Goal: Task Accomplishment & Management: Use online tool/utility

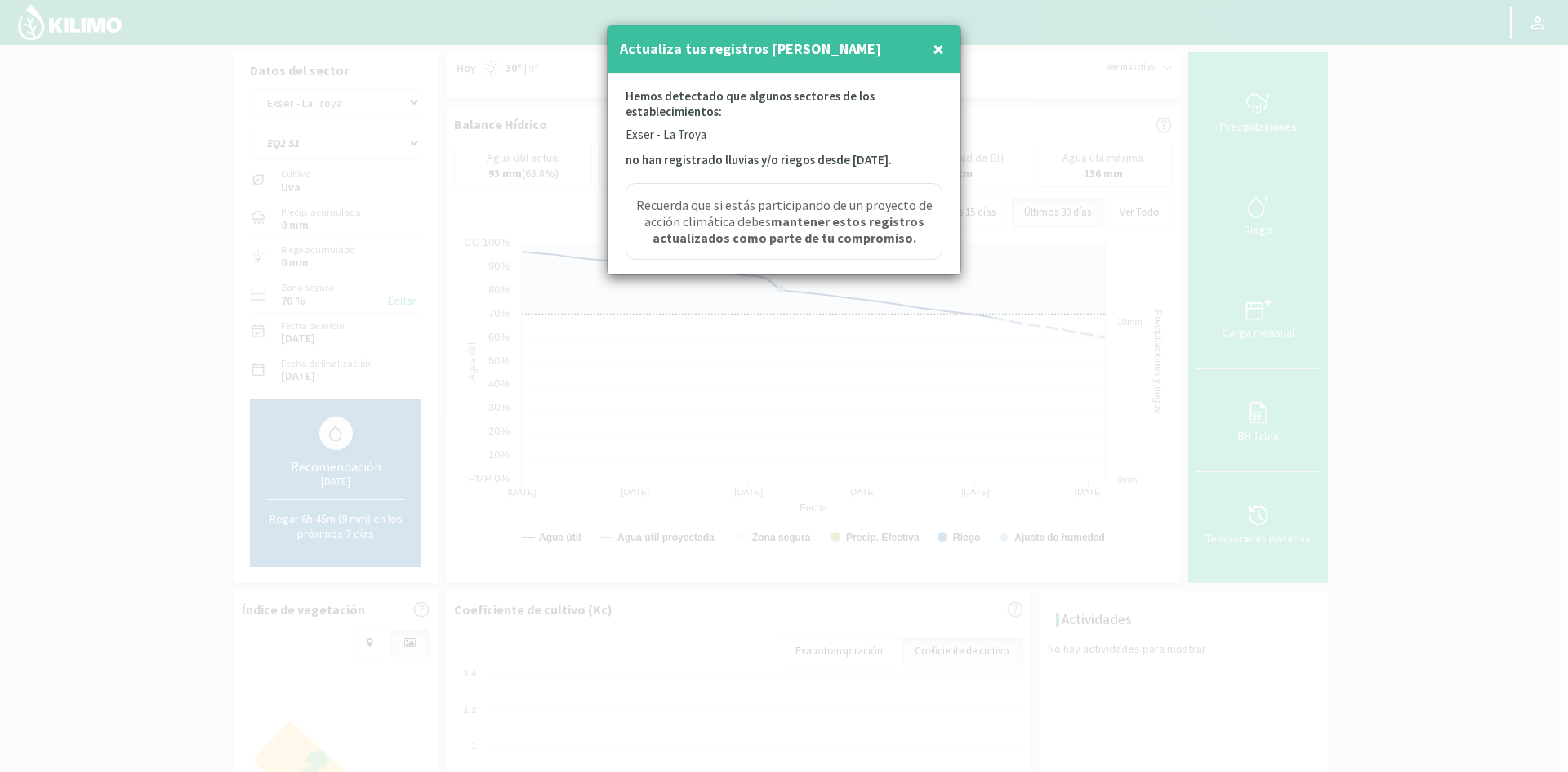
click at [936, 47] on span "×" at bounding box center [938, 48] width 12 height 27
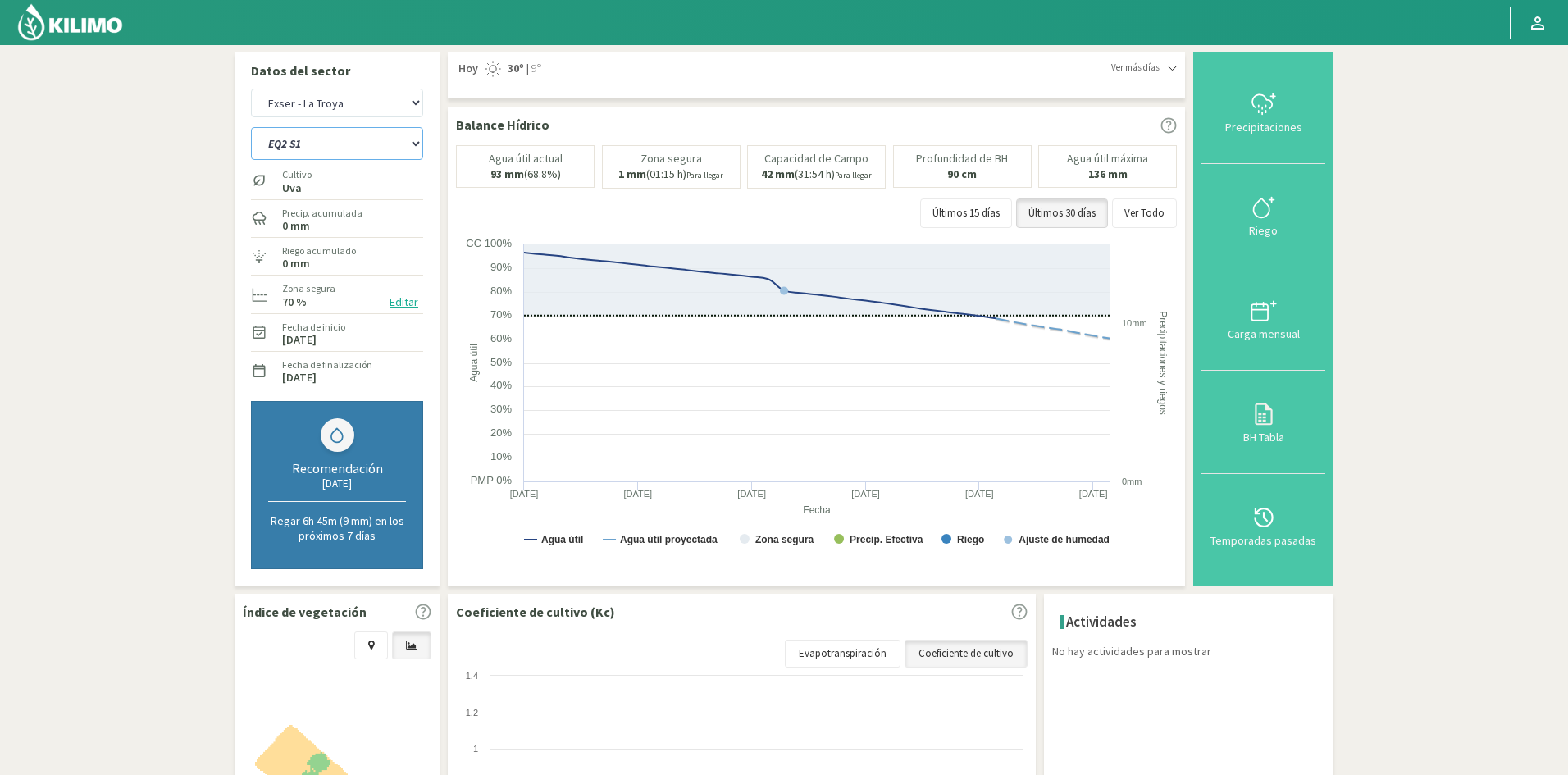
click at [335, 149] on select "EQ1 S1 EQ1 S2 EQ1 S3 EQ1 S4 EQ1 S5 EQ2 S1 EQ2 S2 EQ2 S3 EQ2 S4 EQ2 S5" at bounding box center [337, 143] width 173 height 33
select select "0: Object"
click at [251, 127] on select "EQ1 S1 EQ1 S2 EQ1 S3 EQ1 S4 EQ1 S5 EQ2 S1 EQ2 S2 EQ2 S3 EQ2 S4 EQ2 S5" at bounding box center [337, 143] width 173 height 33
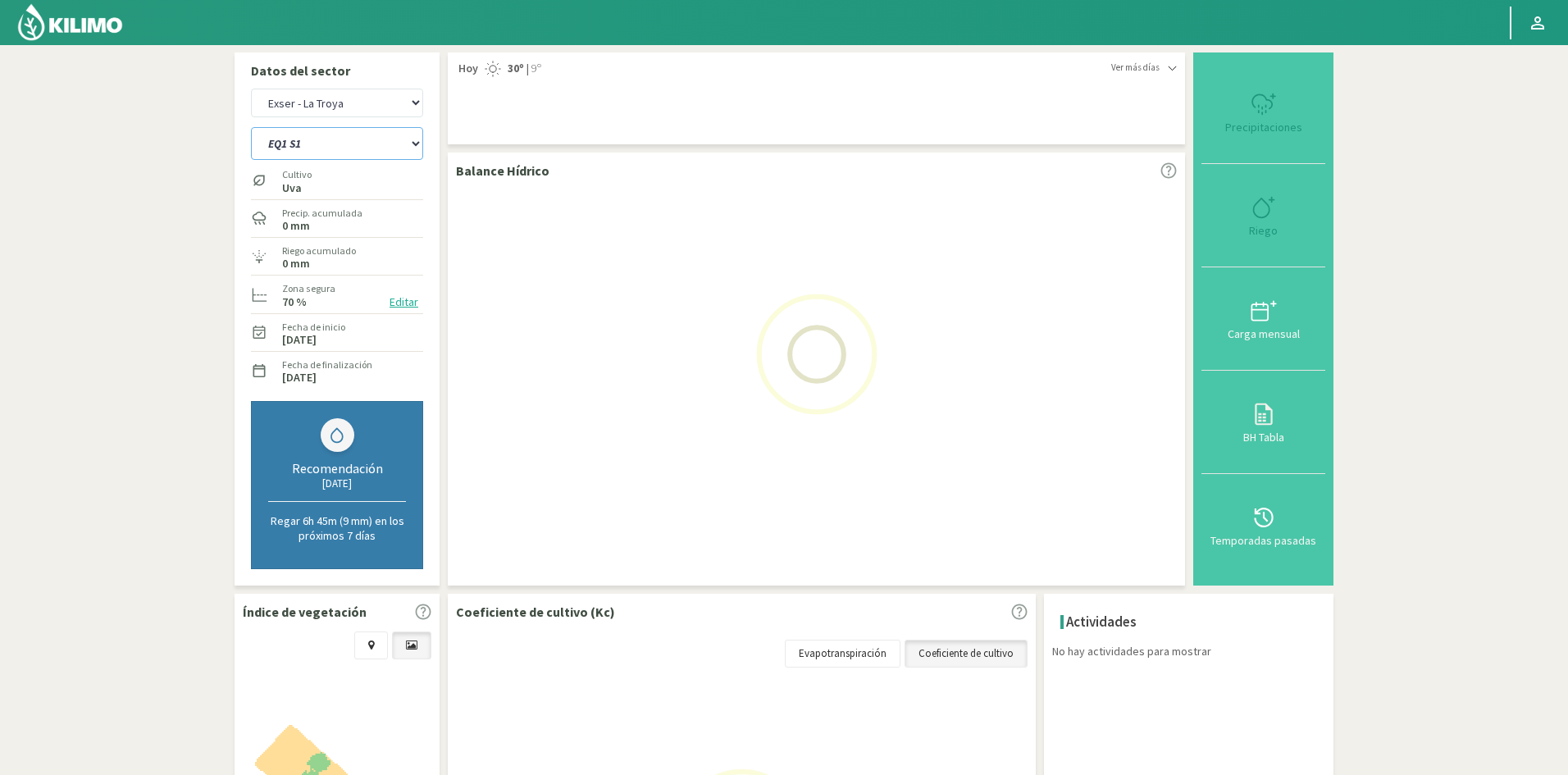
select select "2: Object"
select select "10: Object"
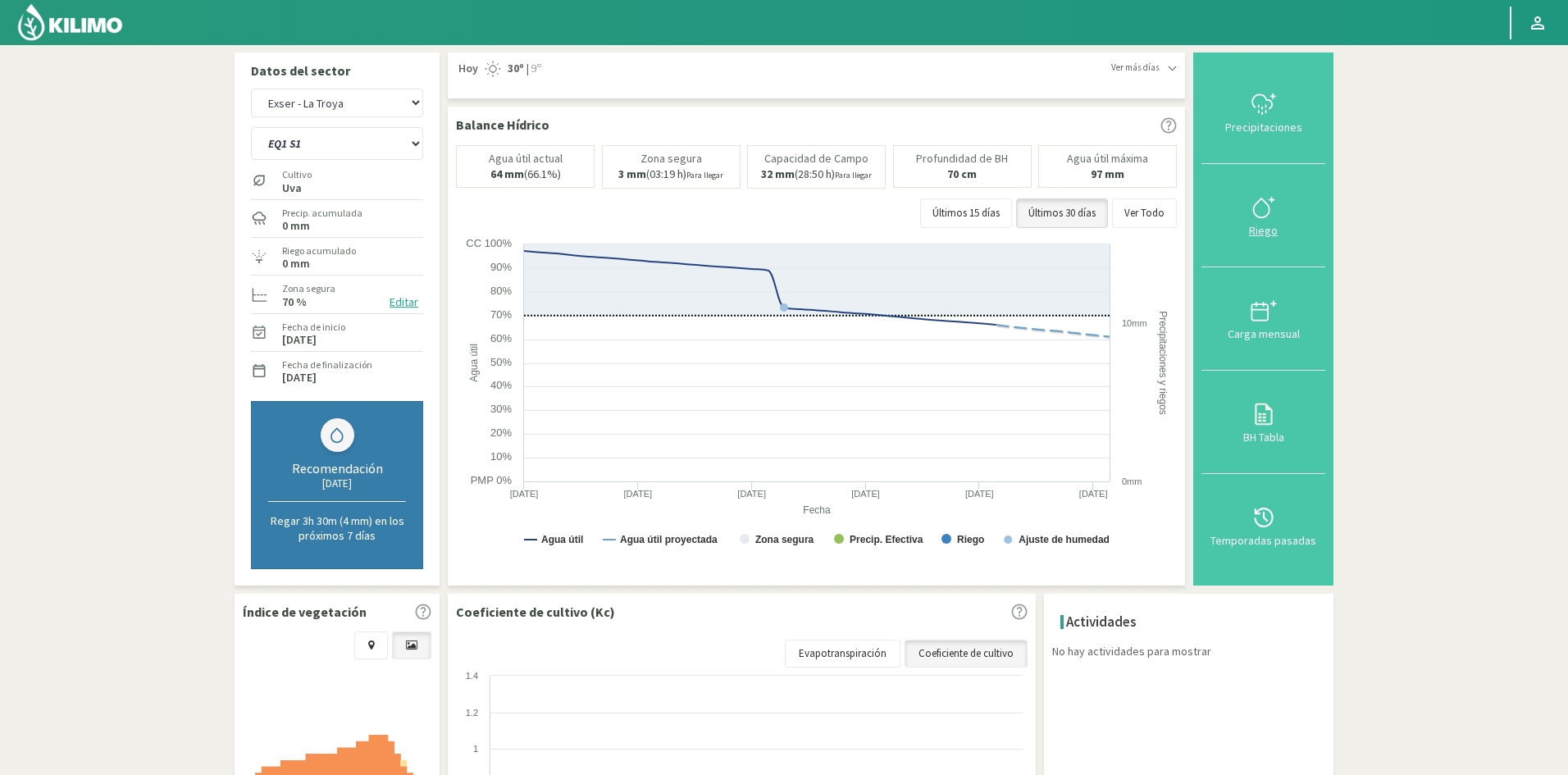
click at [1262, 234] on div "Riego" at bounding box center [1263, 230] width 114 height 12
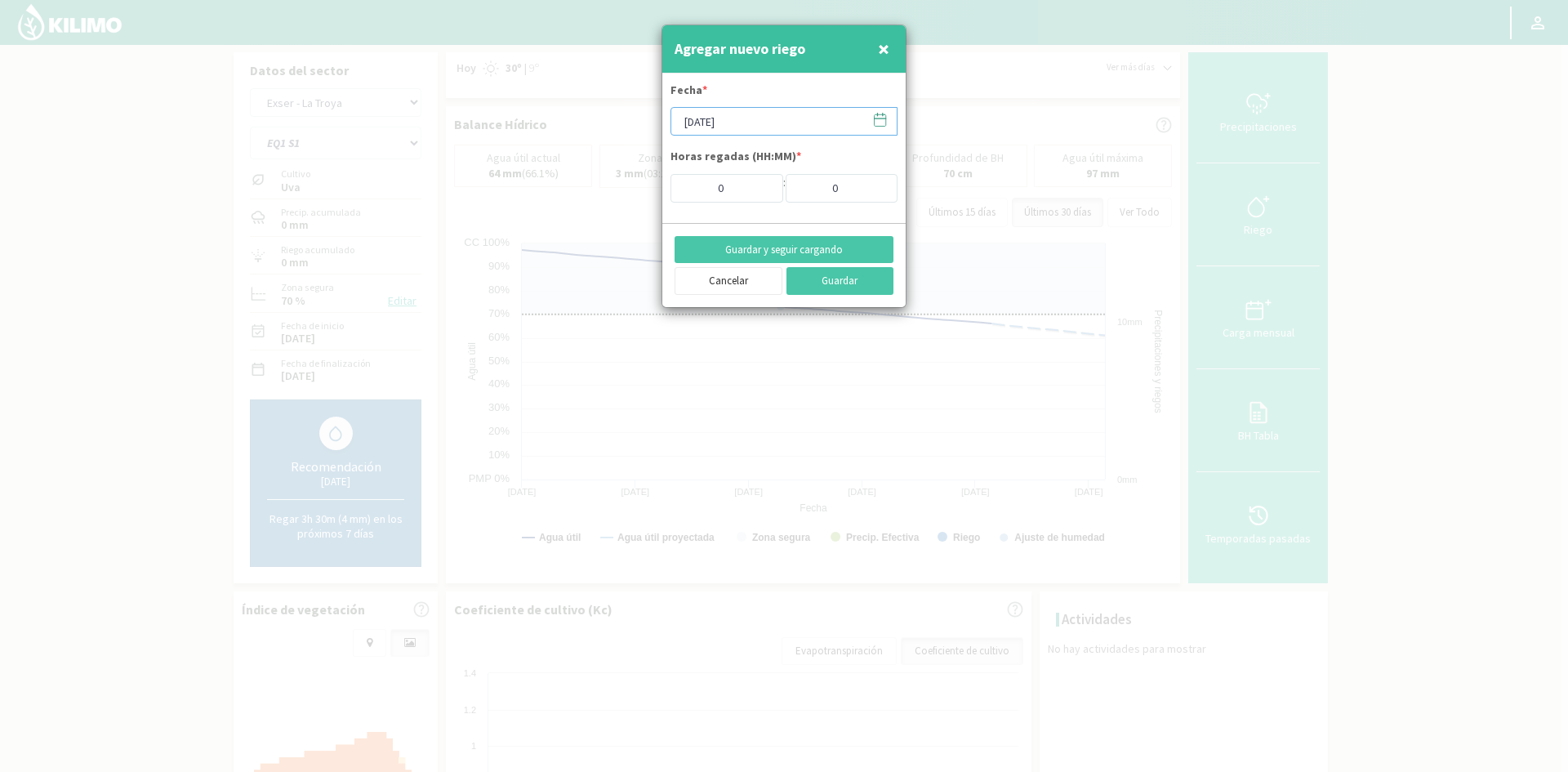
click at [722, 128] on input "[DATE]" at bounding box center [784, 121] width 227 height 29
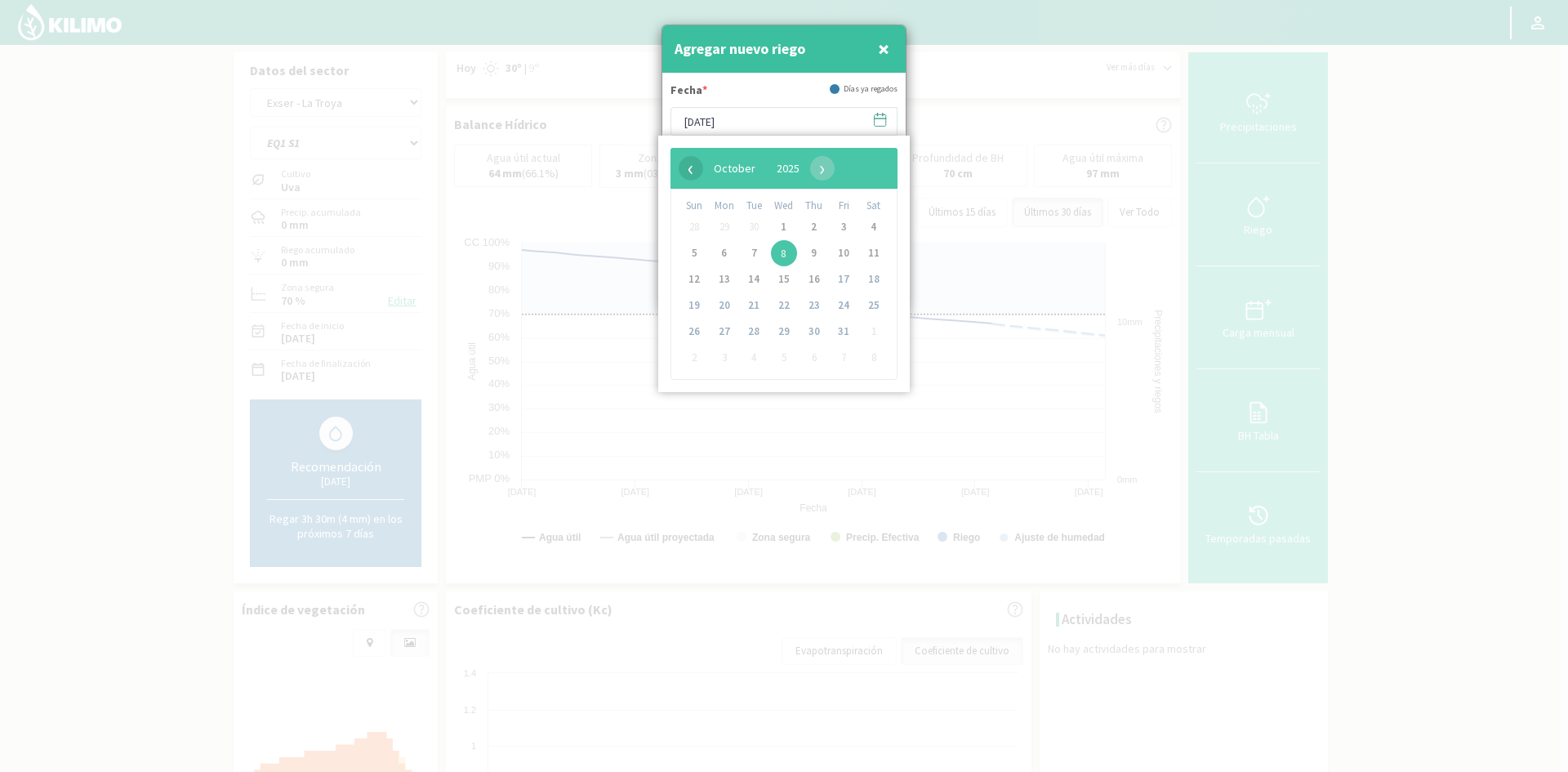
click at [689, 172] on span "‹" at bounding box center [691, 168] width 25 height 25
click at [728, 312] on span "22" at bounding box center [724, 305] width 26 height 26
type input "[DATE]"
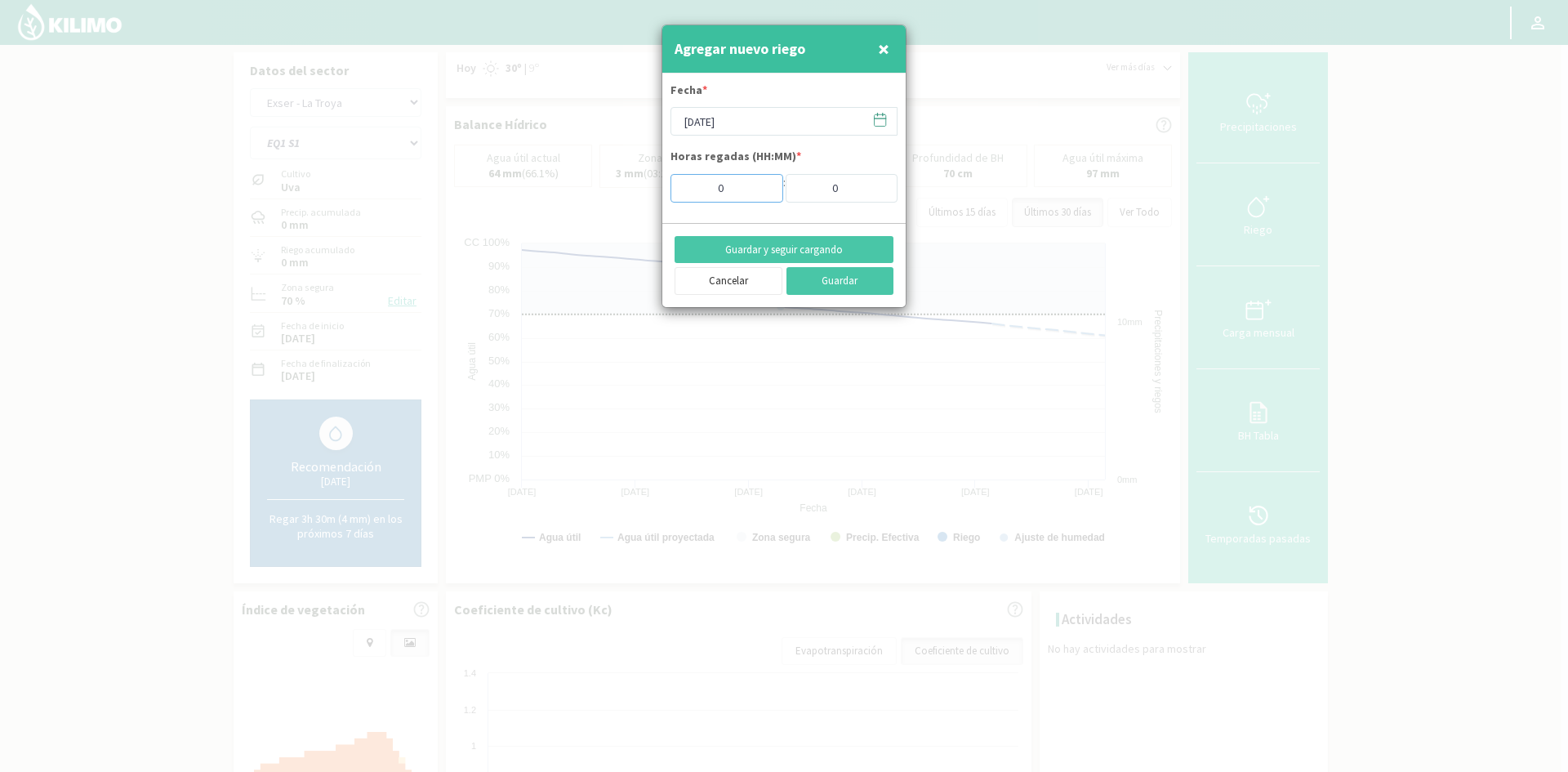
drag, startPoint x: 735, startPoint y: 186, endPoint x: 648, endPoint y: 193, distance: 87.3
click at [648, 193] on div "Agregar nuevo riego × Fecha * [DATE] Horas regadas (HH:MM) * 0 : 0 Guardar y se…" at bounding box center [784, 386] width 1568 height 772
type input "10"
click at [819, 249] on button "Guardar y seguir cargando" at bounding box center [784, 250] width 219 height 28
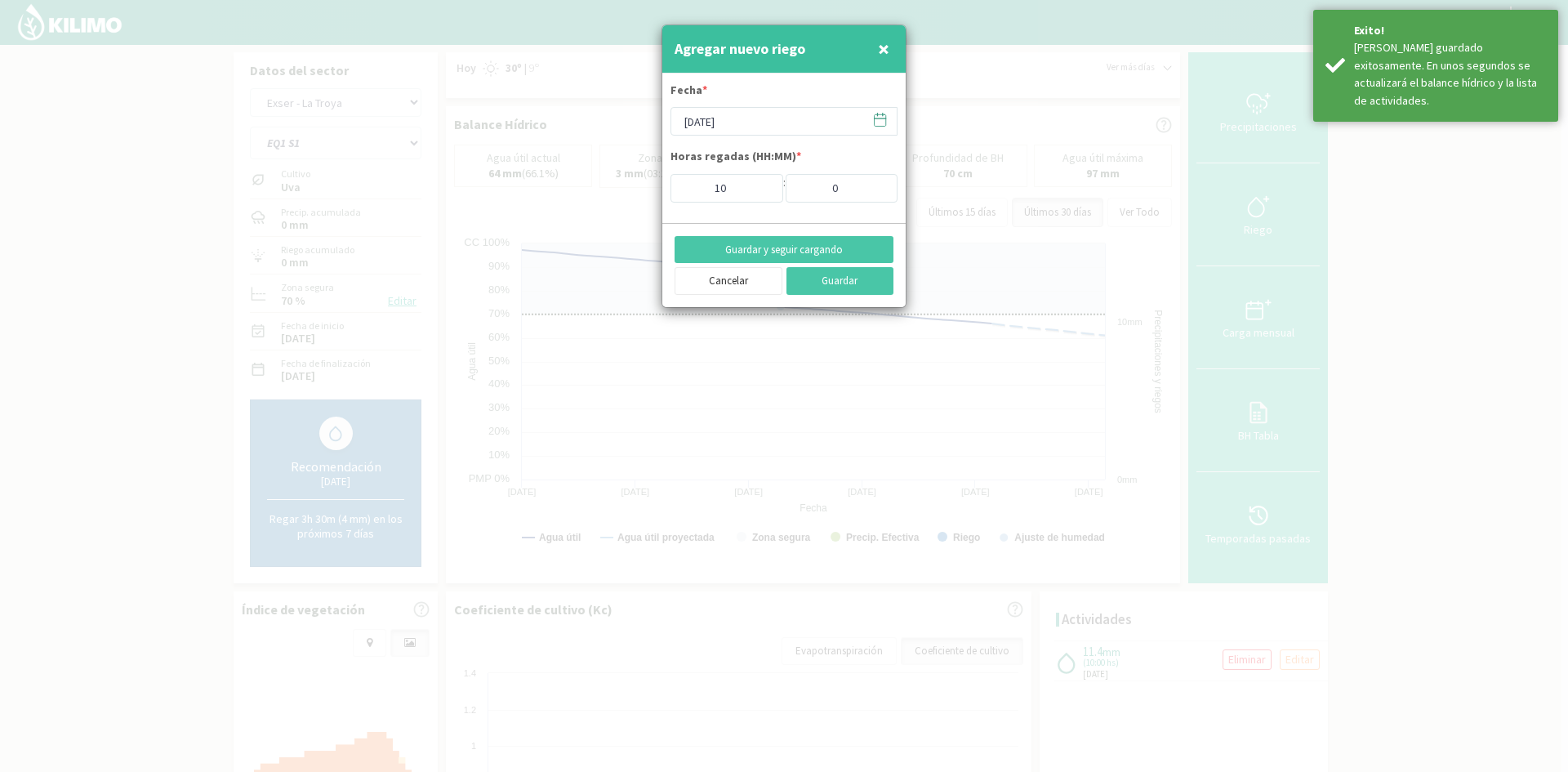
click at [888, 53] on span "×" at bounding box center [884, 48] width 12 height 27
type input "[DATE]"
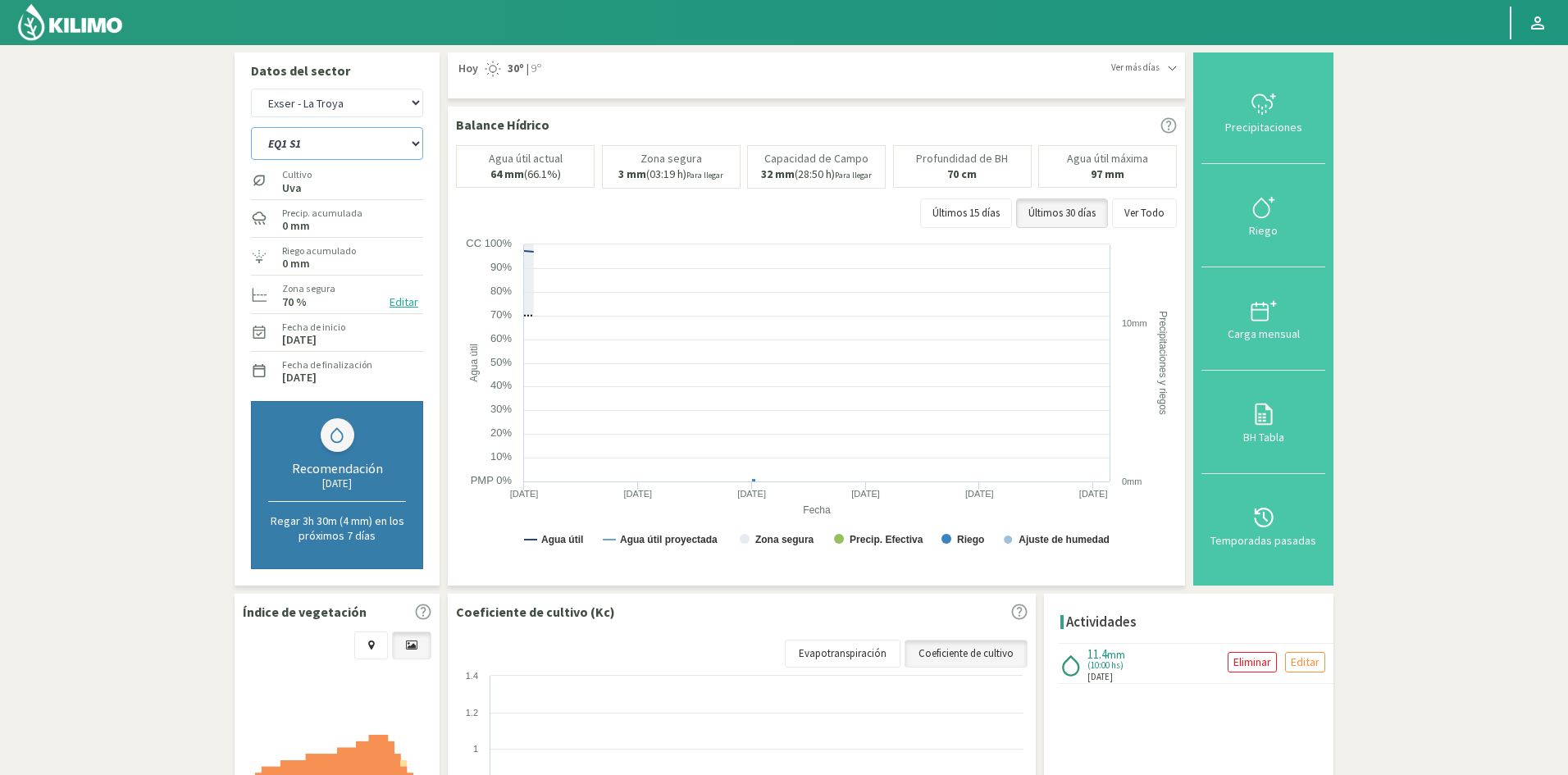
click at [325, 150] on select "EQ1 S1 EQ1 S2 EQ1 S3 EQ1 S4 EQ1 S5 EQ2 S1 EQ2 S2 EQ2 S3 EQ2 S4 EQ2 S5" at bounding box center [337, 143] width 173 height 33
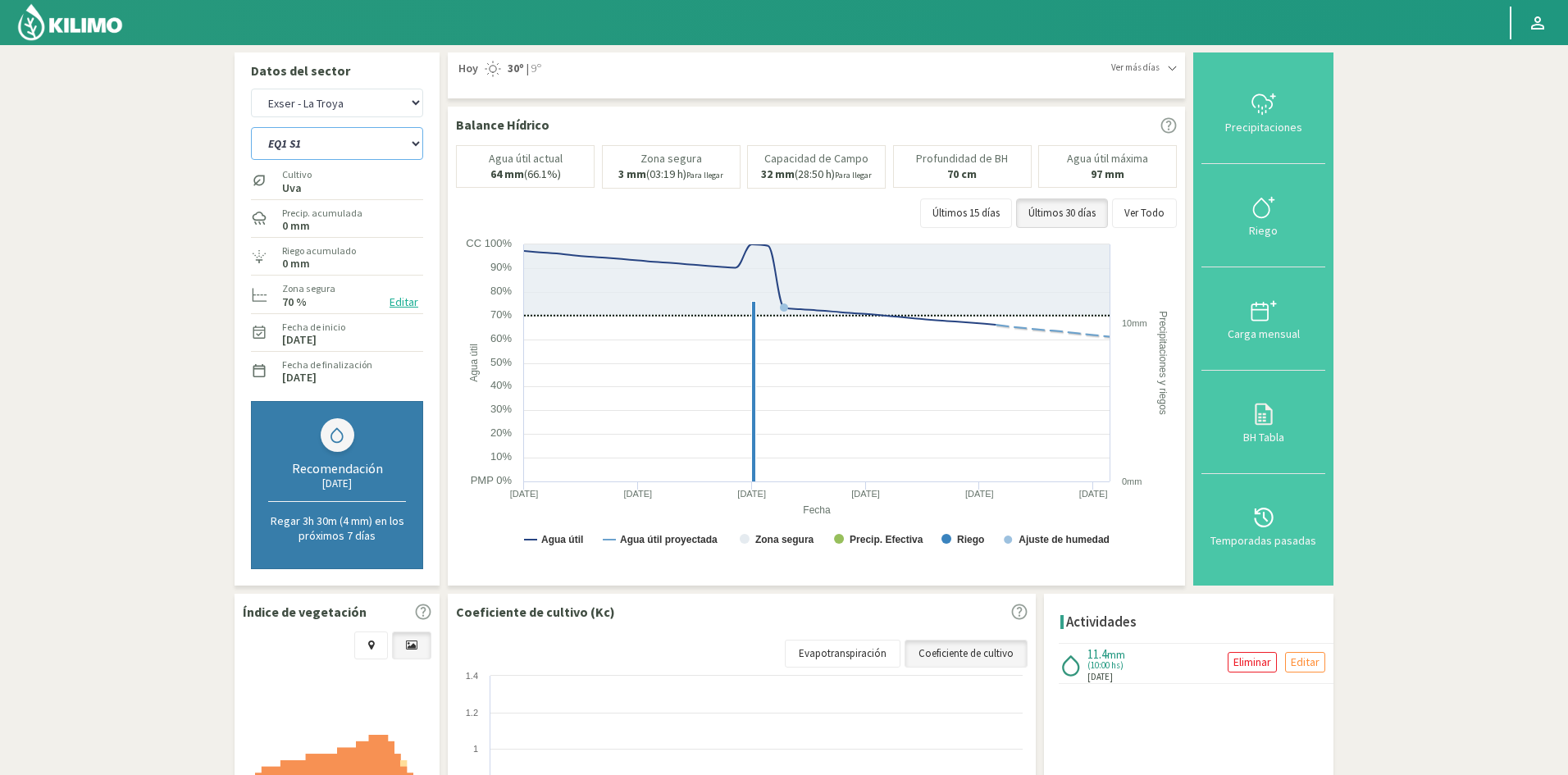
select select "12: Object"
click at [251, 127] on select "EQ1 S1 EQ1 S2 EQ1 S3 EQ1 S4 EQ1 S5 EQ2 S1 EQ2 S2 EQ2 S3 EQ2 S4 EQ2 S5" at bounding box center [337, 143] width 173 height 33
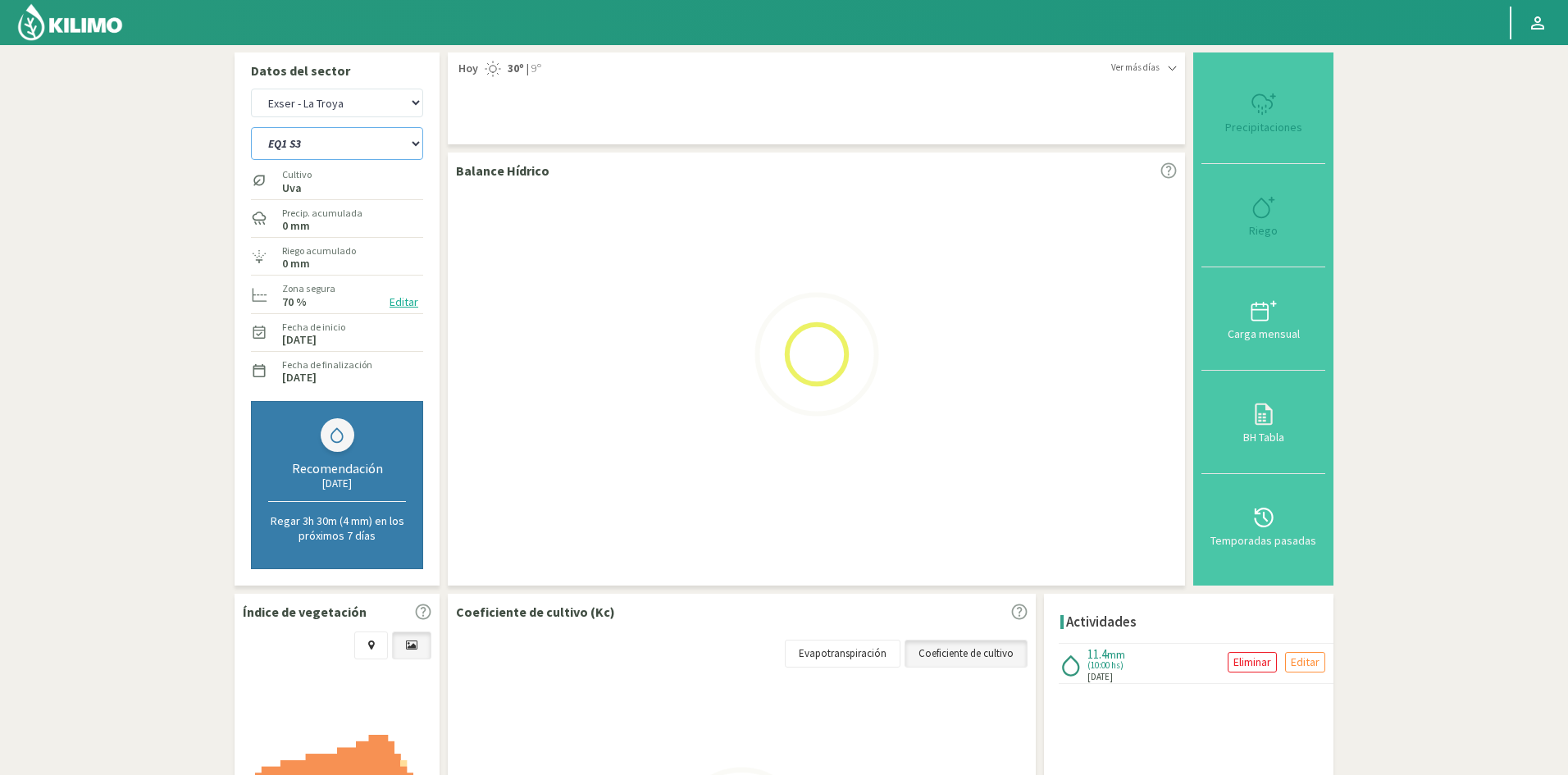
select select "4: Object"
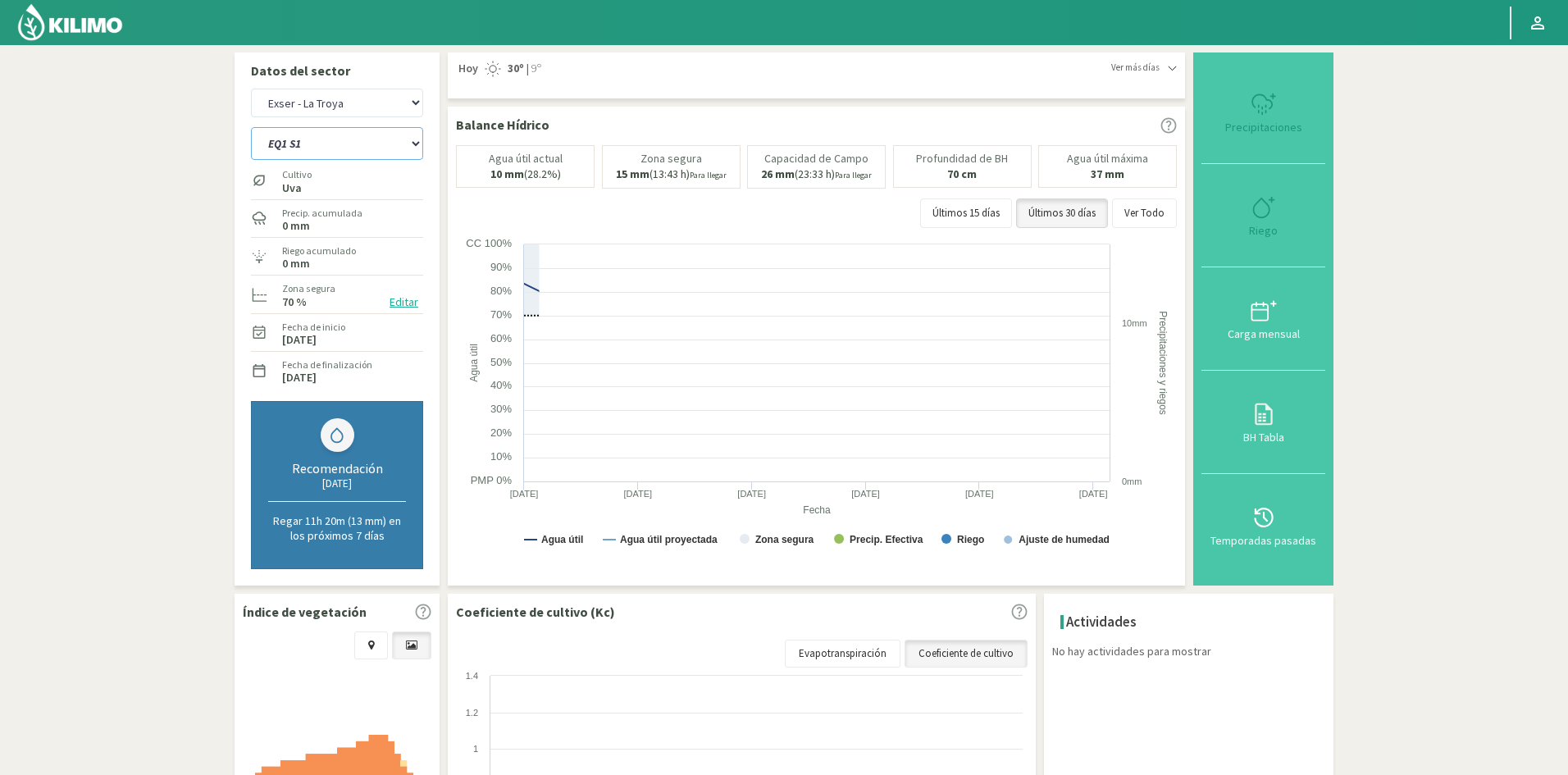
select select "22: Object"
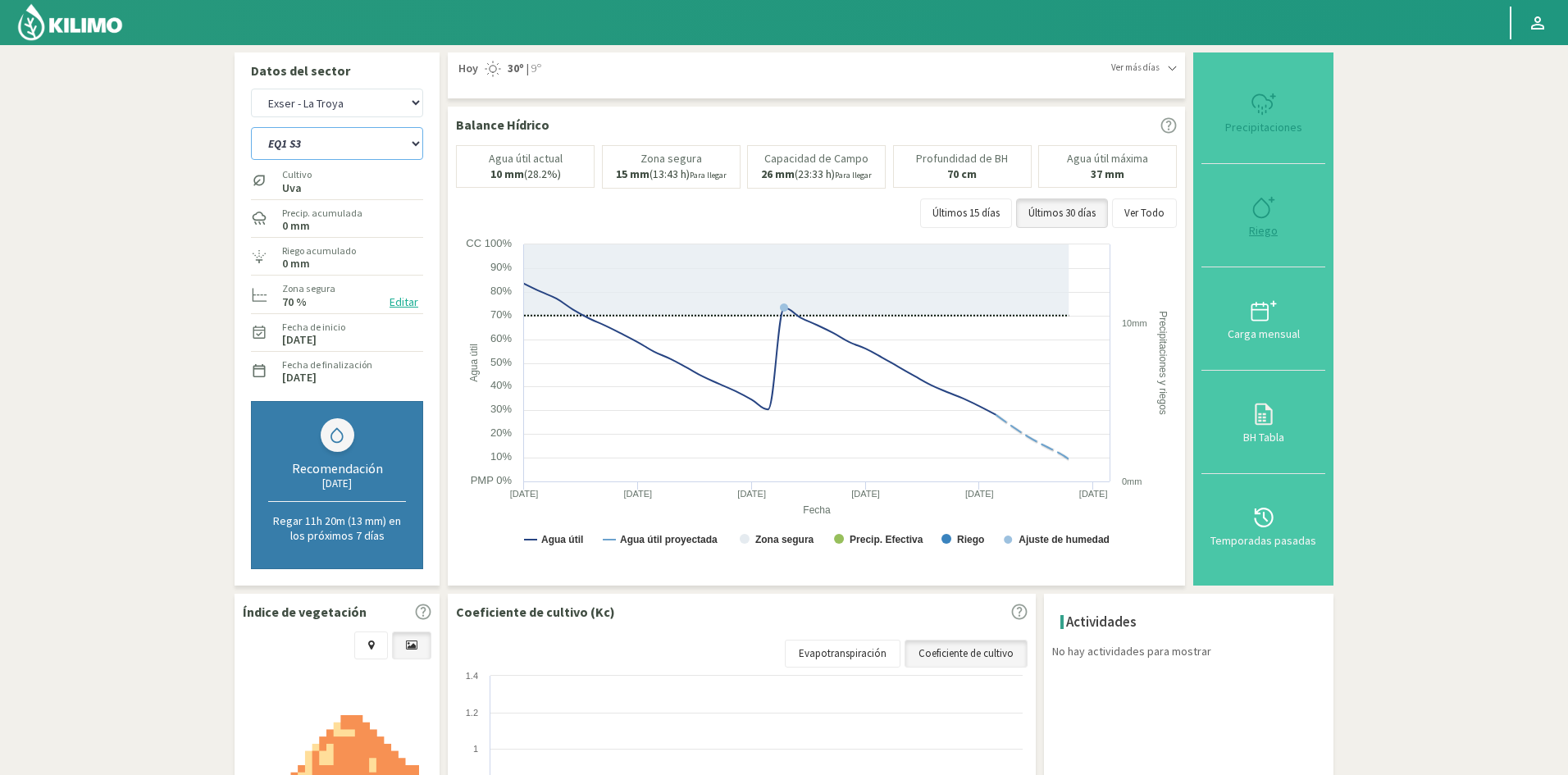
type input "0"
click at [1268, 232] on div "Riego" at bounding box center [1263, 230] width 114 height 12
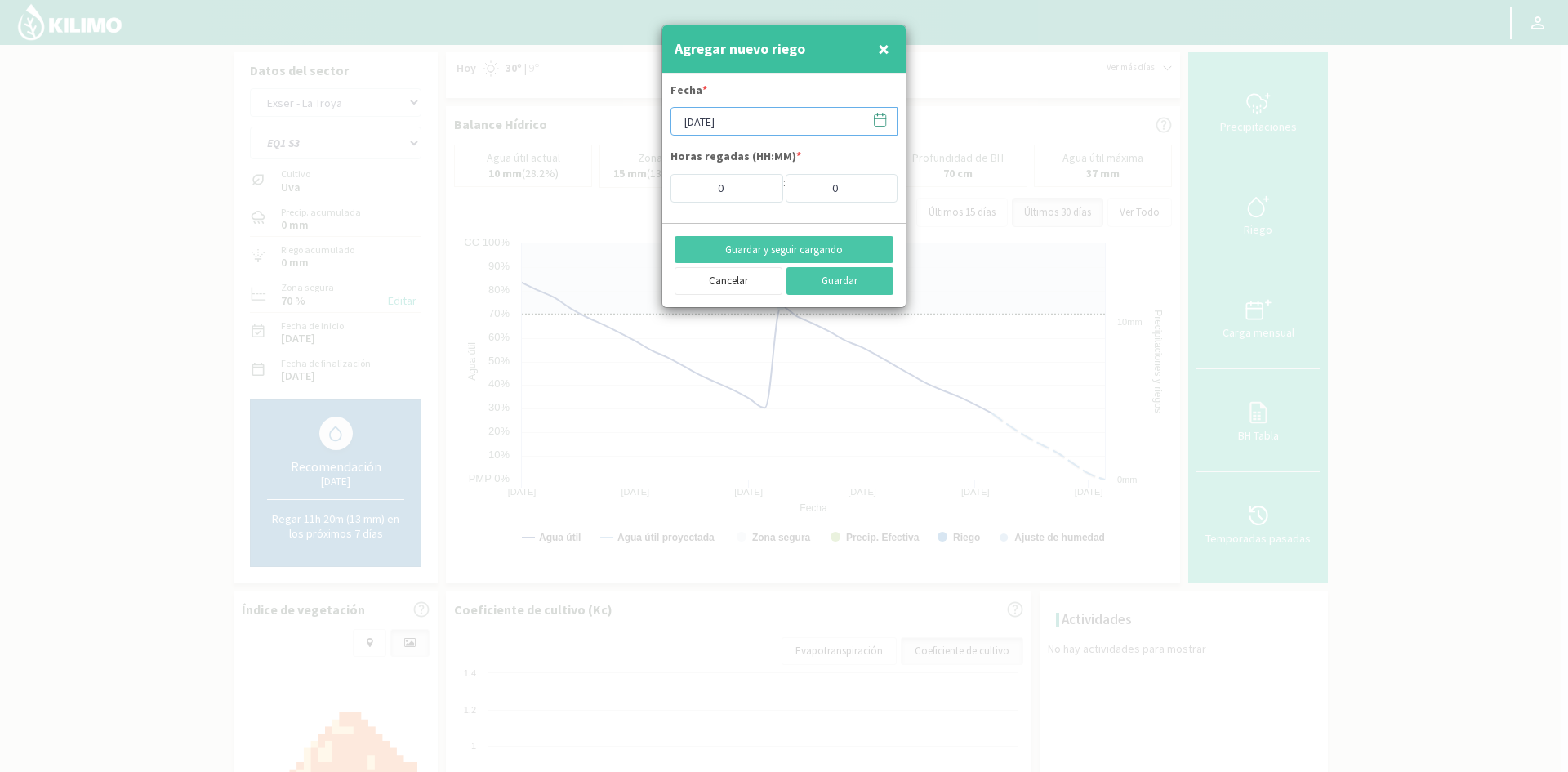
click at [718, 117] on input "[DATE]" at bounding box center [784, 121] width 227 height 29
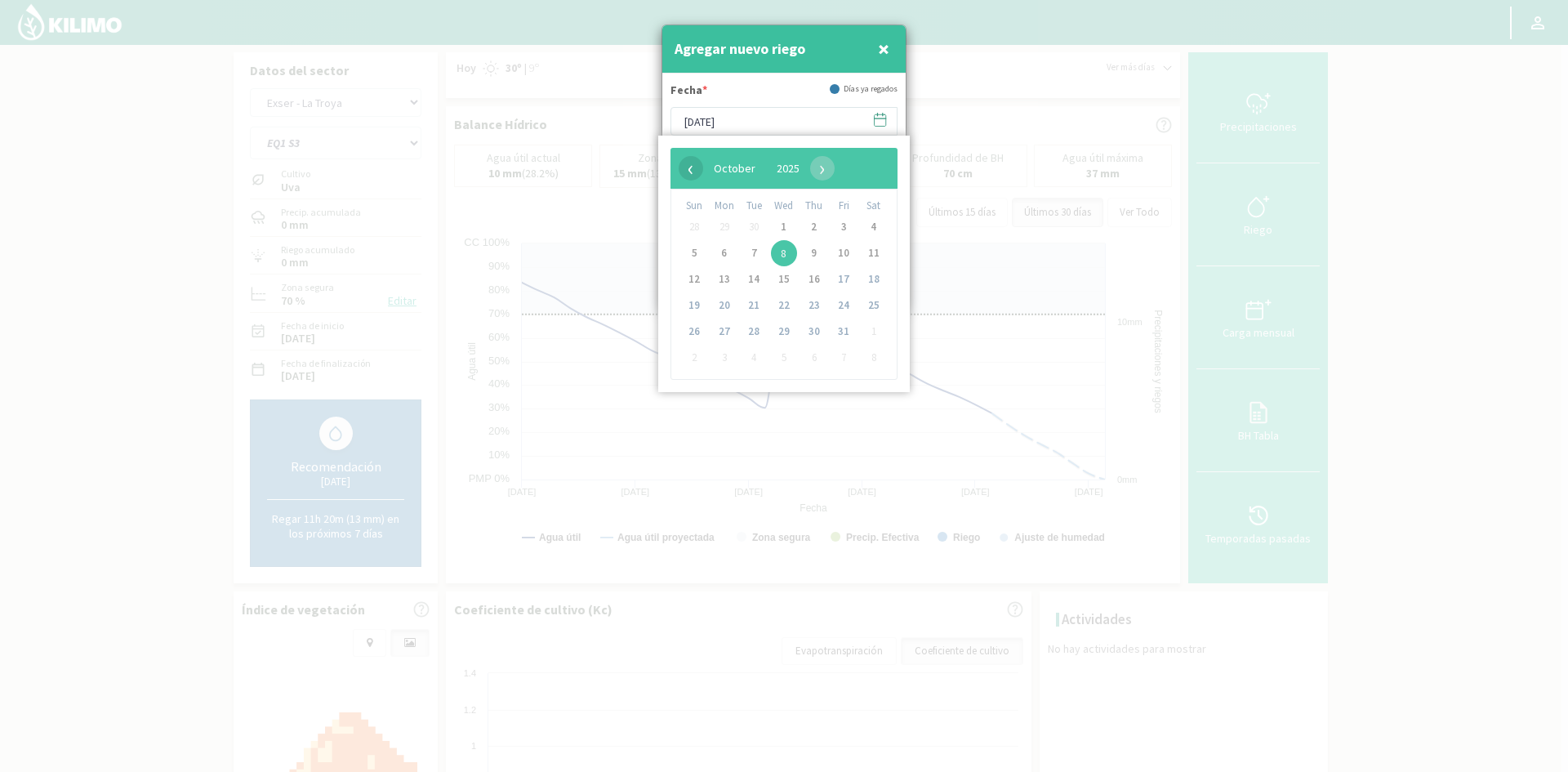
click at [685, 165] on span "‹" at bounding box center [691, 168] width 25 height 25
click at [722, 303] on span "22" at bounding box center [724, 305] width 26 height 26
type input "[DATE]"
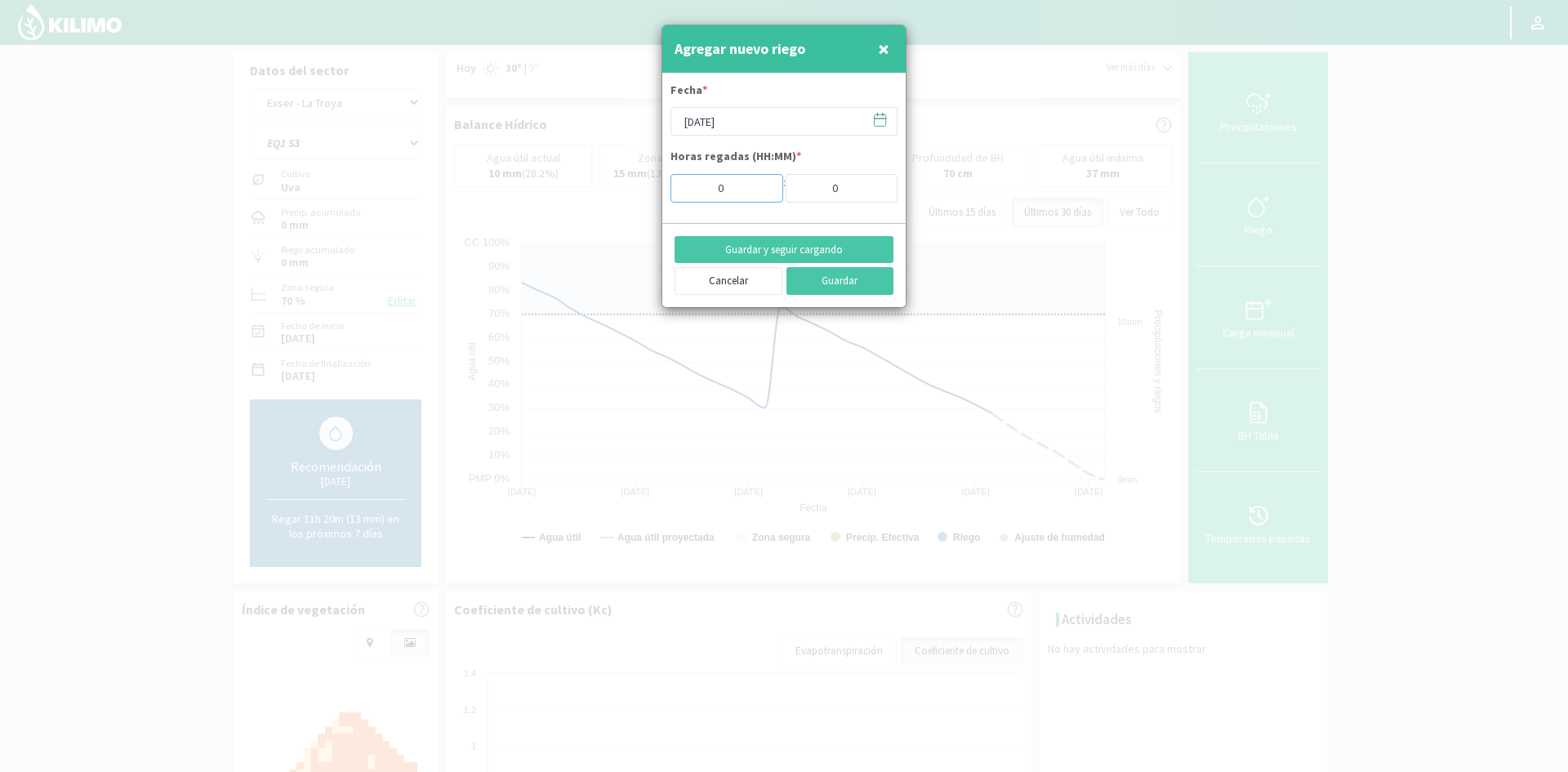
drag, startPoint x: 731, startPoint y: 192, endPoint x: 680, endPoint y: 192, distance: 51.0
click at [698, 192] on input "0" at bounding box center [727, 188] width 113 height 29
type input "10"
click at [780, 250] on button "Guardar y seguir cargando" at bounding box center [784, 250] width 219 height 28
click at [886, 45] on span "×" at bounding box center [884, 48] width 12 height 27
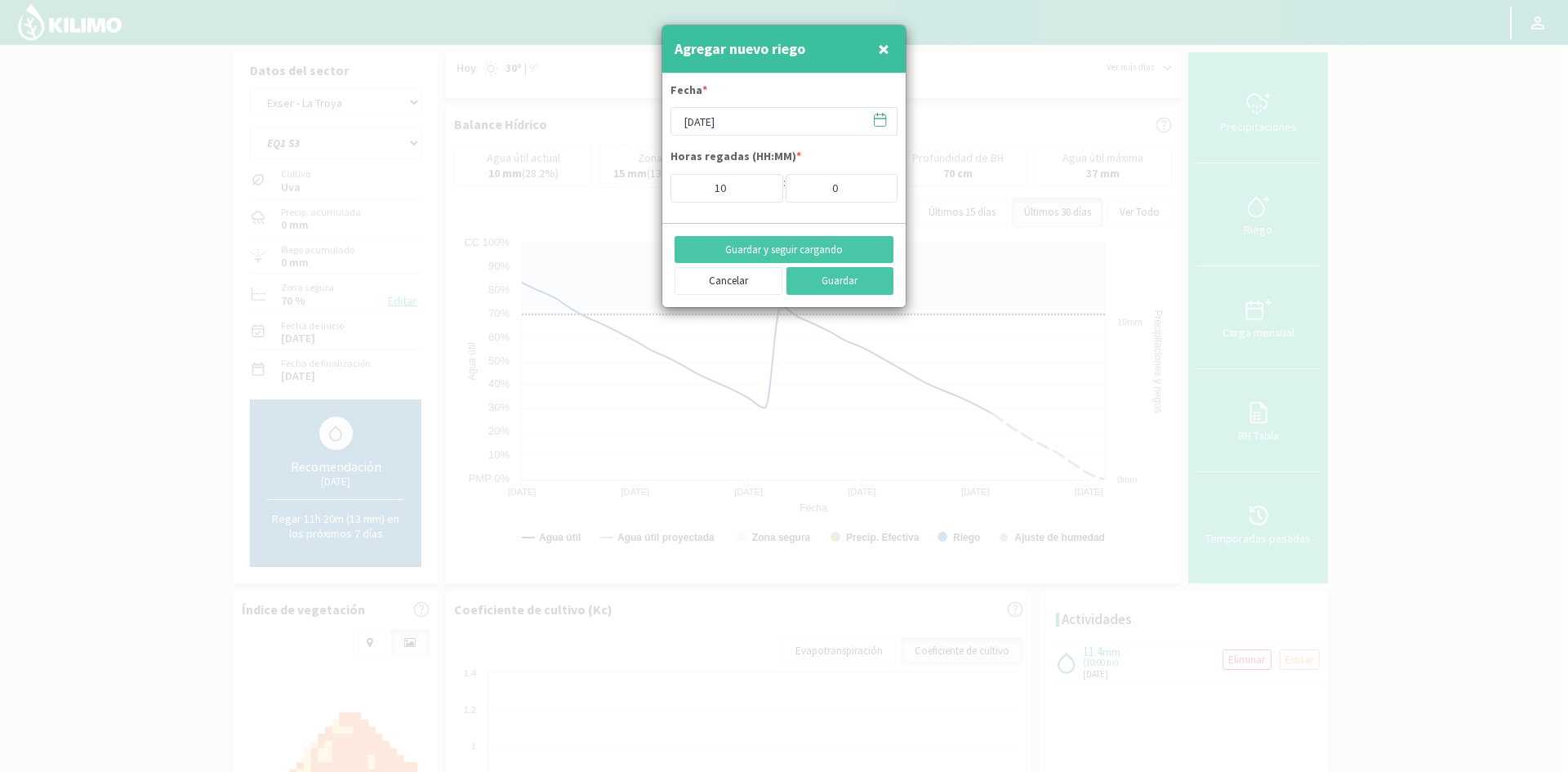
type input "[DATE]"
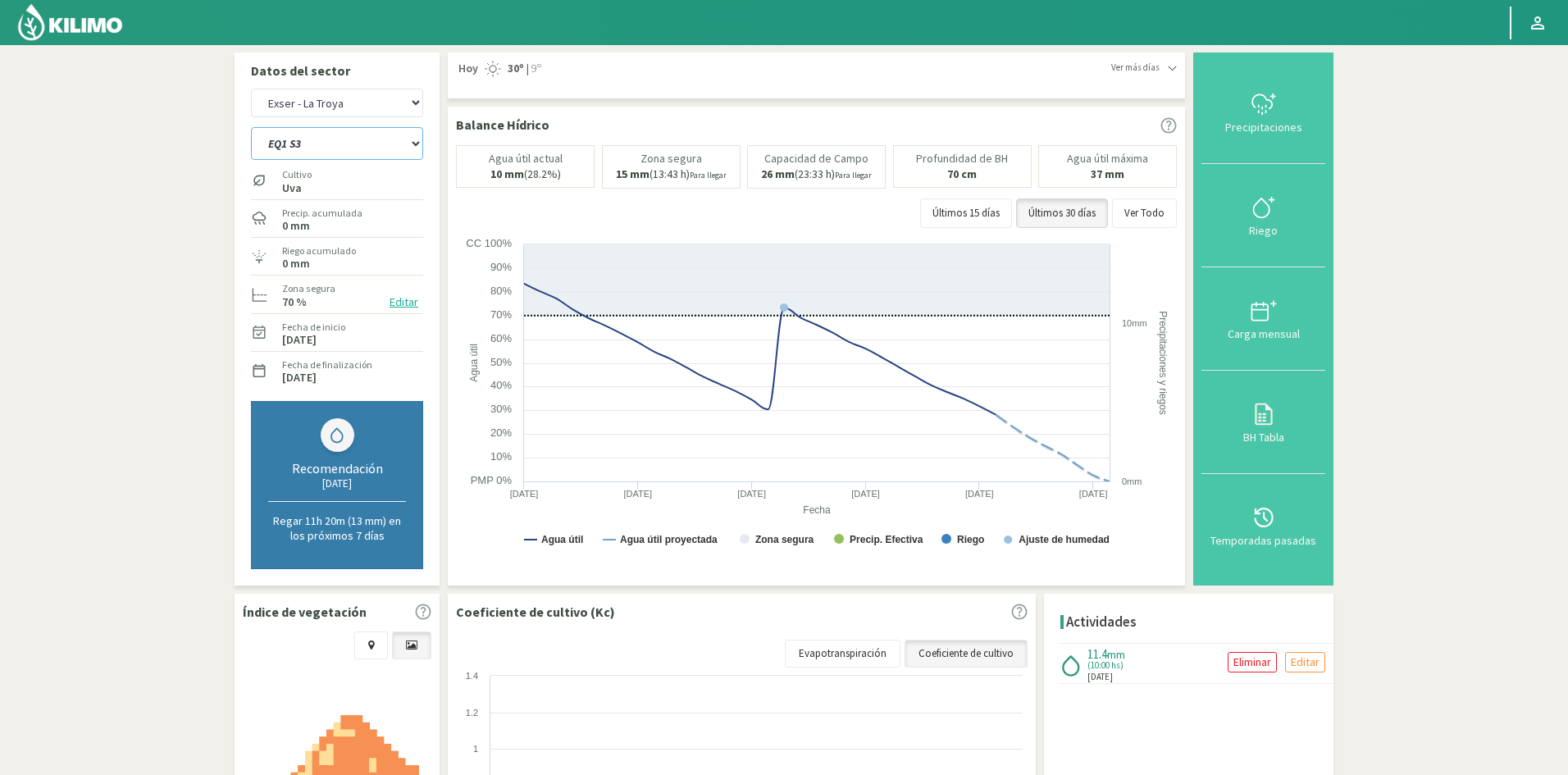
click at [302, 141] on select "EQ1 S1 EQ1 S2 EQ1 S3 EQ1 S4 EQ1 S5 EQ2 S1 EQ2 S2 EQ2 S3 EQ2 S4 EQ2 S5" at bounding box center [337, 143] width 173 height 33
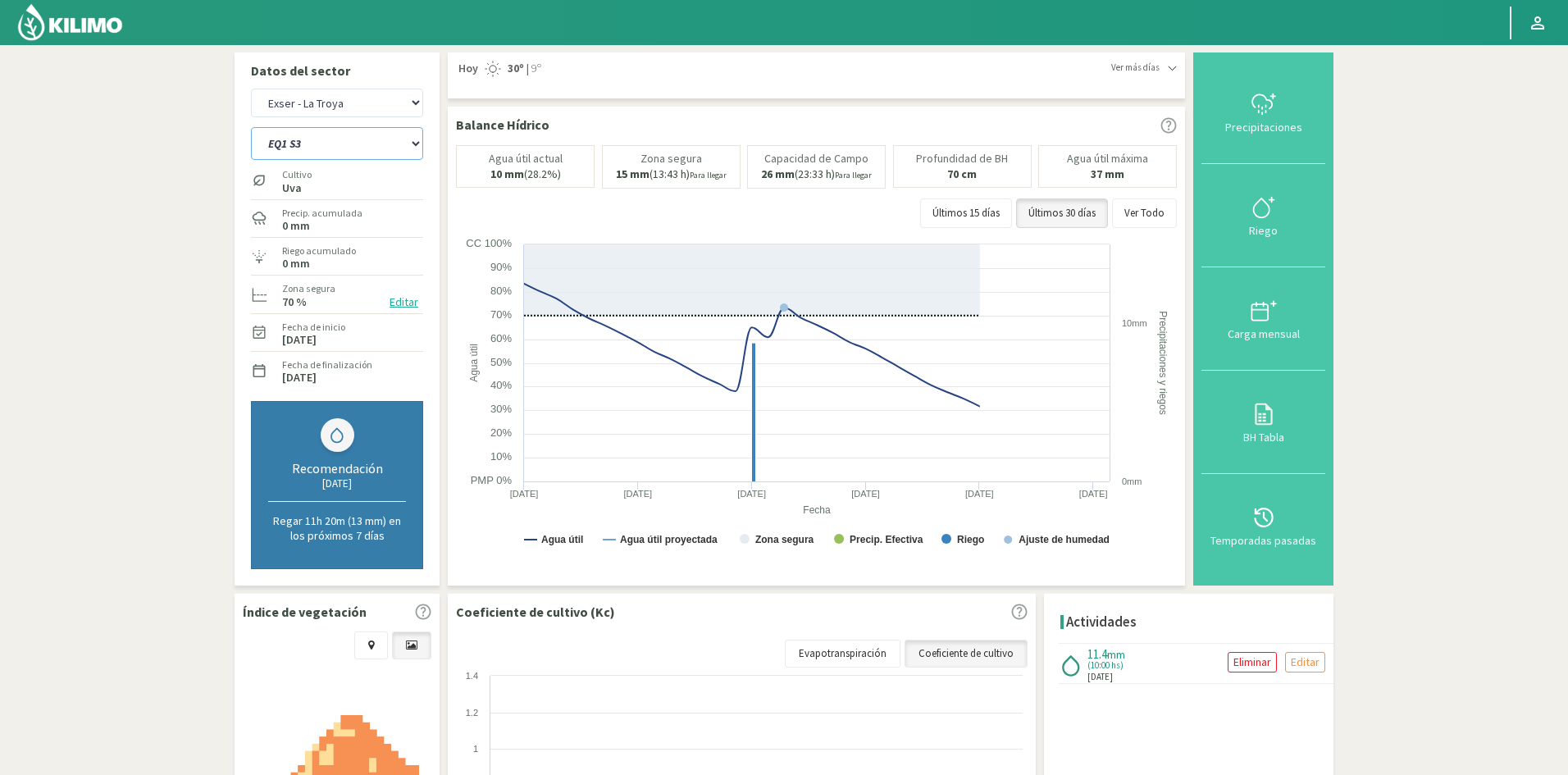
select select "21: Object"
click at [251, 127] on select "EQ1 S1 EQ1 S2 EQ1 S3 EQ1 S4 EQ1 S5 EQ2 S1 EQ2 S2 EQ2 S3 EQ2 S4 EQ2 S5" at bounding box center [337, 143] width 173 height 33
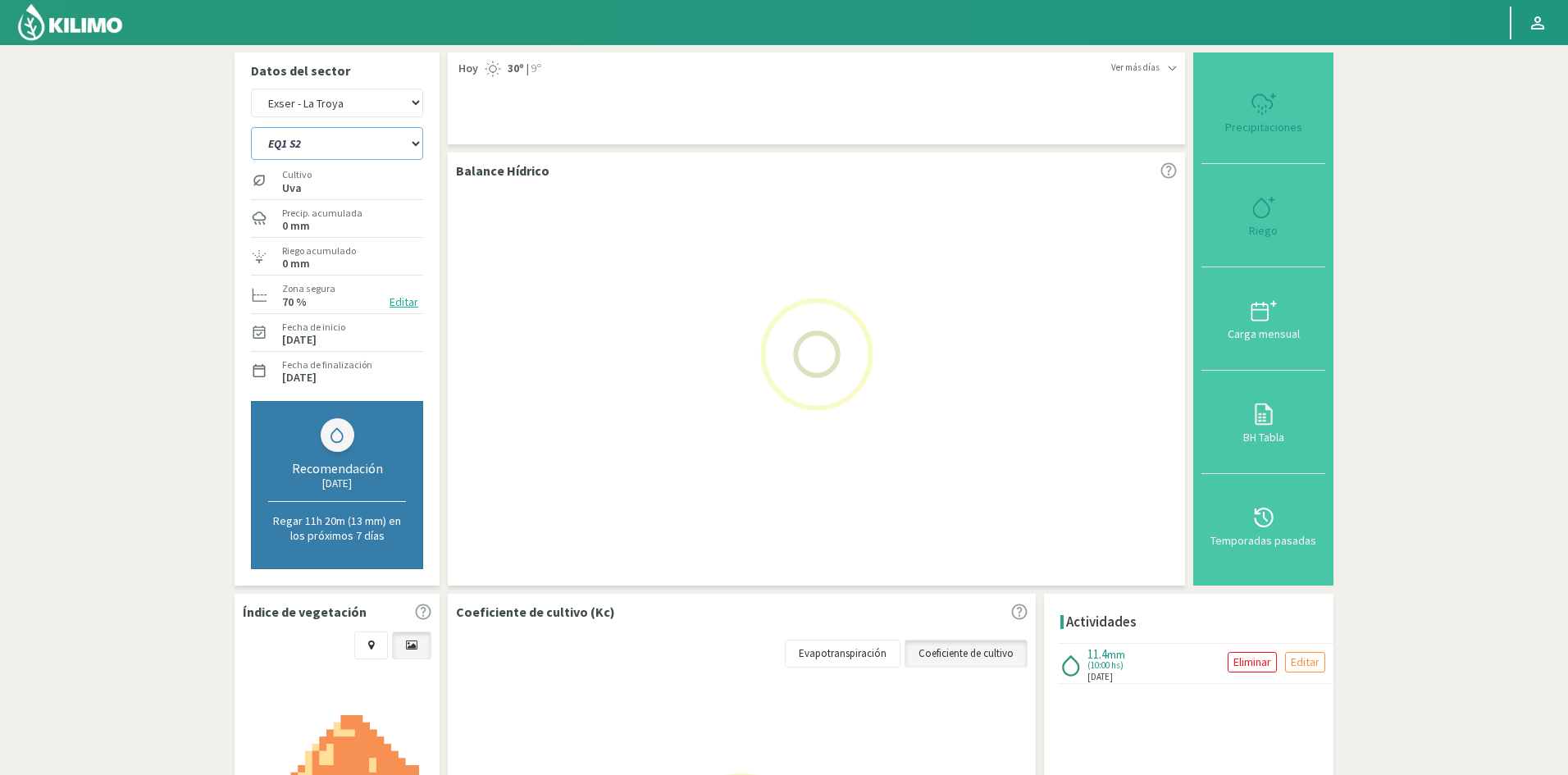
select select "6: Object"
select select "31: Object"
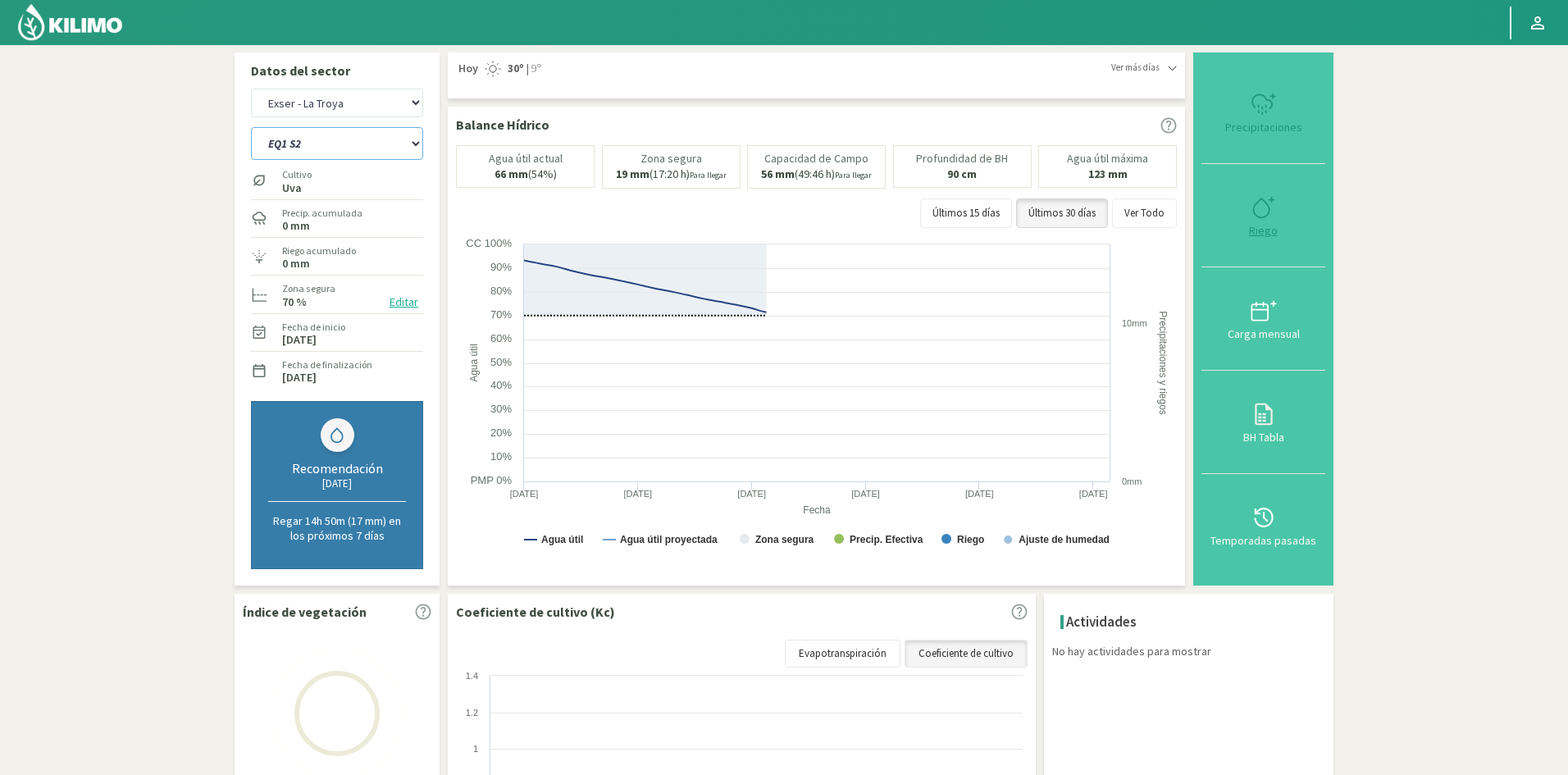
type input "0"
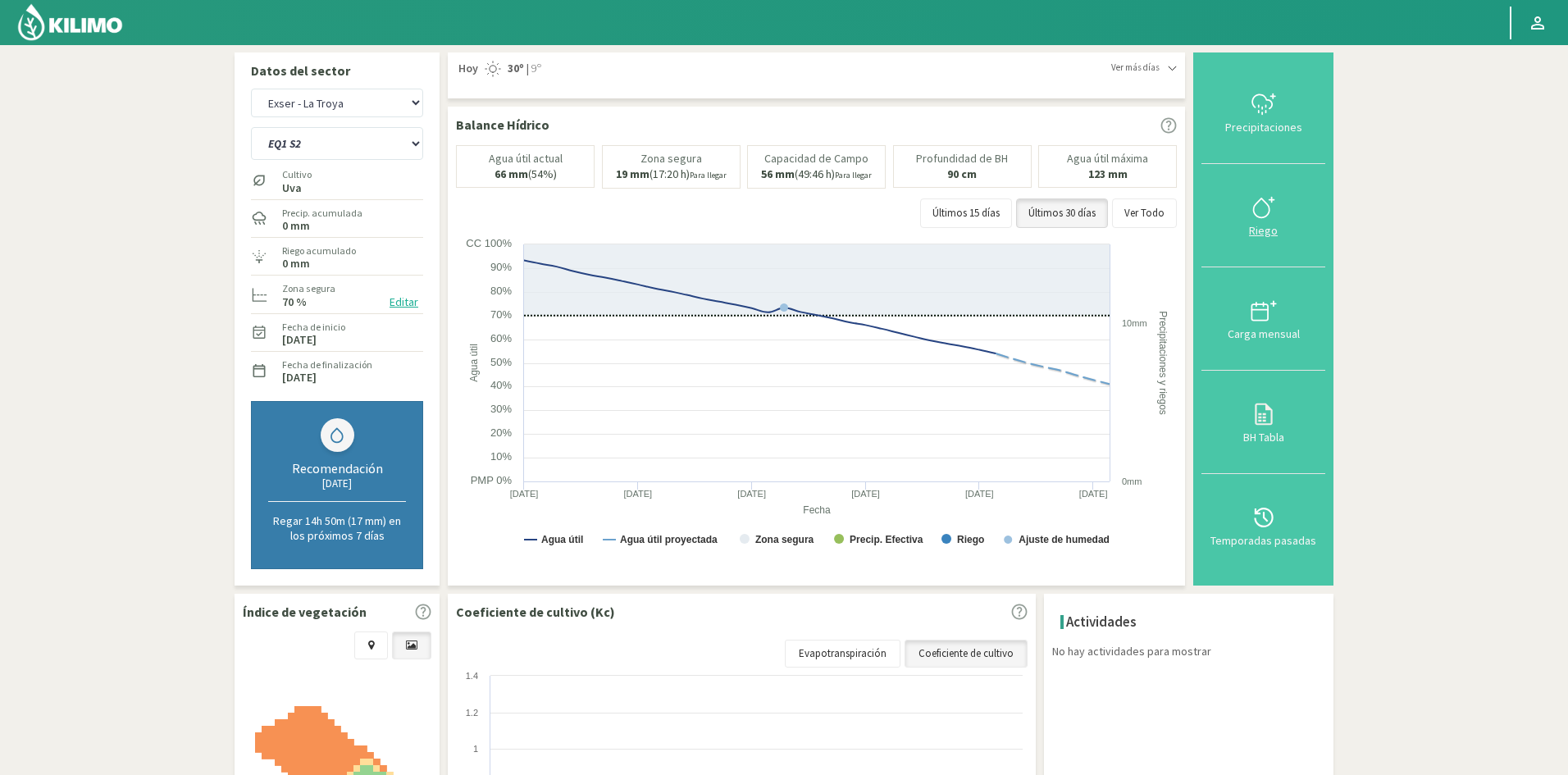
click at [1266, 230] on div "Riego" at bounding box center [1263, 230] width 114 height 12
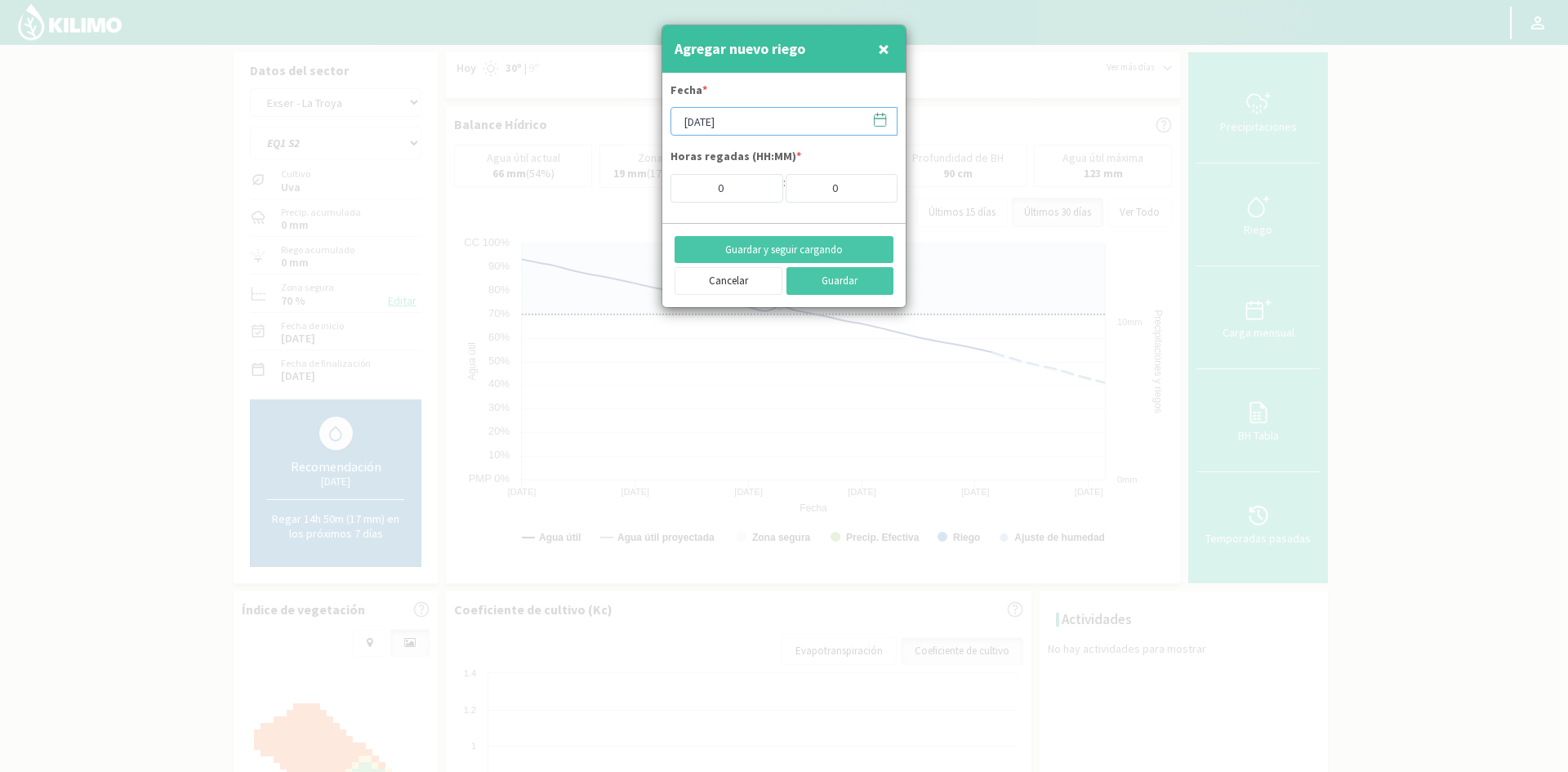
click at [755, 127] on input "[DATE]" at bounding box center [784, 121] width 227 height 29
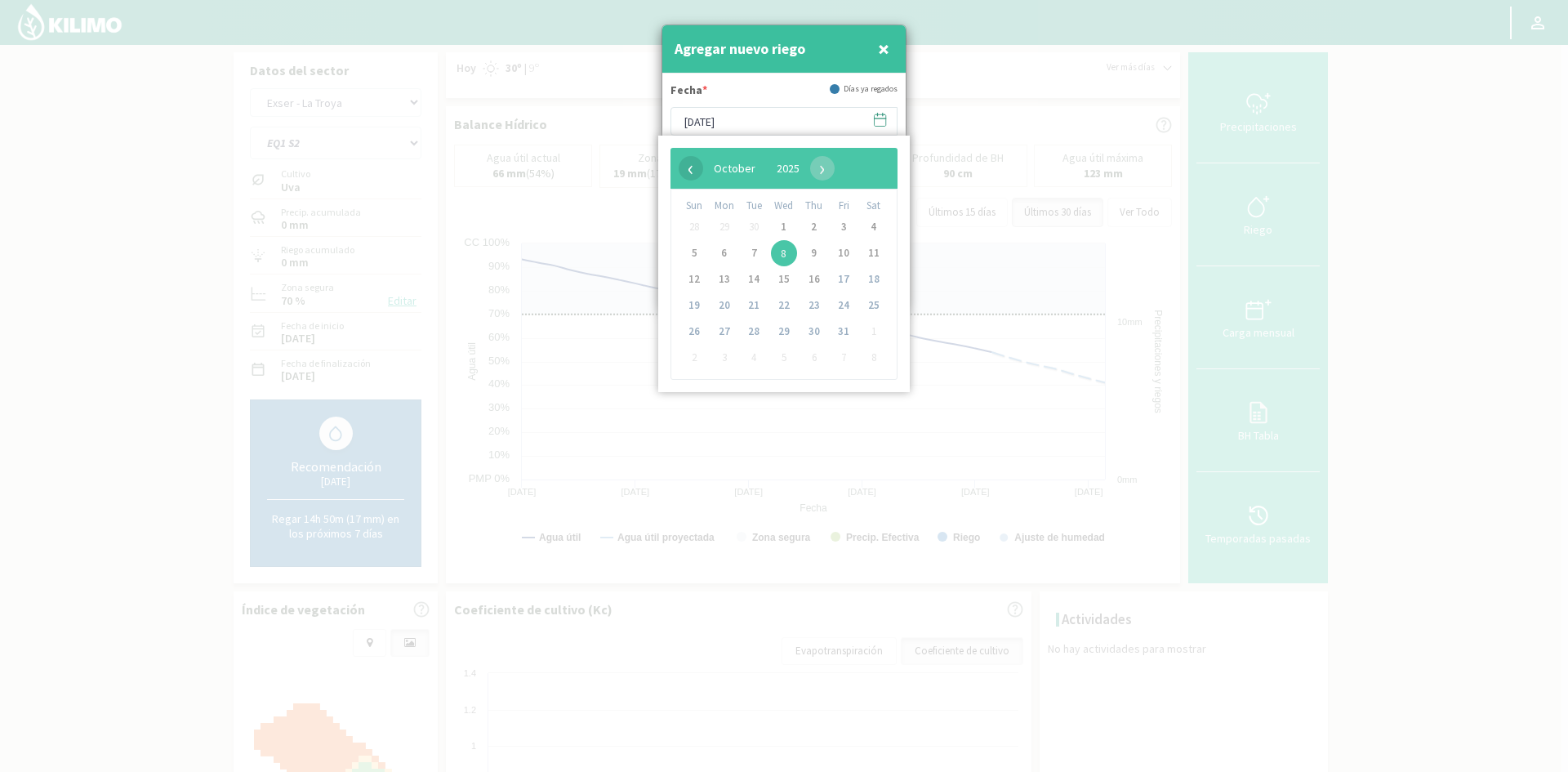
click at [685, 168] on span "‹" at bounding box center [691, 168] width 25 height 25
click at [750, 305] on span "23" at bounding box center [754, 305] width 26 height 26
type input "[DATE]"
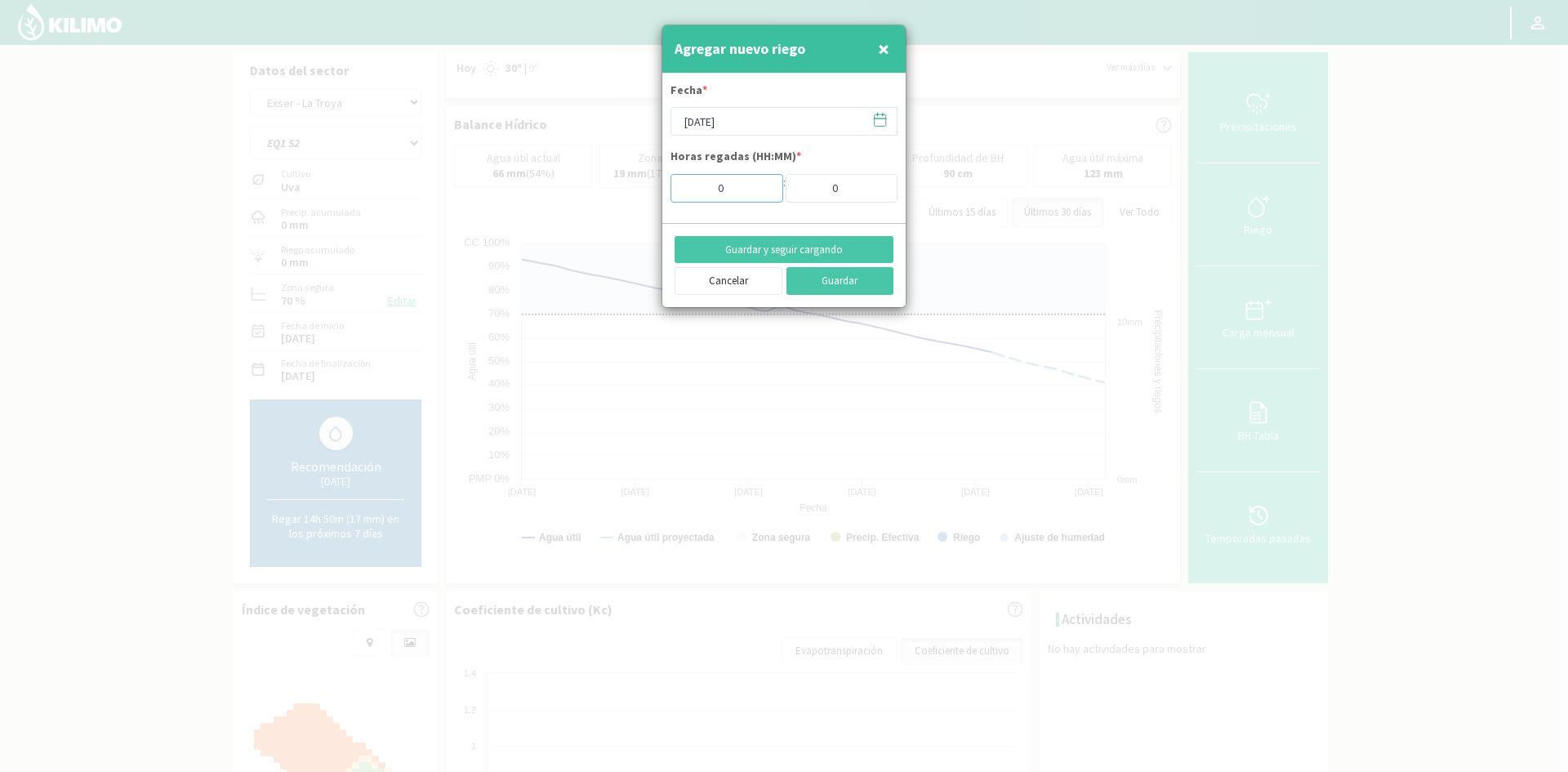
drag, startPoint x: 726, startPoint y: 188, endPoint x: 712, endPoint y: 192, distance: 14.6
click at [712, 192] on input "0" at bounding box center [727, 188] width 113 height 29
type input "10"
click at [800, 250] on button "Guardar y seguir cargando" at bounding box center [784, 250] width 219 height 28
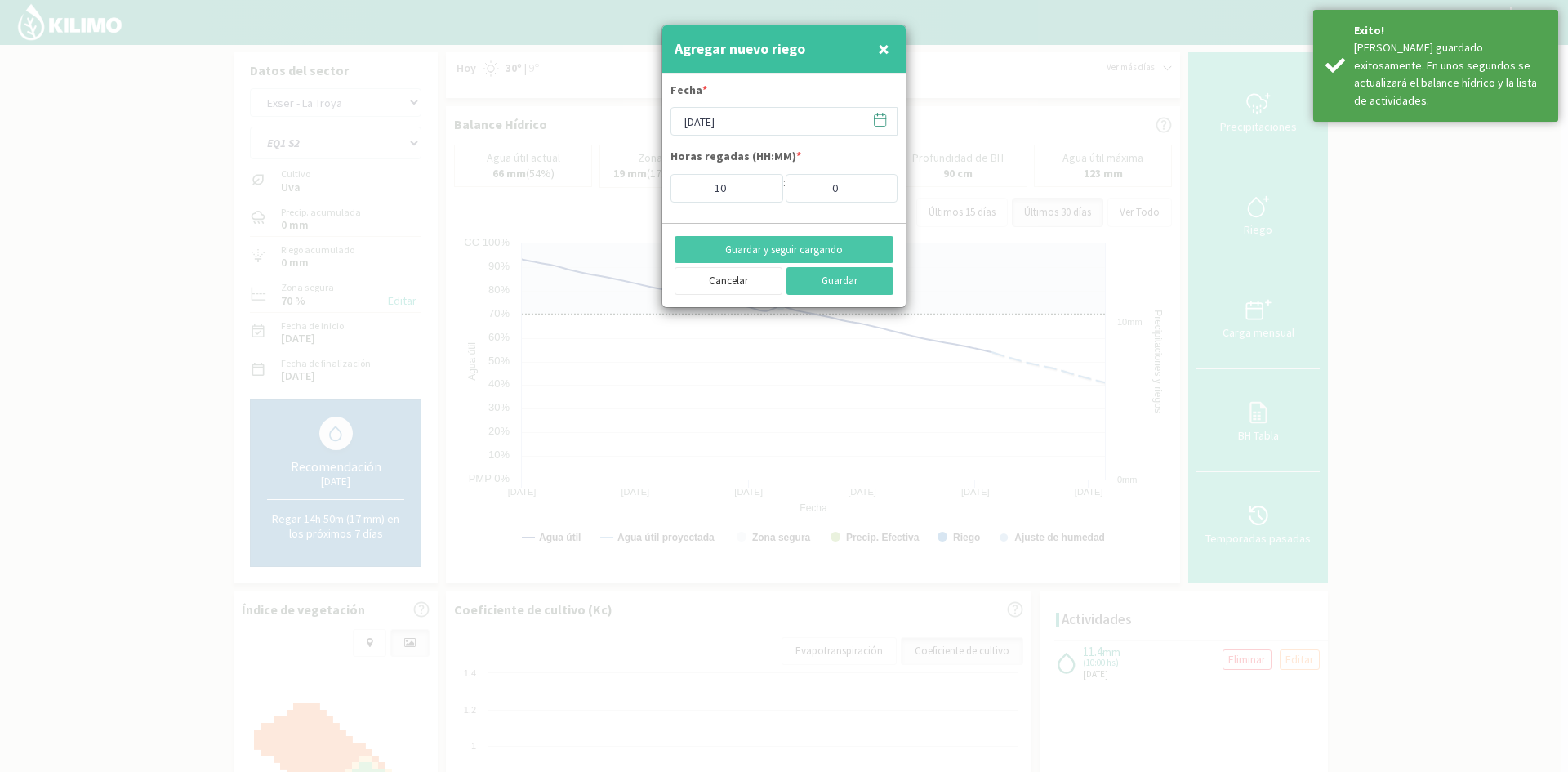
click at [888, 48] on span "×" at bounding box center [884, 48] width 12 height 27
type input "[DATE]"
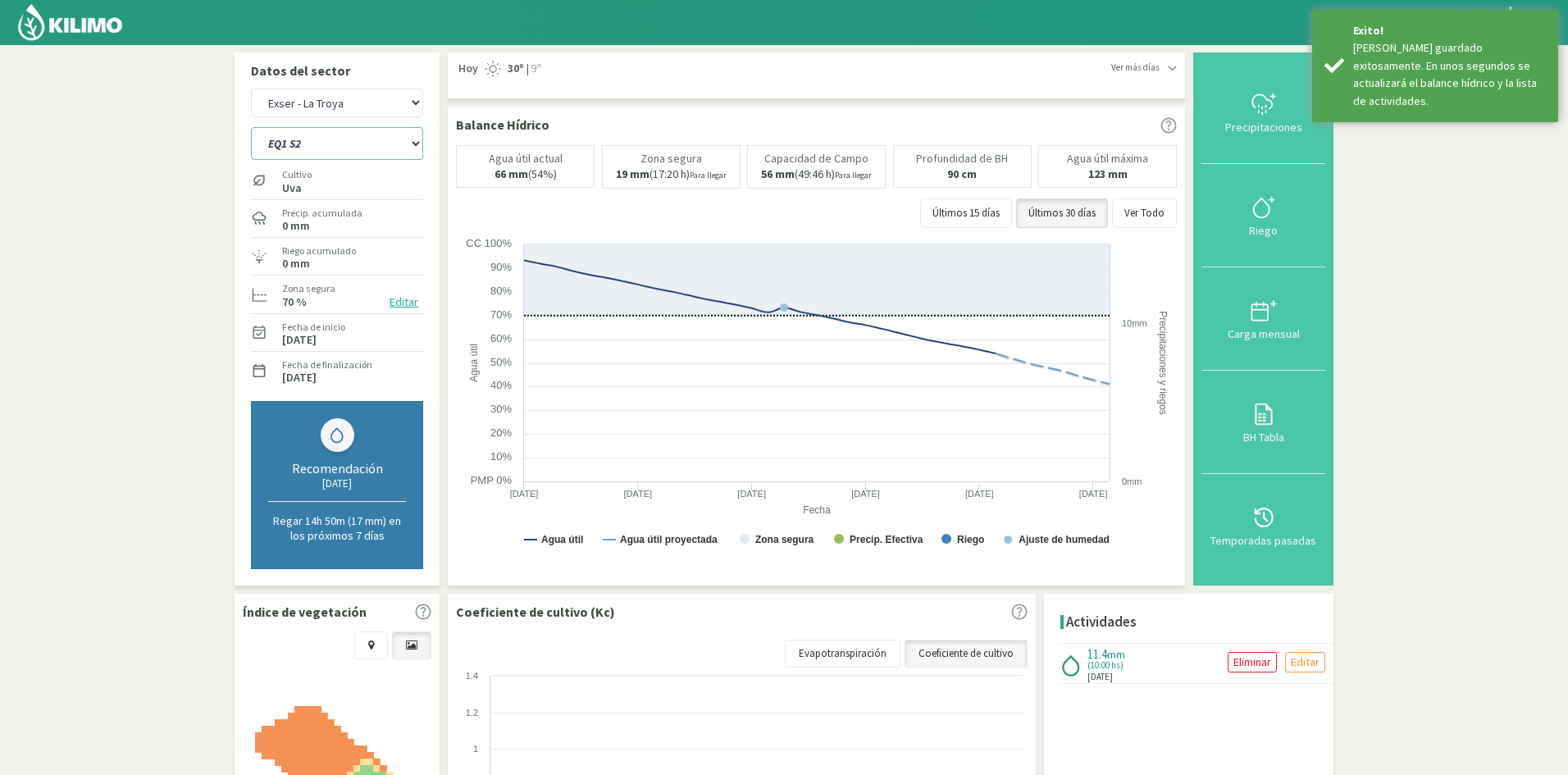
click at [304, 141] on select "EQ1 S1 EQ1 S2 EQ1 S3 EQ1 S4 EQ1 S5 EQ2 S1 EQ2 S2 EQ2 S3 EQ2 S4 EQ2 S5" at bounding box center [337, 143] width 173 height 33
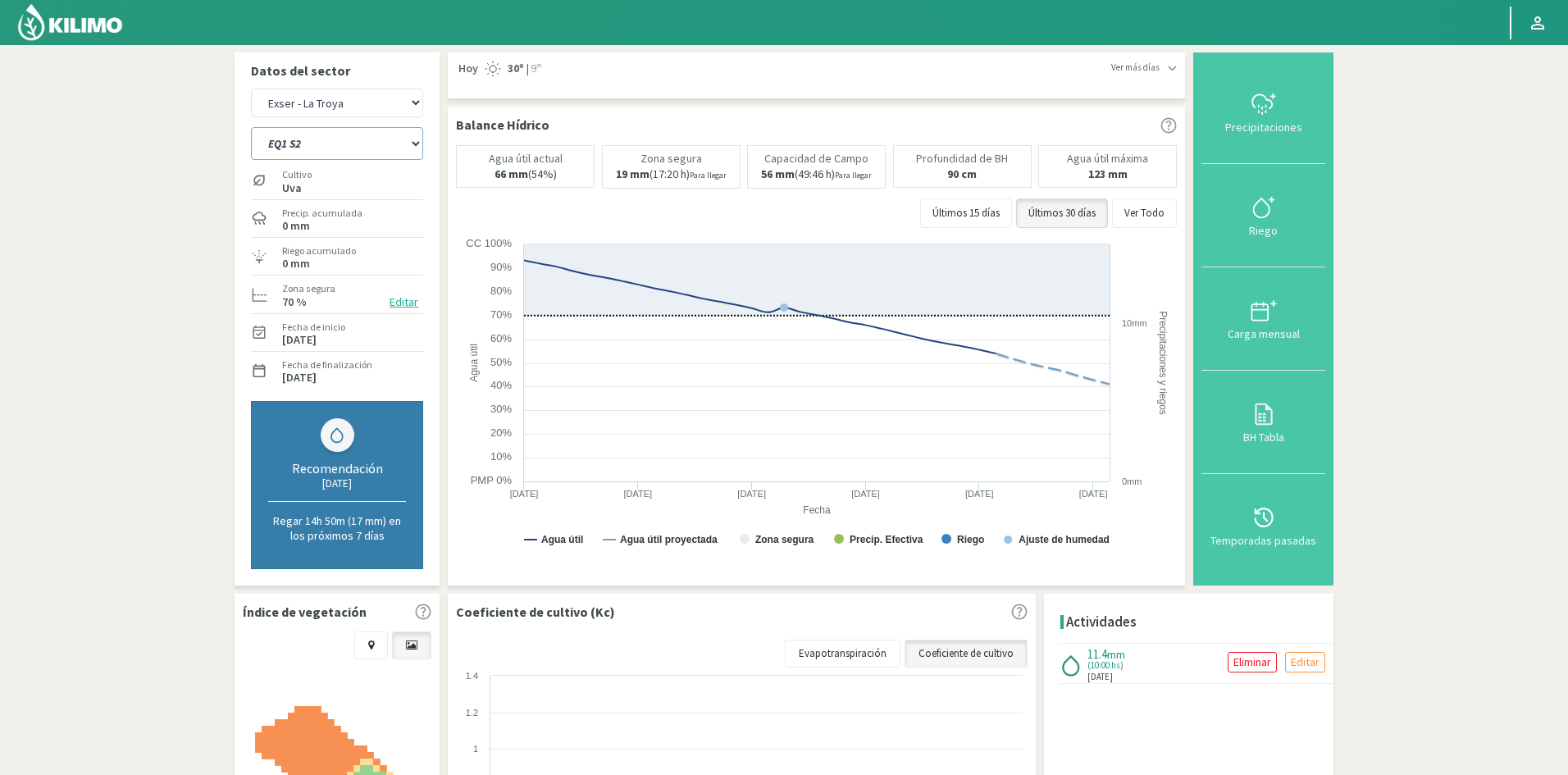
select select "38: Object"
click at [251, 127] on select "EQ1 S1 EQ1 S2 EQ1 S3 EQ1 S4 EQ1 S5 EQ2 S1 EQ2 S2 EQ2 S3 EQ2 S4 EQ2 S5" at bounding box center [337, 143] width 173 height 33
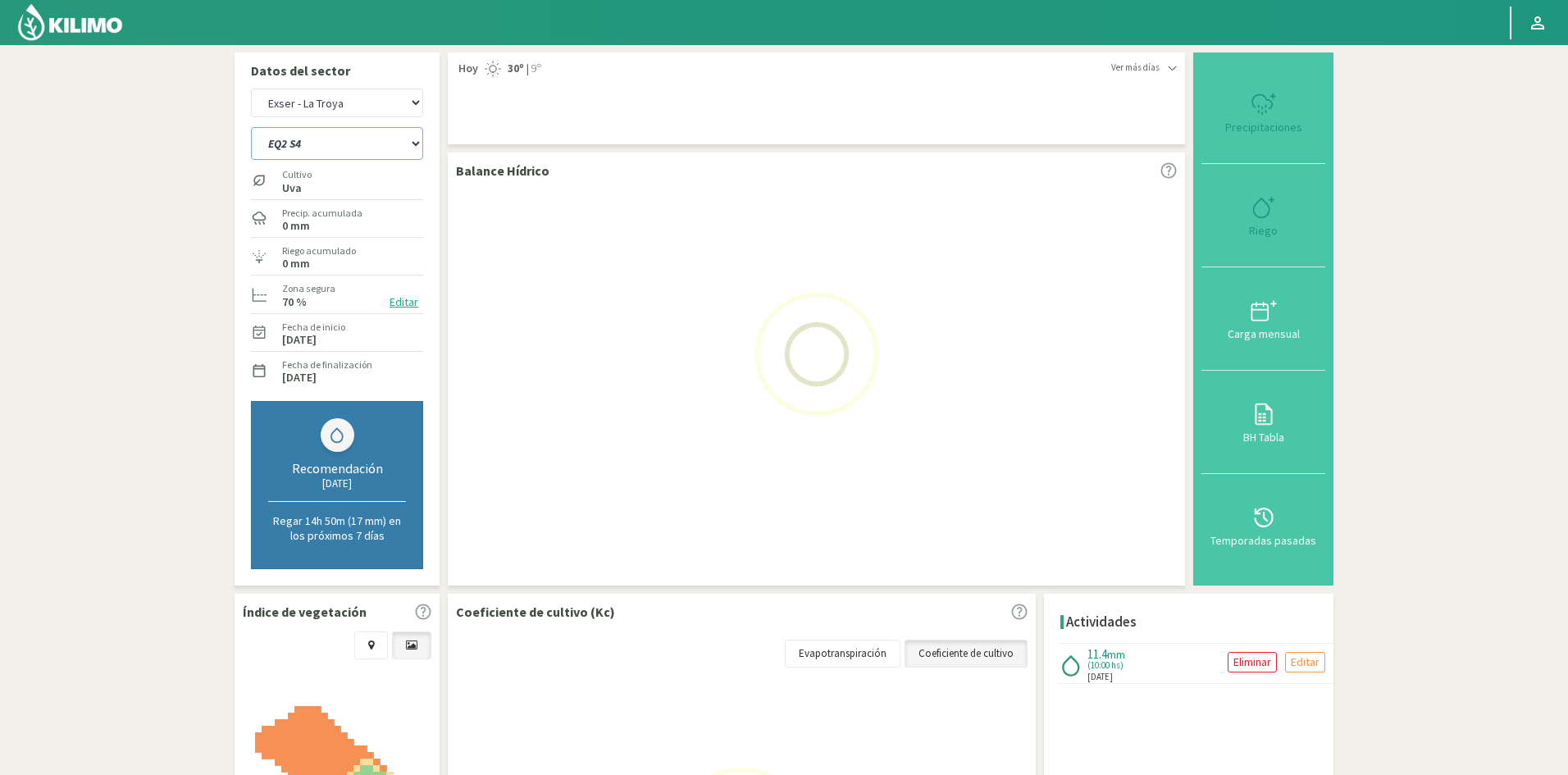
select select "8: Object"
select select "48: Object"
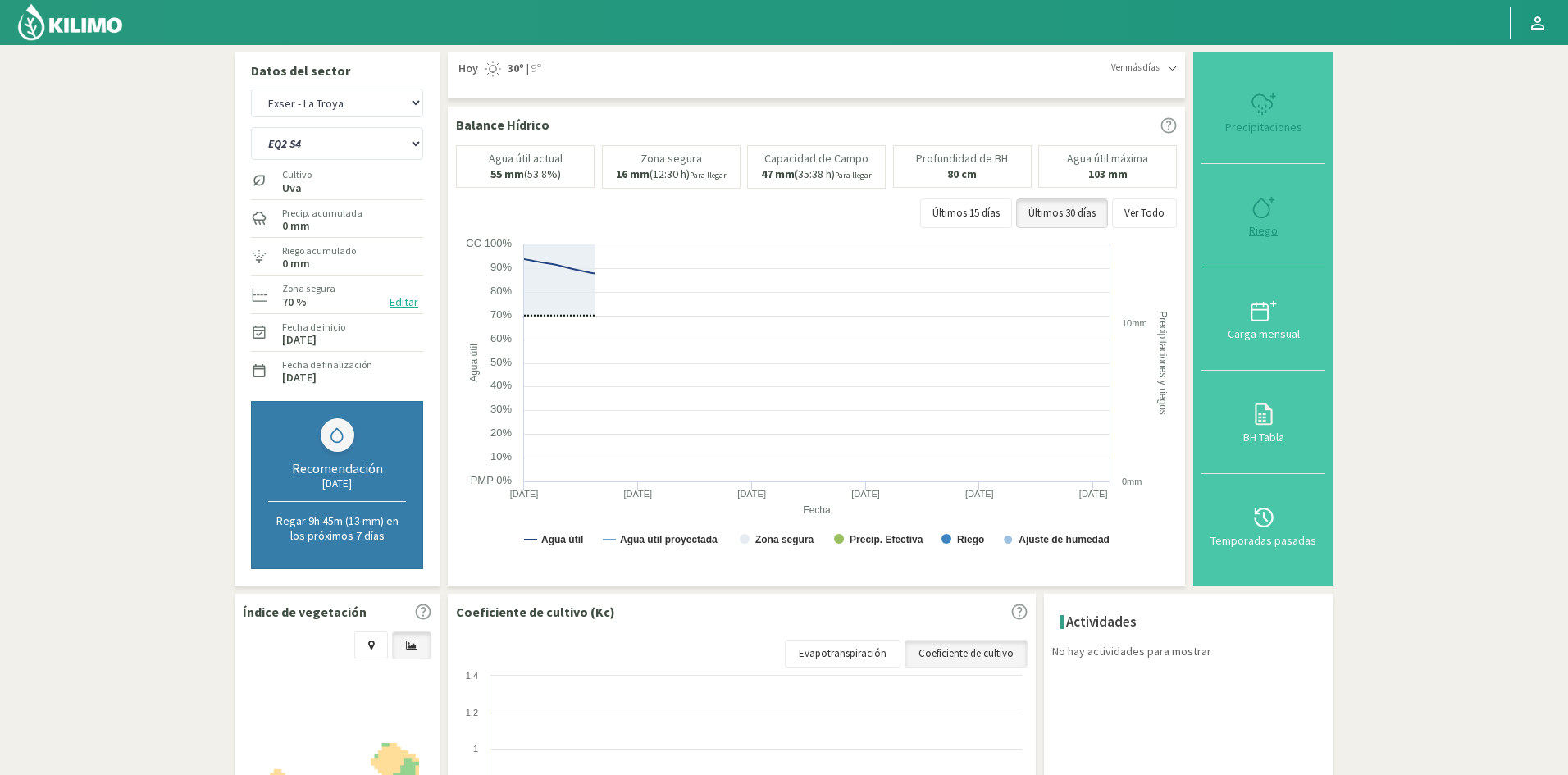
click at [1274, 232] on div "Riego" at bounding box center [1263, 230] width 114 height 12
type input "0"
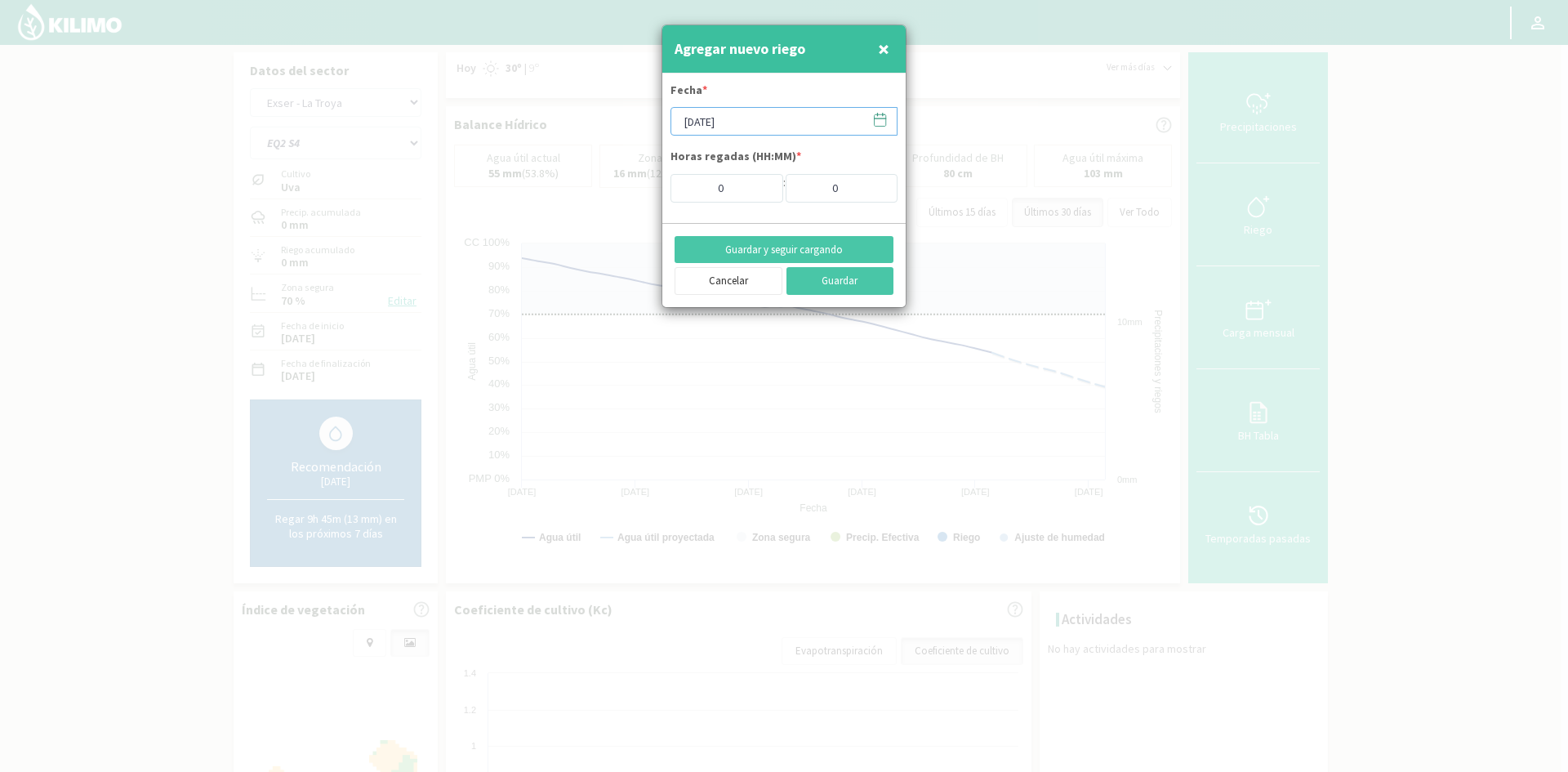
click at [718, 125] on input "[DATE]" at bounding box center [784, 121] width 227 height 29
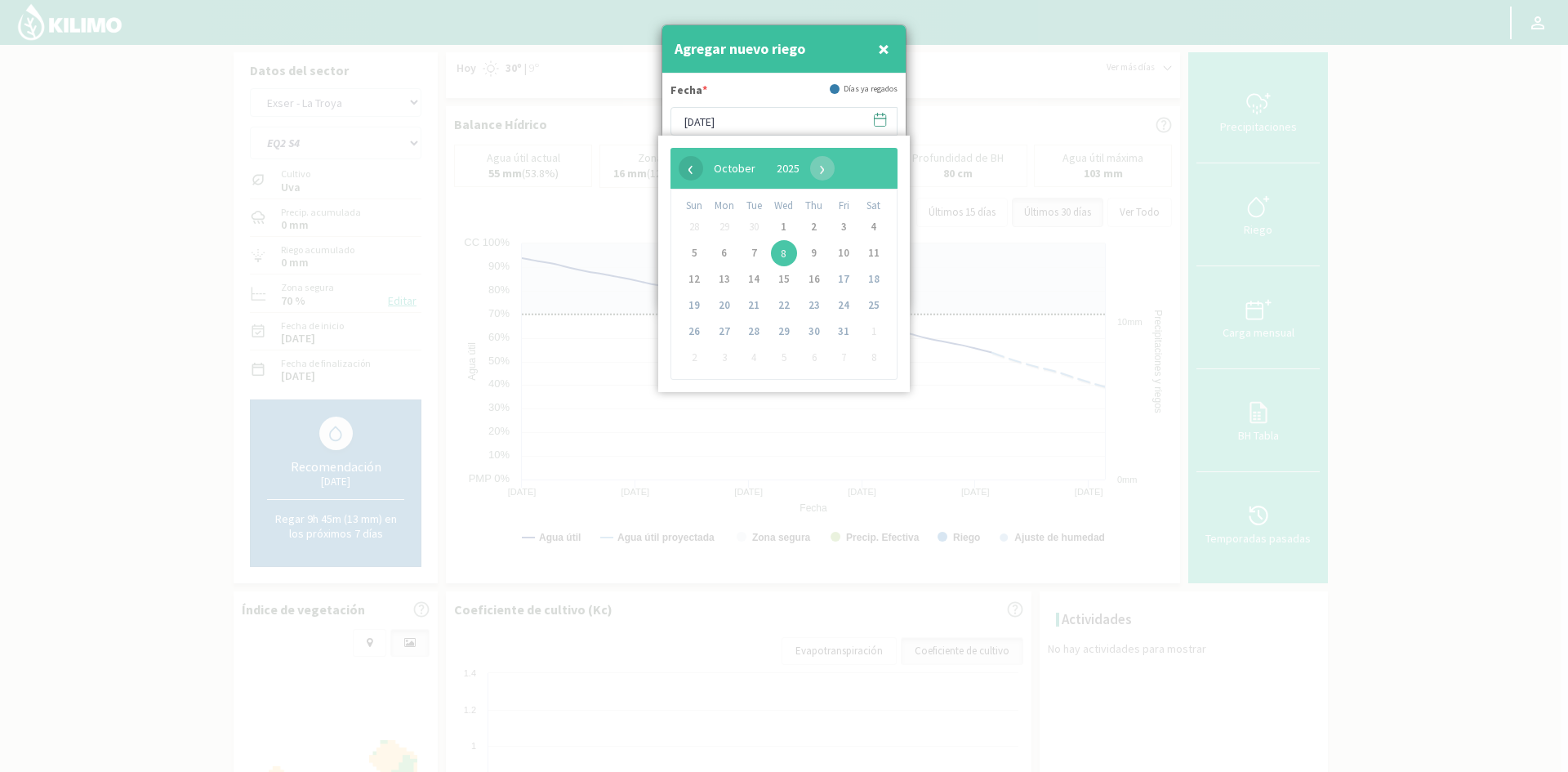
click at [691, 169] on span "‹" at bounding box center [691, 168] width 25 height 25
click at [751, 309] on span "23" at bounding box center [754, 305] width 26 height 26
type input "[DATE]"
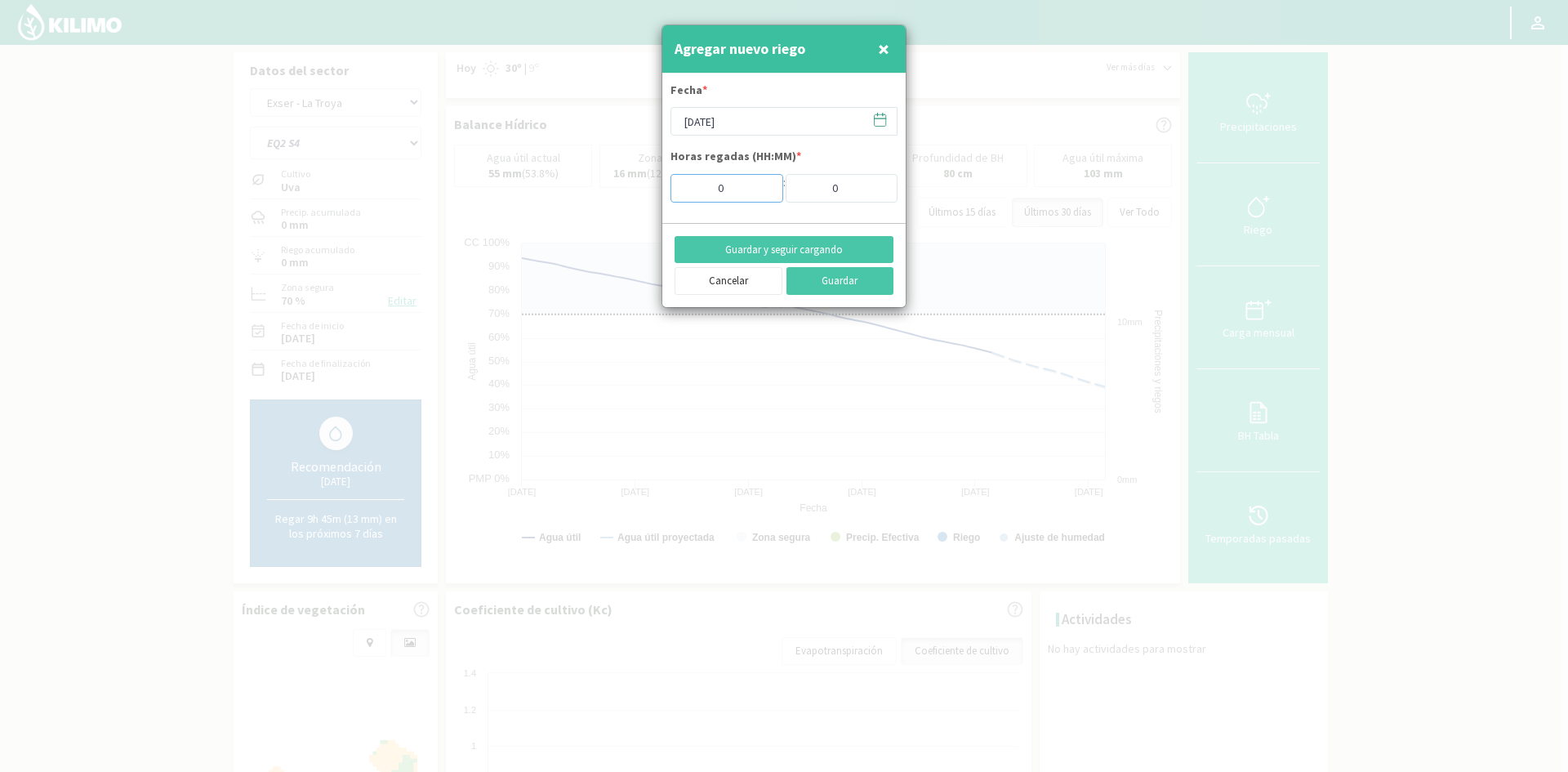
drag, startPoint x: 729, startPoint y: 192, endPoint x: 668, endPoint y: 172, distance: 64.2
click at [684, 190] on input "0" at bounding box center [727, 188] width 113 height 29
type input "10"
click at [801, 254] on button "Guardar y seguir cargando" at bounding box center [784, 250] width 219 height 28
drag, startPoint x: 885, startPoint y: 48, endPoint x: 496, endPoint y: 94, distance: 391.7
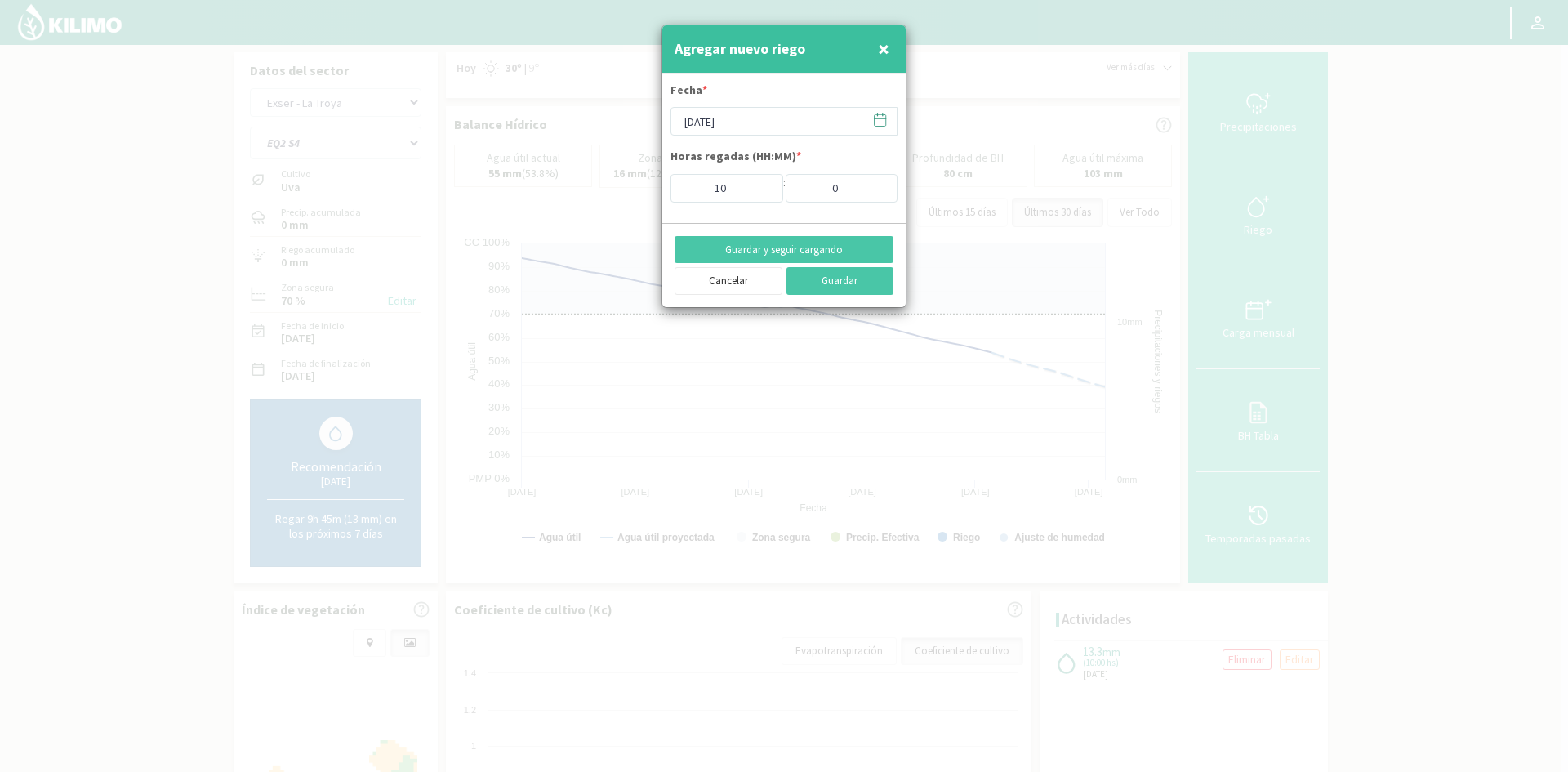
click at [884, 48] on span "×" at bounding box center [884, 48] width 12 height 27
type input "[DATE]"
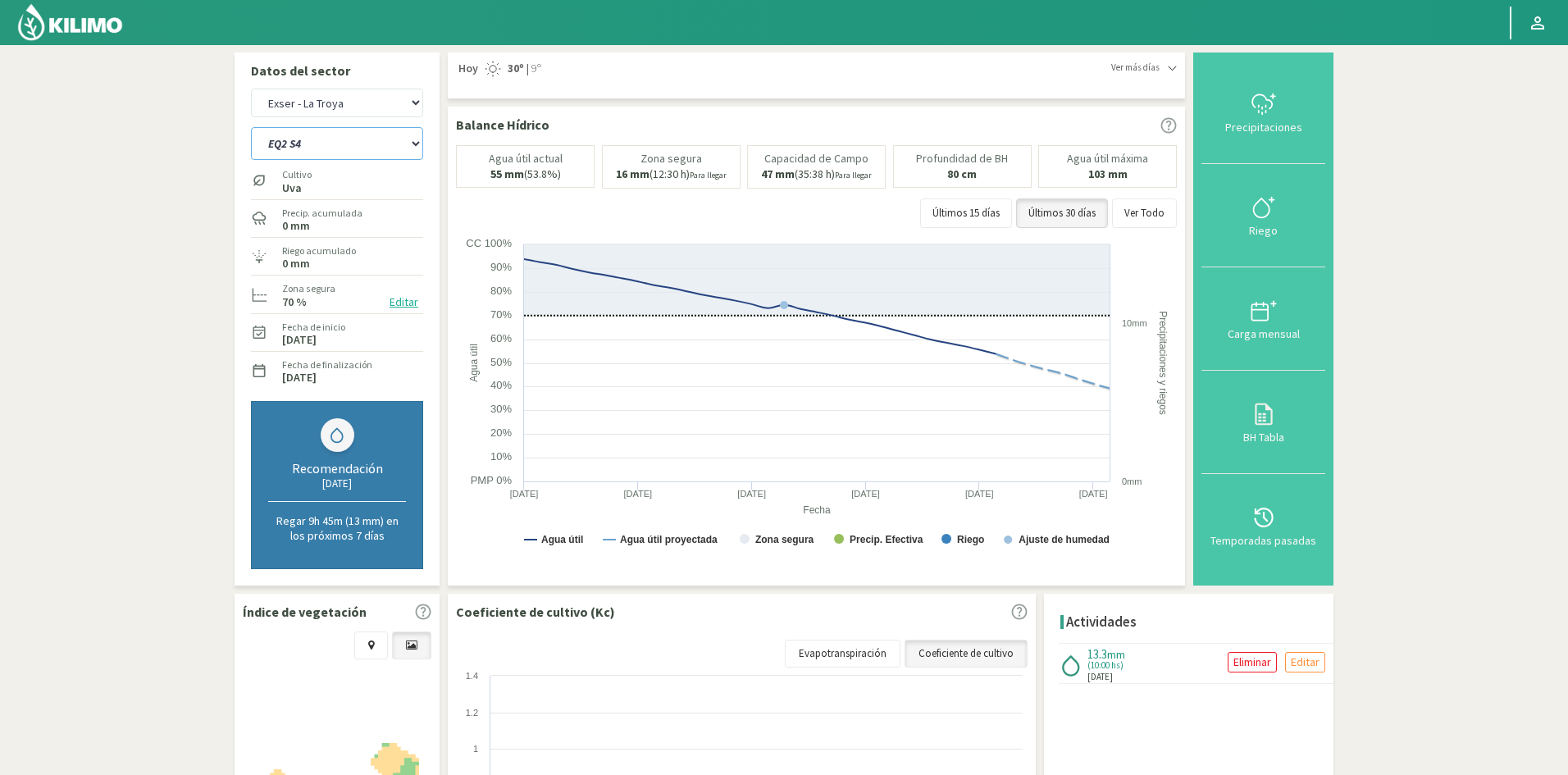
drag, startPoint x: 288, startPoint y: 142, endPoint x: 304, endPoint y: 158, distance: 22.6
click at [288, 142] on select "EQ1 S1 EQ1 S2 EQ1 S3 EQ1 S4 EQ1 S5 EQ2 S1 EQ2 S2 EQ2 S3 EQ2 S4 EQ2 S5" at bounding box center [337, 143] width 173 height 33
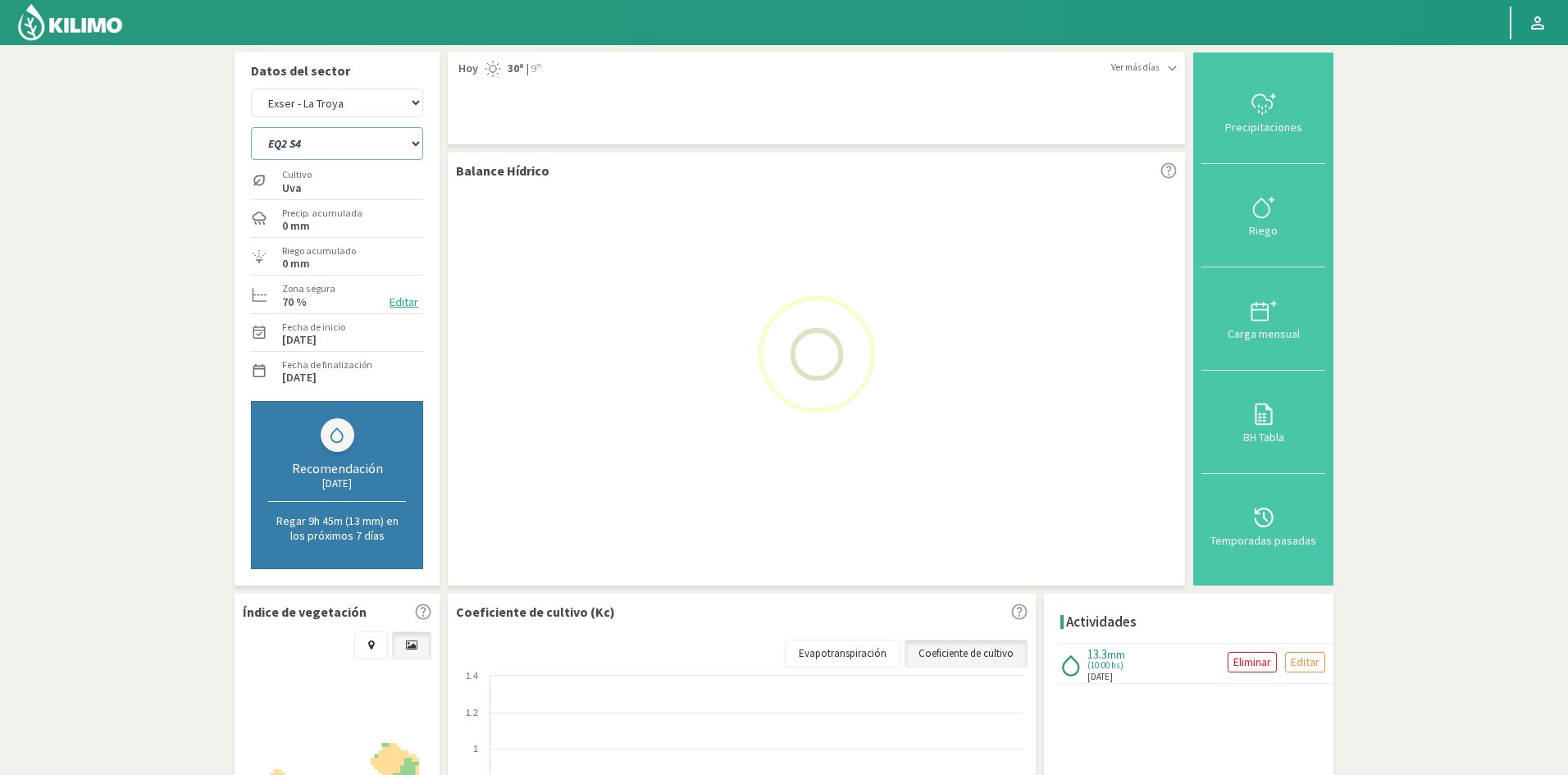
select select "44: Object"
click at [251, 127] on select "EQ1 S1 EQ1 S2 EQ1 S3 EQ1 S4 EQ1 S5 EQ2 S1 EQ2 S2 EQ2 S3 EQ2 S4 EQ2 S5" at bounding box center [337, 143] width 173 height 33
select select "10: Object"
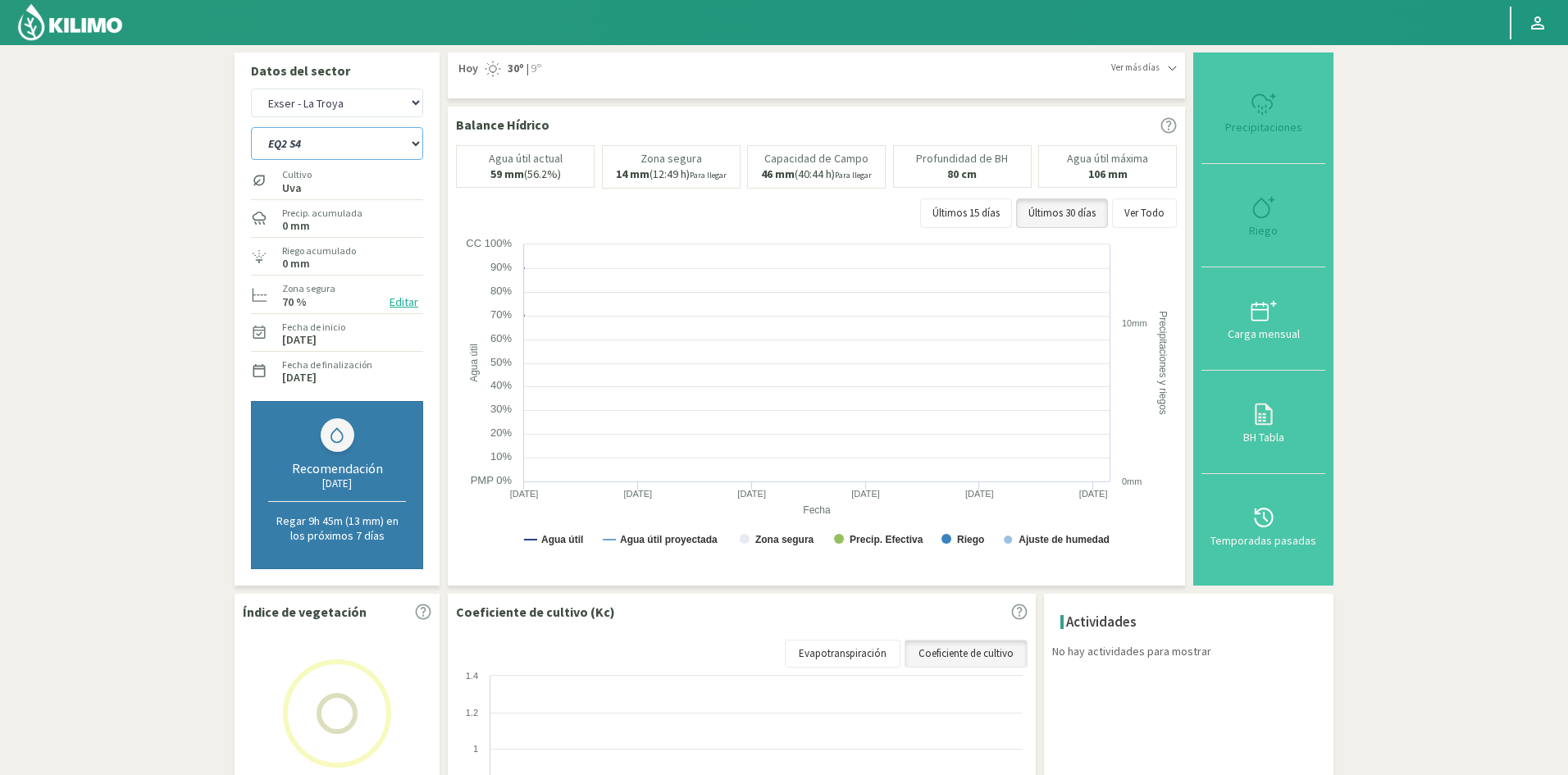
select select "54: Object"
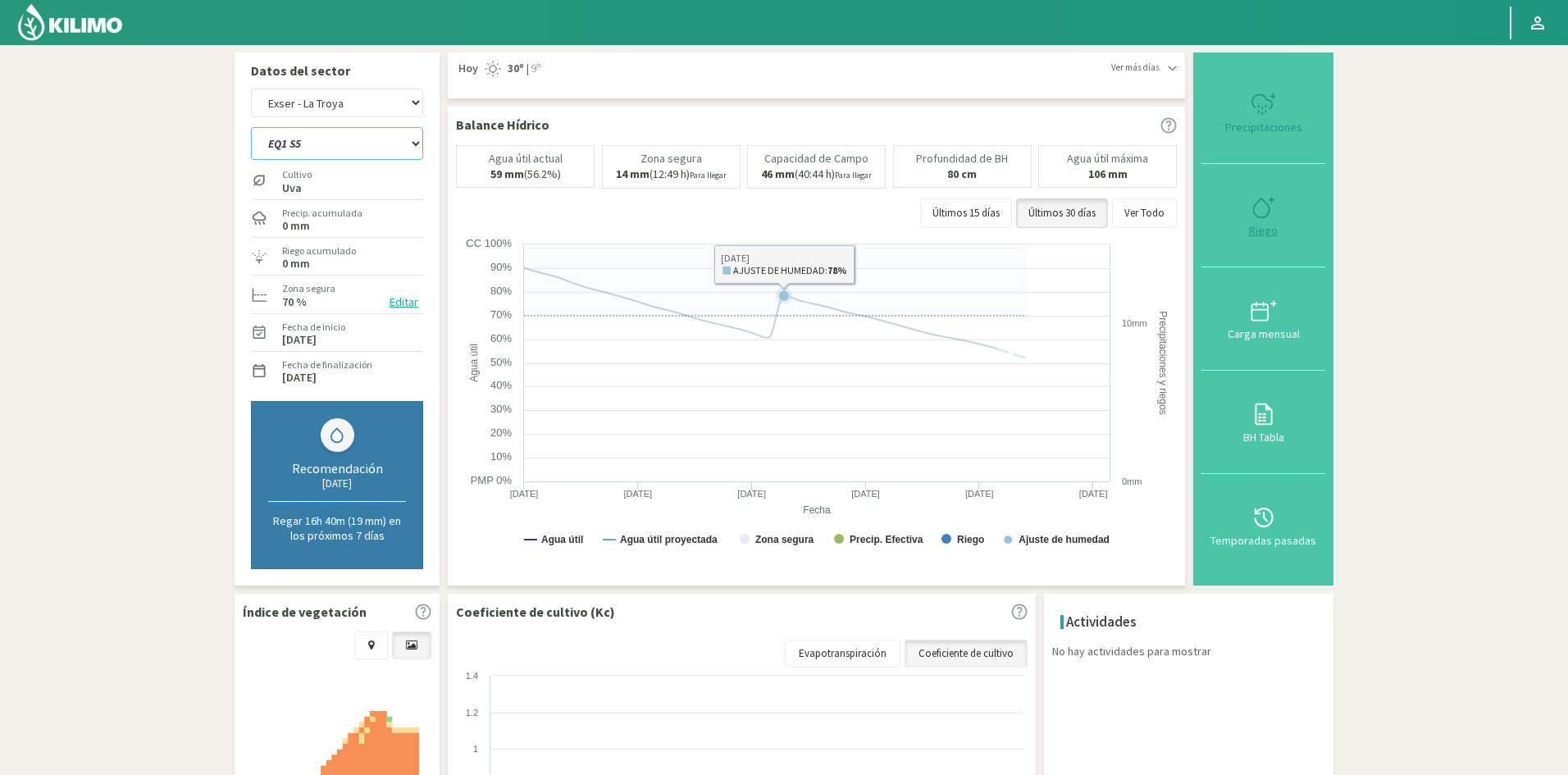
type input "0"
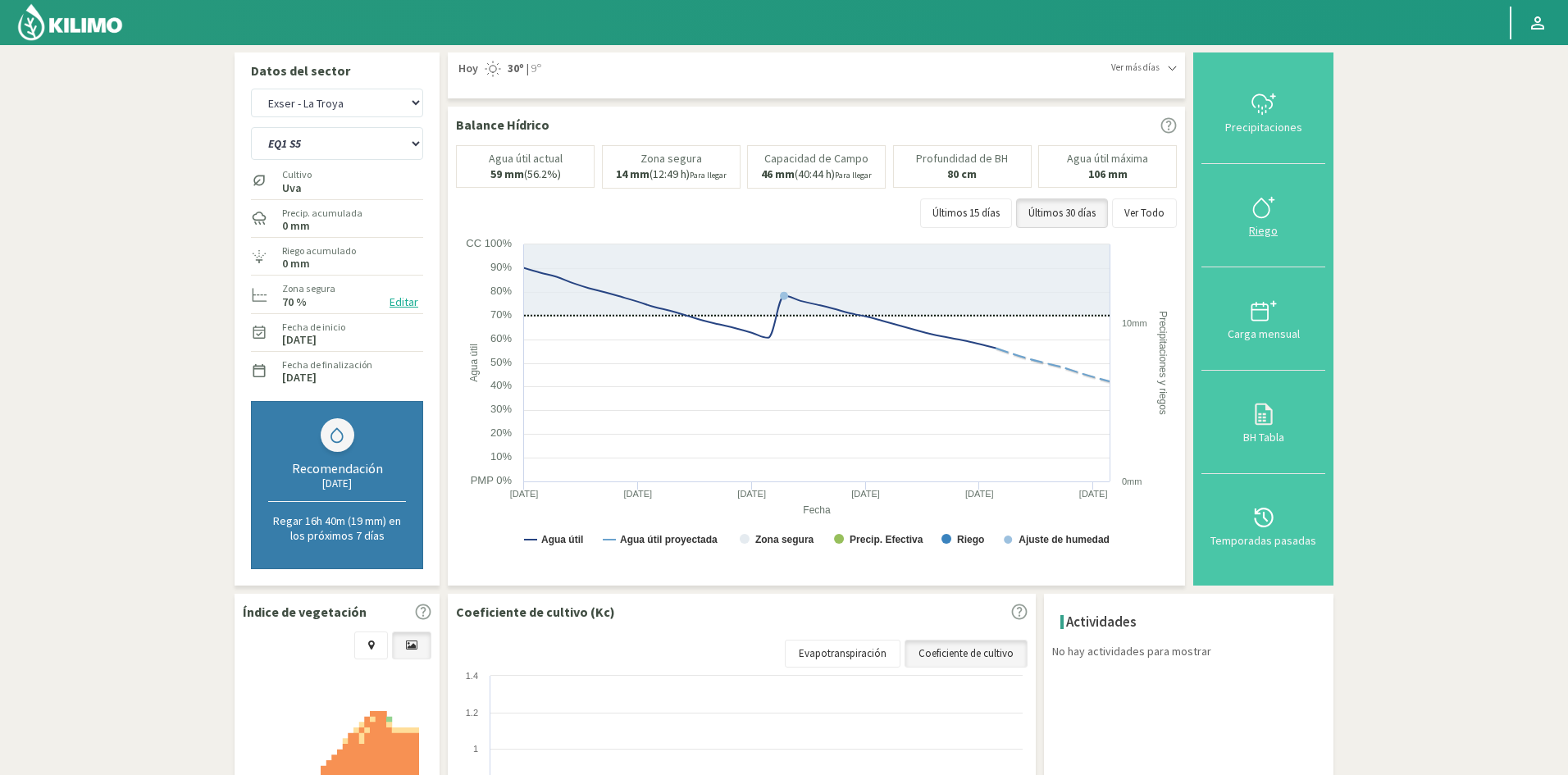
click at [1265, 226] on div "Riego" at bounding box center [1263, 230] width 114 height 12
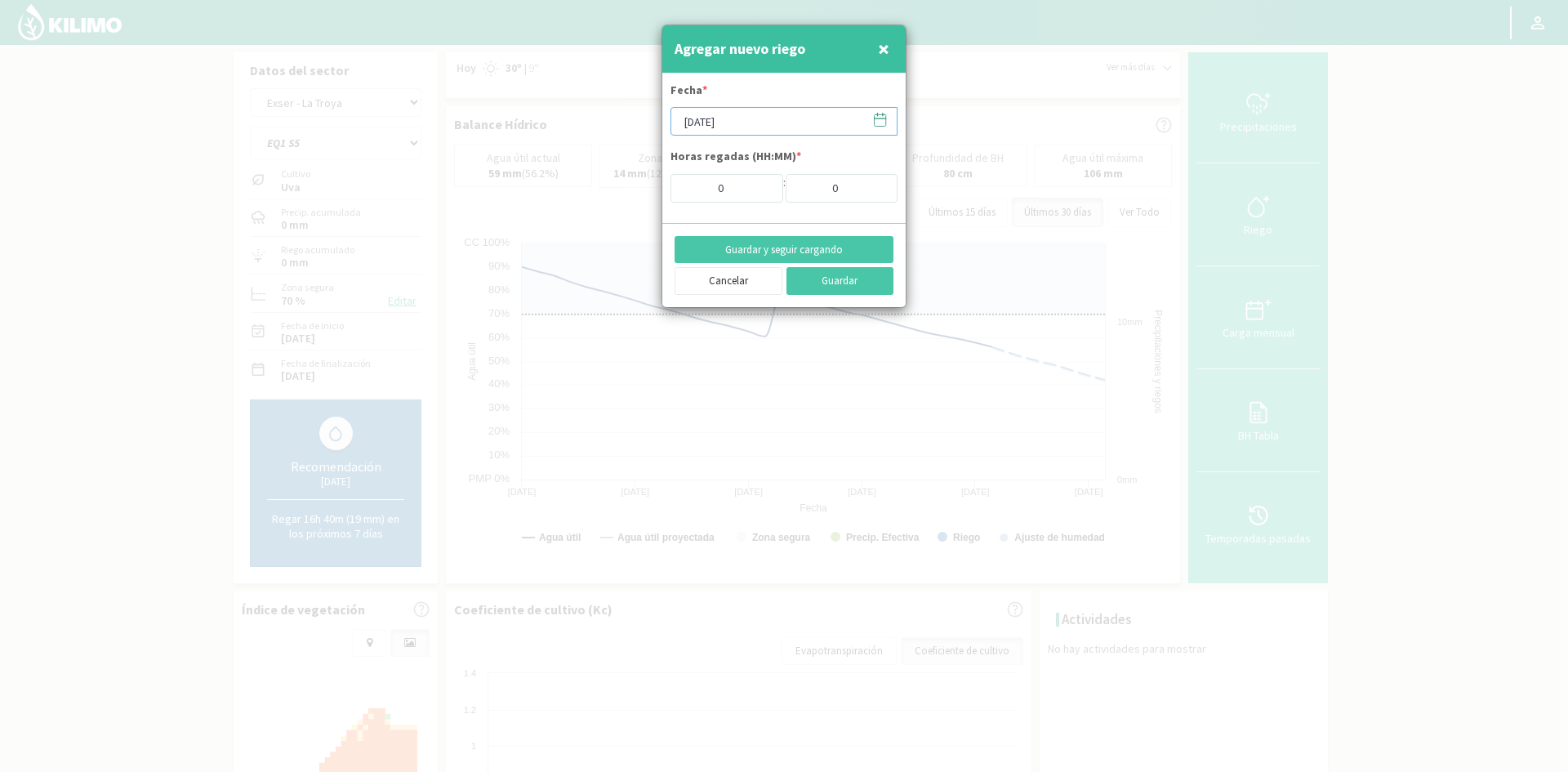
click at [732, 120] on input "[DATE]" at bounding box center [784, 121] width 227 height 29
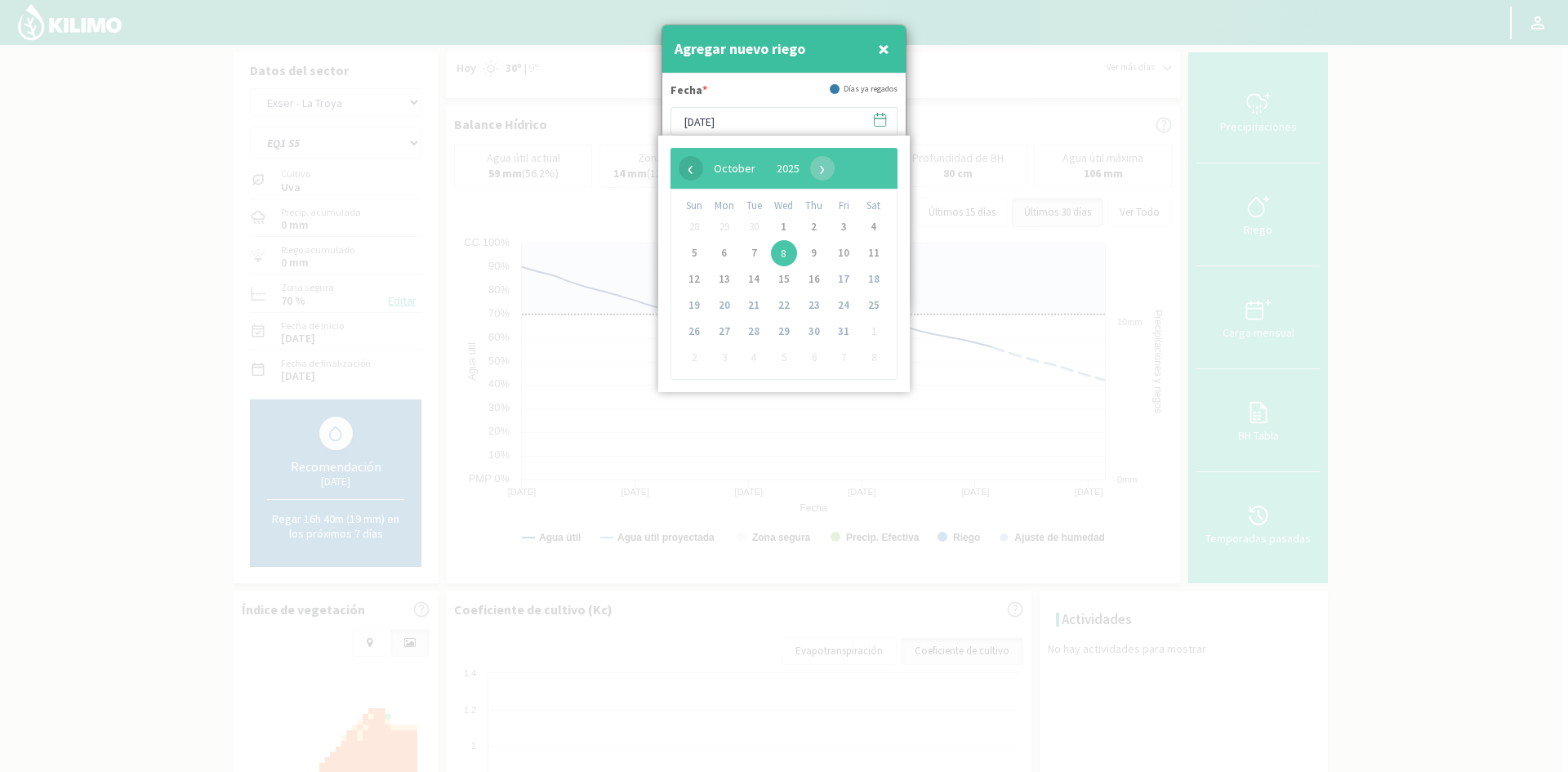
click at [693, 174] on span "‹" at bounding box center [691, 168] width 25 height 25
click at [781, 304] on span "24" at bounding box center [783, 305] width 26 height 26
type input "[DATE]"
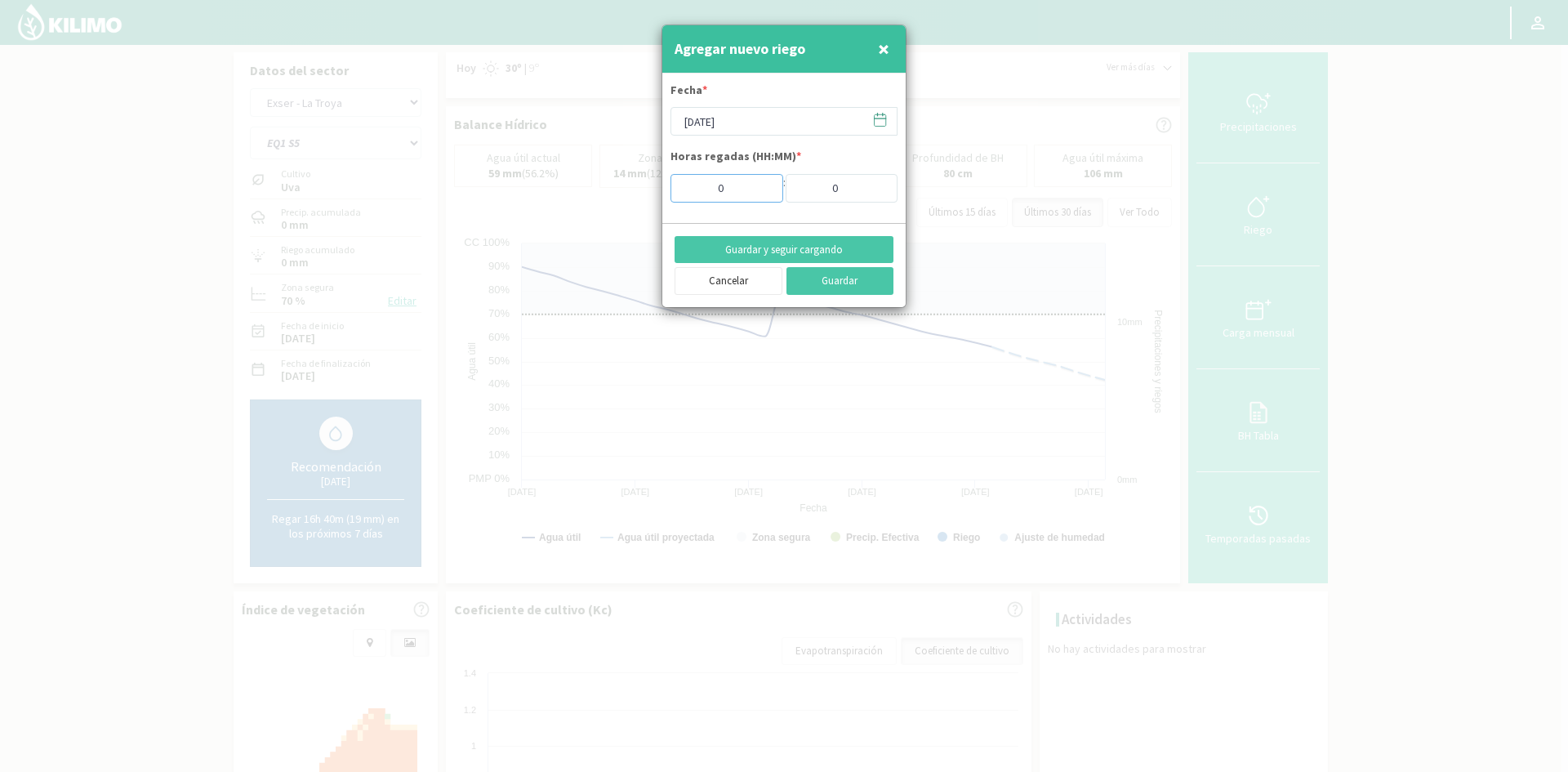
drag, startPoint x: 741, startPoint y: 182, endPoint x: 673, endPoint y: 189, distance: 68.4
click at [673, 189] on input "0" at bounding box center [727, 188] width 113 height 29
type input "10"
click at [752, 248] on button "Guardar y seguir cargando" at bounding box center [784, 250] width 219 height 28
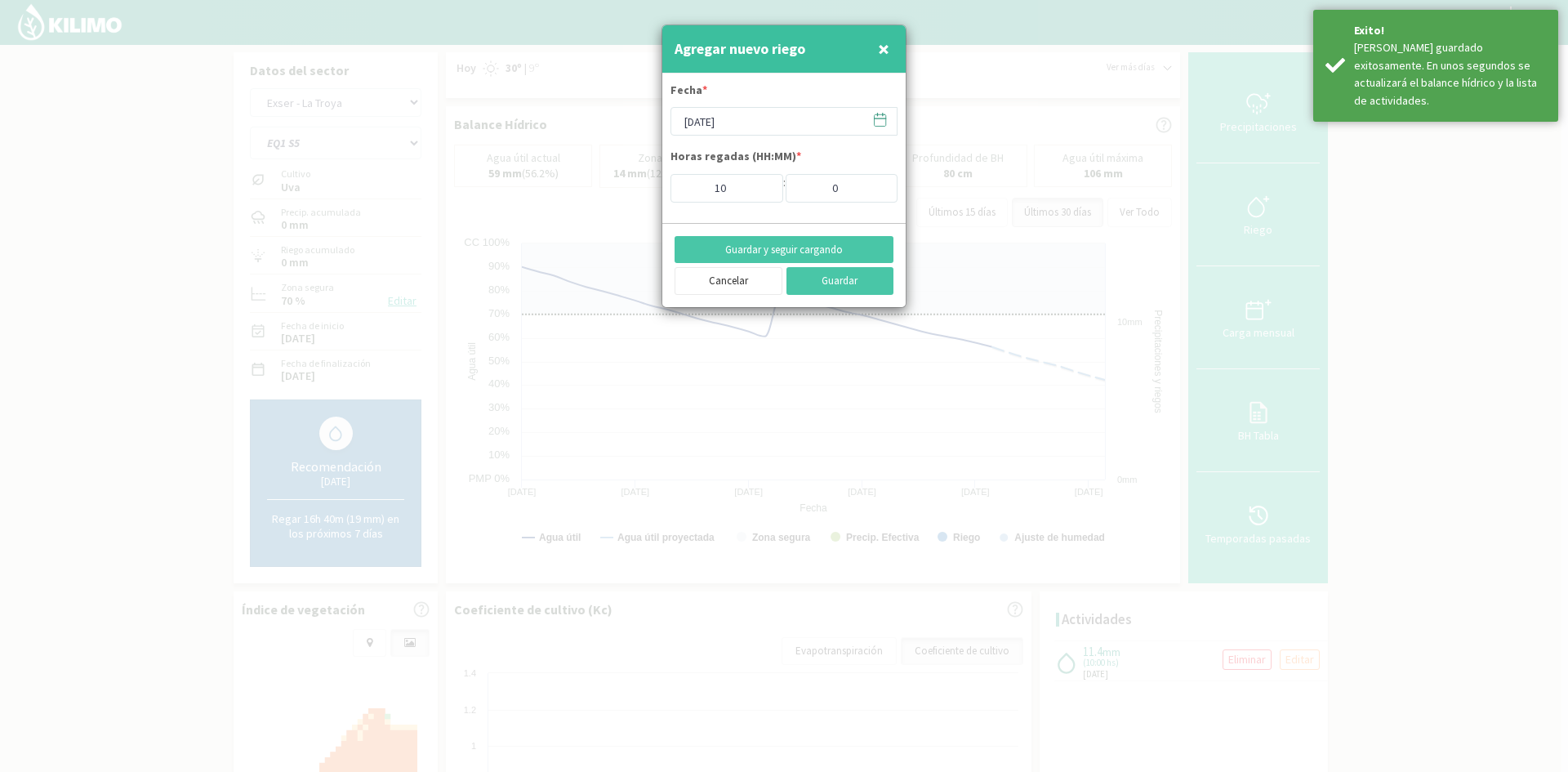
click at [877, 47] on button "×" at bounding box center [884, 49] width 20 height 33
type input "[DATE]"
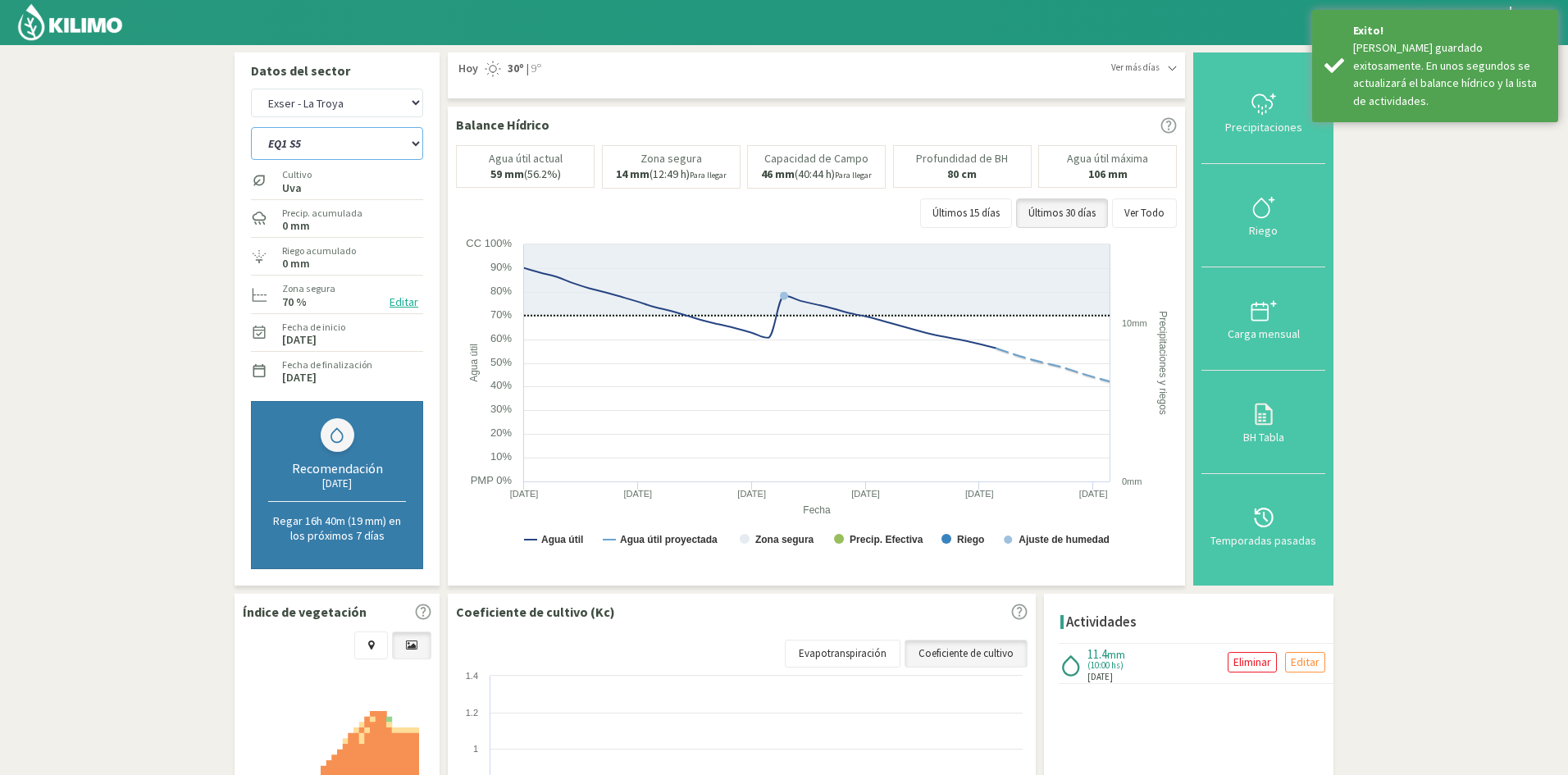
click at [327, 152] on select "EQ1 S1 EQ1 S2 EQ1 S3 EQ1 S4 EQ1 S5 EQ2 S1 EQ2 S2 EQ2 S3 EQ2 S4 EQ2 S5" at bounding box center [337, 143] width 173 height 33
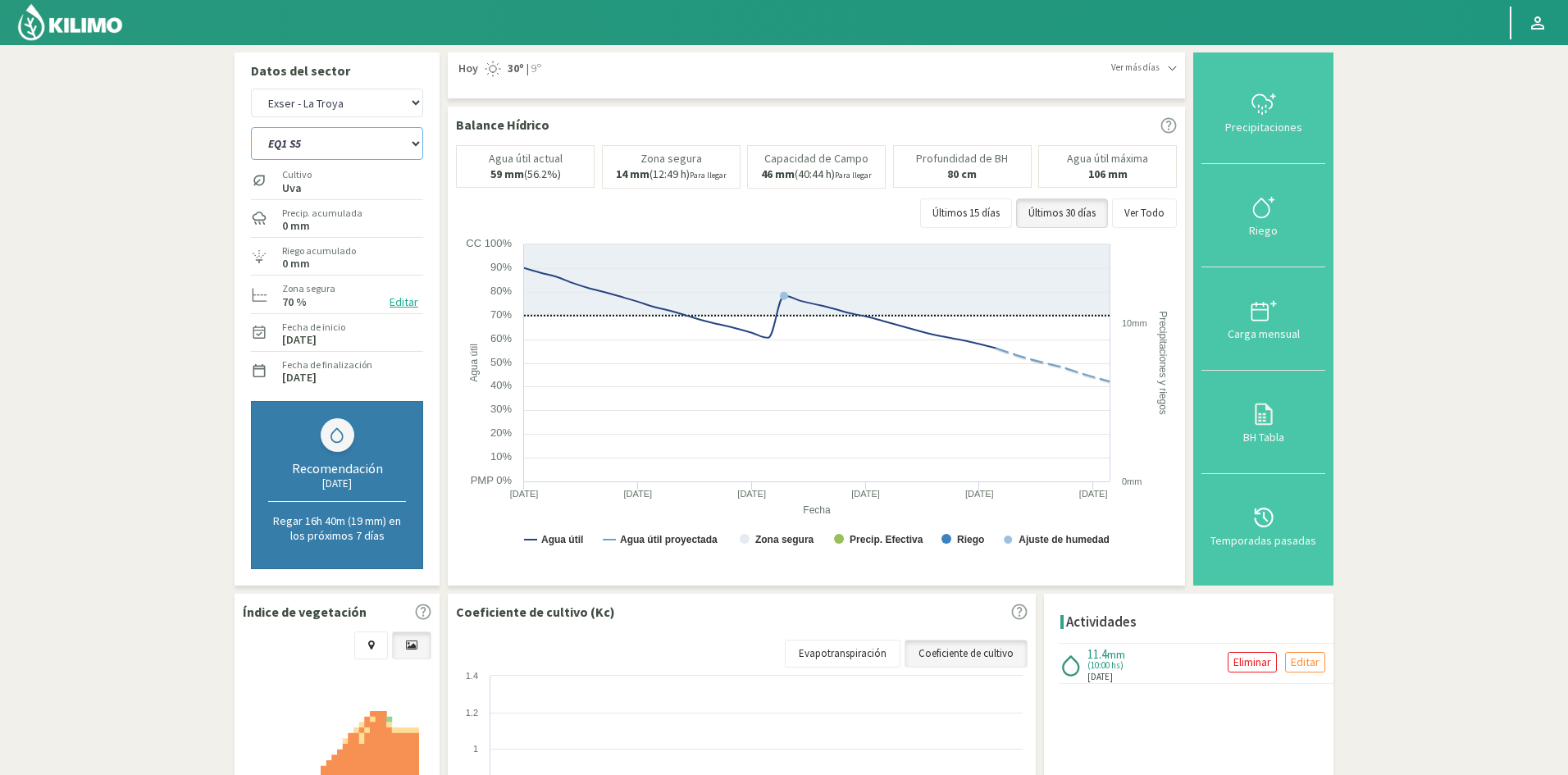
select select "55: Object"
click at [251, 127] on select "EQ1 S1 EQ1 S2 EQ1 S3 EQ1 S4 EQ1 S5 EQ2 S1 EQ2 S2 EQ2 S3 EQ2 S4 EQ2 S5" at bounding box center [337, 143] width 173 height 33
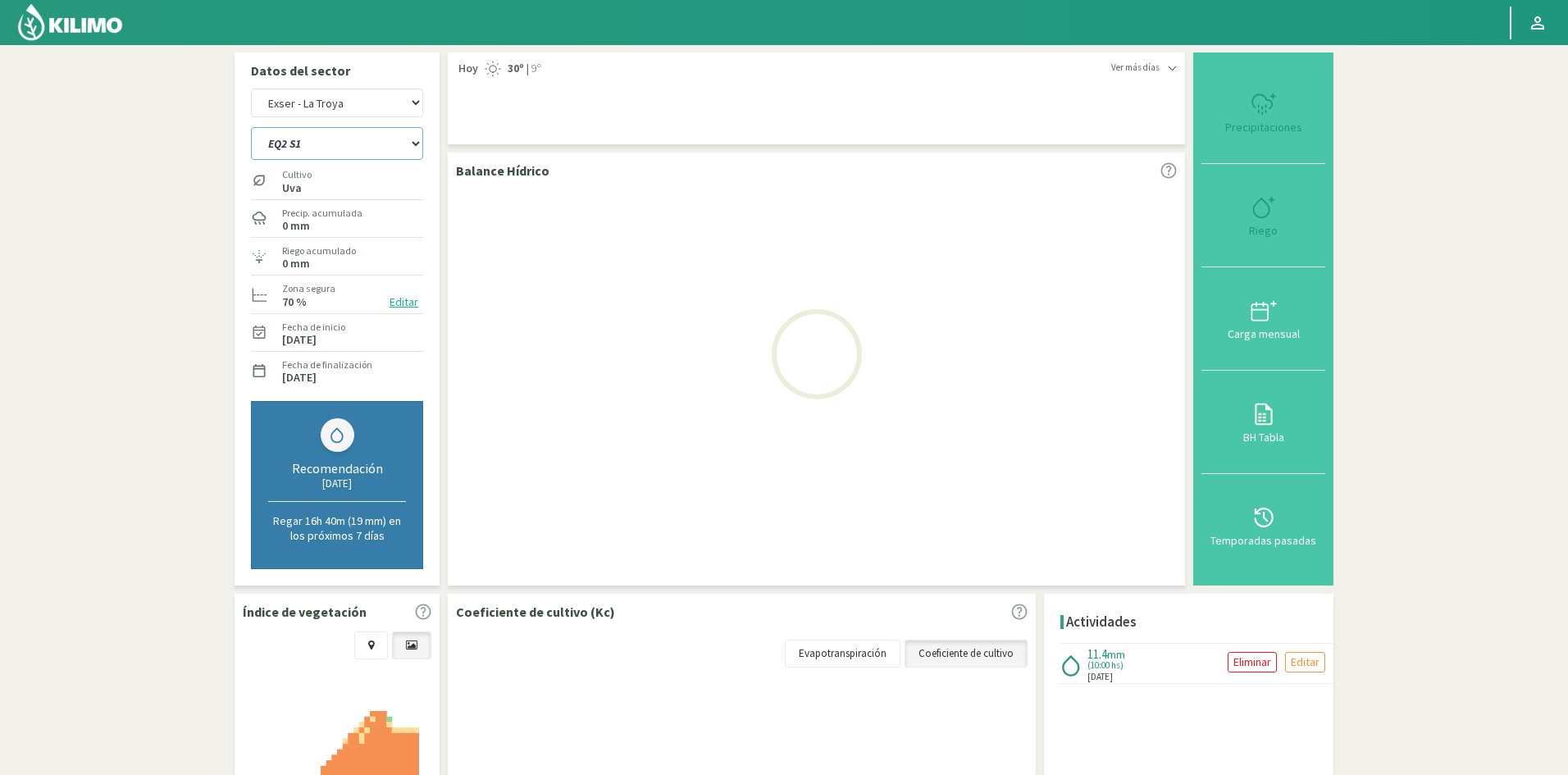
select select "12: Object"
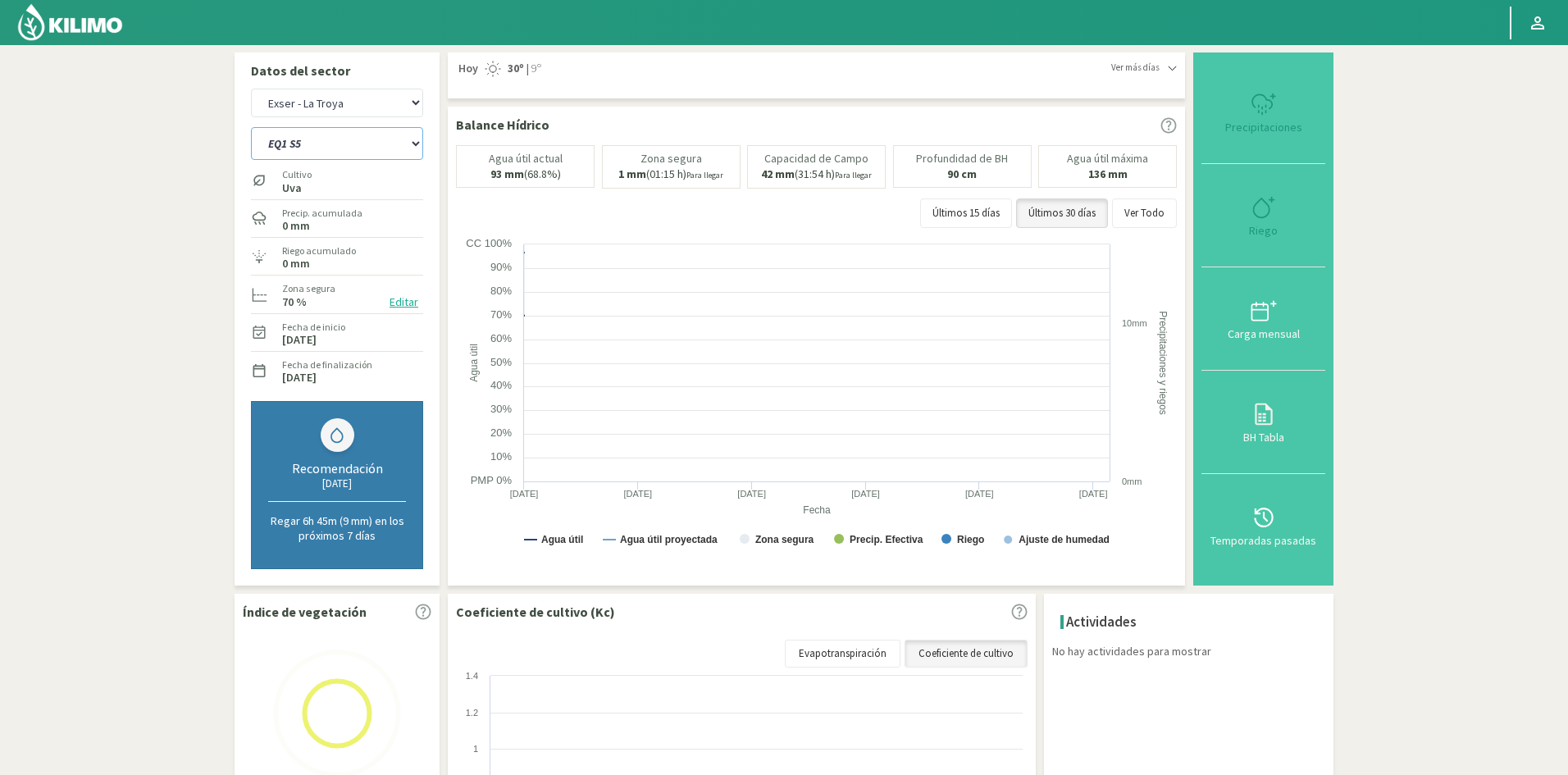
select select "65: Object"
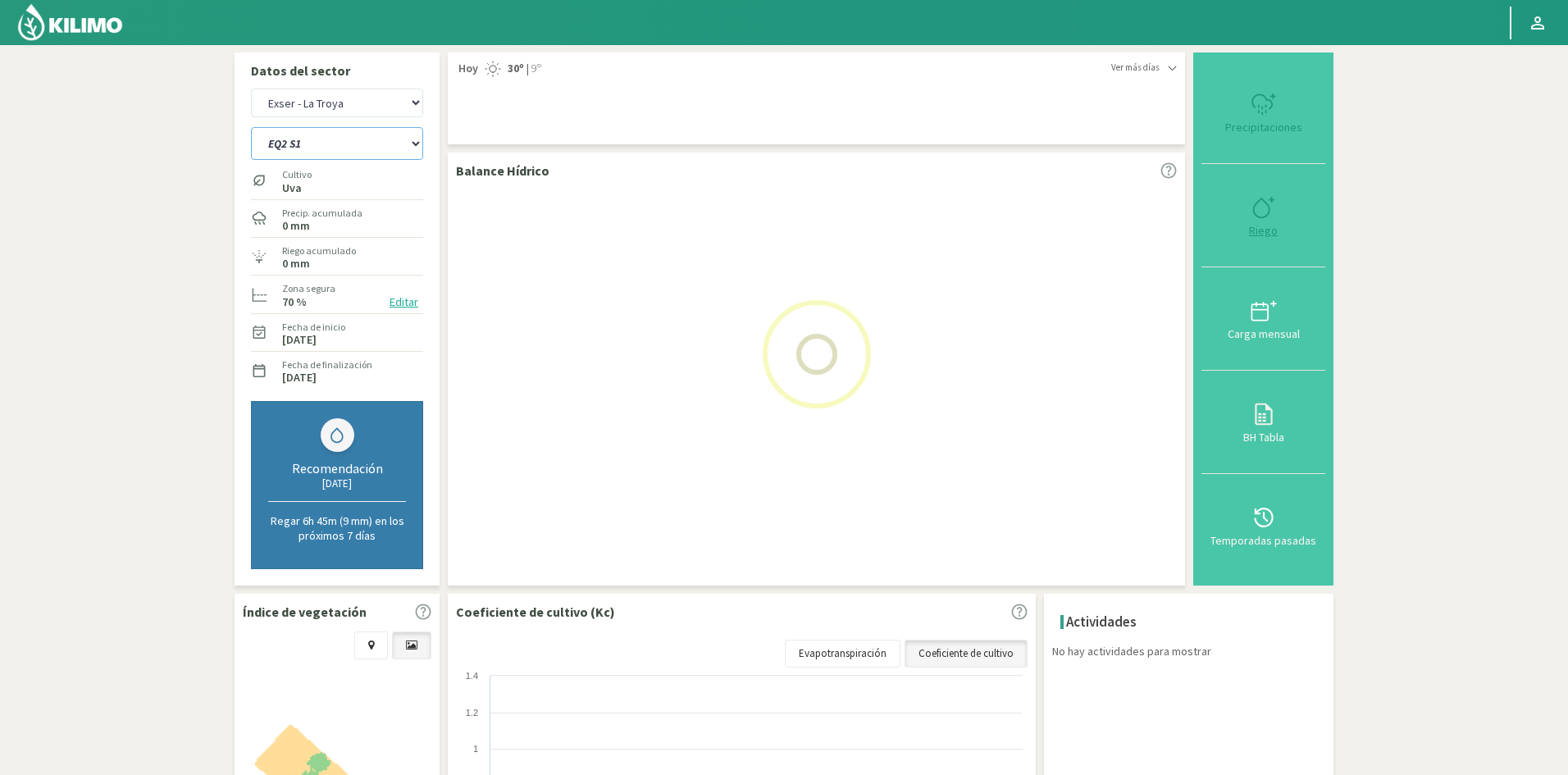
type input "0"
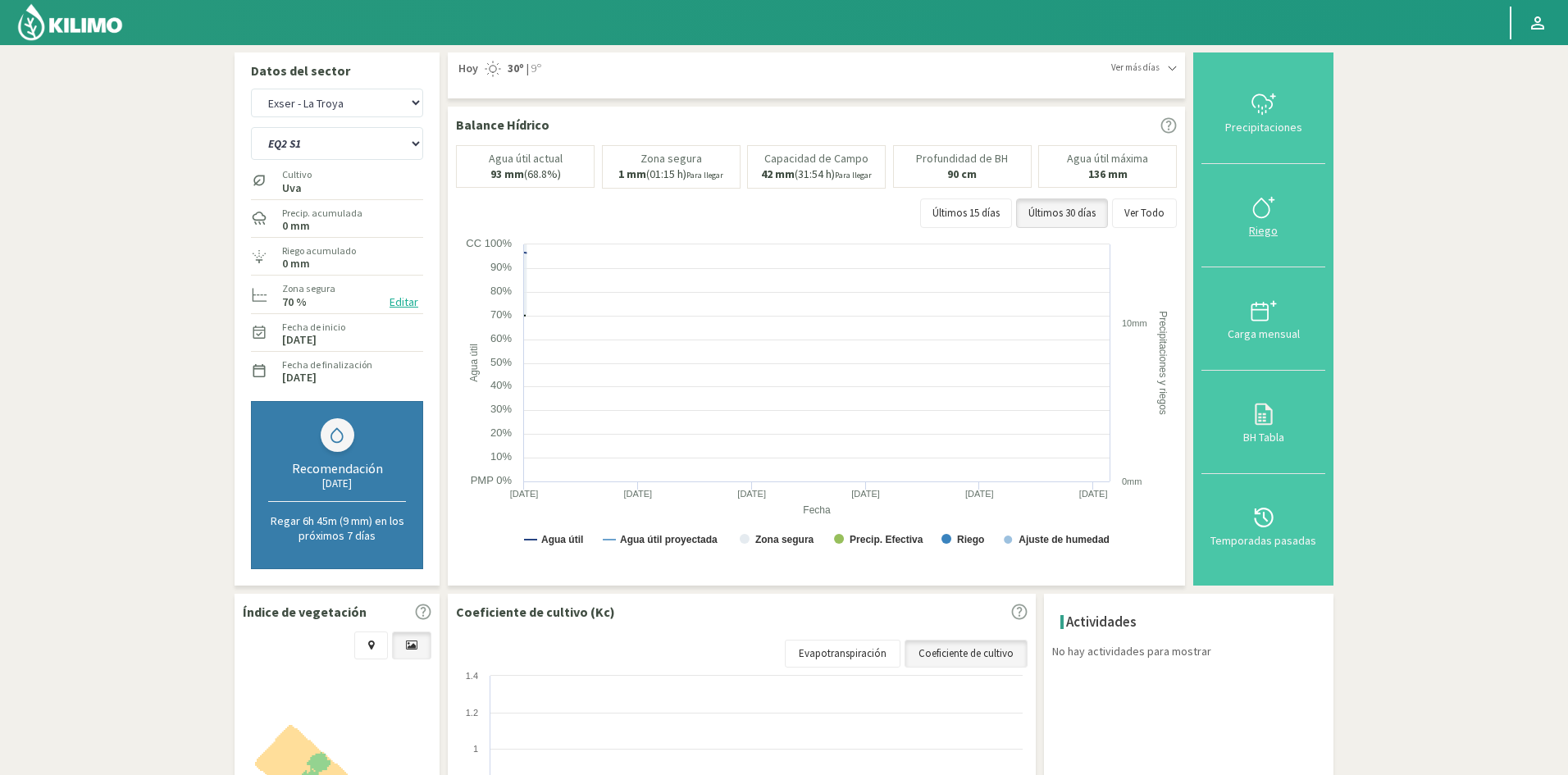
click at [1261, 229] on div "Riego" at bounding box center [1263, 230] width 114 height 12
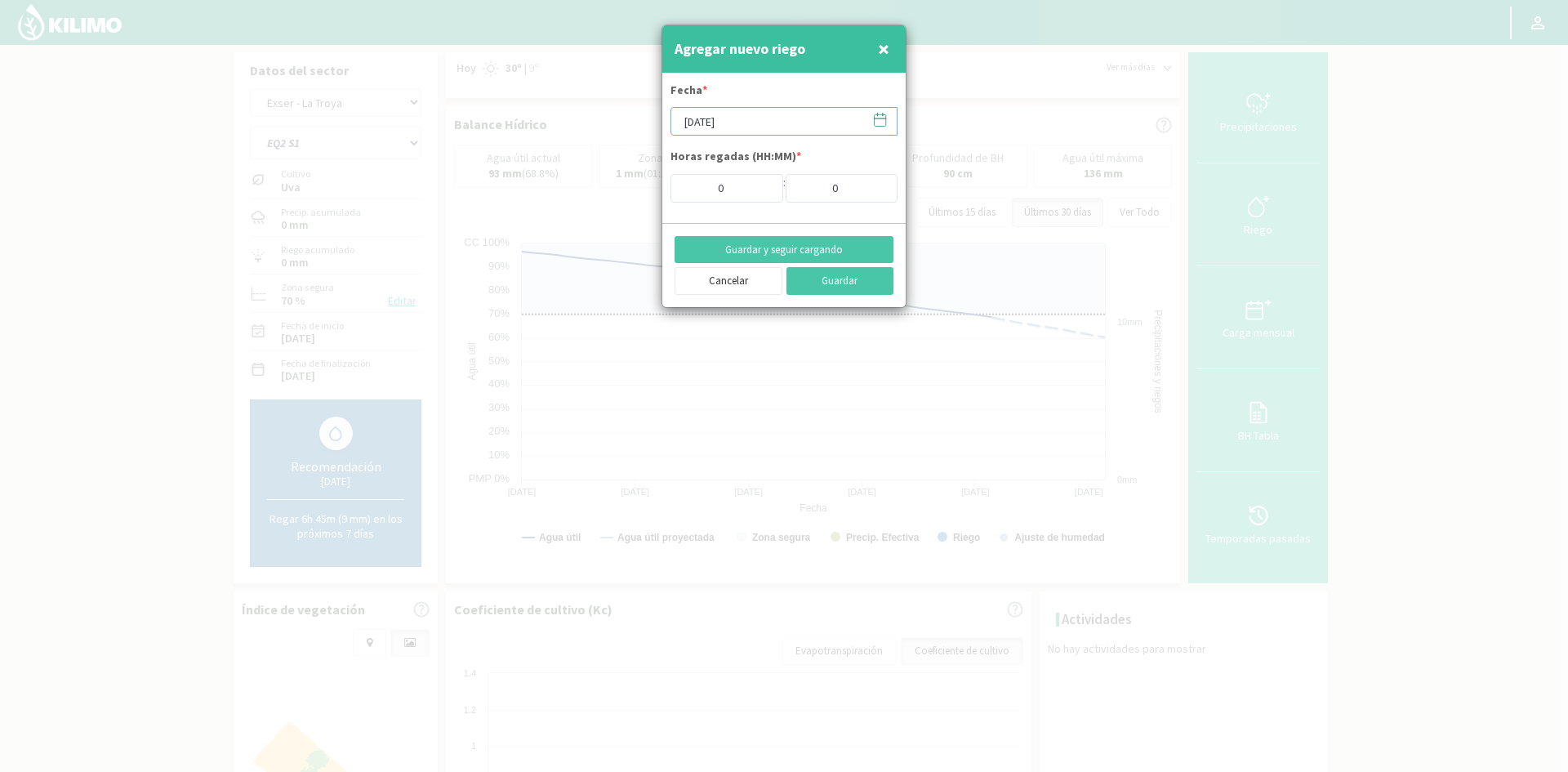
click at [741, 122] on input "[DATE]" at bounding box center [784, 121] width 227 height 29
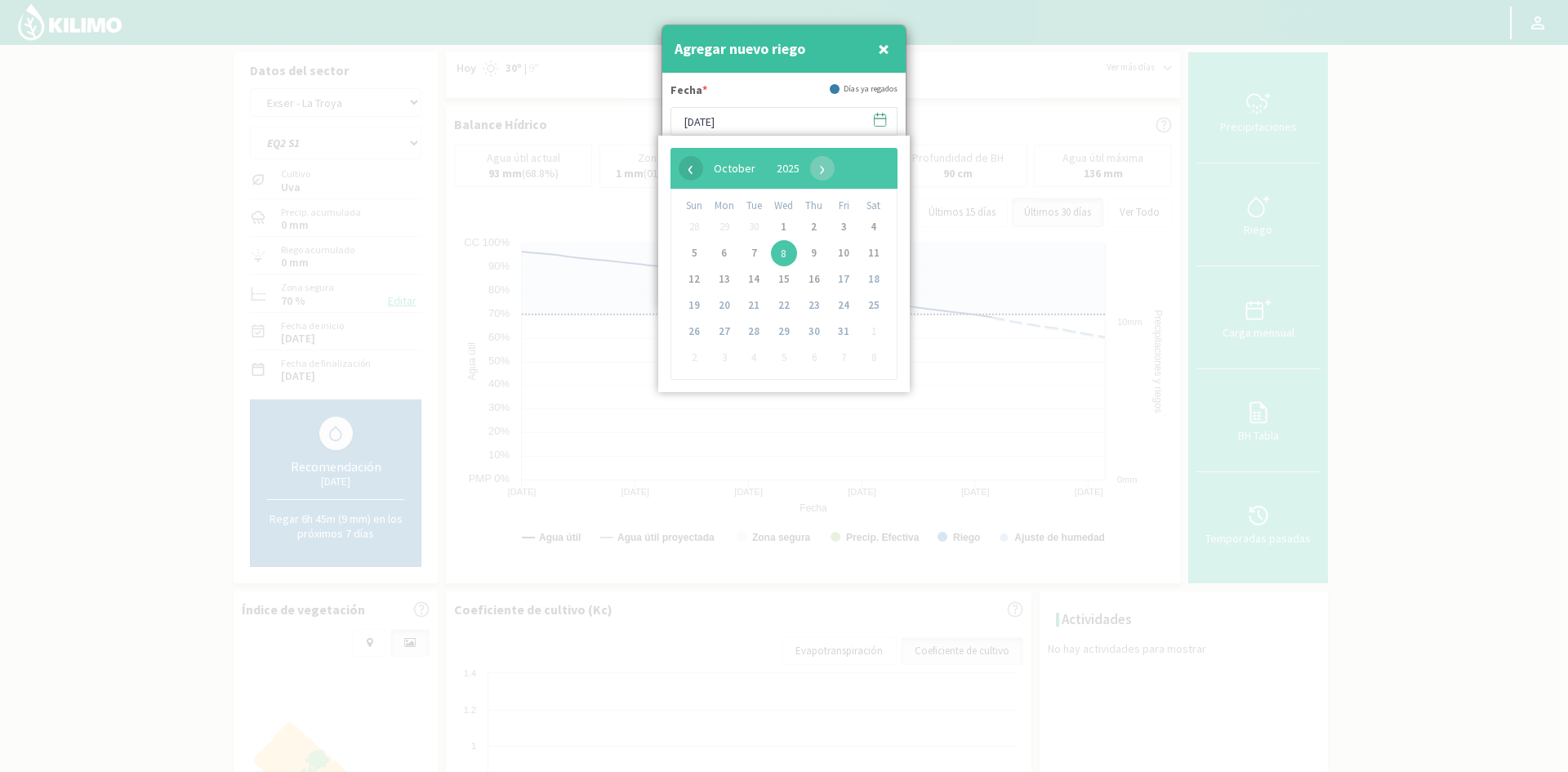
click at [696, 173] on span "‹" at bounding box center [691, 168] width 25 height 25
click at [790, 309] on span "24" at bounding box center [783, 305] width 26 height 26
type input "[DATE]"
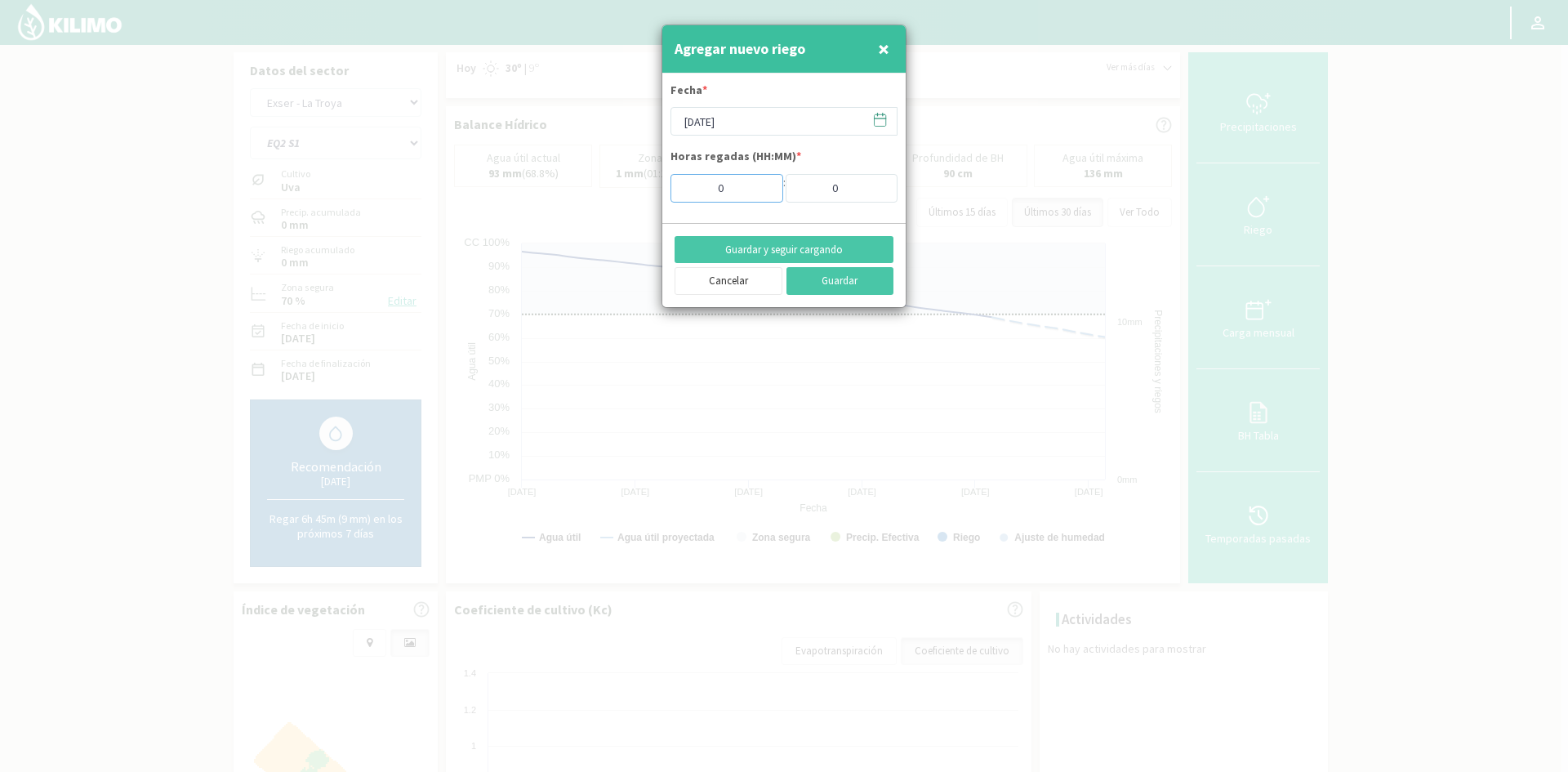
drag, startPoint x: 751, startPoint y: 195, endPoint x: 716, endPoint y: 193, distance: 35.1
click at [716, 193] on input "0" at bounding box center [727, 188] width 113 height 29
type input "10"
click at [753, 250] on button "Guardar y seguir cargando" at bounding box center [784, 250] width 219 height 28
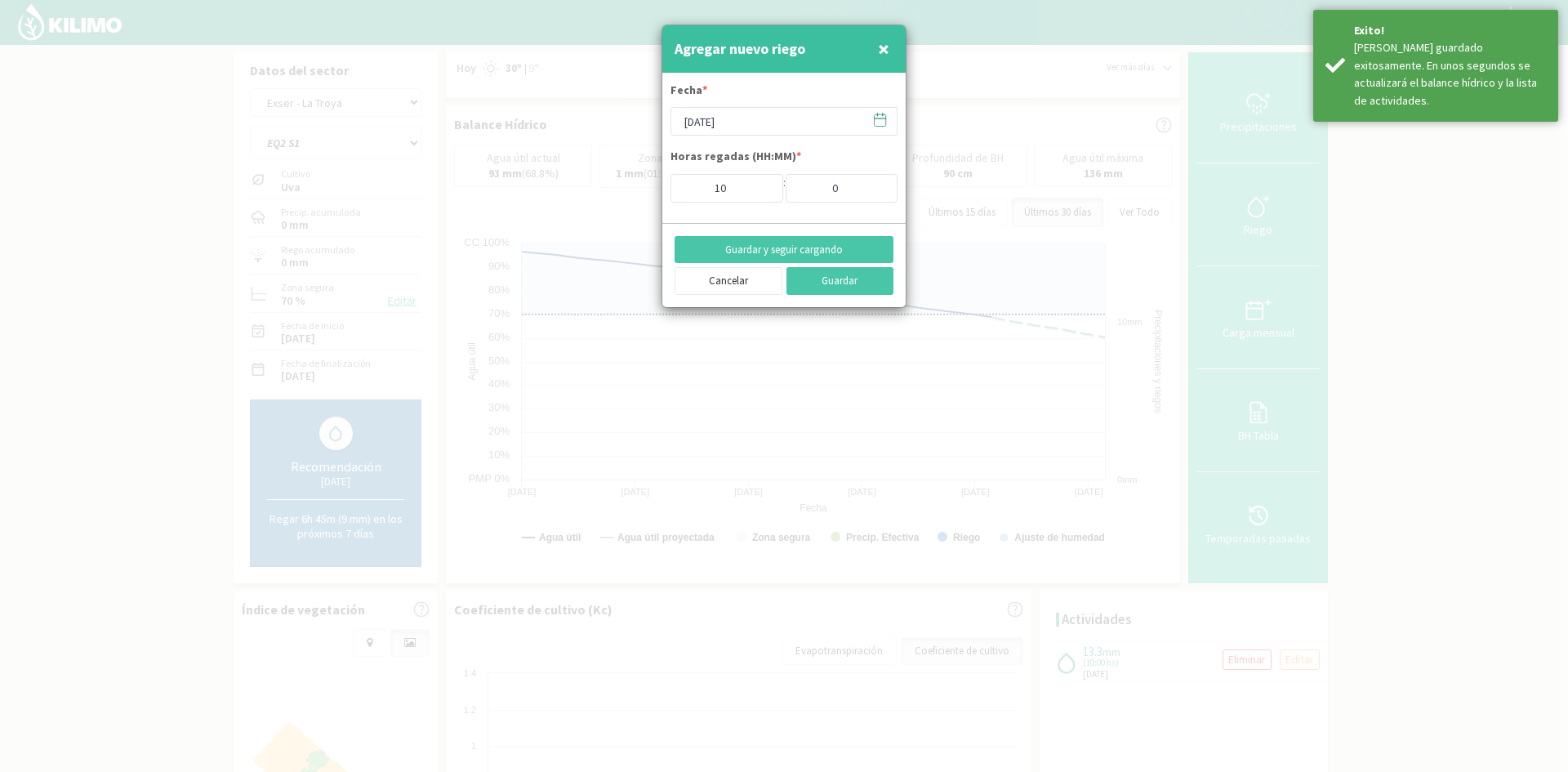
click at [888, 45] on span "×" at bounding box center [884, 48] width 12 height 27
type input "[DATE]"
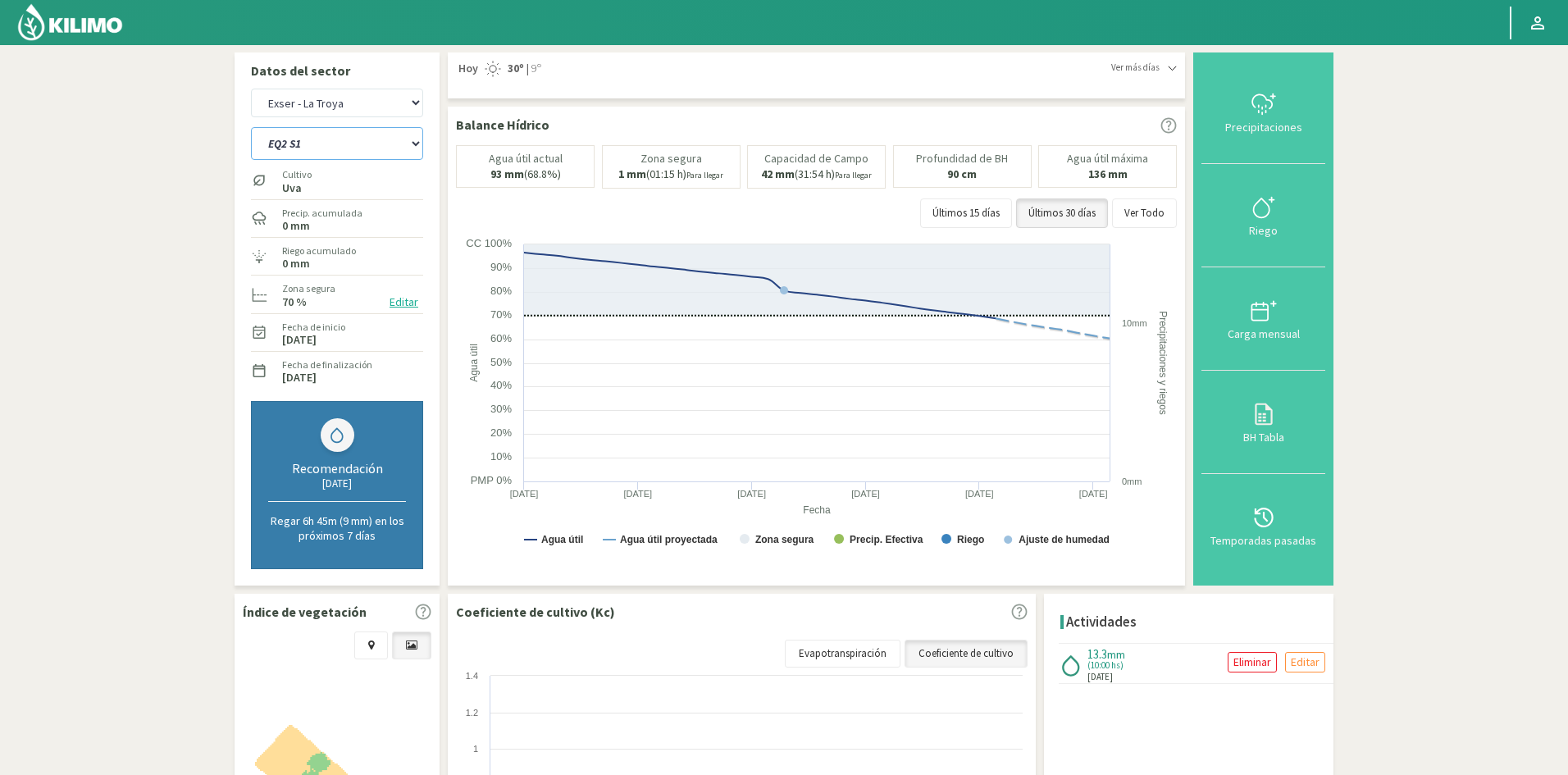
drag, startPoint x: 317, startPoint y: 152, endPoint x: 307, endPoint y: 137, distance: 18.0
click at [317, 152] on select "EQ1 S1 EQ1 S2 EQ1 S3 EQ1 S4 EQ1 S5 EQ2 S1 EQ2 S2 EQ2 S3 EQ2 S4 EQ2 S5" at bounding box center [337, 143] width 173 height 33
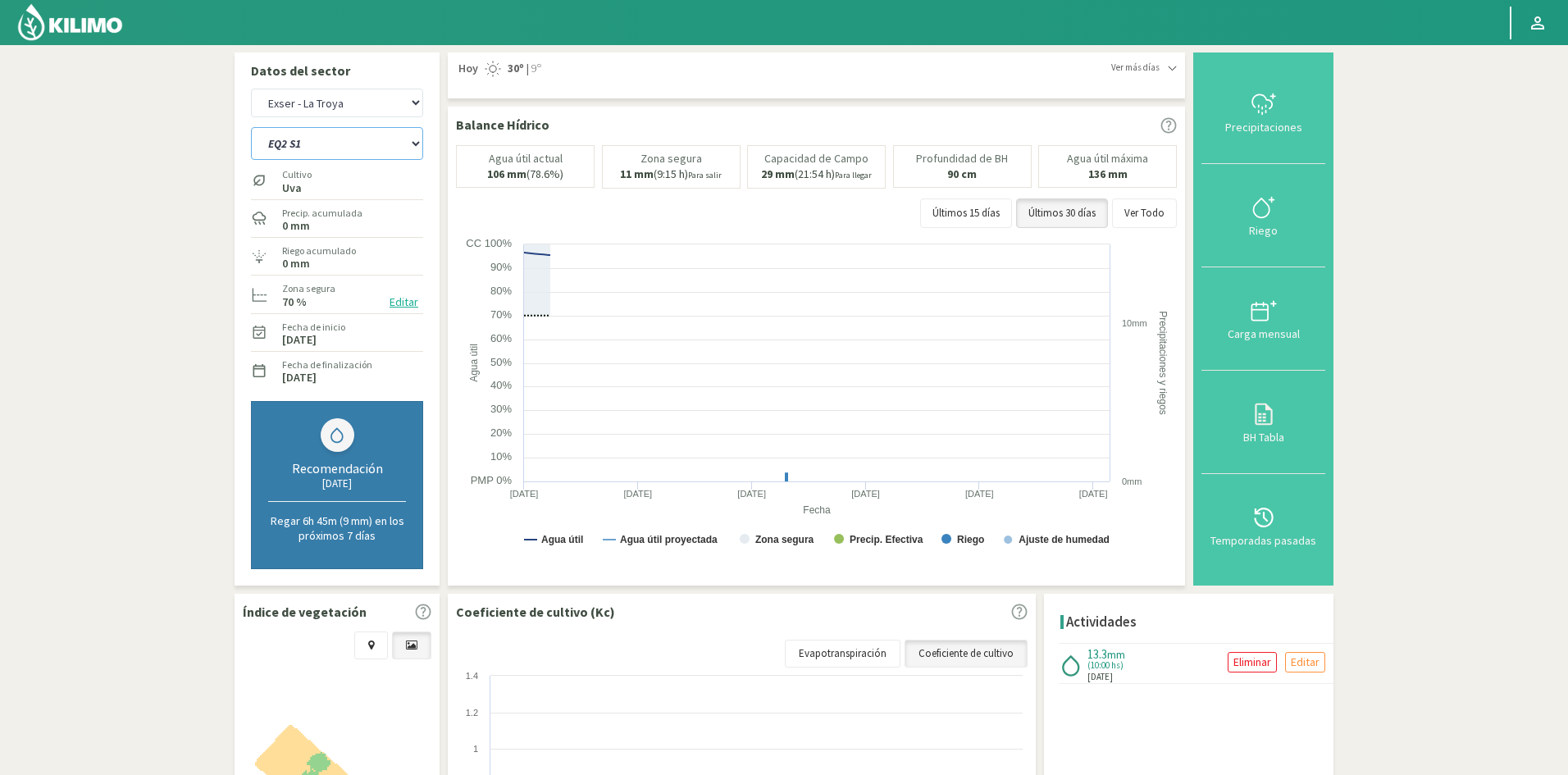
select select "63: Object"
click at [251, 127] on select "EQ1 S1 EQ1 S2 EQ1 S3 EQ1 S4 EQ1 S5 EQ2 S1 EQ2 S2 EQ2 S3 EQ2 S4 EQ2 S5" at bounding box center [337, 143] width 173 height 33
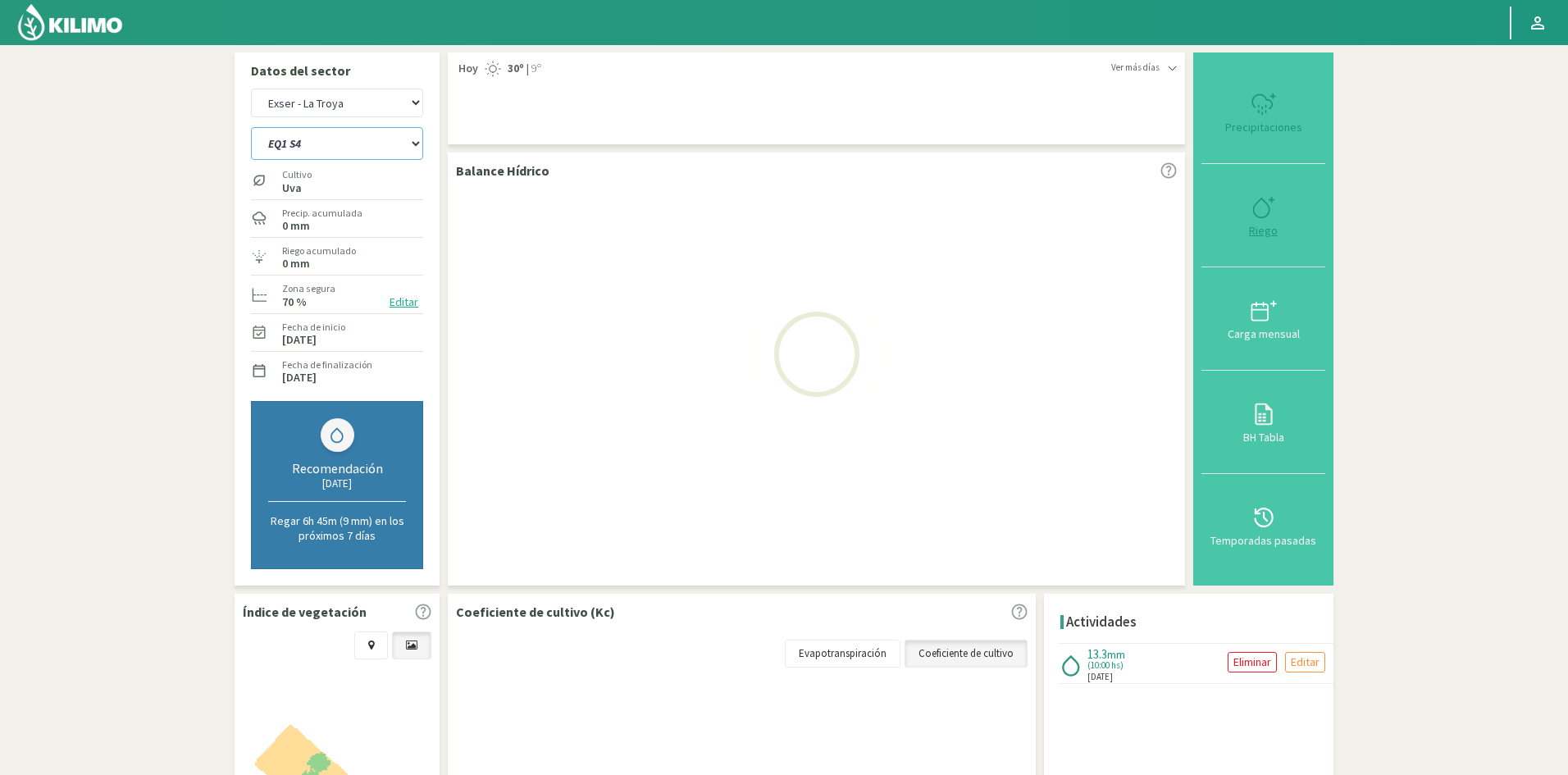
select select "14: Object"
select select "73: Object"
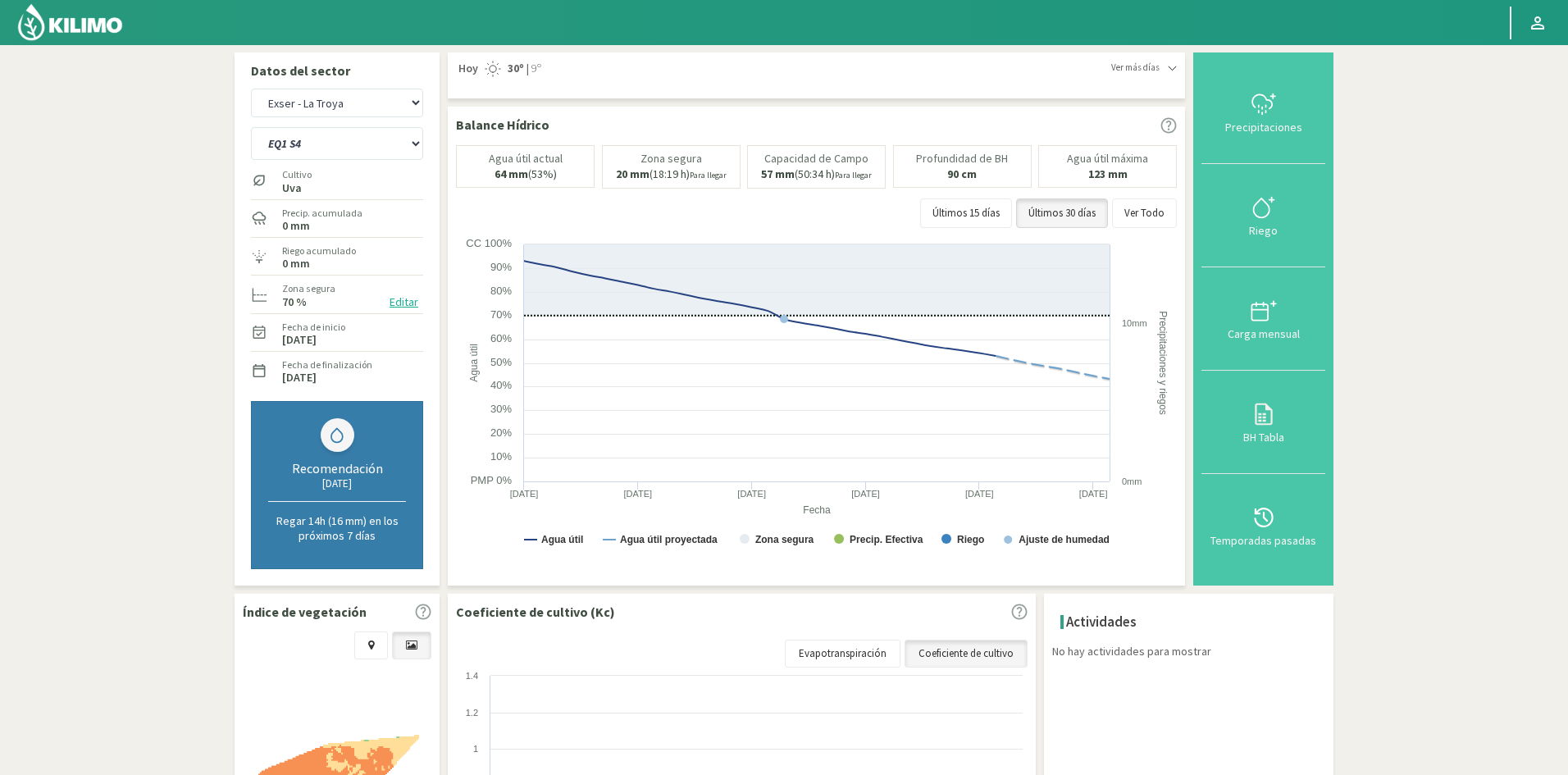
drag, startPoint x: 1267, startPoint y: 237, endPoint x: 1237, endPoint y: 236, distance: 30.0
click at [1268, 238] on button "Riego" at bounding box center [1263, 216] width 123 height 104
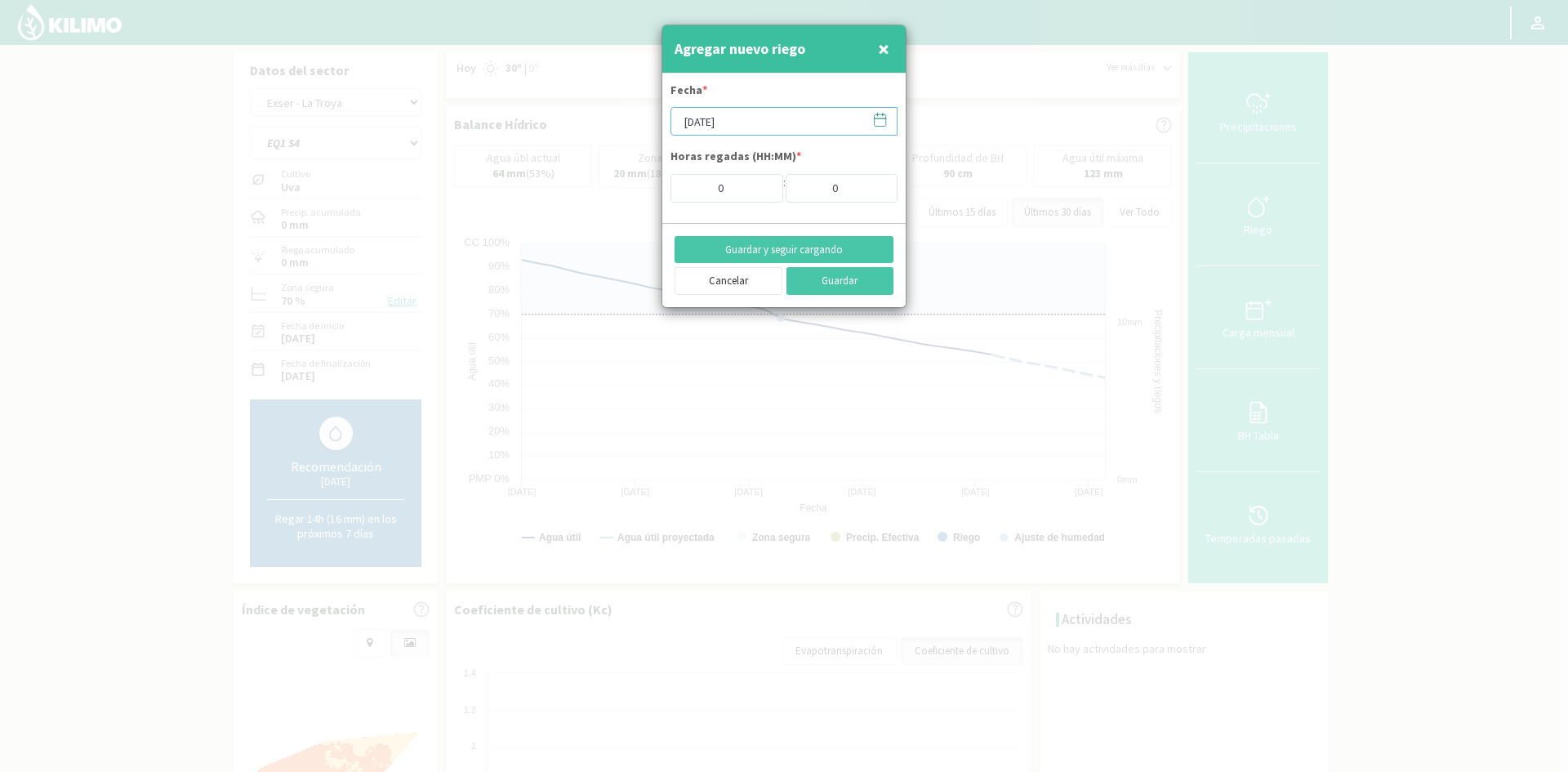
click at [723, 113] on input "[DATE]" at bounding box center [784, 121] width 227 height 29
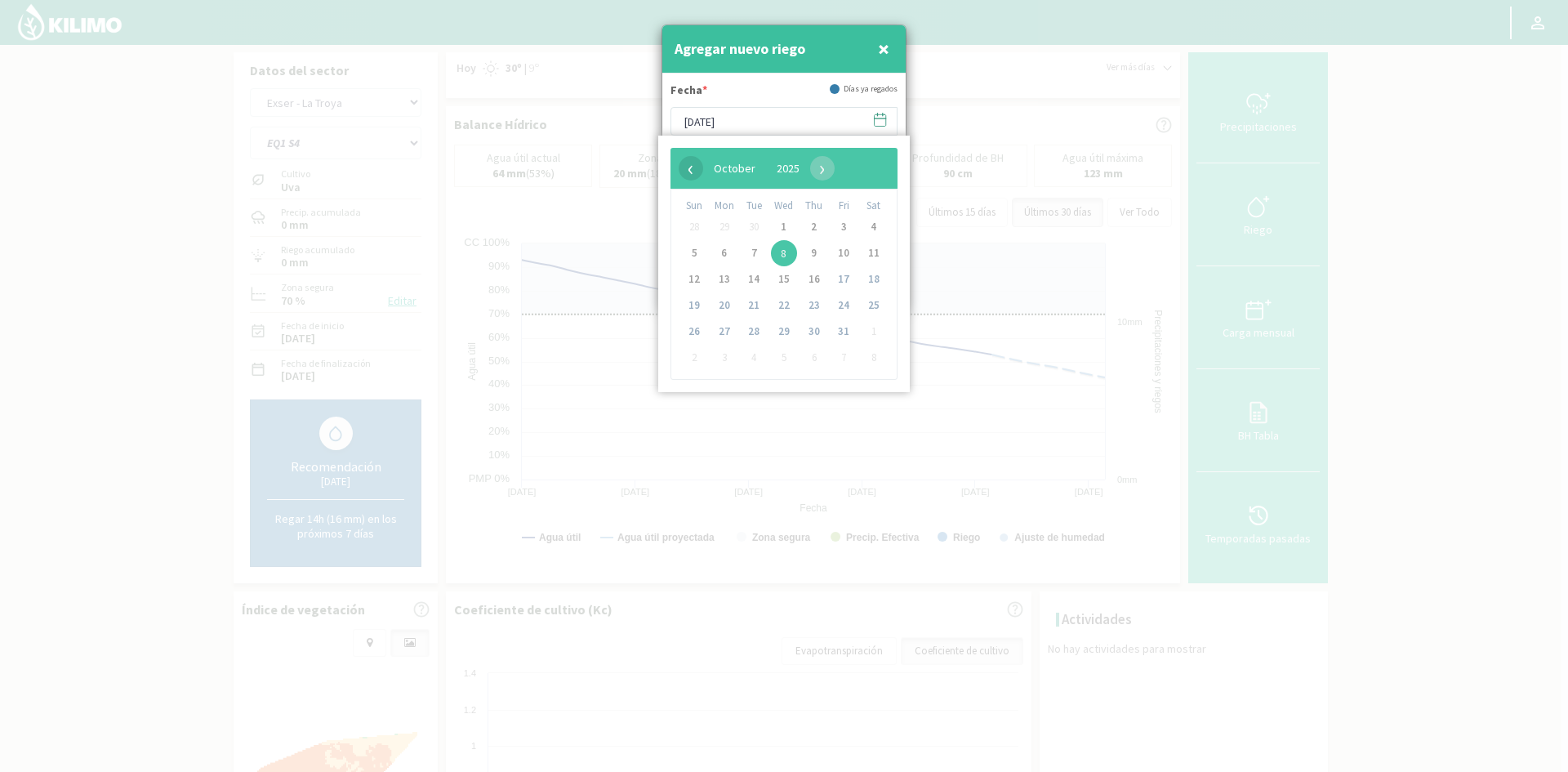
click at [701, 172] on span "‹" at bounding box center [691, 168] width 25 height 25
click at [806, 309] on span "25" at bounding box center [813, 305] width 26 height 26
type input "[DATE]"
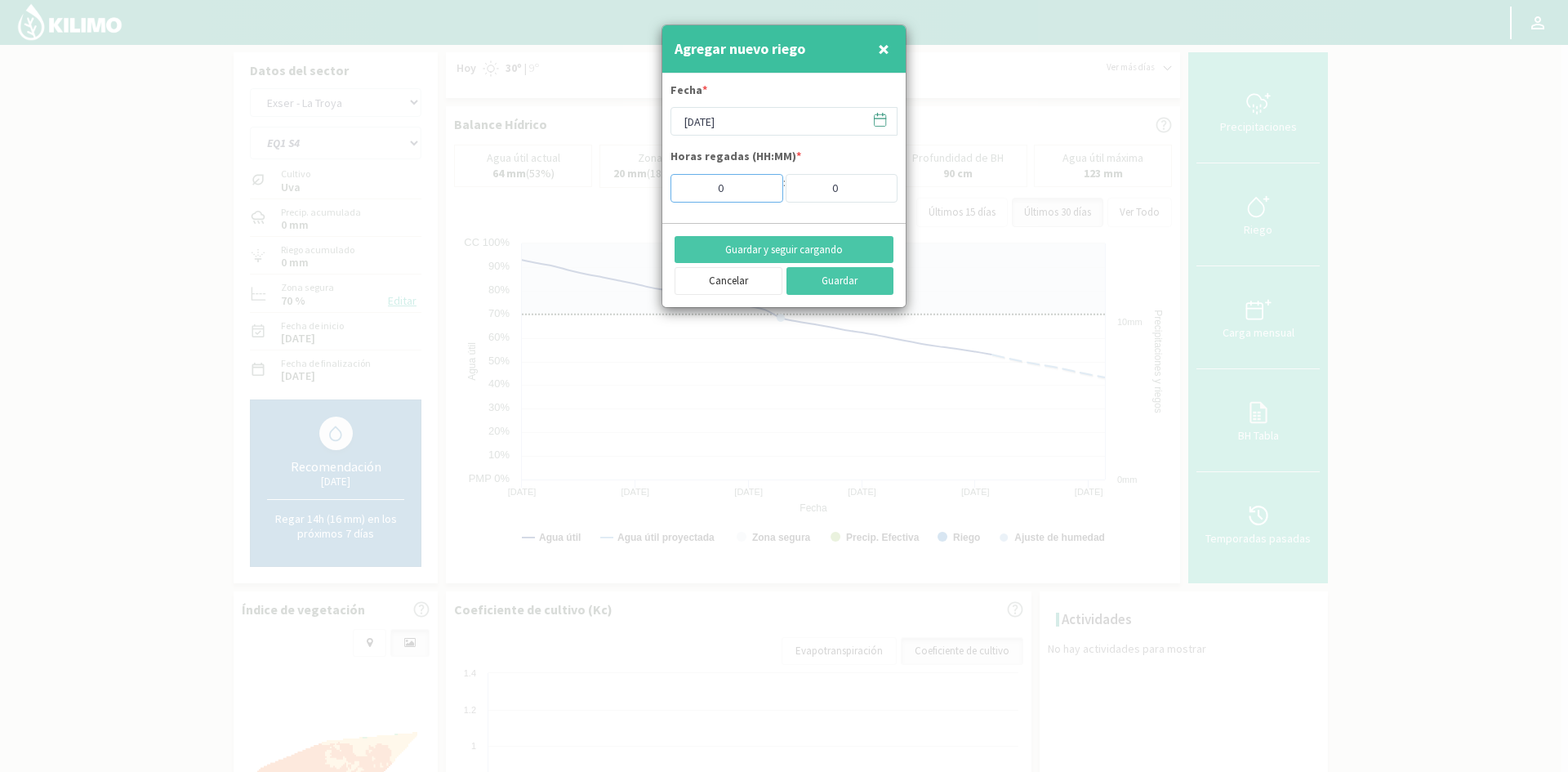
drag, startPoint x: 736, startPoint y: 193, endPoint x: 682, endPoint y: 188, distance: 54.2
click at [687, 191] on input "0" at bounding box center [727, 188] width 113 height 29
type input "10"
click at [777, 251] on button "Guardar y seguir cargando" at bounding box center [784, 250] width 219 height 28
click at [887, 46] on span "×" at bounding box center [884, 48] width 12 height 27
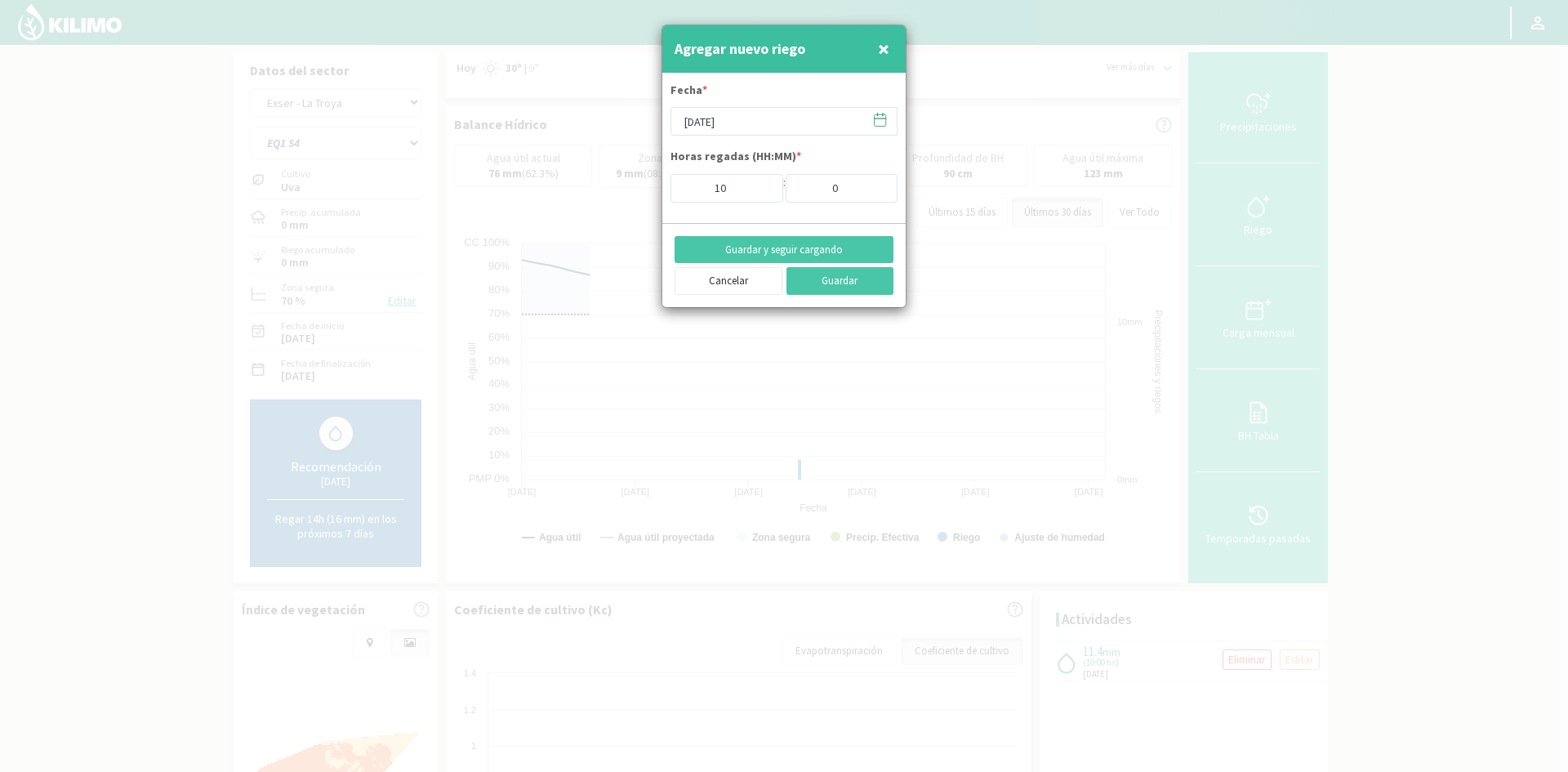
type input "[DATE]"
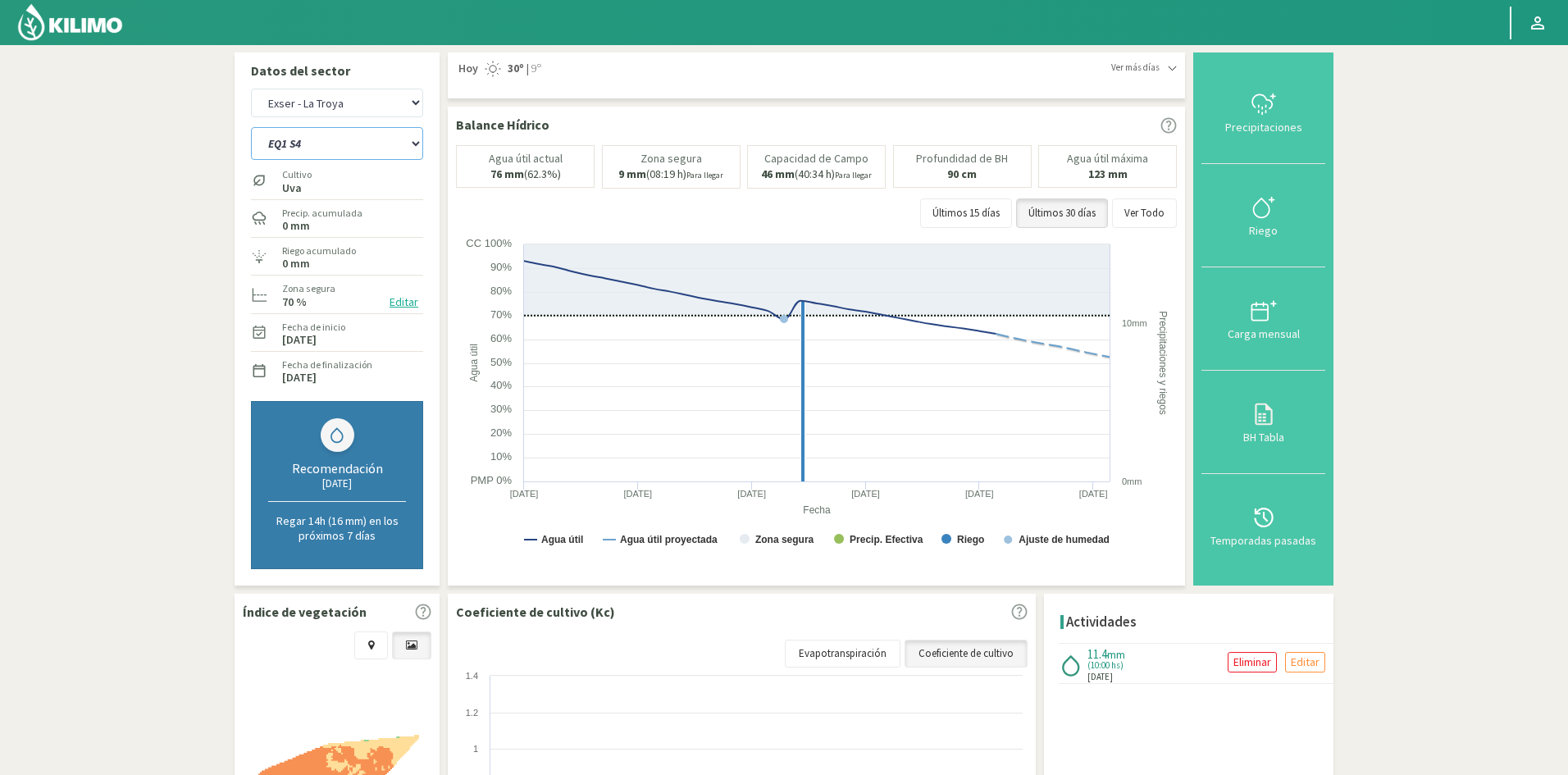
click at [321, 144] on select "EQ1 S1 EQ1 S2 EQ1 S3 EQ1 S4 EQ1 S5 EQ2 S1 EQ2 S2 EQ2 S3 EQ2 S4 EQ2 S5" at bounding box center [337, 143] width 173 height 33
select select "76: Object"
click at [251, 127] on select "EQ1 S1 EQ1 S2 EQ1 S3 EQ1 S4 EQ1 S5 EQ2 S1 EQ2 S2 EQ2 S3 EQ2 S4 EQ2 S5" at bounding box center [337, 143] width 173 height 33
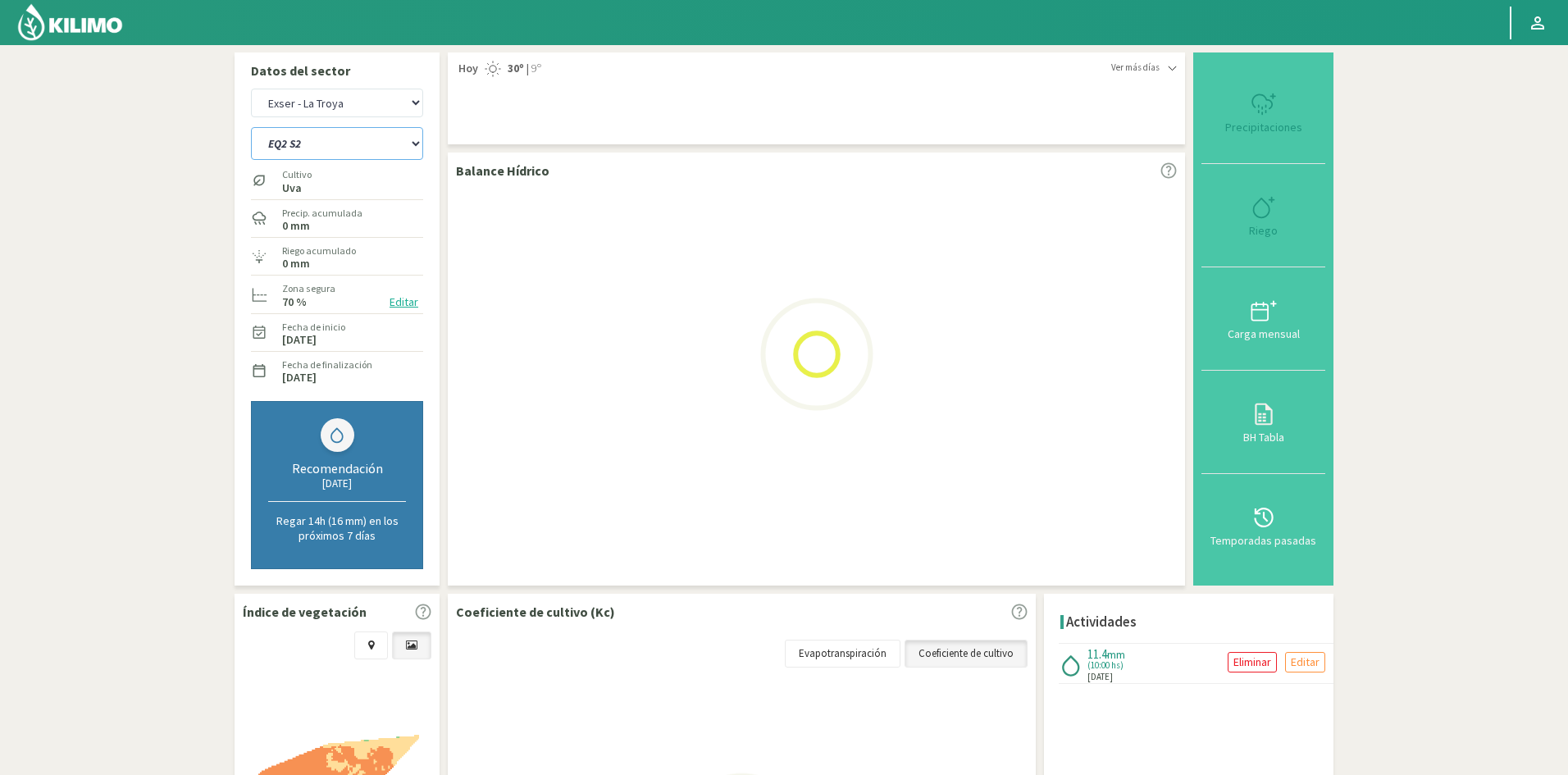
select select "16: Object"
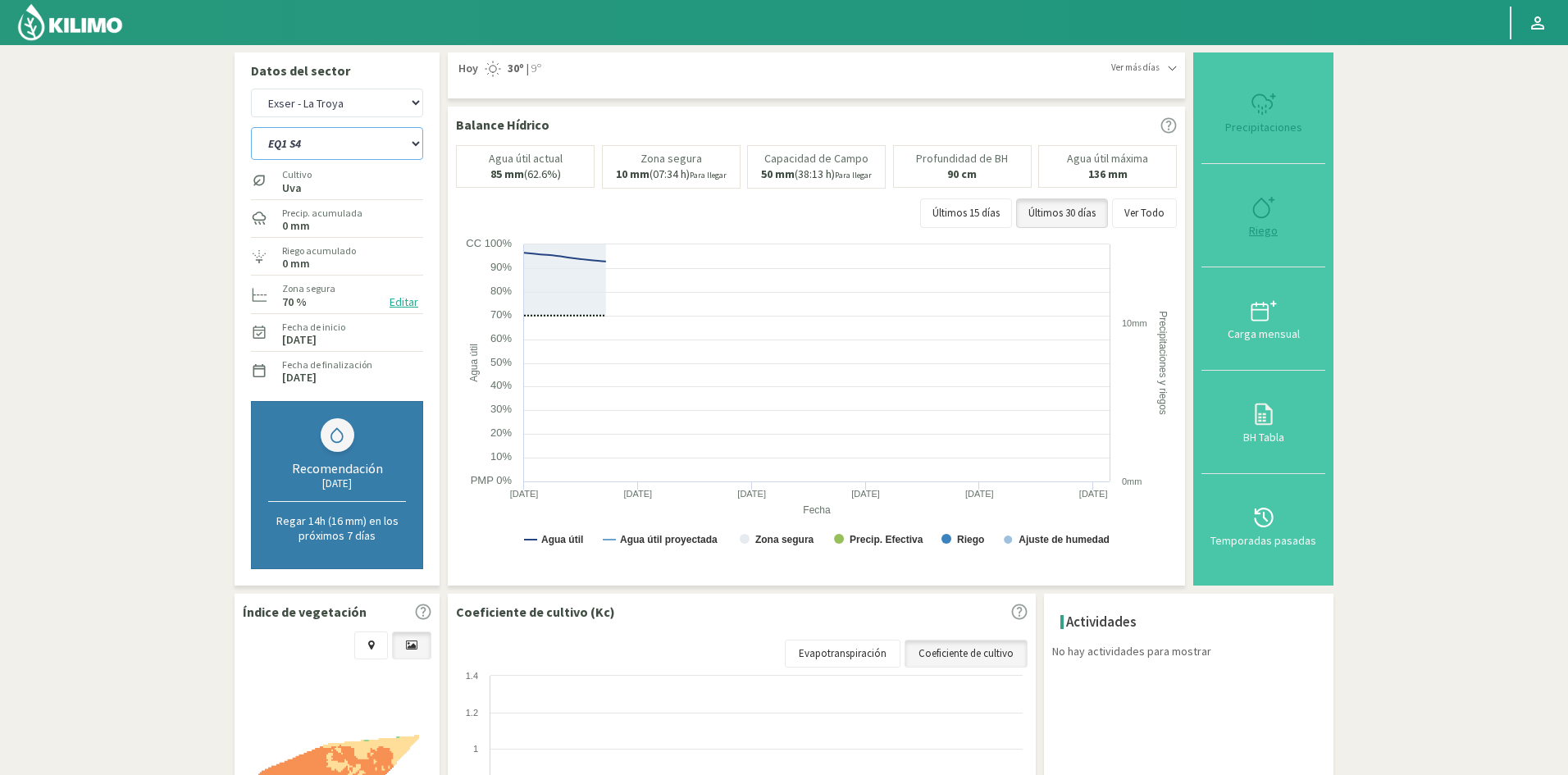
select select "86: Object"
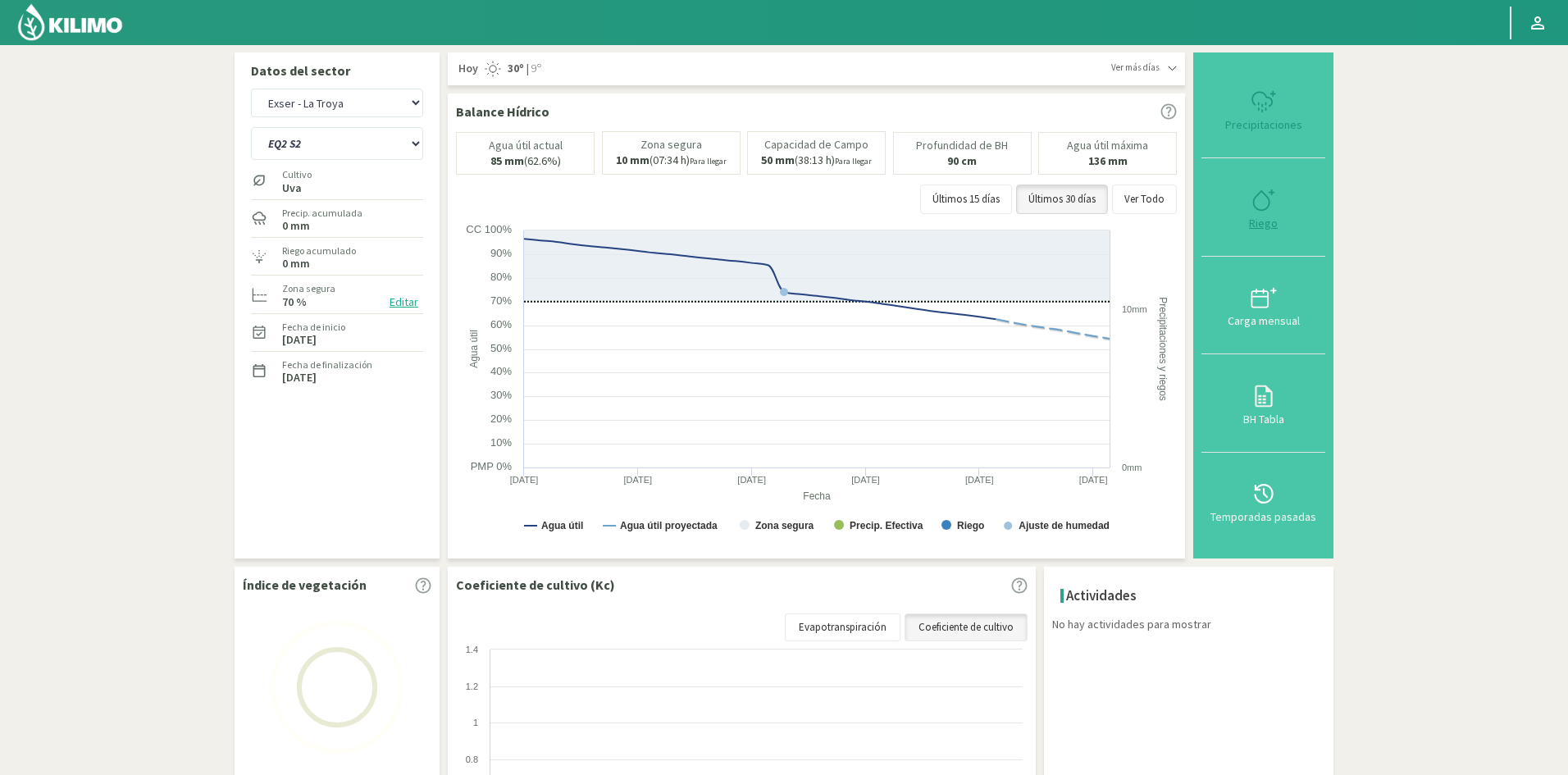
type input "0"
click at [1266, 229] on div "Riego" at bounding box center [1263, 223] width 114 height 12
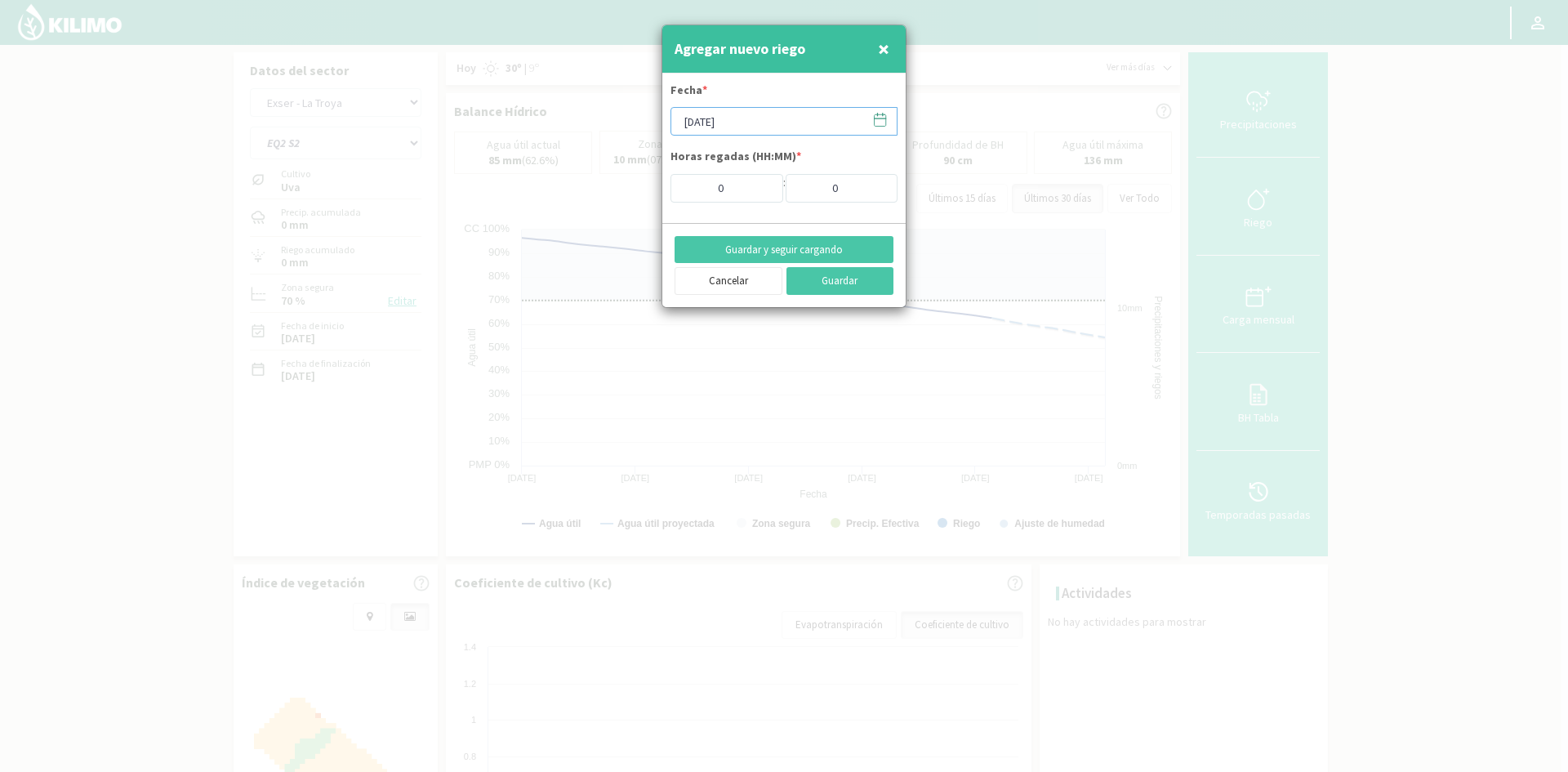
drag, startPoint x: 742, startPoint y: 121, endPoint x: 733, endPoint y: 121, distance: 9.0
click at [742, 121] on input "[DATE]" at bounding box center [784, 121] width 227 height 29
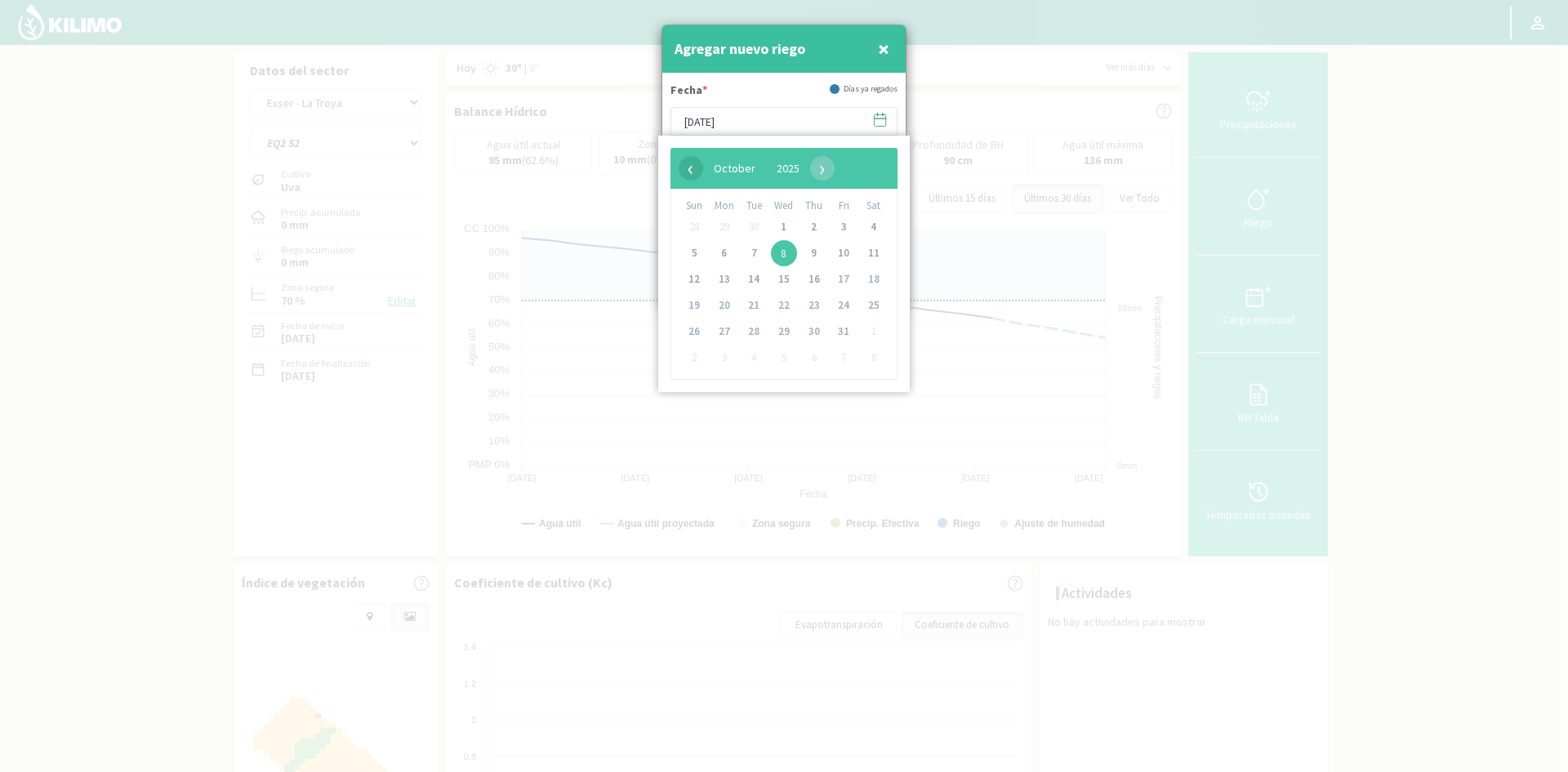
click at [690, 164] on span "‹" at bounding box center [691, 168] width 25 height 25
click at [810, 303] on span "25" at bounding box center [813, 305] width 26 height 26
type input "[DATE]"
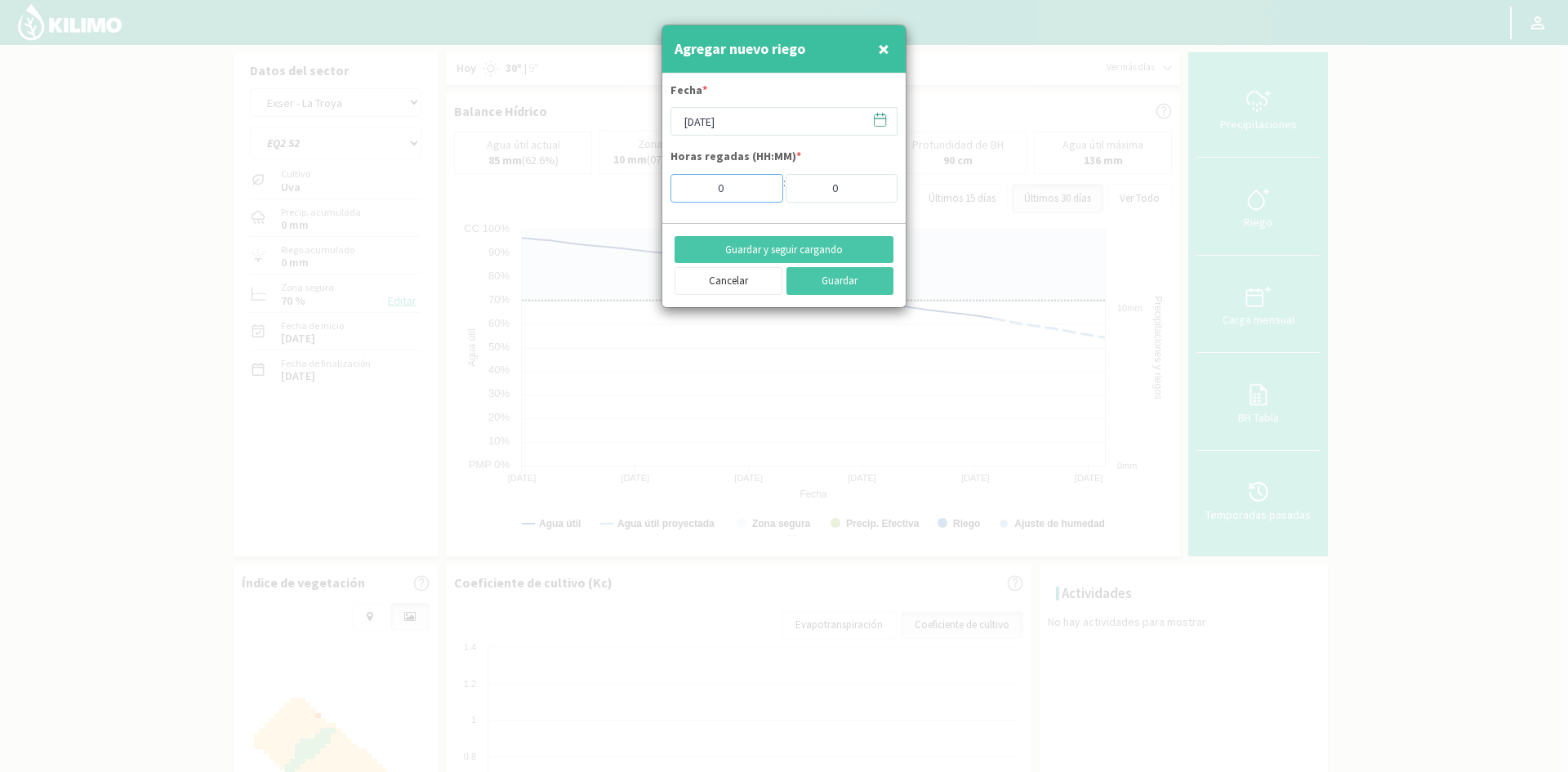
drag, startPoint x: 709, startPoint y: 193, endPoint x: 578, endPoint y: 165, distance: 134.0
click at [614, 177] on div "Agregar nuevo riego × Fecha * [DATE] Horas regadas (HH:MM) * 0 : 0 Guardar y se…" at bounding box center [784, 386] width 1568 height 772
type input "10"
click at [755, 250] on button "Guardar y seguir cargando" at bounding box center [784, 250] width 219 height 28
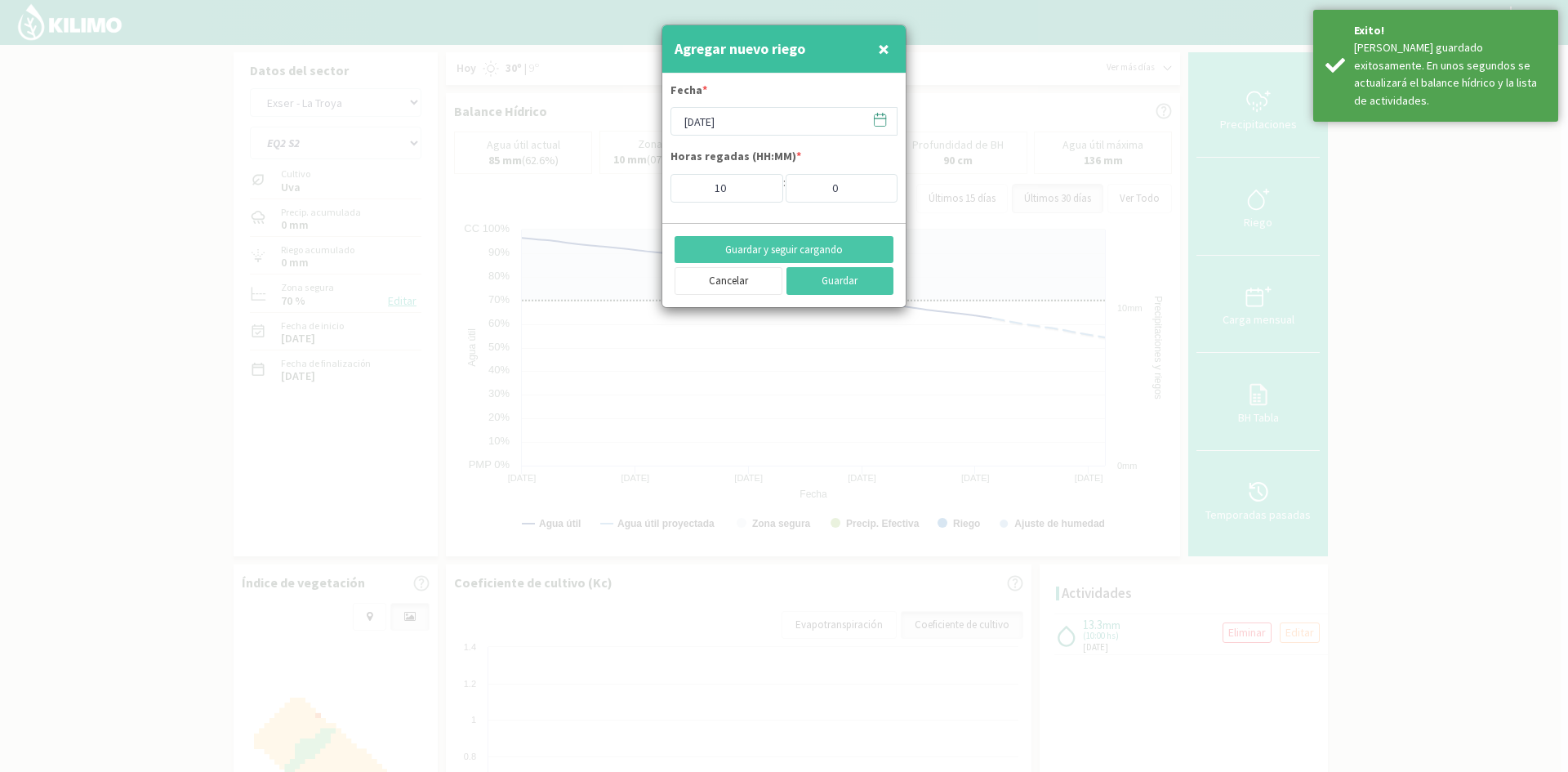
click at [889, 46] on button "×" at bounding box center [884, 49] width 20 height 33
type input "[DATE]"
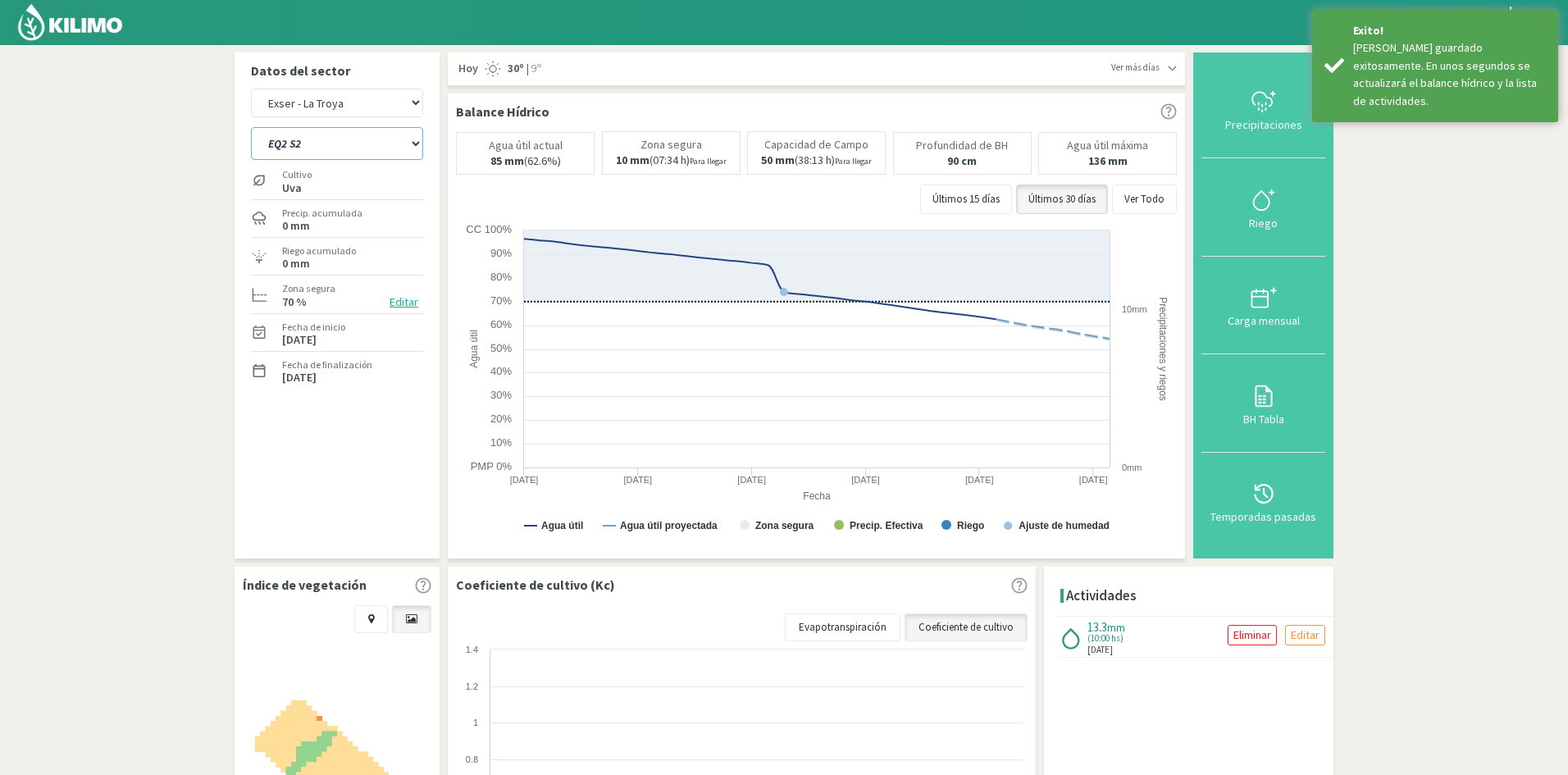
click at [320, 146] on select "EQ1 S1 EQ1 S2 EQ1 S3 EQ1 S4 EQ1 S5 EQ2 S1 EQ2 S2 EQ2 S3 EQ2 S4 EQ2 S5" at bounding box center [337, 143] width 173 height 33
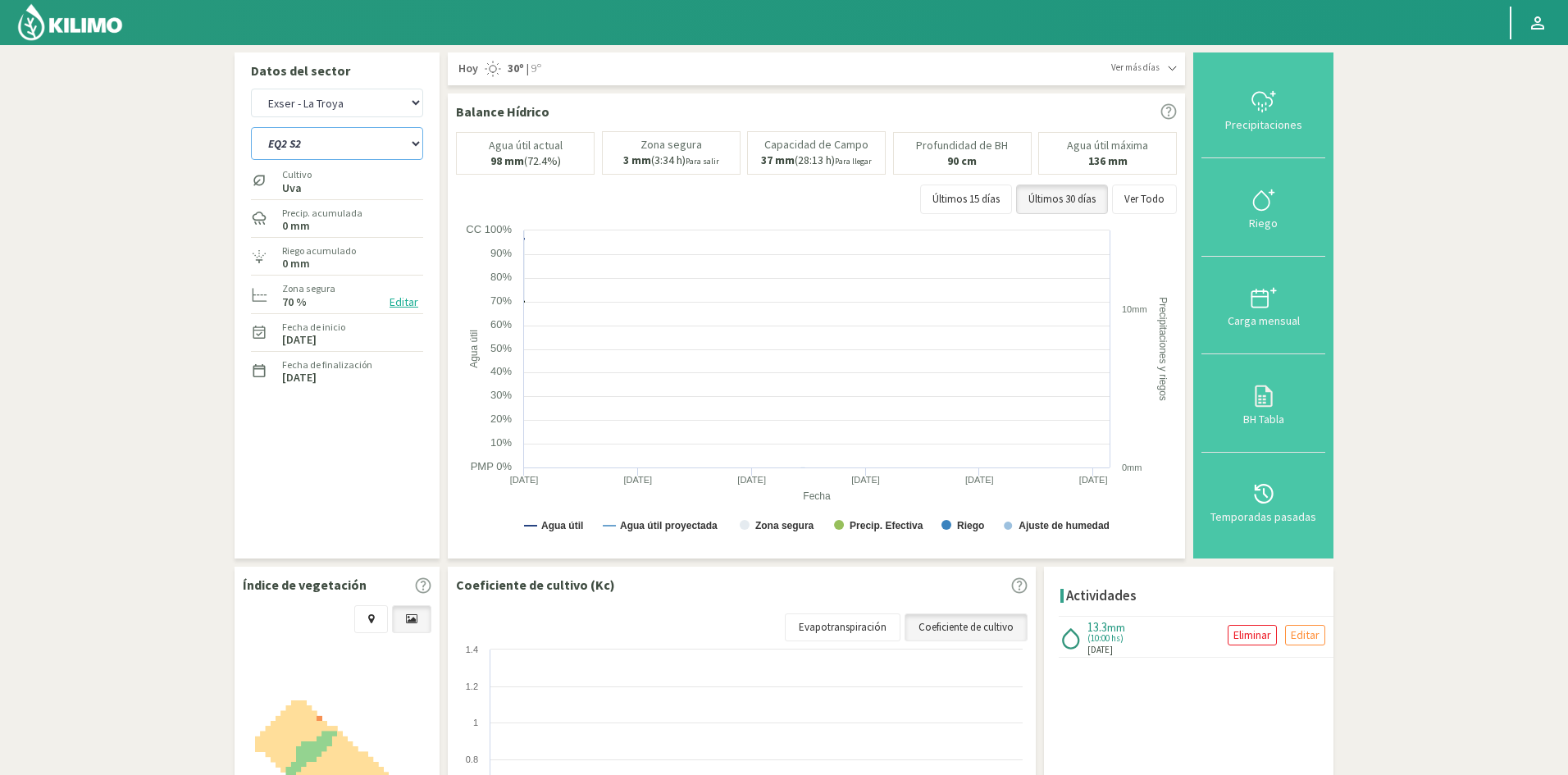
select select "87: Object"
click at [251, 127] on select "EQ1 S1 EQ1 S2 EQ1 S3 EQ1 S4 EQ1 S5 EQ2 S1 EQ2 S2 EQ2 S3 EQ2 S4 EQ2 S5" at bounding box center [337, 143] width 173 height 33
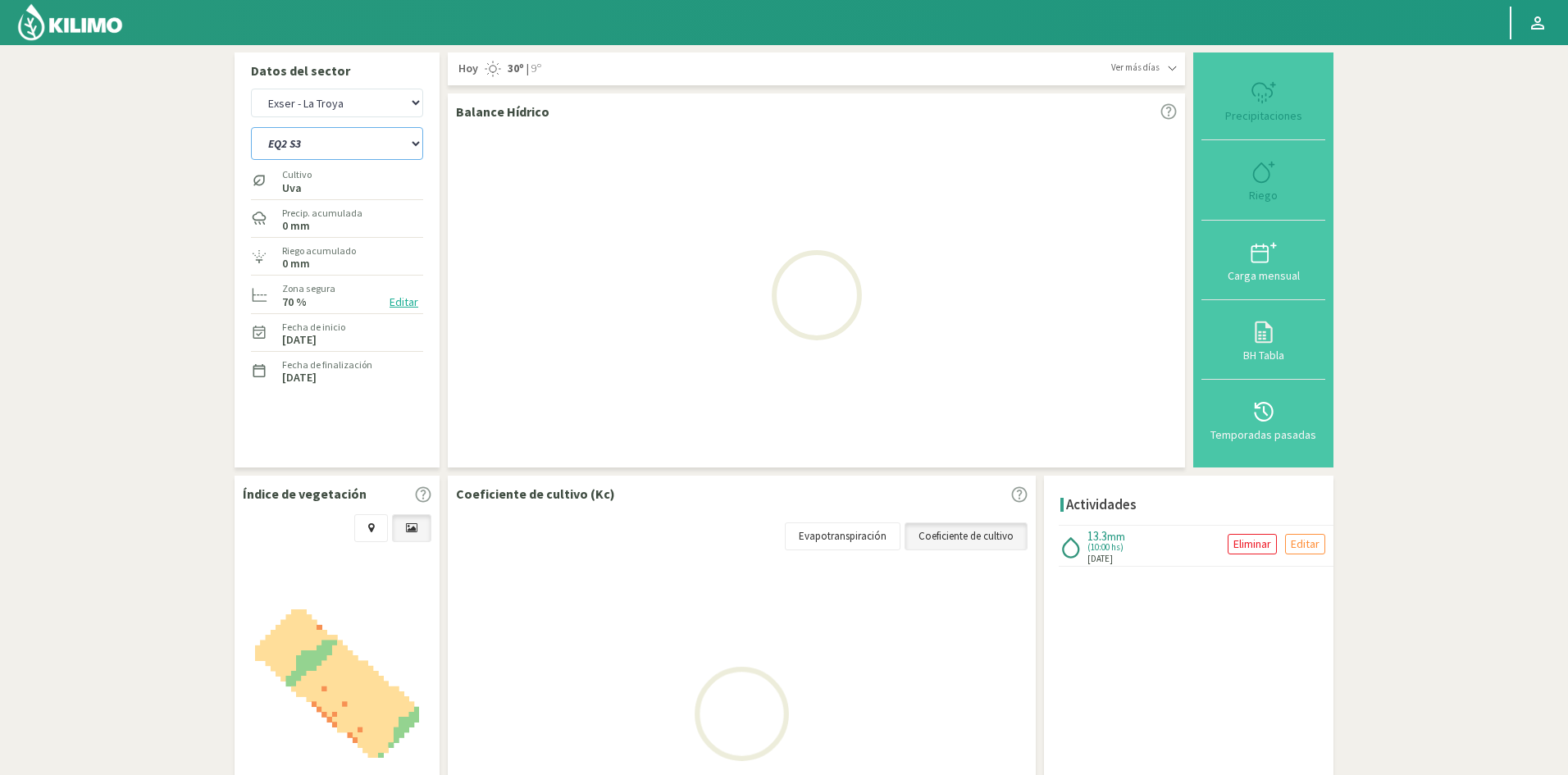
select select "18: Object"
select select "97: Object"
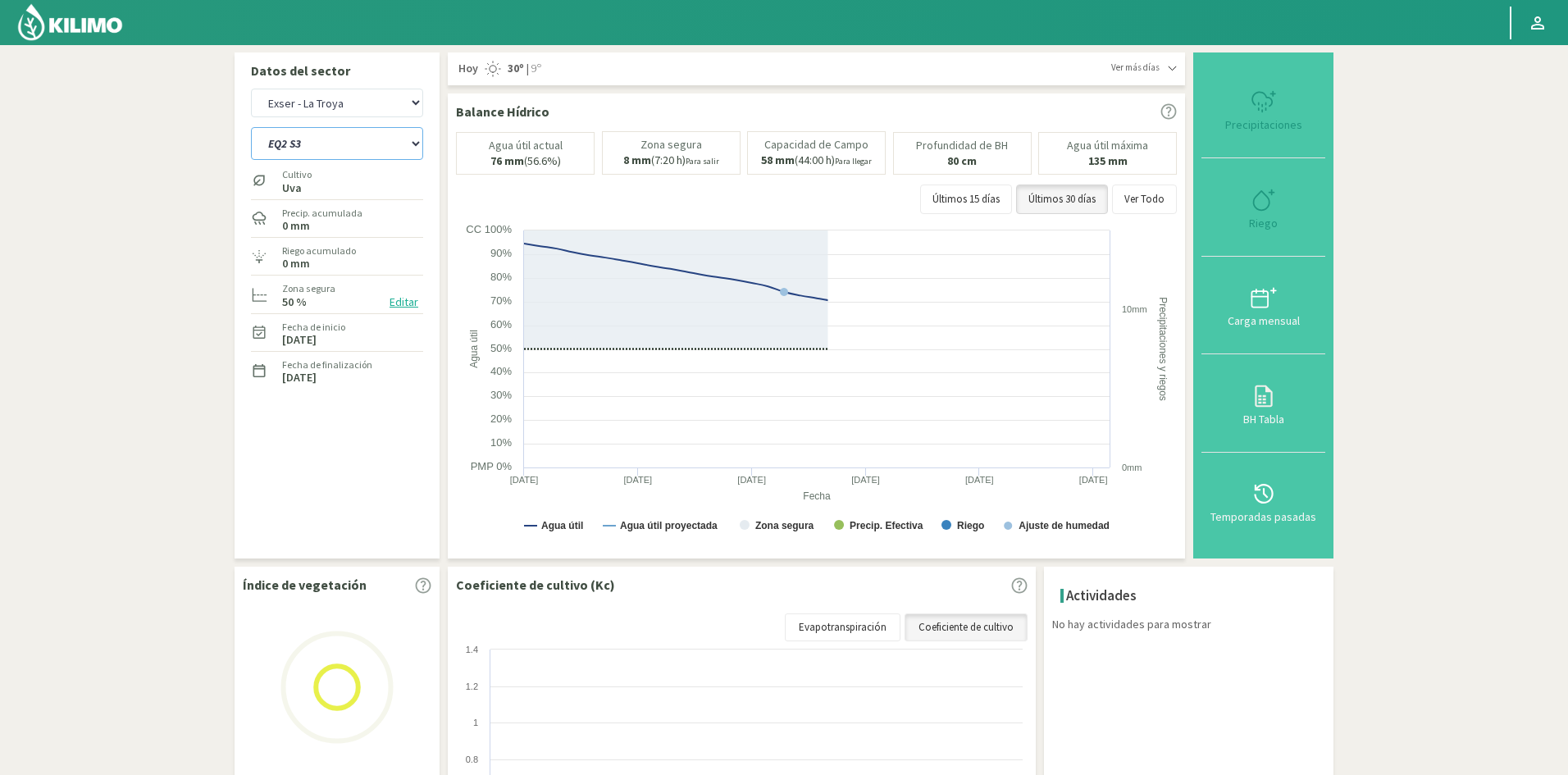
type input "0"
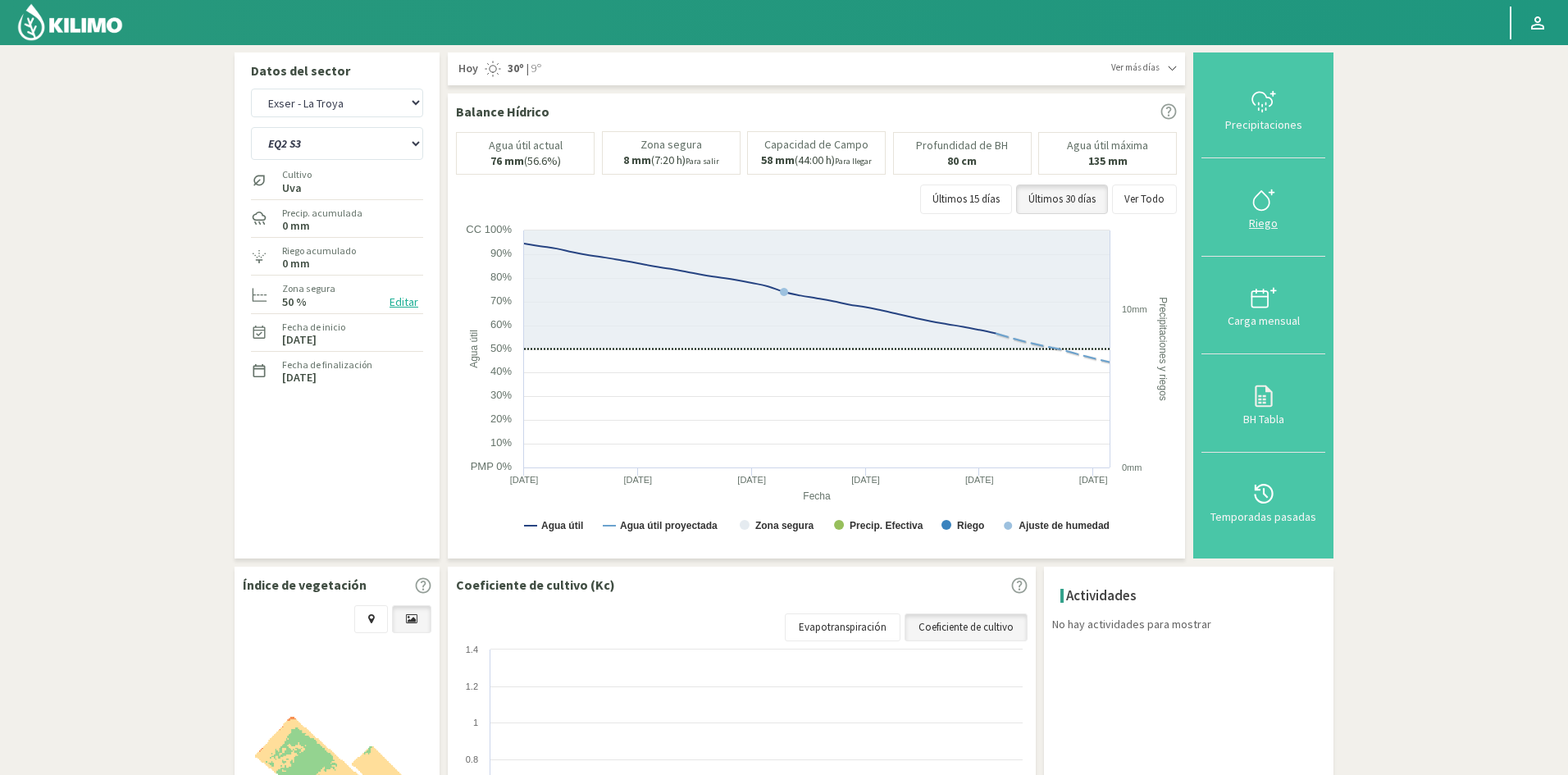
click at [1267, 223] on div "Riego" at bounding box center [1263, 223] width 114 height 12
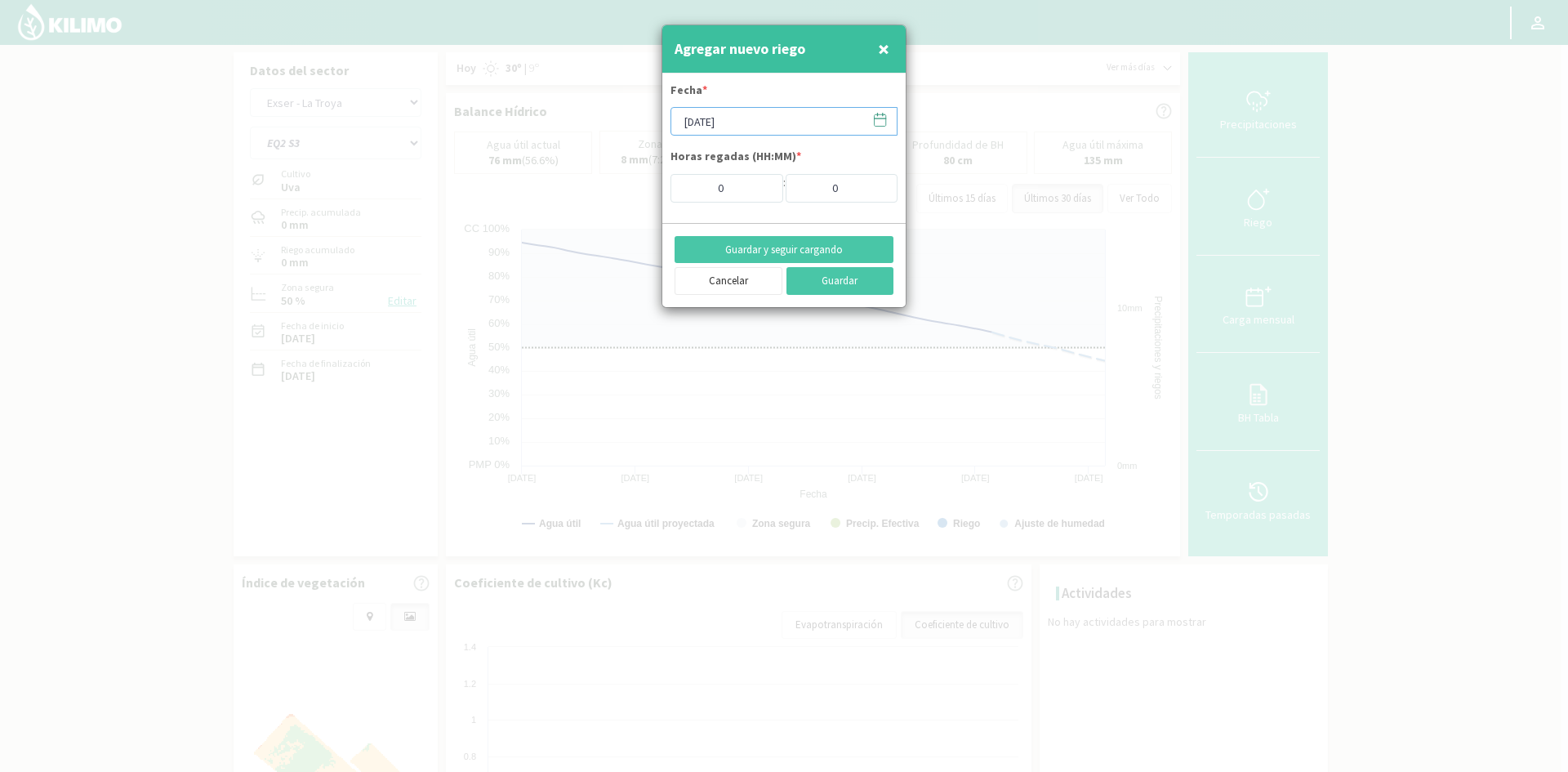
click at [706, 126] on input "[DATE]" at bounding box center [784, 121] width 227 height 29
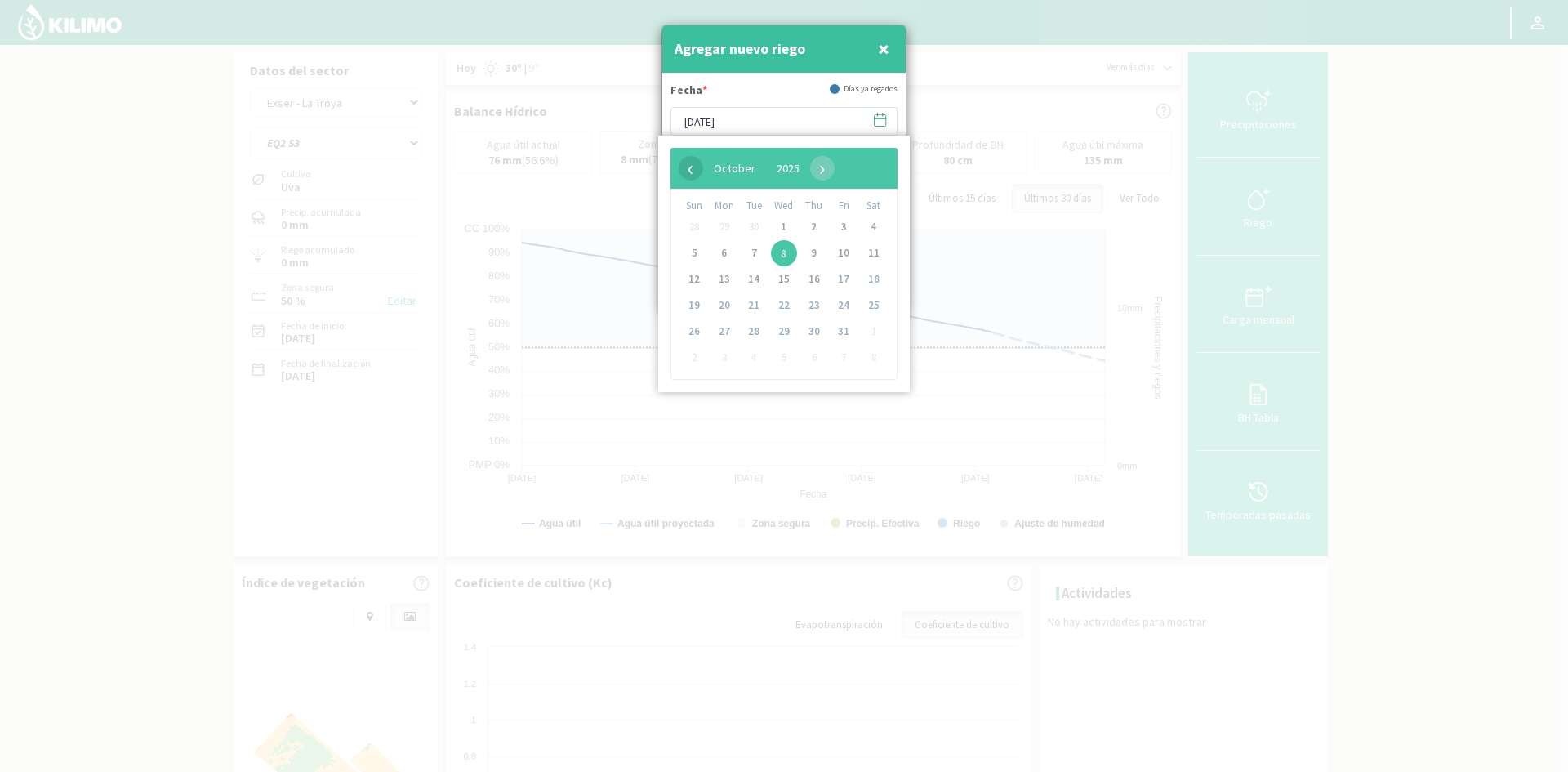
click at [690, 169] on span "‹" at bounding box center [691, 168] width 25 height 25
click at [844, 303] on span "26" at bounding box center [843, 305] width 26 height 26
type input "[DATE]"
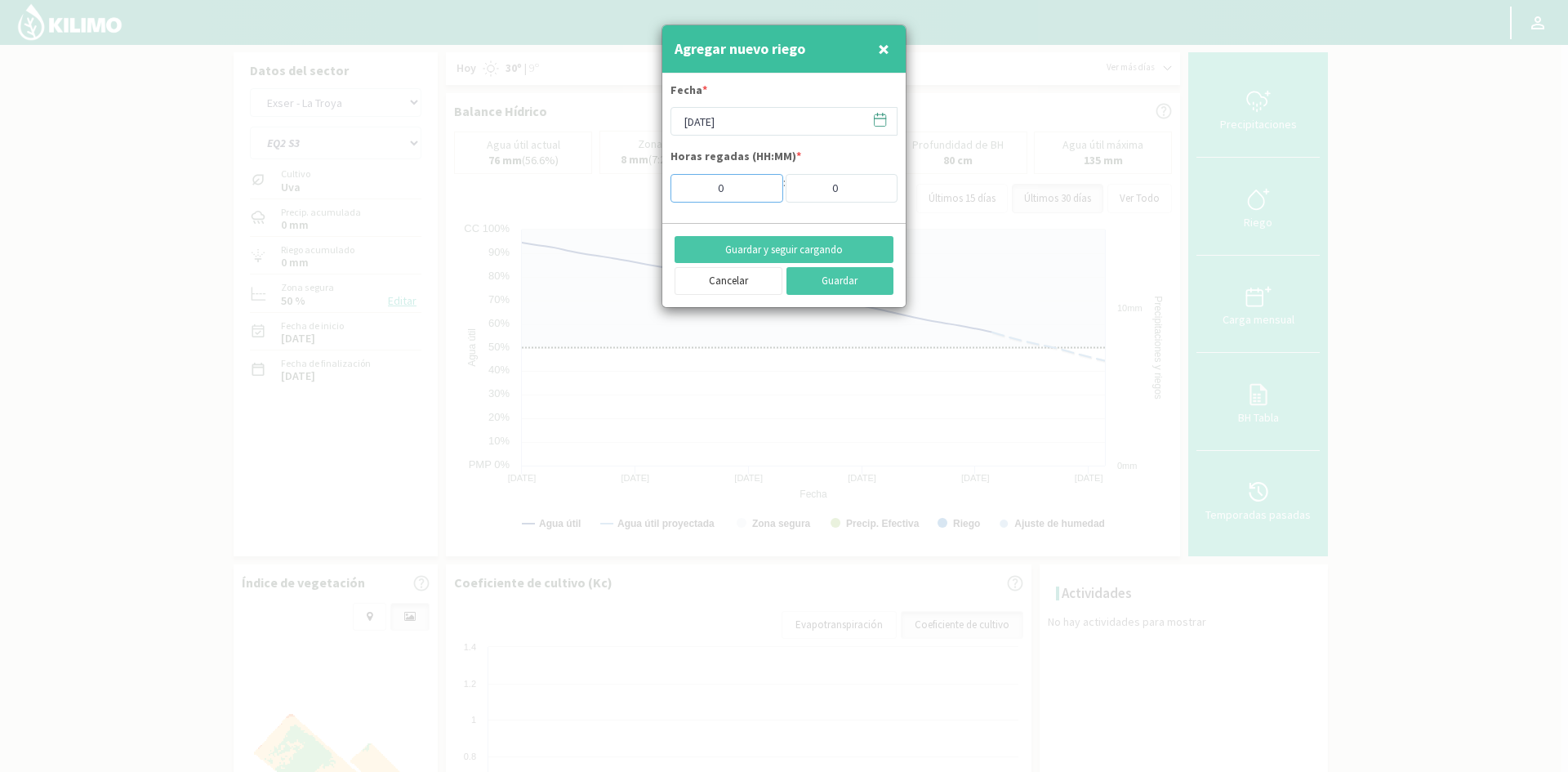
drag, startPoint x: 725, startPoint y: 191, endPoint x: 682, endPoint y: 182, distance: 43.9
click at [683, 187] on input "0" at bounding box center [727, 188] width 113 height 29
type input "10"
click at [739, 257] on button "Guardar y seguir cargando" at bounding box center [784, 250] width 219 height 28
click at [880, 53] on span "×" at bounding box center [884, 48] width 12 height 27
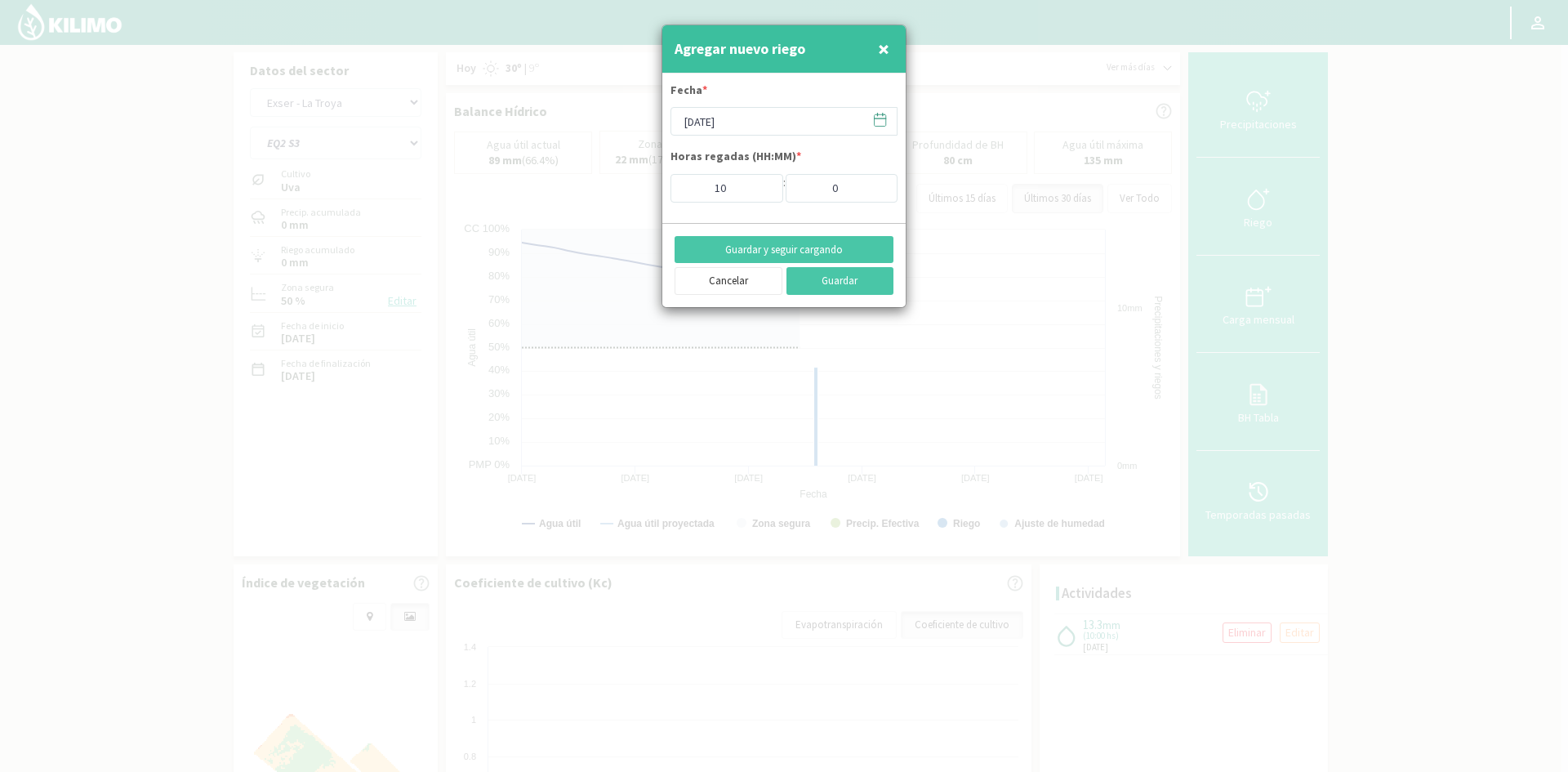
type input "[DATE]"
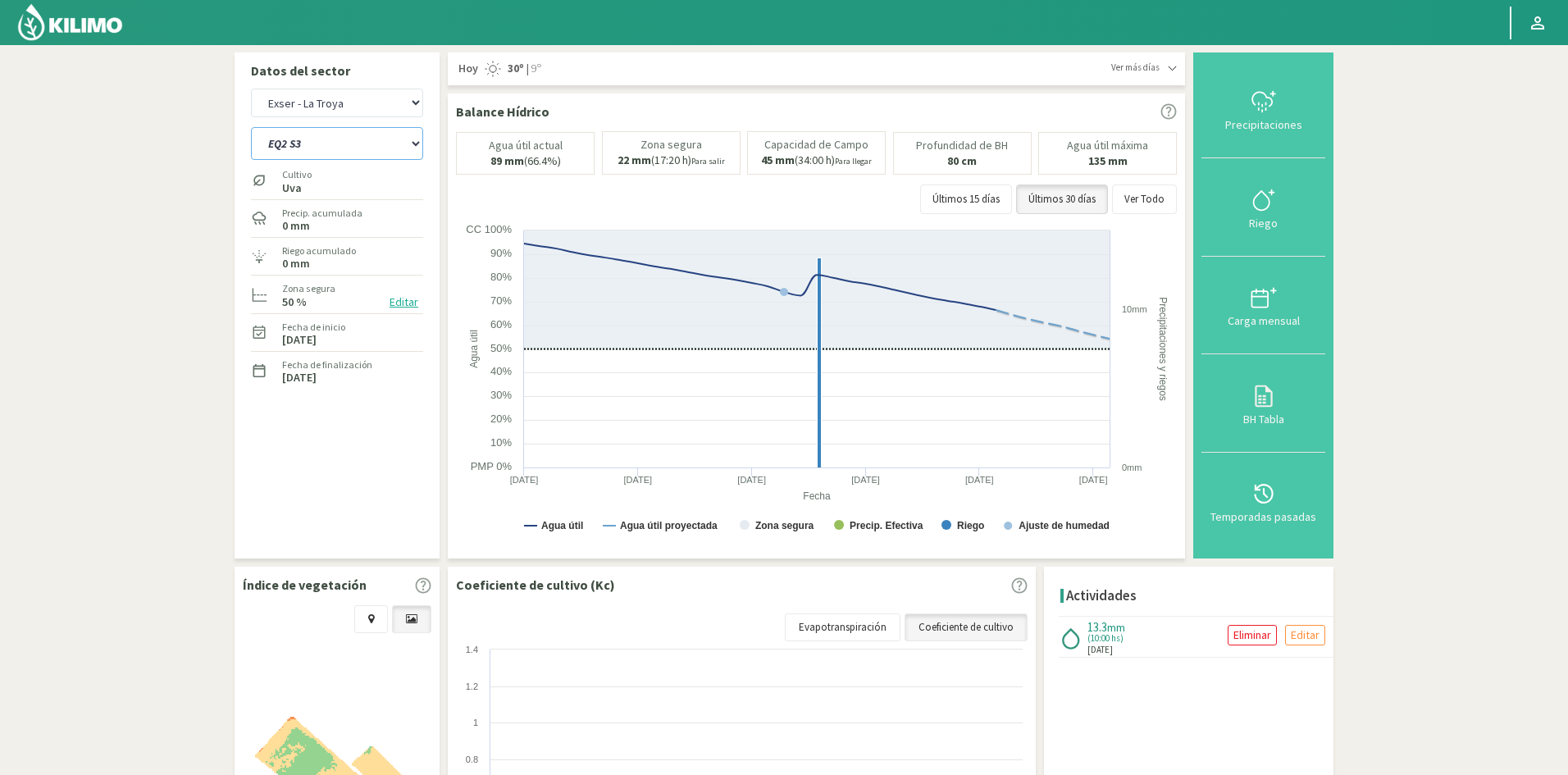
click at [346, 150] on select "EQ1 S1 EQ1 S2 EQ1 S3 EQ1 S4 EQ1 S5 EQ2 S1 EQ2 S2 EQ2 S3 EQ2 S4 EQ2 S5" at bounding box center [337, 143] width 173 height 33
select select "99: Object"
click at [251, 127] on select "EQ1 S1 EQ1 S2 EQ1 S3 EQ1 S4 EQ1 S5 EQ2 S1 EQ2 S2 EQ2 S3 EQ2 S4 EQ2 S5" at bounding box center [337, 143] width 173 height 33
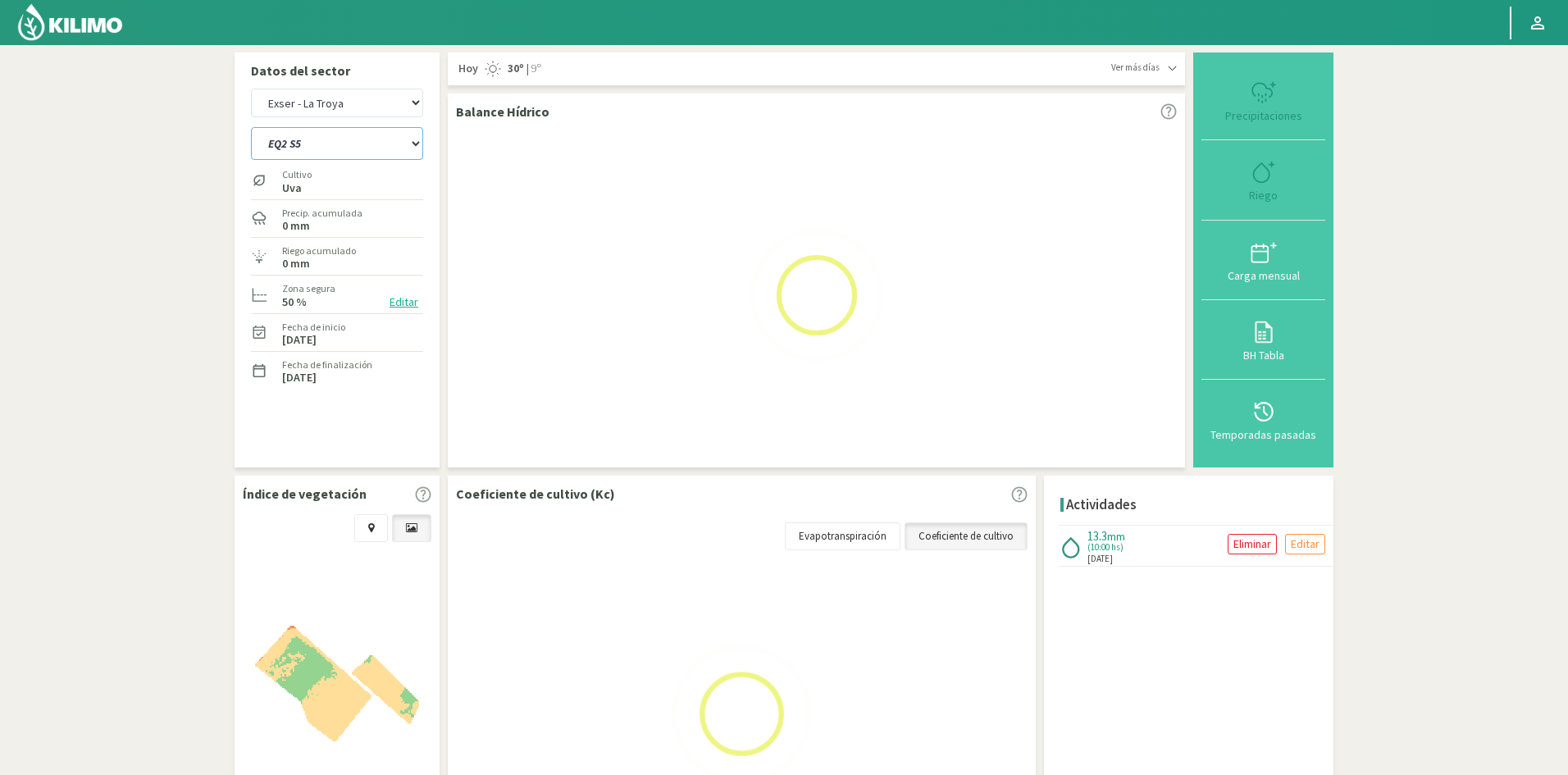
select select "20: Object"
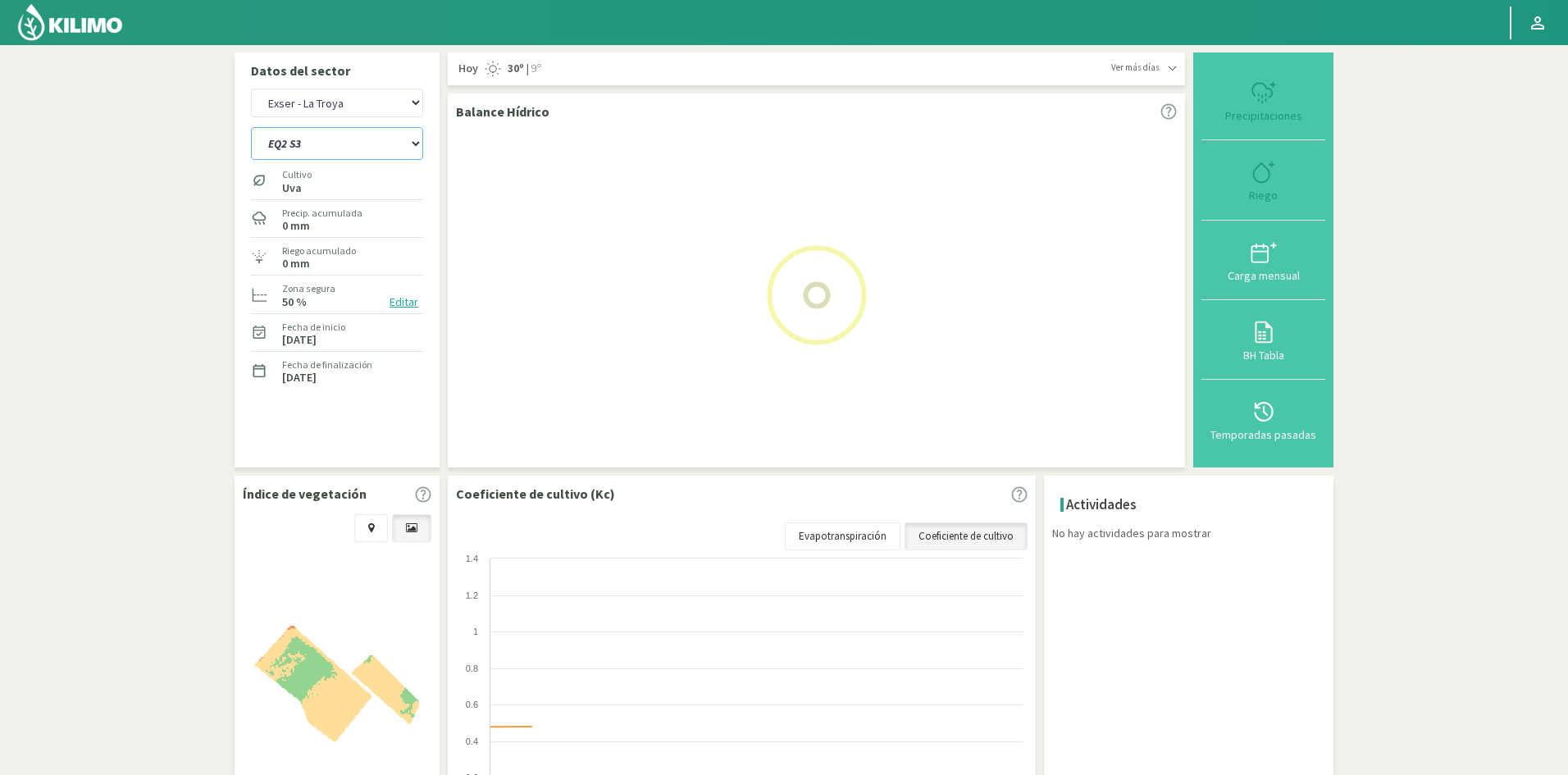
select select "109: Object"
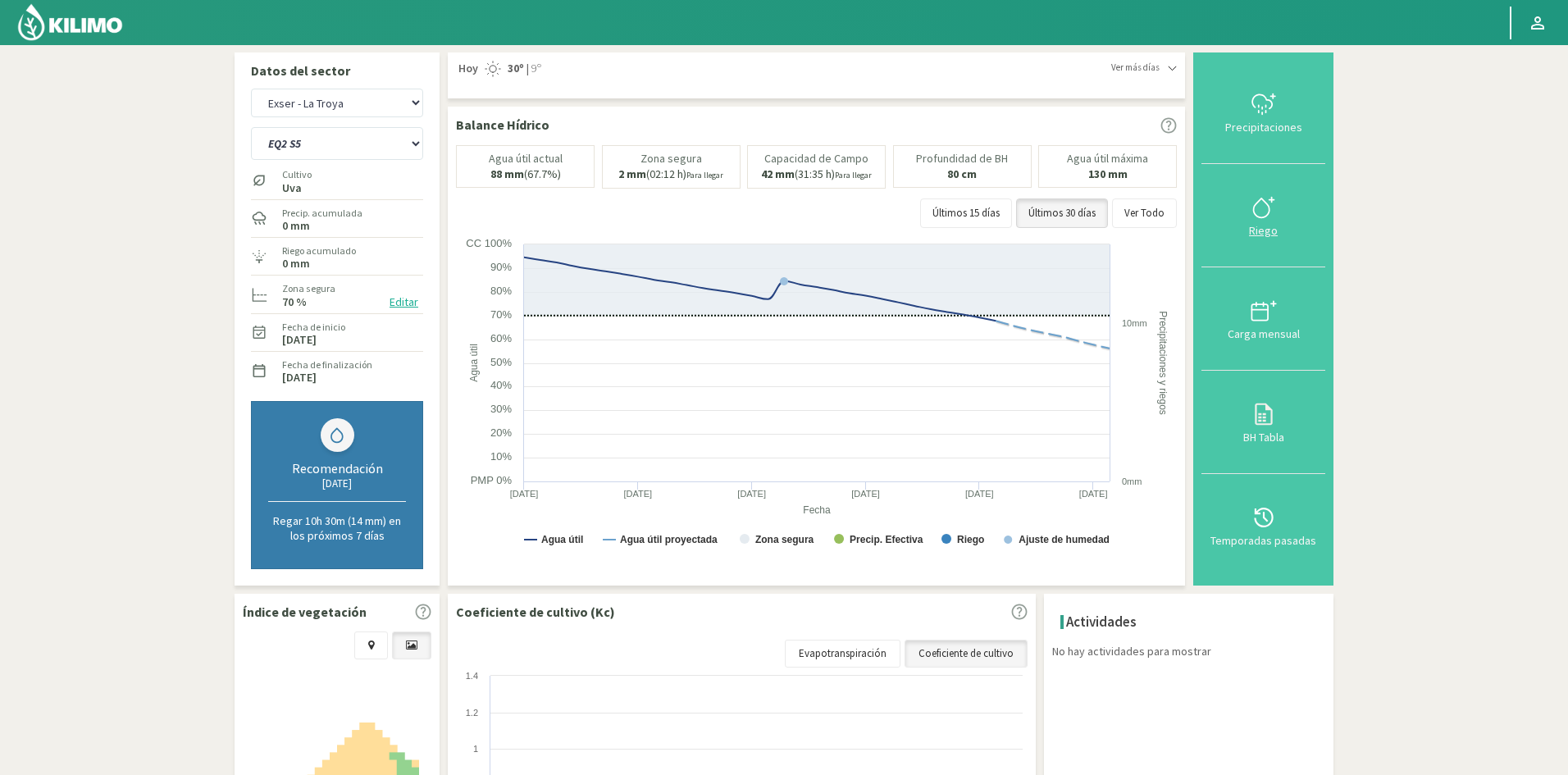
click at [1271, 233] on div "Riego" at bounding box center [1263, 230] width 114 height 12
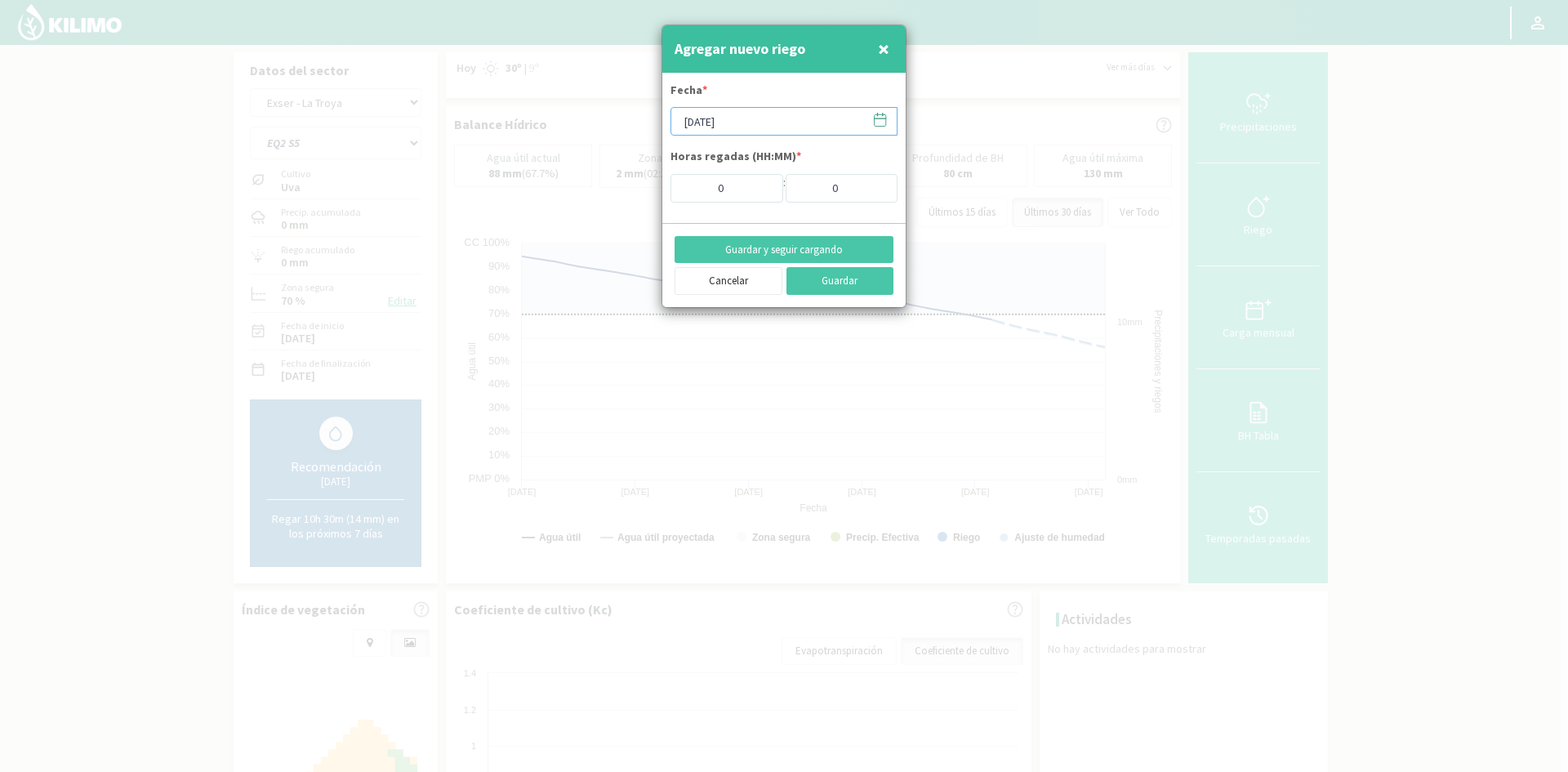
click at [730, 119] on input "[DATE]" at bounding box center [784, 121] width 227 height 29
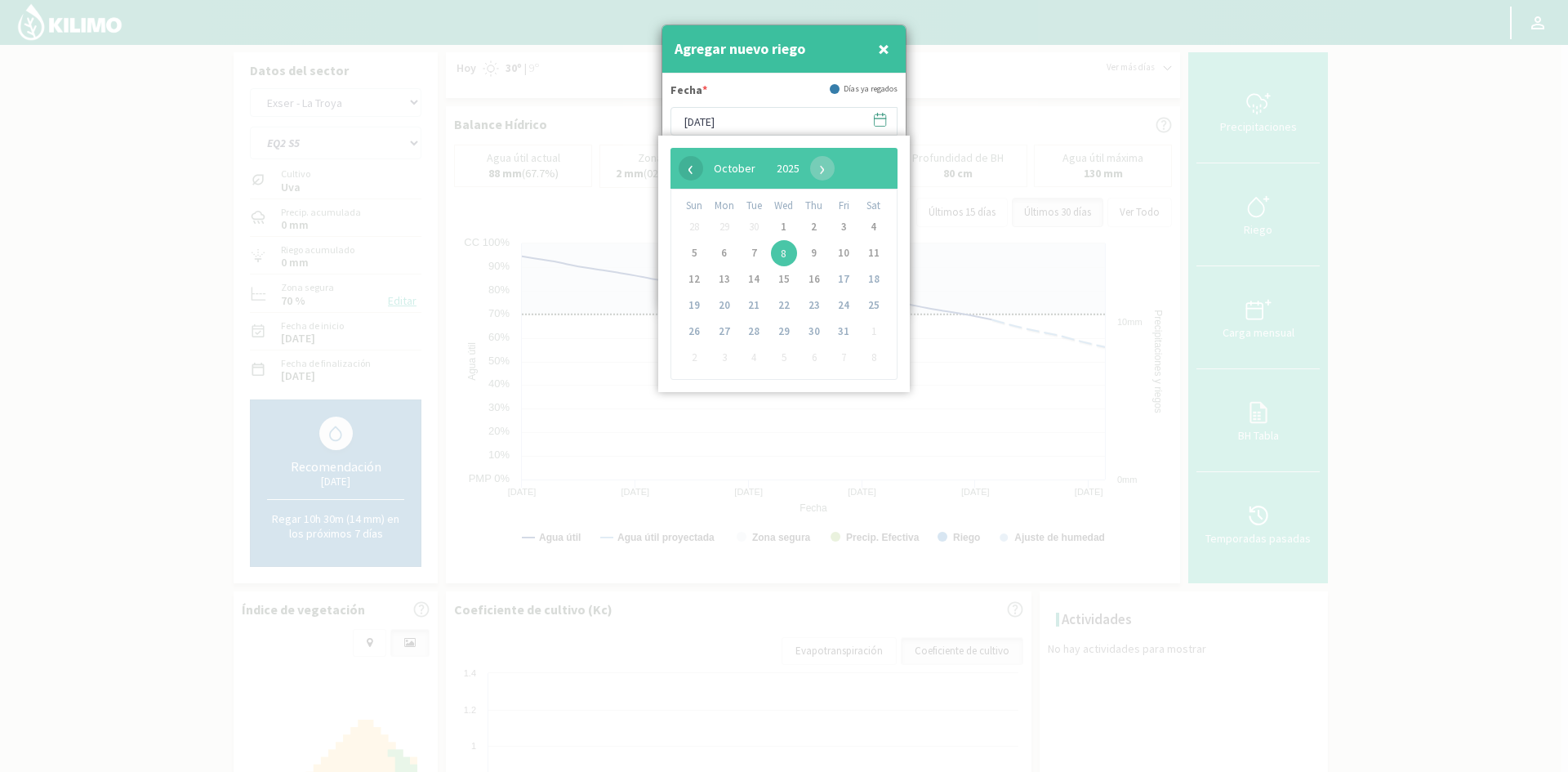
click at [699, 173] on span "‹" at bounding box center [691, 168] width 25 height 25
click at [841, 304] on span "26" at bounding box center [843, 305] width 26 height 26
type input "[DATE]"
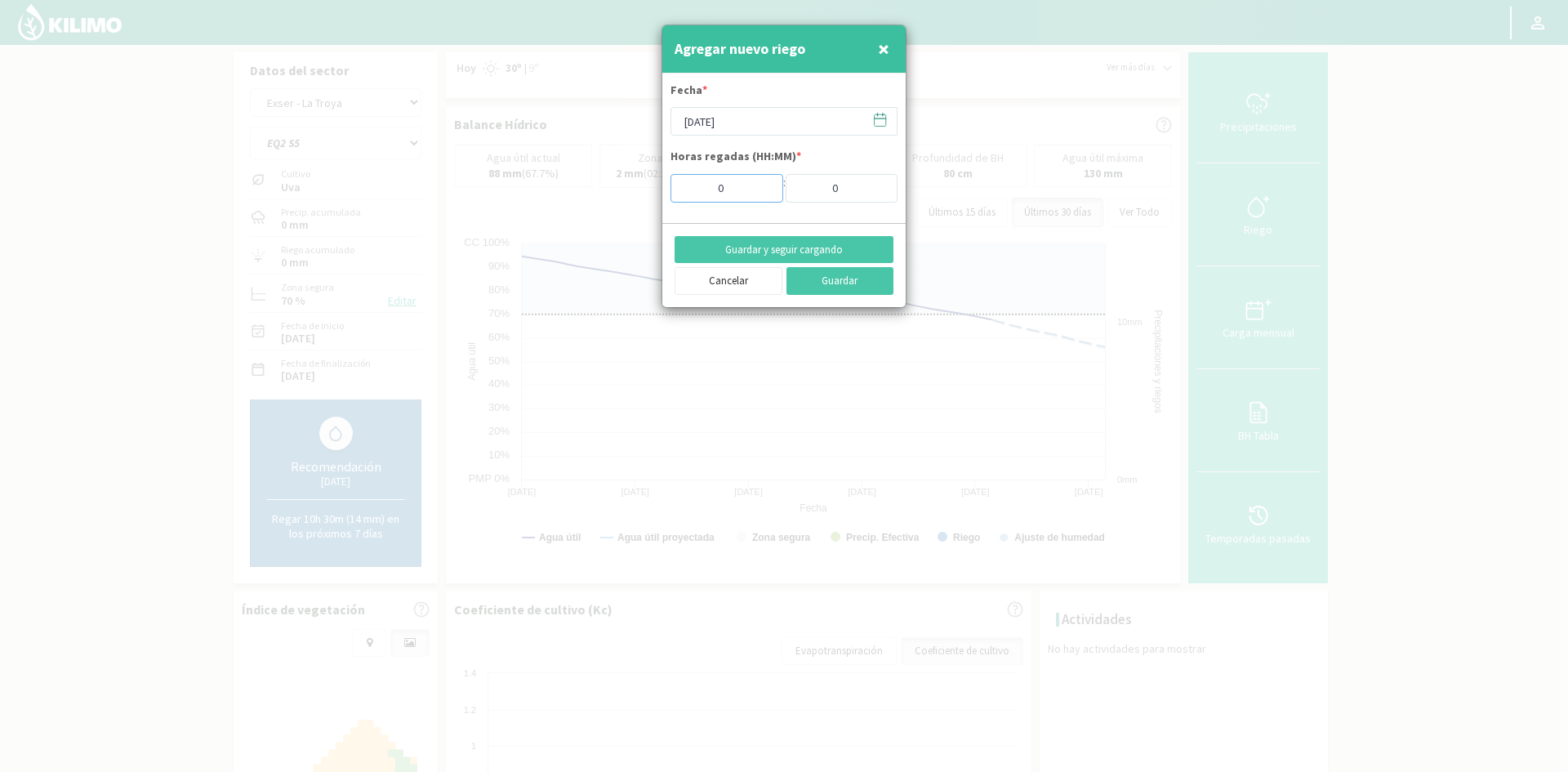
drag, startPoint x: 732, startPoint y: 185, endPoint x: 690, endPoint y: 185, distance: 42.0
click at [690, 185] on input "0" at bounding box center [727, 188] width 113 height 29
type input "10"
click at [744, 250] on button "Guardar y seguir cargando" at bounding box center [784, 250] width 219 height 28
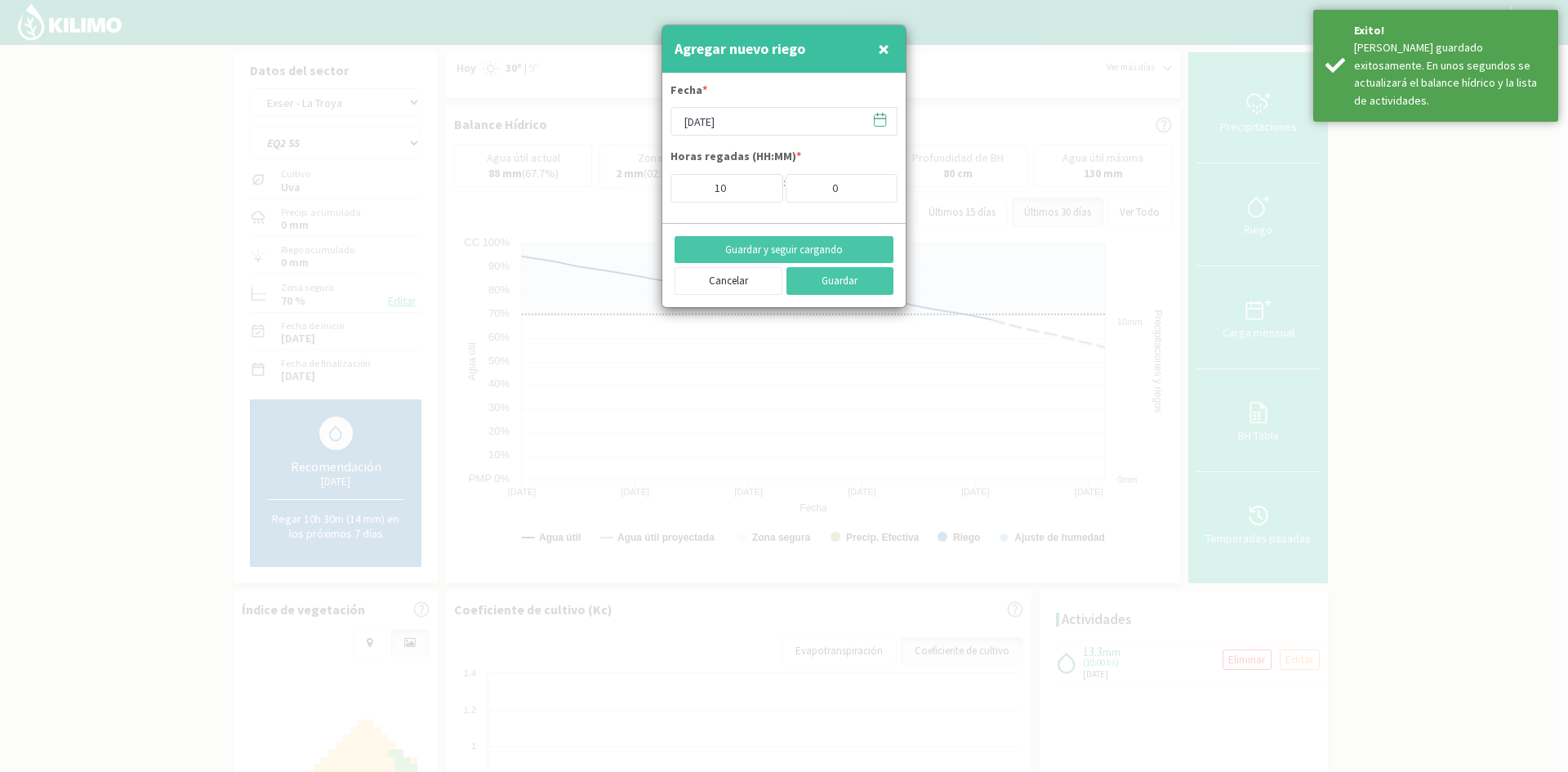
click at [888, 51] on span "×" at bounding box center [884, 48] width 12 height 27
type input "[DATE]"
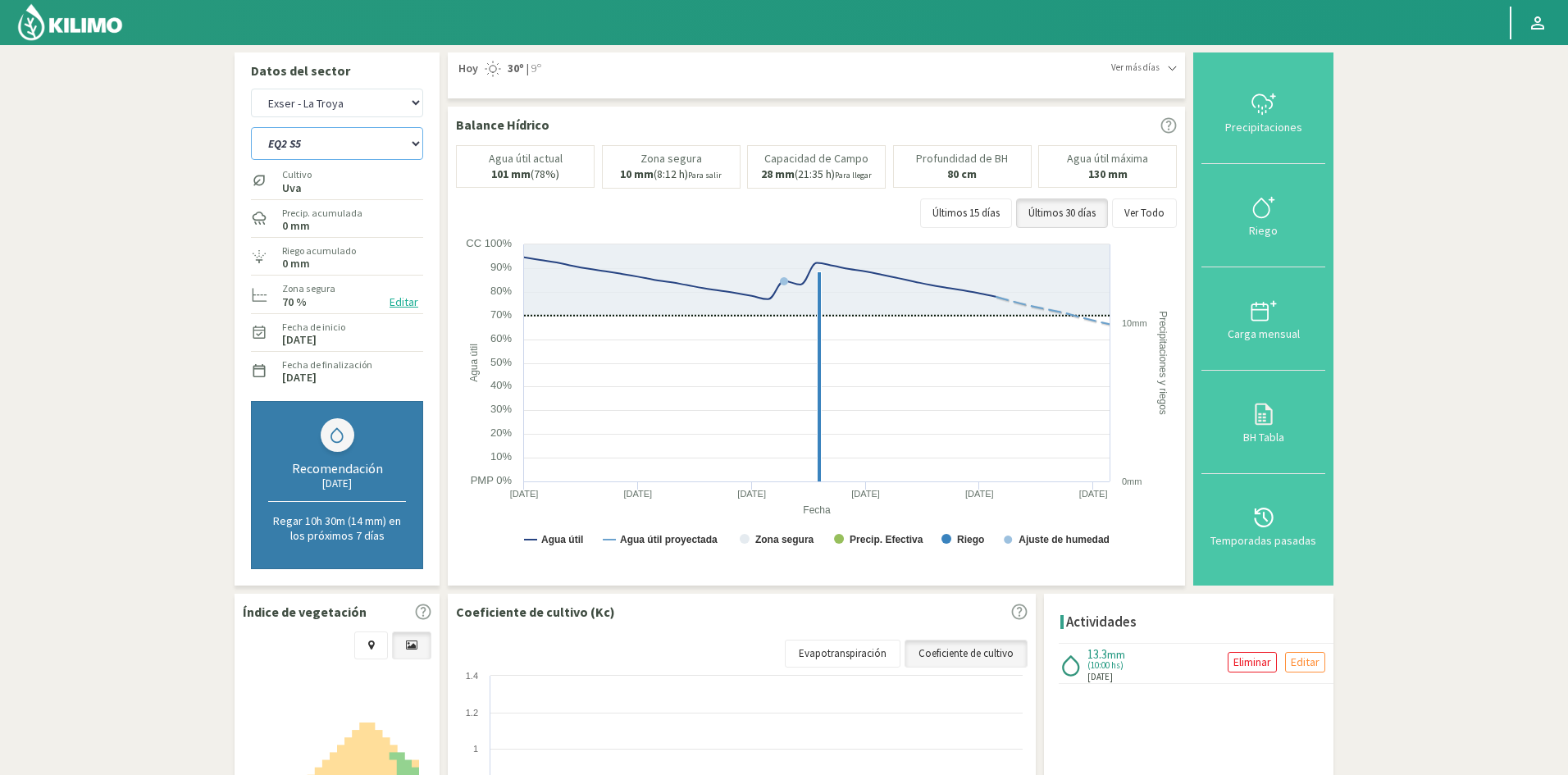
click at [366, 147] on select "EQ1 S1 EQ1 S2 EQ1 S3 EQ1 S4 EQ1 S5 EQ2 S1 EQ2 S2 EQ2 S3 EQ2 S4 EQ2 S5" at bounding box center [337, 143] width 173 height 33
select select "100: Object"
click at [251, 127] on select "EQ1 S1 EQ1 S2 EQ1 S3 EQ1 S4 EQ1 S5 EQ2 S1 EQ2 S2 EQ2 S3 EQ2 S4 EQ2 S5" at bounding box center [337, 143] width 173 height 33
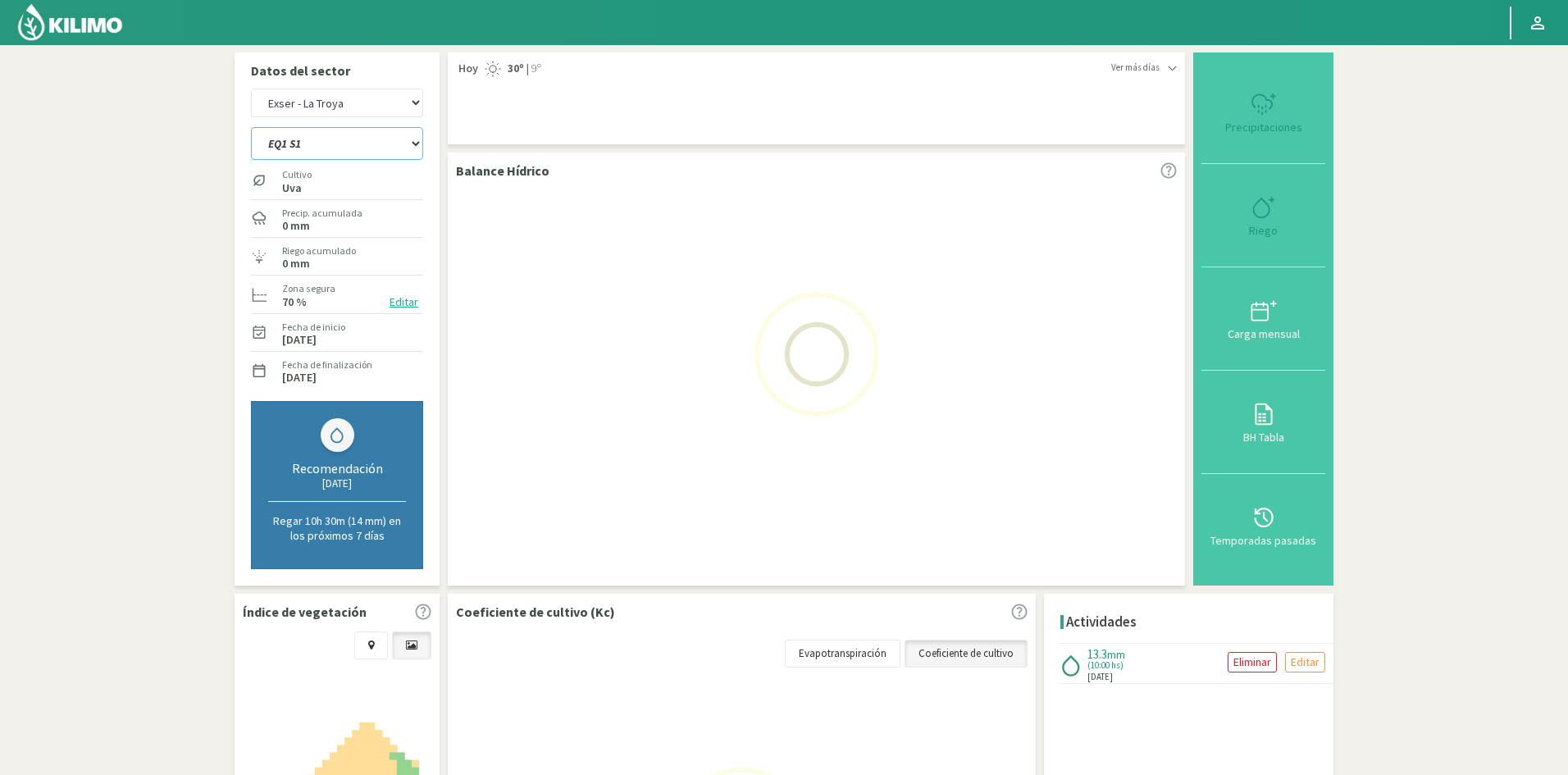
select select "22: Object"
select select "110: Object"
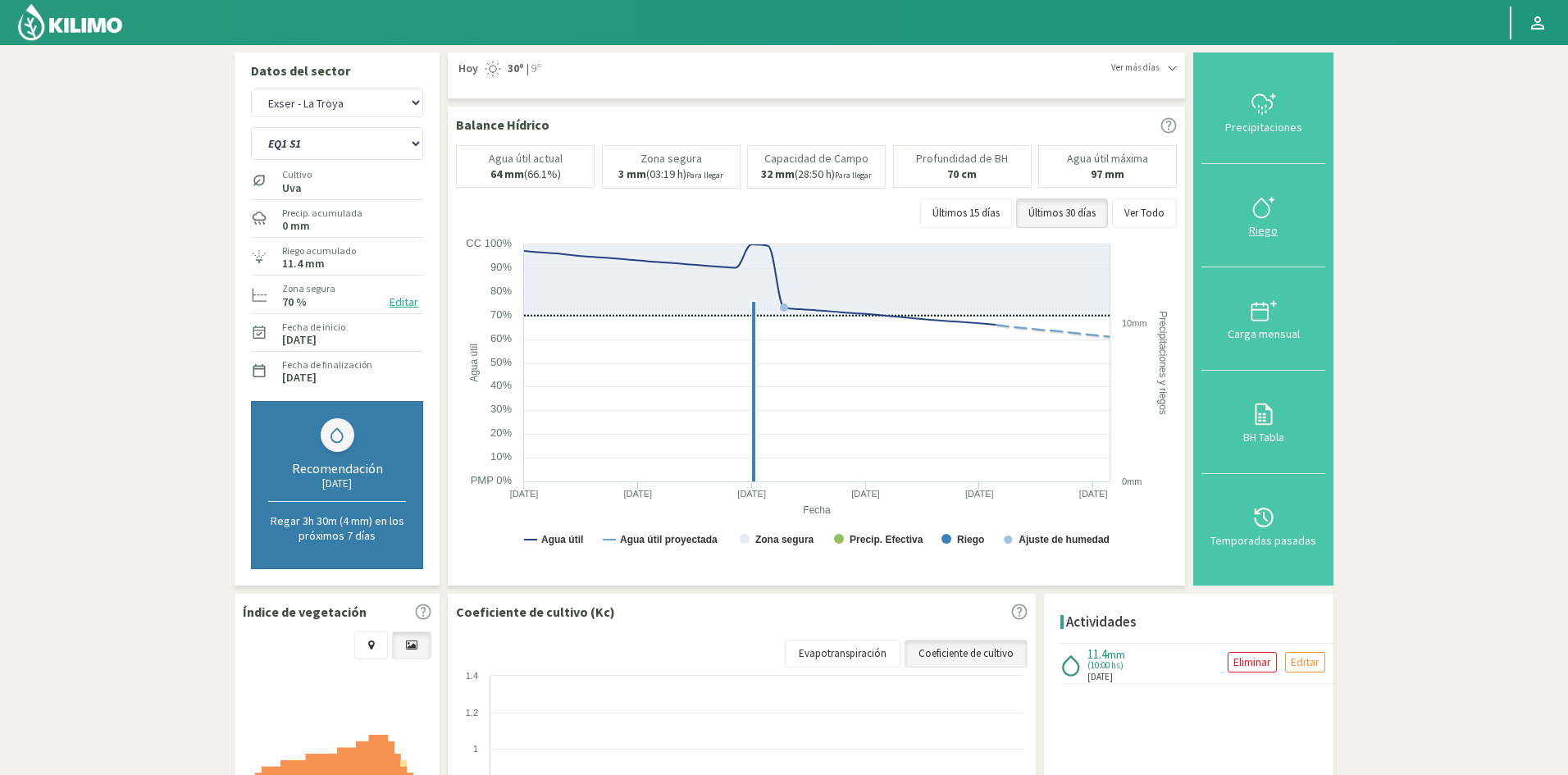
click at [1261, 225] on div "Riego" at bounding box center [1263, 230] width 114 height 12
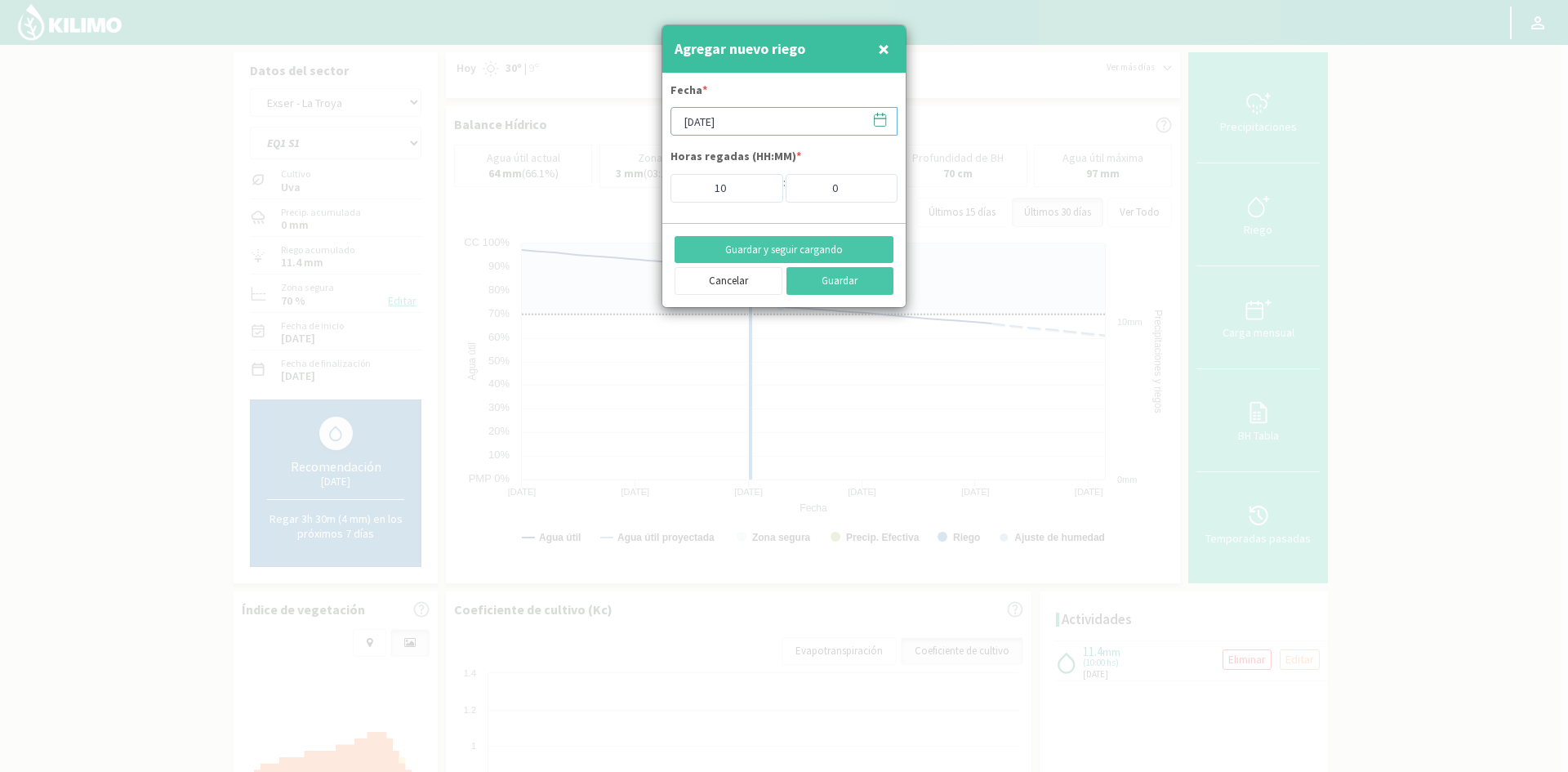
click at [689, 115] on input "[DATE]" at bounding box center [784, 121] width 227 height 29
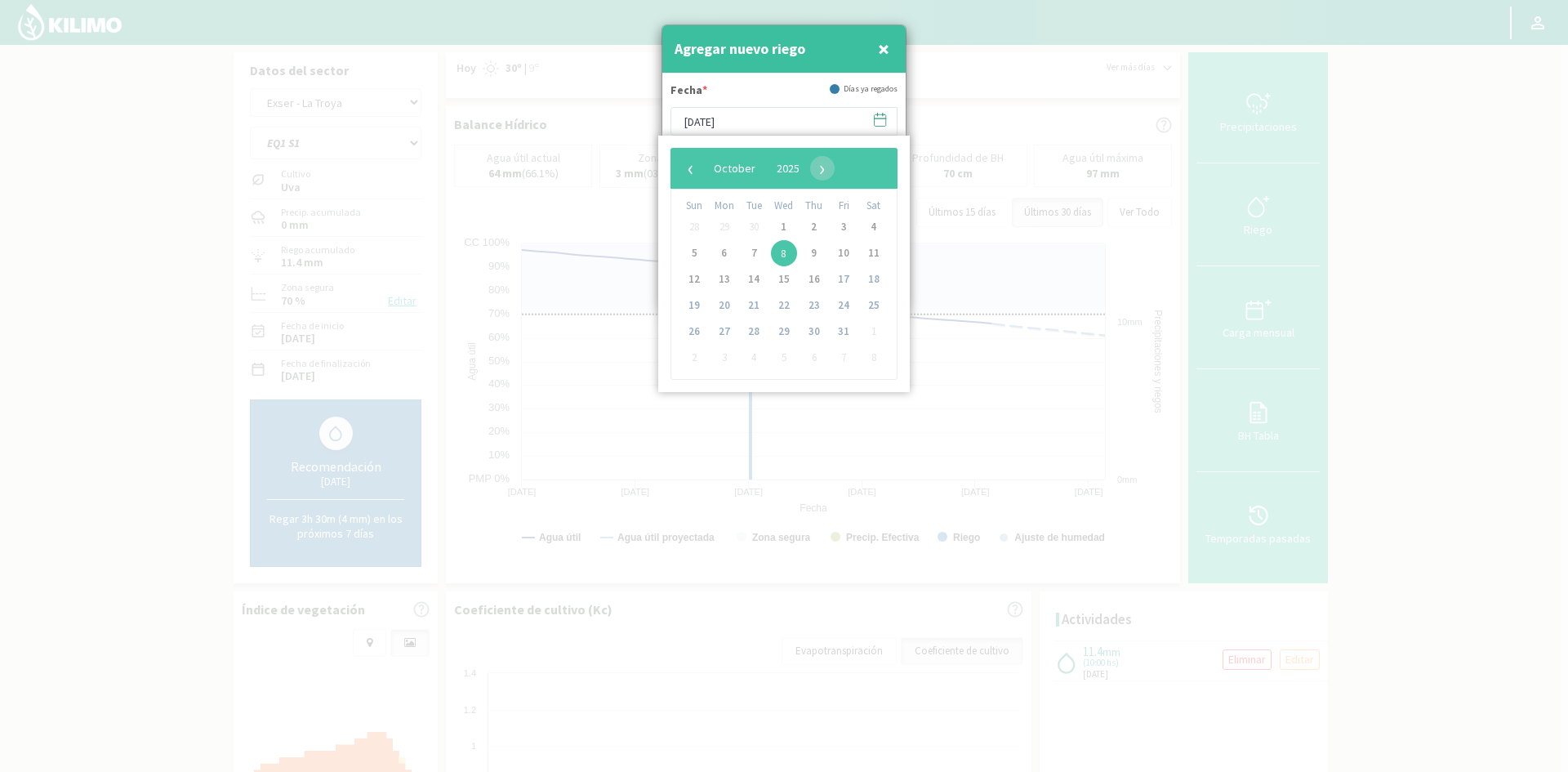
click at [722, 226] on span "29" at bounding box center [724, 226] width 26 height 26
click at [688, 172] on span "‹" at bounding box center [691, 168] width 25 height 25
click at [727, 335] on span "29" at bounding box center [724, 332] width 26 height 26
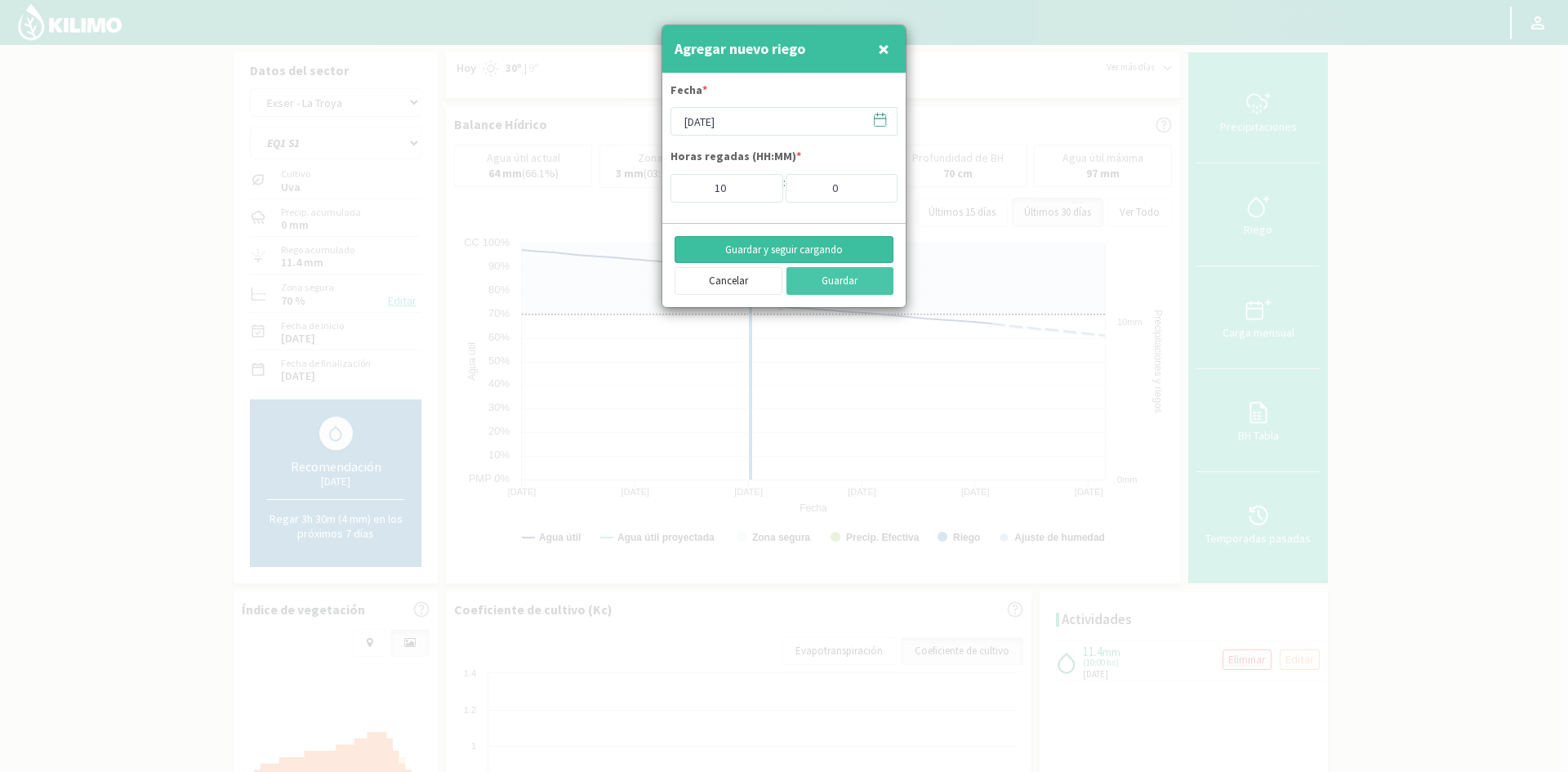
click at [750, 250] on button "Guardar y seguir cargando" at bounding box center [784, 250] width 219 height 28
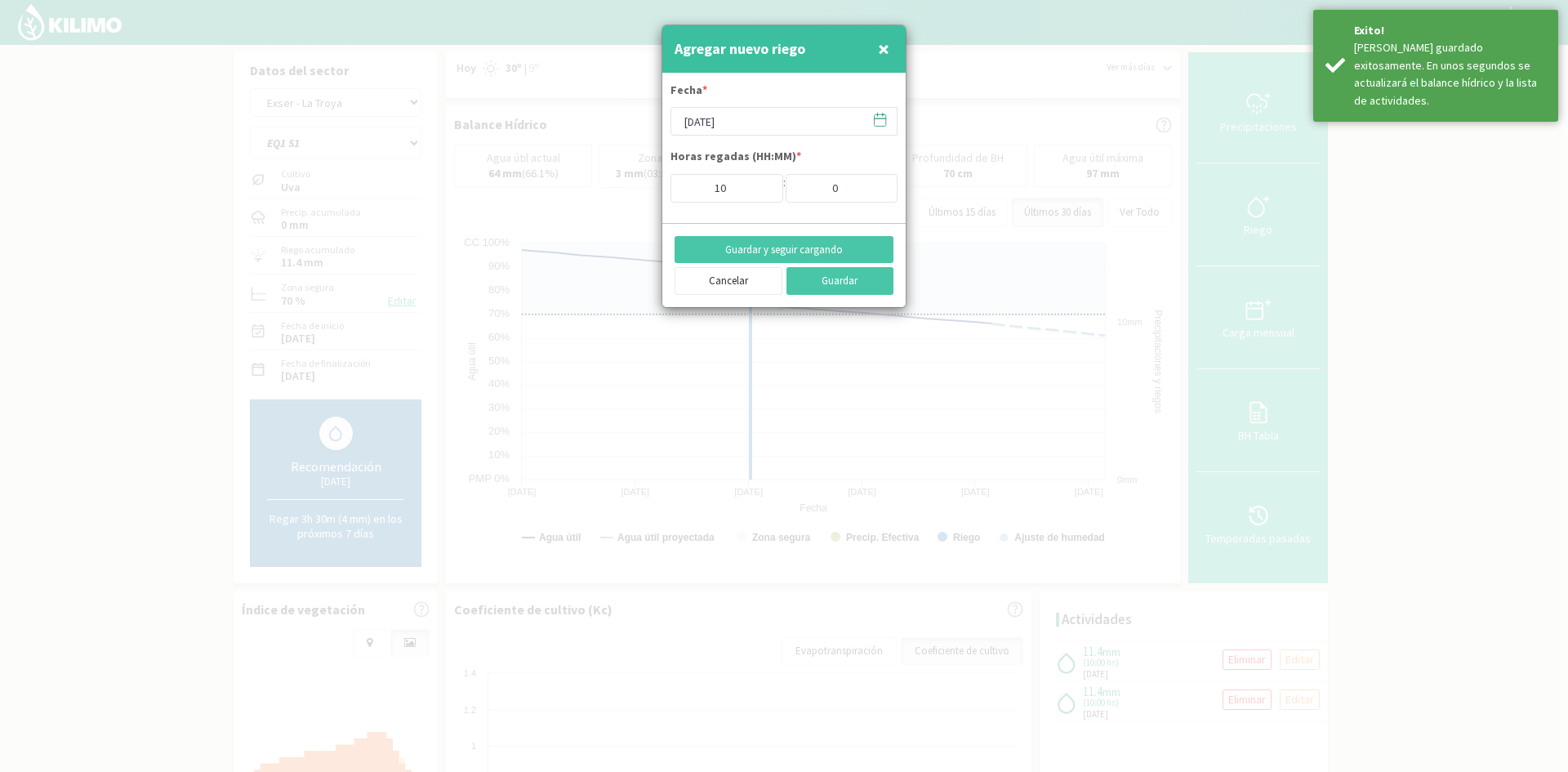
click at [888, 50] on span "×" at bounding box center [884, 48] width 12 height 27
type input "[DATE]"
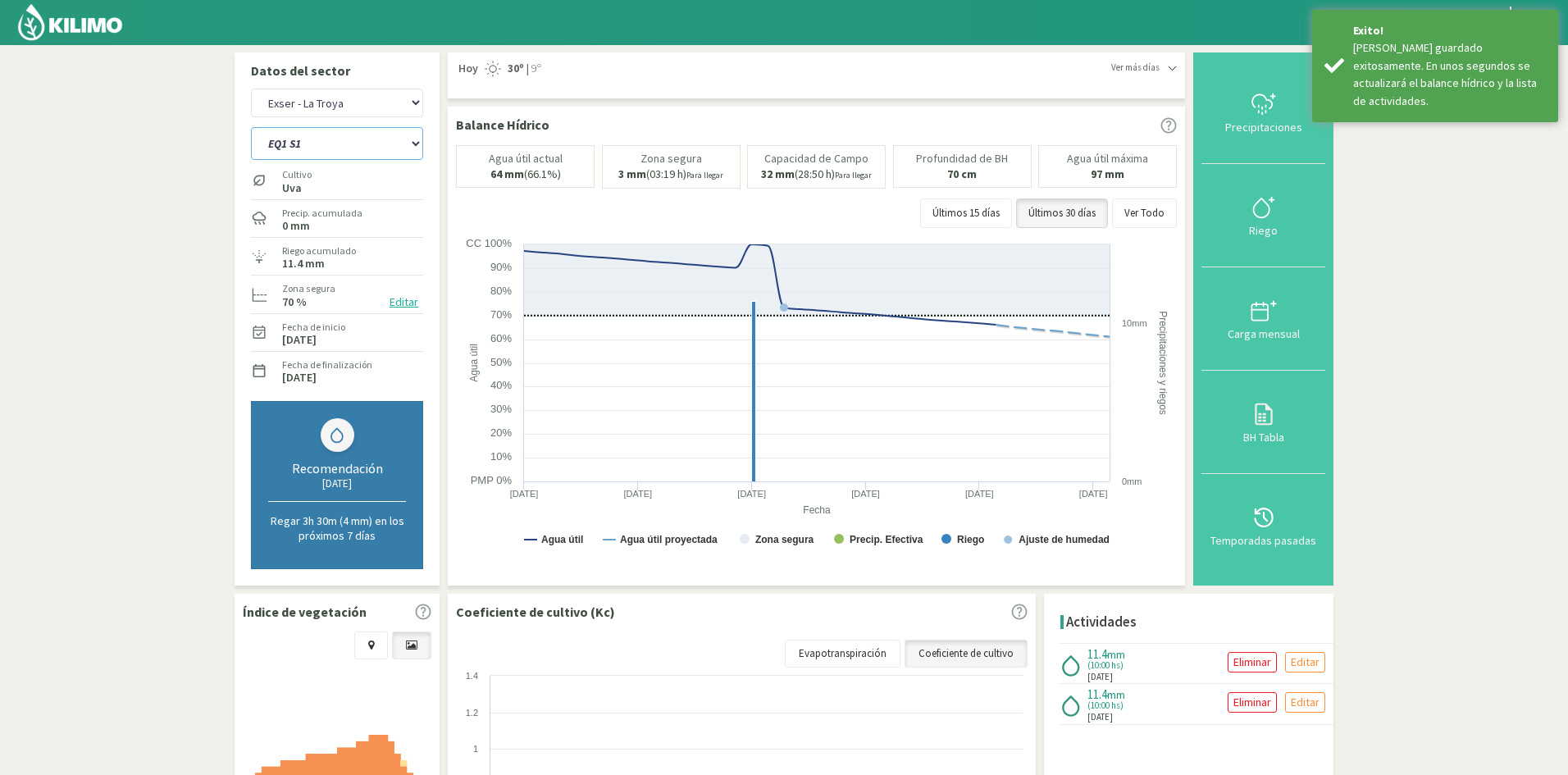
click at [304, 146] on select "EQ1 S1 EQ1 S2 EQ1 S3 EQ1 S4 EQ1 S5 EQ2 S1 EQ2 S2 EQ2 S3 EQ2 S4 EQ2 S5" at bounding box center [337, 143] width 173 height 33
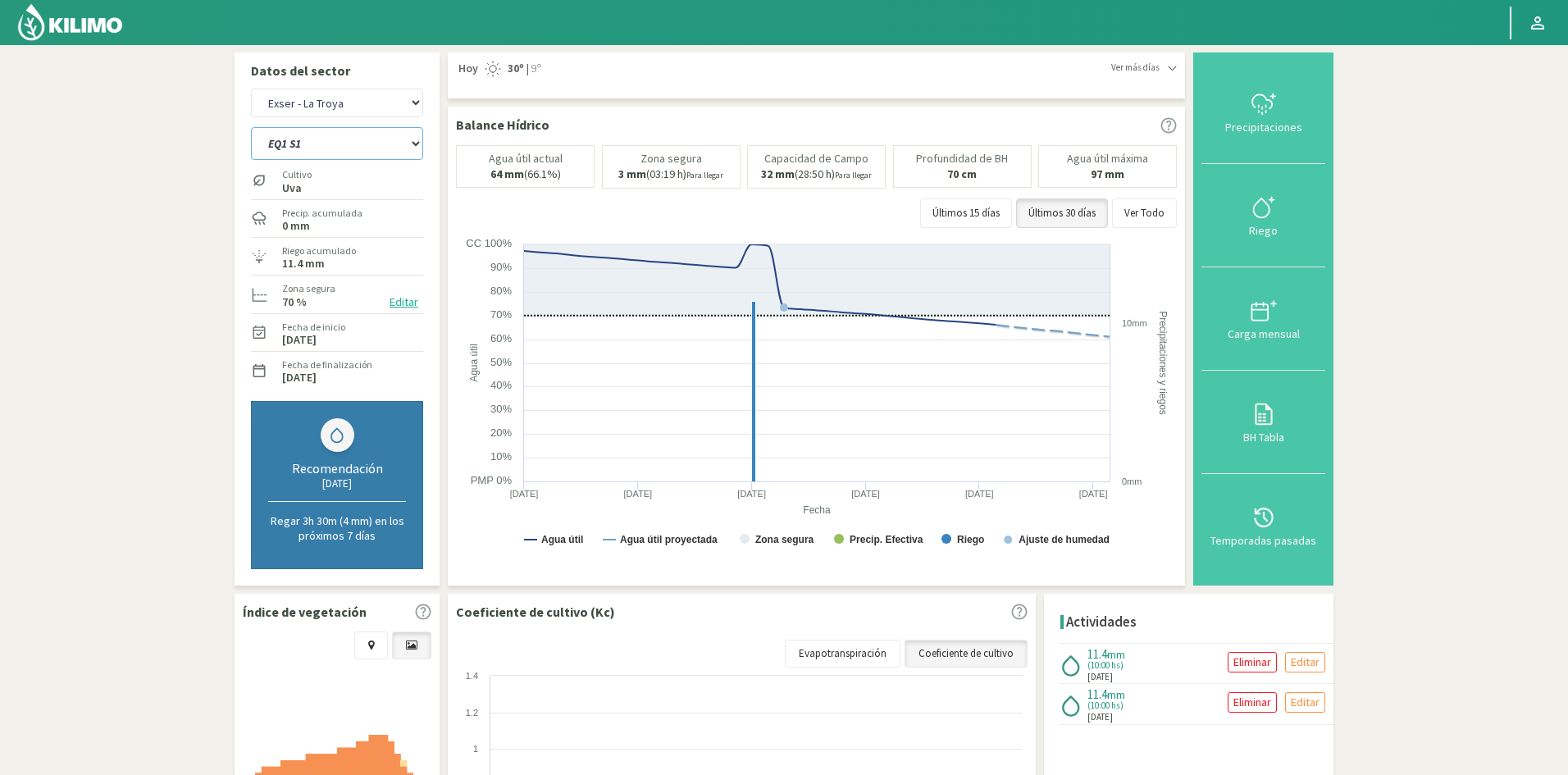
select select "112: Object"
click at [251, 127] on select "EQ1 S1 EQ1 S2 EQ1 S3 EQ1 S4 EQ1 S5 EQ2 S1 EQ2 S2 EQ2 S3 EQ2 S4 EQ2 S5" at bounding box center [337, 143] width 173 height 33
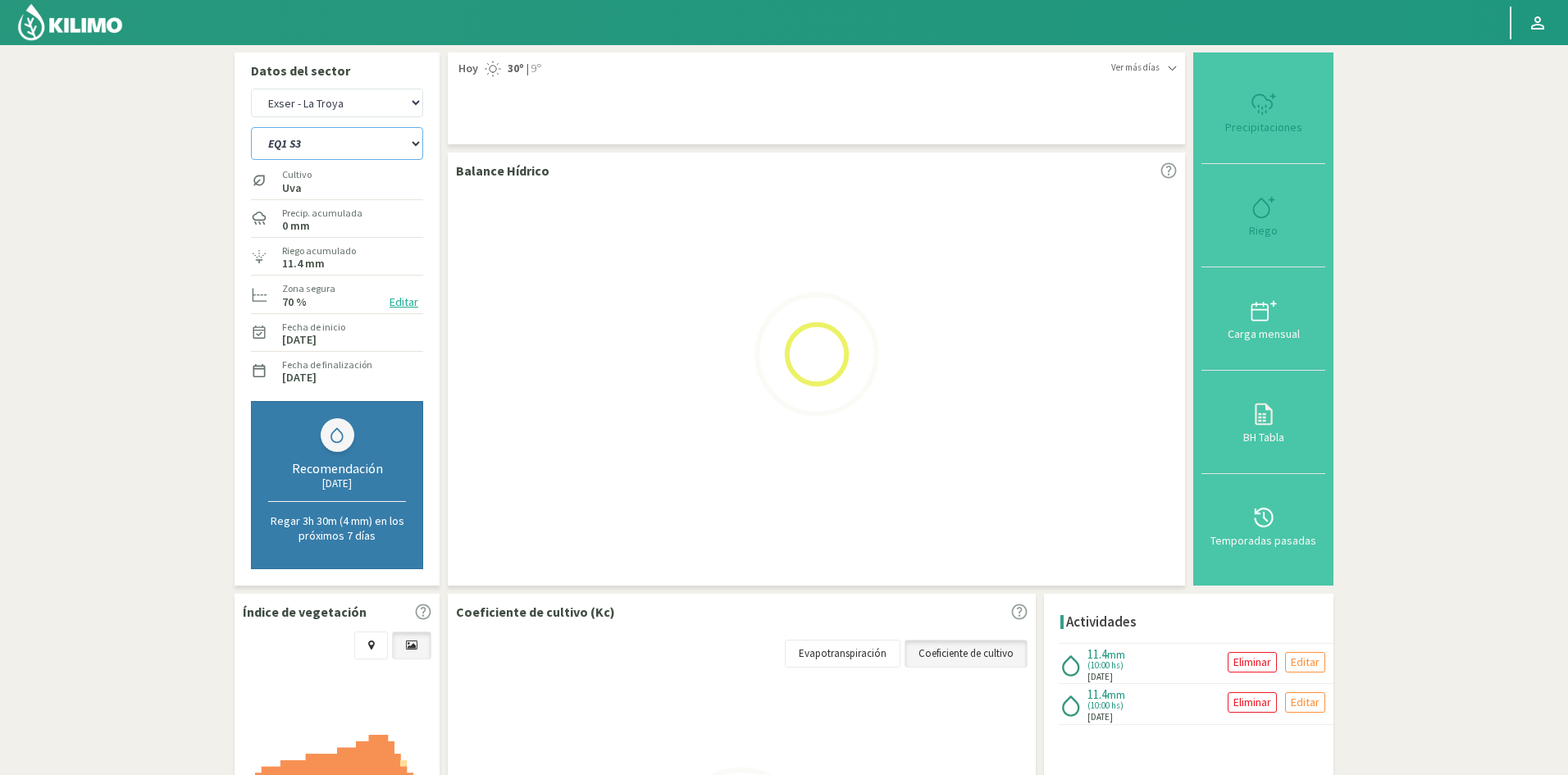
select select "24: Object"
select select "122: Object"
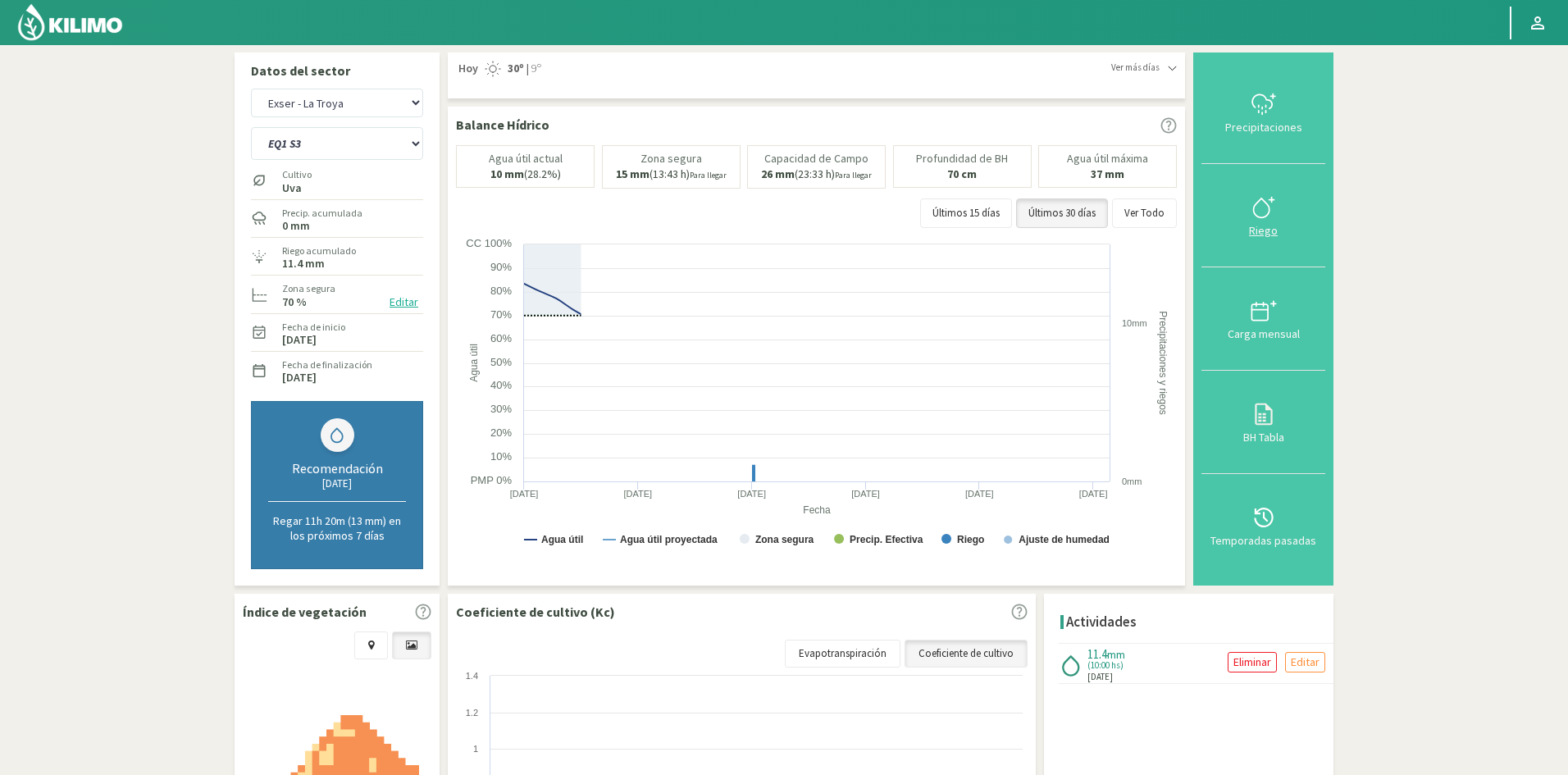
click at [1267, 232] on div "Riego" at bounding box center [1263, 230] width 114 height 12
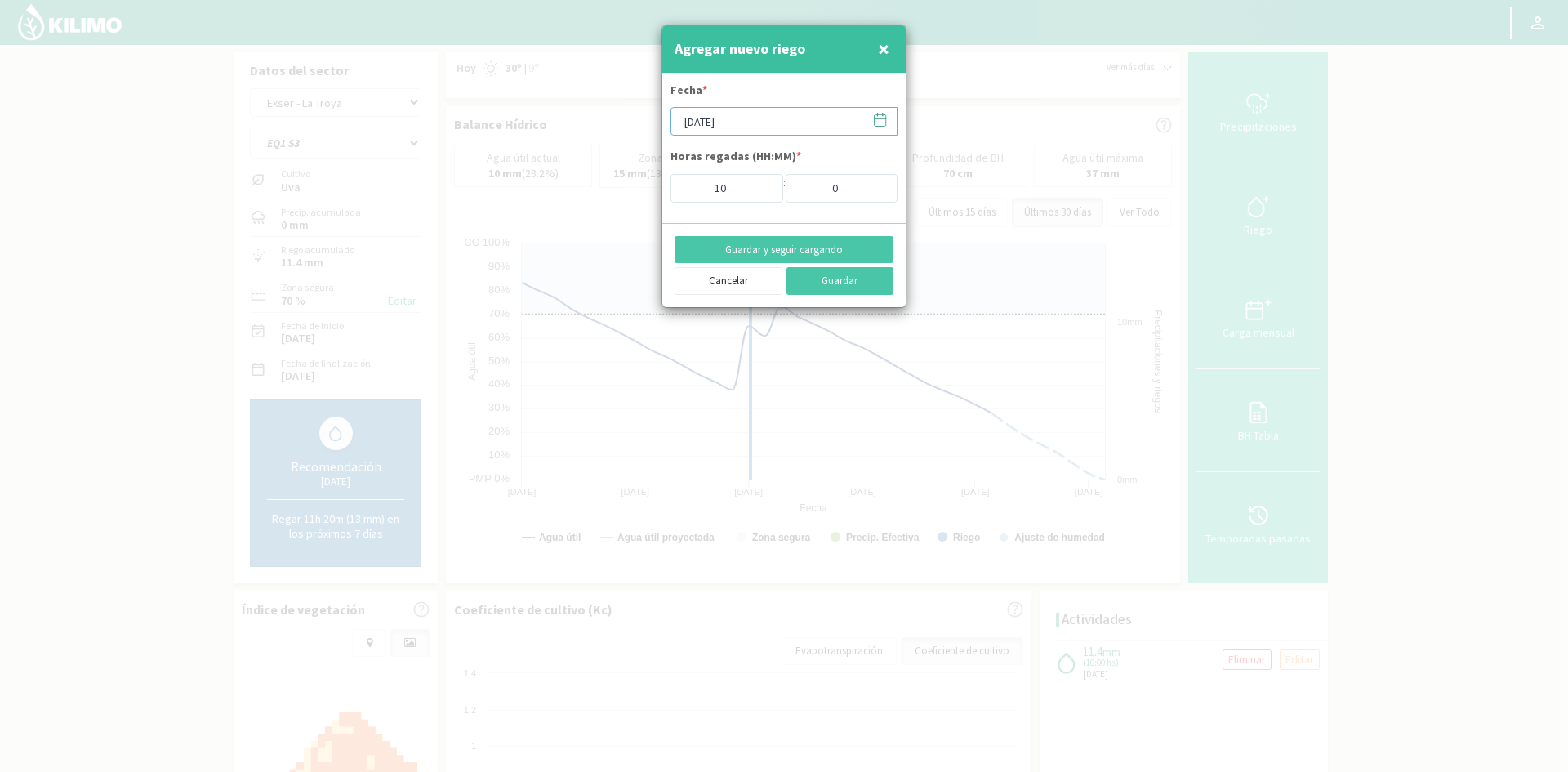
click at [726, 126] on input "[DATE]" at bounding box center [784, 121] width 227 height 29
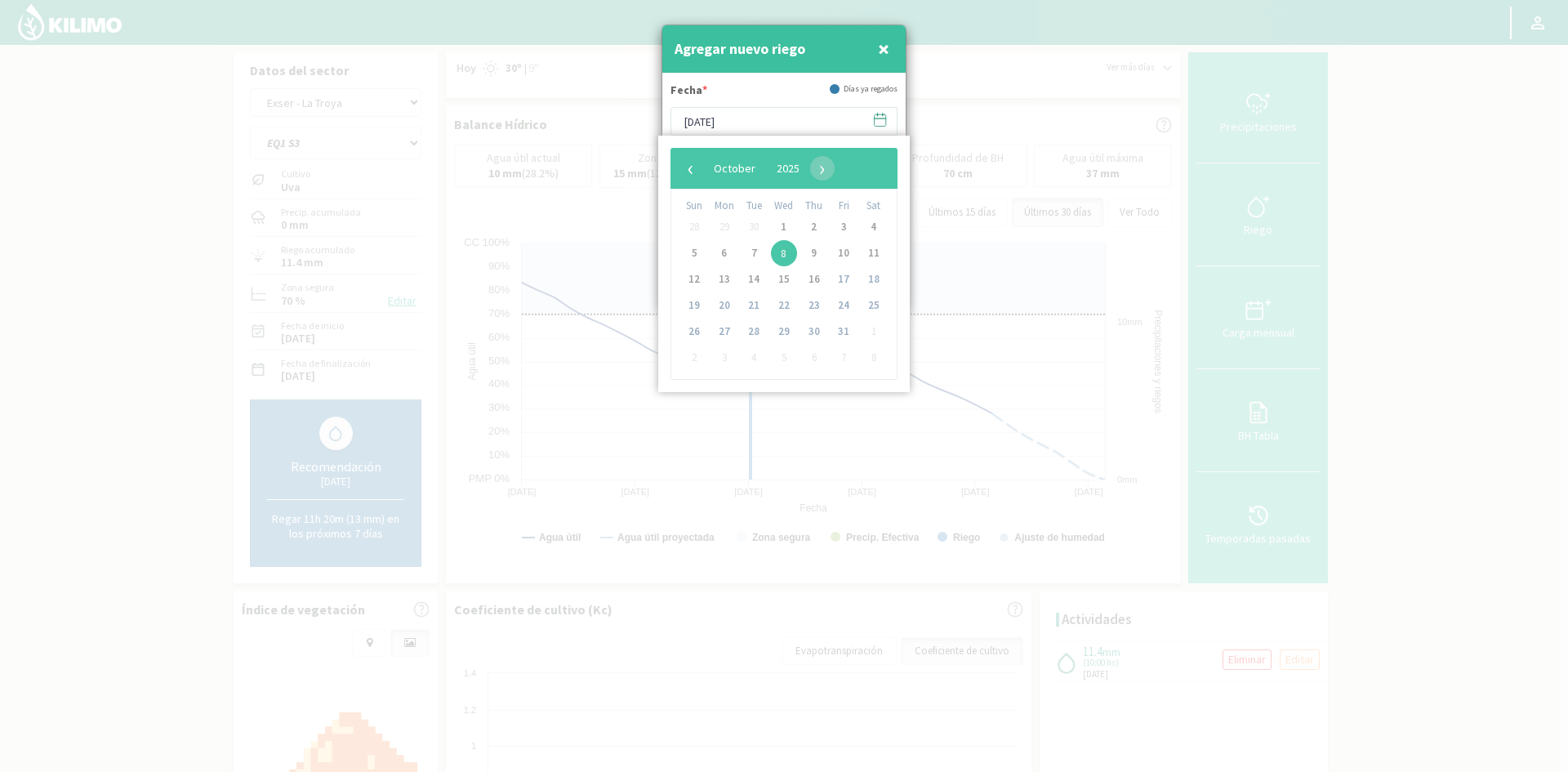
click at [722, 232] on span "29" at bounding box center [724, 226] width 26 height 26
click at [689, 166] on span "‹" at bounding box center [691, 168] width 25 height 25
click at [720, 334] on span "29" at bounding box center [724, 332] width 26 height 26
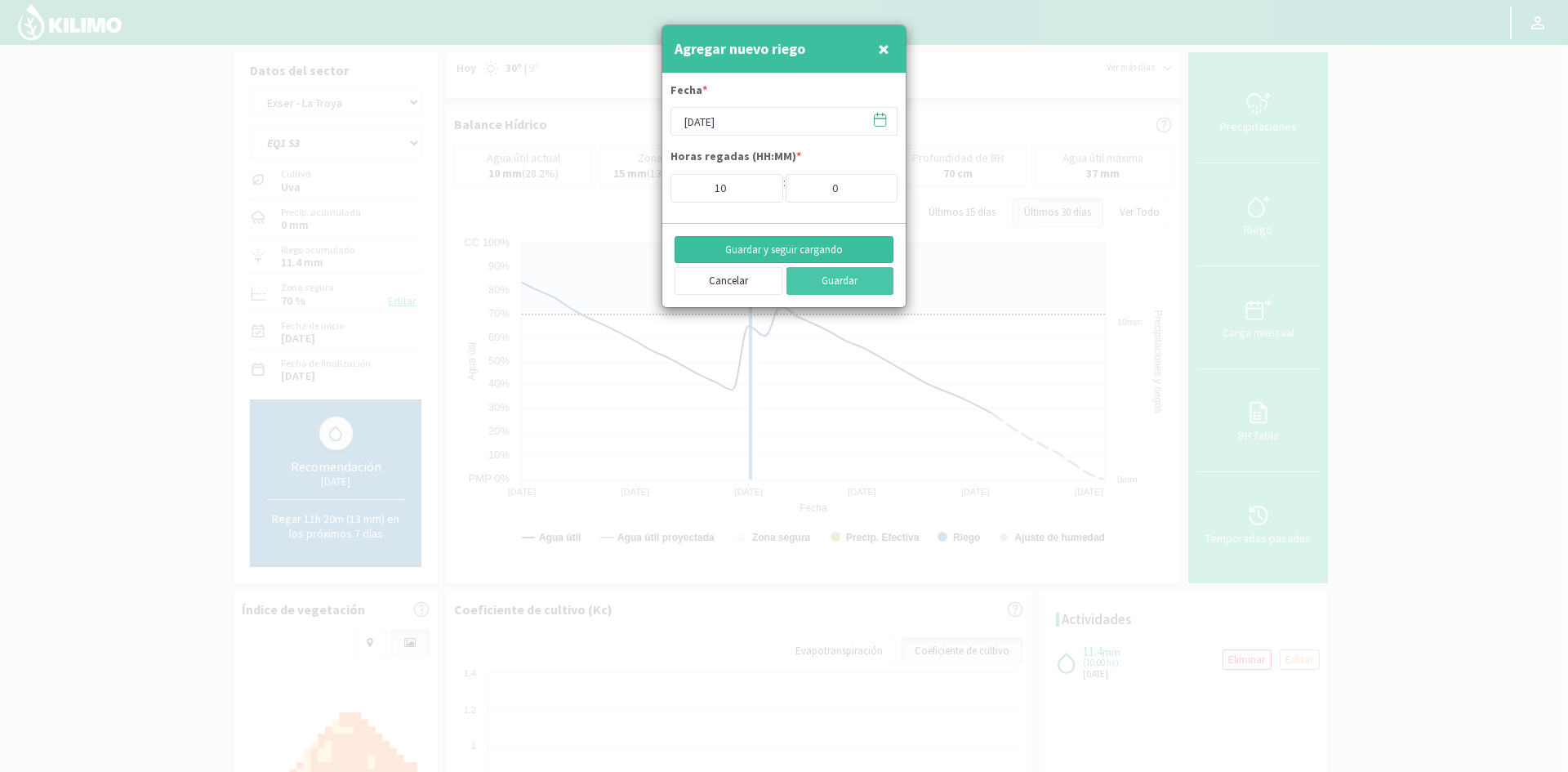
click at [739, 248] on button "Guardar y seguir cargando" at bounding box center [784, 250] width 219 height 28
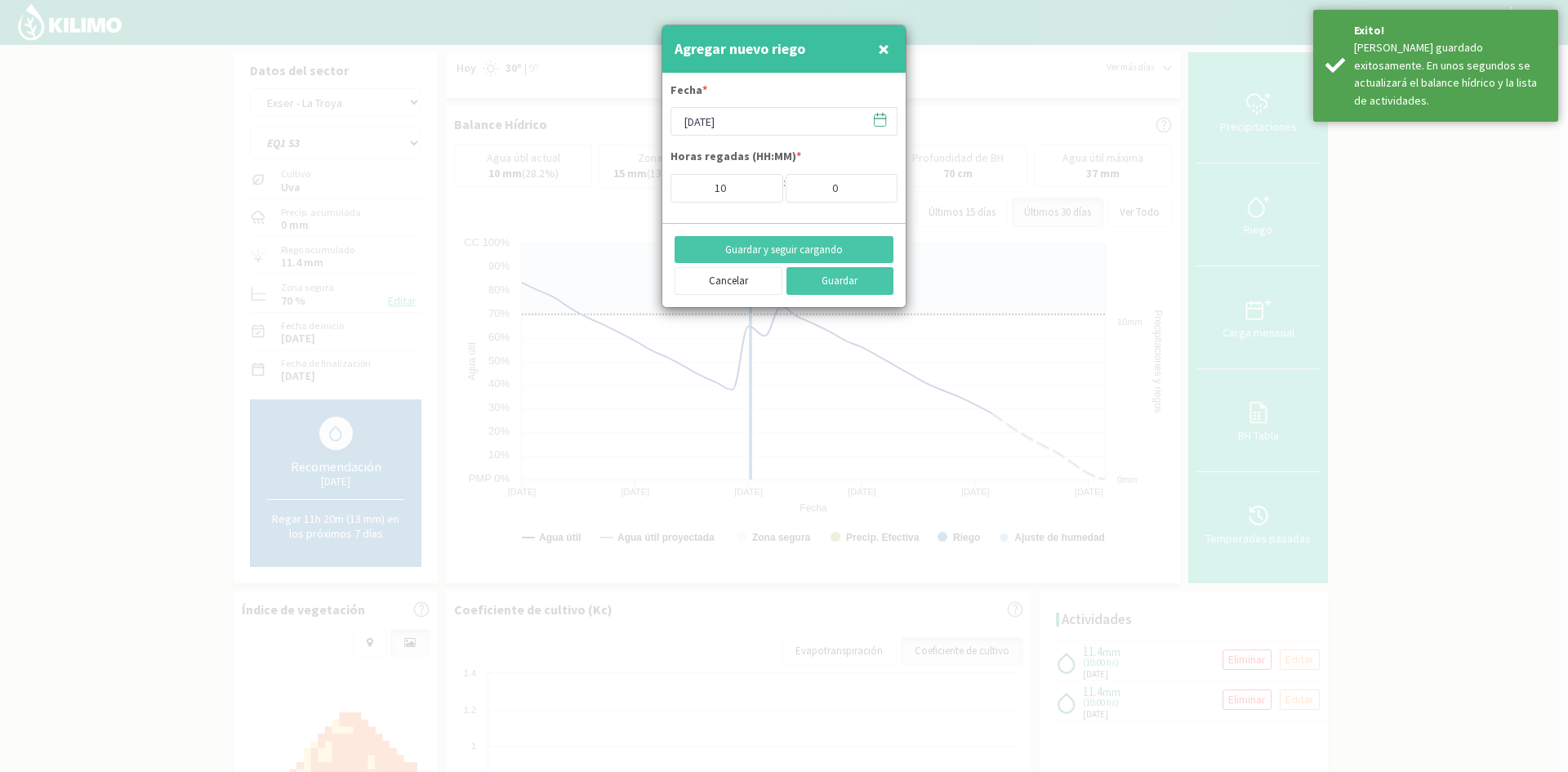
click at [885, 42] on span "×" at bounding box center [884, 48] width 12 height 27
type input "[DATE]"
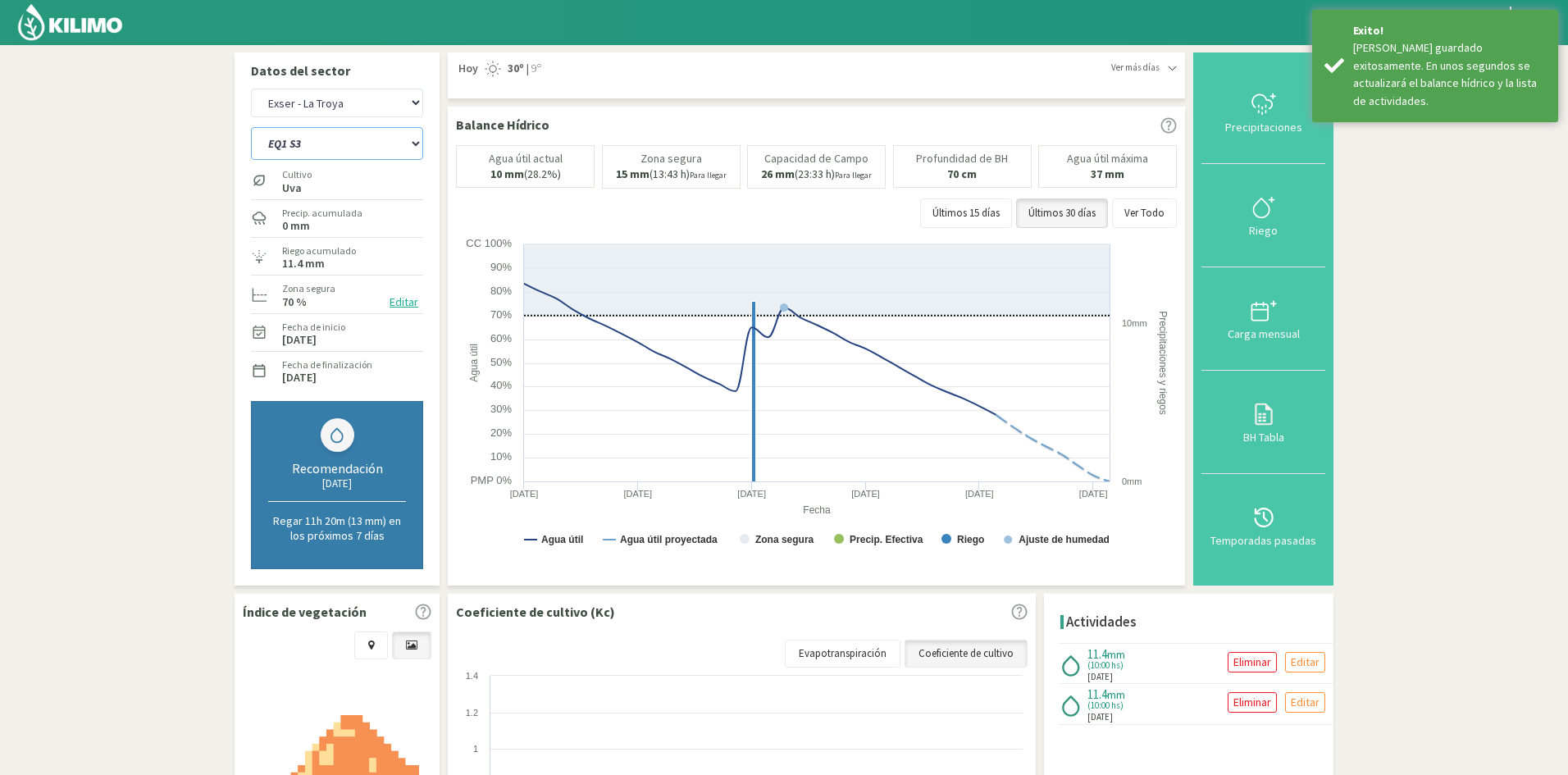
drag, startPoint x: 297, startPoint y: 138, endPoint x: 301, endPoint y: 146, distance: 8.9
click at [297, 138] on select "EQ1 S1 EQ1 S2 EQ1 S3 EQ1 S4 EQ1 S5 EQ2 S1 EQ2 S2 EQ2 S3 EQ2 S4 EQ2 S5" at bounding box center [337, 143] width 173 height 33
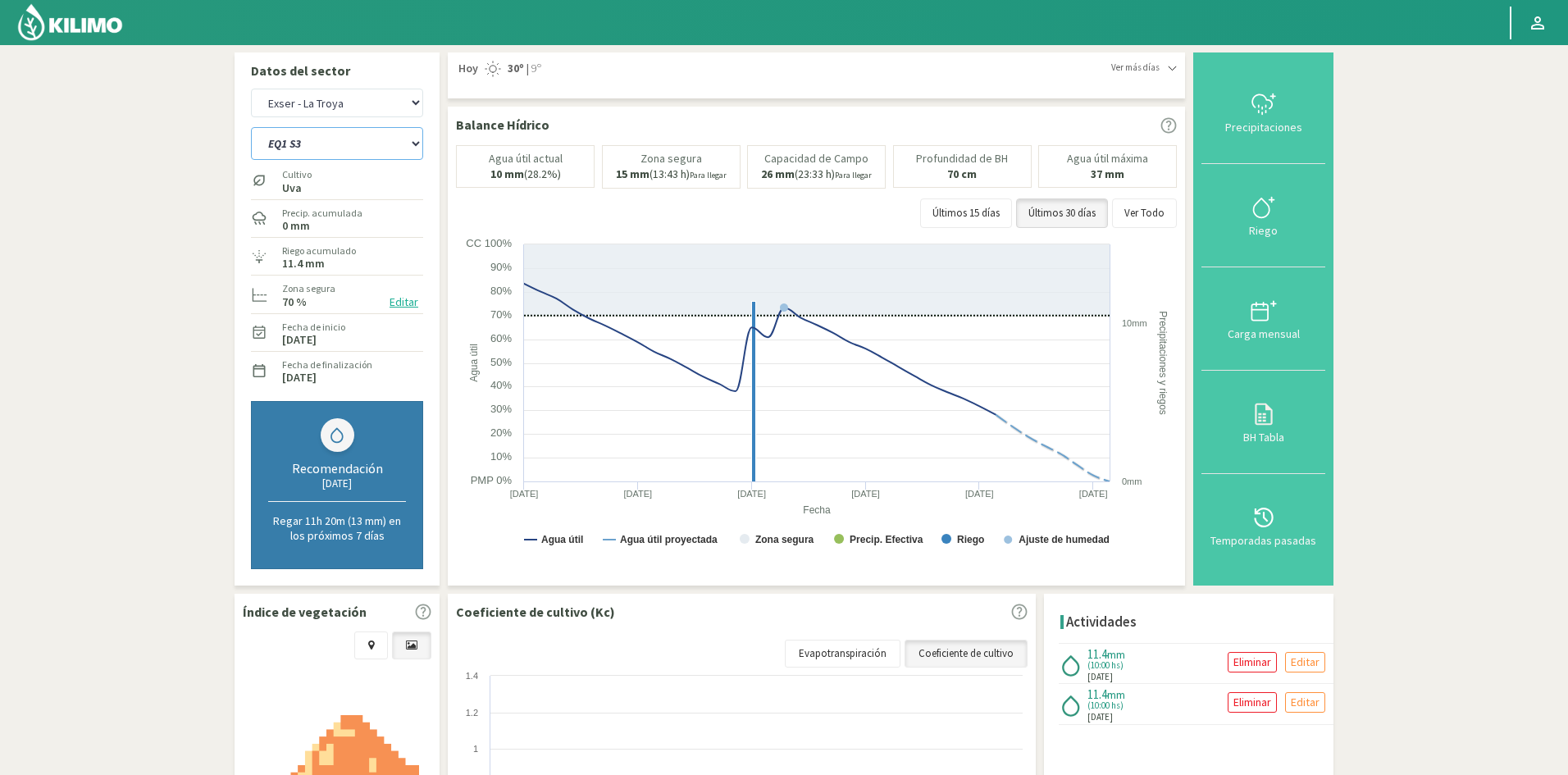
select select "121: Object"
click at [251, 127] on select "EQ1 S1 EQ1 S2 EQ1 S3 EQ1 S4 EQ1 S5 EQ2 S1 EQ2 S2 EQ2 S3 EQ2 S4 EQ2 S5" at bounding box center [337, 143] width 173 height 33
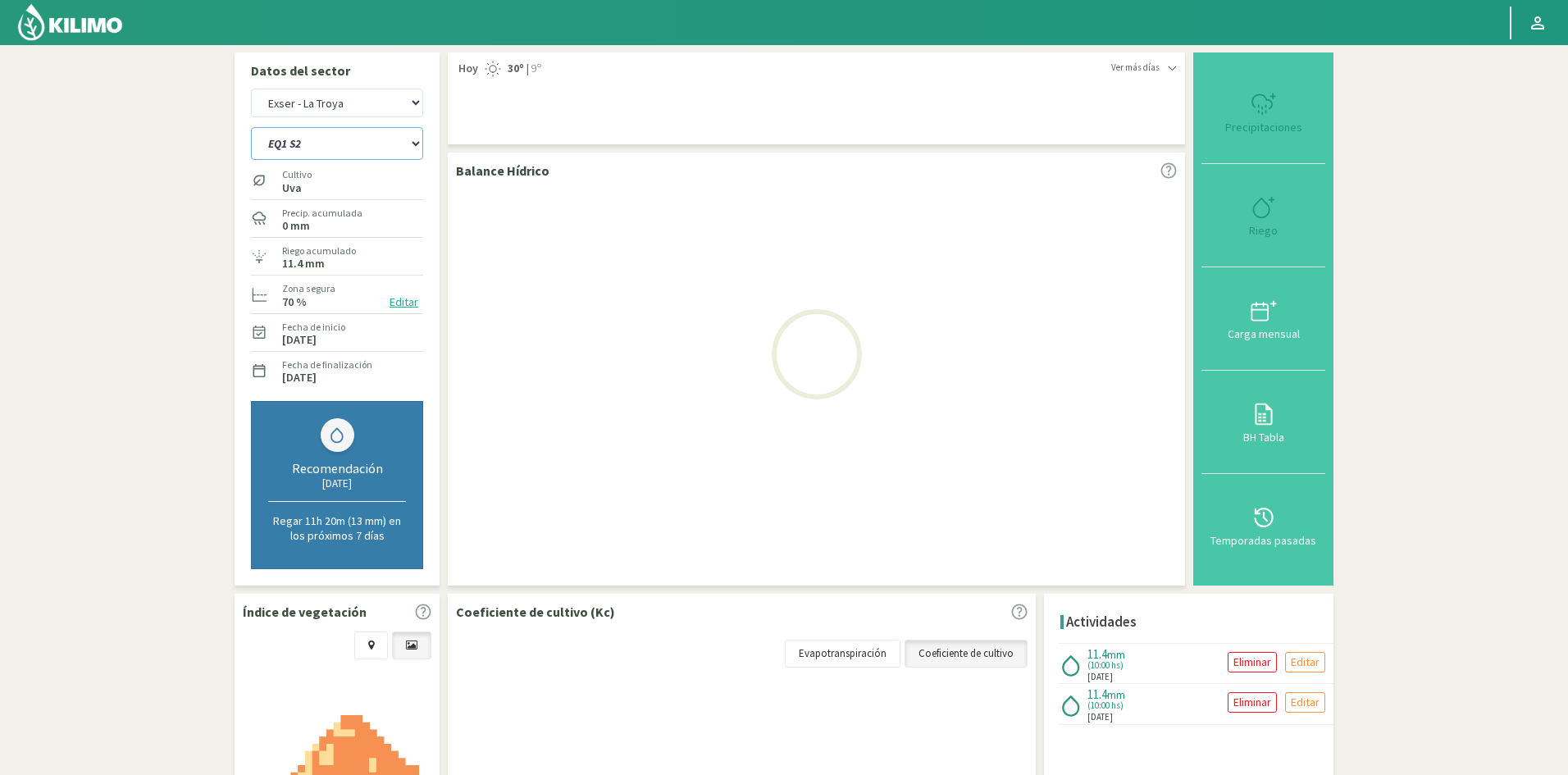
select select "26: Object"
select select "131: Object"
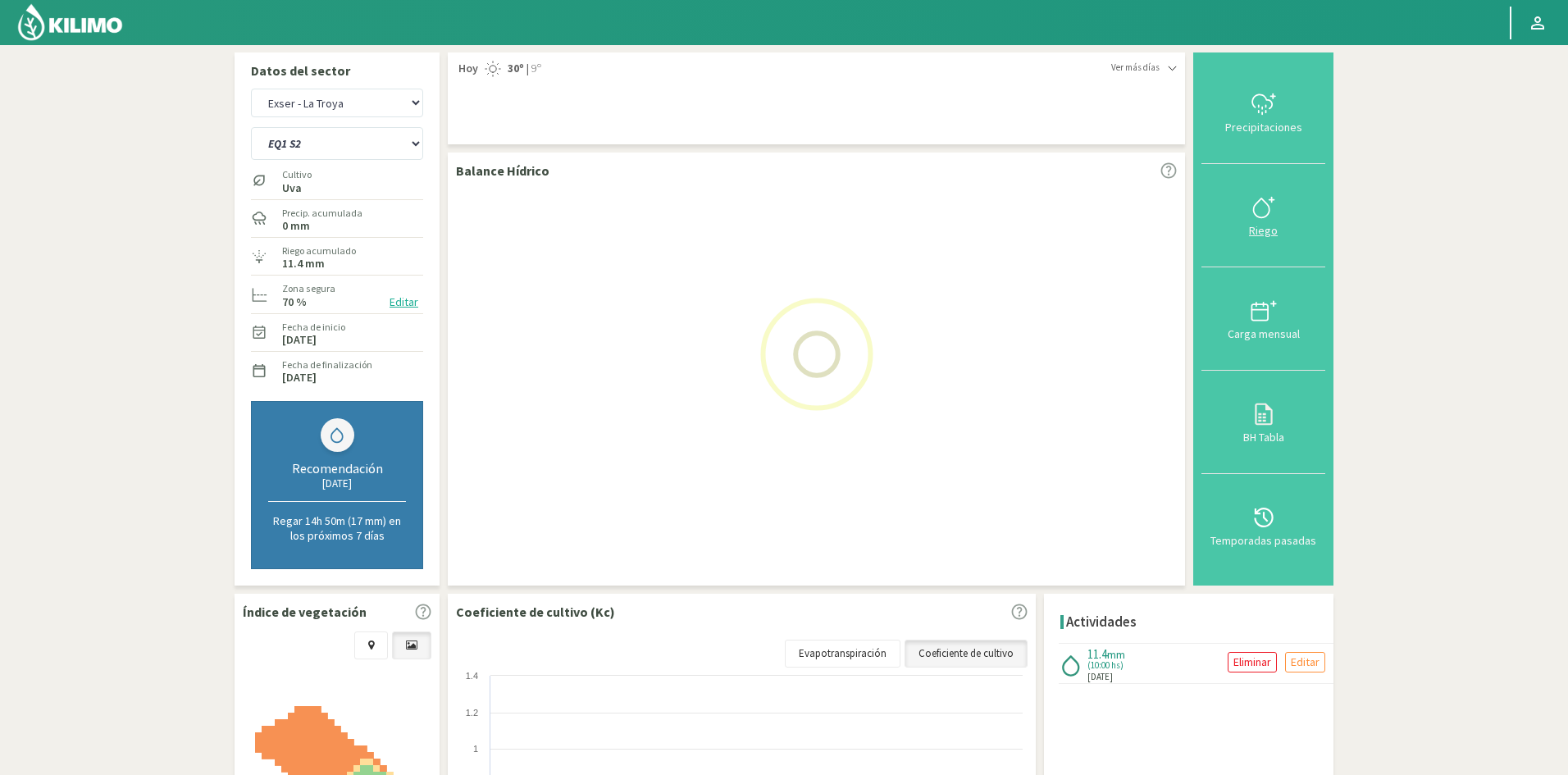
click at [1267, 233] on div "Riego" at bounding box center [1263, 230] width 114 height 12
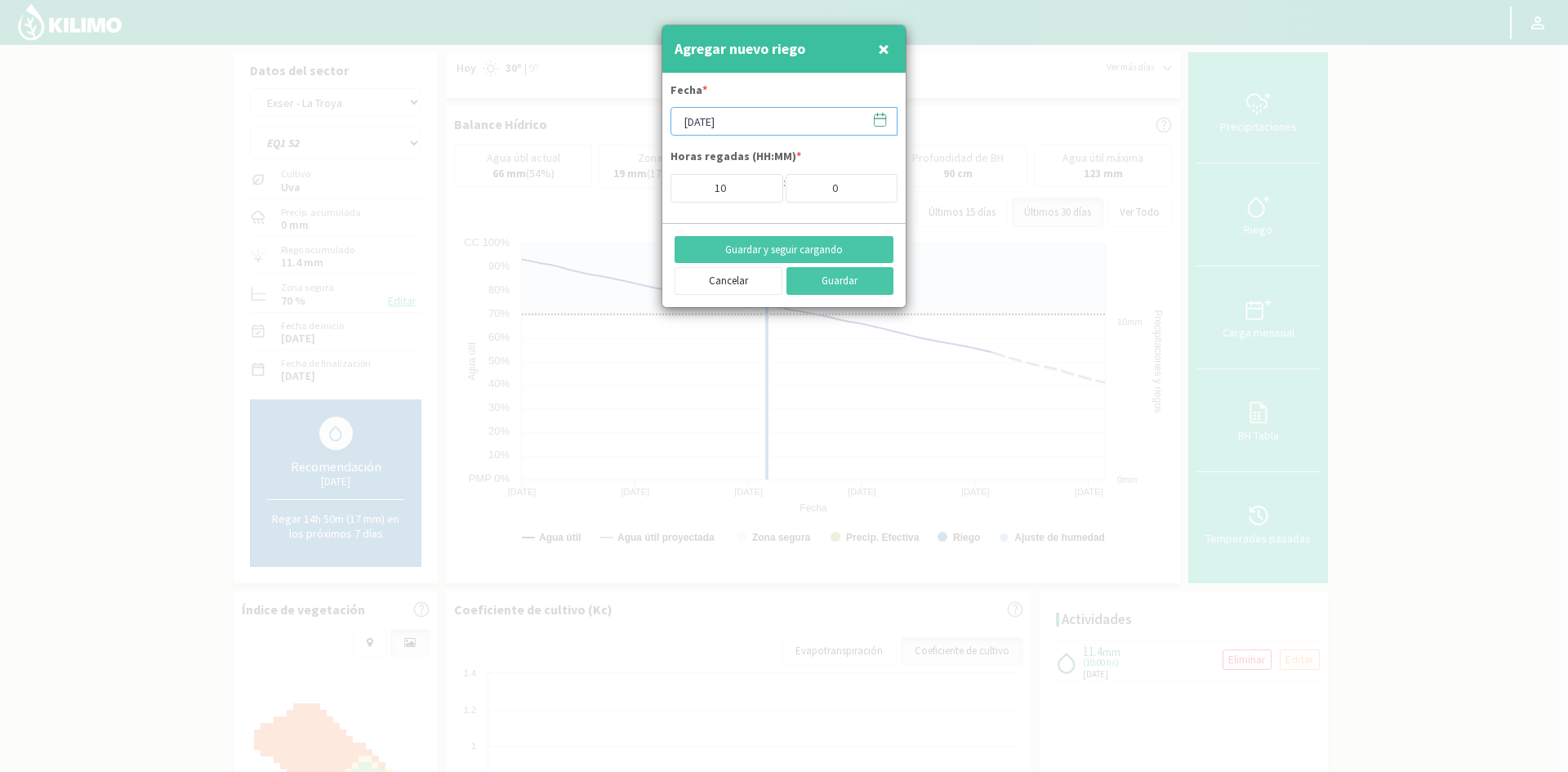
click at [724, 123] on input "[DATE]" at bounding box center [784, 121] width 227 height 29
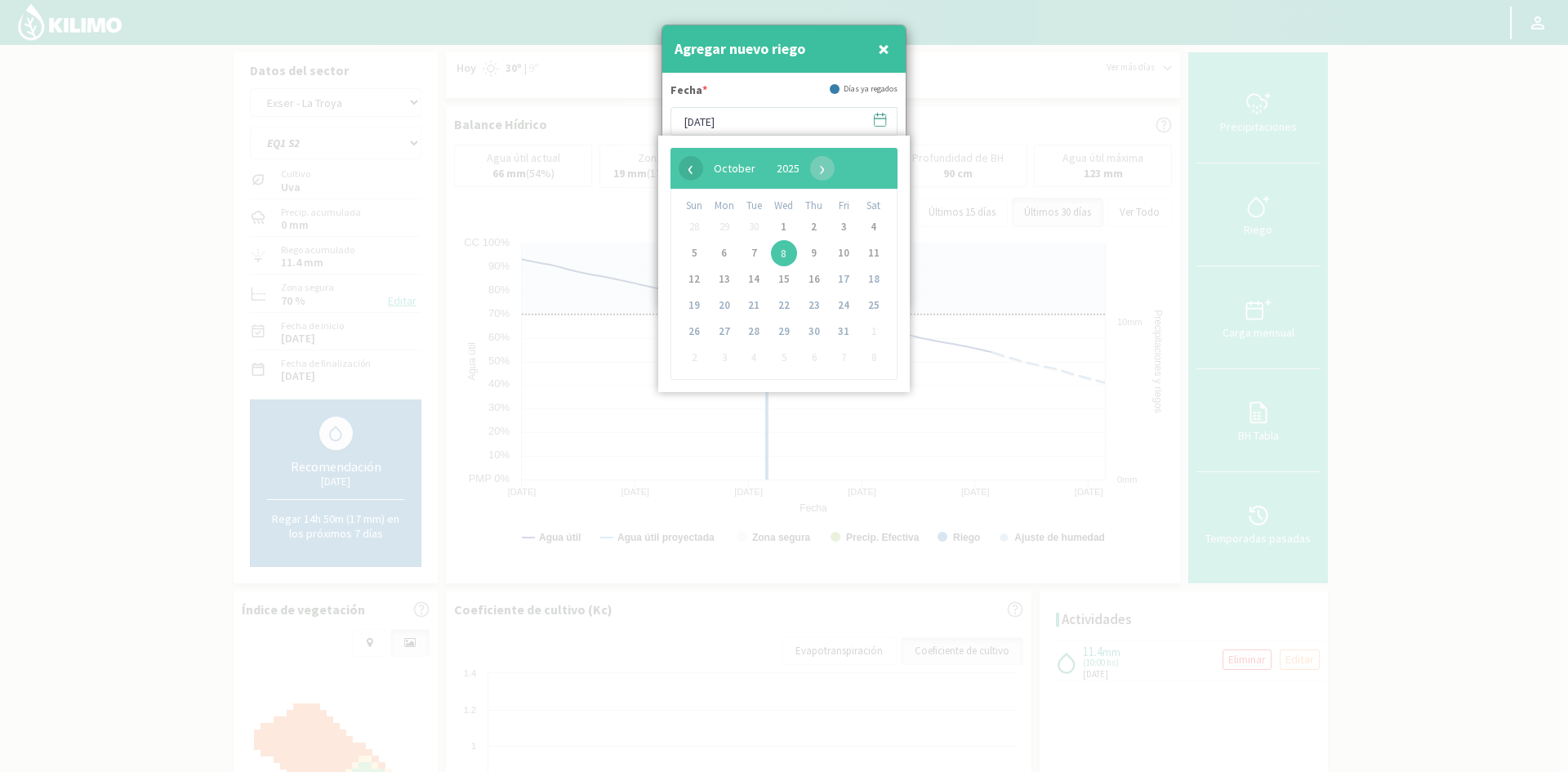
click at [686, 162] on span "‹" at bounding box center [691, 168] width 25 height 25
click at [754, 336] on span "30" at bounding box center [754, 332] width 26 height 26
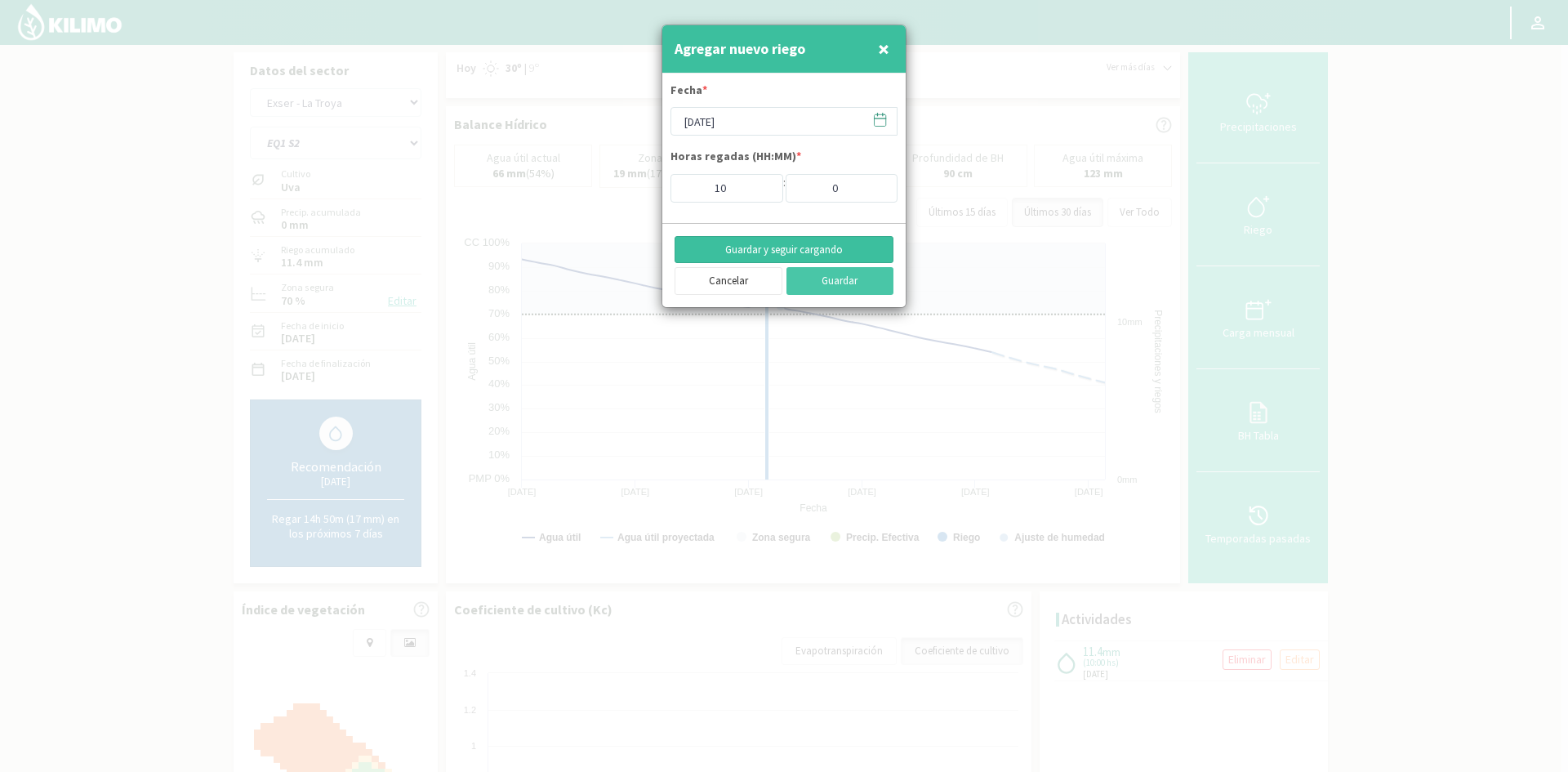
click at [774, 244] on button "Guardar y seguir cargando" at bounding box center [784, 250] width 219 height 28
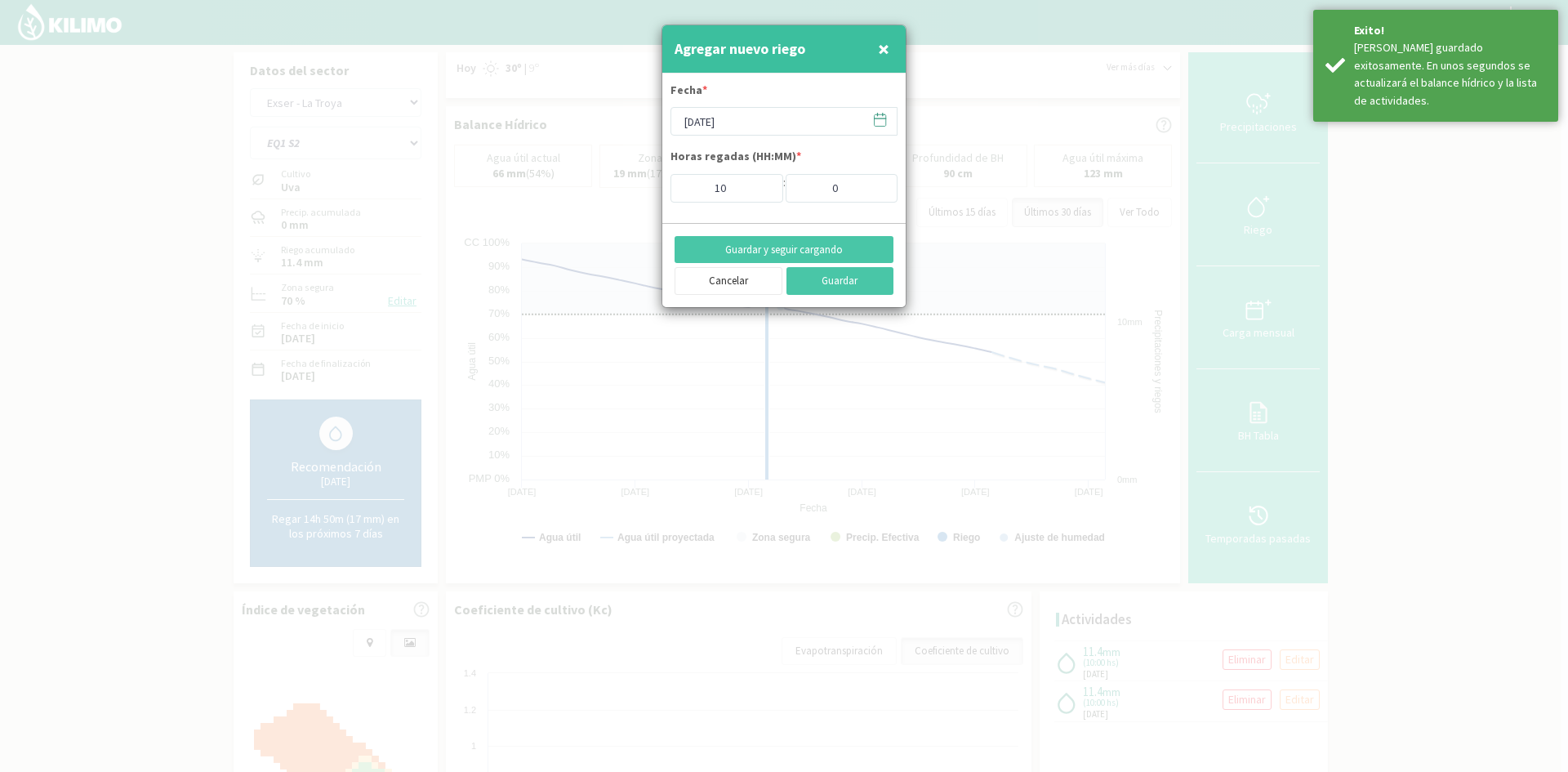
click at [886, 47] on span "×" at bounding box center [884, 48] width 12 height 27
type input "[DATE]"
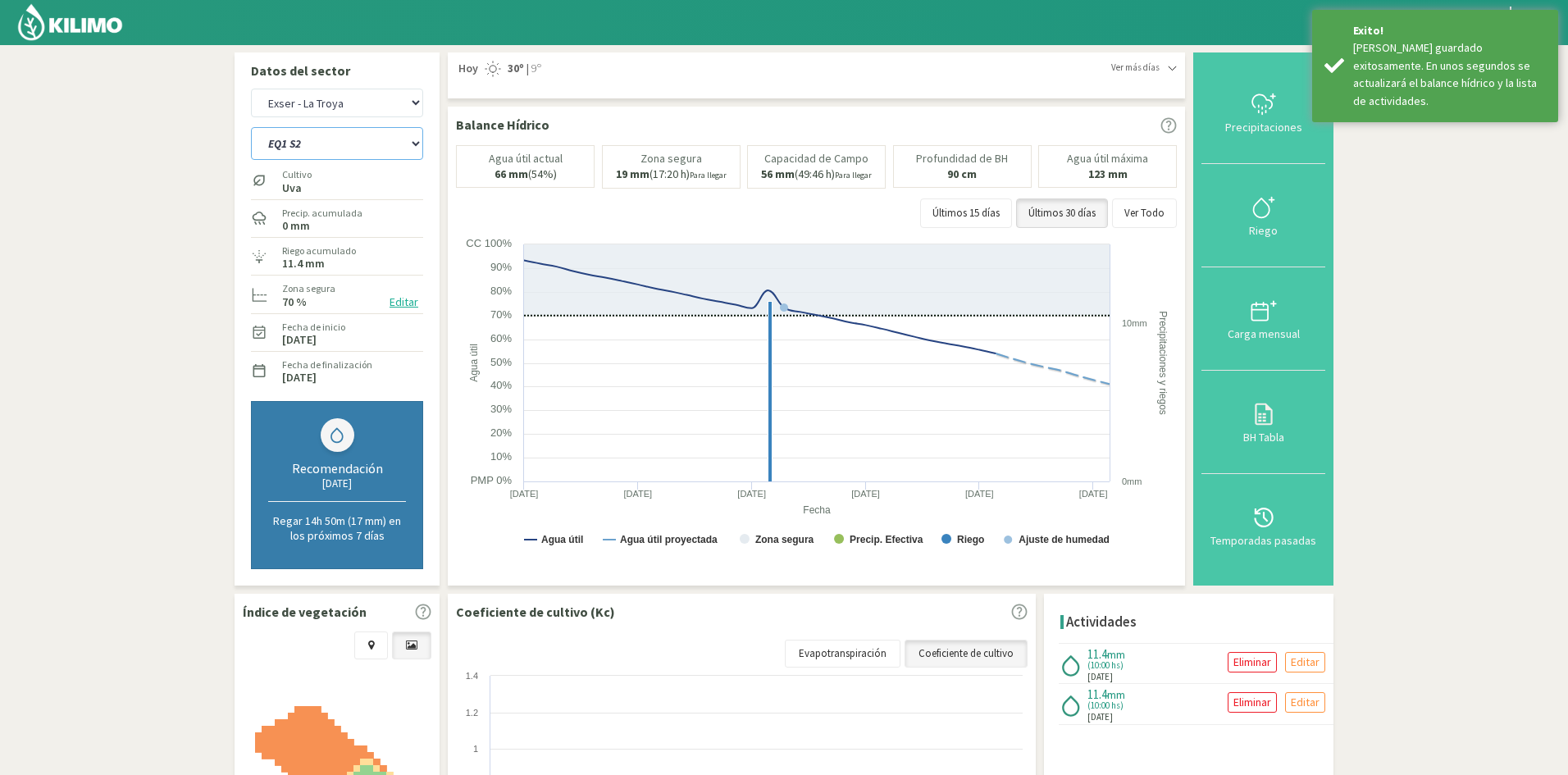
drag, startPoint x: 337, startPoint y: 145, endPoint x: 337, endPoint y: 158, distance: 13.0
click at [337, 145] on select "EQ1 S1 EQ1 S2 EQ1 S3 EQ1 S4 EQ1 S5 EQ2 S1 EQ2 S2 EQ2 S3 EQ2 S4 EQ2 S5" at bounding box center [337, 143] width 173 height 33
select select "138: Object"
click at [251, 127] on select "EQ1 S1 EQ1 S2 EQ1 S3 EQ1 S4 EQ1 S5 EQ2 S1 EQ2 S2 EQ2 S3 EQ2 S4 EQ2 S5" at bounding box center [337, 143] width 173 height 33
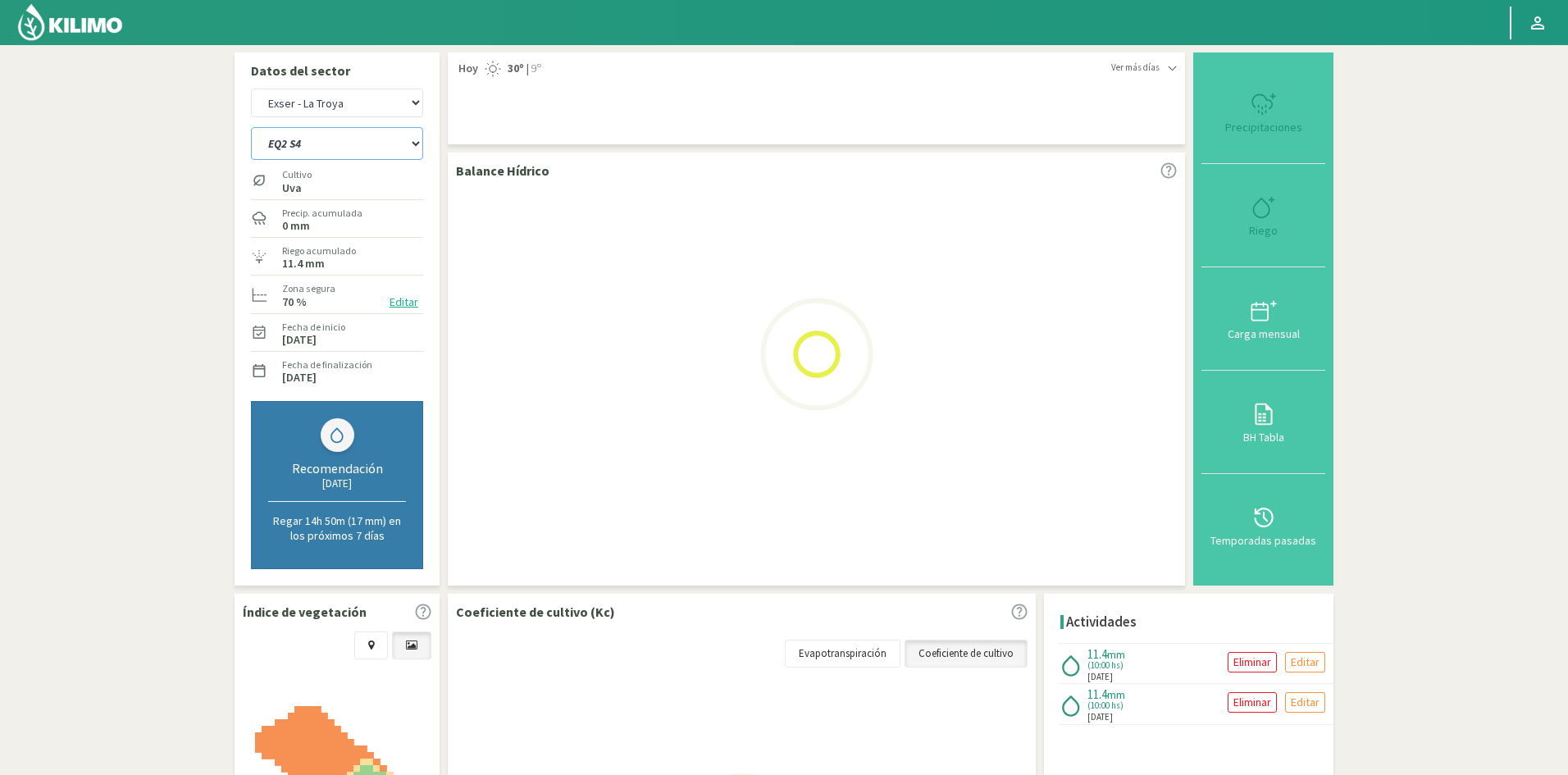
select select "28: Object"
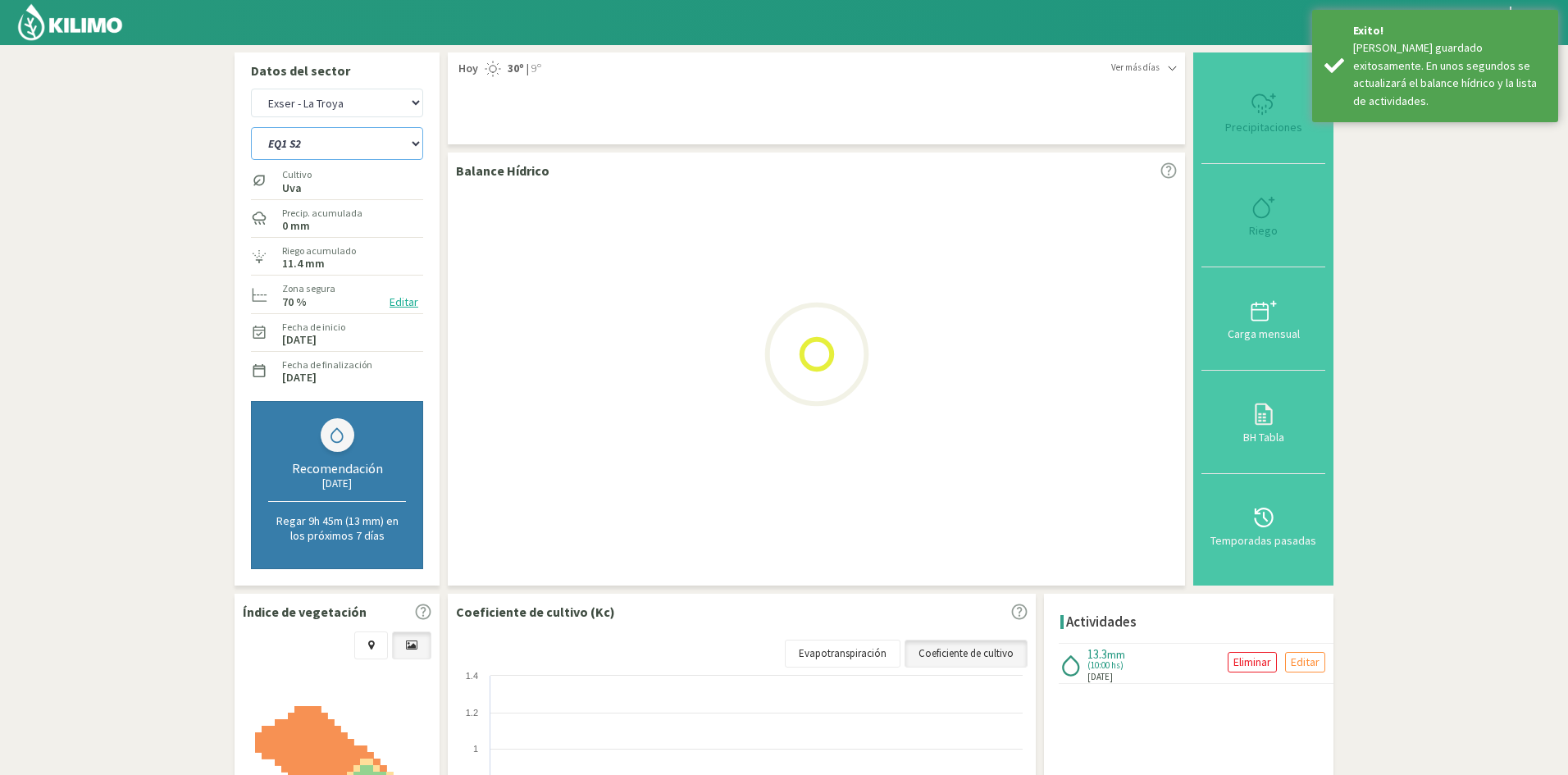
select select "148: Object"
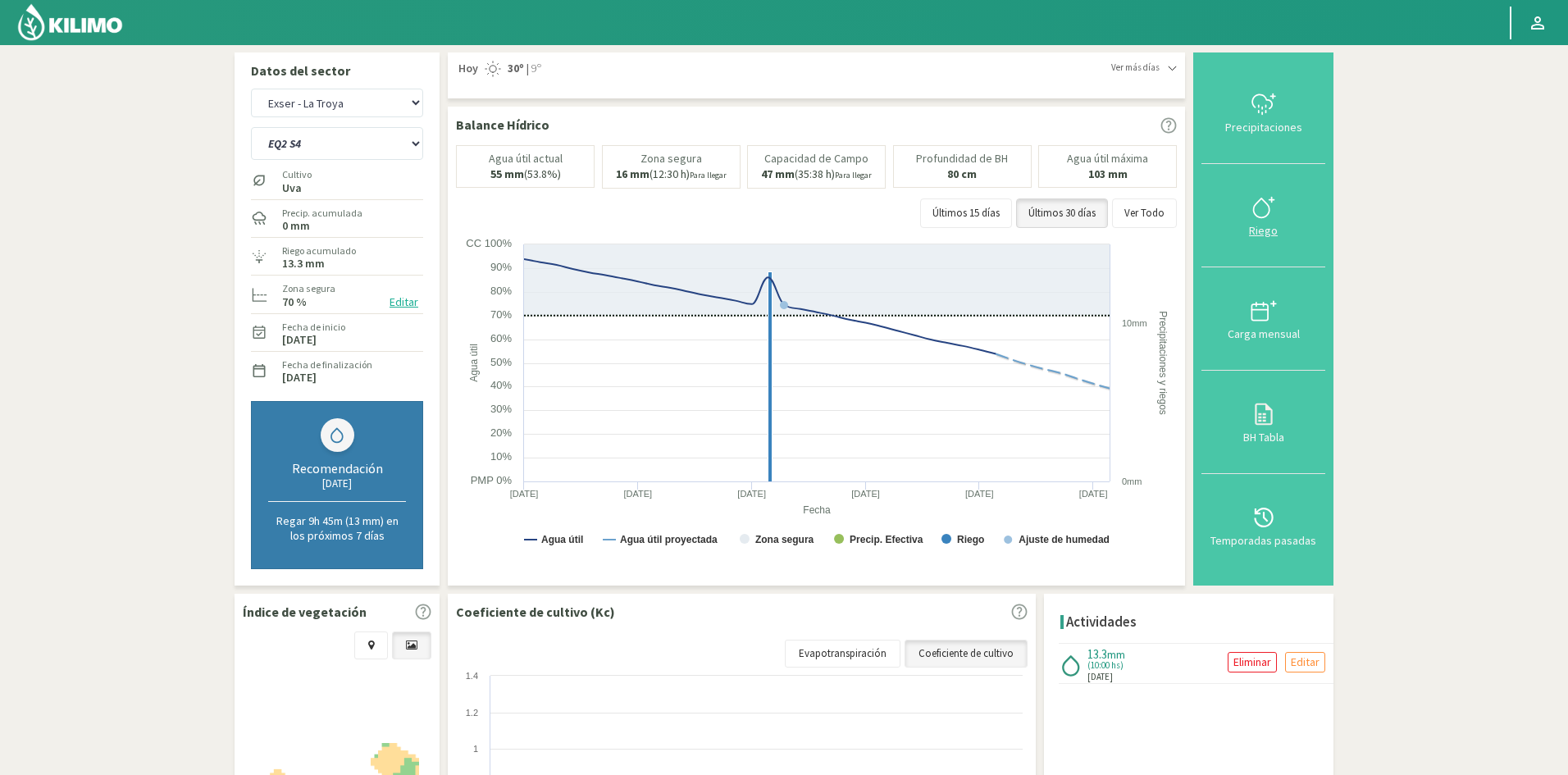
click at [1265, 232] on div "Riego" at bounding box center [1263, 230] width 114 height 12
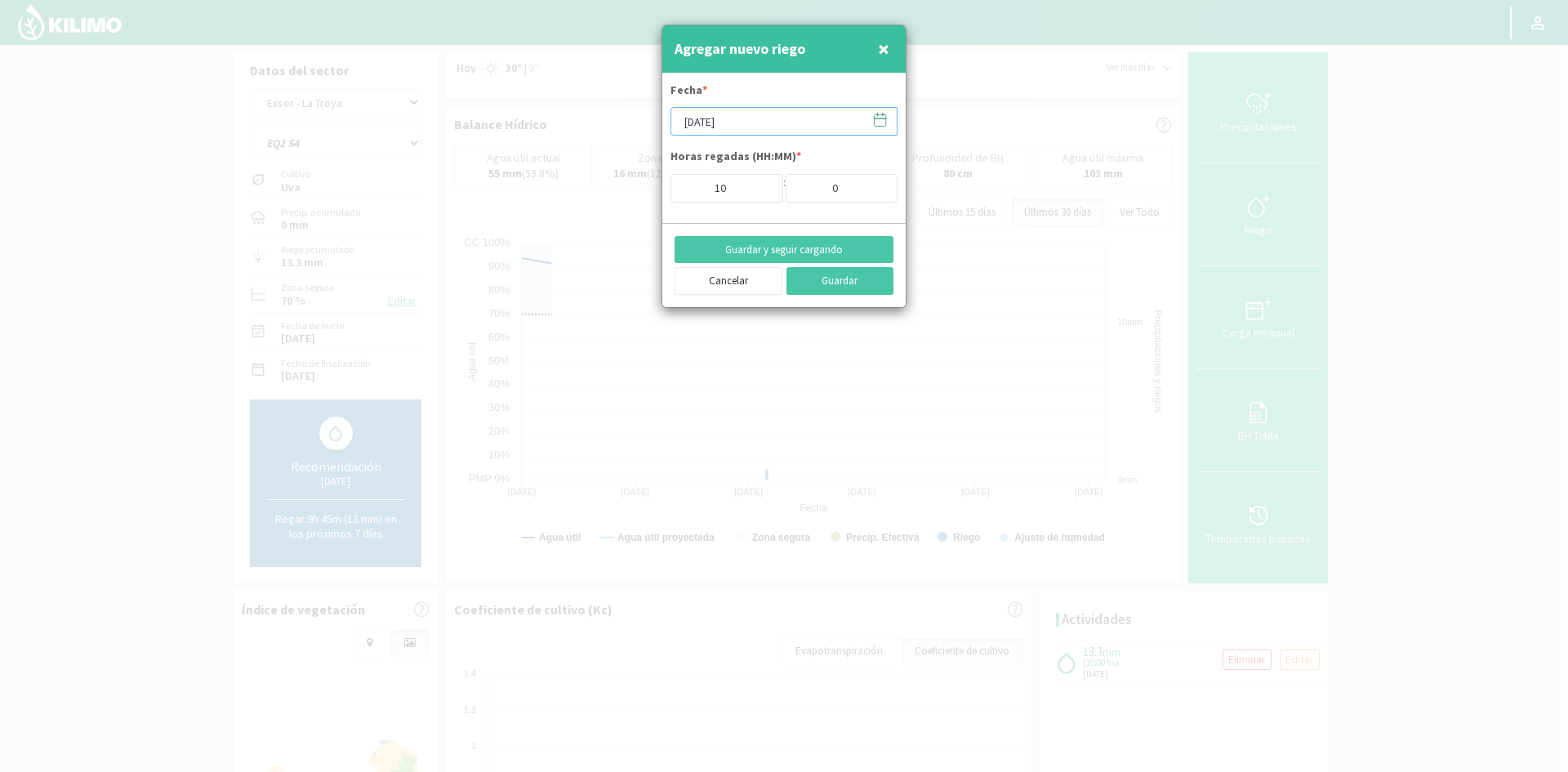
click at [698, 121] on input "[DATE]" at bounding box center [784, 121] width 227 height 29
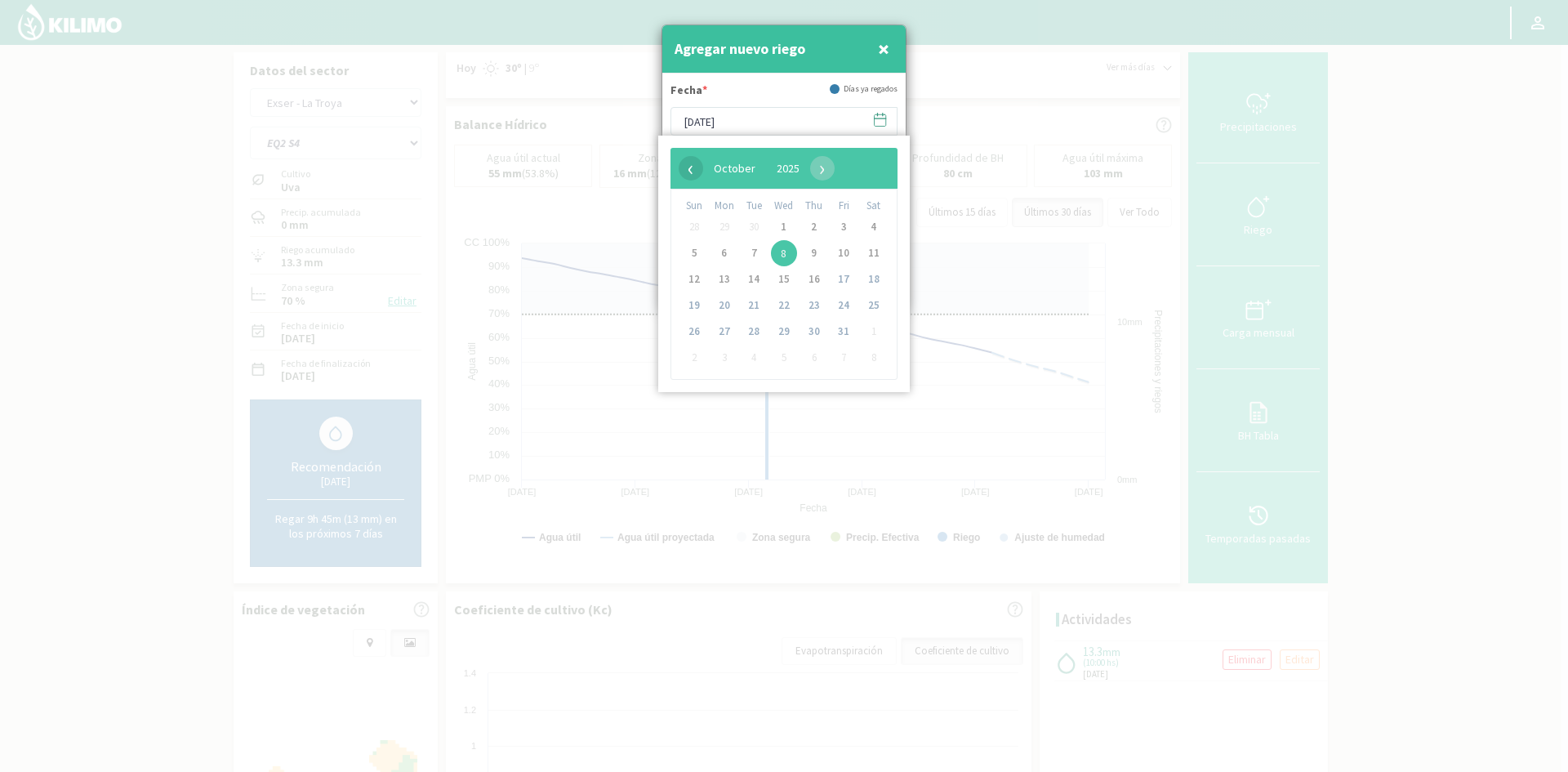
click at [694, 164] on span "‹" at bounding box center [691, 168] width 25 height 25
click at [749, 333] on span "30" at bounding box center [754, 332] width 26 height 26
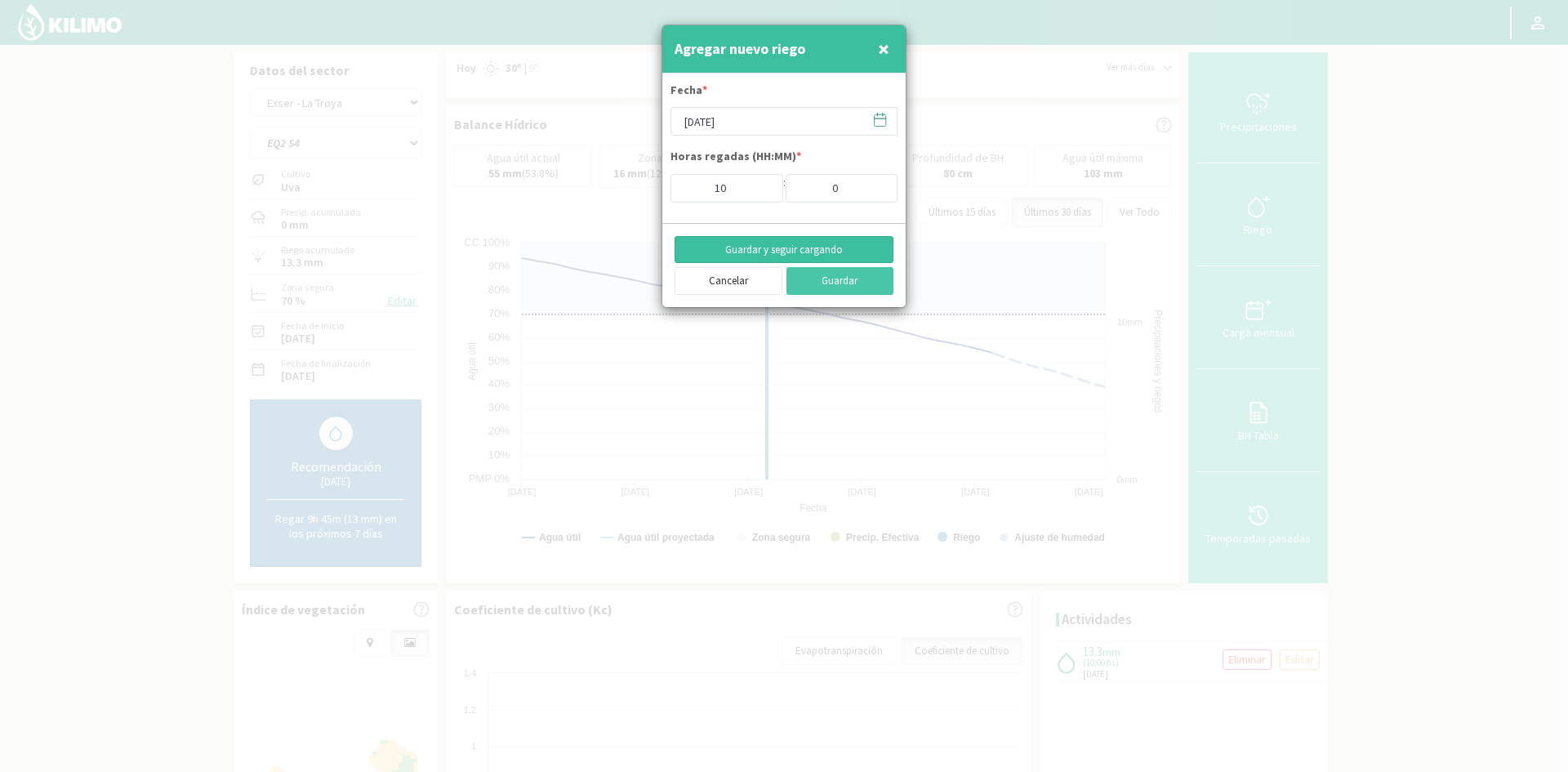
click at [741, 251] on button "Guardar y seguir cargando" at bounding box center [784, 250] width 219 height 28
click at [881, 50] on span "×" at bounding box center [884, 48] width 12 height 27
type input "[DATE]"
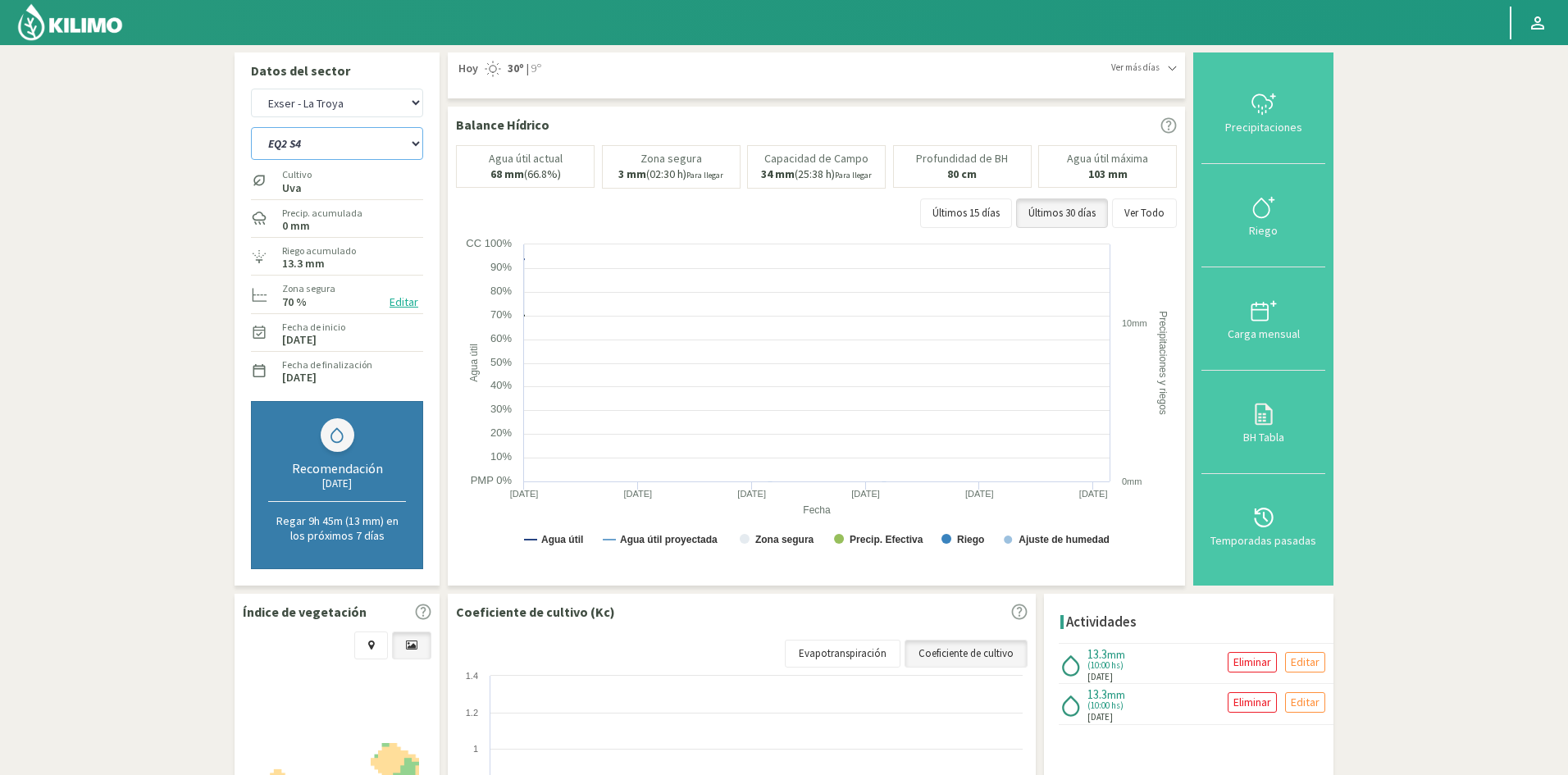
click at [308, 148] on select "EQ1 S1 EQ1 S2 EQ1 S3 EQ1 S4 EQ1 S5 EQ2 S1 EQ2 S2 EQ2 S3 EQ2 S4 EQ2 S5" at bounding box center [337, 143] width 173 height 33
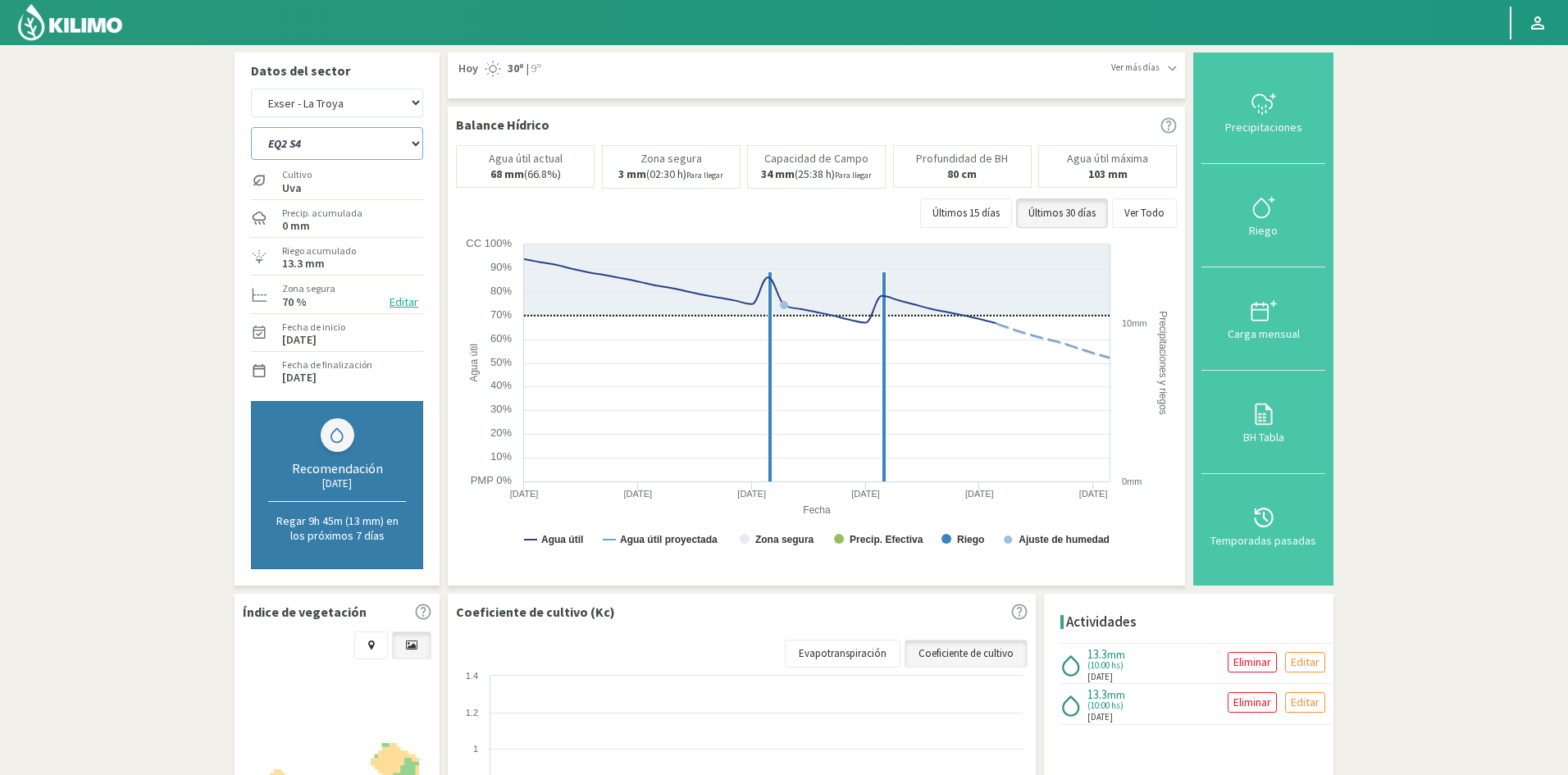
select select "144: Object"
click at [251, 127] on select "EQ1 S1 EQ1 S2 EQ1 S3 EQ1 S4 EQ1 S5 EQ2 S1 EQ2 S2 EQ2 S3 EQ2 S4 EQ2 S5" at bounding box center [337, 143] width 173 height 33
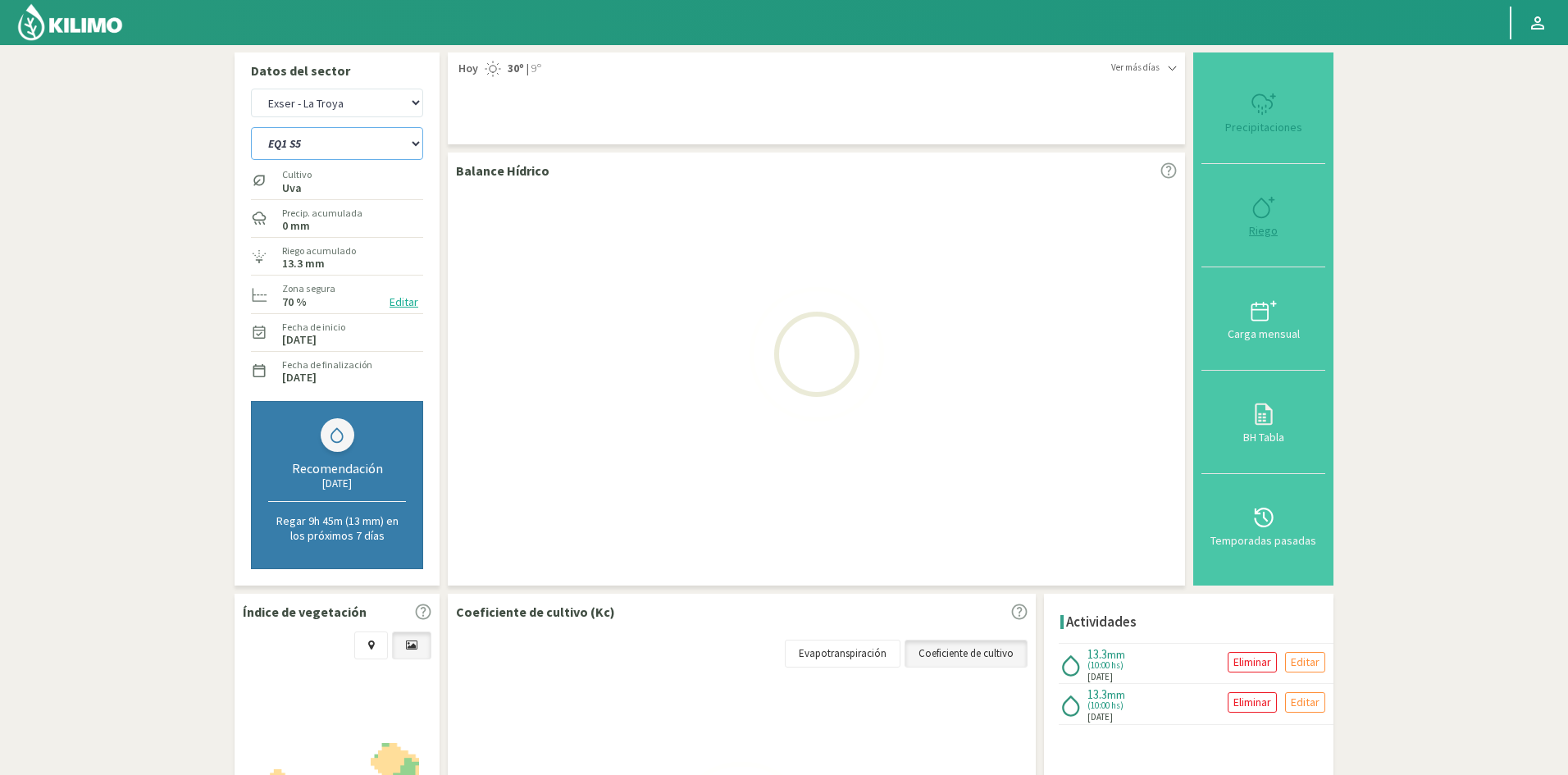
select select "30: Object"
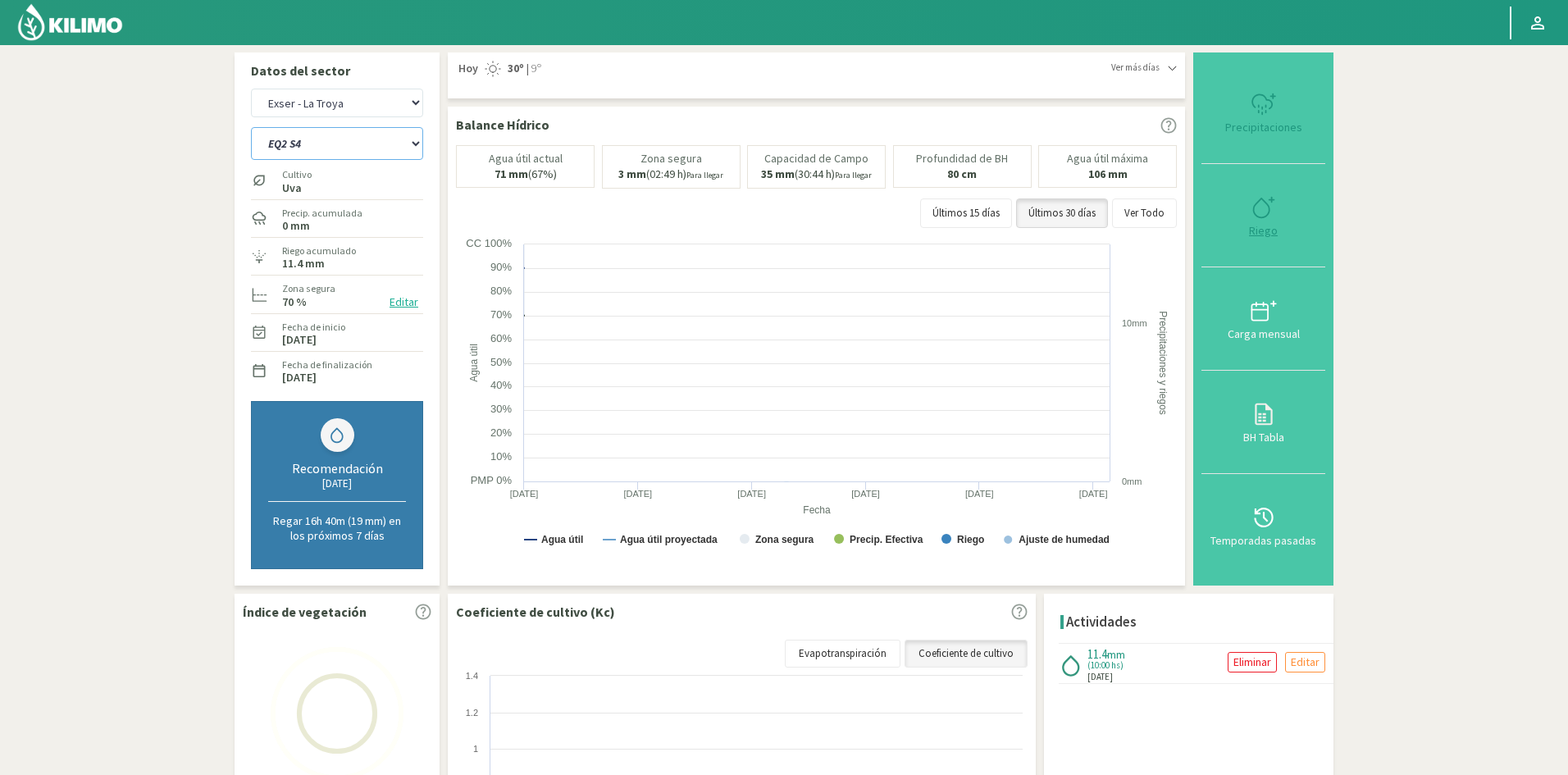
select select "154: Object"
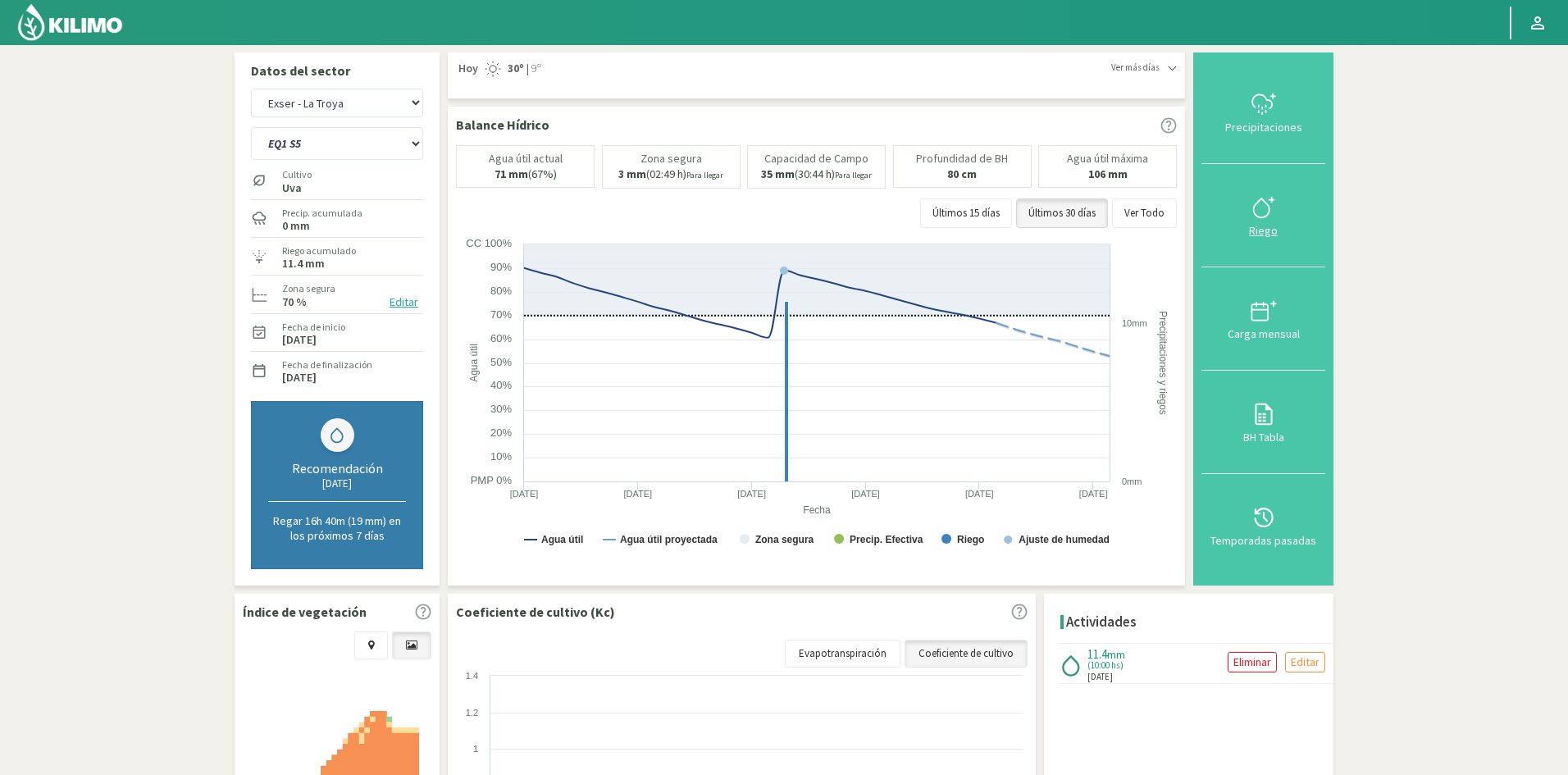
click at [1263, 231] on div "Riego" at bounding box center [1263, 230] width 114 height 12
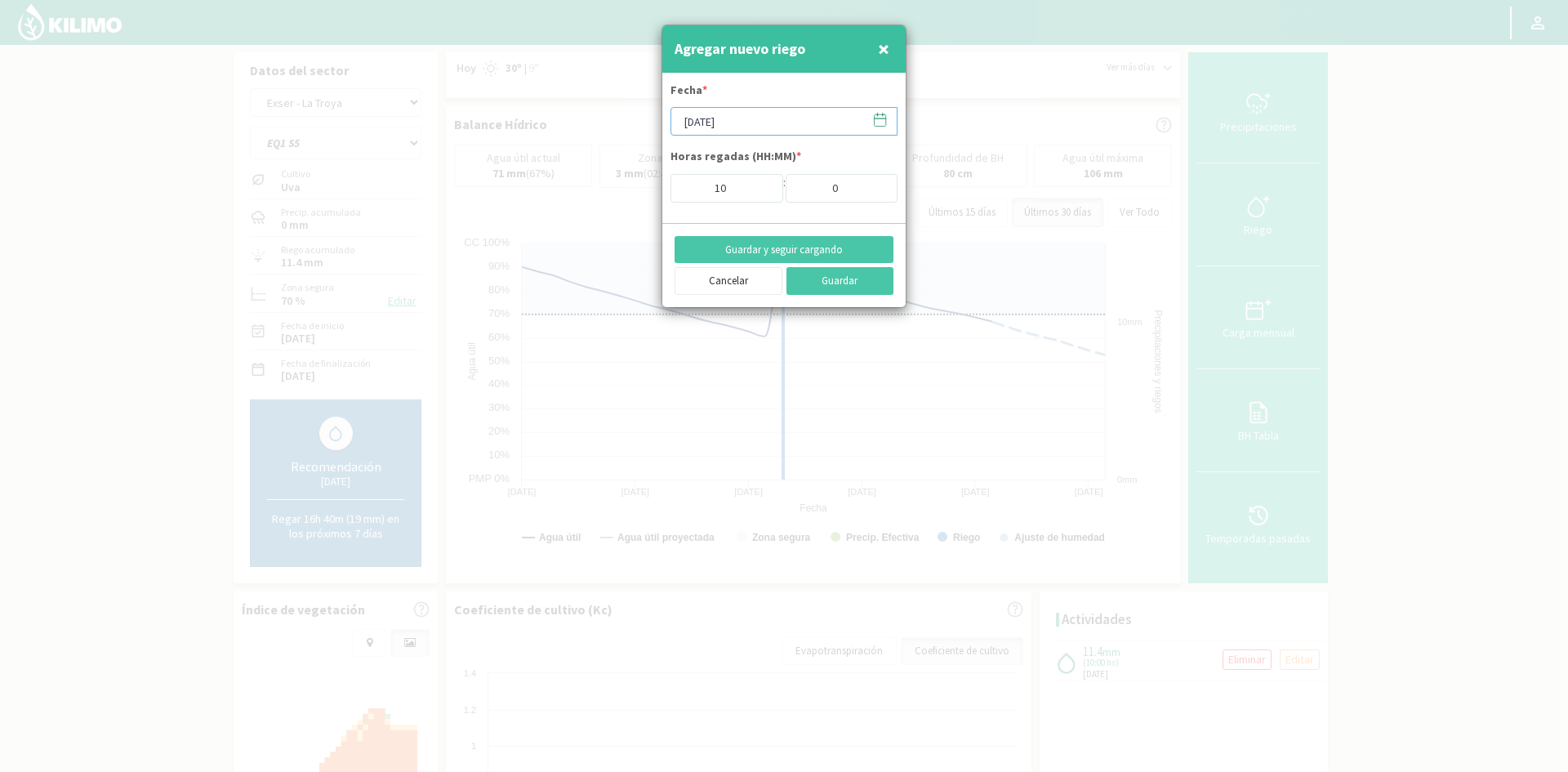
click at [723, 118] on input "[DATE]" at bounding box center [784, 121] width 227 height 29
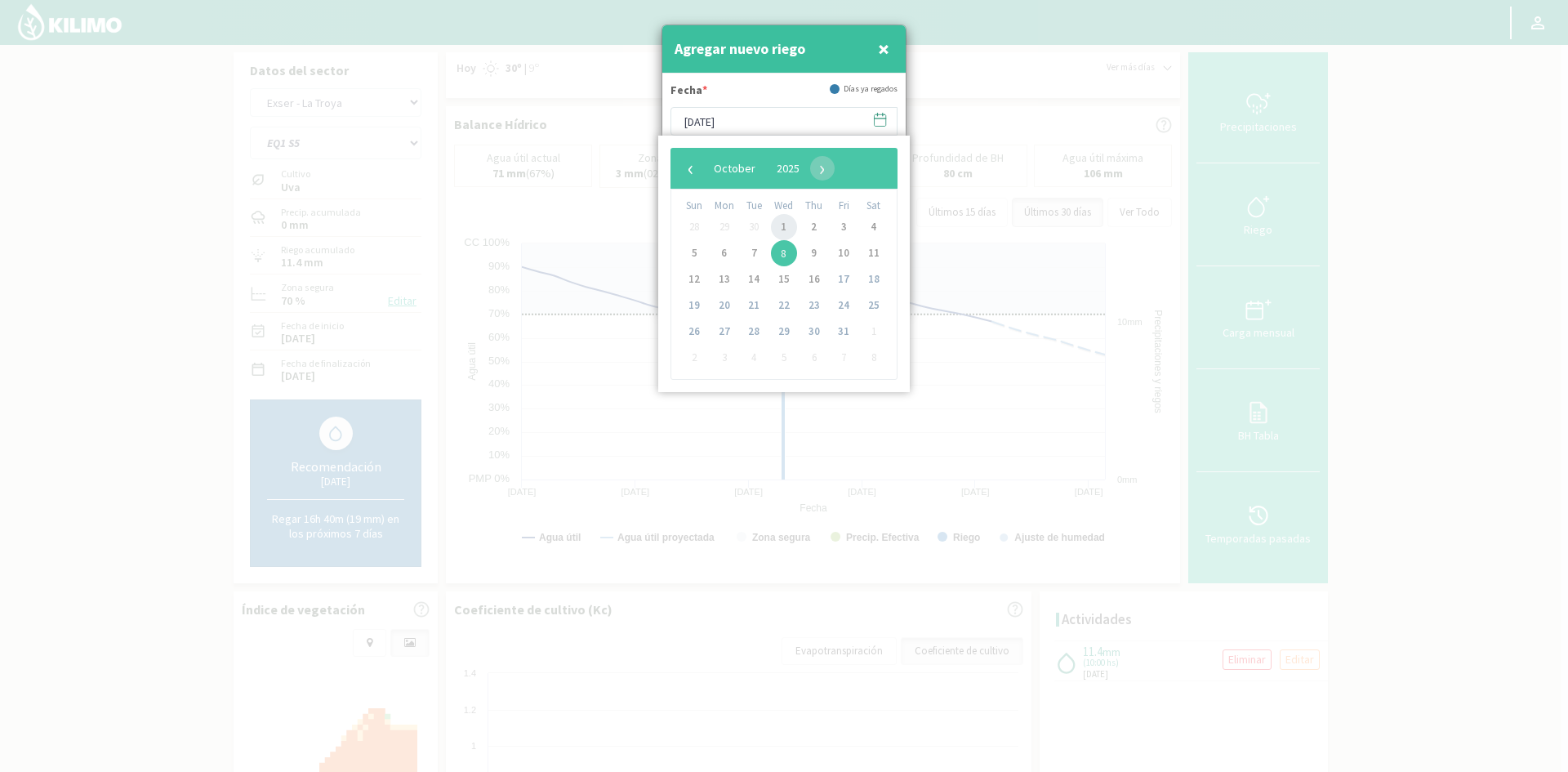
click at [784, 226] on span "1" at bounding box center [783, 226] width 26 height 26
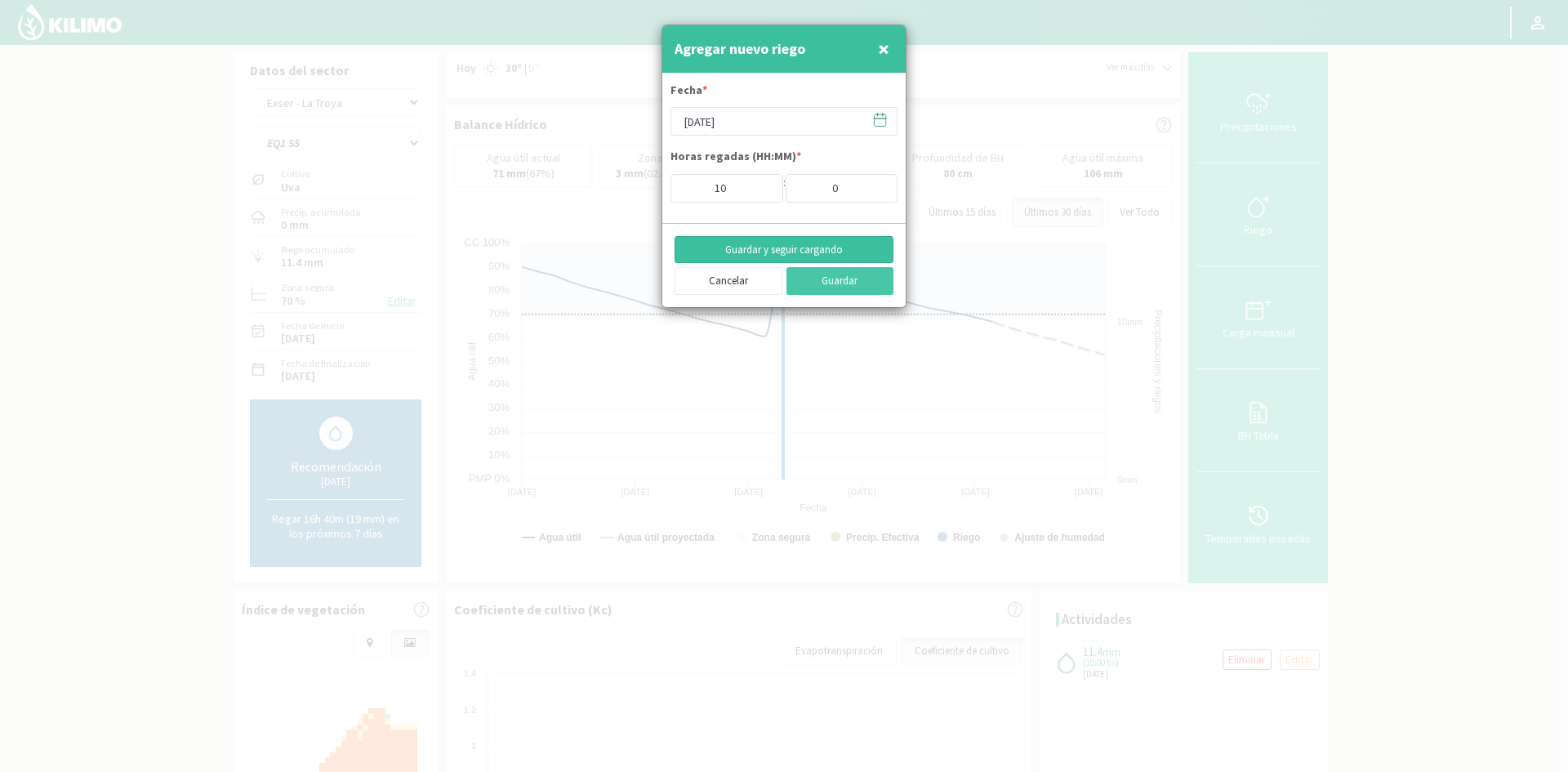
click at [746, 242] on button "Guardar y seguir cargando" at bounding box center [784, 250] width 219 height 28
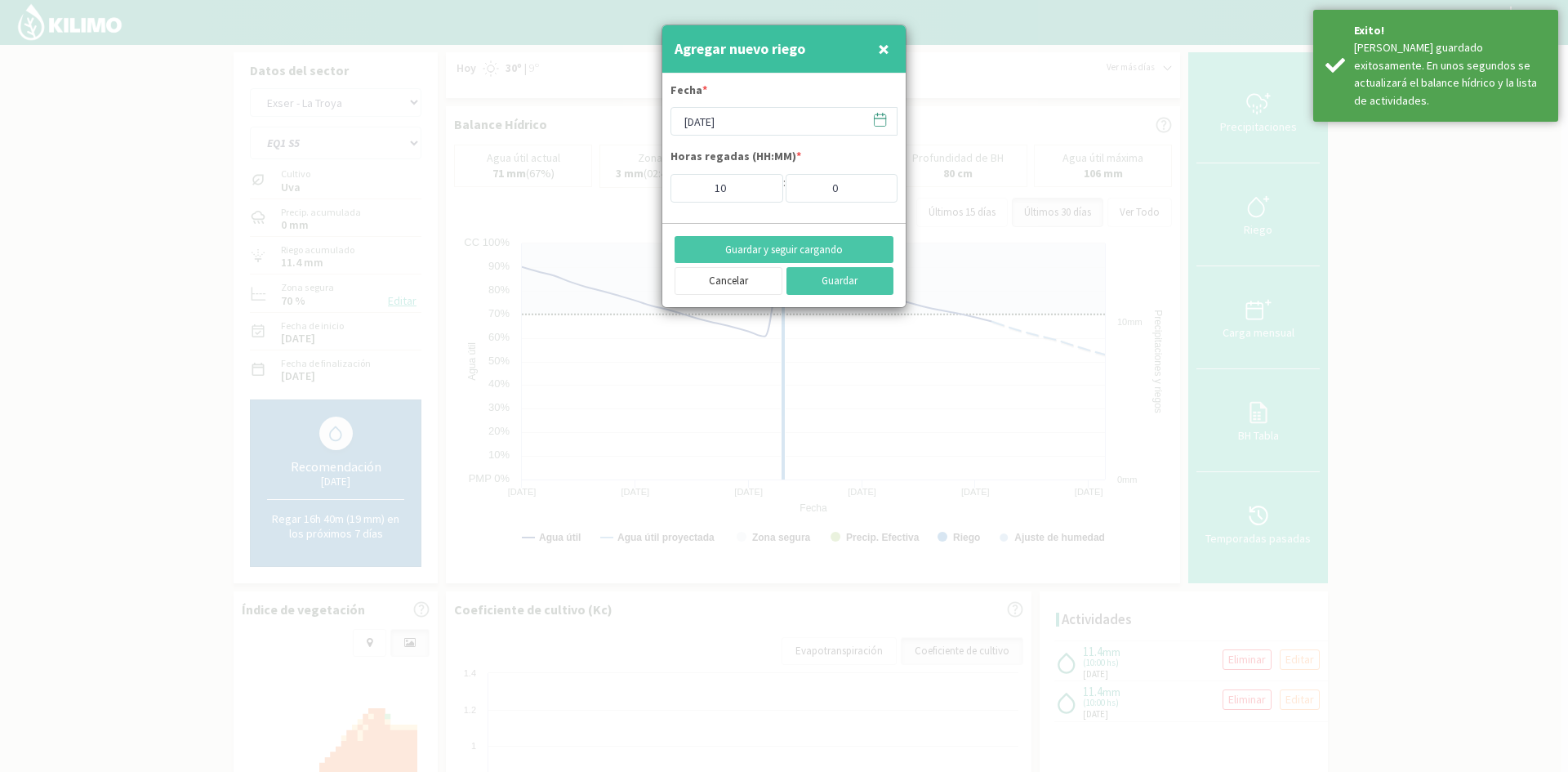
click at [886, 49] on span "×" at bounding box center [884, 48] width 12 height 27
type input "[DATE]"
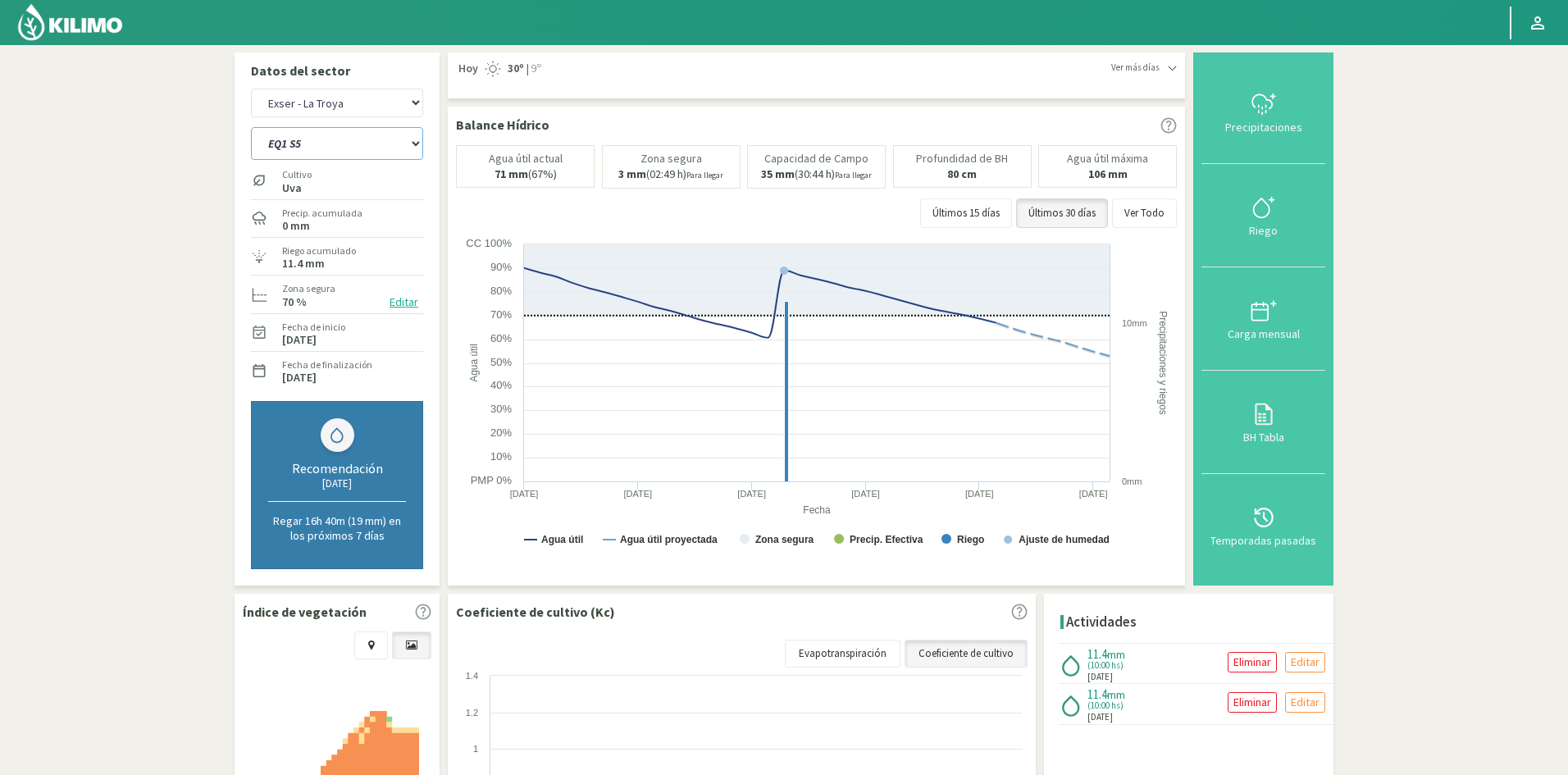
drag, startPoint x: 328, startPoint y: 145, endPoint x: 330, endPoint y: 159, distance: 14.1
click at [328, 145] on select "EQ1 S1 EQ1 S2 EQ1 S3 EQ1 S4 EQ1 S5 EQ2 S1 EQ2 S2 EQ2 S3 EQ2 S4 EQ2 S5" at bounding box center [337, 143] width 173 height 33
select select "155: Object"
click at [251, 127] on select "EQ1 S1 EQ1 S2 EQ1 S3 EQ1 S4 EQ1 S5 EQ2 S1 EQ2 S2 EQ2 S3 EQ2 S4 EQ2 S5" at bounding box center [337, 143] width 173 height 33
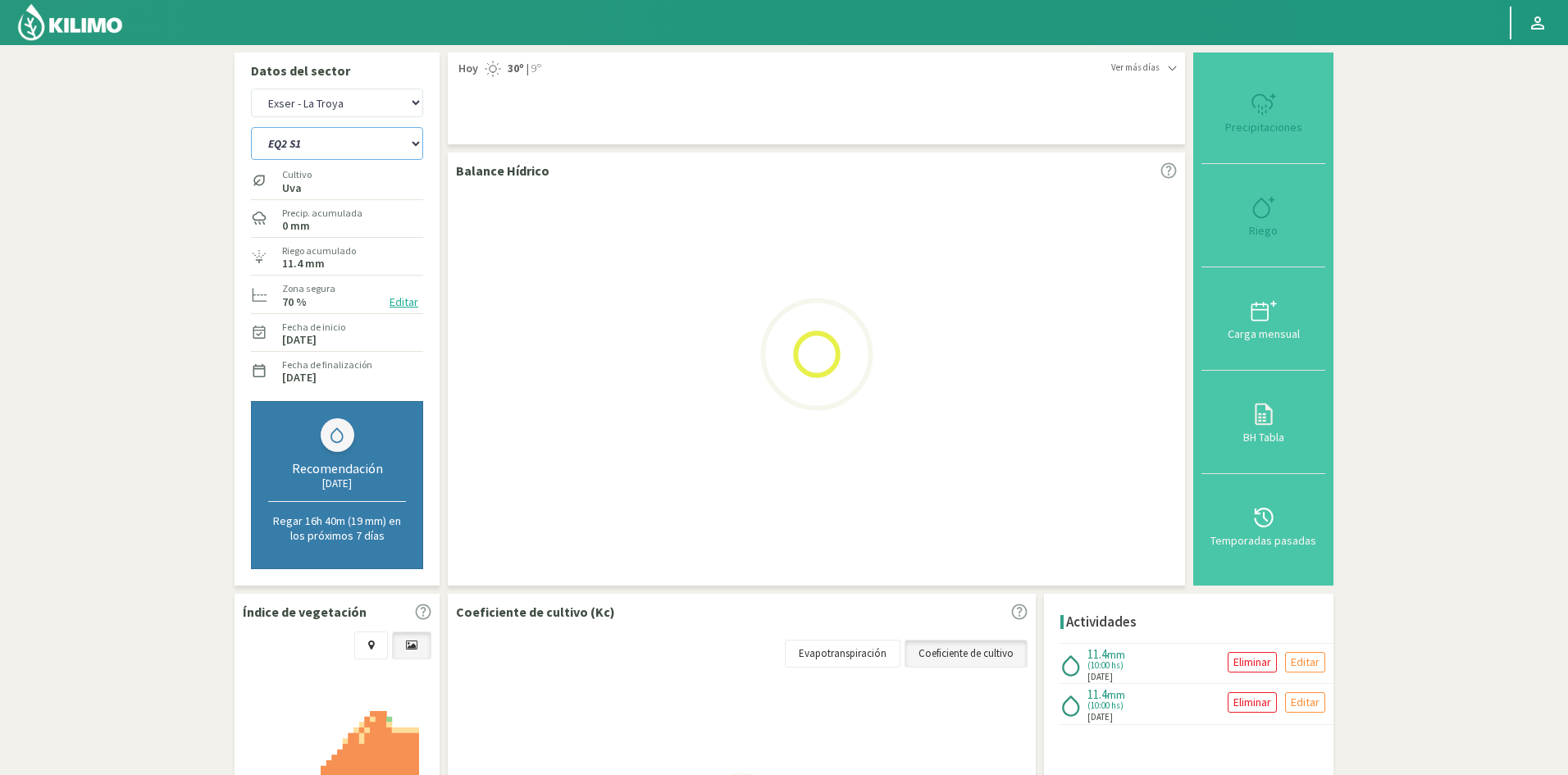
select select "32: Object"
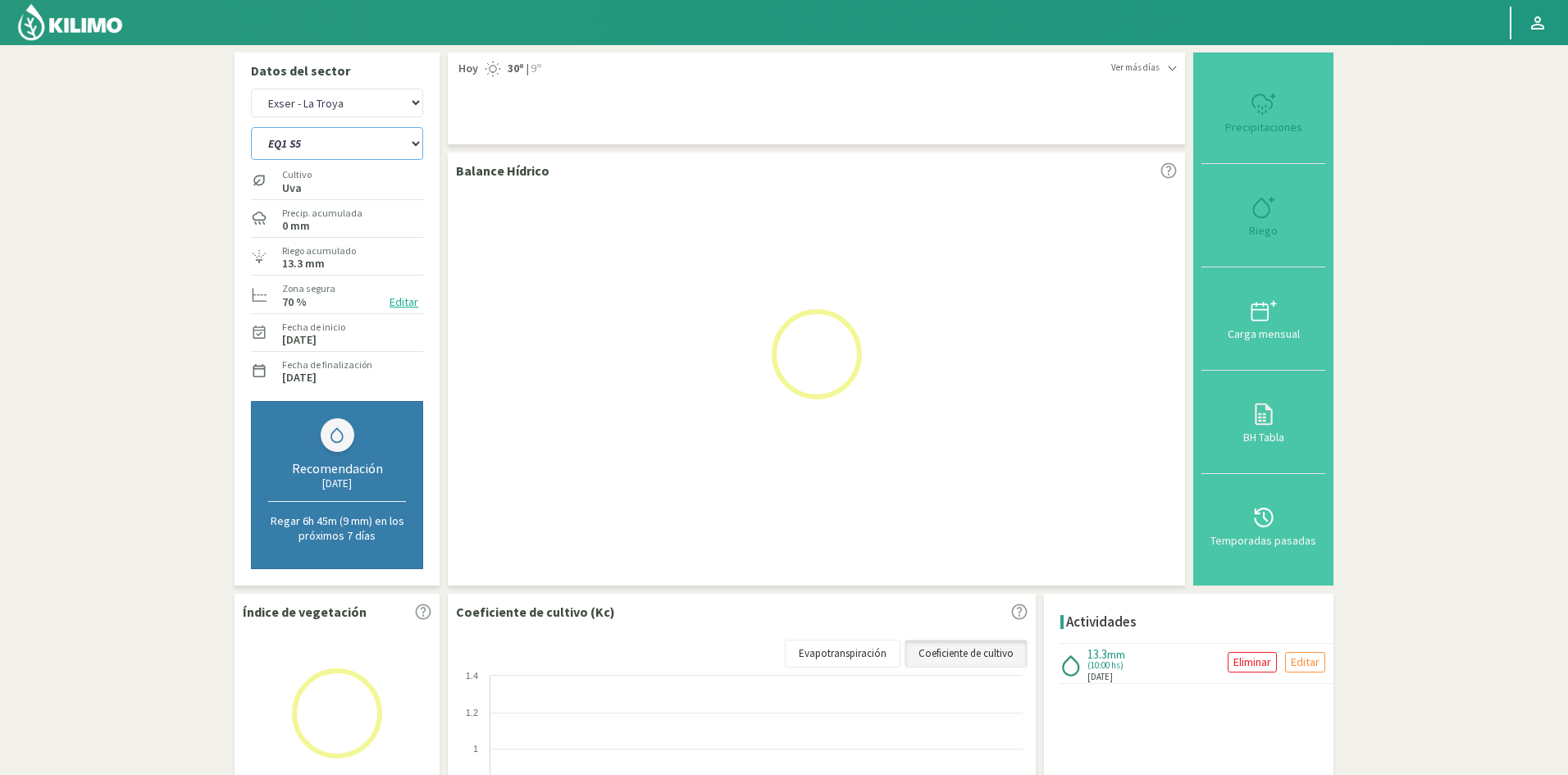
select select "165: Object"
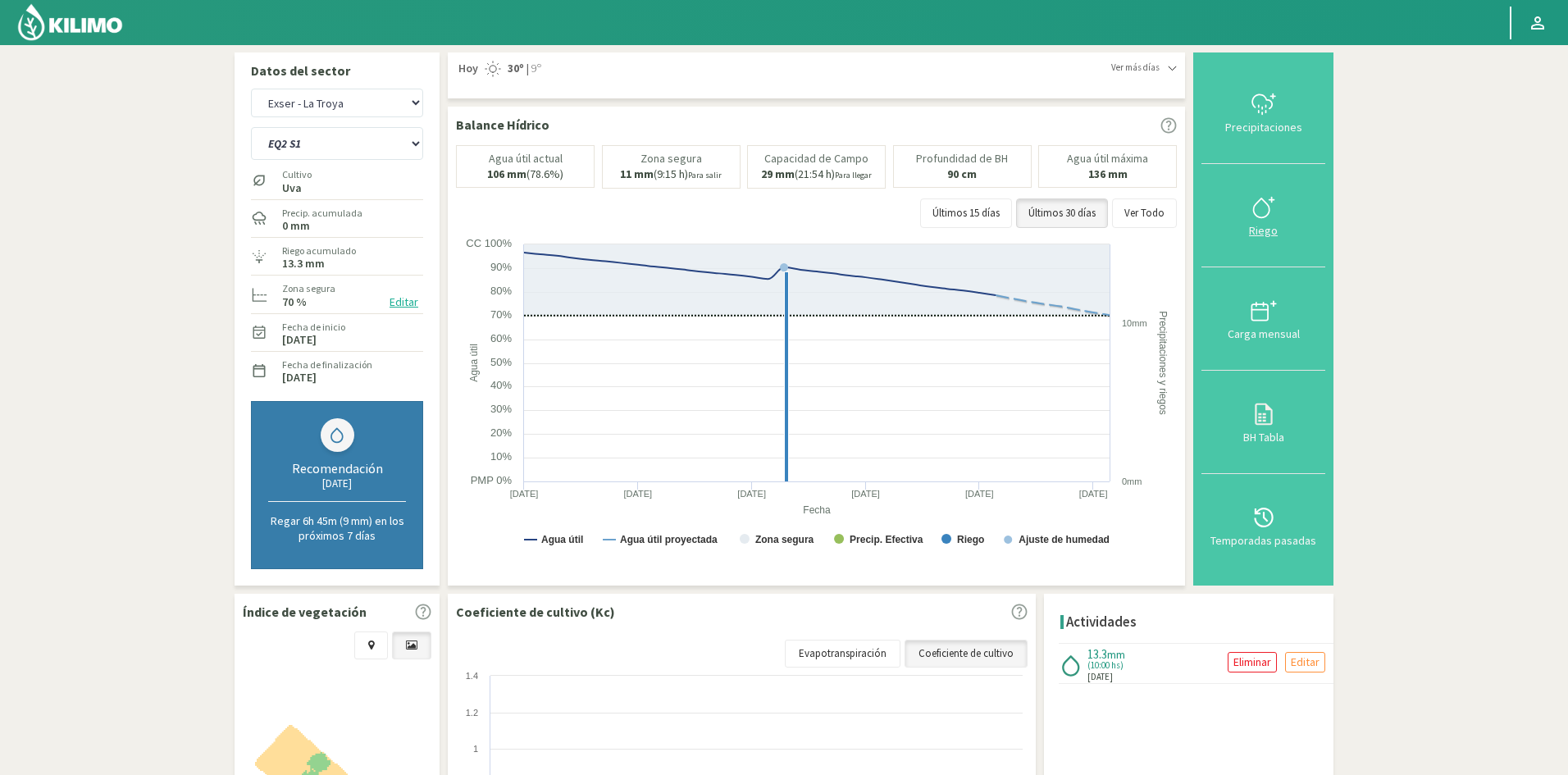
click at [1265, 228] on div "Riego" at bounding box center [1263, 230] width 114 height 12
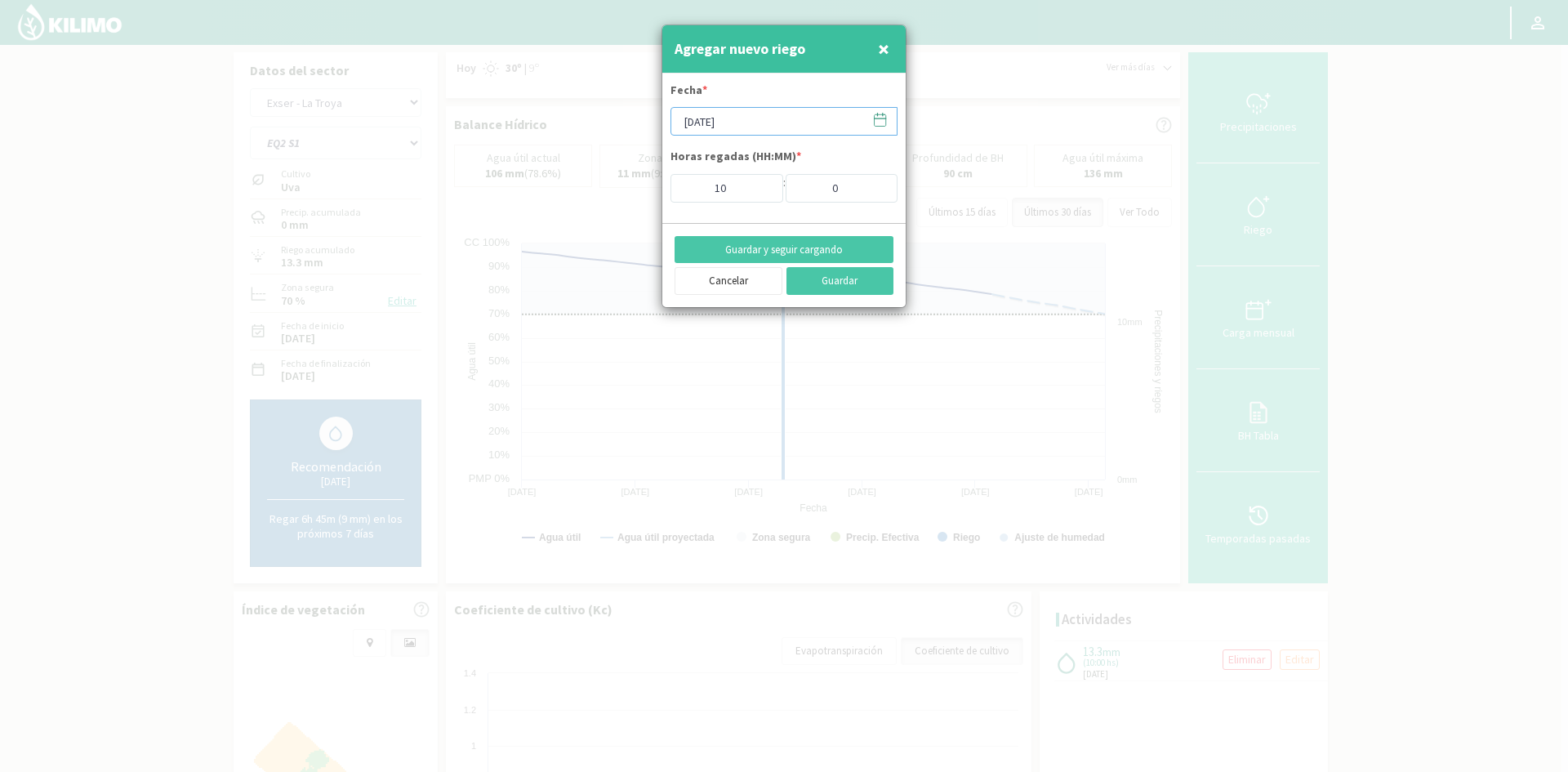
click at [717, 129] on input "[DATE]" at bounding box center [784, 121] width 227 height 29
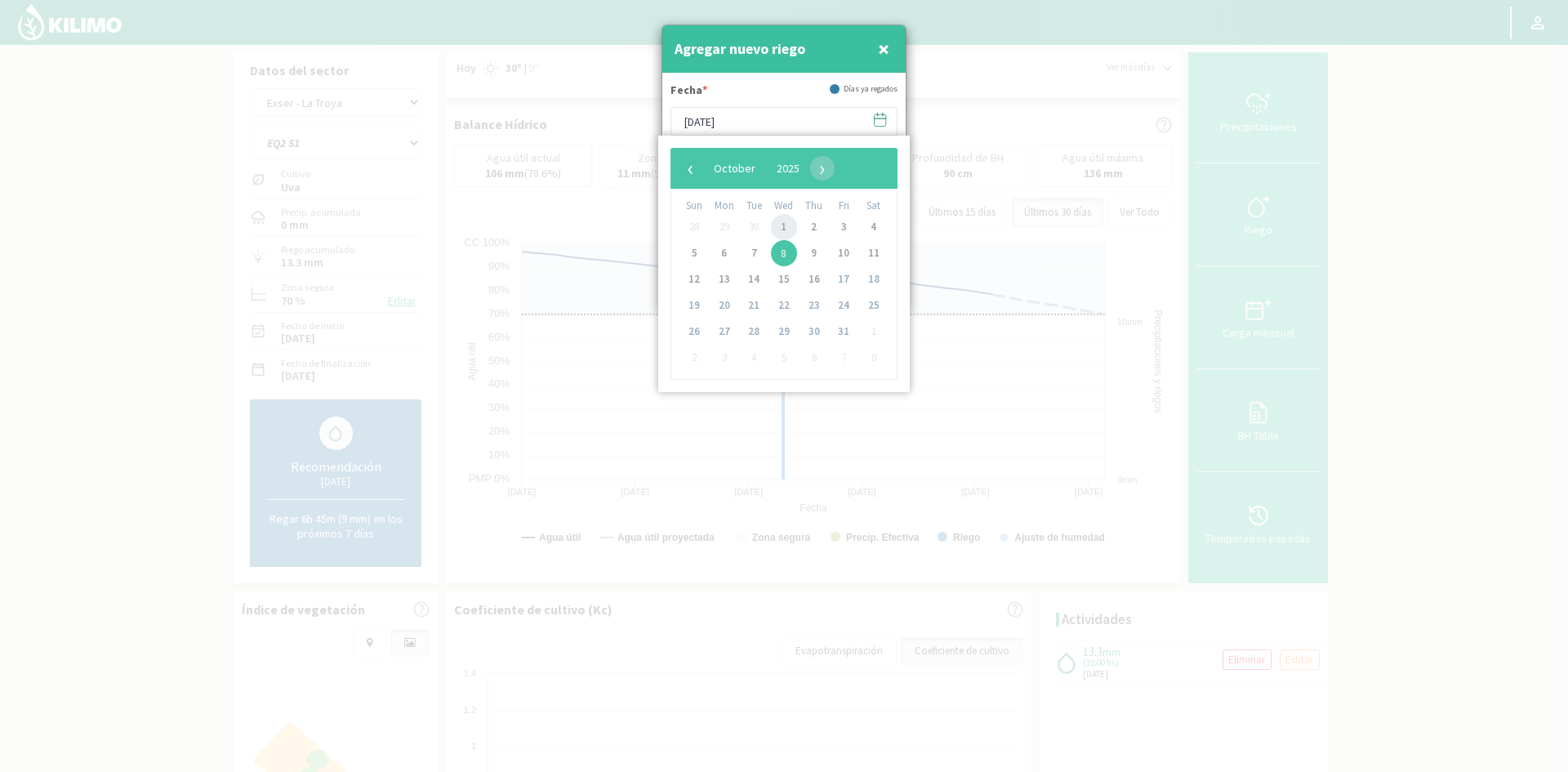
click at [789, 226] on span "1" at bounding box center [783, 226] width 26 height 26
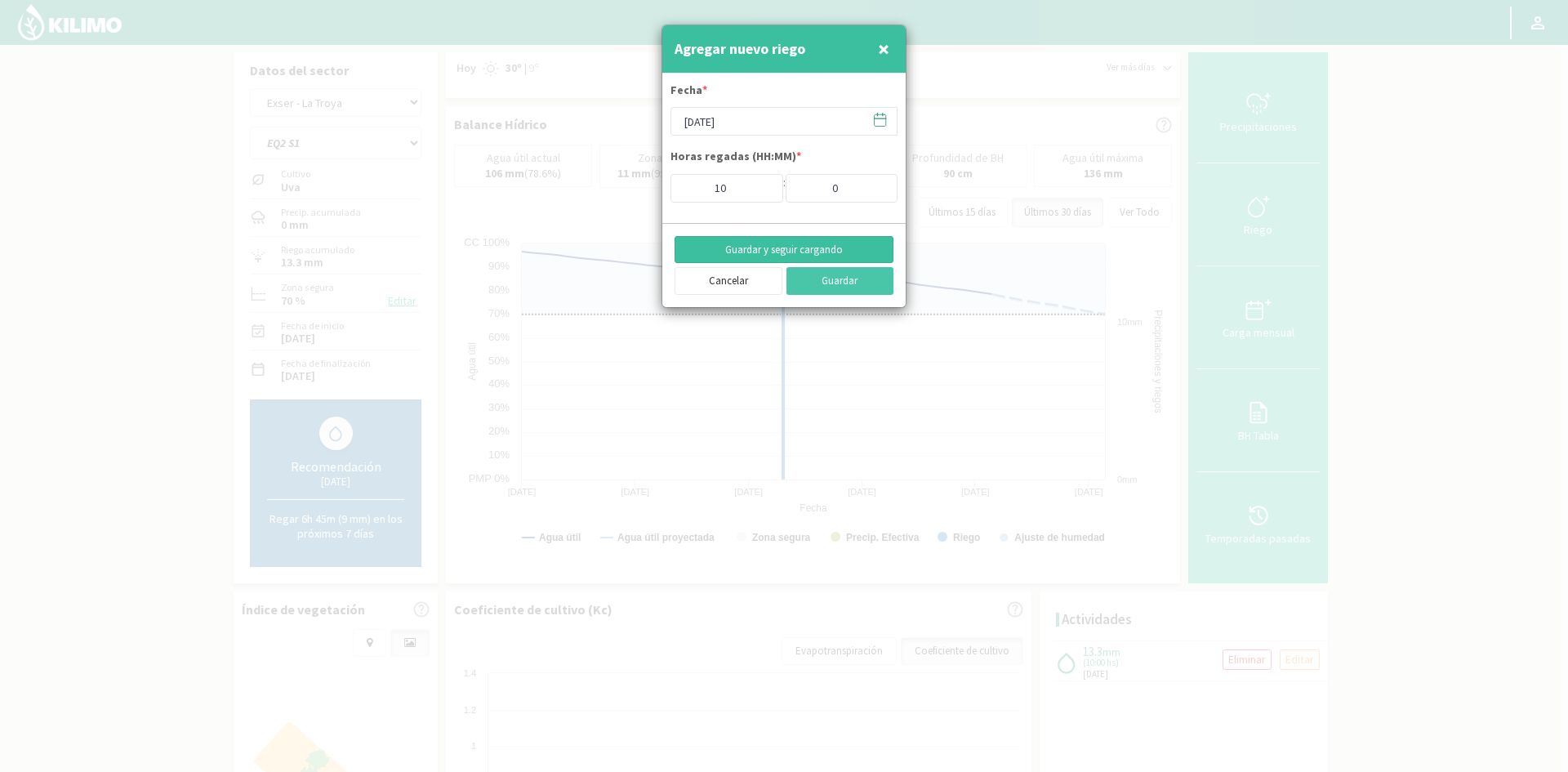
click at [733, 247] on button "Guardar y seguir cargando" at bounding box center [784, 250] width 219 height 28
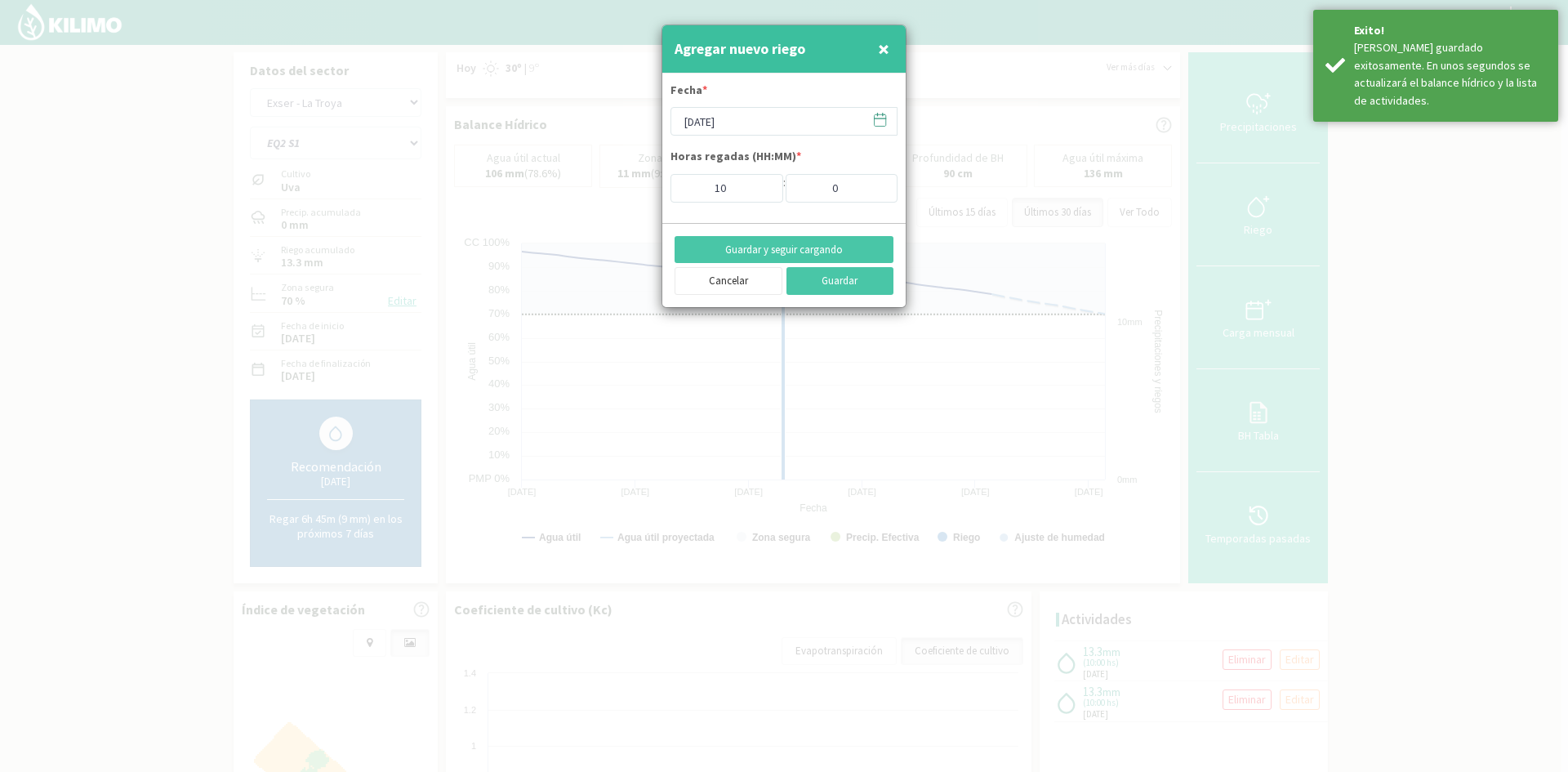
click at [880, 50] on span "×" at bounding box center [884, 48] width 12 height 27
type input "[DATE]"
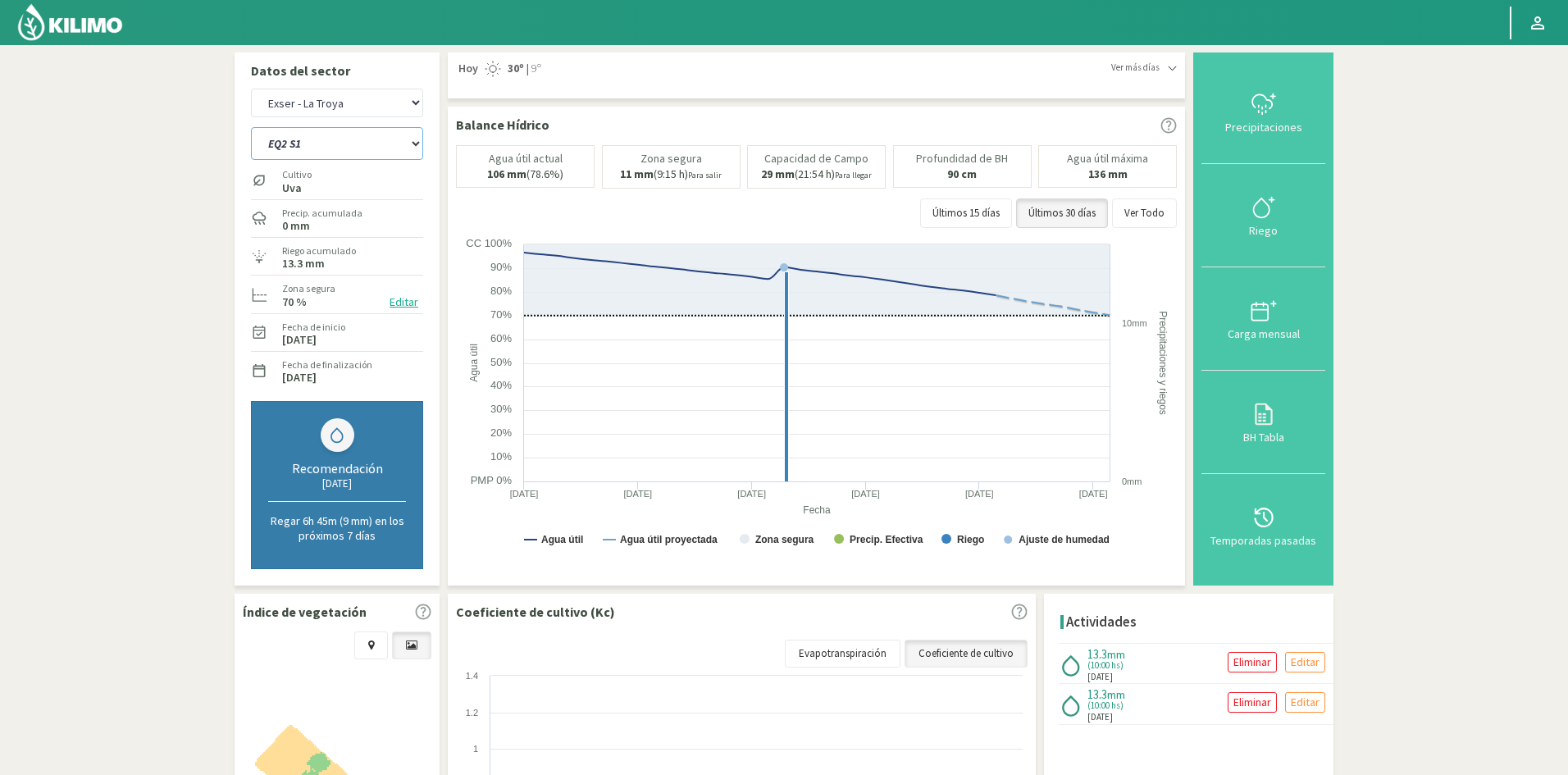
click at [320, 151] on select "EQ1 S1 EQ1 S2 EQ1 S3 EQ1 S4 EQ1 S5 EQ2 S1 EQ2 S2 EQ2 S3 EQ2 S4 EQ2 S5" at bounding box center [337, 143] width 173 height 33
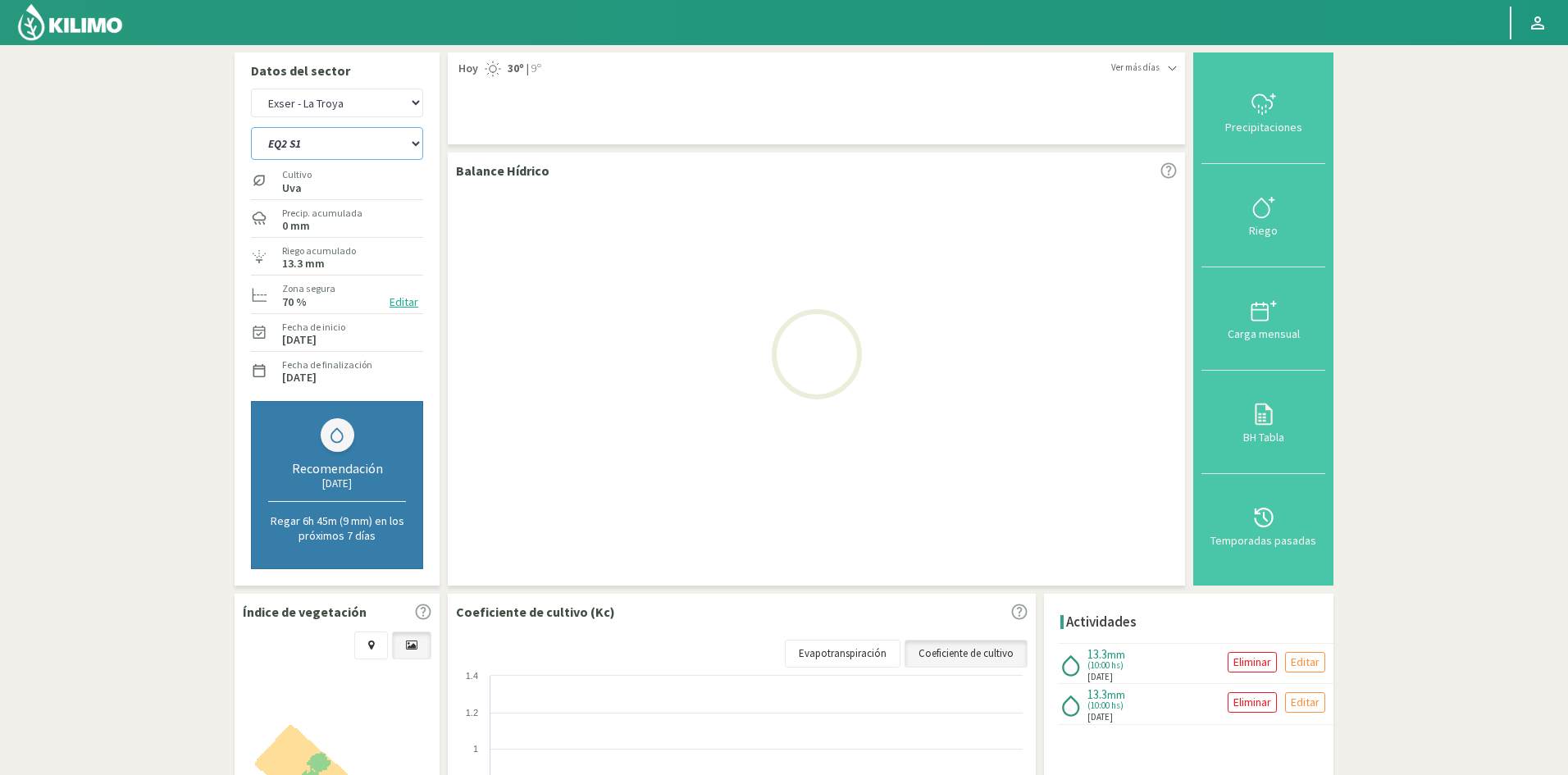
select select "163: Object"
click at [251, 127] on select "EQ1 S1 EQ1 S2 EQ1 S3 EQ1 S4 EQ1 S5 EQ2 S1 EQ2 S2 EQ2 S3 EQ2 S4 EQ2 S5" at bounding box center [337, 143] width 173 height 33
select select "34: Object"
select select "173: Object"
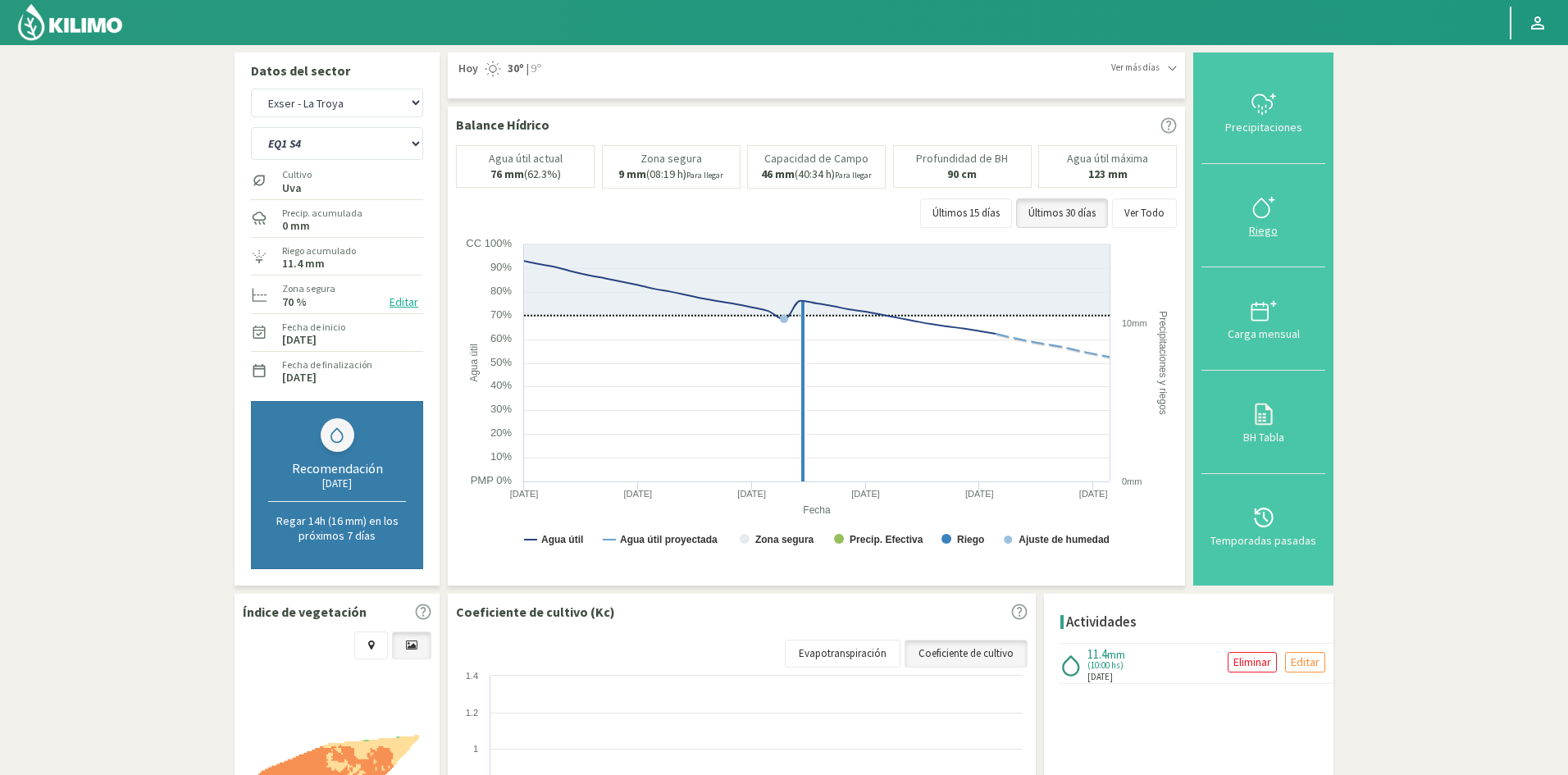
click at [1267, 234] on div "Riego" at bounding box center [1263, 230] width 114 height 12
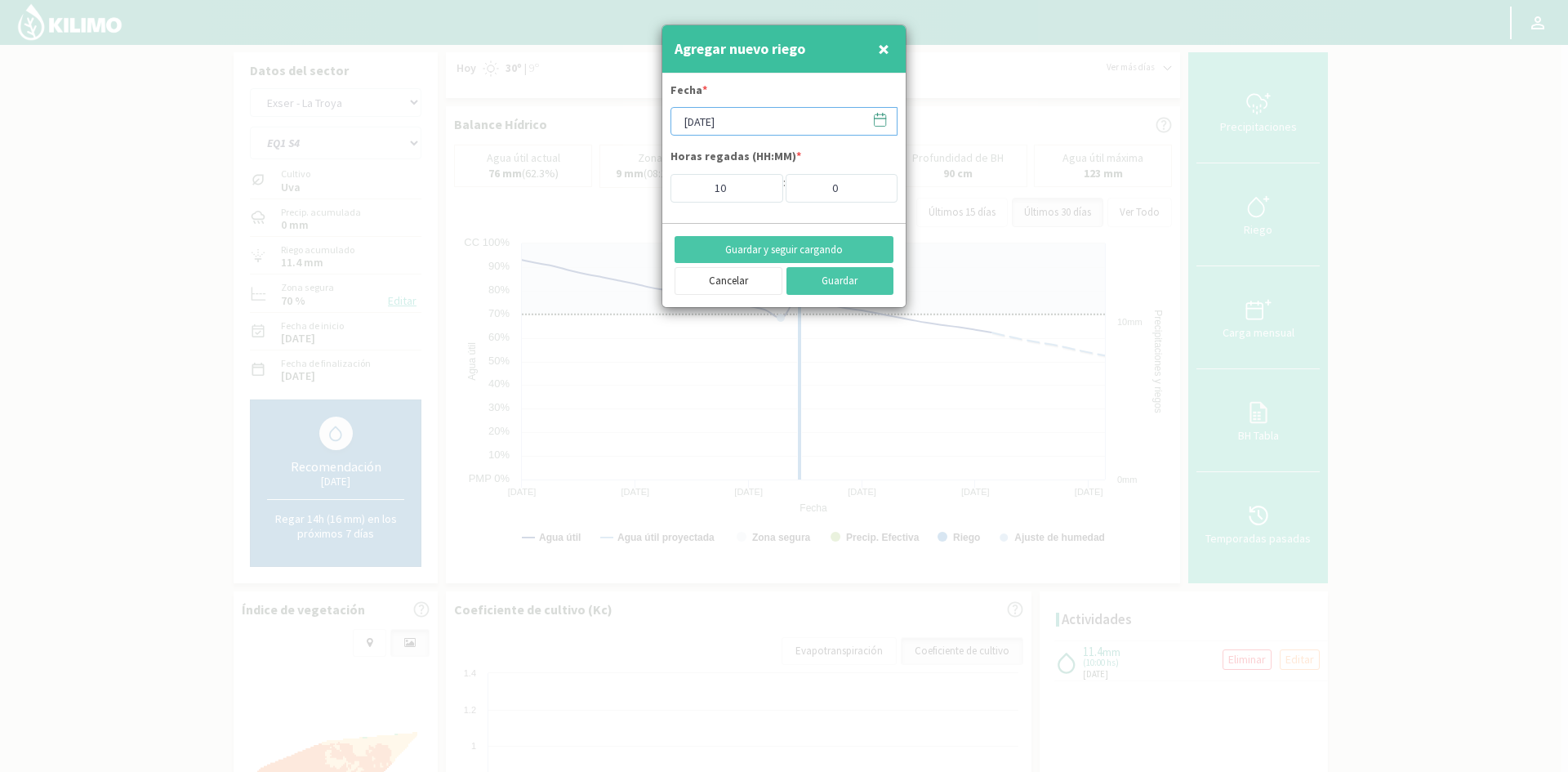
click at [700, 121] on input "[DATE]" at bounding box center [784, 121] width 227 height 29
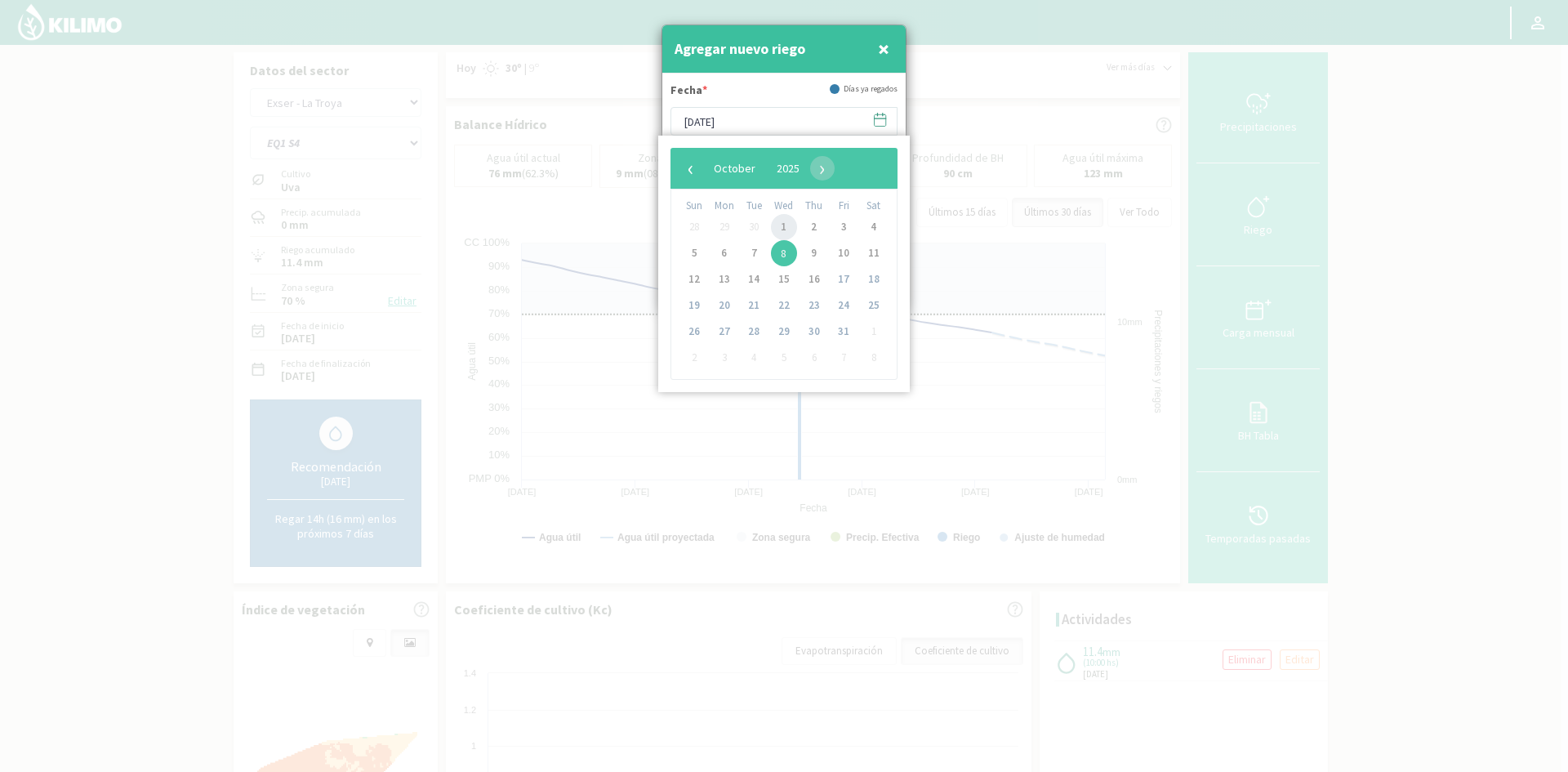
click at [794, 228] on span "1" at bounding box center [783, 226] width 26 height 26
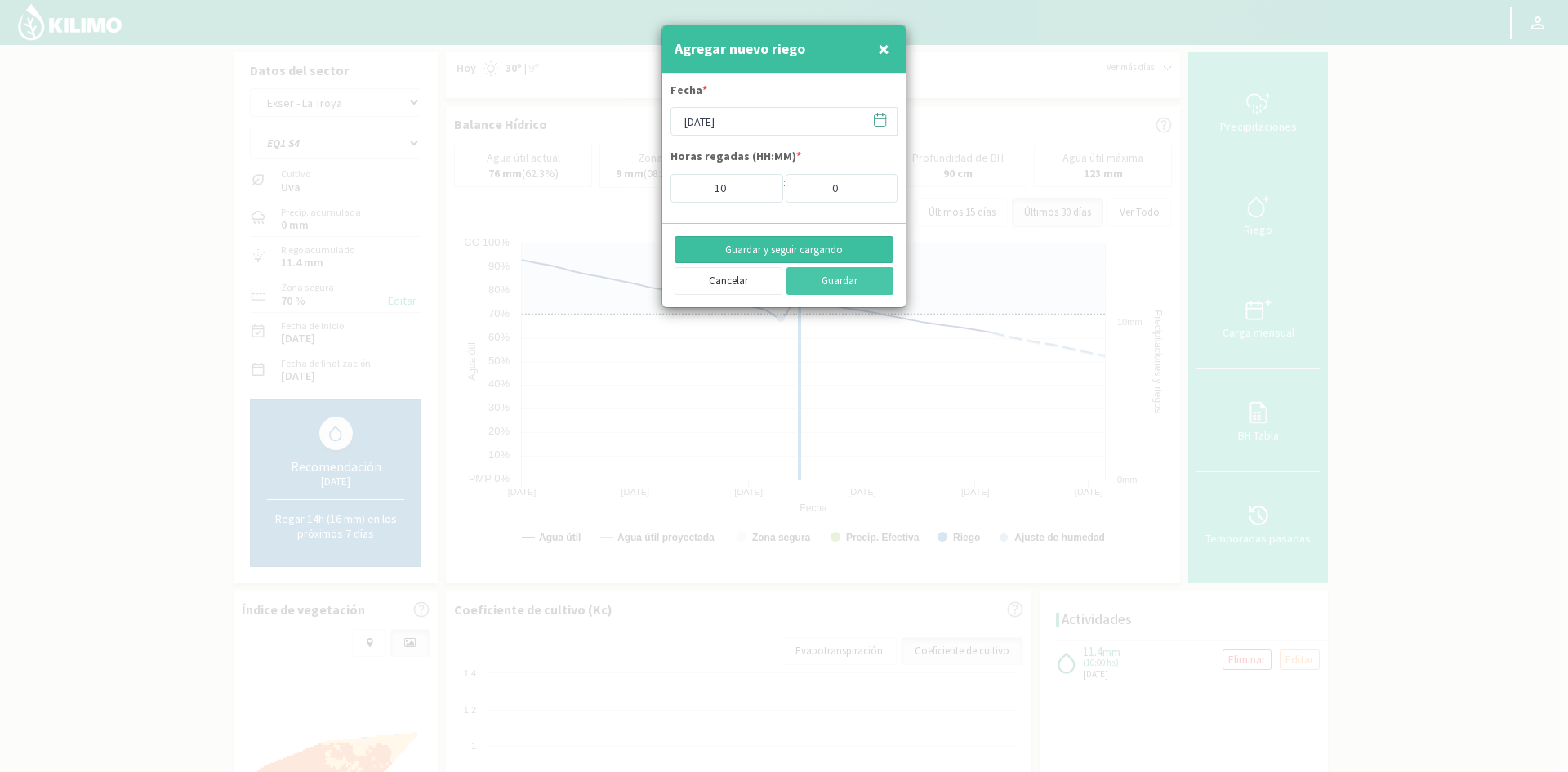
click at [747, 242] on button "Guardar y seguir cargando" at bounding box center [784, 250] width 219 height 28
click at [754, 280] on button "Cancelar" at bounding box center [728, 281] width 108 height 28
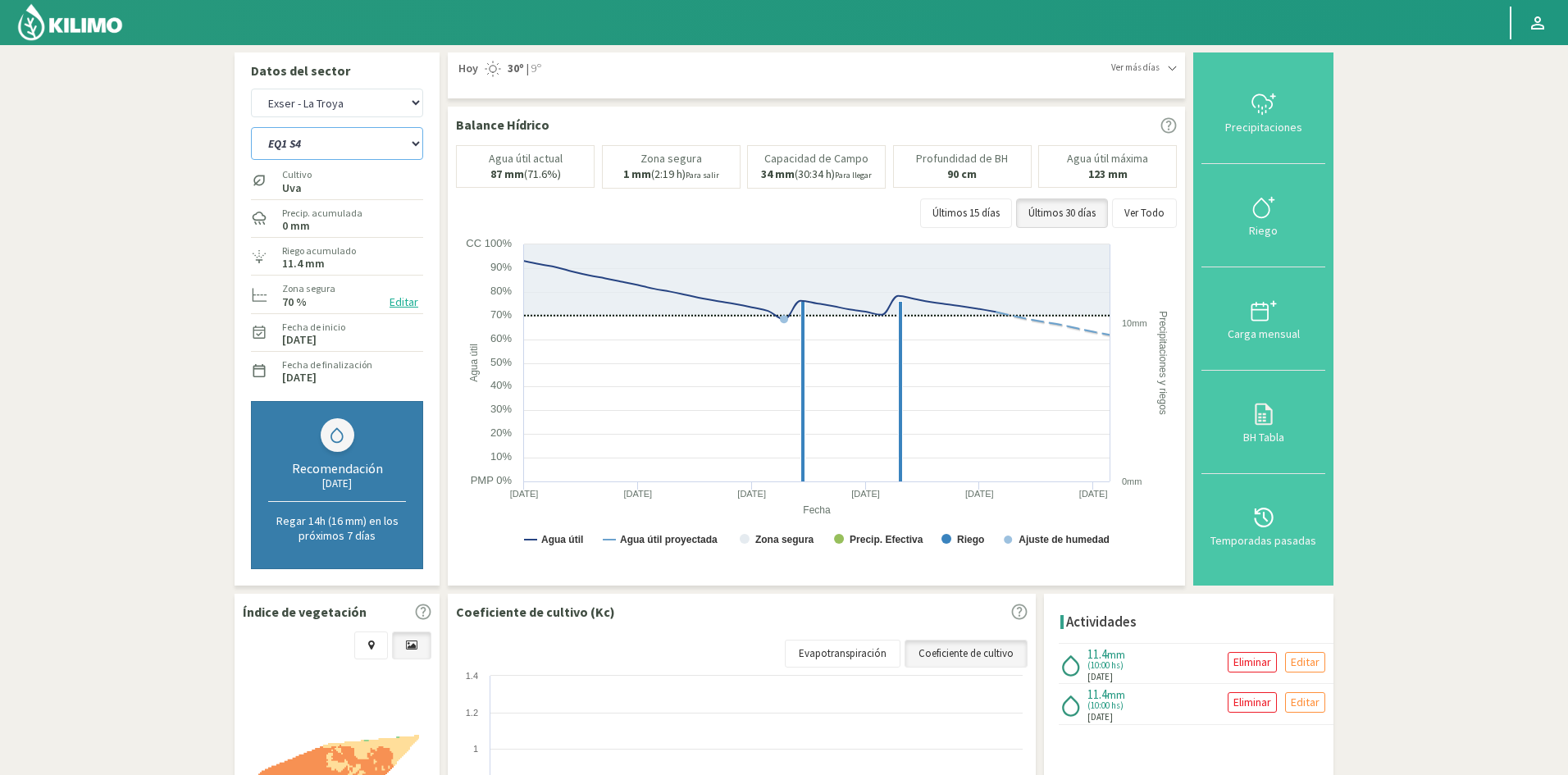
click at [352, 148] on select "EQ1 S1 EQ1 S2 EQ1 S3 EQ1 S4 EQ1 S5 EQ2 S1 EQ2 S2 EQ2 S3 EQ2 S4 EQ2 S5" at bounding box center [337, 143] width 173 height 33
click at [251, 127] on select "EQ1 S1 EQ1 S2 EQ1 S3 EQ1 S4 EQ1 S5 EQ2 S1 EQ2 S2 EQ2 S3 EQ2 S4 EQ2 S5" at bounding box center [337, 143] width 173 height 33
click at [1267, 231] on div "Riego" at bounding box center [1263, 230] width 114 height 12
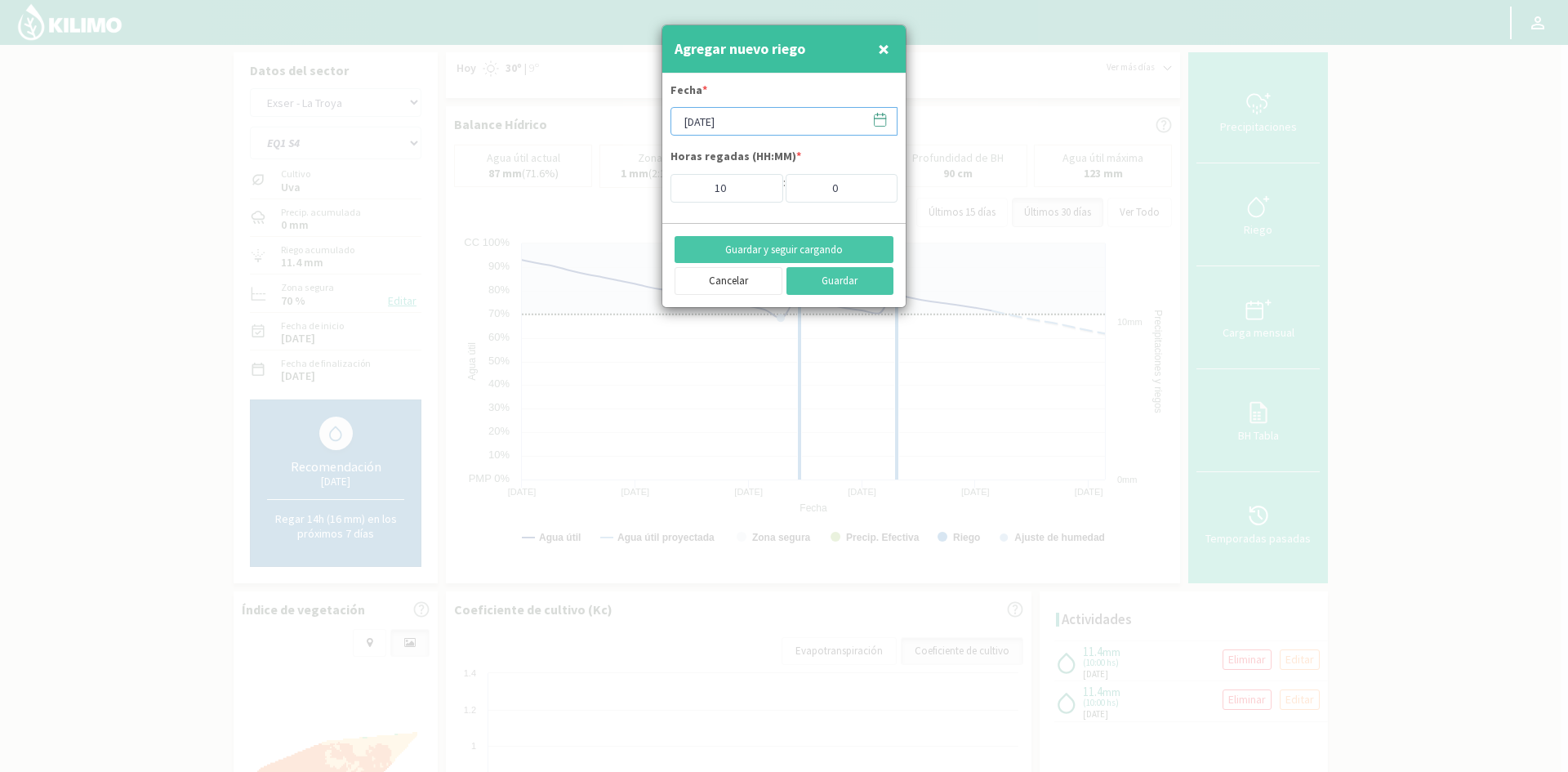
click at [752, 122] on input "[DATE]" at bounding box center [784, 121] width 227 height 29
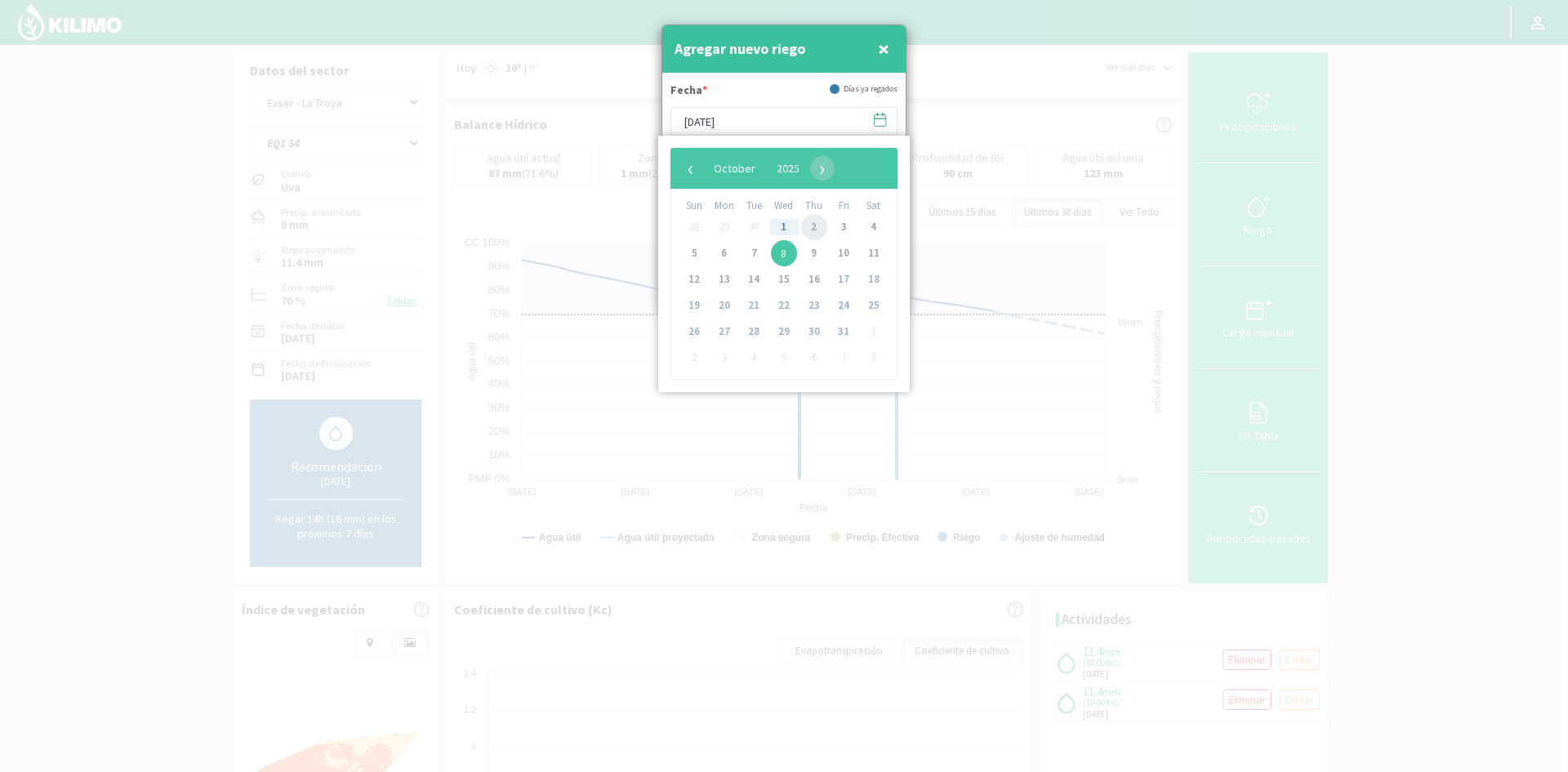
click at [816, 231] on span "2" at bounding box center [813, 226] width 26 height 26
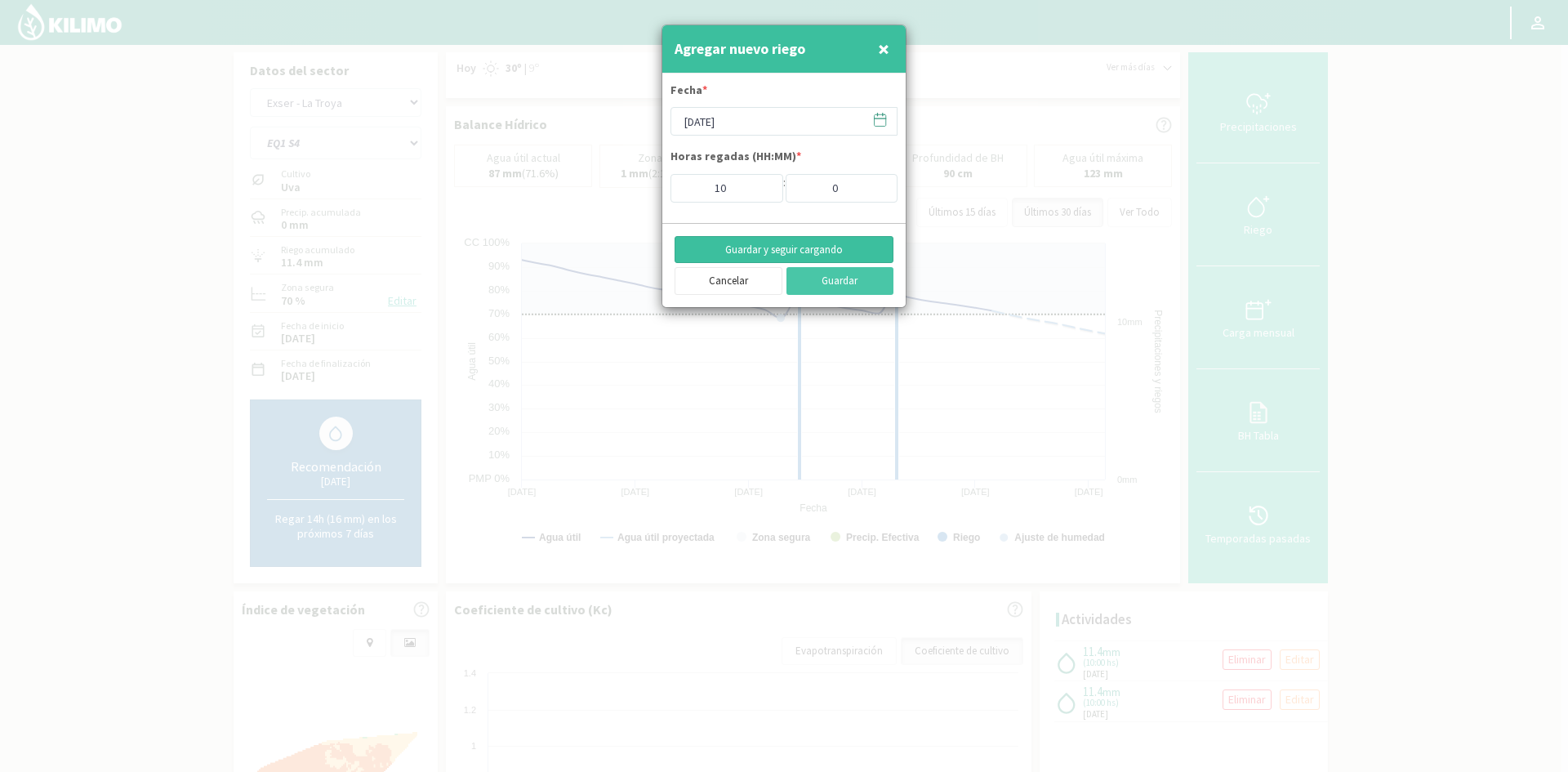
click at [744, 249] on button "Guardar y seguir cargando" at bounding box center [784, 250] width 219 height 28
click at [885, 49] on span "×" at bounding box center [884, 48] width 12 height 27
type input "[DATE]"
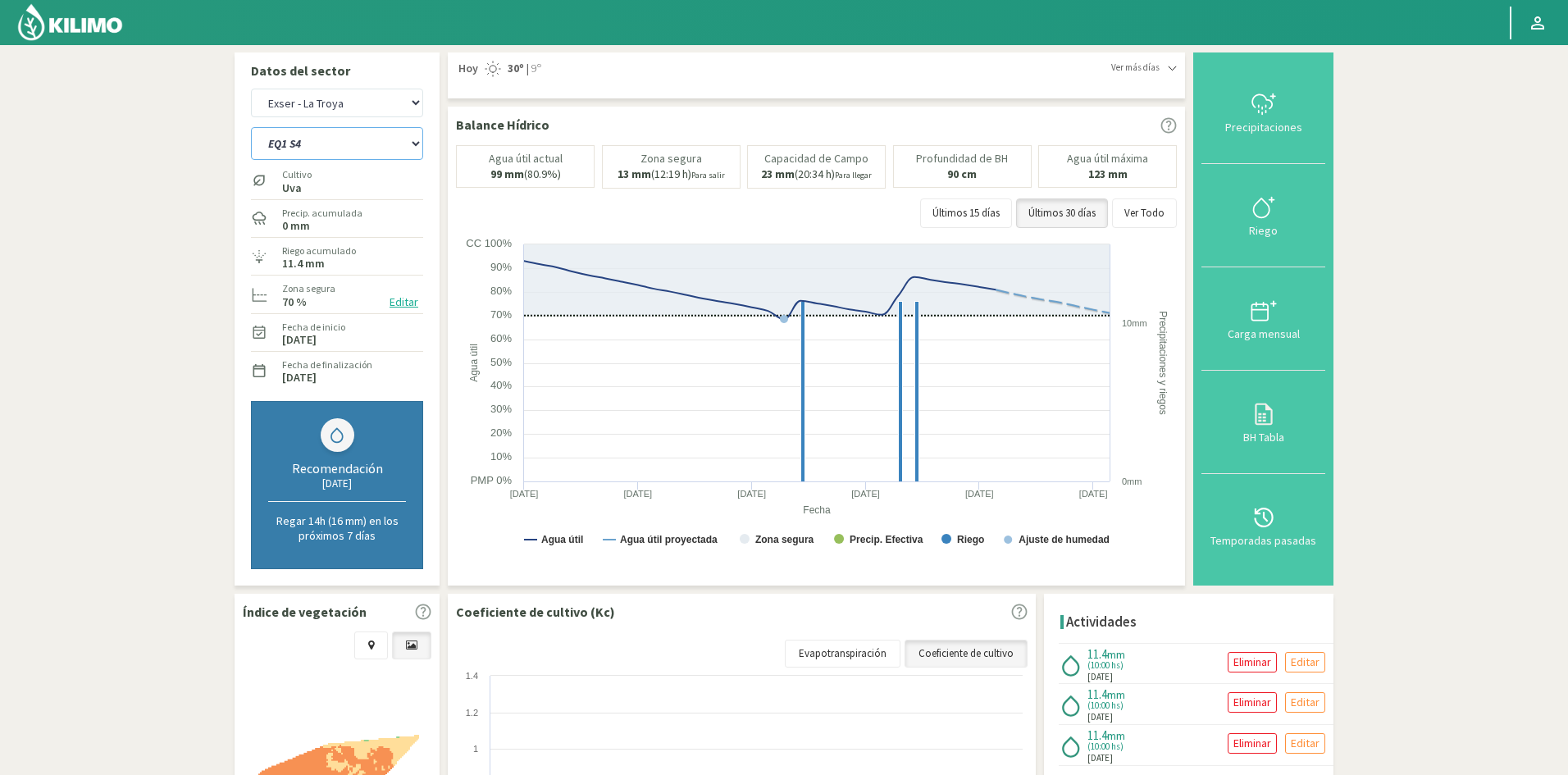
click at [328, 141] on select "EQ1 S1 EQ1 S2 EQ1 S3 EQ1 S4 EQ1 S5 EQ2 S1 EQ2 S2 EQ2 S3 EQ2 S4 EQ2 S5" at bounding box center [337, 143] width 173 height 33
click at [251, 127] on select "EQ1 S1 EQ1 S2 EQ1 S3 EQ1 S4 EQ1 S5 EQ2 S1 EQ2 S2 EQ2 S3 EQ2 S4 EQ2 S5" at bounding box center [337, 143] width 173 height 33
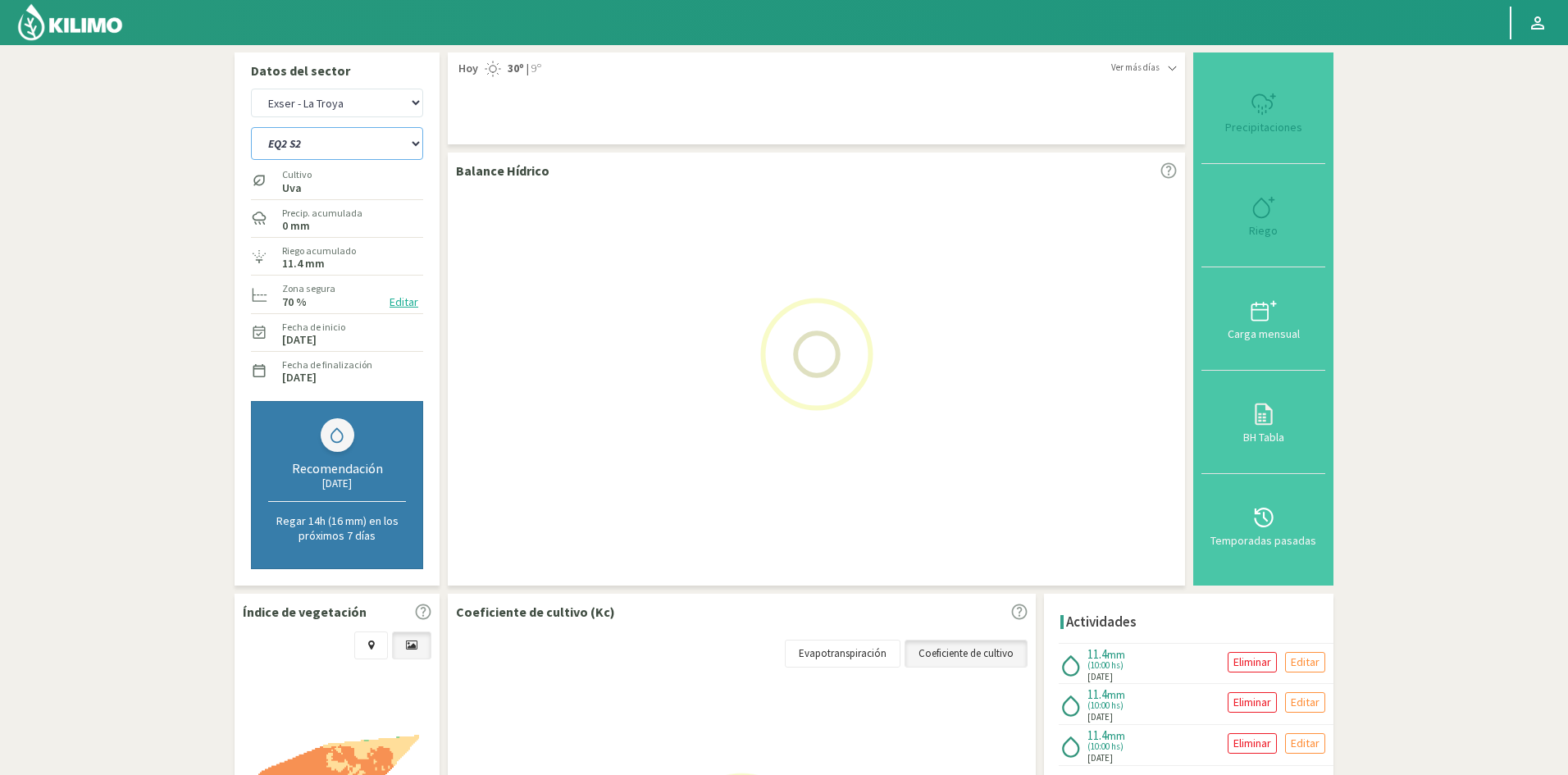
select select "173: Object"
select select "36: Object"
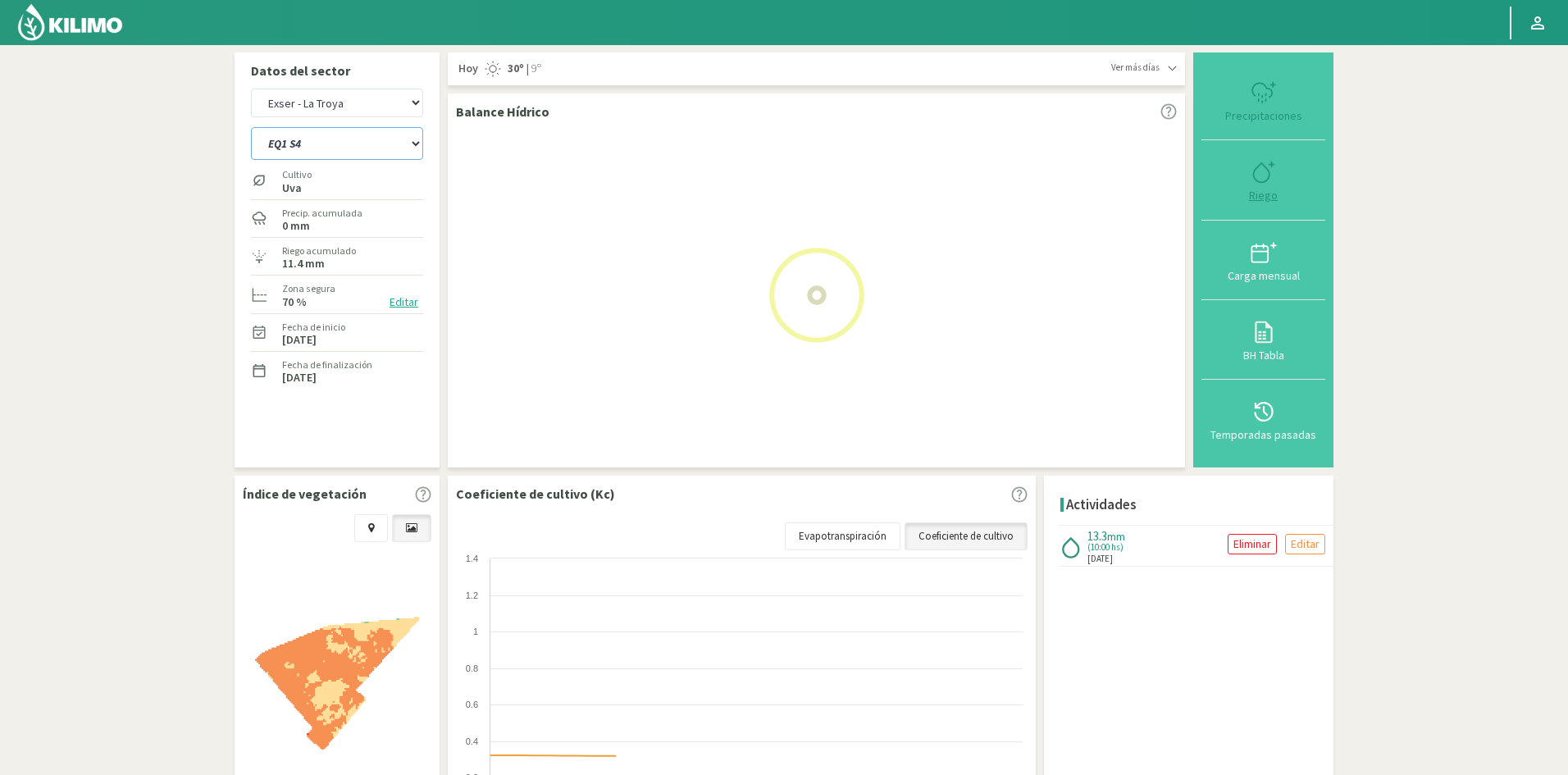
select select "186: Object"
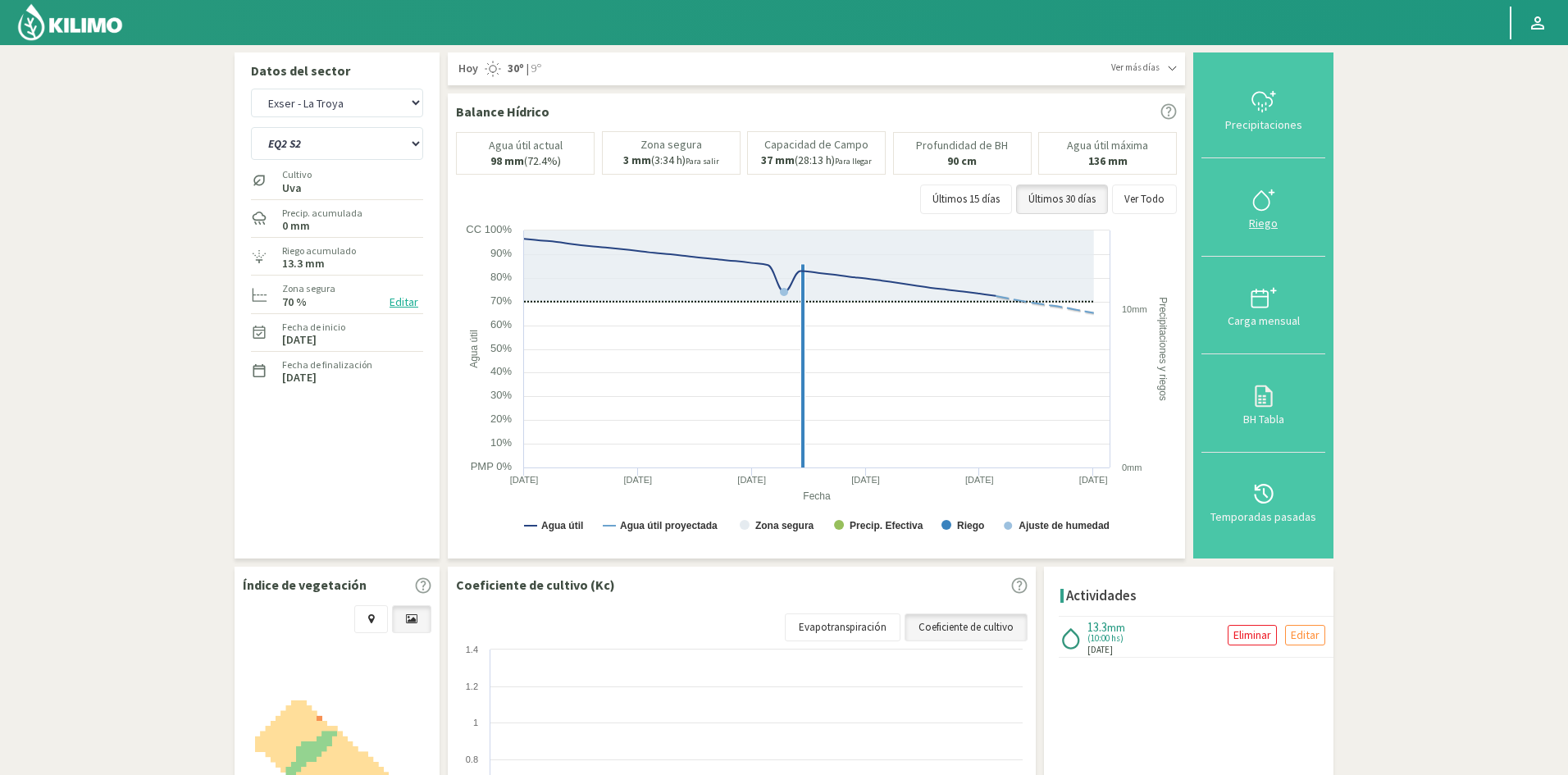
click at [1263, 224] on div "Riego" at bounding box center [1263, 223] width 114 height 12
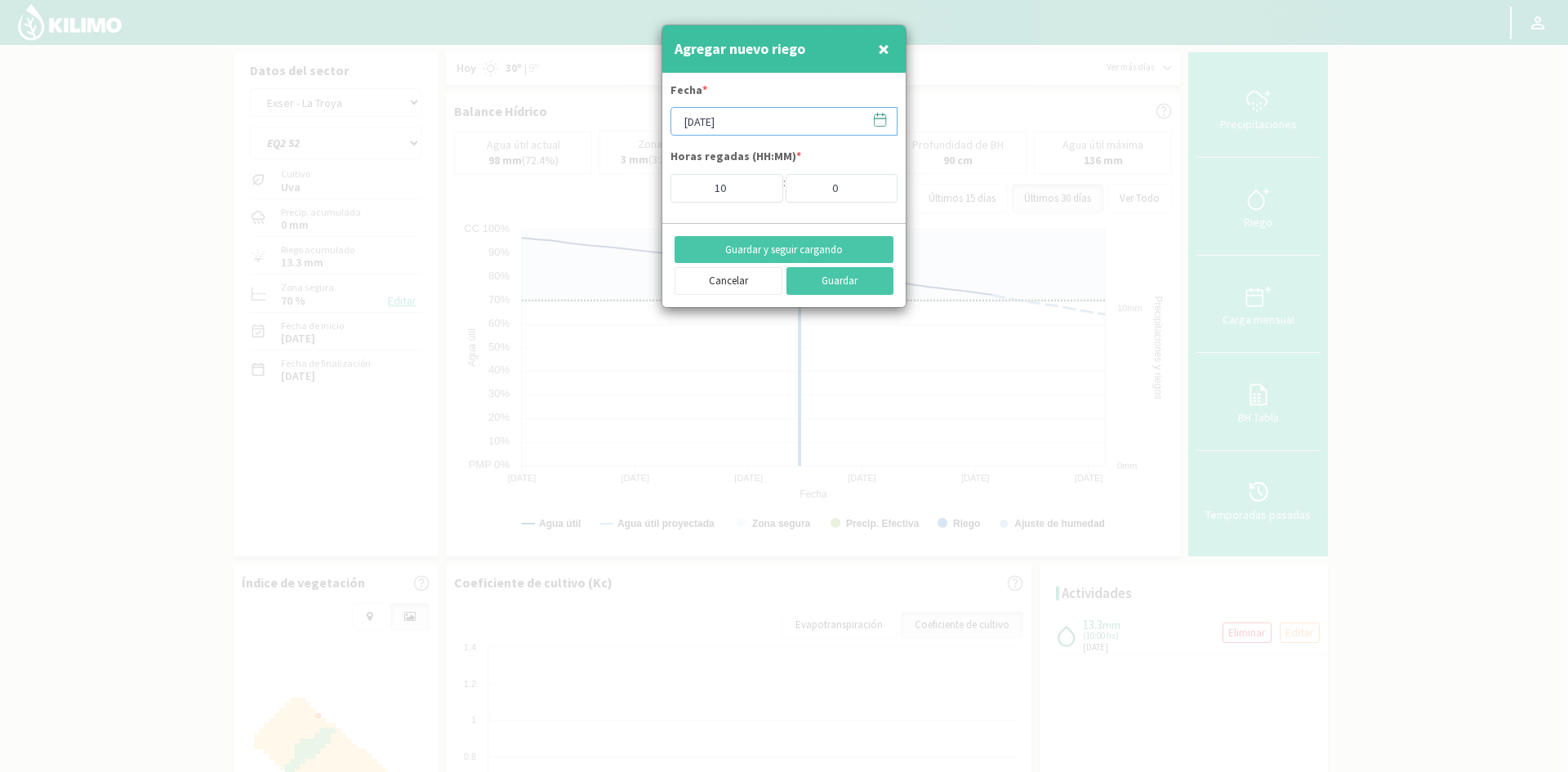
click at [707, 127] on input "[DATE]" at bounding box center [784, 121] width 227 height 29
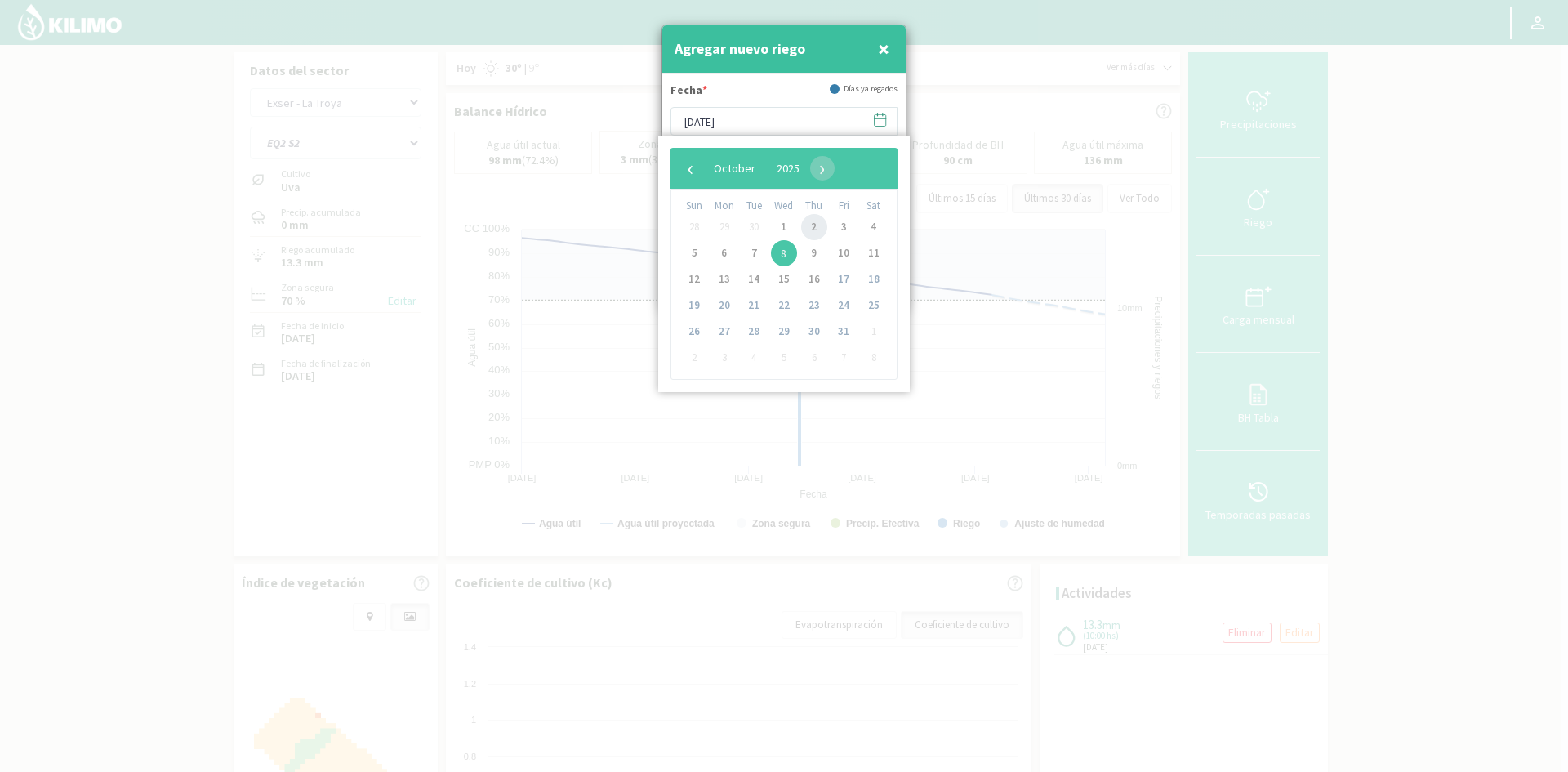
click at [810, 229] on span "2" at bounding box center [813, 226] width 26 height 26
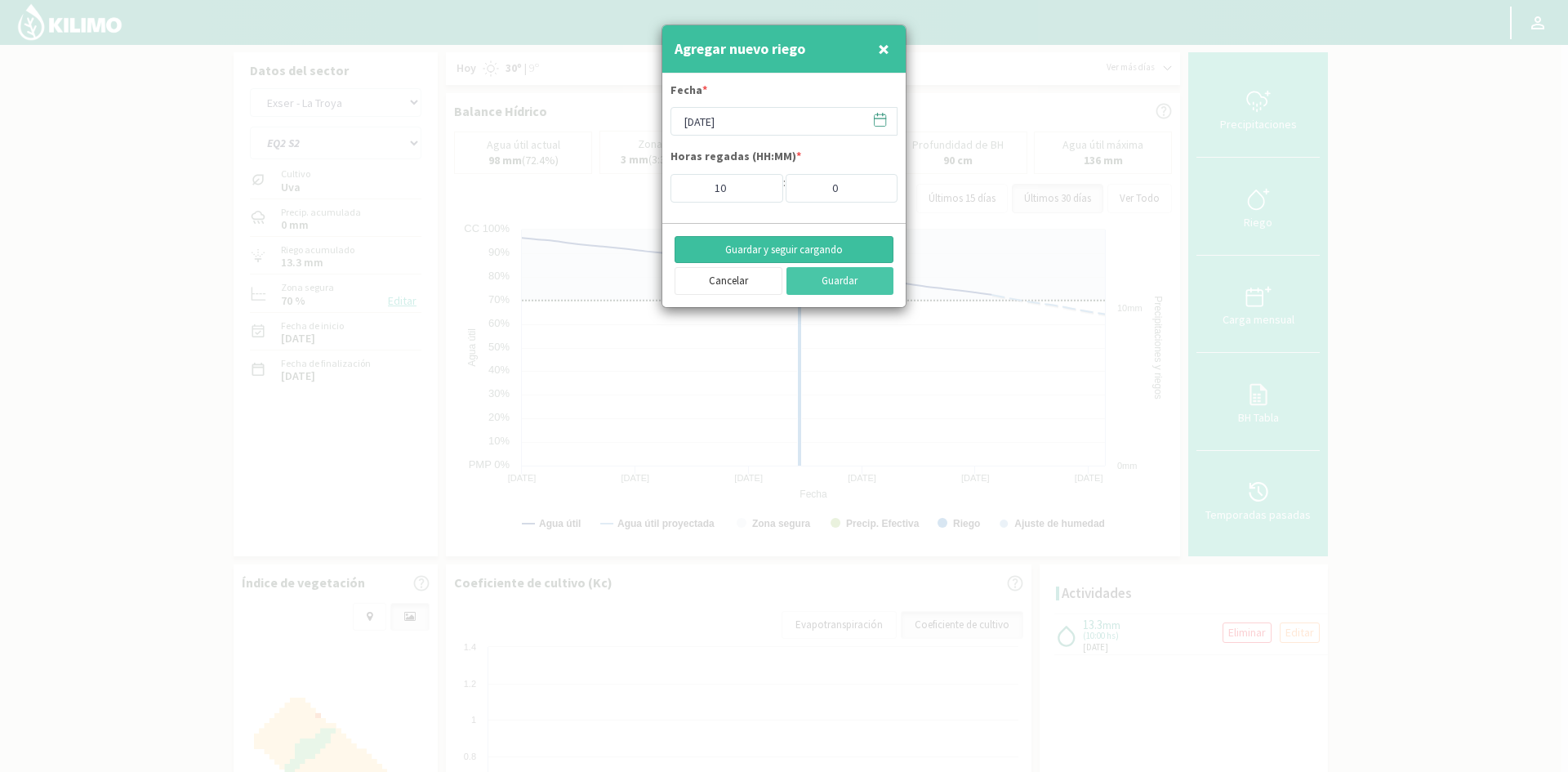
click at [740, 248] on button "Guardar y seguir cargando" at bounding box center [784, 250] width 219 height 28
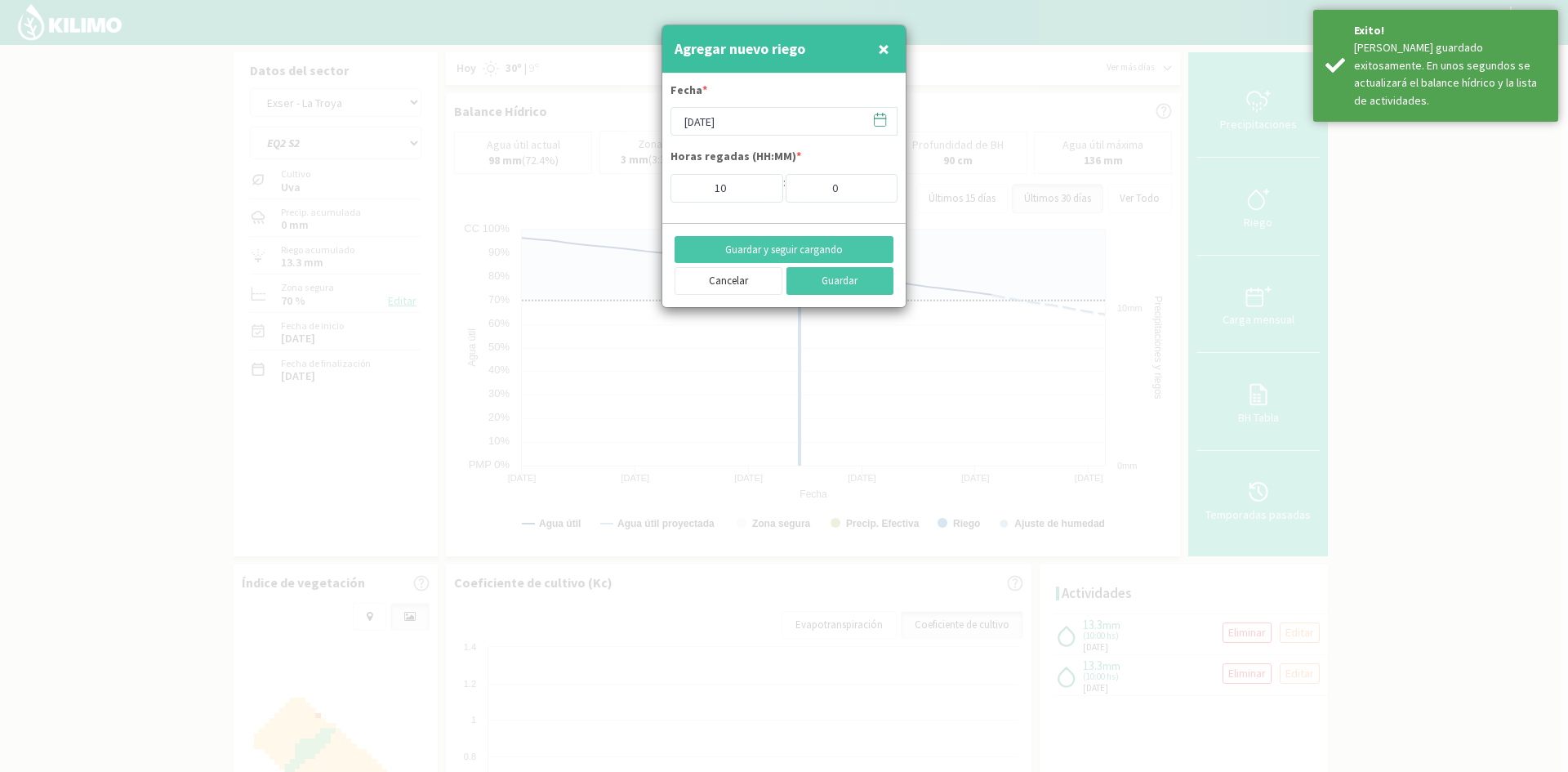
click at [885, 50] on span "×" at bounding box center [884, 48] width 12 height 27
type input "[DATE]"
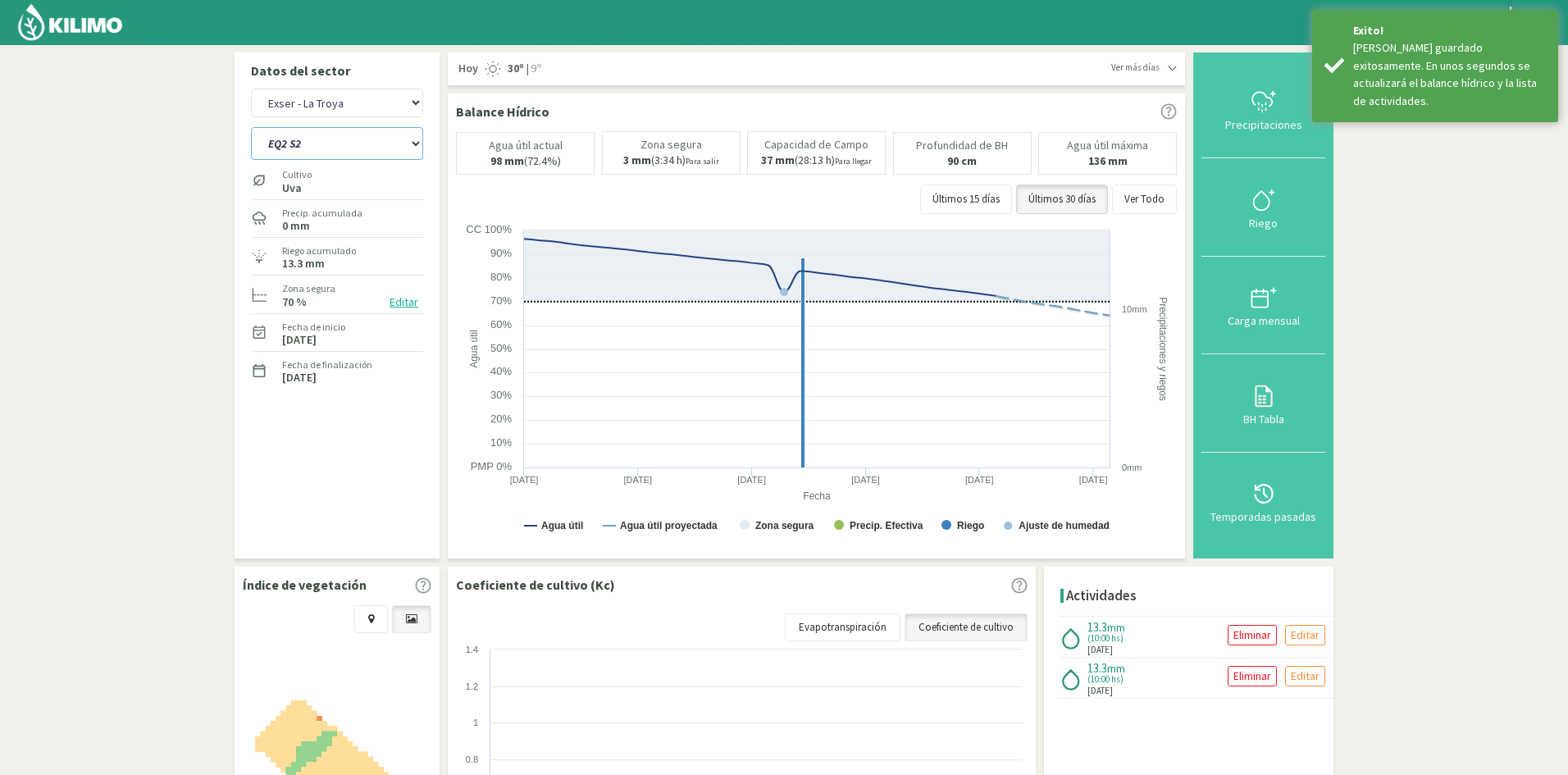
click at [332, 150] on select "EQ1 S1 EQ1 S2 EQ1 S3 EQ1 S4 EQ1 S5 EQ2 S1 EQ2 S2 EQ2 S3 EQ2 S4 EQ2 S5" at bounding box center [337, 143] width 173 height 33
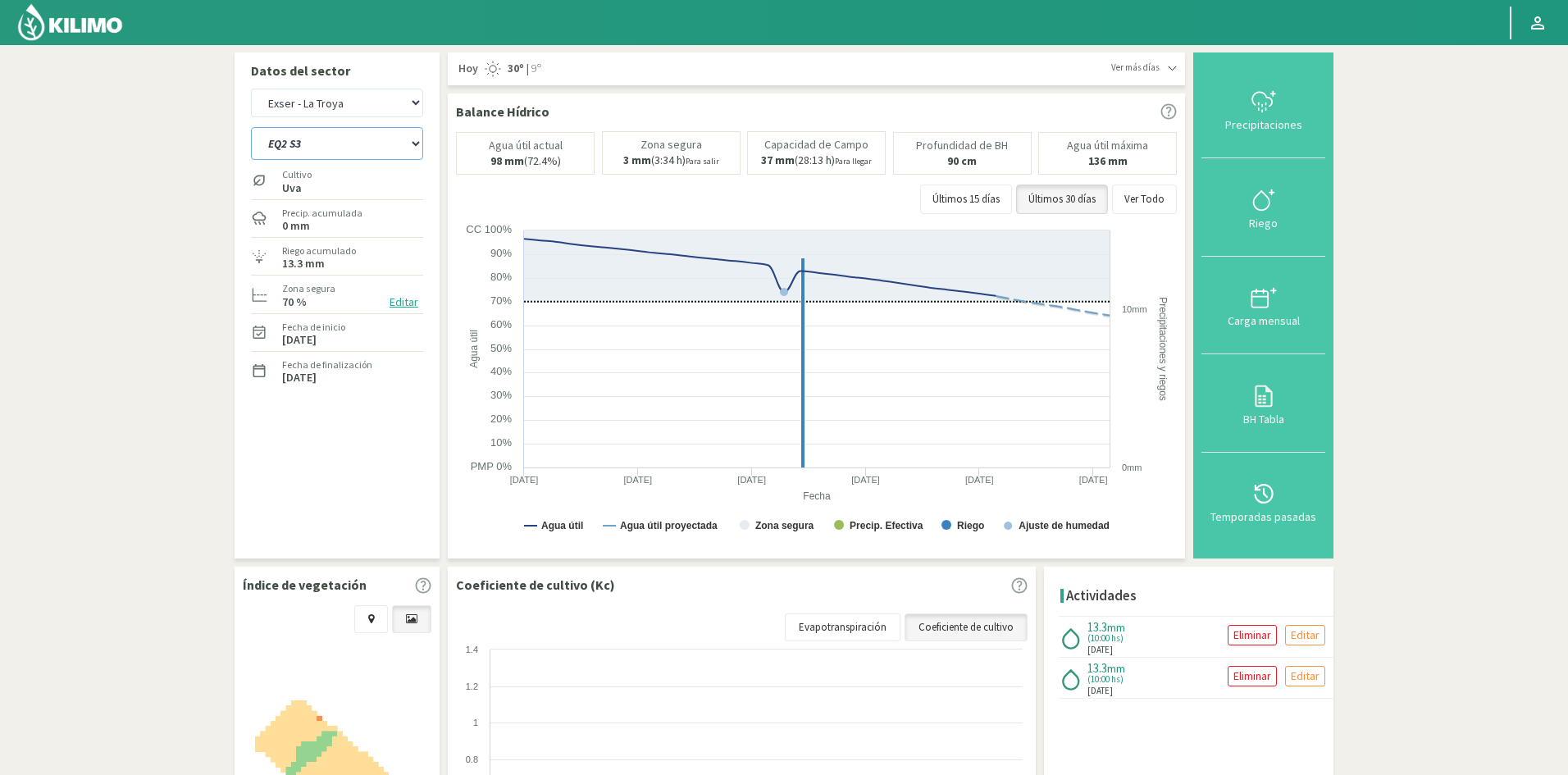
click at [251, 127] on select "EQ1 S1 EQ1 S2 EQ1 S3 EQ1 S4 EQ1 S5 EQ2 S1 EQ2 S2 EQ2 S3 EQ2 S4 EQ2 S5" at bounding box center [337, 143] width 173 height 33
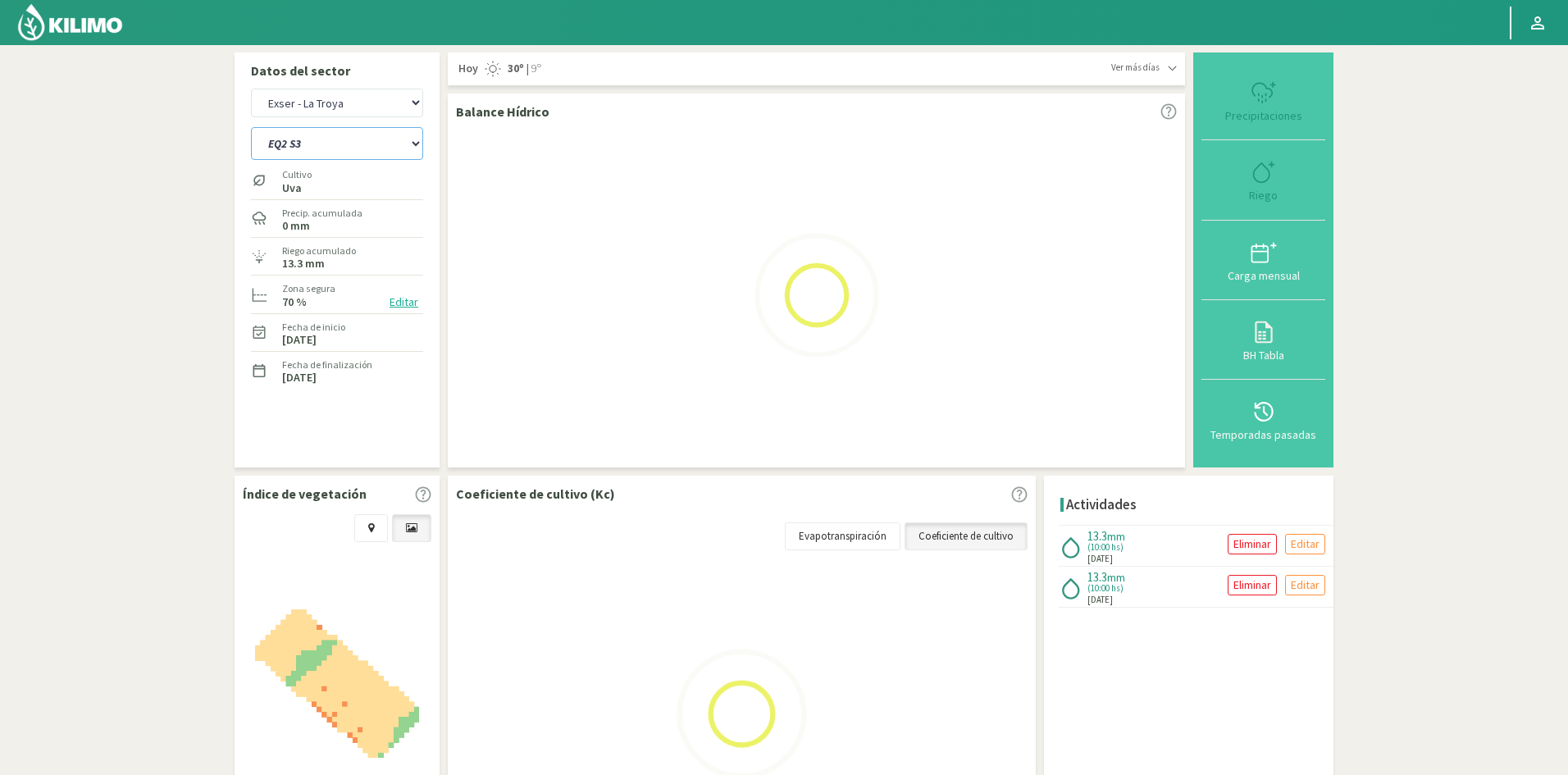
select select "186: Object"
select select "38: Object"
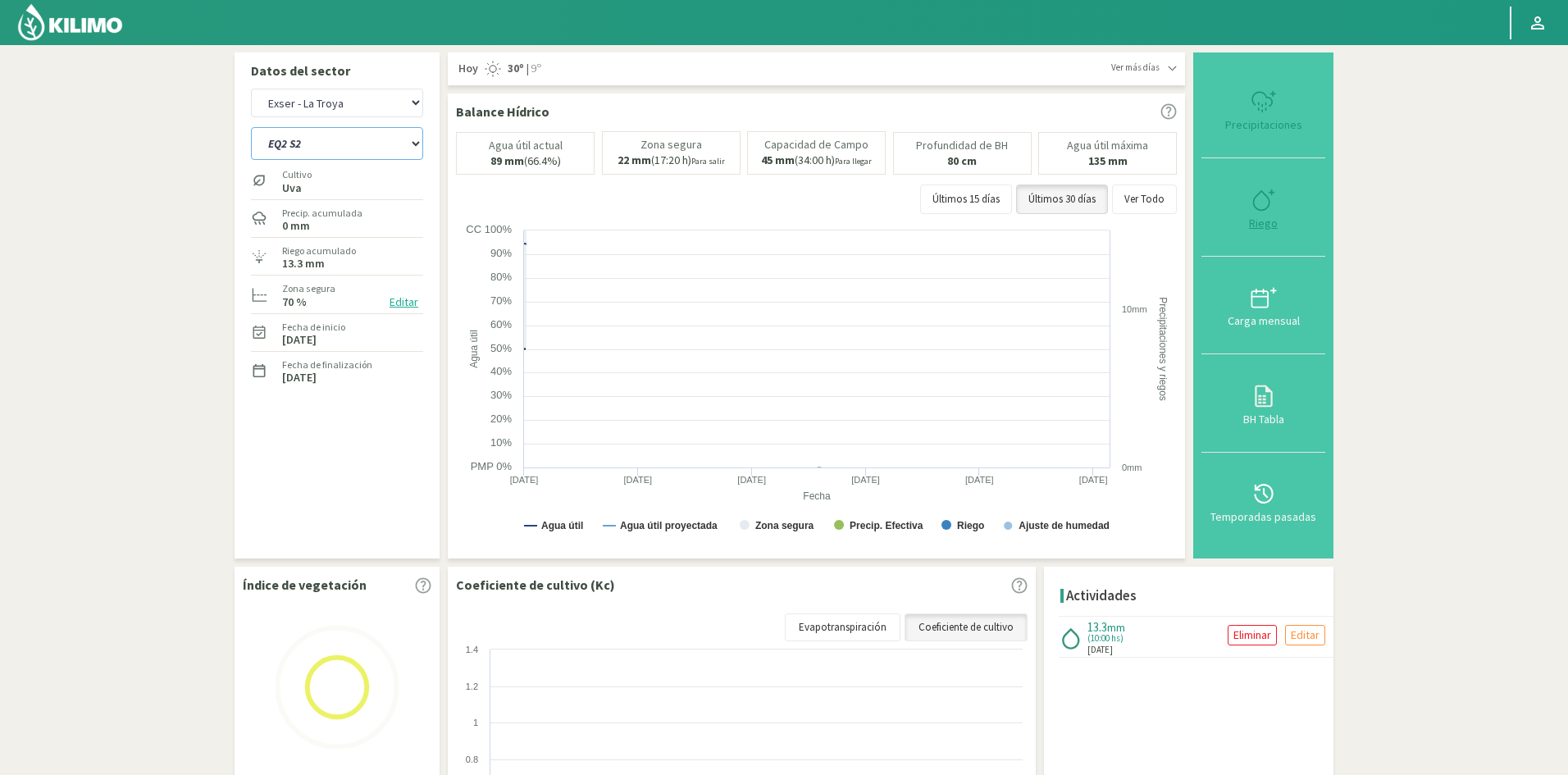
select select "197: Object"
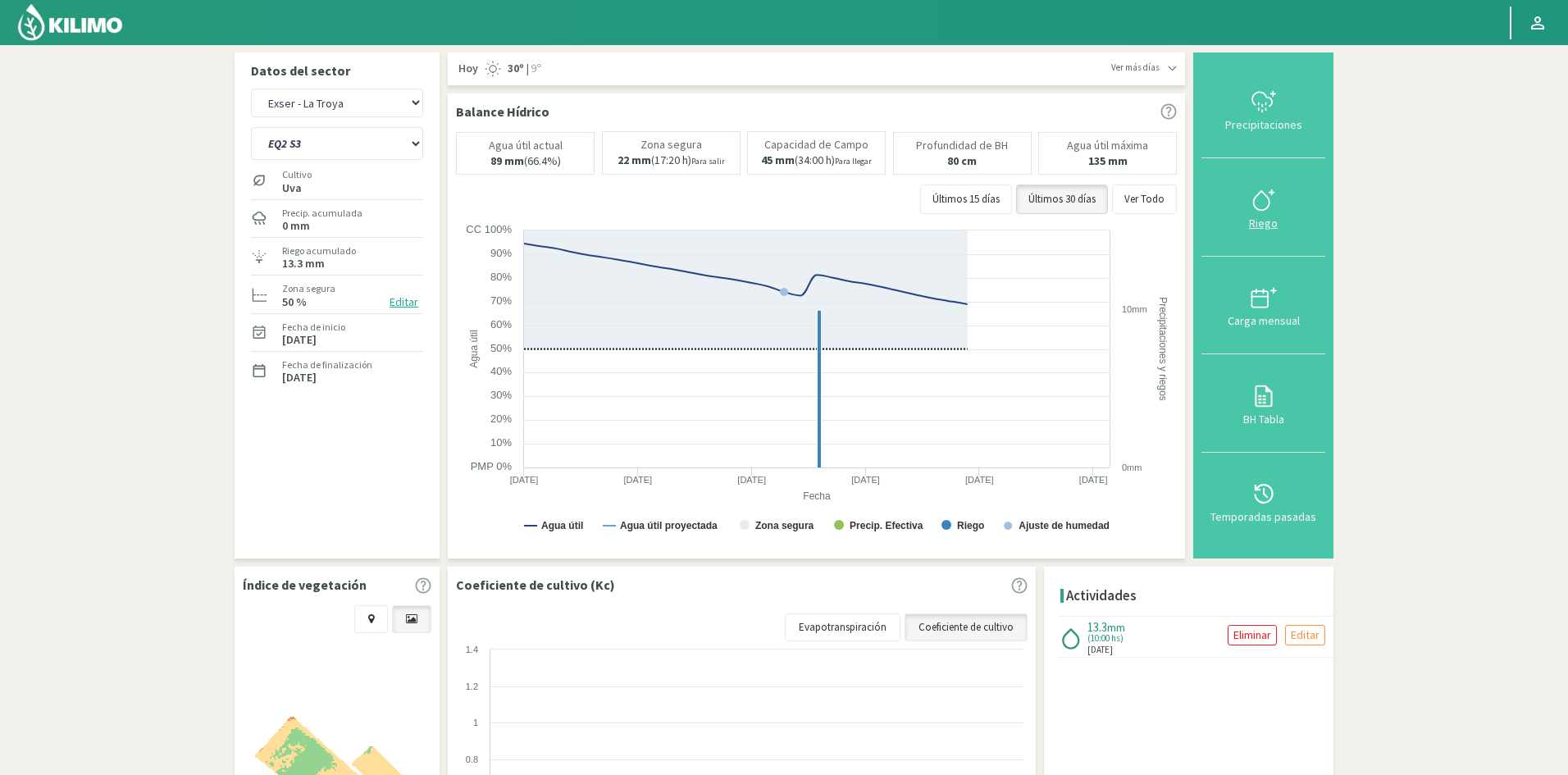
click at [1259, 229] on div "Riego" at bounding box center [1263, 223] width 114 height 12
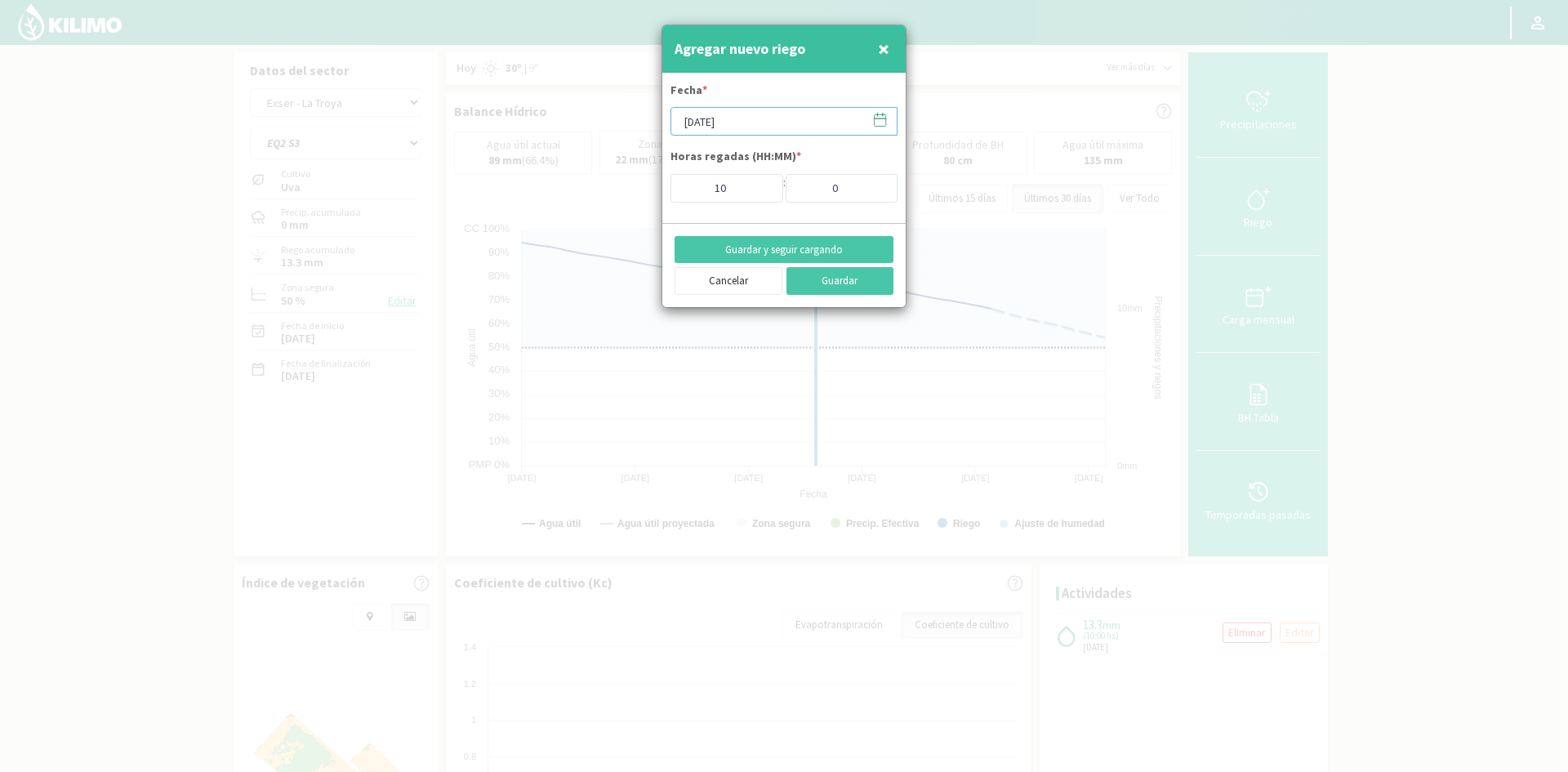
click at [728, 122] on input "[DATE]" at bounding box center [784, 121] width 227 height 29
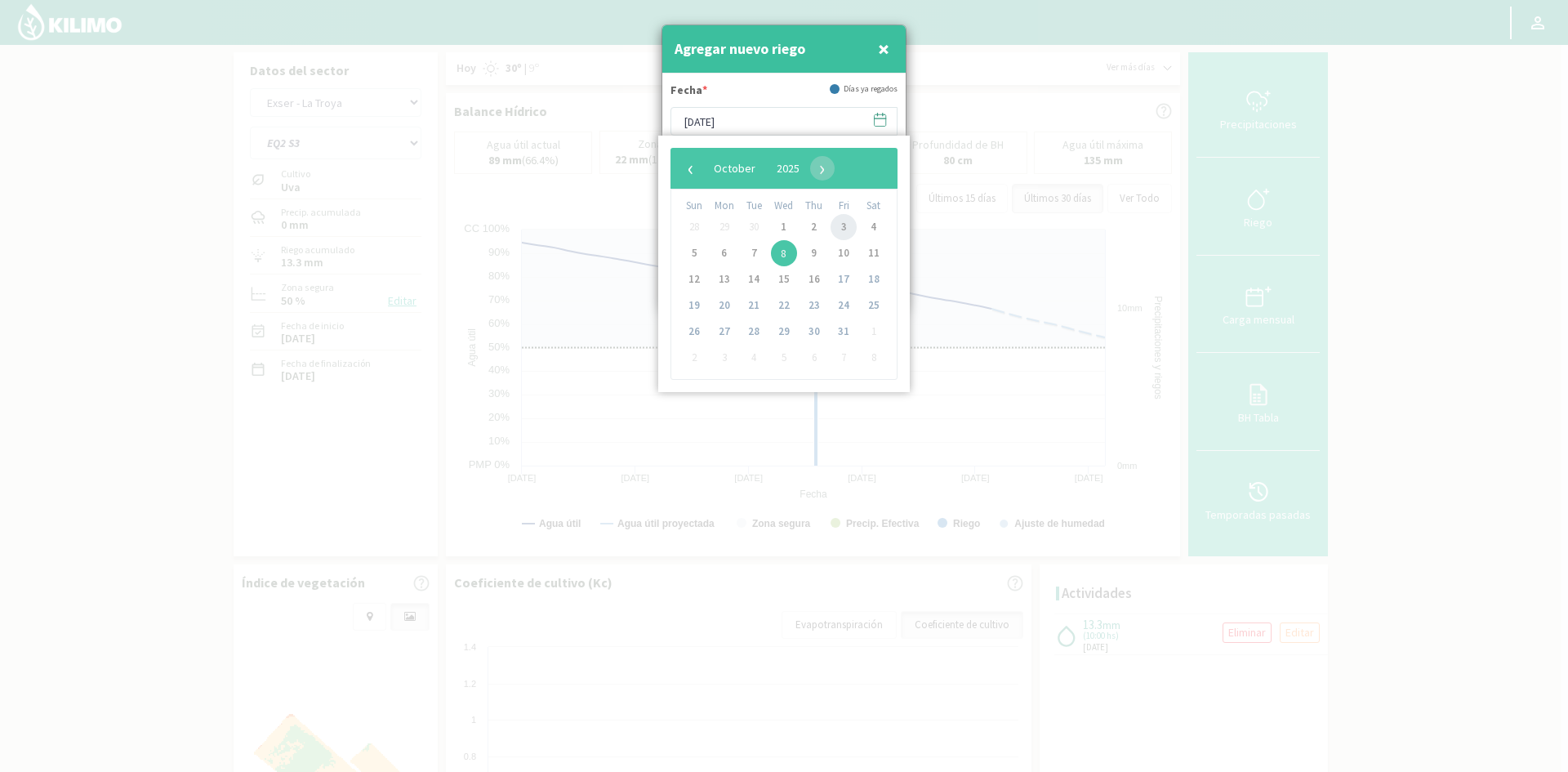
click at [837, 230] on span "3" at bounding box center [843, 226] width 26 height 26
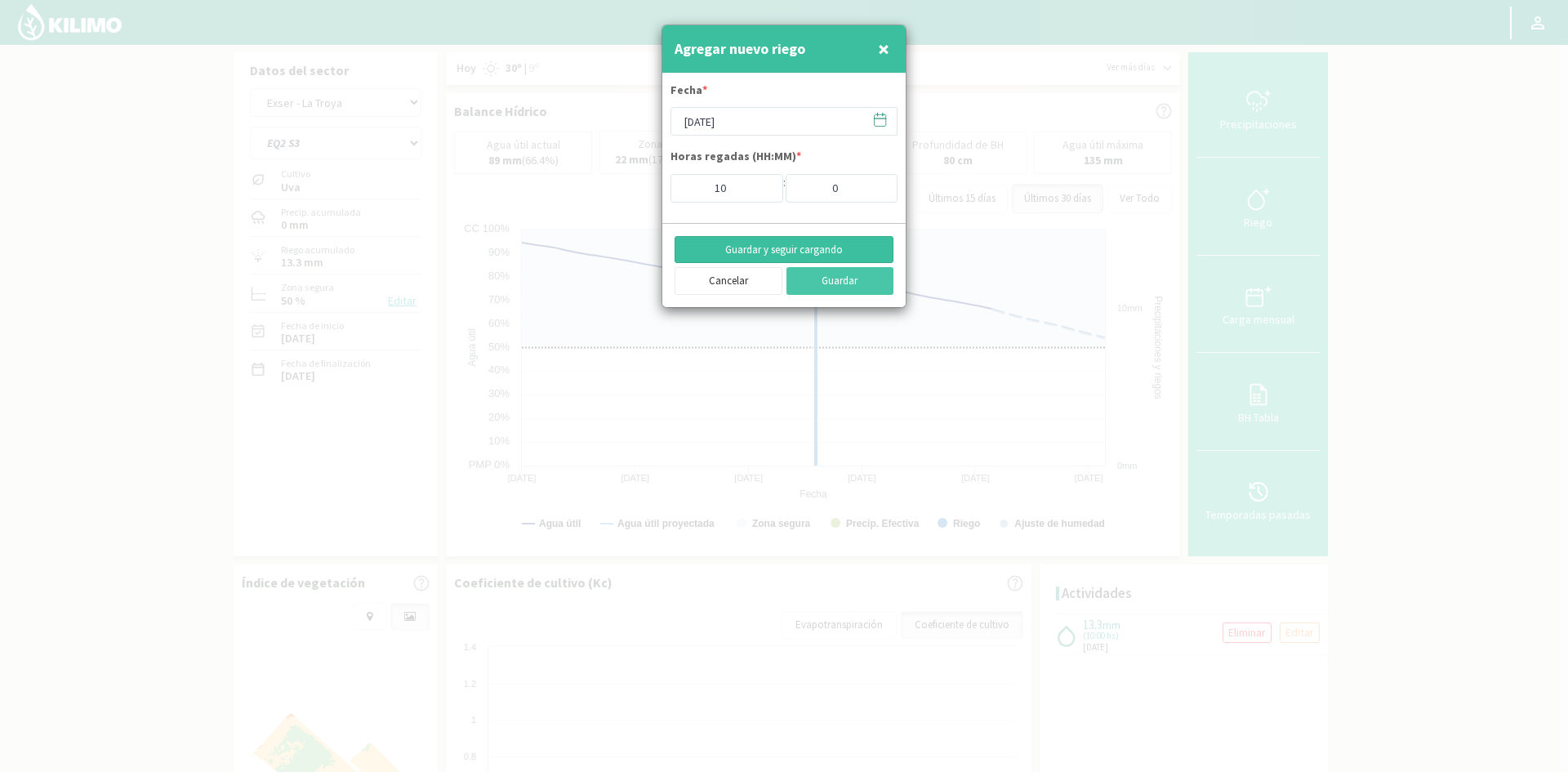
click at [765, 250] on button "Guardar y seguir cargando" at bounding box center [784, 250] width 219 height 28
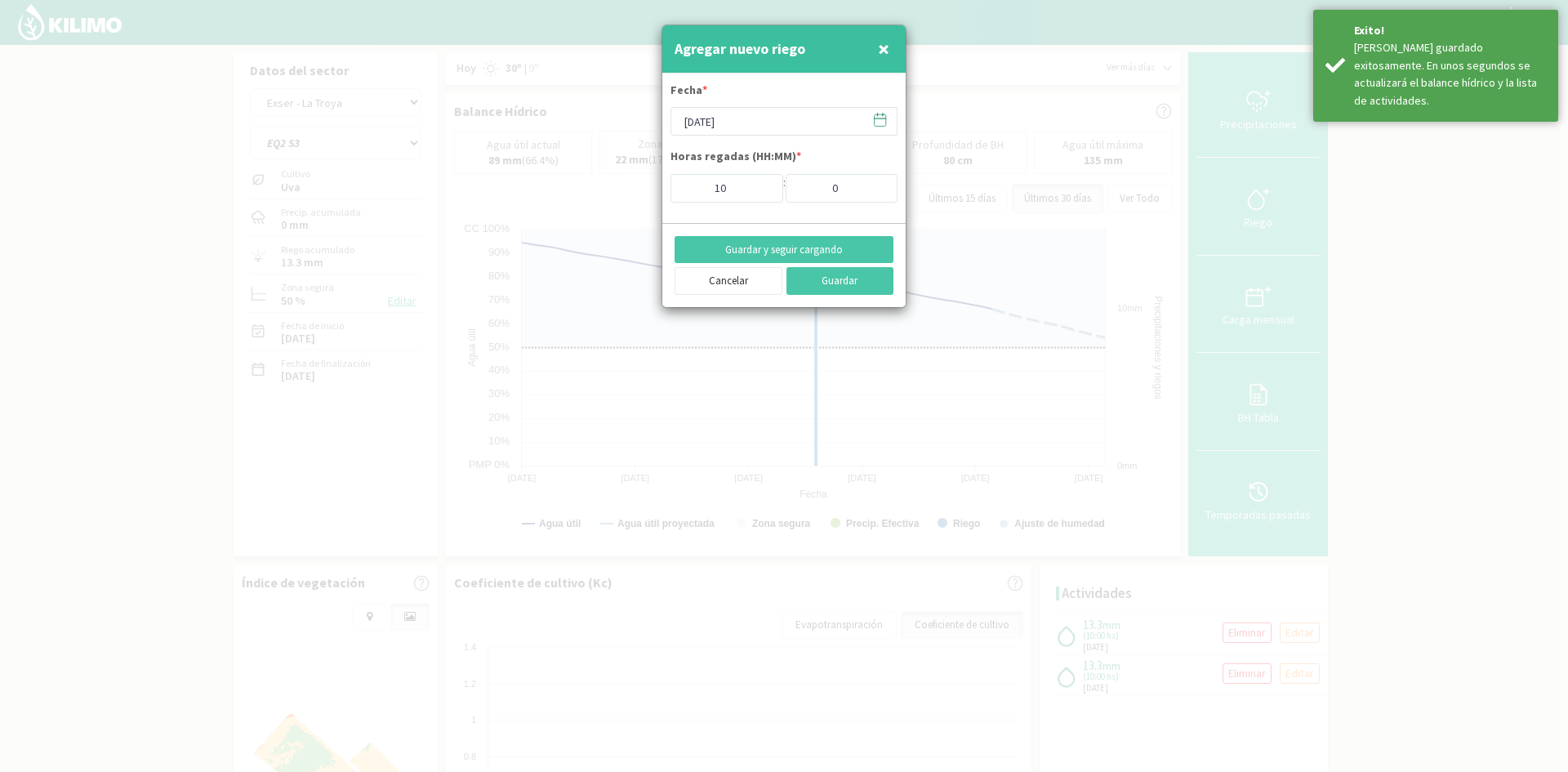
click at [884, 51] on span "×" at bounding box center [884, 48] width 12 height 27
type input "[DATE]"
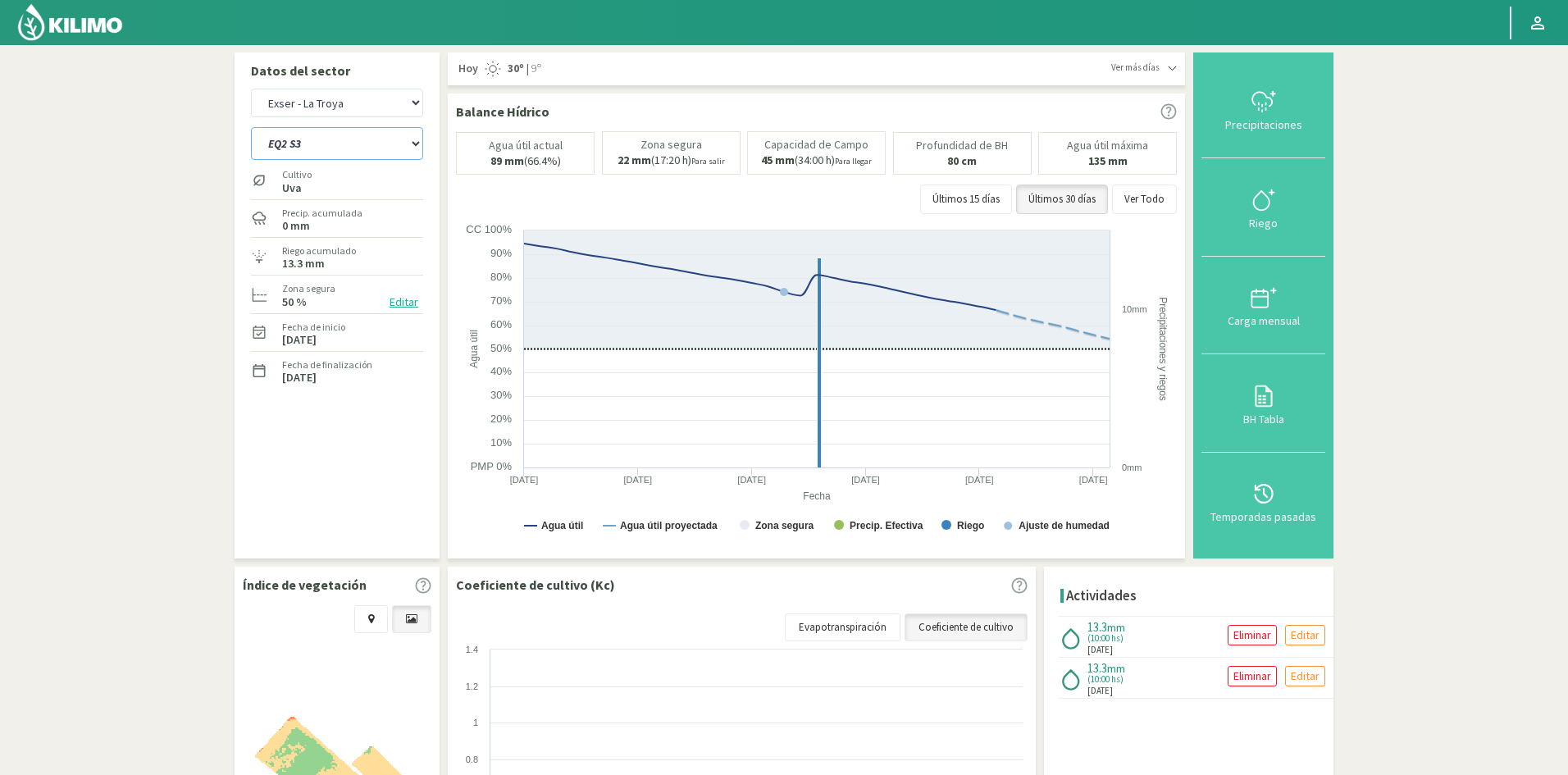
click at [303, 145] on select "EQ1 S1 EQ1 S2 EQ1 S3 EQ1 S4 EQ1 S5 EQ2 S1 EQ2 S2 EQ2 S3 EQ2 S4 EQ2 S5" at bounding box center [337, 143] width 173 height 33
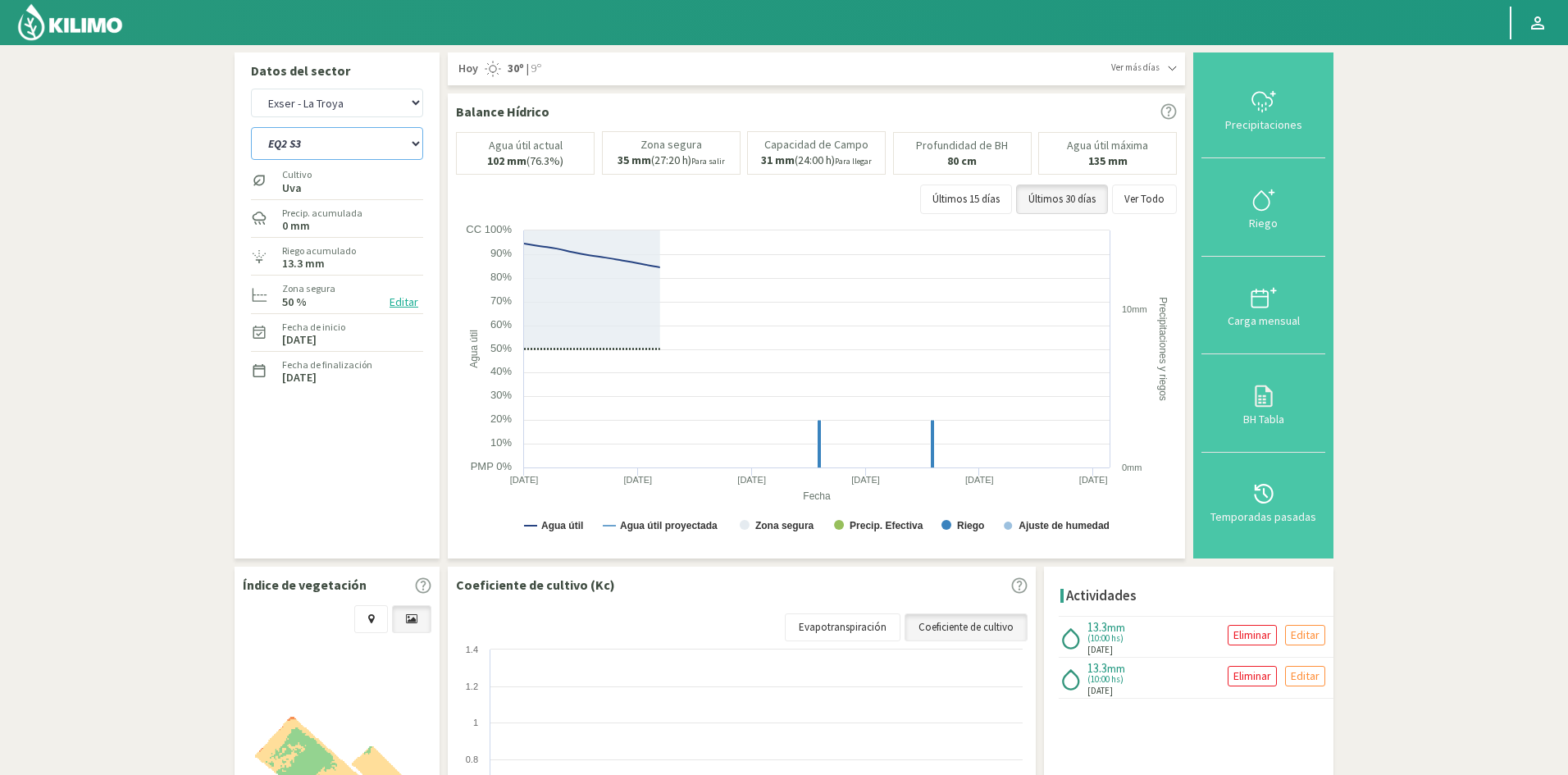
select select "199: Object"
click at [251, 127] on select "EQ1 S1 EQ1 S2 EQ1 S3 EQ1 S4 EQ1 S5 EQ2 S1 EQ2 S2 EQ2 S3 EQ2 S4 EQ2 S5" at bounding box center [337, 143] width 173 height 33
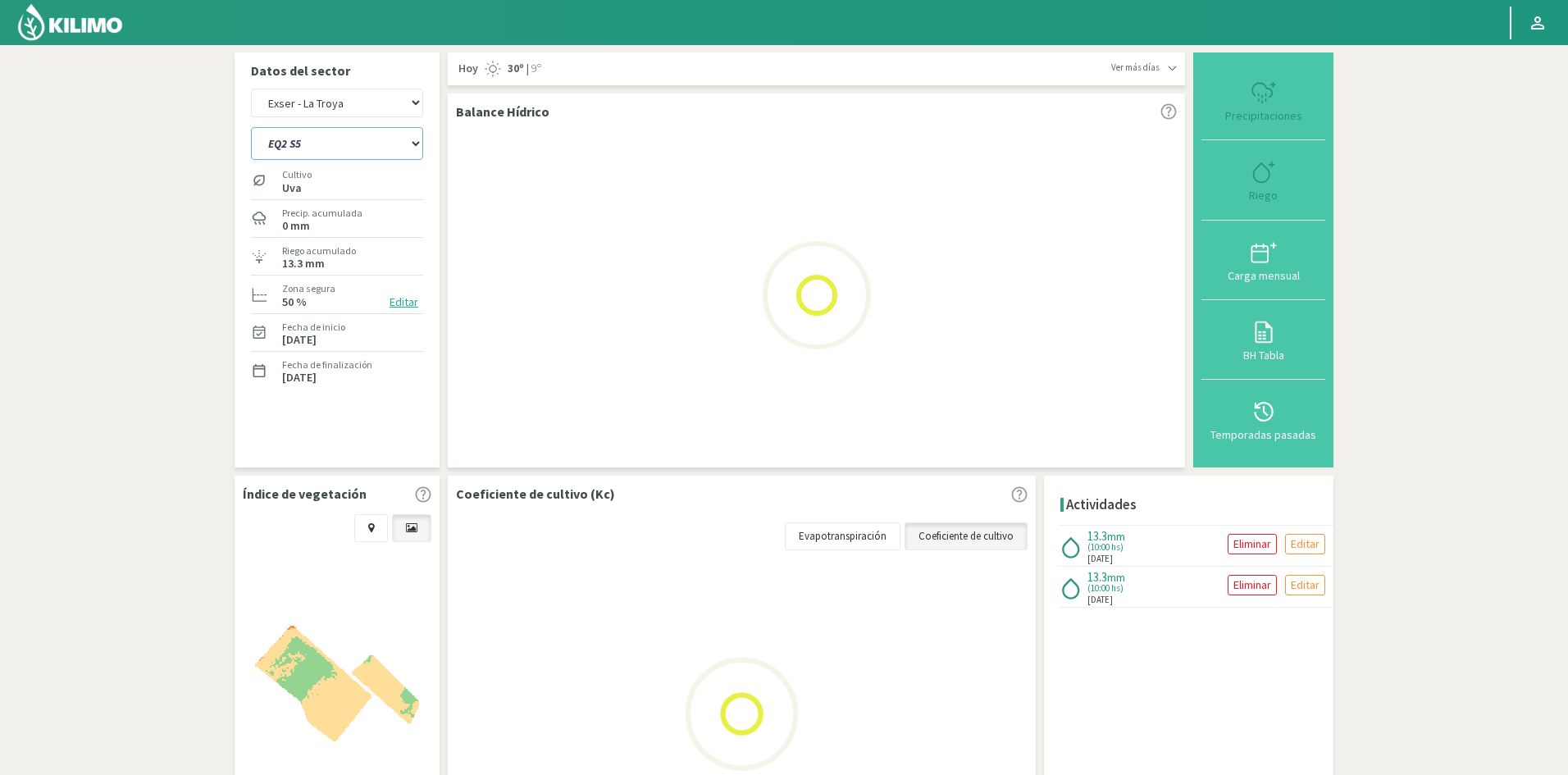
select select "40: Object"
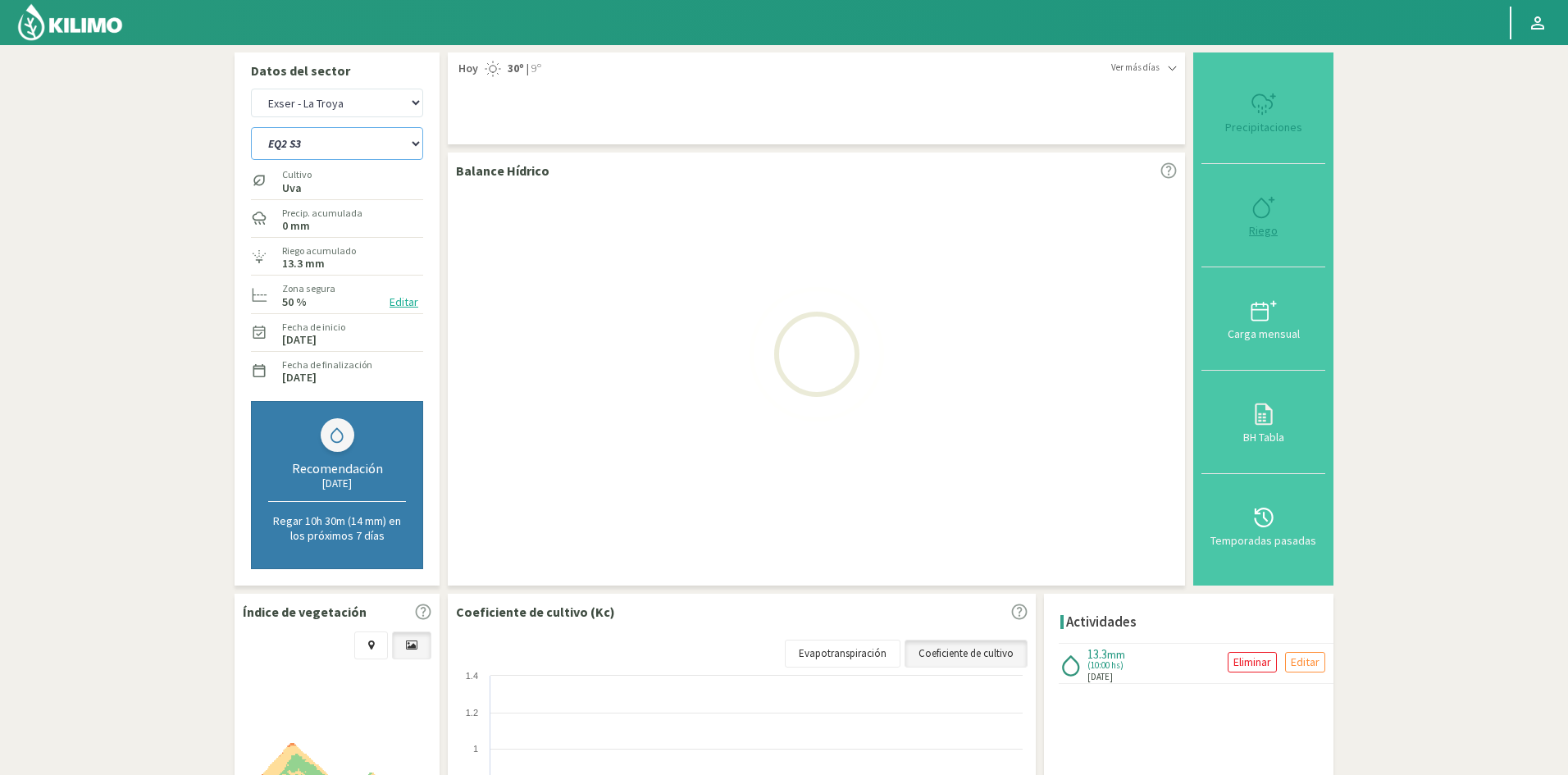
select select "209: Object"
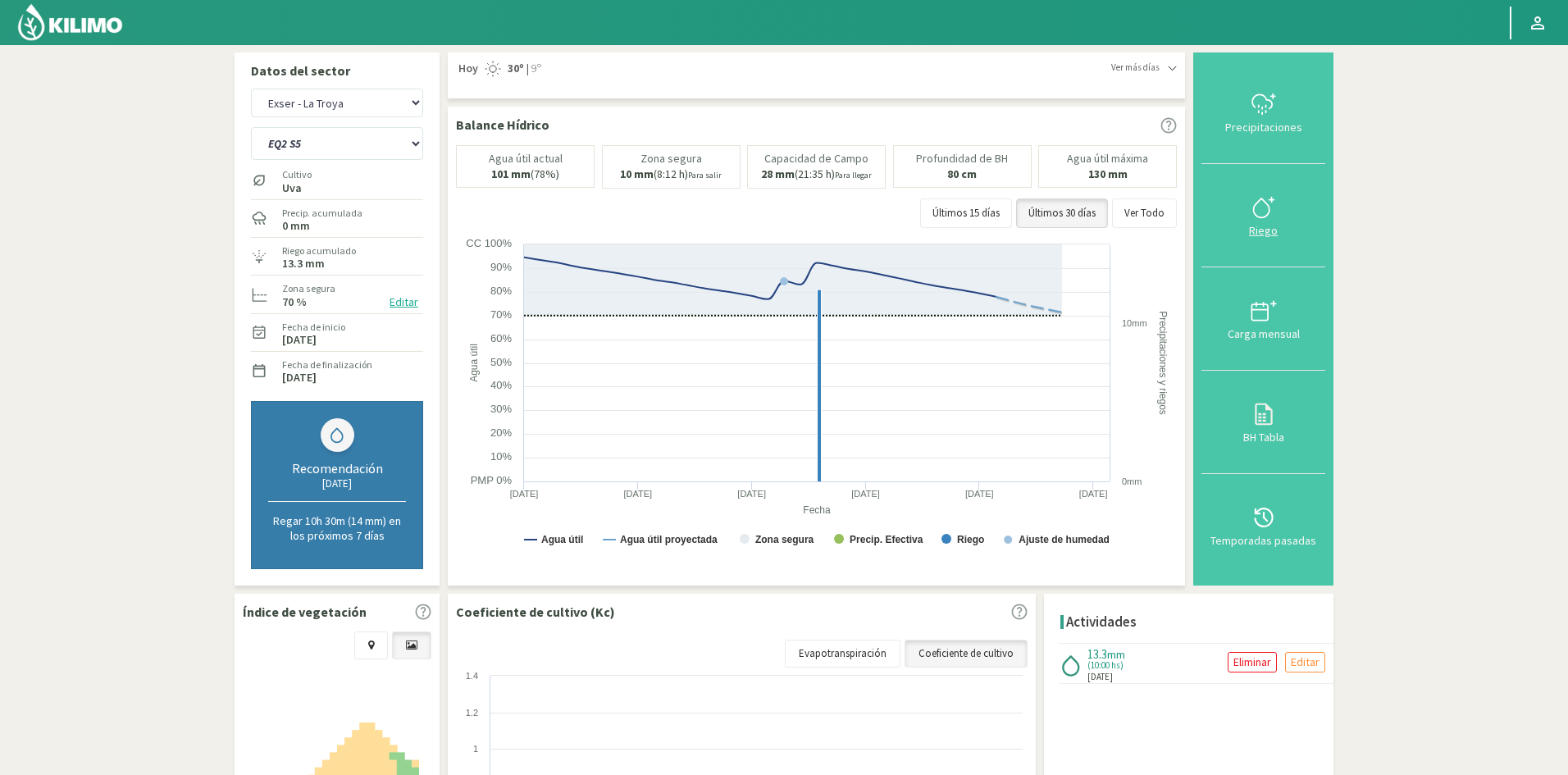
click at [1269, 235] on div "Riego" at bounding box center [1263, 230] width 114 height 12
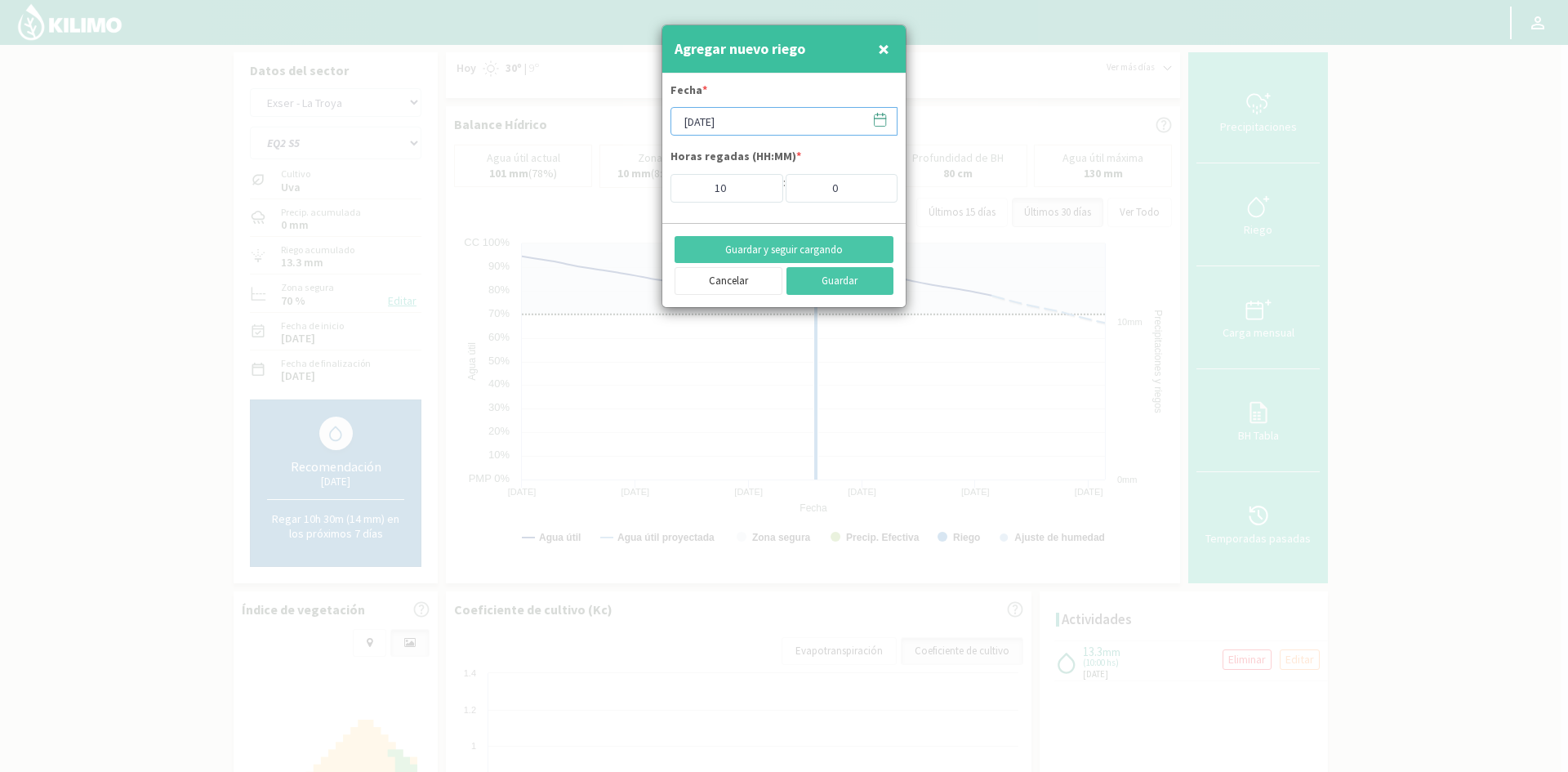
click at [719, 109] on input "[DATE]" at bounding box center [784, 121] width 227 height 29
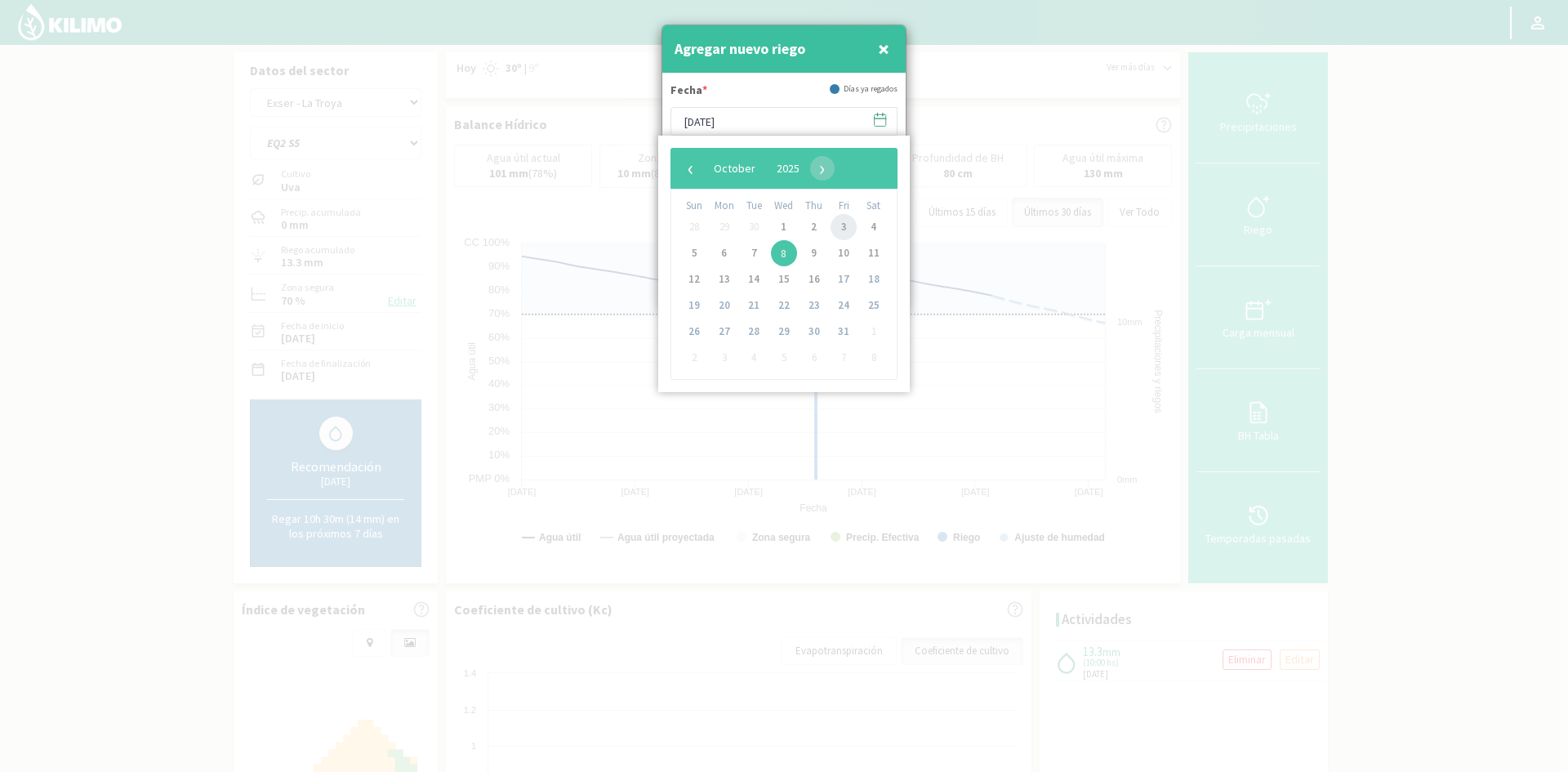
click at [842, 229] on span "3" at bounding box center [843, 226] width 26 height 26
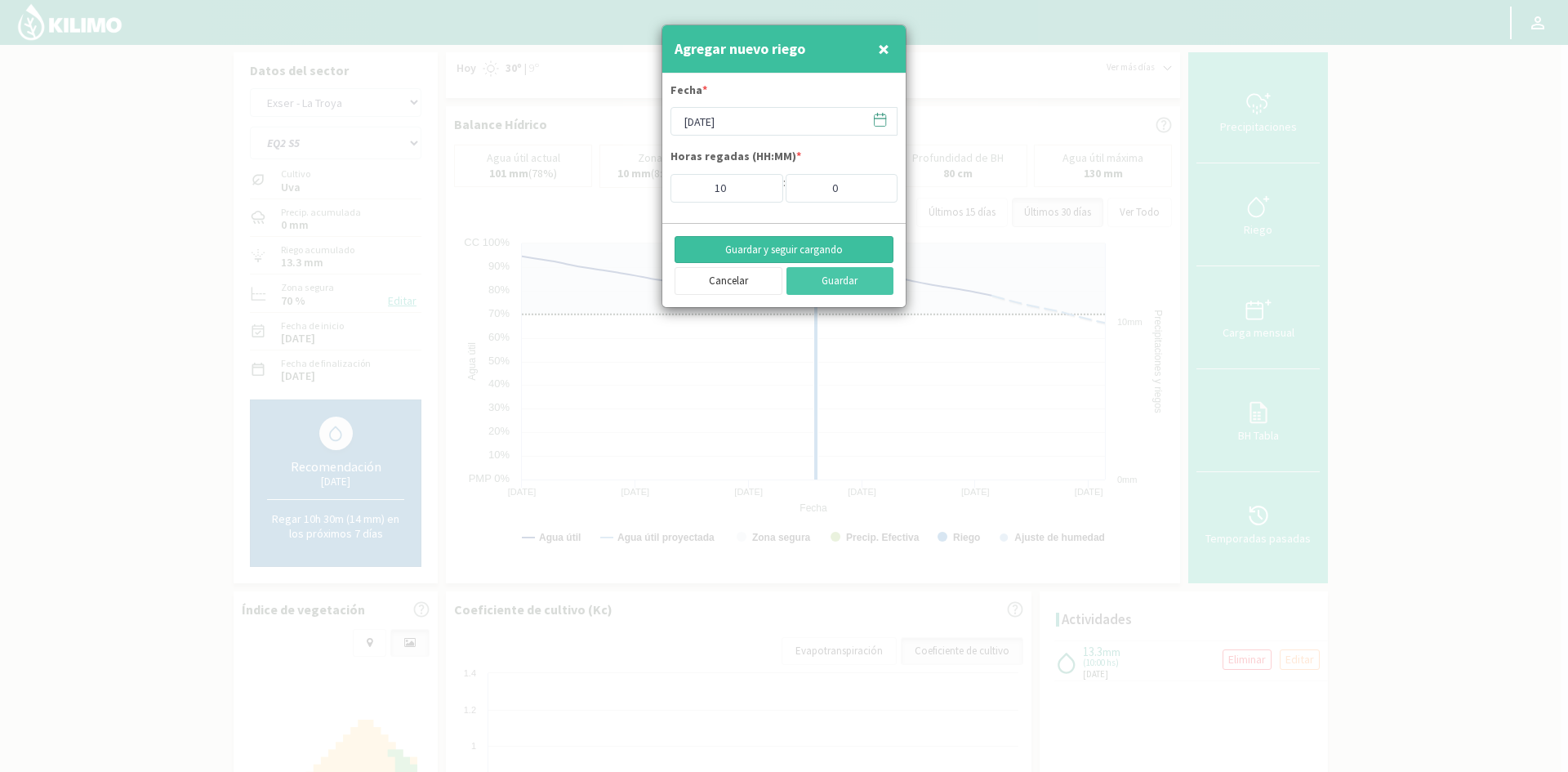
click at [749, 250] on button "Guardar y seguir cargando" at bounding box center [784, 250] width 219 height 28
click at [886, 51] on span "×" at bounding box center [884, 48] width 12 height 27
type input "[DATE]"
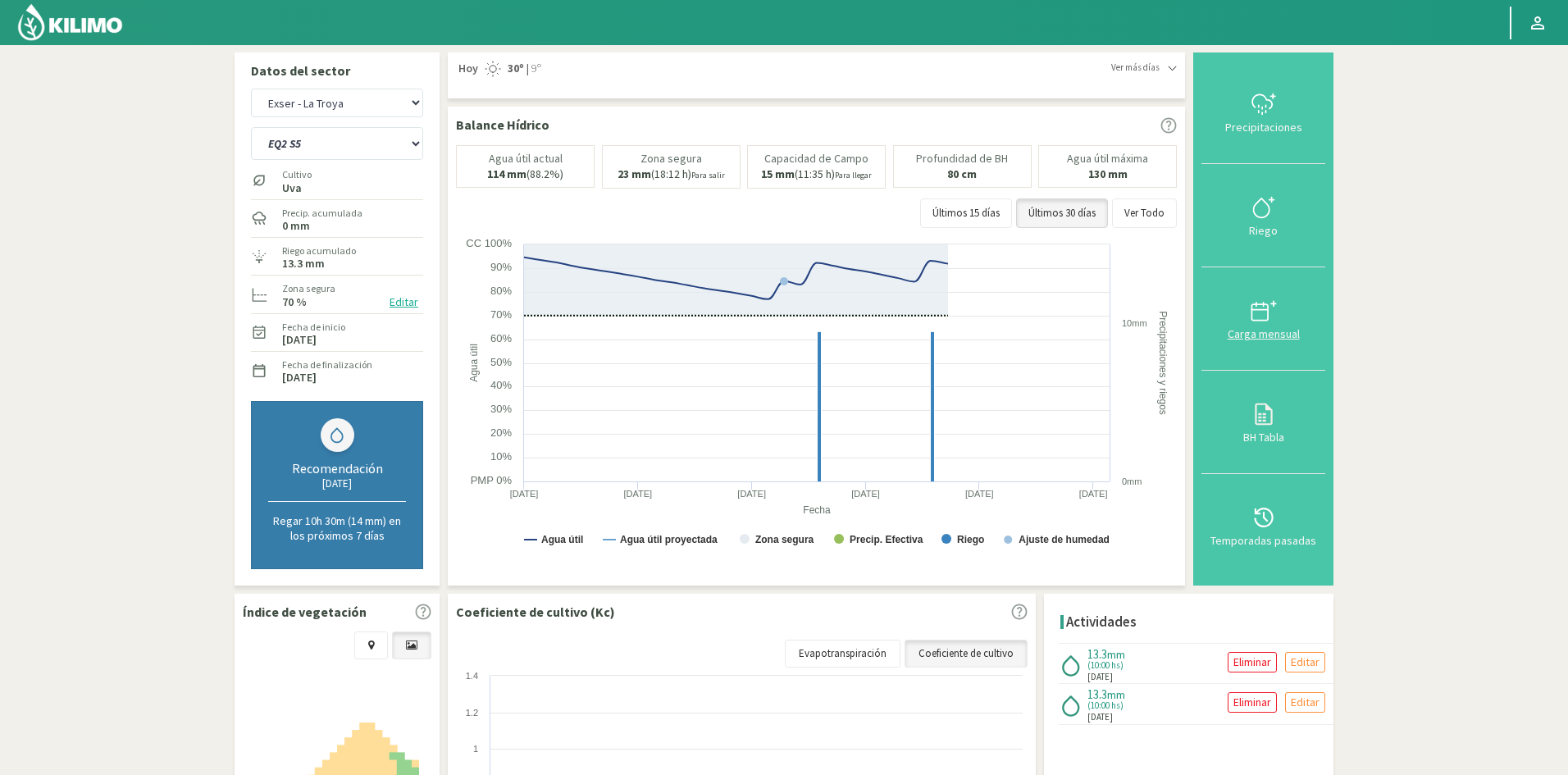
click at [1279, 333] on div "Carga mensual" at bounding box center [1263, 334] width 114 height 12
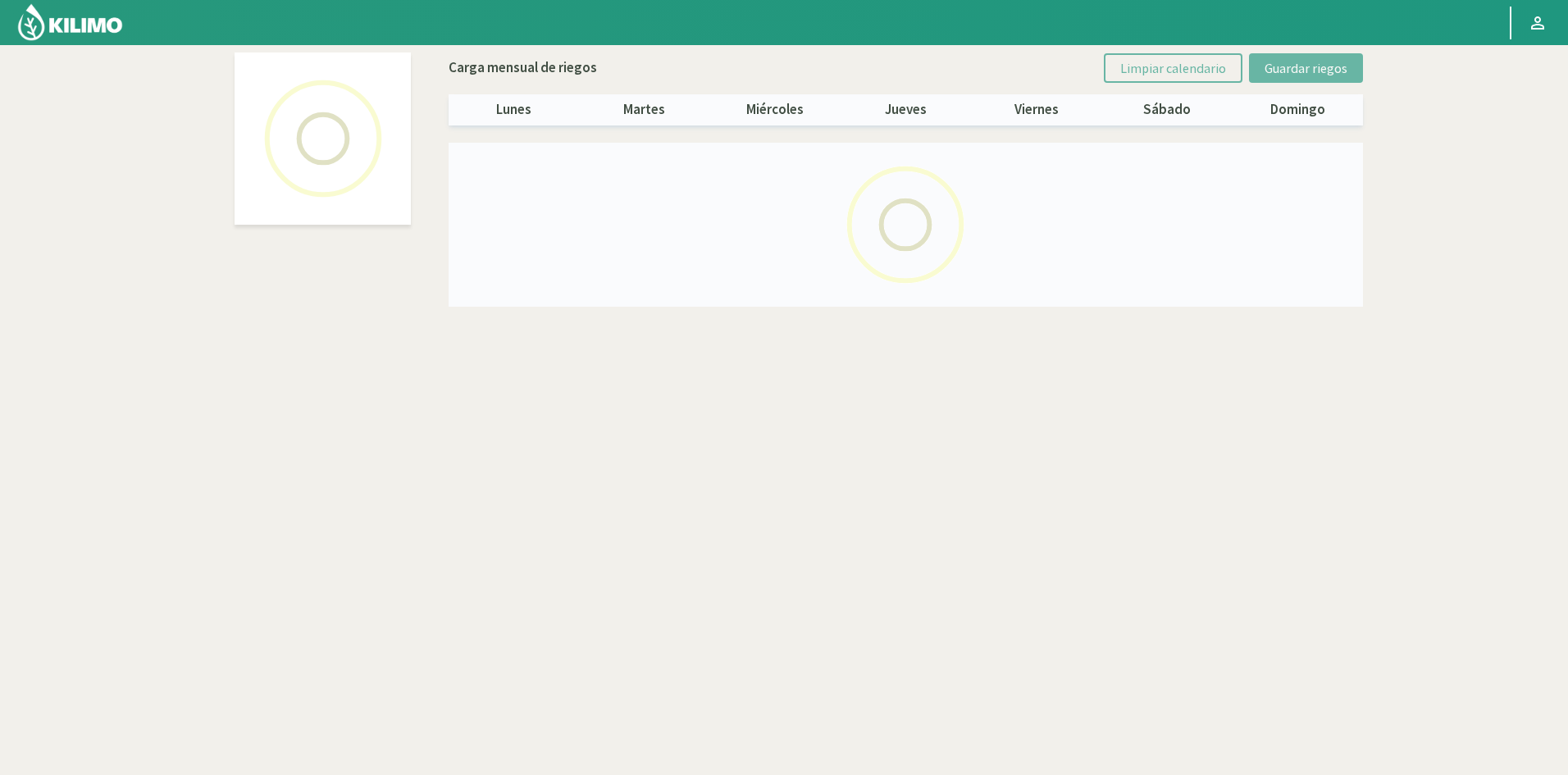
select select "9: Object"
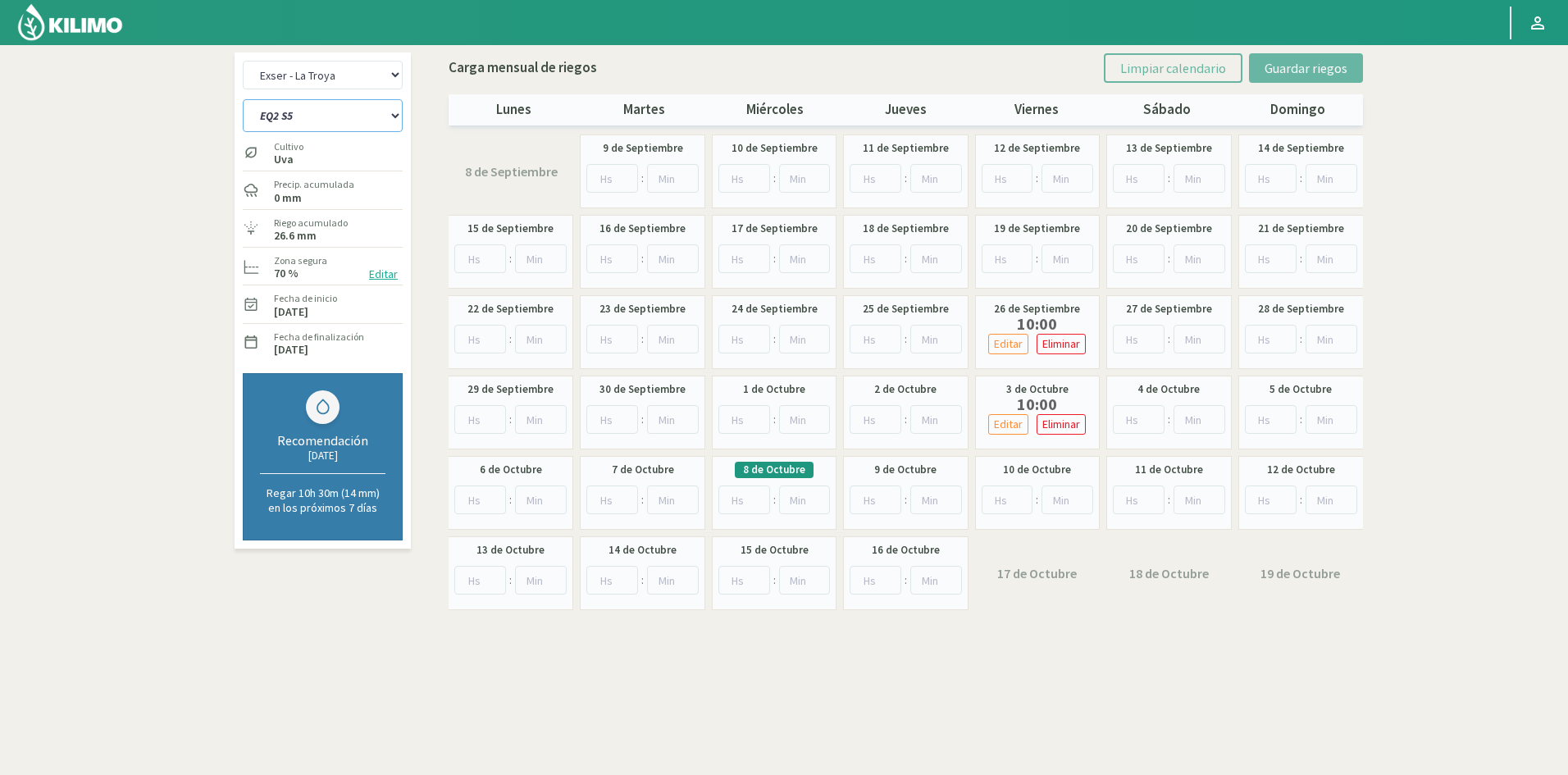
click at [401, 113] on select "EQ1 S1 EQ1 S2 EQ1 S3 EQ1 S4 EQ1 S5 EQ2 S1 EQ2 S2 EQ2 S3 EQ2 S4 EQ2 S5" at bounding box center [322, 115] width 160 height 33
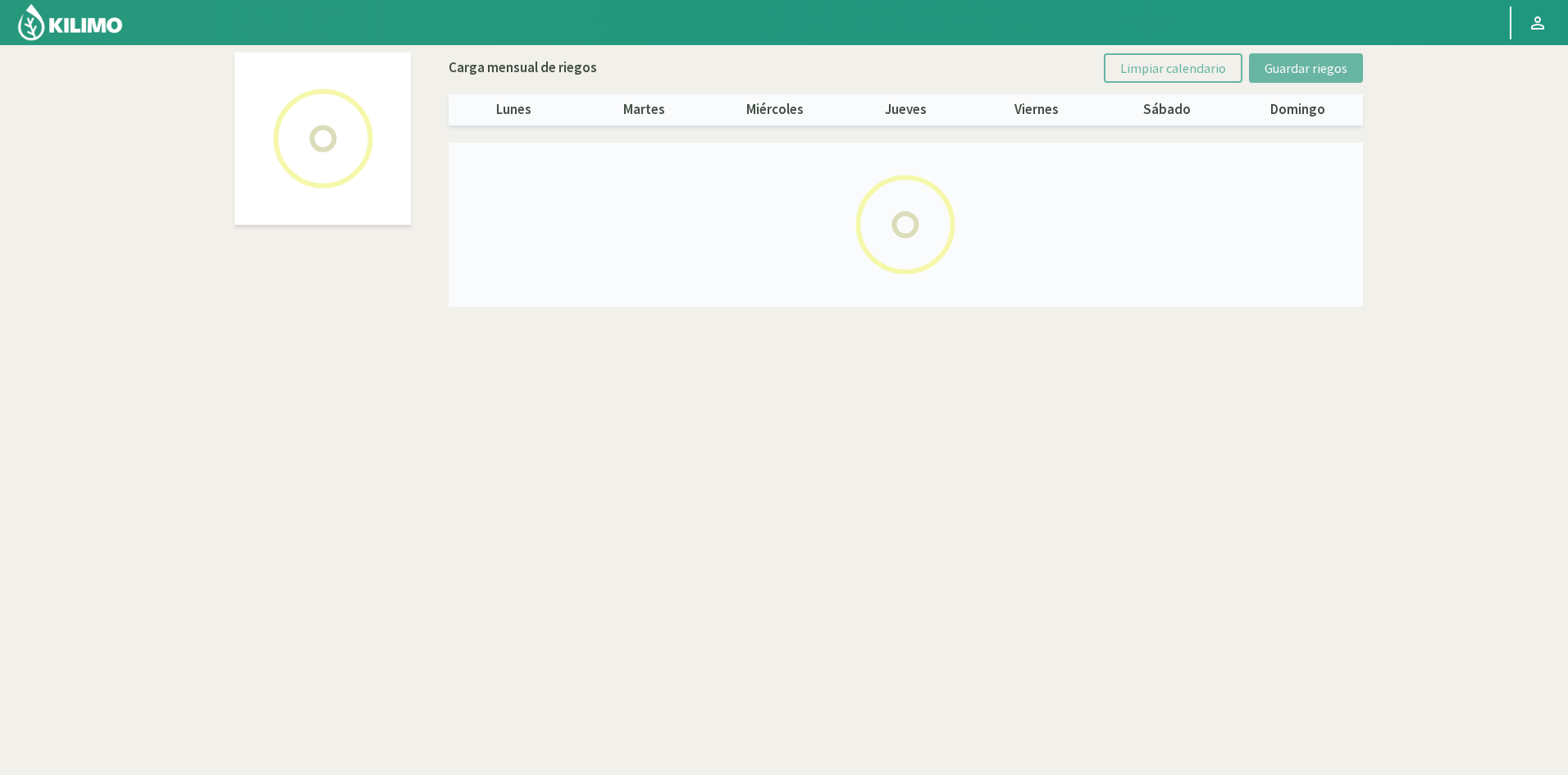
select select "3: Object"
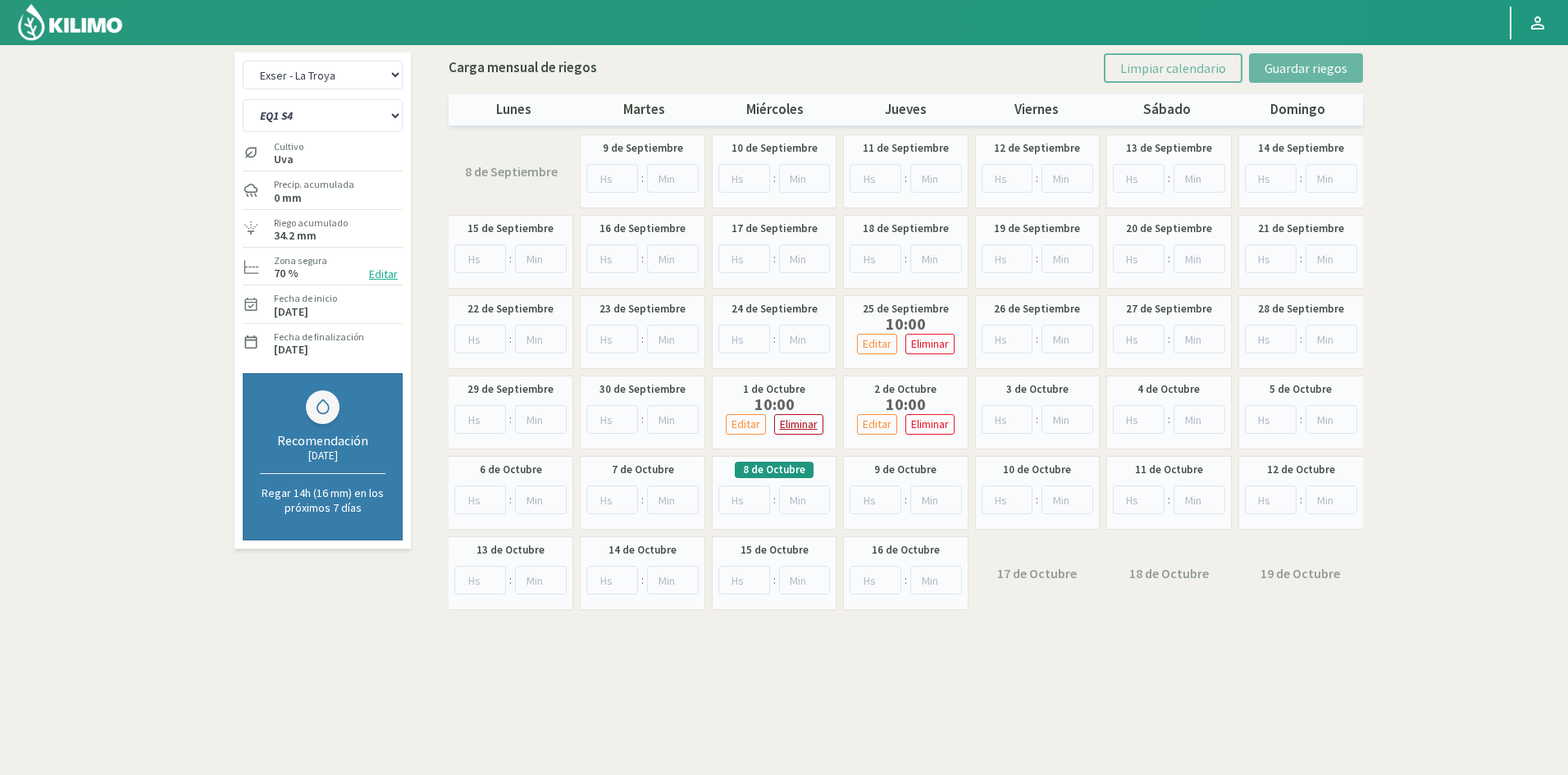
click at [793, 422] on p "Eliminar" at bounding box center [799, 424] width 38 height 19
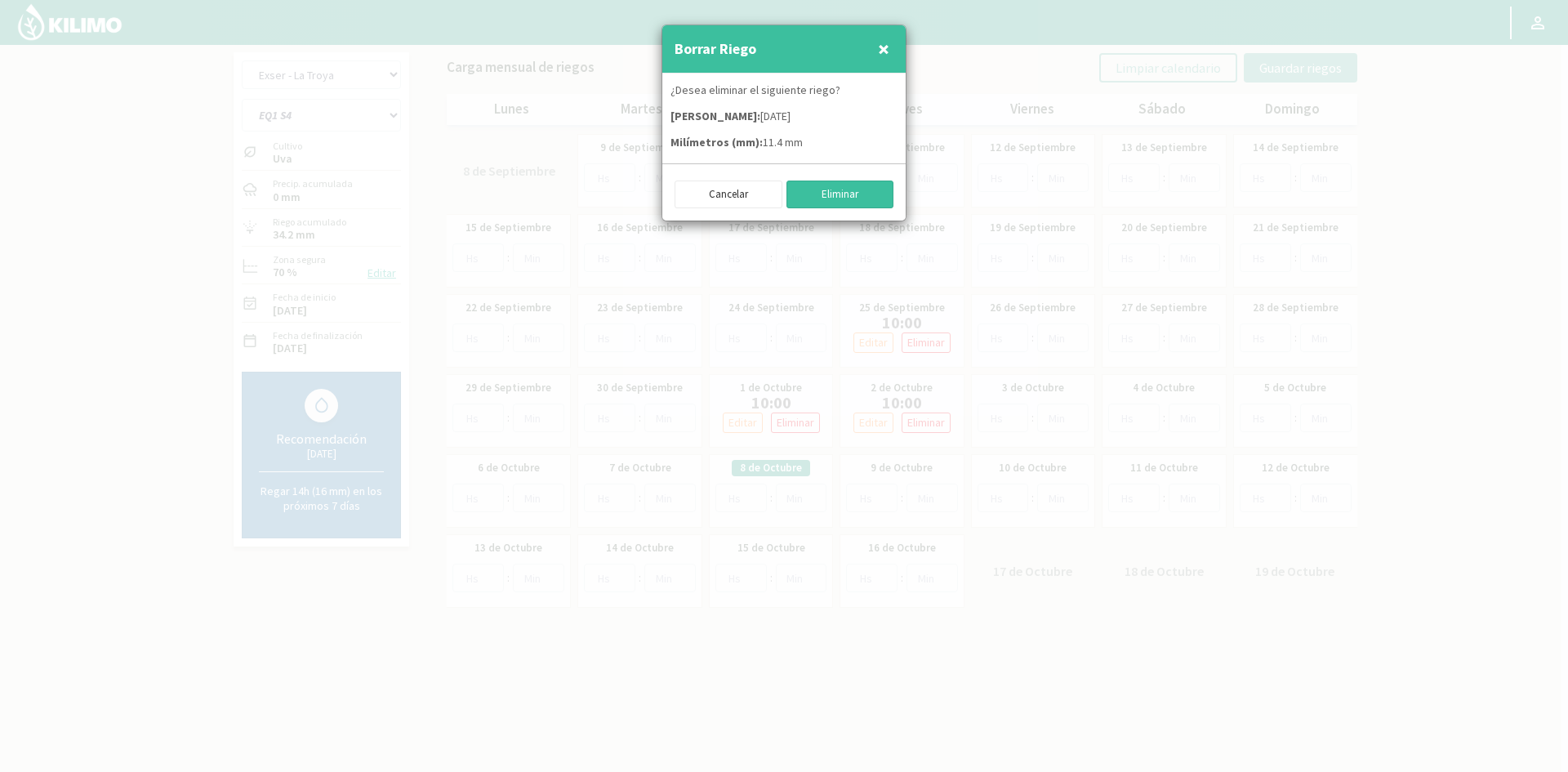
click at [835, 192] on button "Eliminar" at bounding box center [840, 194] width 108 height 28
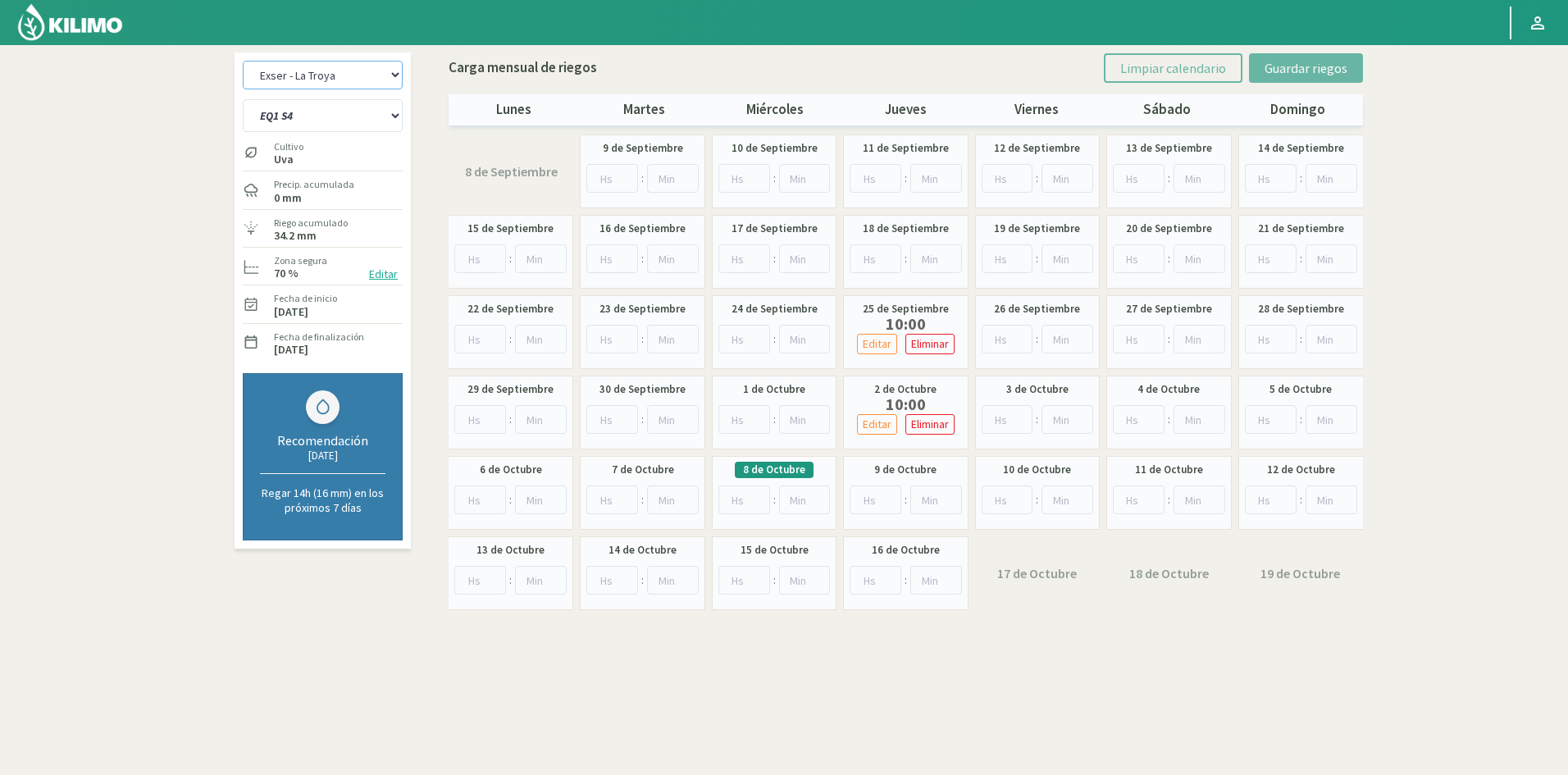
click at [340, 72] on select "Exser - La Troya Exser - Los Molles" at bounding box center [322, 75] width 160 height 29
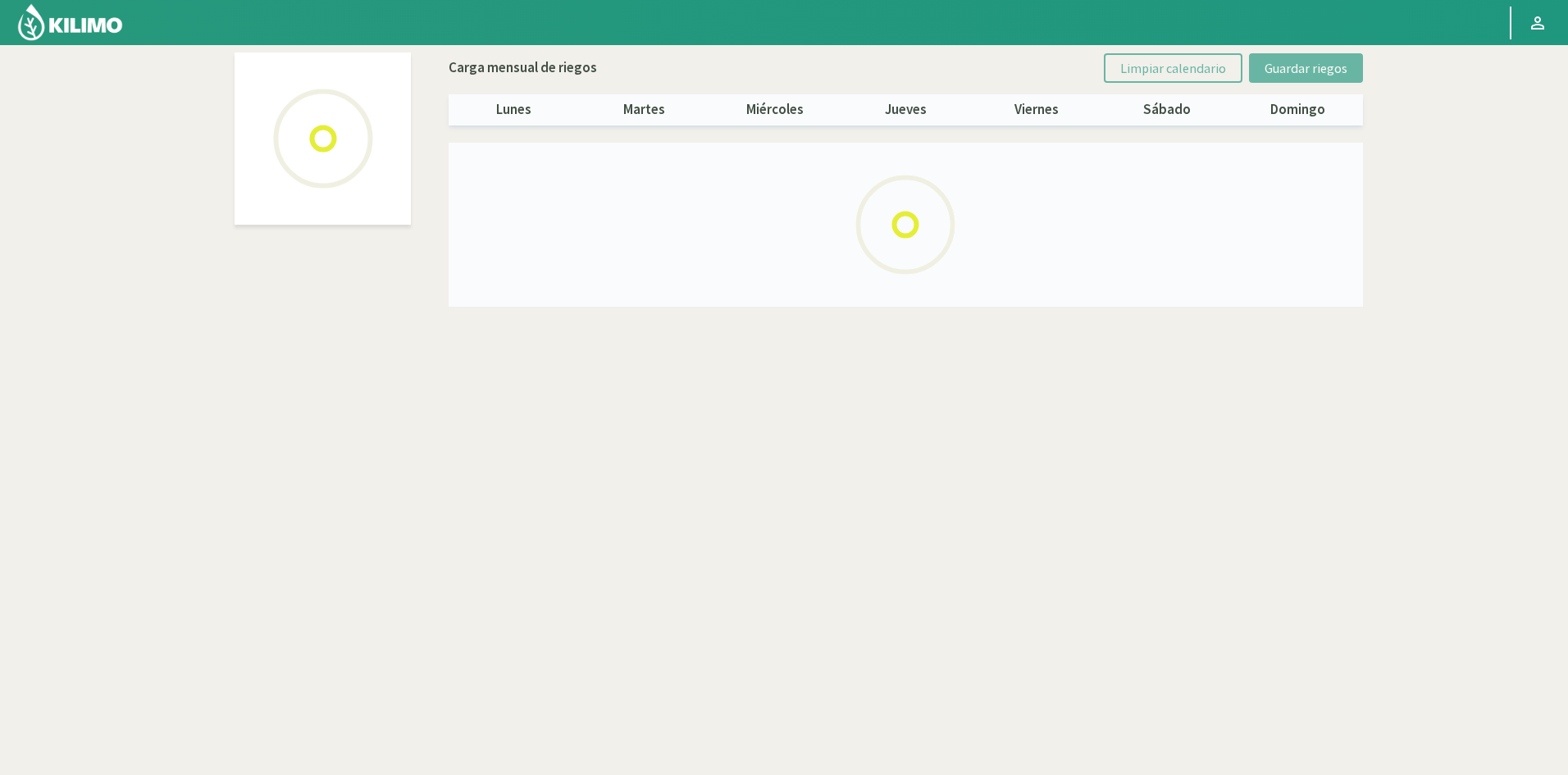
select select "1: Object"
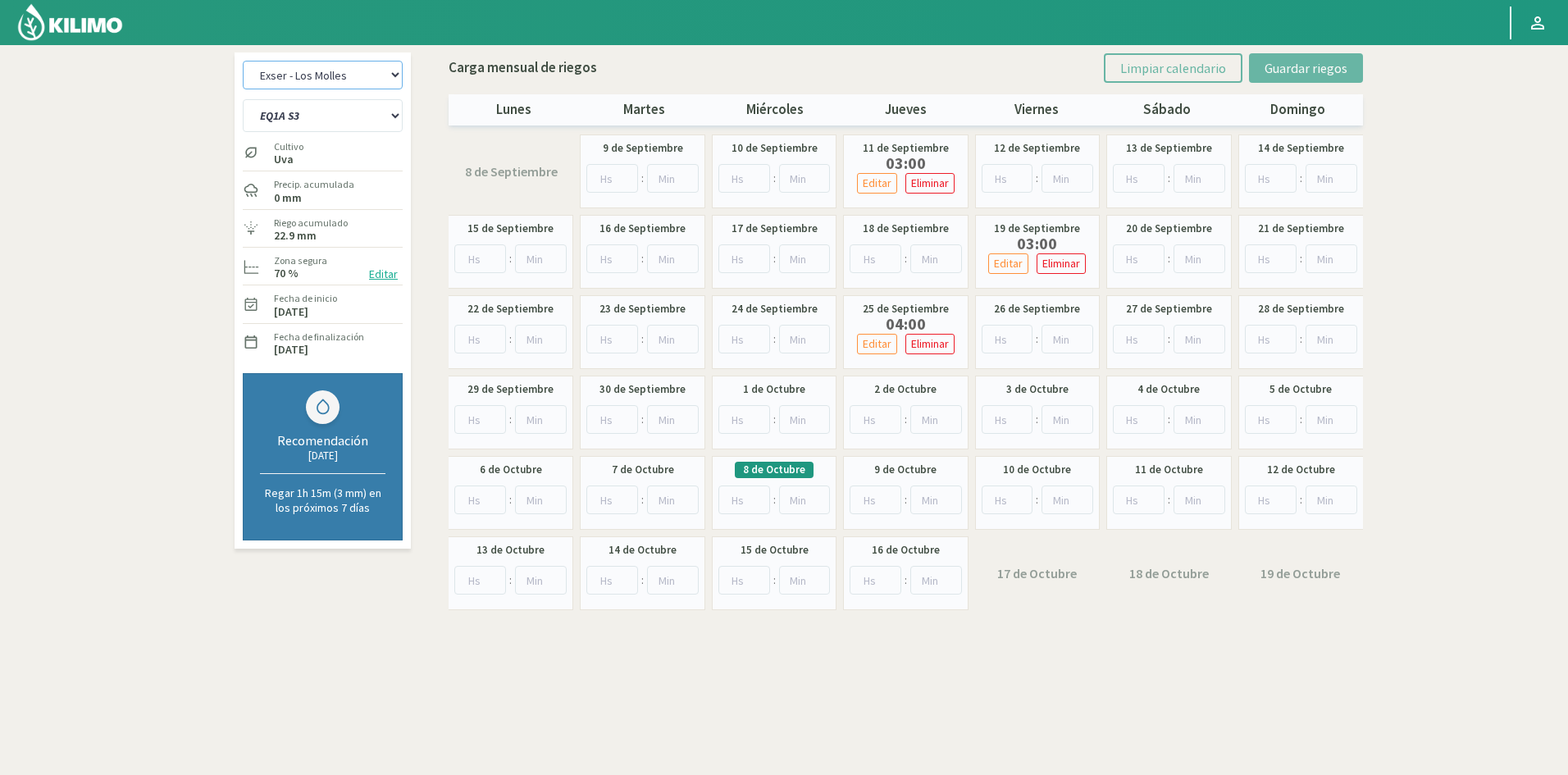
click at [398, 75] on select "Exser - La Troya Exser - Los Molles" at bounding box center [322, 75] width 160 height 29
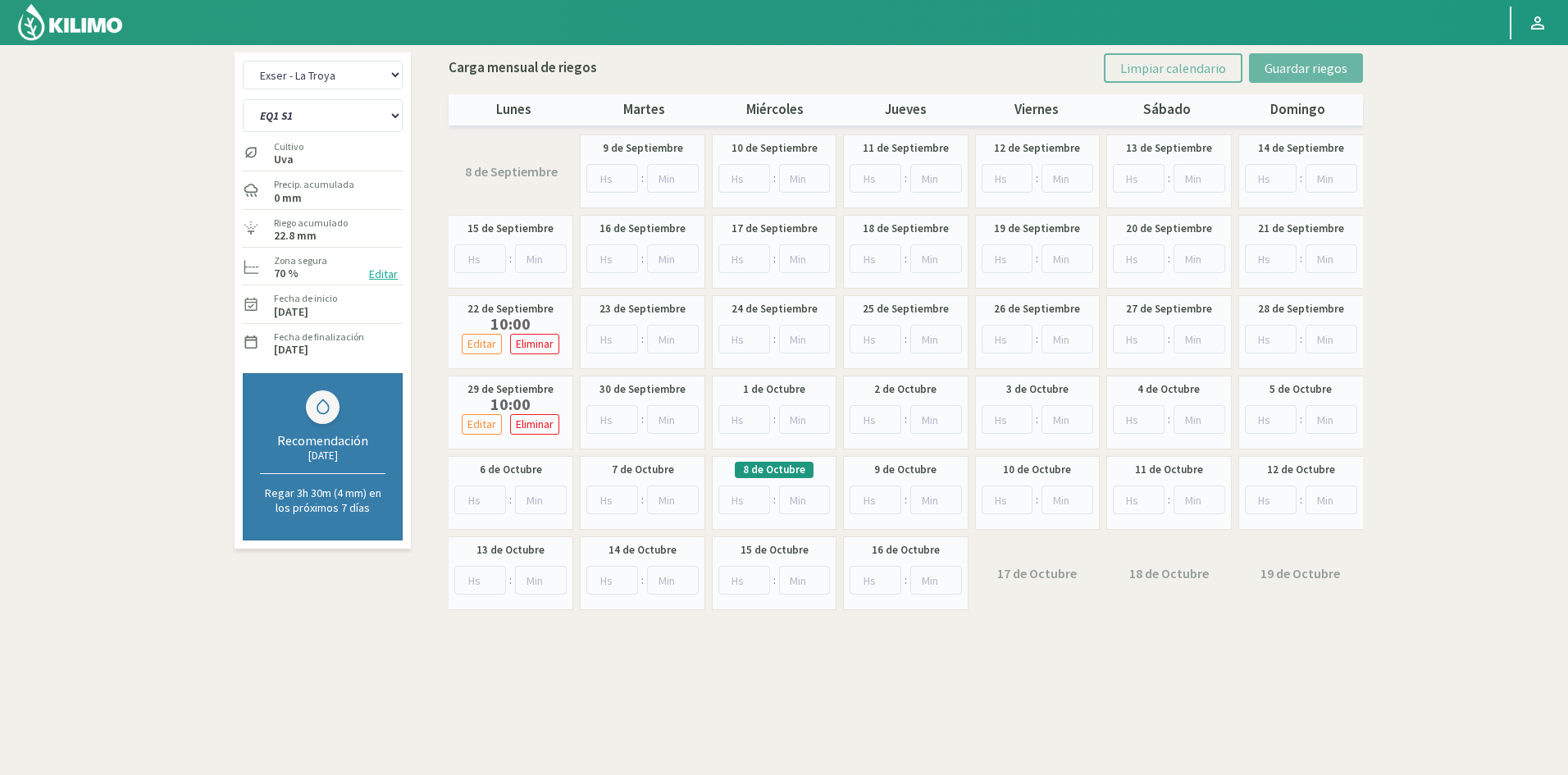
click at [387, 272] on button "Editar" at bounding box center [383, 274] width 38 height 19
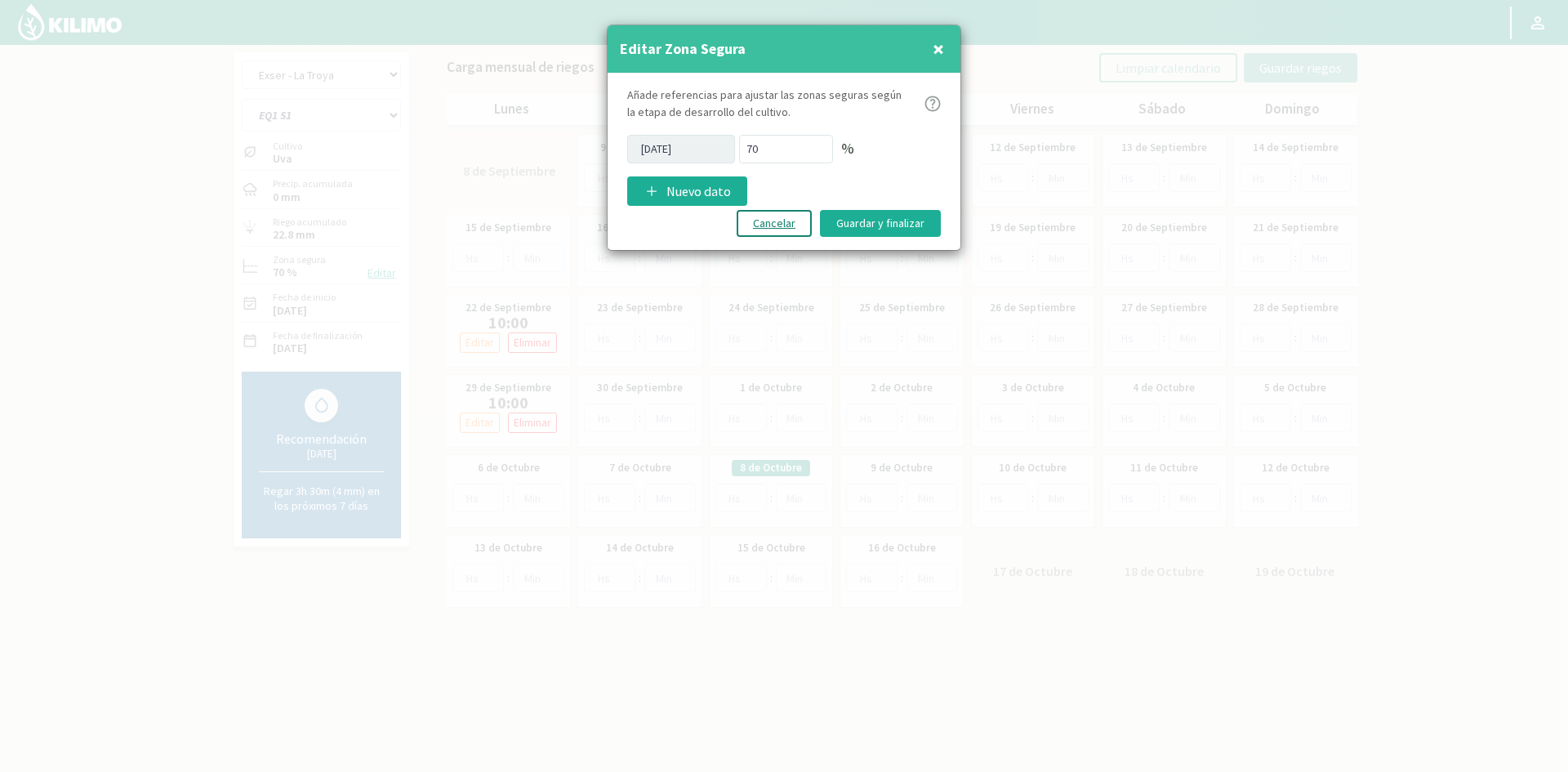
click at [786, 230] on button "Cancelar" at bounding box center [774, 224] width 75 height 27
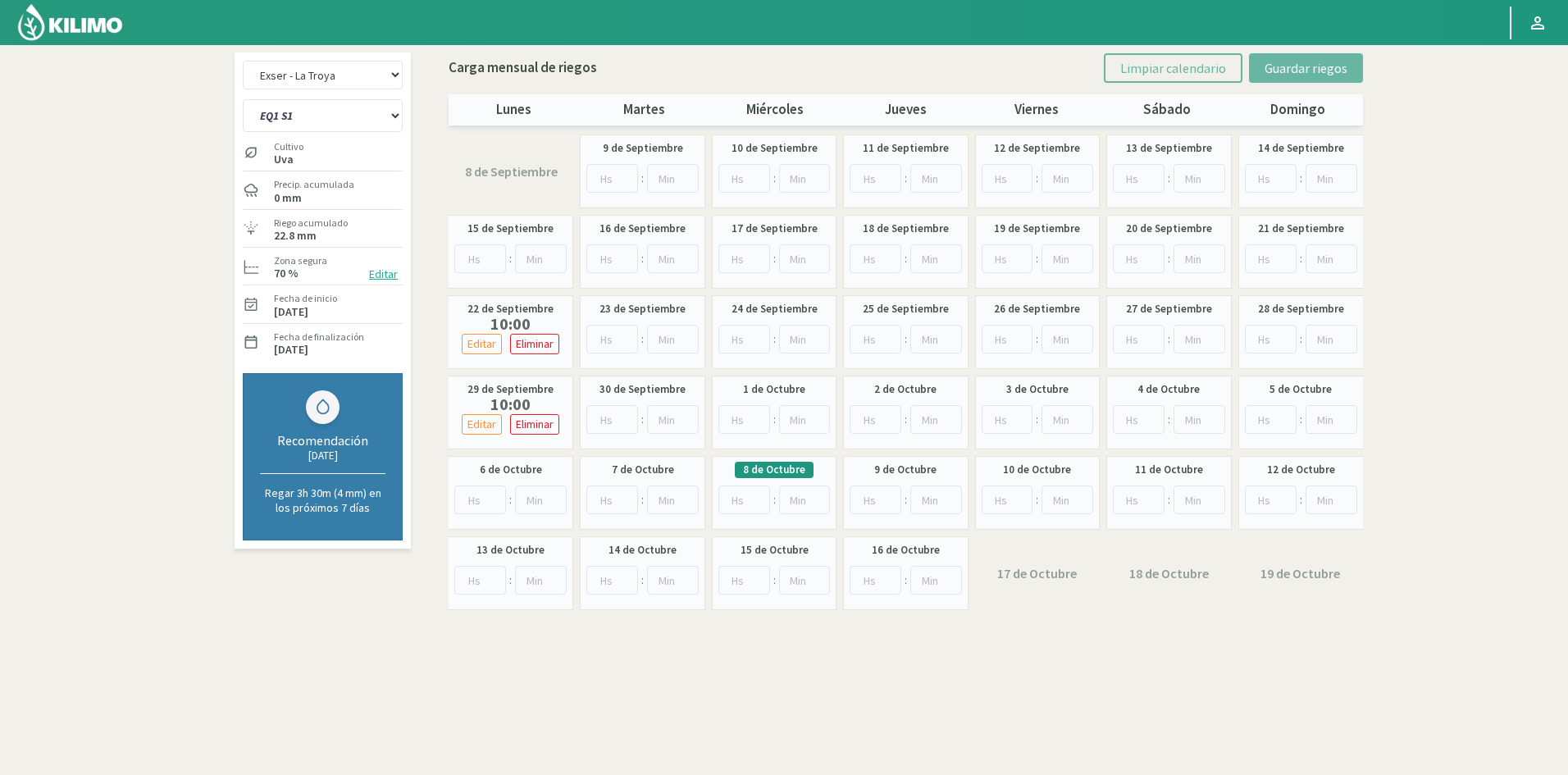
click at [332, 159] on div "Cultivo Uva" at bounding box center [322, 151] width 160 height 35
click at [281, 154] on label "Uva" at bounding box center [288, 159] width 30 height 11
click at [399, 116] on select "EQ1 S1 EQ1 S2 EQ1 S3 EQ1 S4 EQ1 S5 EQ2 S1 EQ2 S2 EQ2 S3 EQ2 S4 EQ2 S5" at bounding box center [322, 115] width 160 height 33
click at [115, 322] on section "Exser - La [PERSON_NAME] Exser - Los [PERSON_NAME] EQ1 S1 EQ1 S2 EQ1 S3 EQ1 S4 …" at bounding box center [784, 432] width 1568 height 775
select select "3: Object"
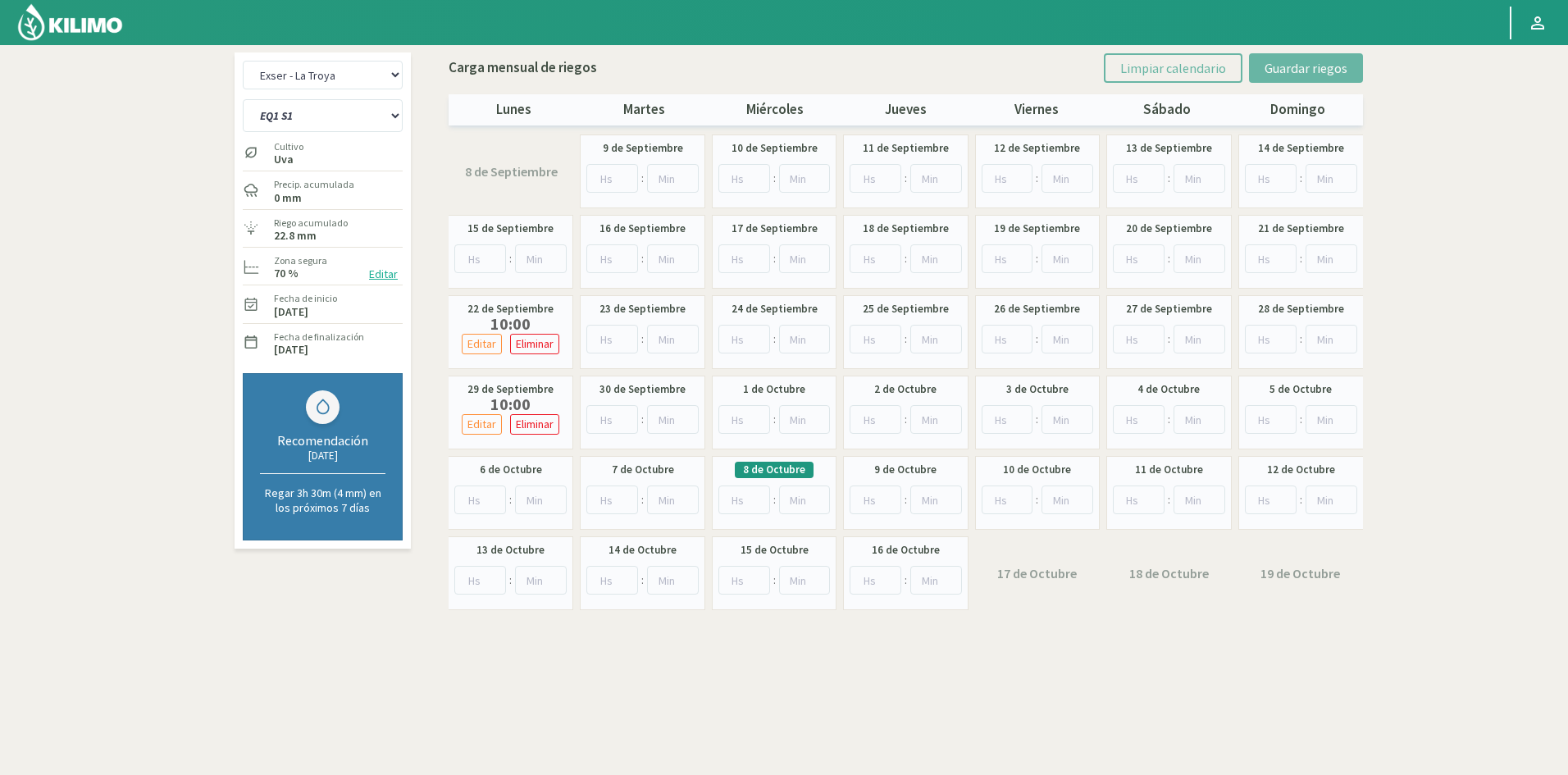
select select "10: Object"
select select "4: Object"
select select "36: Object"
select select "6: Object"
select select "52: Object"
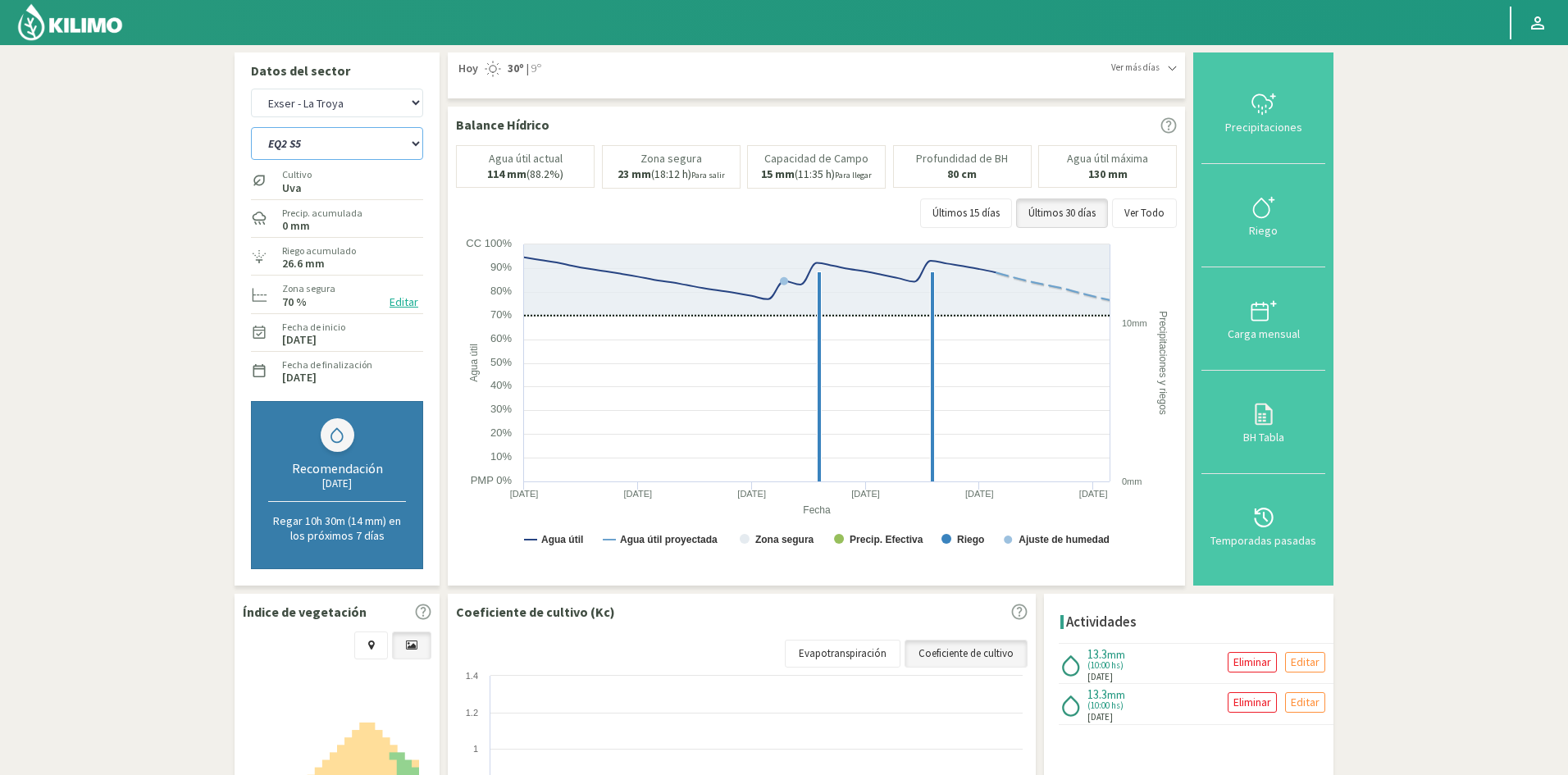
click at [332, 143] on select "EQ1 S1 EQ1 S2 EQ1 S3 EQ1 S4 EQ1 S5 EQ2 S1 EQ2 S2 EQ2 S3 EQ2 S4 EQ2 S5" at bounding box center [337, 143] width 173 height 33
select select "0: Object"
click at [251, 127] on select "EQ1 S1 EQ1 S2 EQ1 S3 EQ1 S4 EQ1 S5 EQ2 S1 EQ2 S2 EQ2 S3 EQ2 S4 EQ2 S5" at bounding box center [337, 143] width 173 height 33
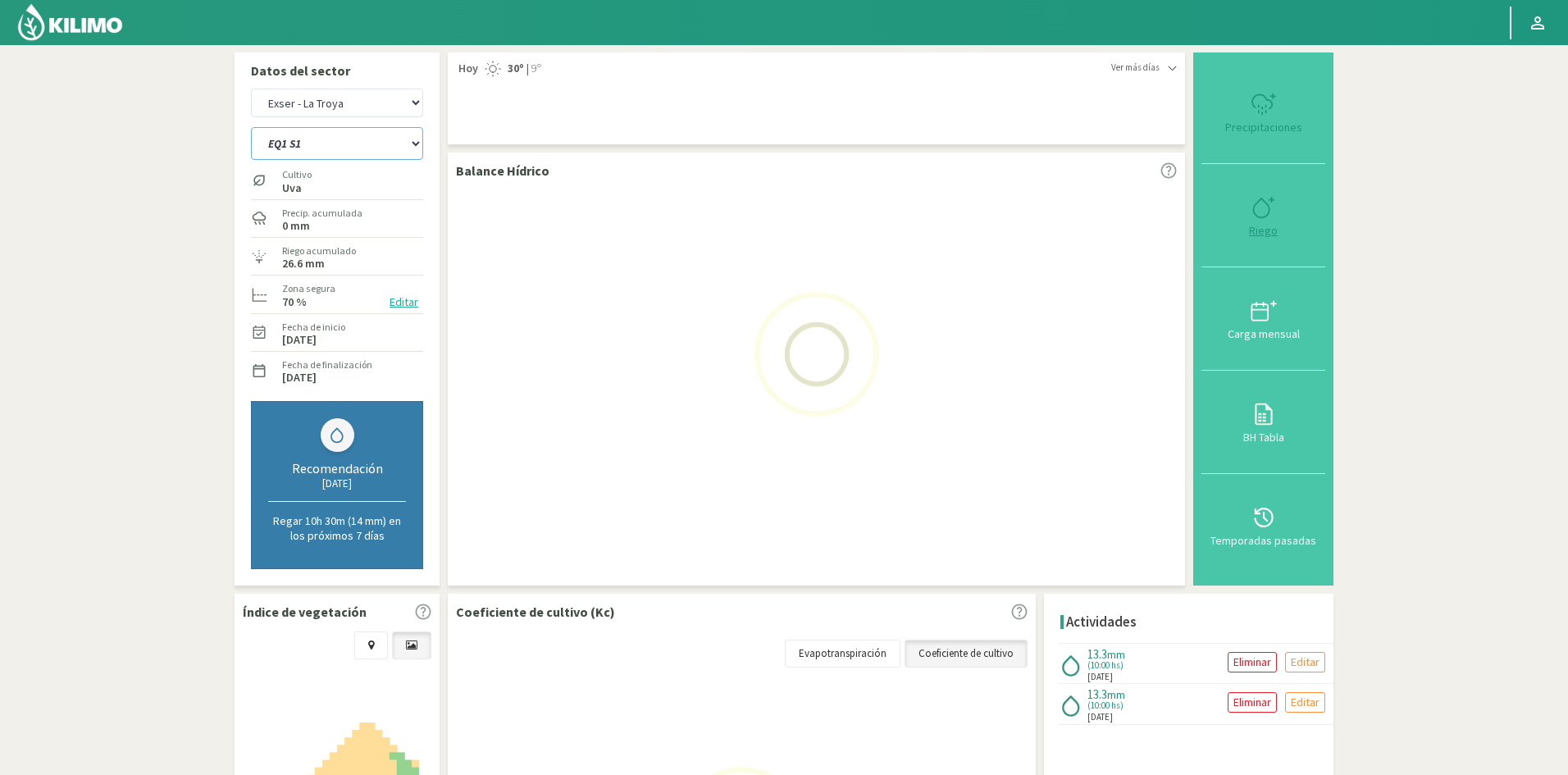
select select "2: Object"
select select "10: Object"
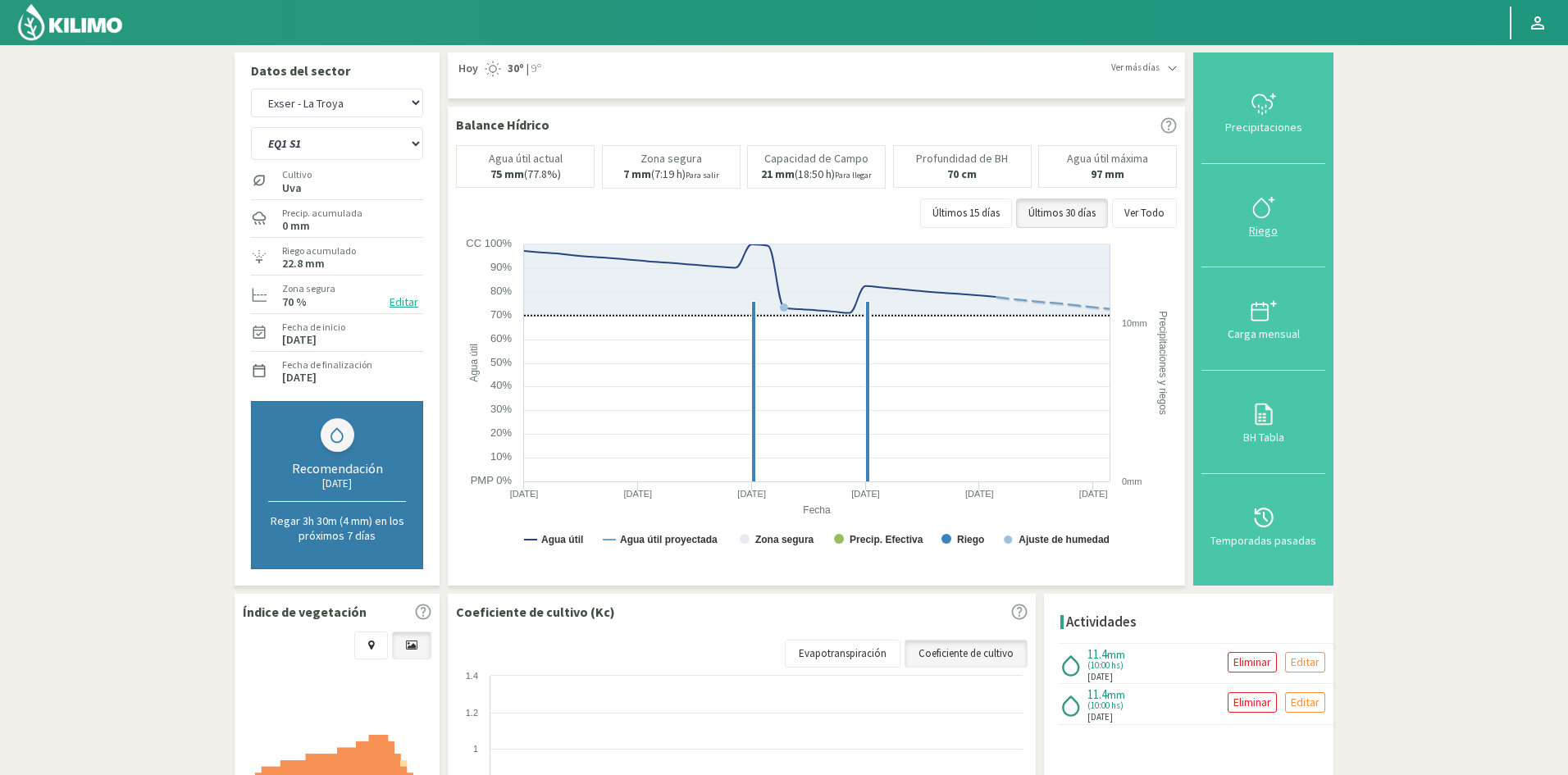
click at [1260, 232] on div "Riego" at bounding box center [1263, 230] width 114 height 12
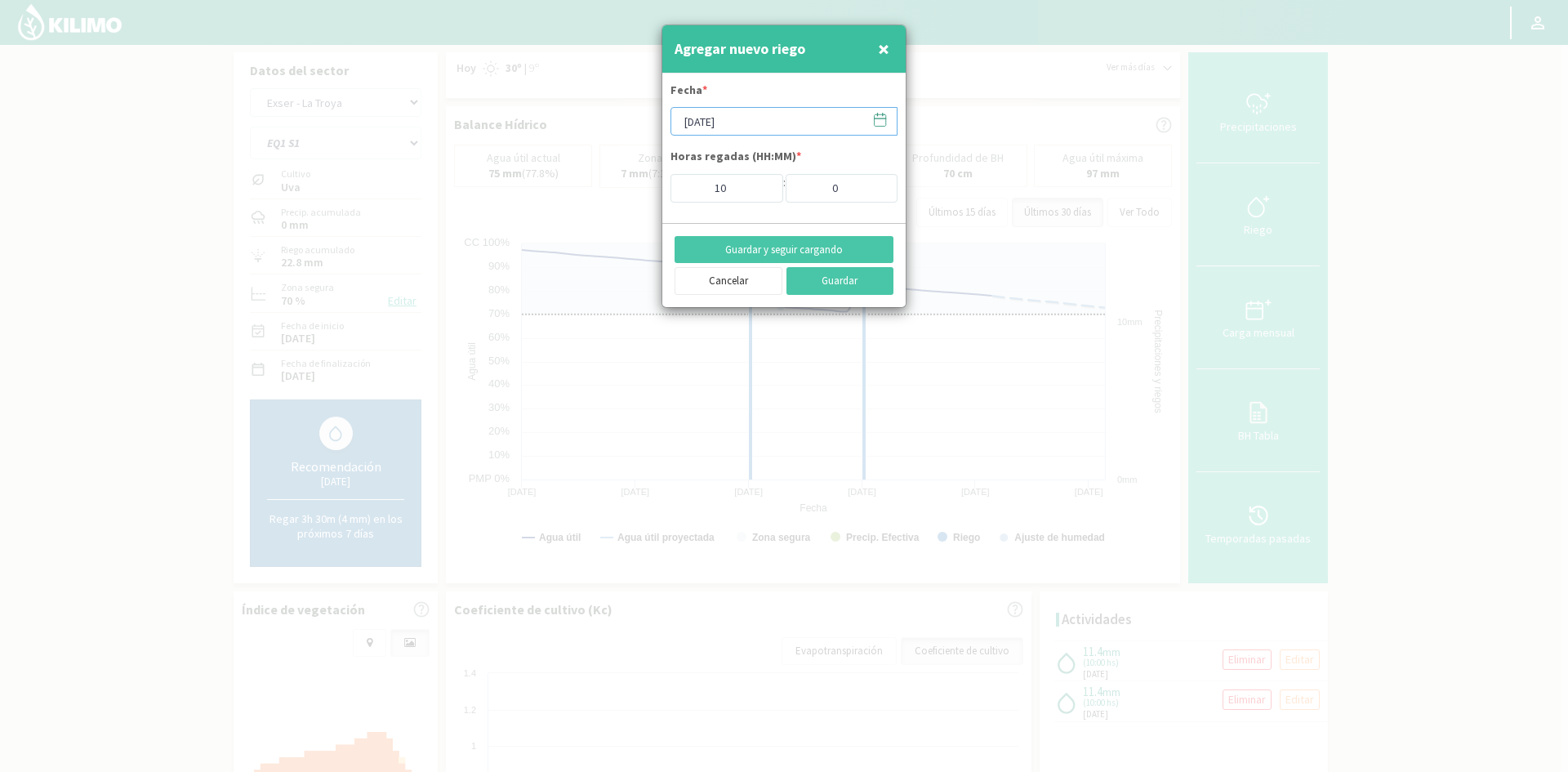
click at [706, 121] on input "[DATE]" at bounding box center [784, 121] width 227 height 29
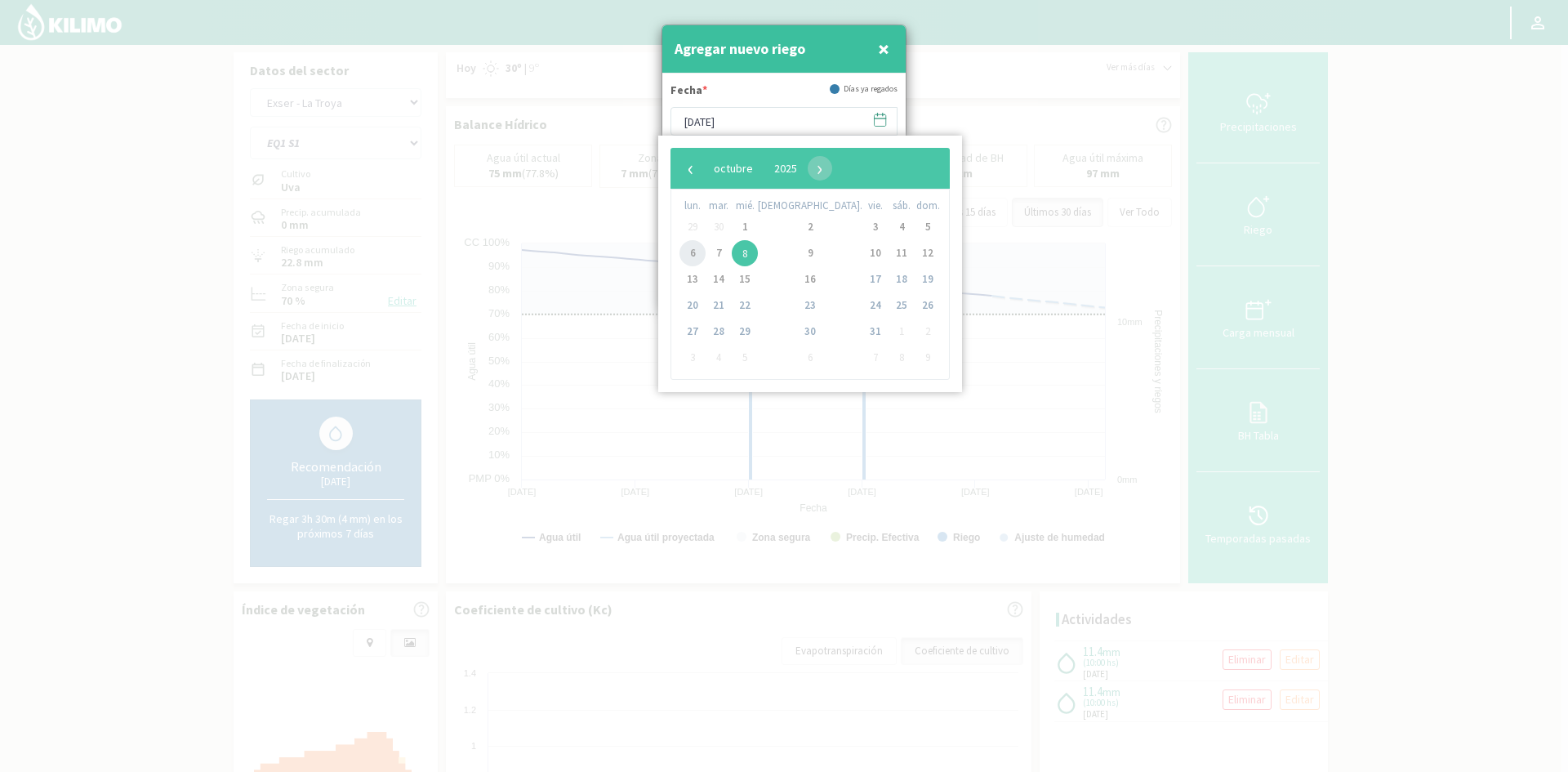
click at [704, 259] on span "6" at bounding box center [692, 253] width 26 height 26
type input "[DATE]"
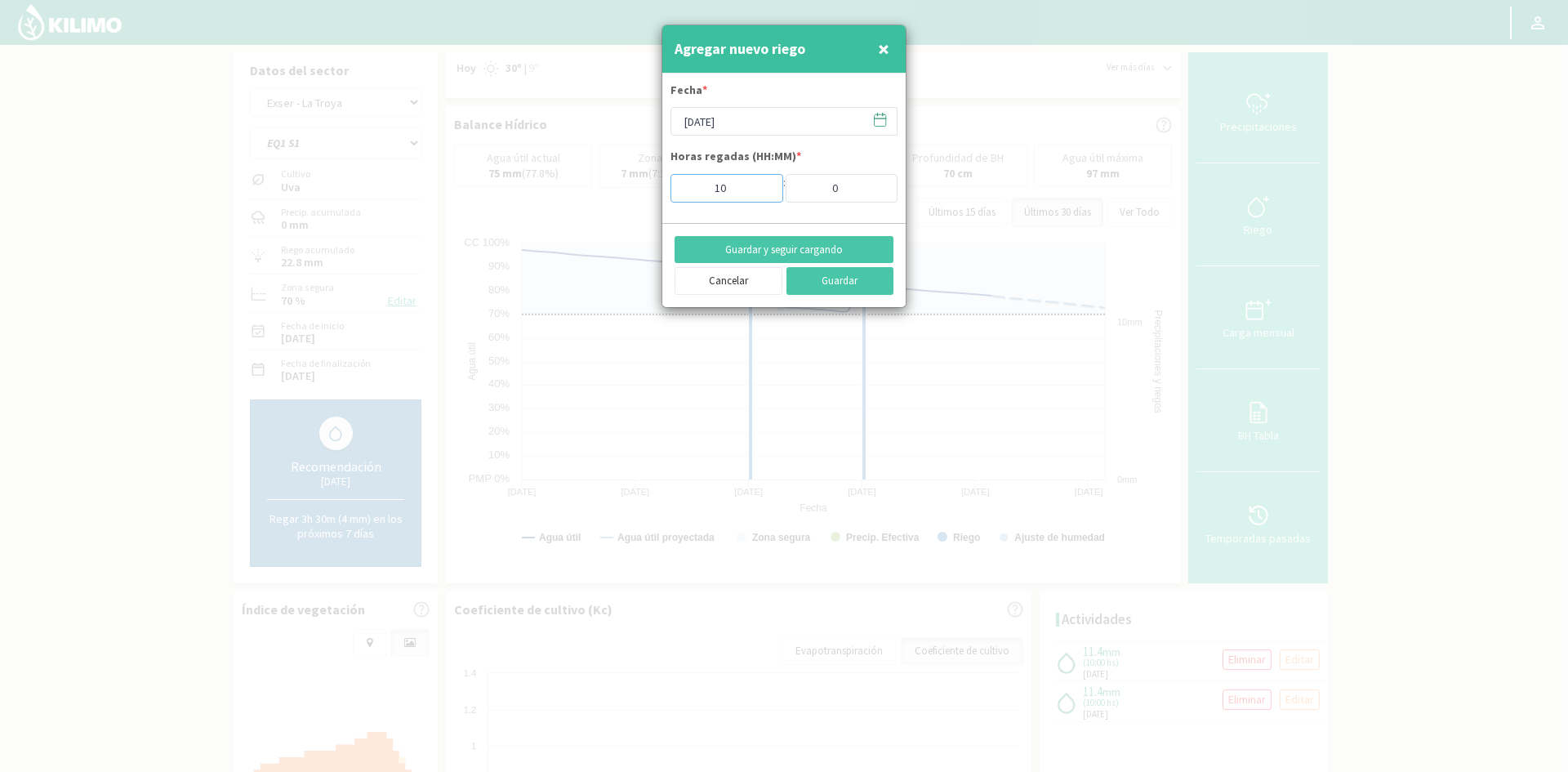
drag, startPoint x: 739, startPoint y: 191, endPoint x: 682, endPoint y: 185, distance: 57.3
click at [688, 190] on input "10" at bounding box center [727, 188] width 113 height 29
type input "2"
click at [784, 248] on button "Guardar y seguir cargando" at bounding box center [784, 250] width 219 height 28
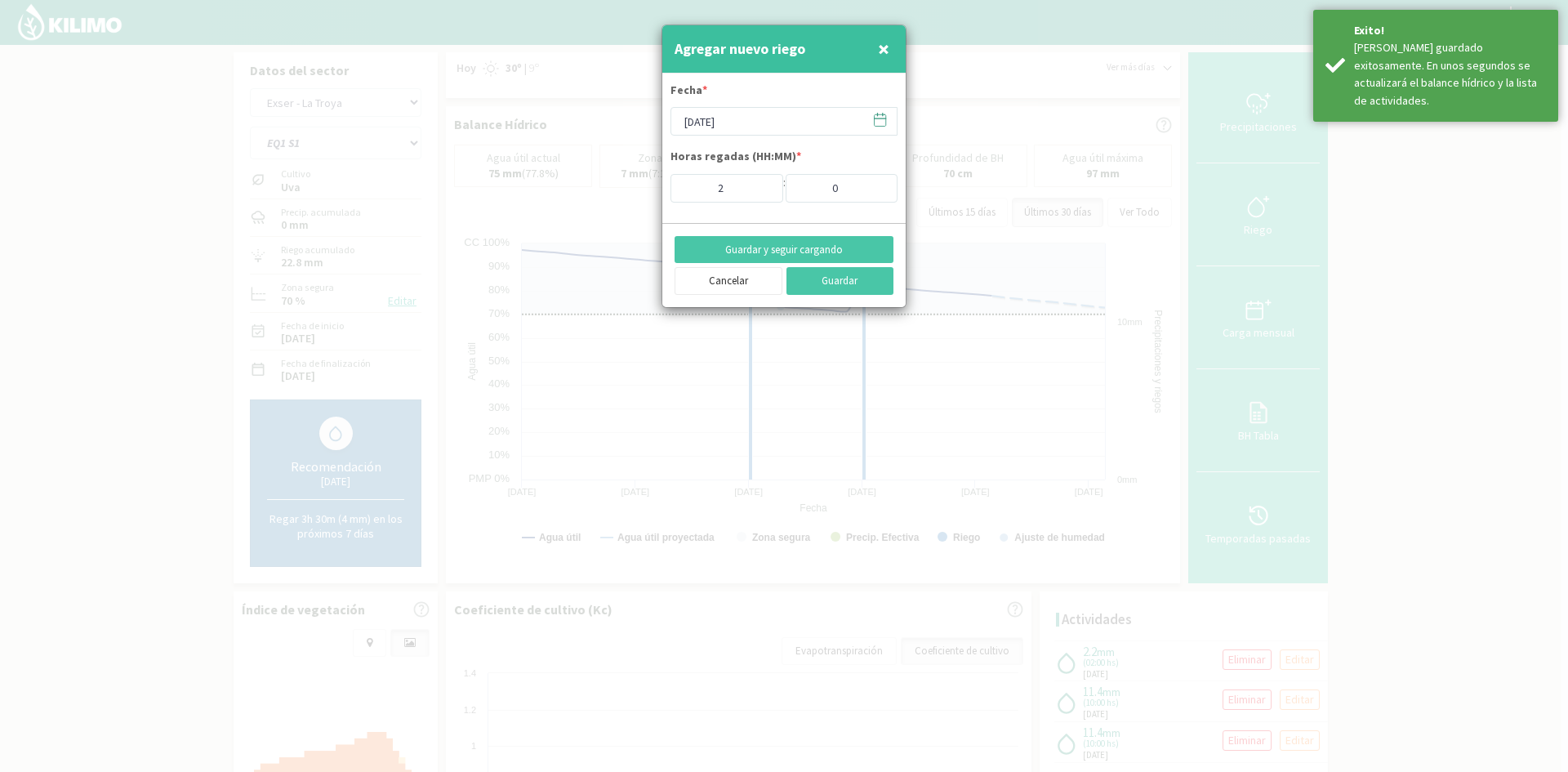
click at [879, 53] on span "×" at bounding box center [884, 48] width 12 height 27
type input "[DATE]"
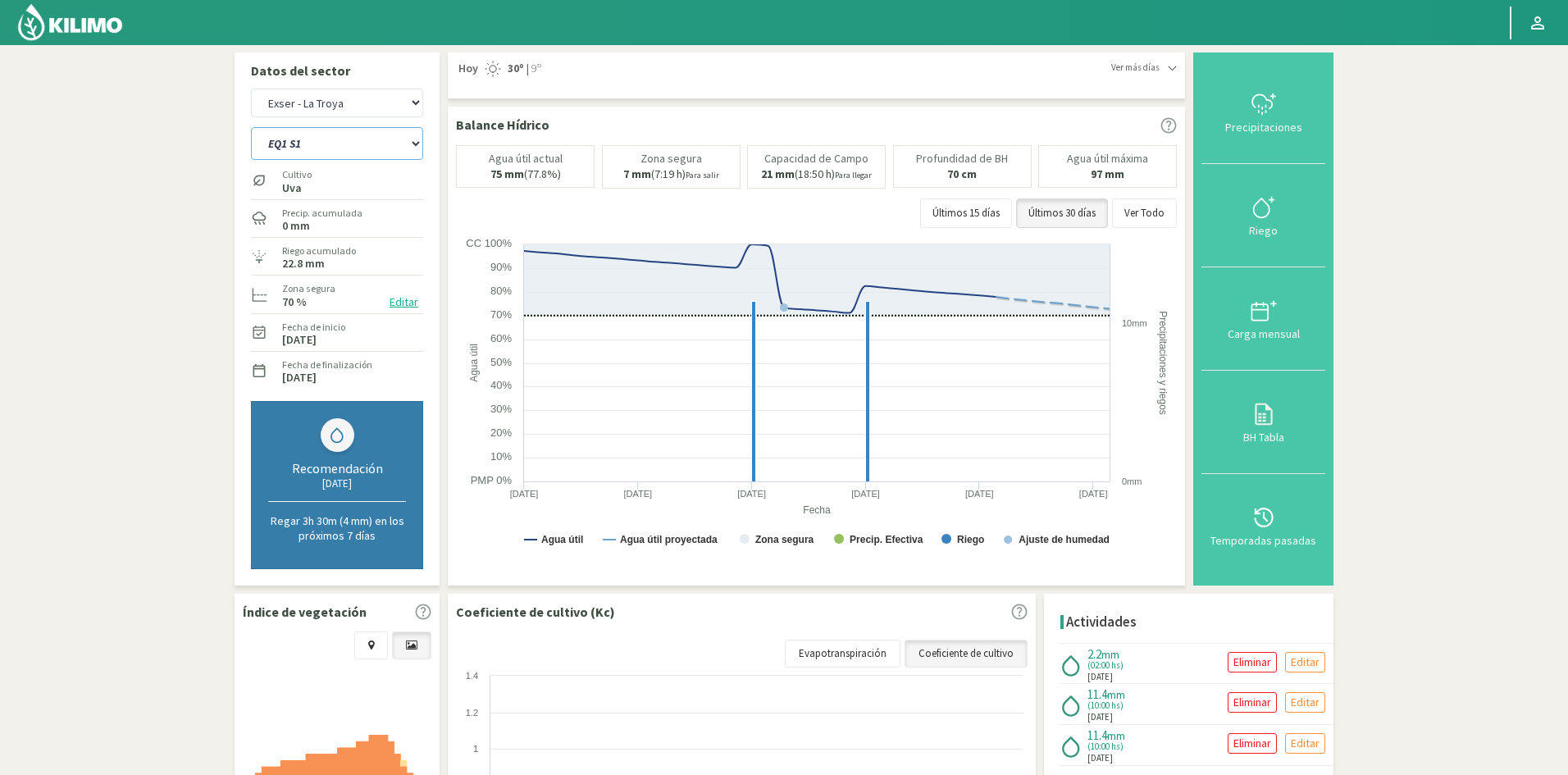
click at [302, 152] on select "EQ1 S1 EQ1 S2 EQ1 S3 EQ1 S4 EQ1 S5 EQ2 S1 EQ2 S2 EQ2 S3 EQ2 S4 EQ2 S5" at bounding box center [337, 143] width 173 height 33
select select "11: Object"
click at [251, 127] on select "EQ1 S1 EQ1 S2 EQ1 S3 EQ1 S4 EQ1 S5 EQ2 S1 EQ2 S2 EQ2 S3 EQ2 S4 EQ2 S5" at bounding box center [337, 143] width 173 height 33
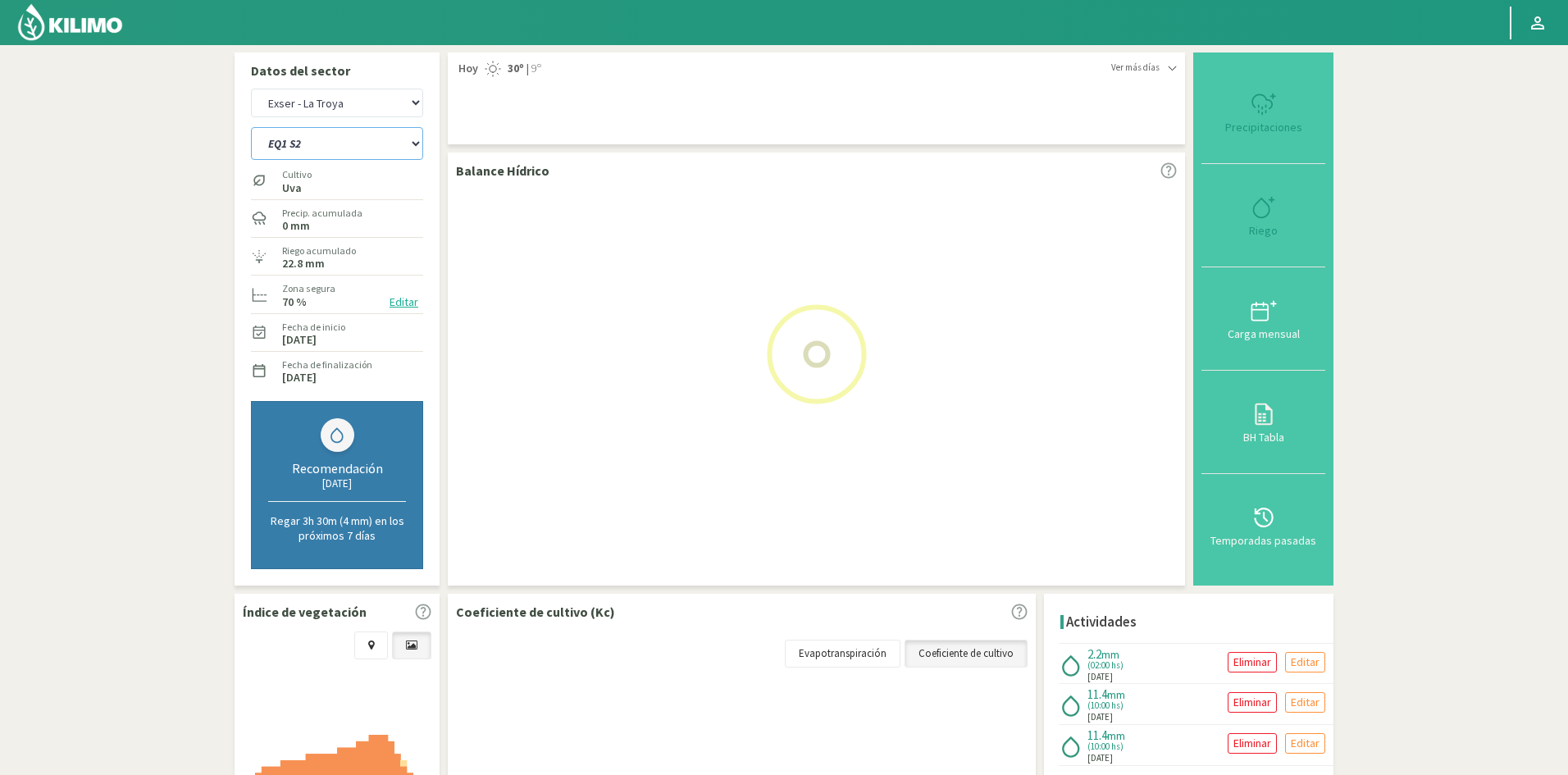
select select "4: Object"
select select "21: Object"
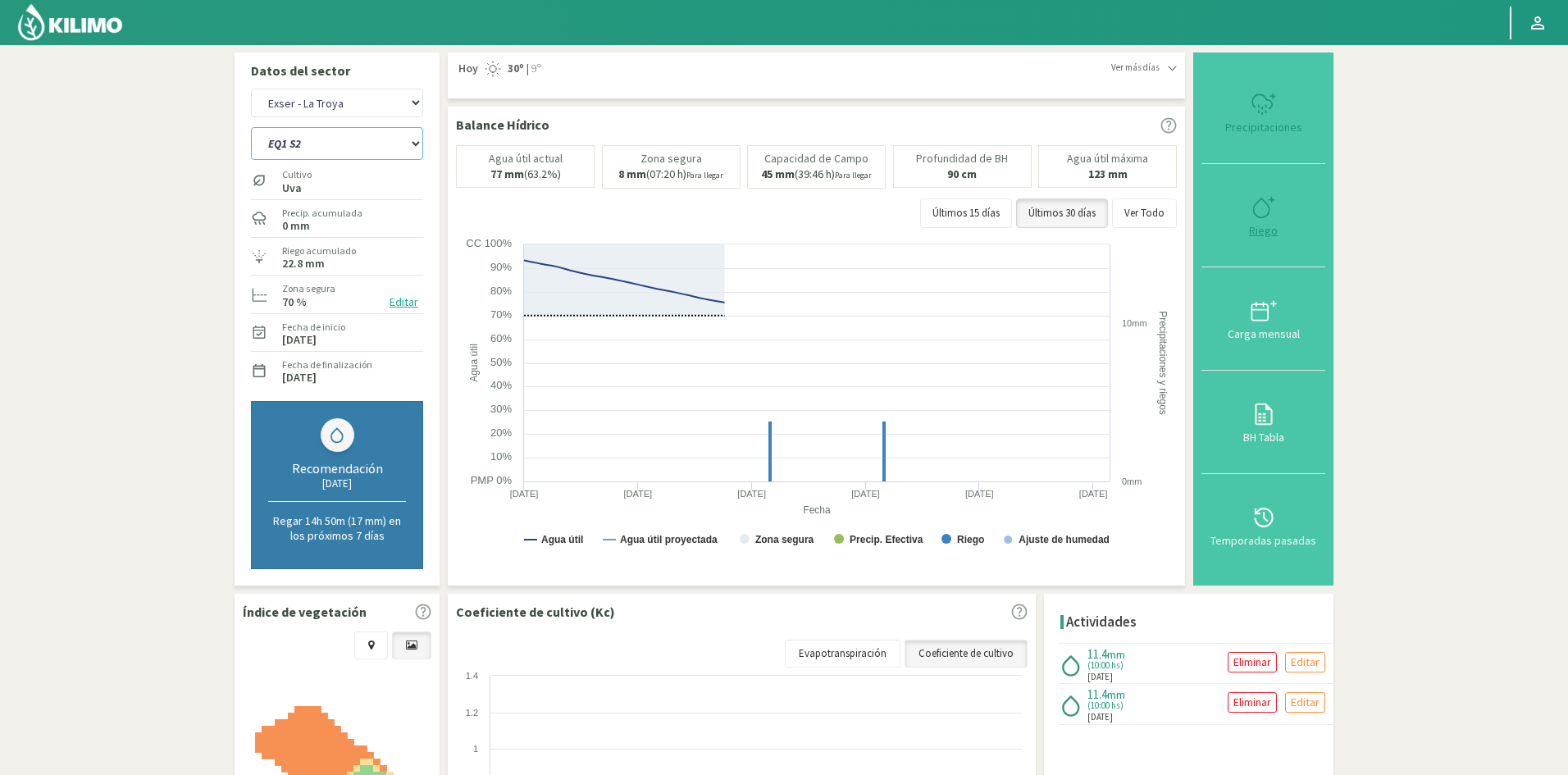
type input "10"
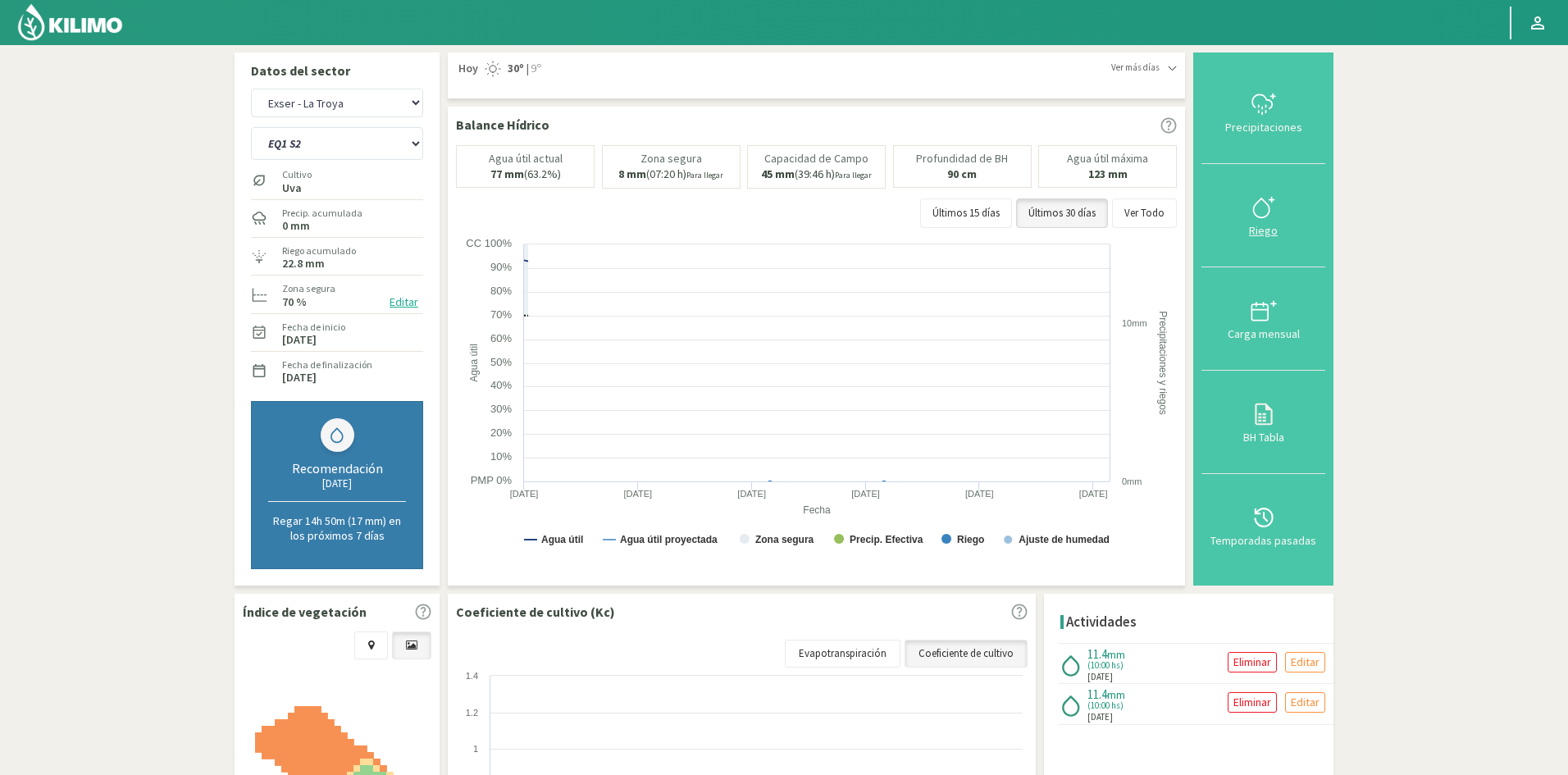
click at [1264, 227] on div "Riego" at bounding box center [1263, 230] width 114 height 12
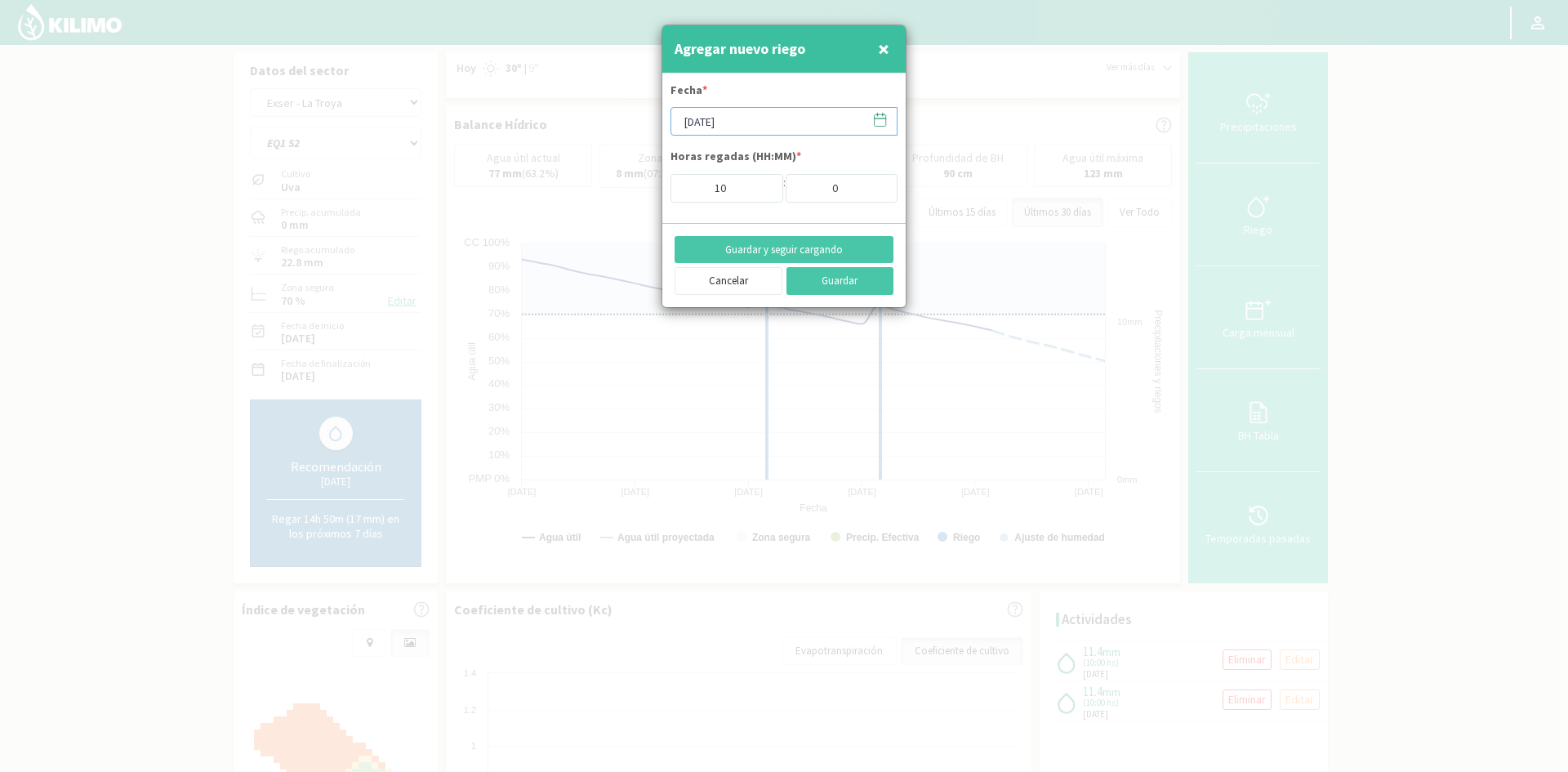
click at [735, 124] on input "[DATE]" at bounding box center [784, 121] width 227 height 29
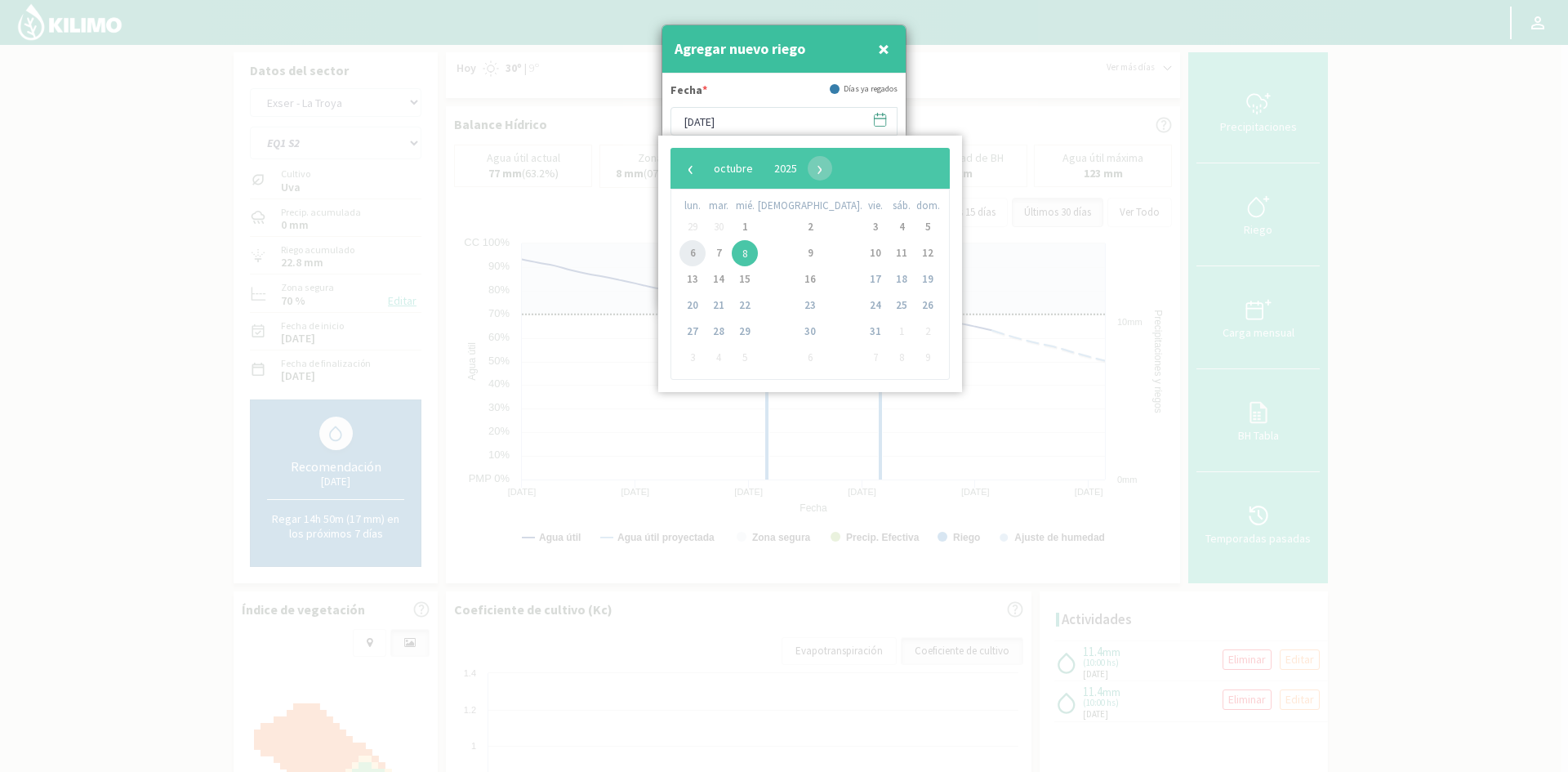
click at [703, 257] on span "6" at bounding box center [692, 253] width 26 height 26
type input "[DATE]"
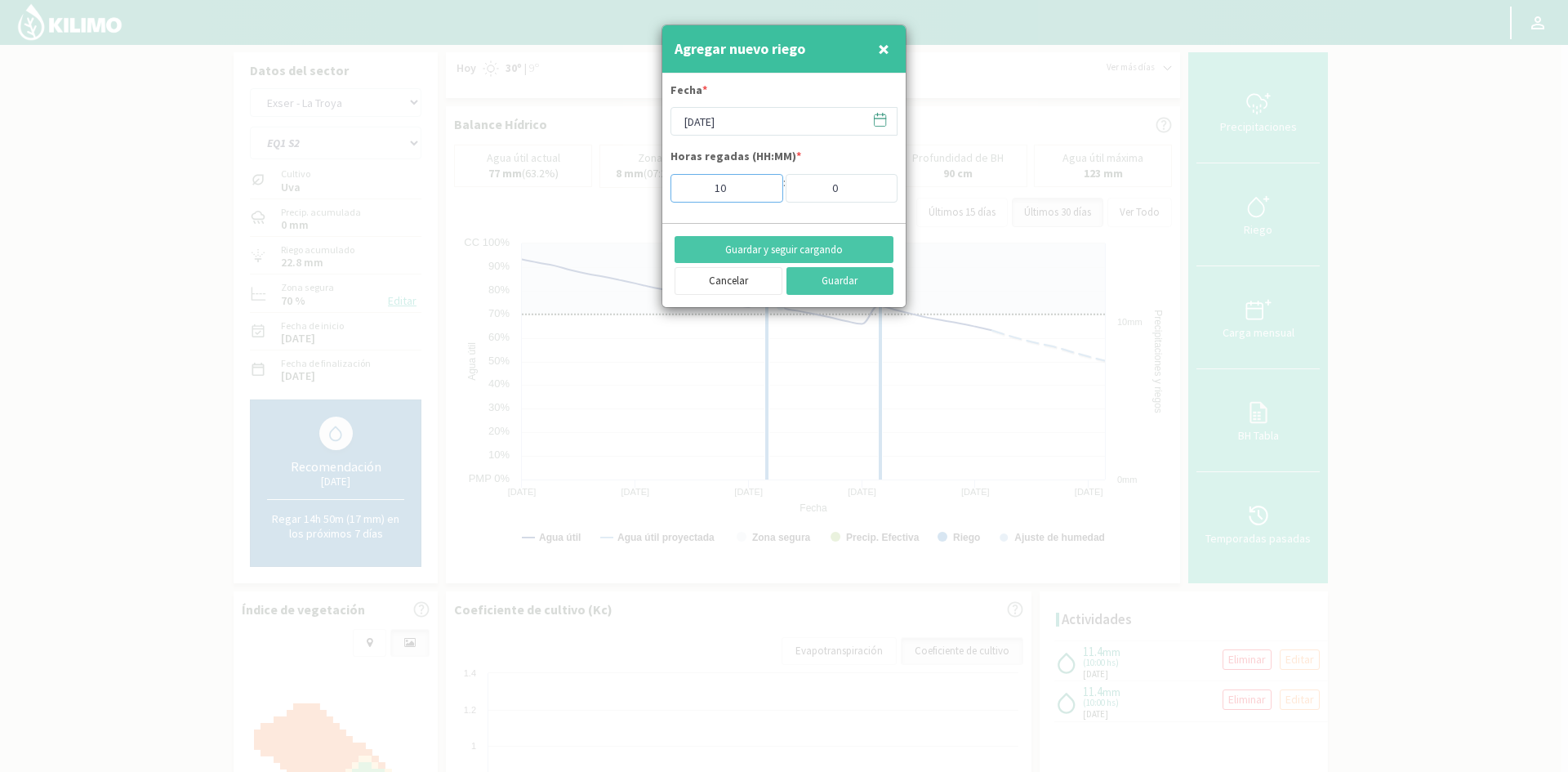
click at [721, 183] on input "10" at bounding box center [727, 188] width 113 height 29
drag, startPoint x: 731, startPoint y: 184, endPoint x: 692, endPoint y: 185, distance: 39.0
click at [692, 185] on input "10" at bounding box center [727, 188] width 113 height 29
type input "2"
click at [741, 247] on button "Guardar y seguir cargando" at bounding box center [784, 250] width 219 height 28
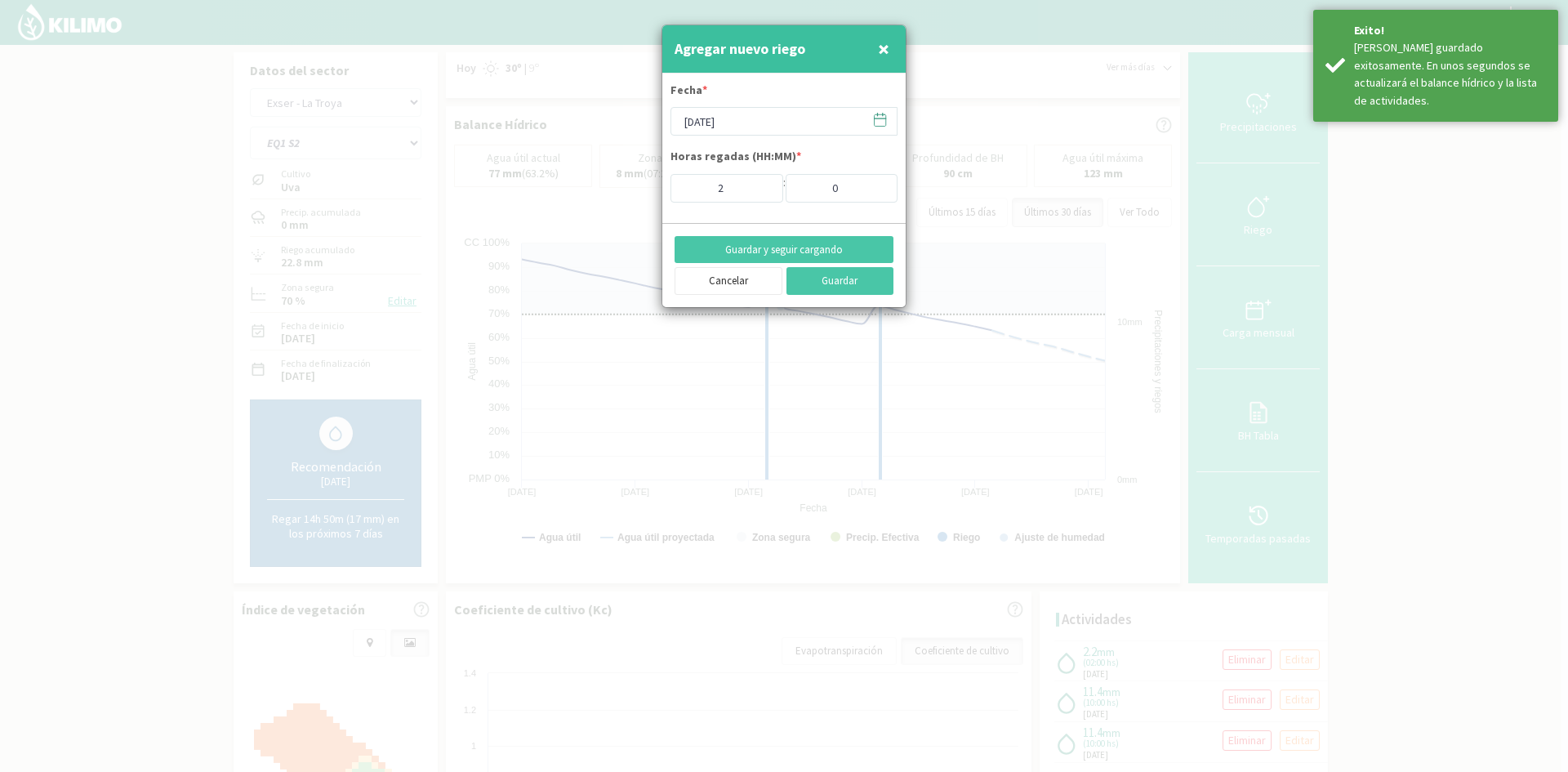
click at [886, 53] on span "×" at bounding box center [884, 48] width 12 height 27
type input "[DATE]"
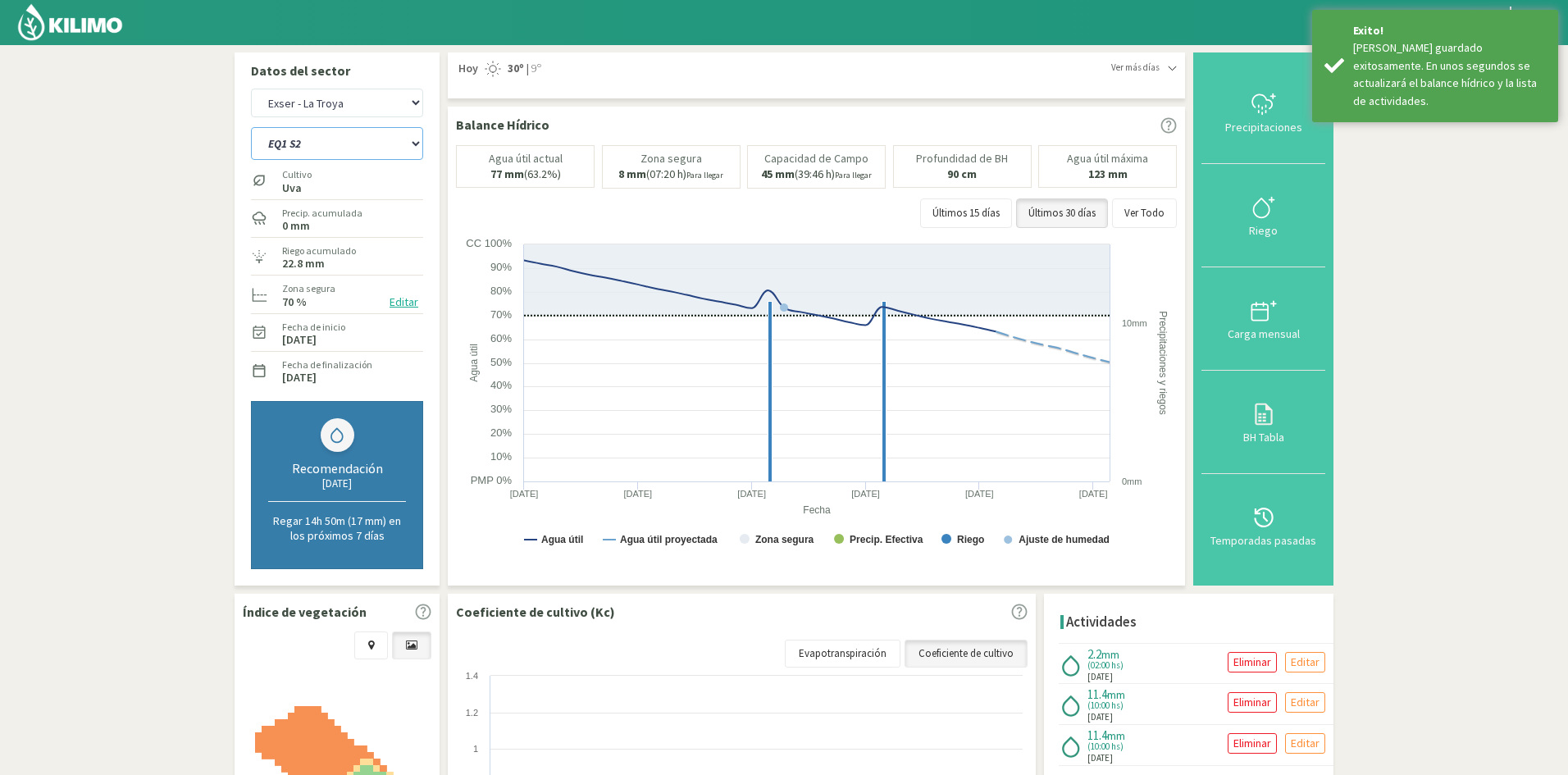
click at [287, 145] on select "EQ1 S1 EQ1 S2 EQ1 S3 EQ1 S4 EQ1 S5 EQ2 S1 EQ2 S2 EQ2 S3 EQ2 S4 EQ2 S5" at bounding box center [337, 143] width 173 height 33
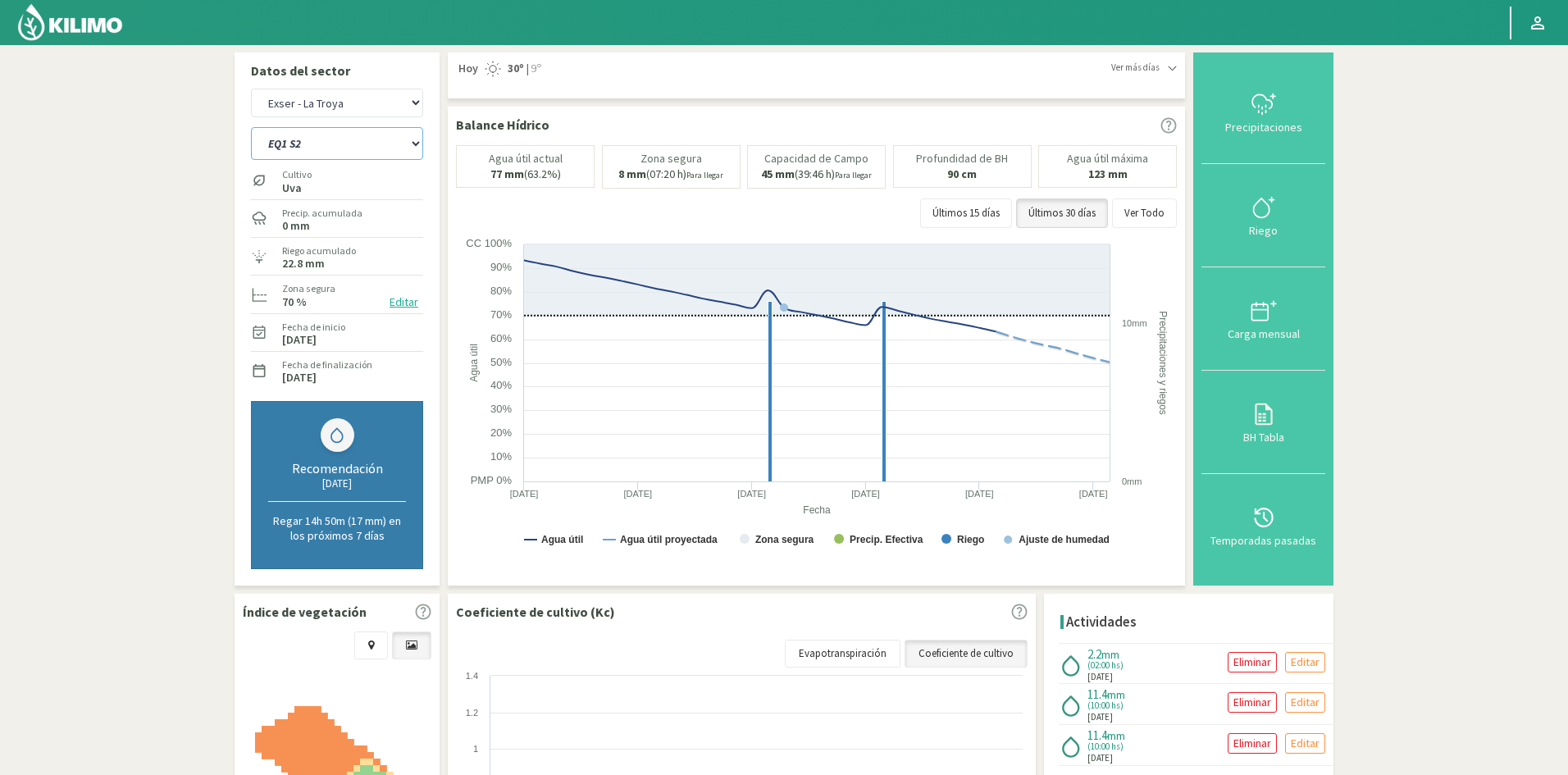
select select "22: Object"
click at [251, 127] on select "EQ1 S1 EQ1 S2 EQ1 S3 EQ1 S4 EQ1 S5 EQ2 S1 EQ2 S2 EQ2 S3 EQ2 S4 EQ2 S5" at bounding box center [337, 143] width 173 height 33
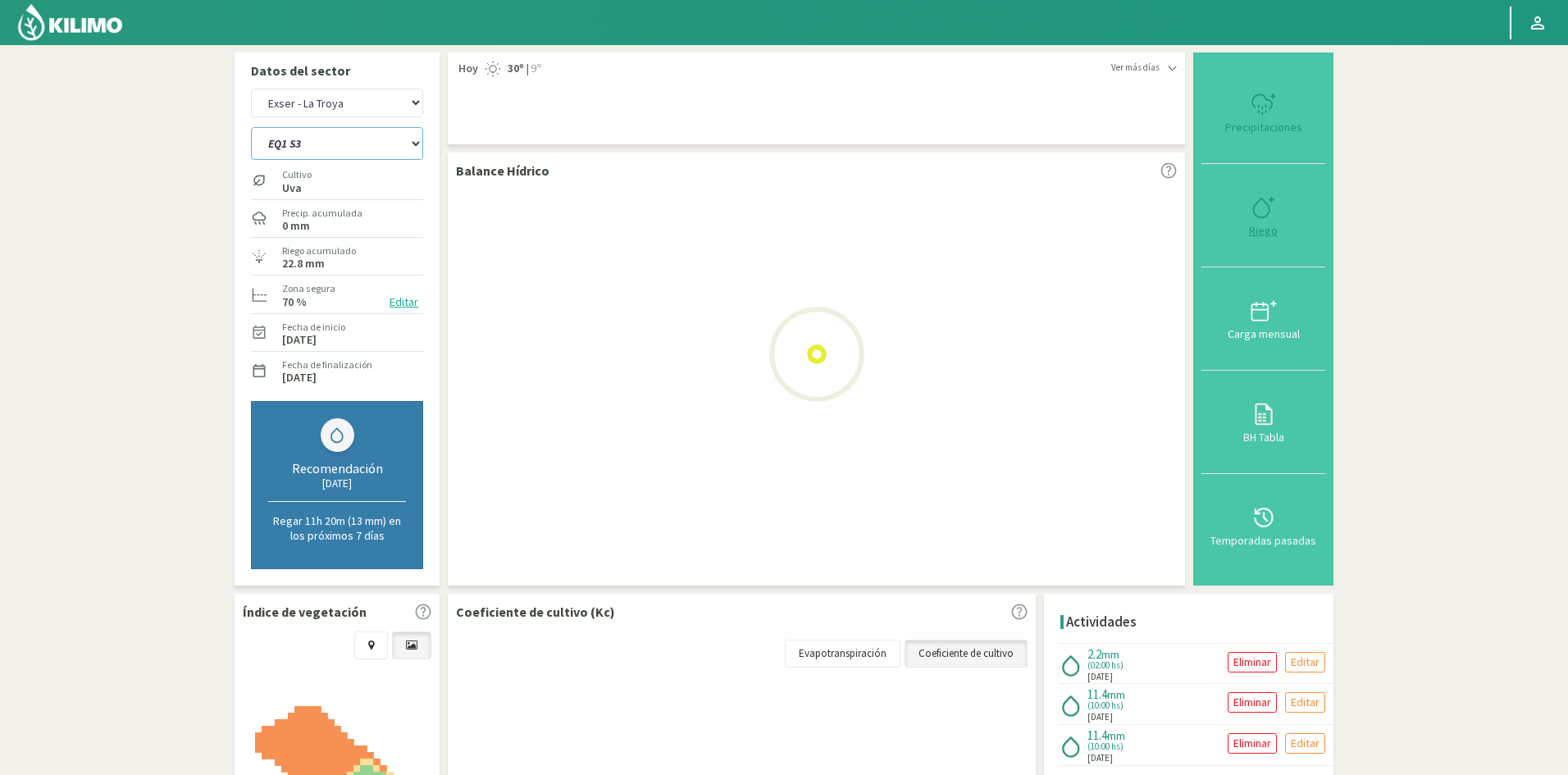
select select "6: Object"
select select "32: Object"
type input "10"
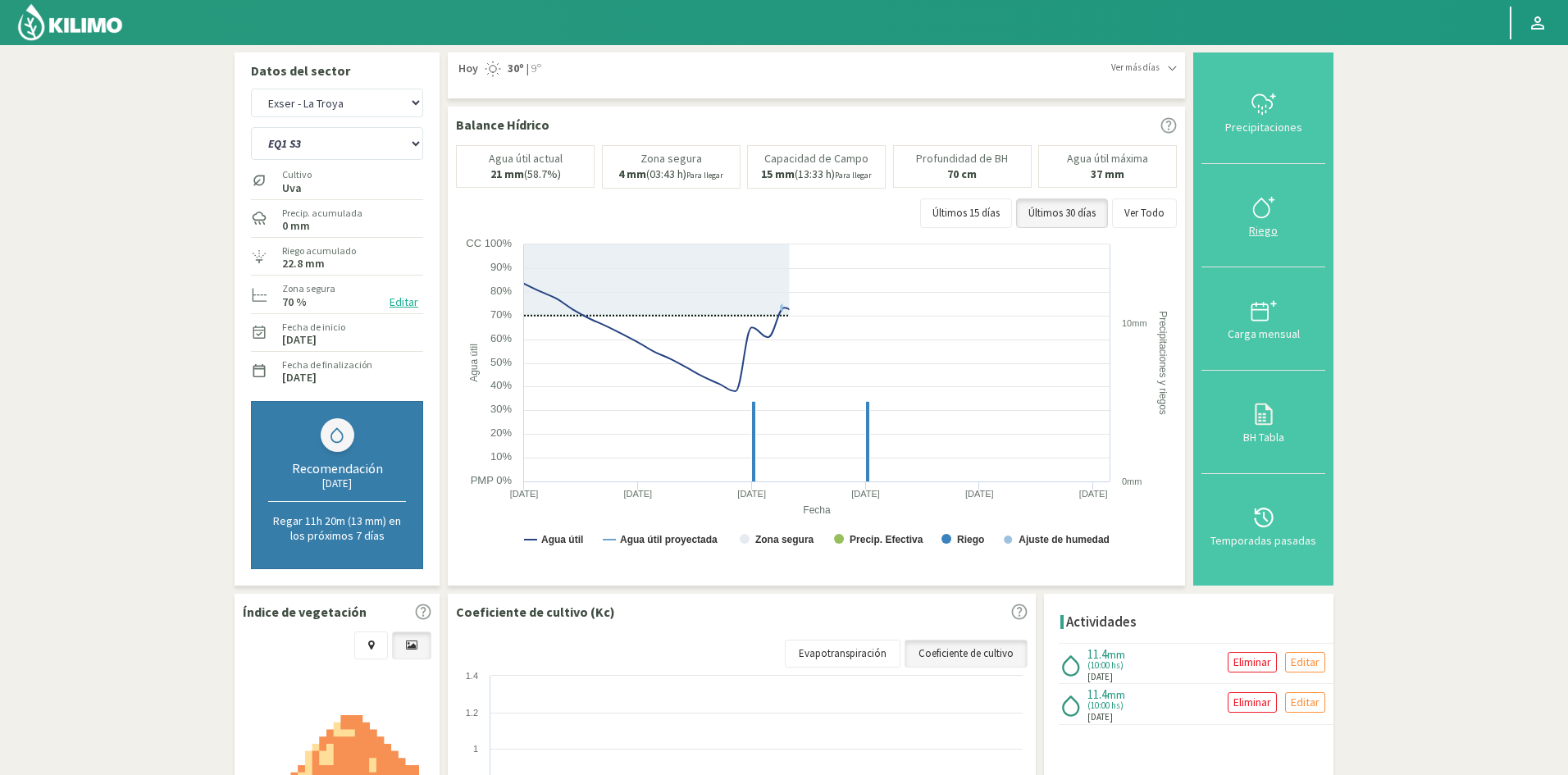
click at [1264, 232] on div "Riego" at bounding box center [1263, 230] width 114 height 12
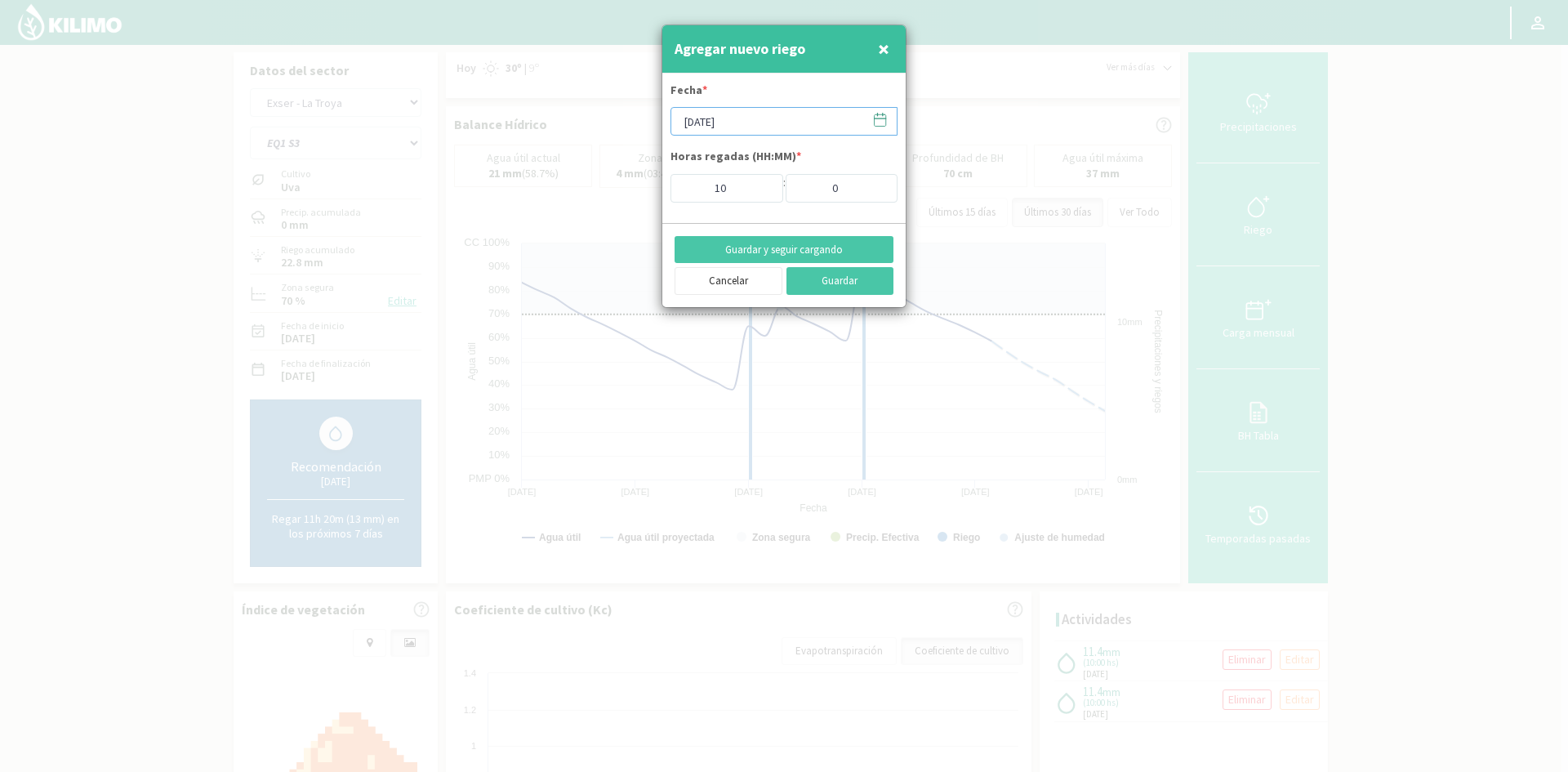
click at [739, 125] on input "[DATE]" at bounding box center [784, 121] width 227 height 29
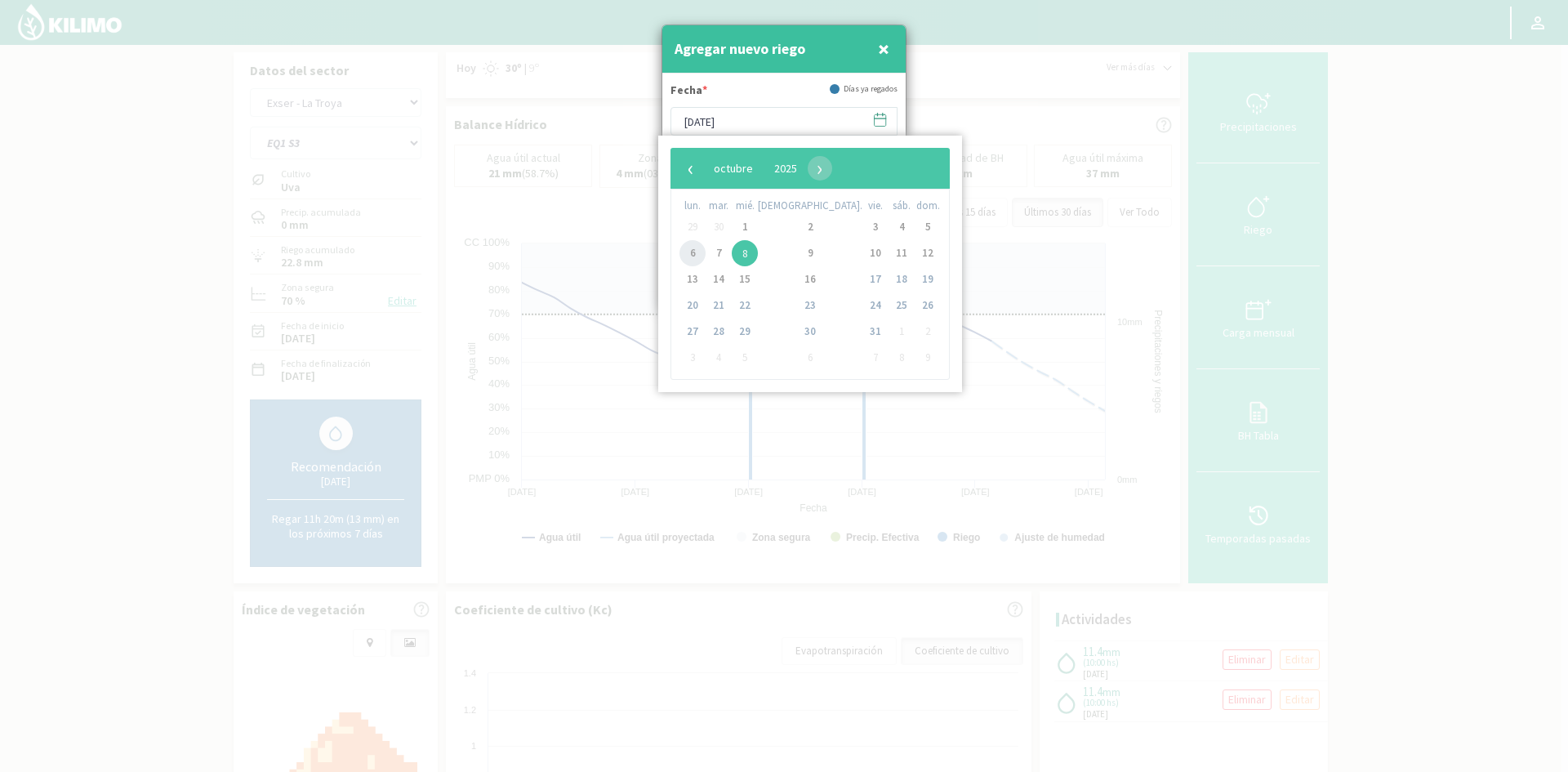
click at [700, 251] on span "6" at bounding box center [692, 253] width 26 height 26
type input "[DATE]"
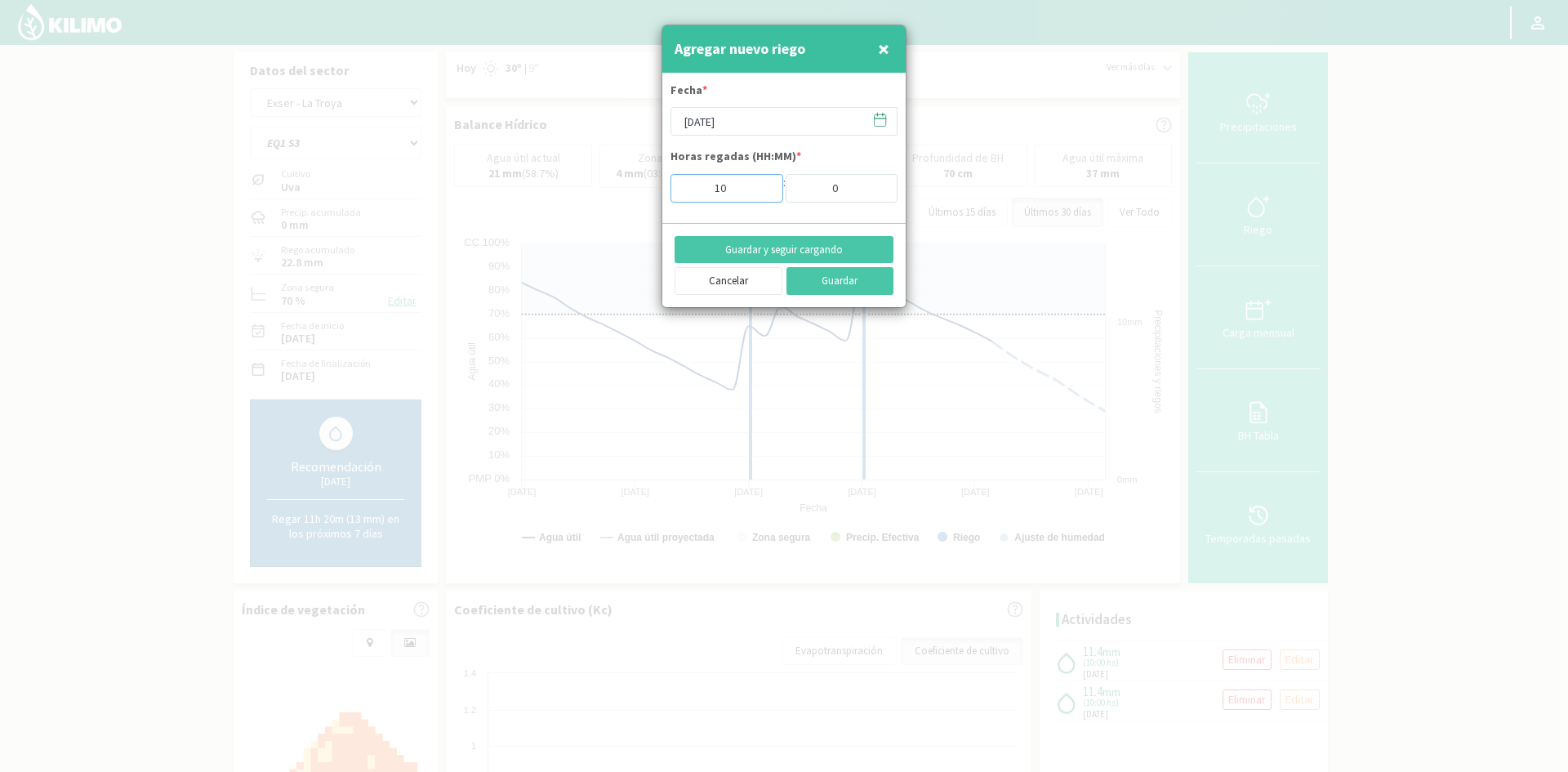
drag, startPoint x: 731, startPoint y: 192, endPoint x: 708, endPoint y: 188, distance: 23.3
click at [714, 195] on input "10" at bounding box center [727, 188] width 113 height 29
type input "2"
click at [731, 250] on button "Guardar y seguir cargando" at bounding box center [784, 250] width 219 height 28
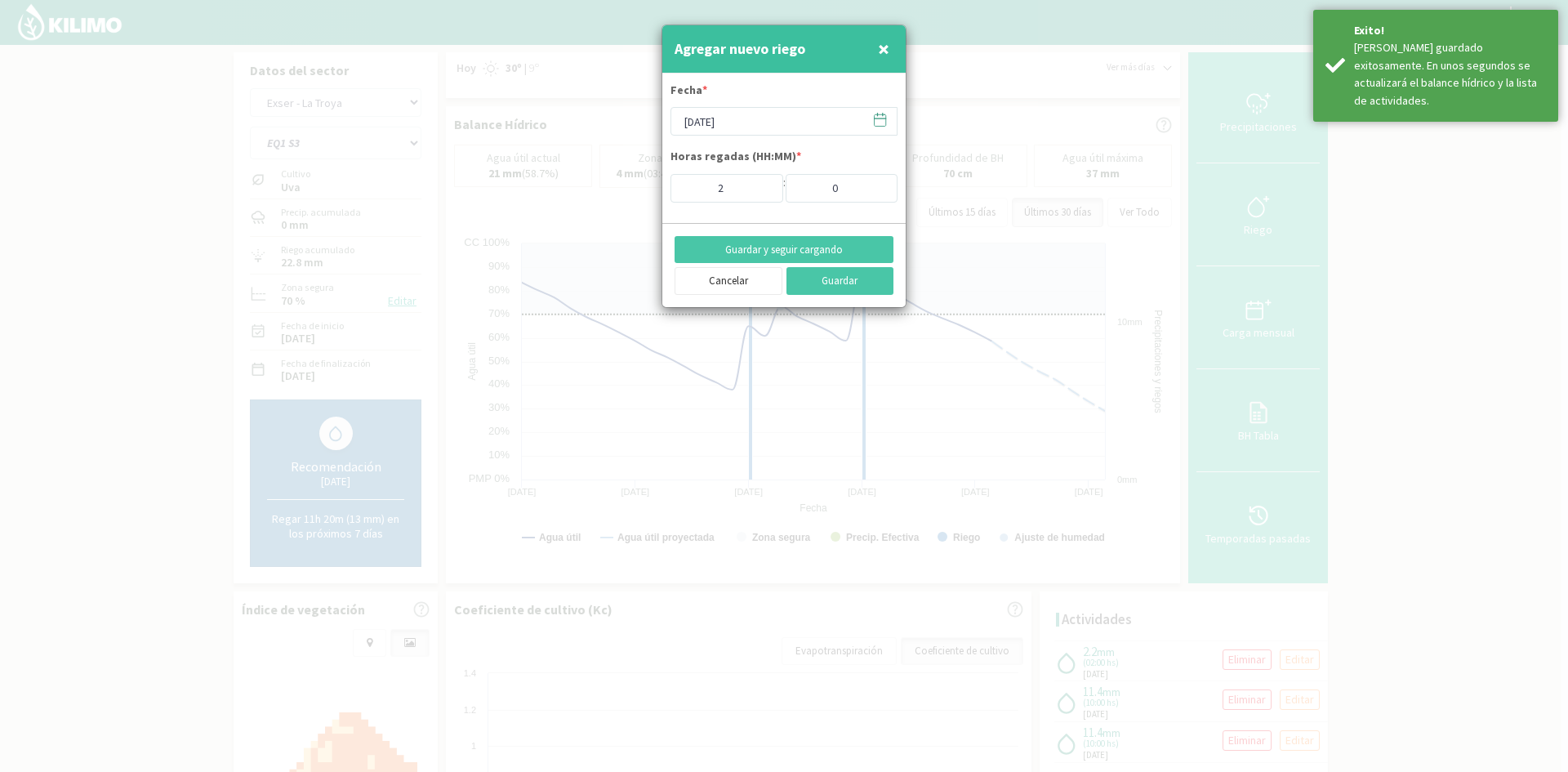
click at [890, 49] on button "×" at bounding box center [884, 49] width 20 height 33
type input "[DATE]"
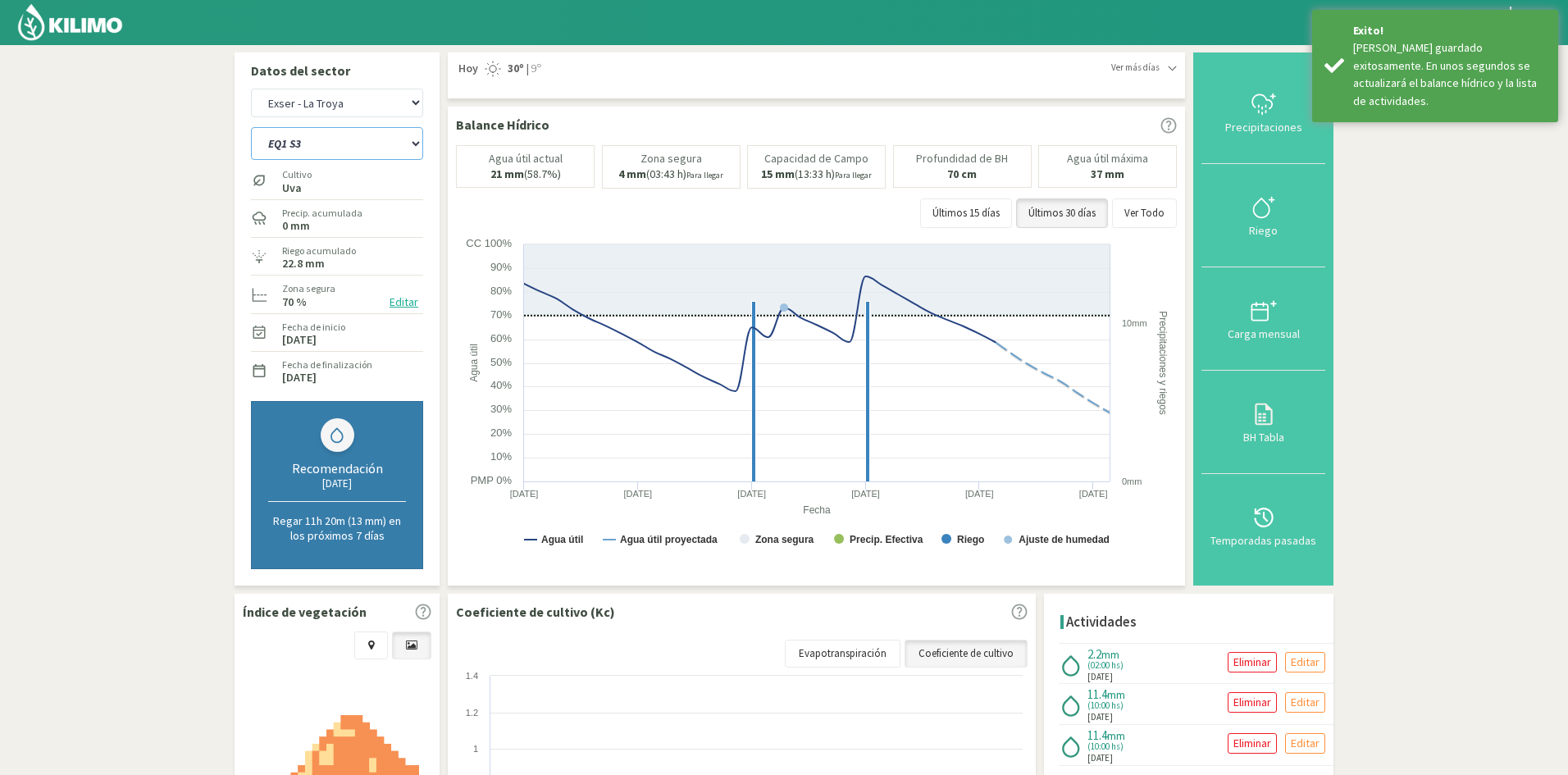
click at [281, 142] on select "EQ1 S1 EQ1 S2 EQ1 S3 EQ1 S4 EQ1 S5 EQ2 S1 EQ2 S2 EQ2 S3 EQ2 S4 EQ2 S5" at bounding box center [337, 143] width 173 height 33
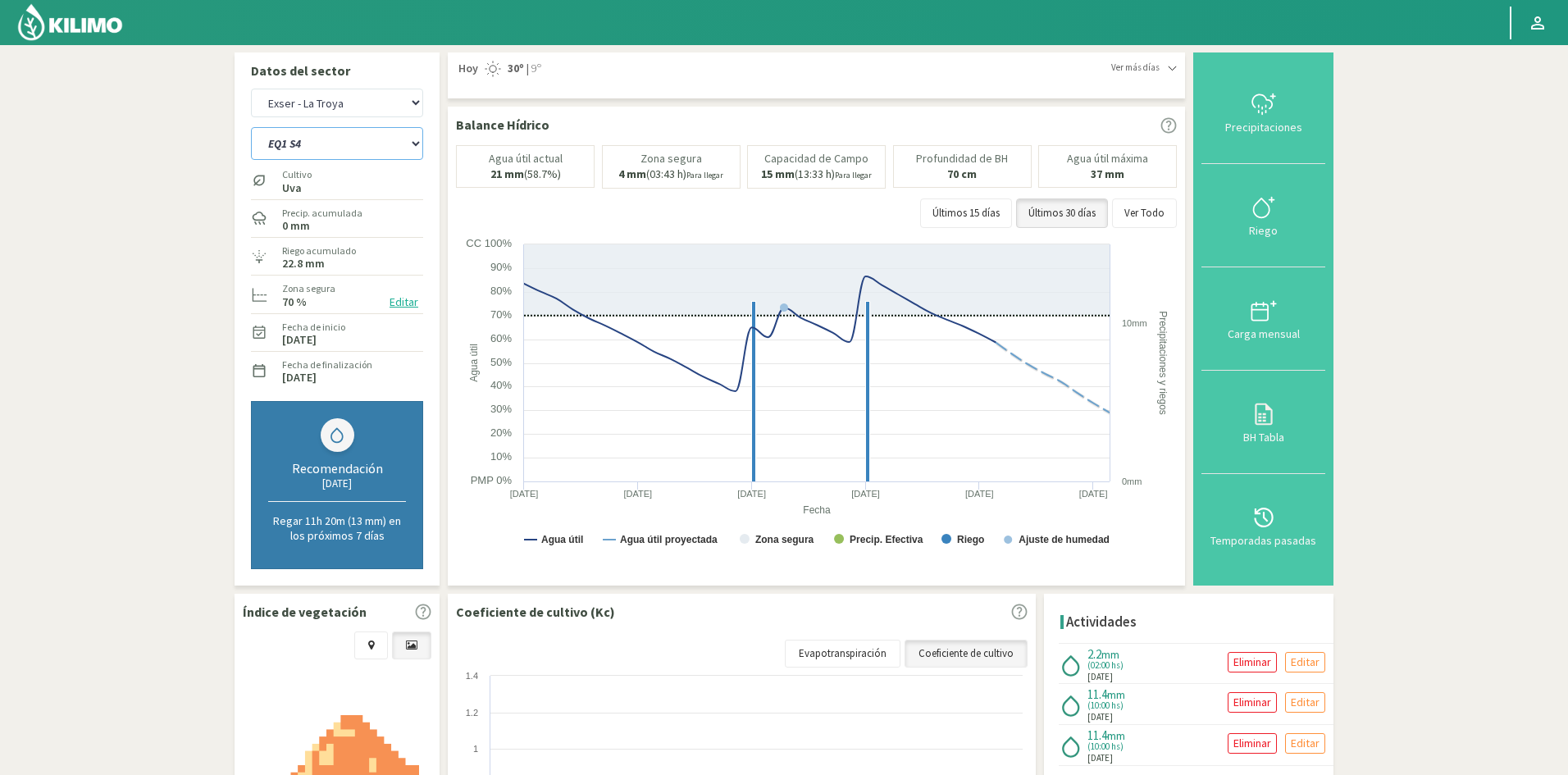
click at [251, 127] on select "EQ1 S1 EQ1 S2 EQ1 S3 EQ1 S4 EQ1 S5 EQ2 S1 EQ2 S2 EQ2 S3 EQ2 S4 EQ2 S5" at bounding box center [337, 143] width 173 height 33
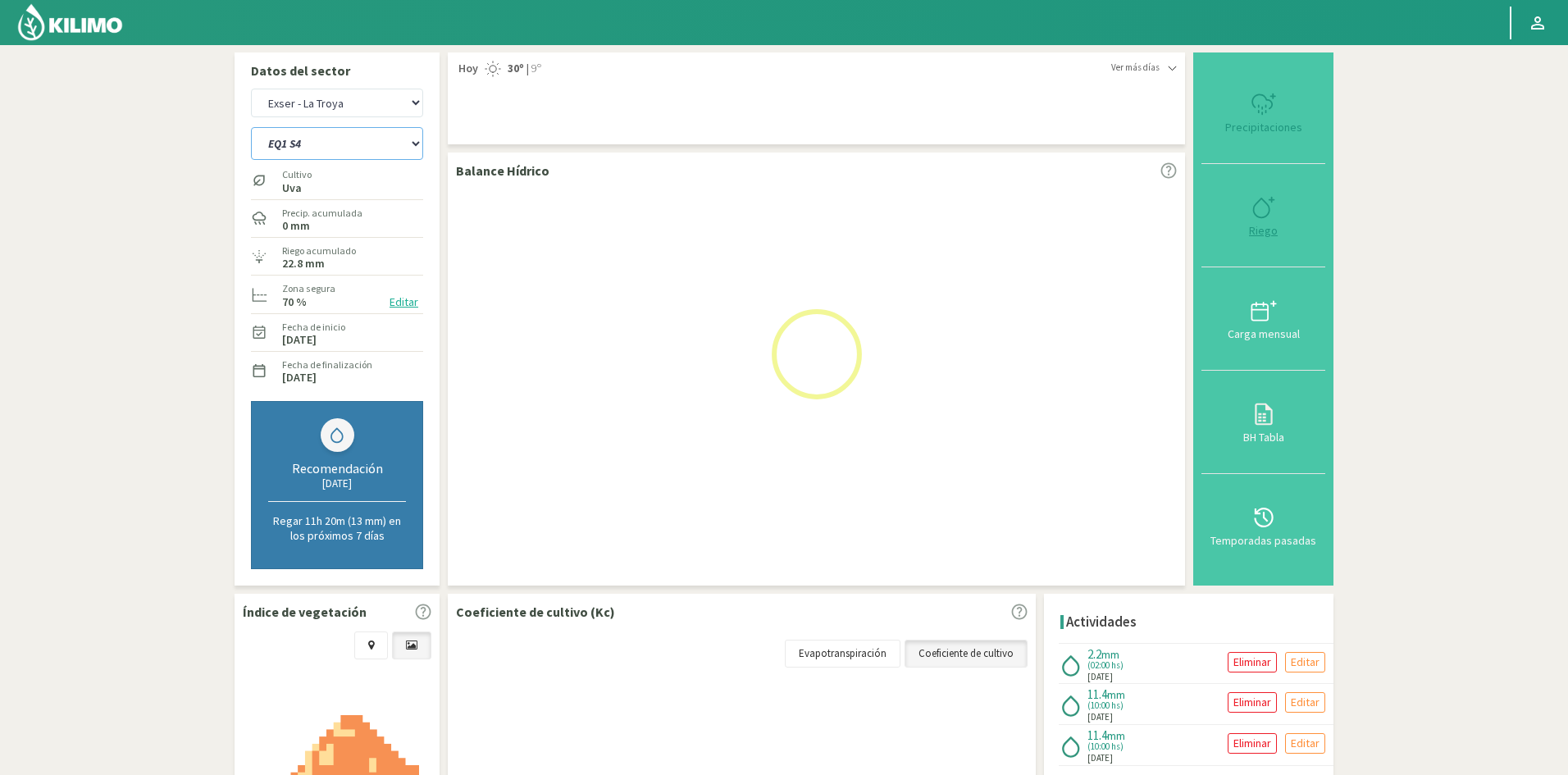
select select "32: Object"
select select "8: Object"
select select "43: Object"
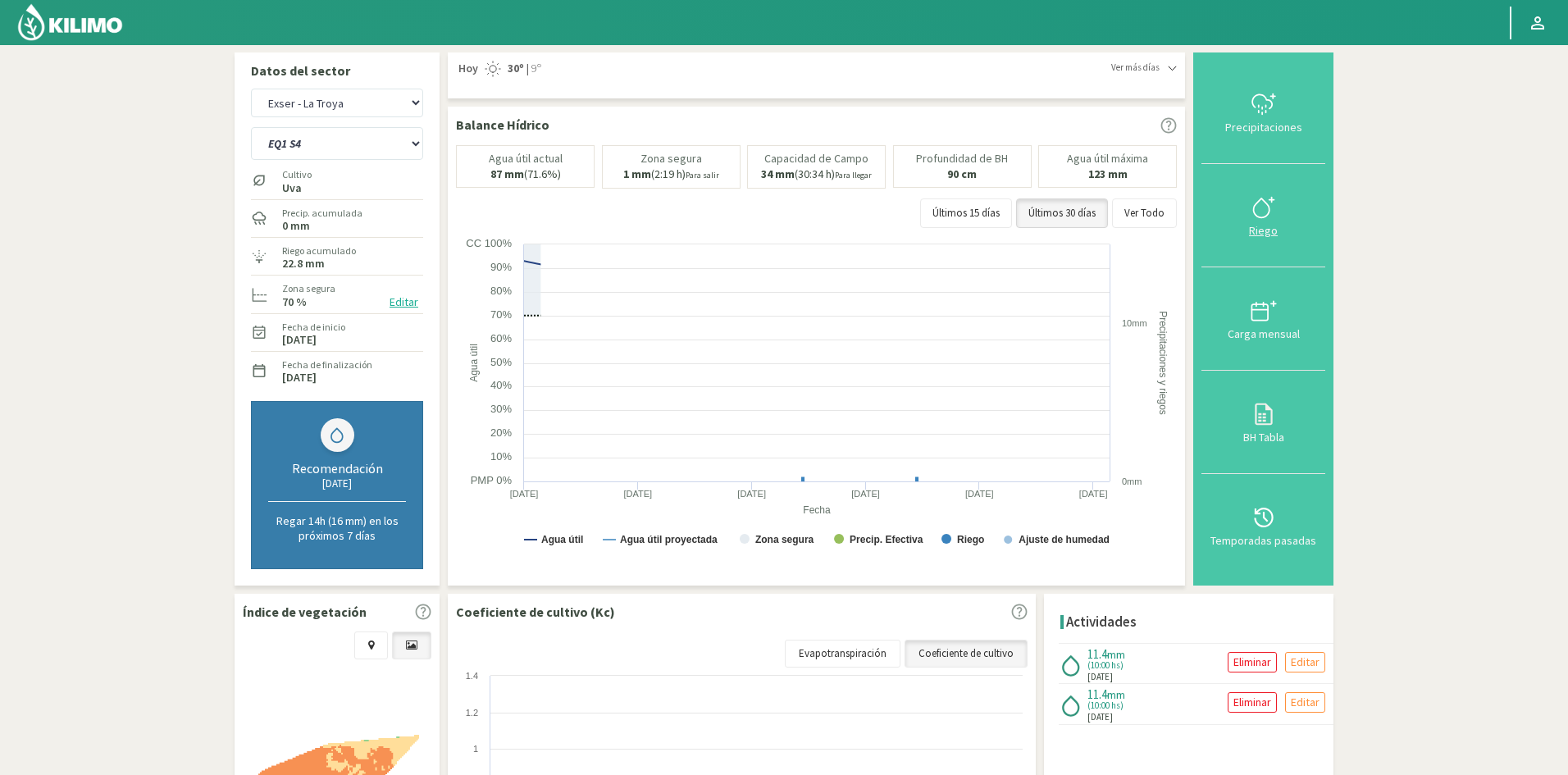
click at [1268, 231] on div "Riego" at bounding box center [1263, 230] width 114 height 12
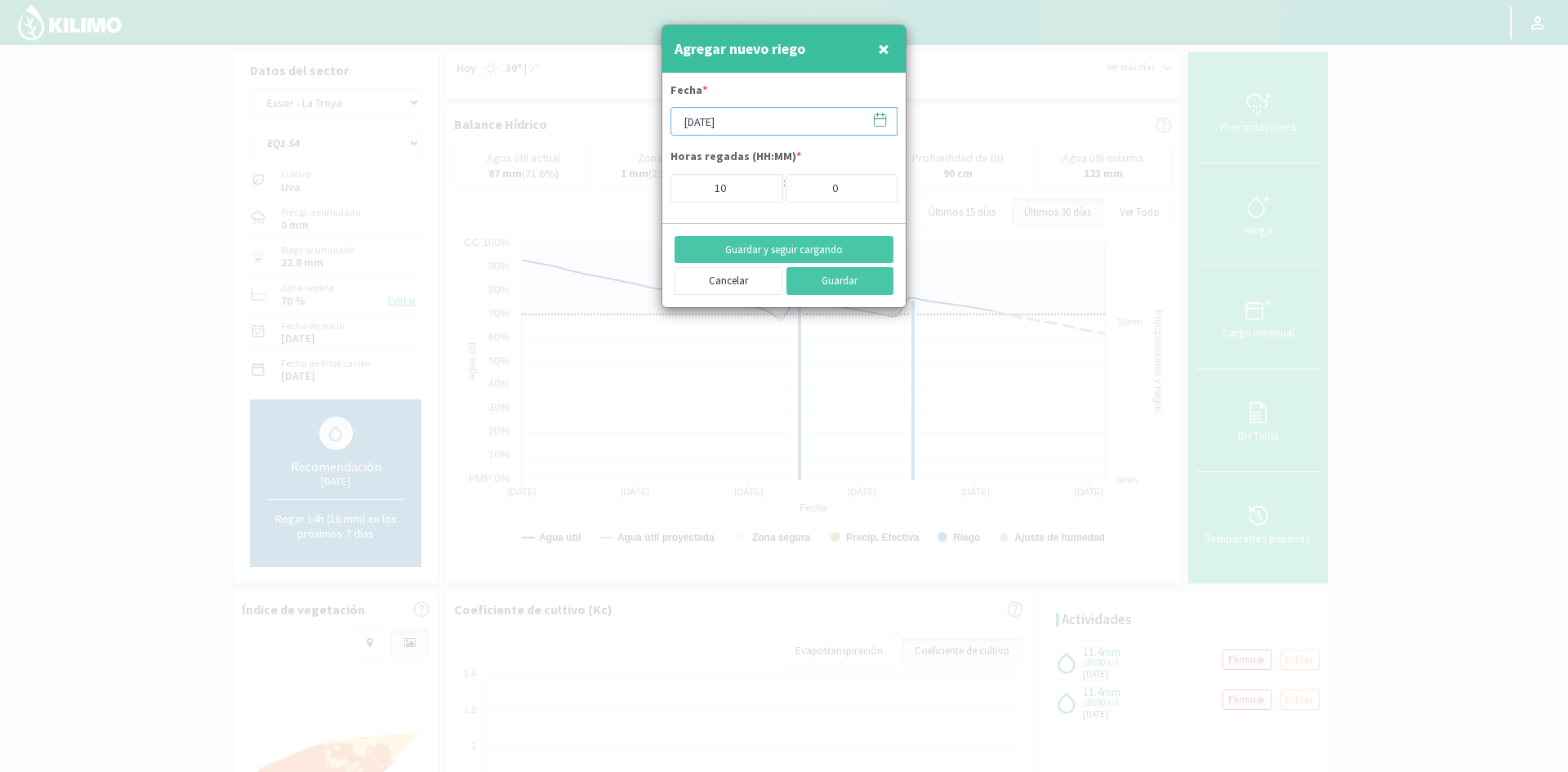
click at [744, 111] on input "[DATE]" at bounding box center [784, 121] width 227 height 29
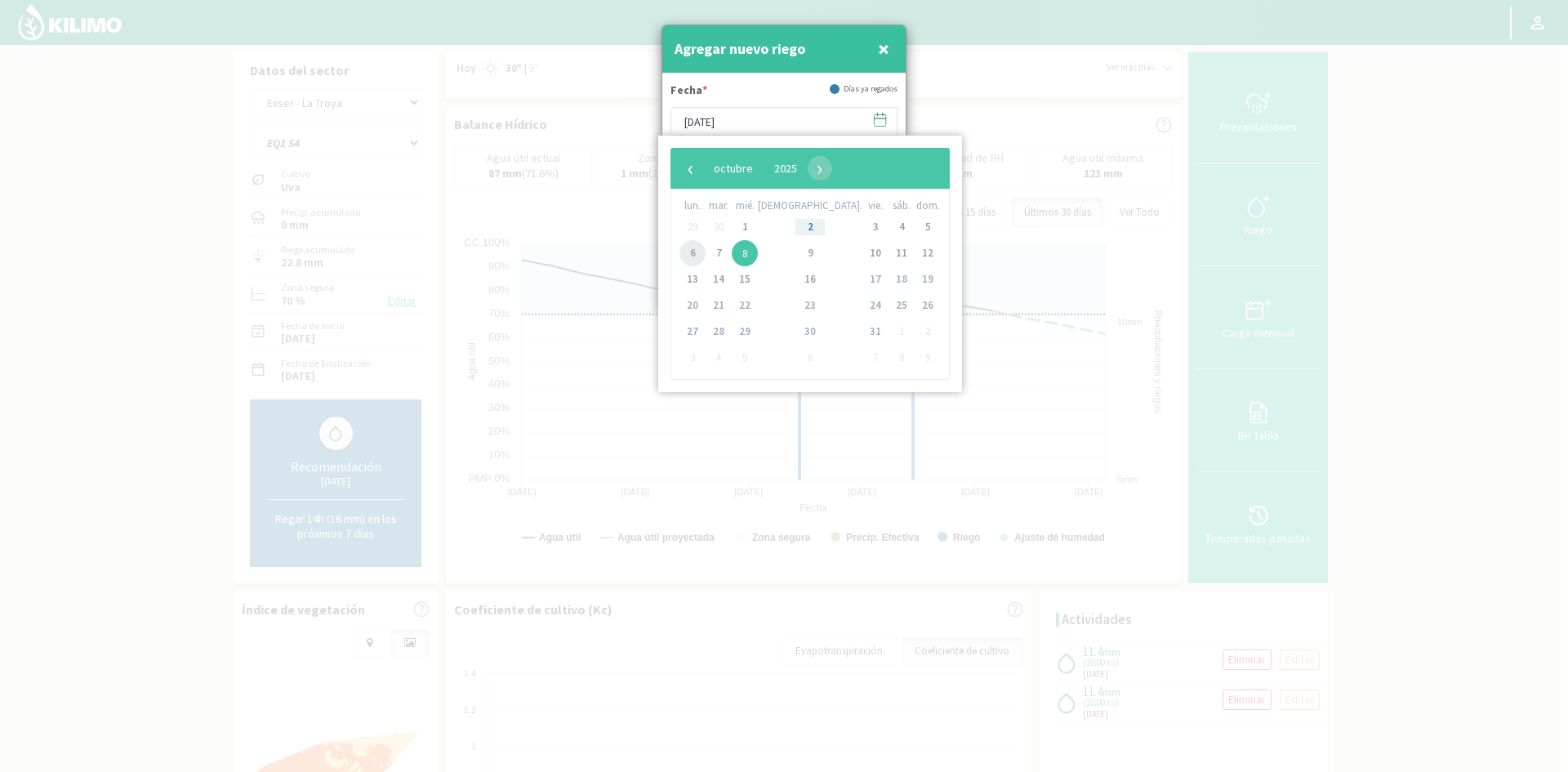
click at [696, 256] on span "6" at bounding box center [692, 253] width 26 height 26
type input "[DATE]"
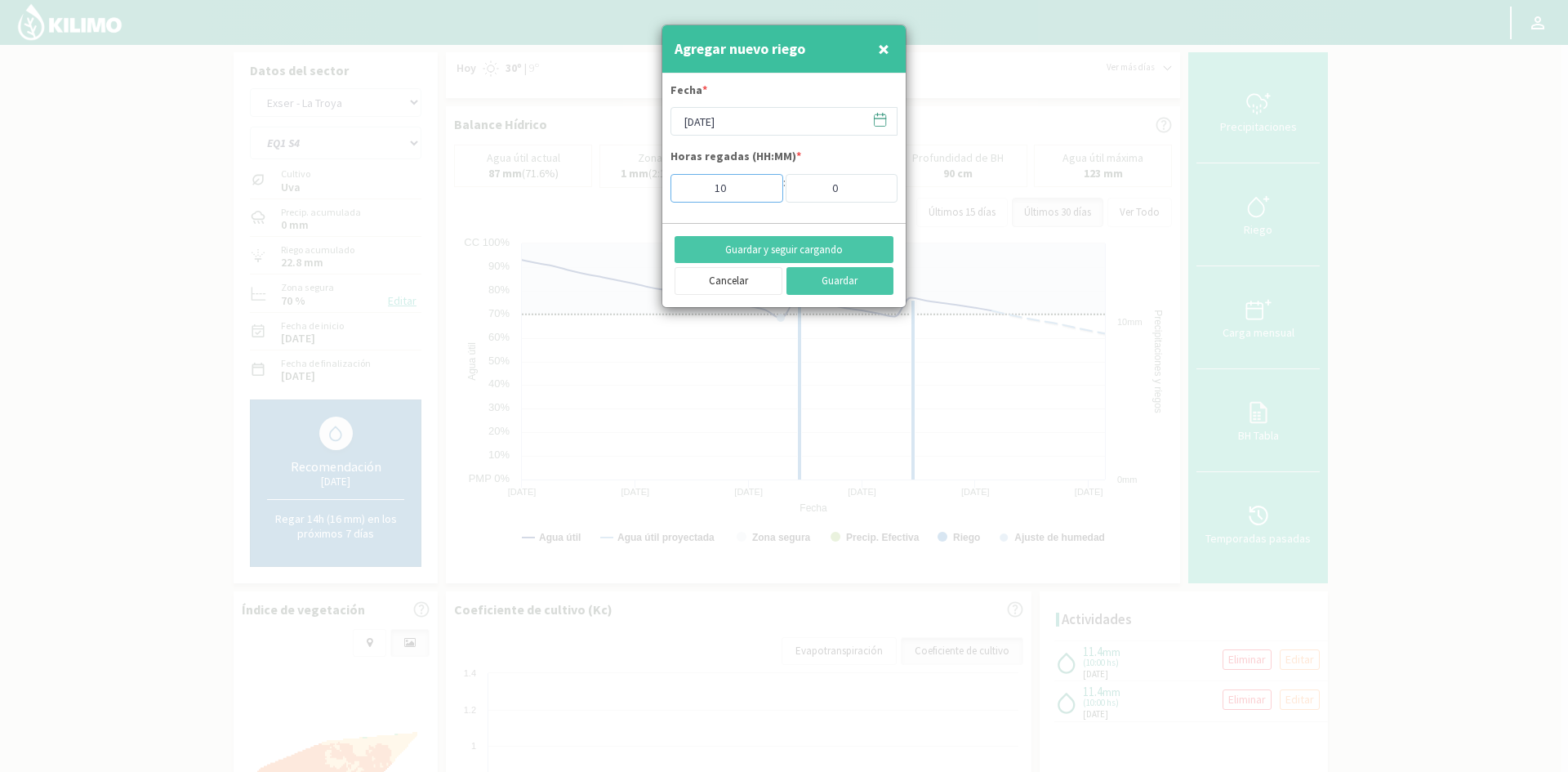
drag, startPoint x: 747, startPoint y: 193, endPoint x: 678, endPoint y: 193, distance: 69.0
click at [696, 200] on input "10" at bounding box center [727, 188] width 113 height 29
type input "2"
click at [850, 252] on button "Guardar y seguir cargando" at bounding box center [784, 250] width 219 height 28
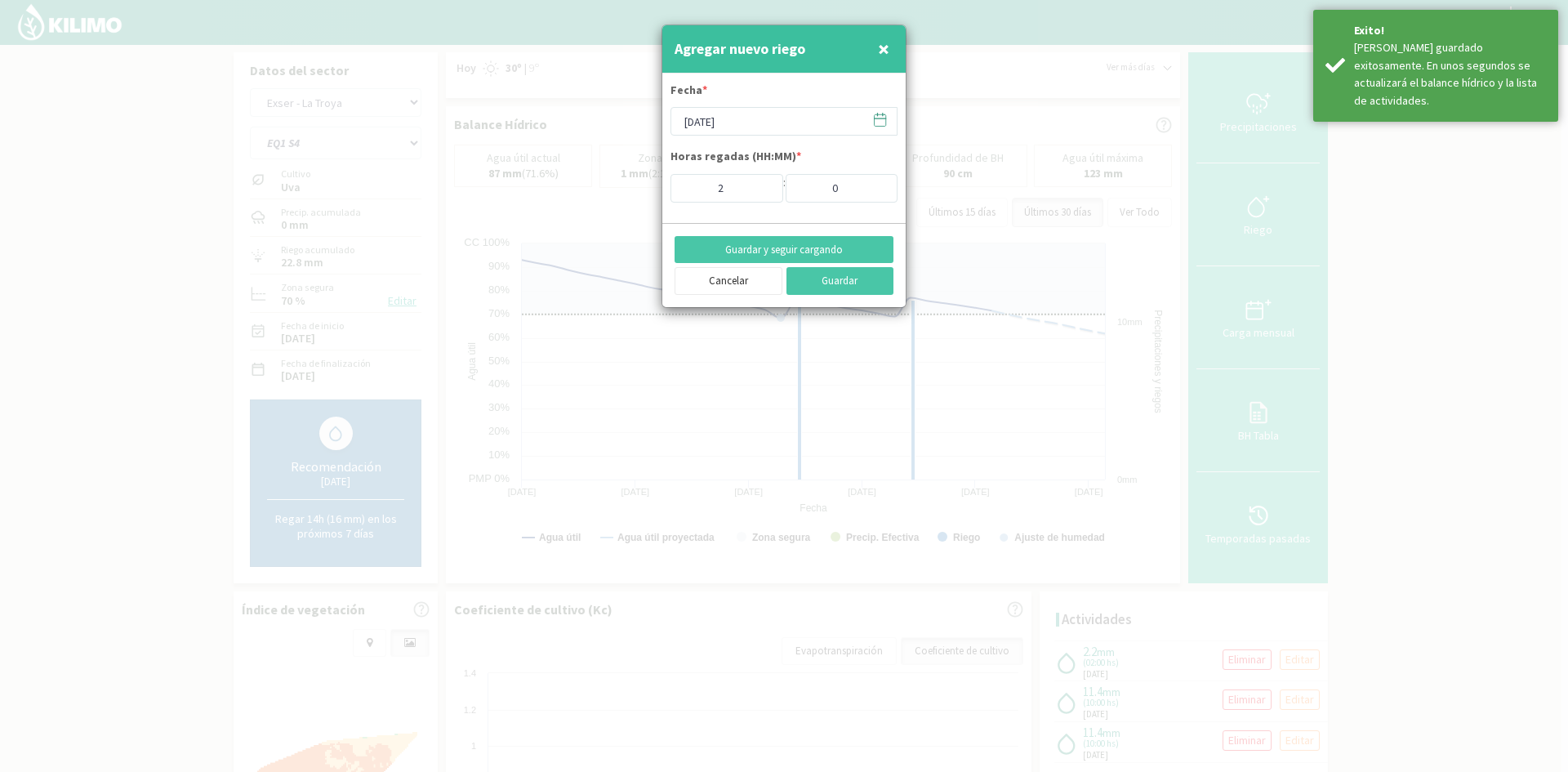
click at [883, 54] on span "×" at bounding box center [884, 48] width 12 height 27
type input "[DATE]"
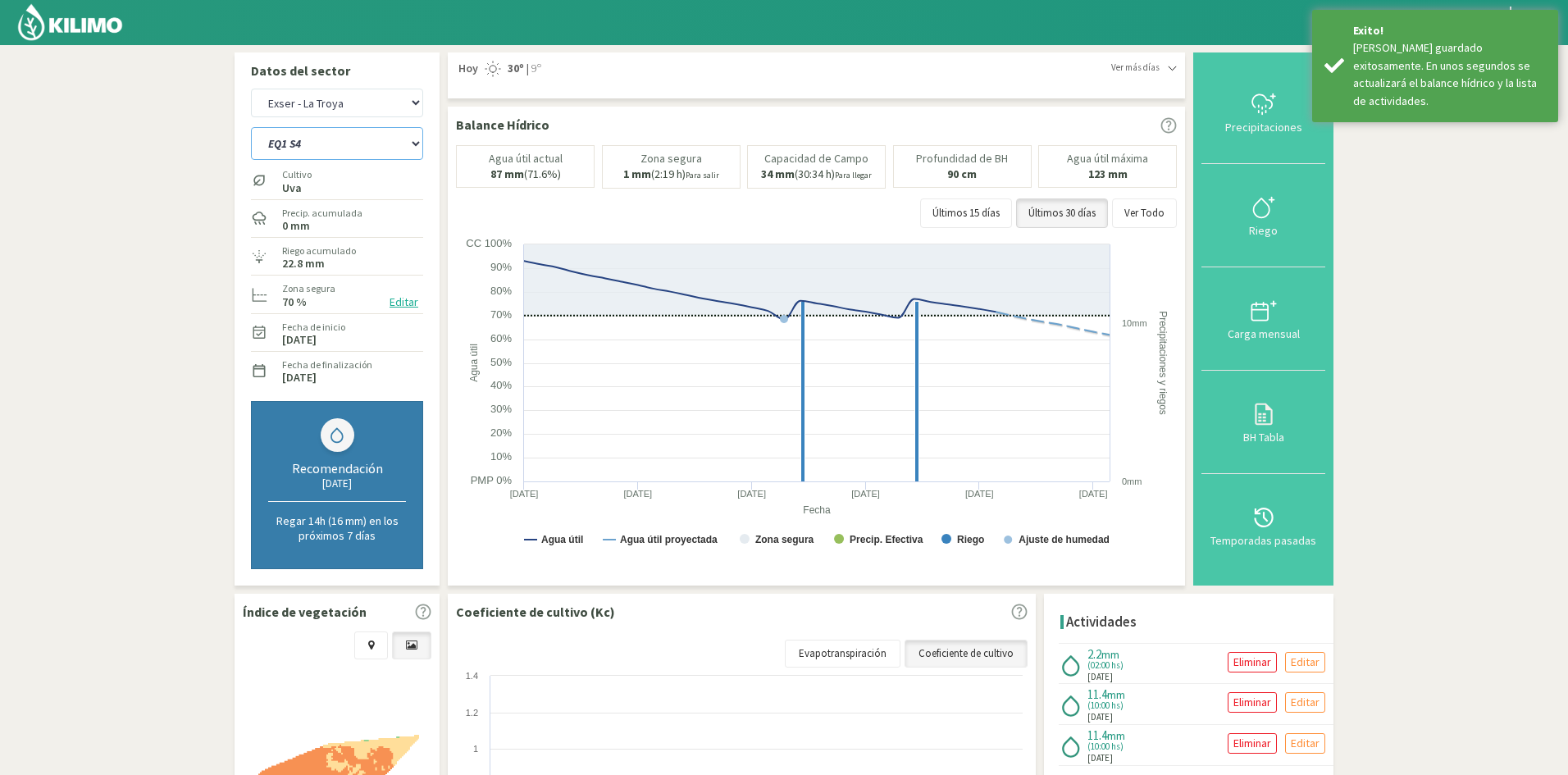
click at [350, 146] on select "EQ1 S1 EQ1 S2 EQ1 S3 EQ1 S4 EQ1 S5 EQ2 S1 EQ2 S2 EQ2 S3 EQ2 S4 EQ2 S5" at bounding box center [337, 143] width 173 height 33
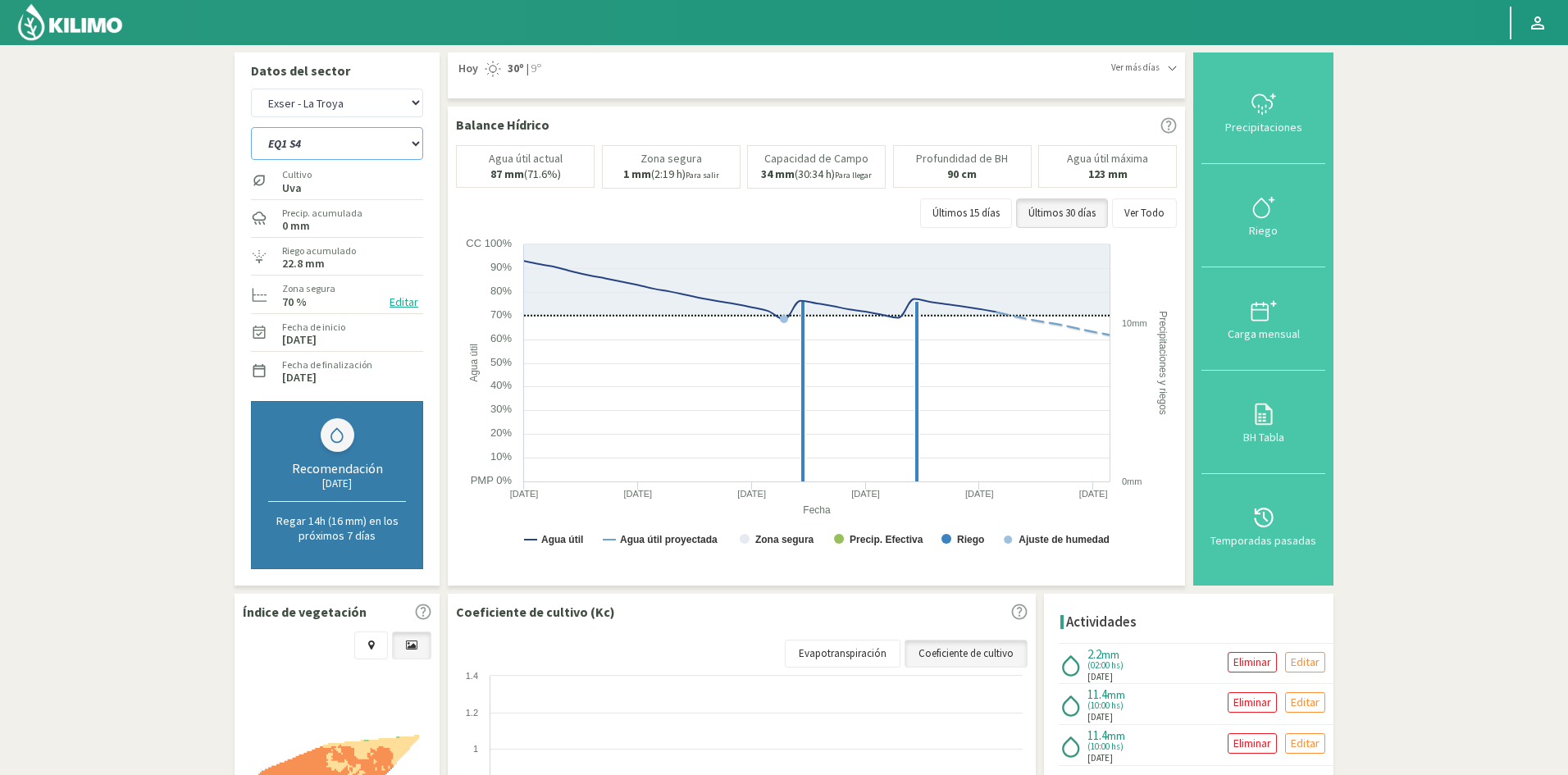
select select "44: Object"
click at [251, 127] on select "EQ1 S1 EQ1 S2 EQ1 S3 EQ1 S4 EQ1 S5 EQ2 S1 EQ2 S2 EQ2 S3 EQ2 S4 EQ2 S5" at bounding box center [337, 143] width 173 height 33
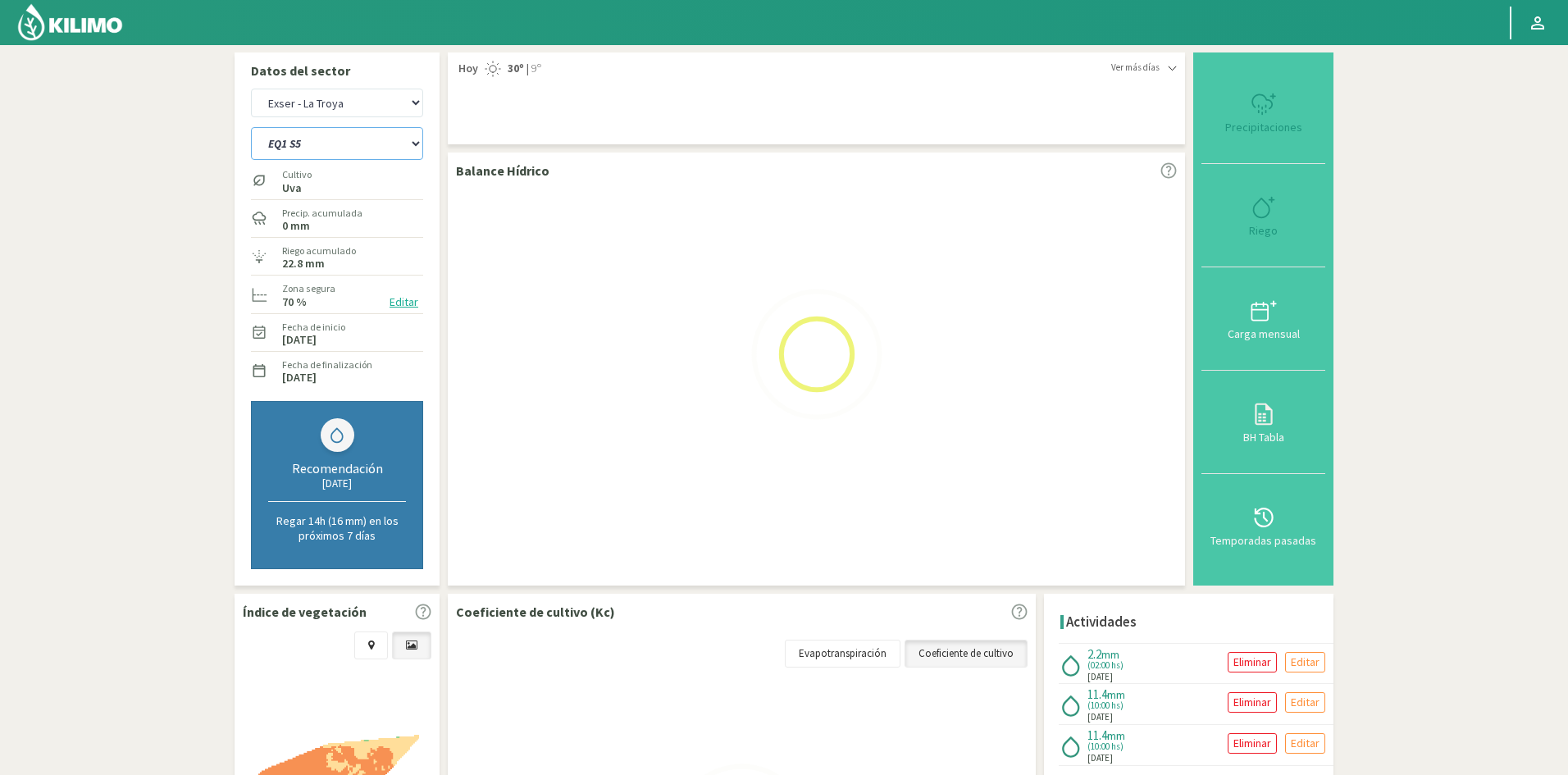
select select "10: Object"
select select "54: Object"
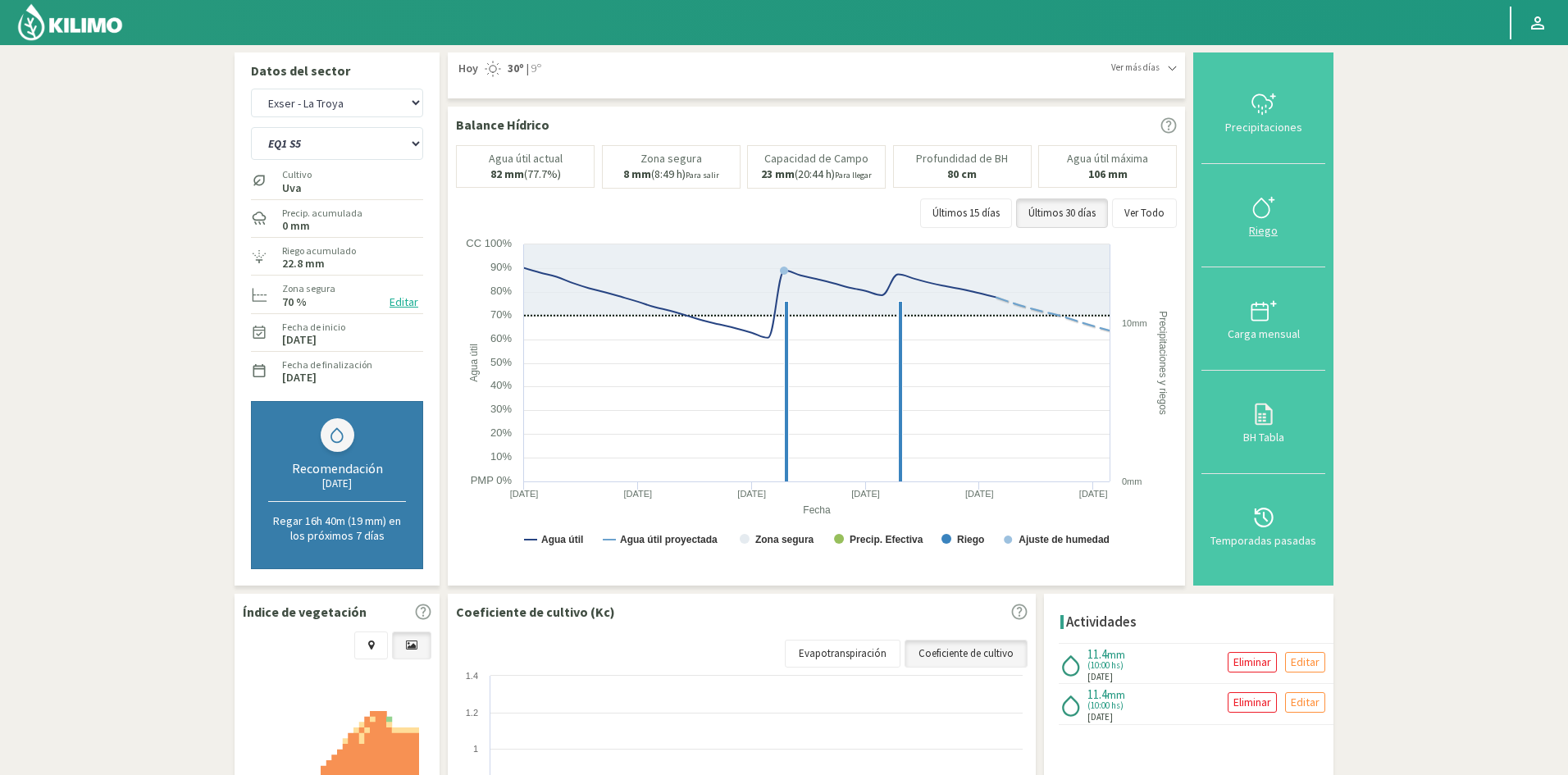
click at [1270, 233] on div "Riego" at bounding box center [1263, 230] width 114 height 12
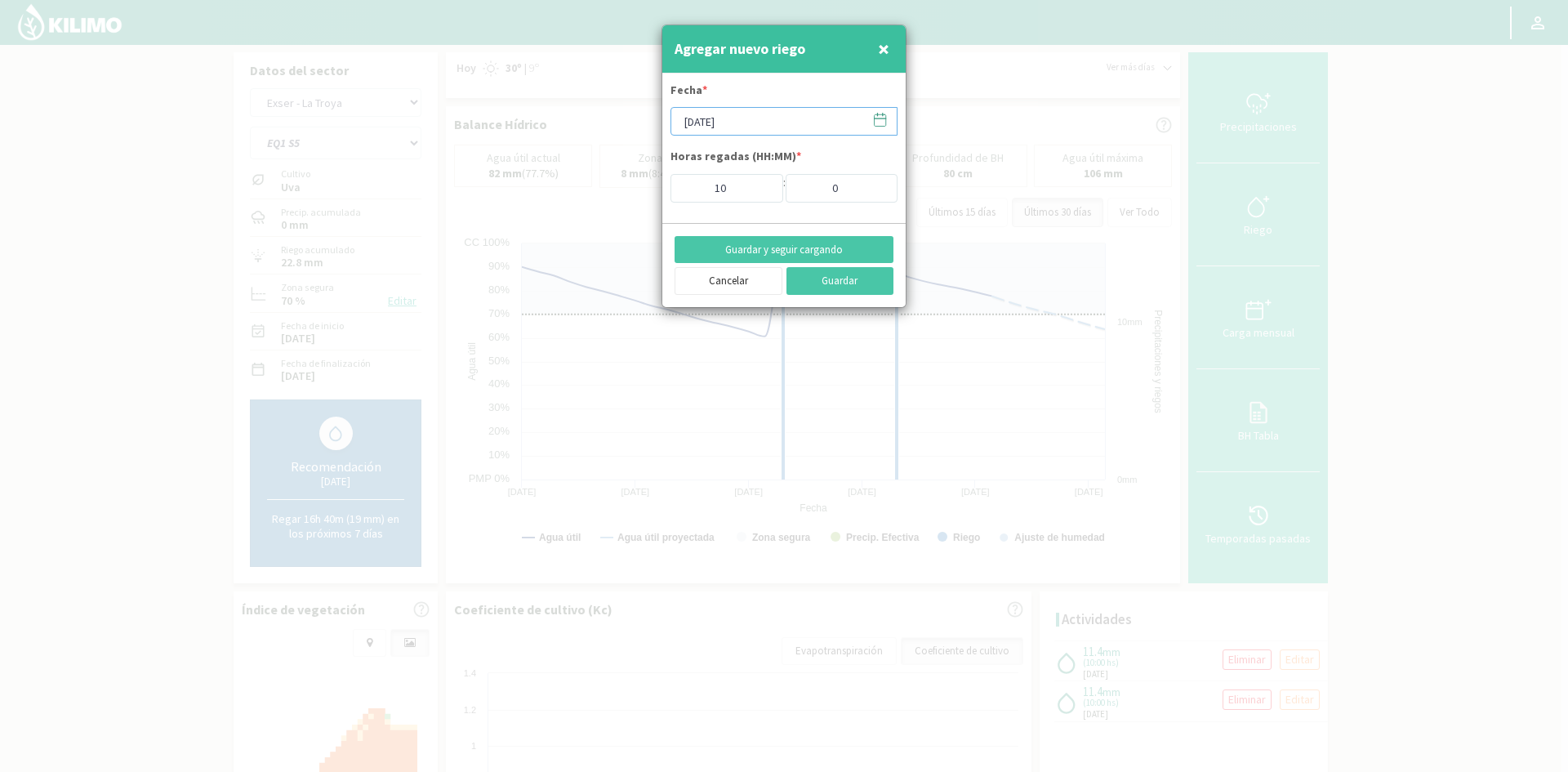
click at [731, 130] on input "[DATE]" at bounding box center [784, 121] width 227 height 29
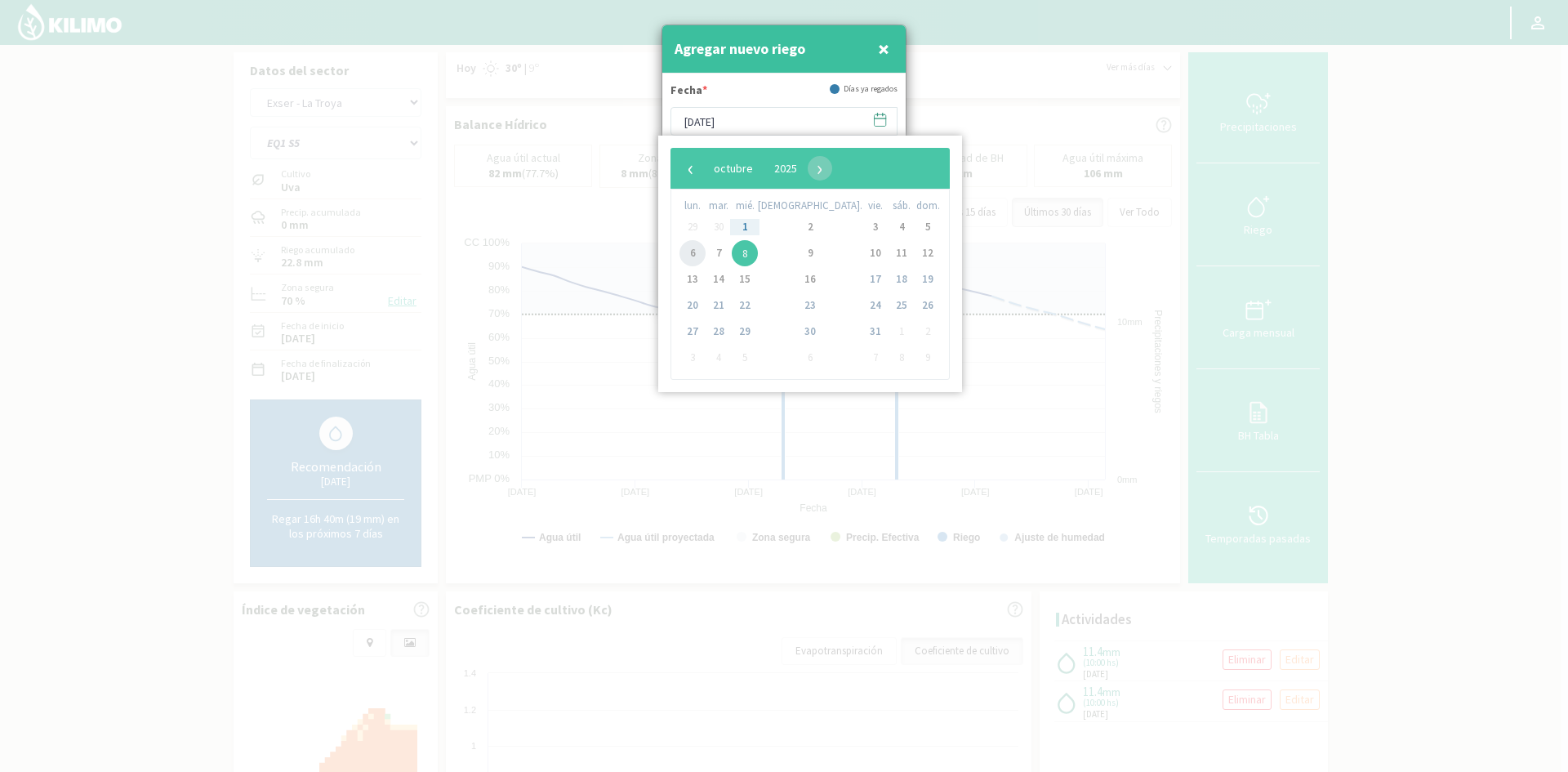
click at [696, 256] on span "6" at bounding box center [692, 253] width 26 height 26
type input "[DATE]"
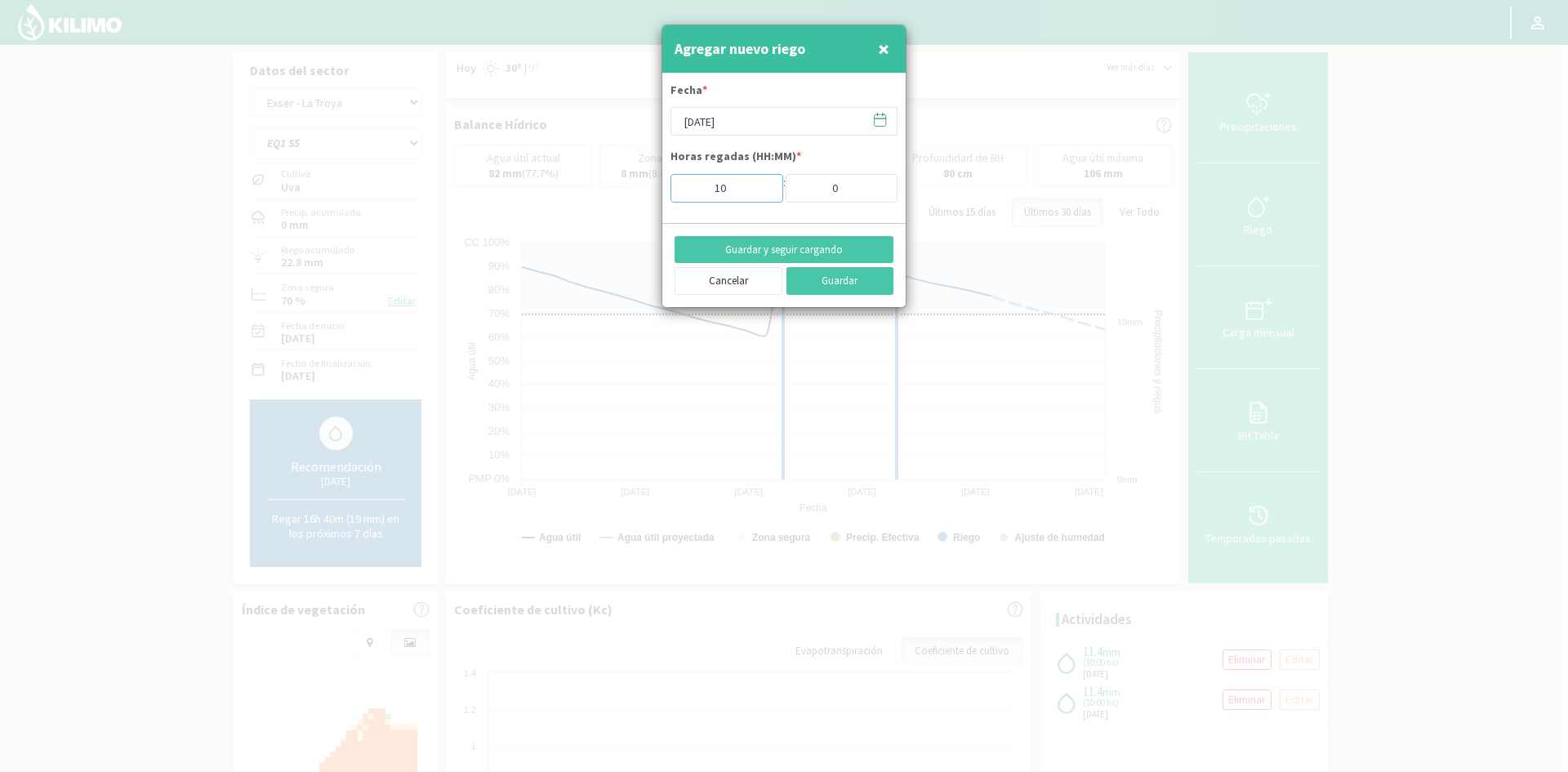
drag, startPoint x: 744, startPoint y: 191, endPoint x: 674, endPoint y: 184, distance: 70.3
click at [682, 191] on input "10" at bounding box center [727, 188] width 113 height 29
type input "2"
click at [712, 249] on button "Guardar y seguir cargando" at bounding box center [784, 250] width 219 height 28
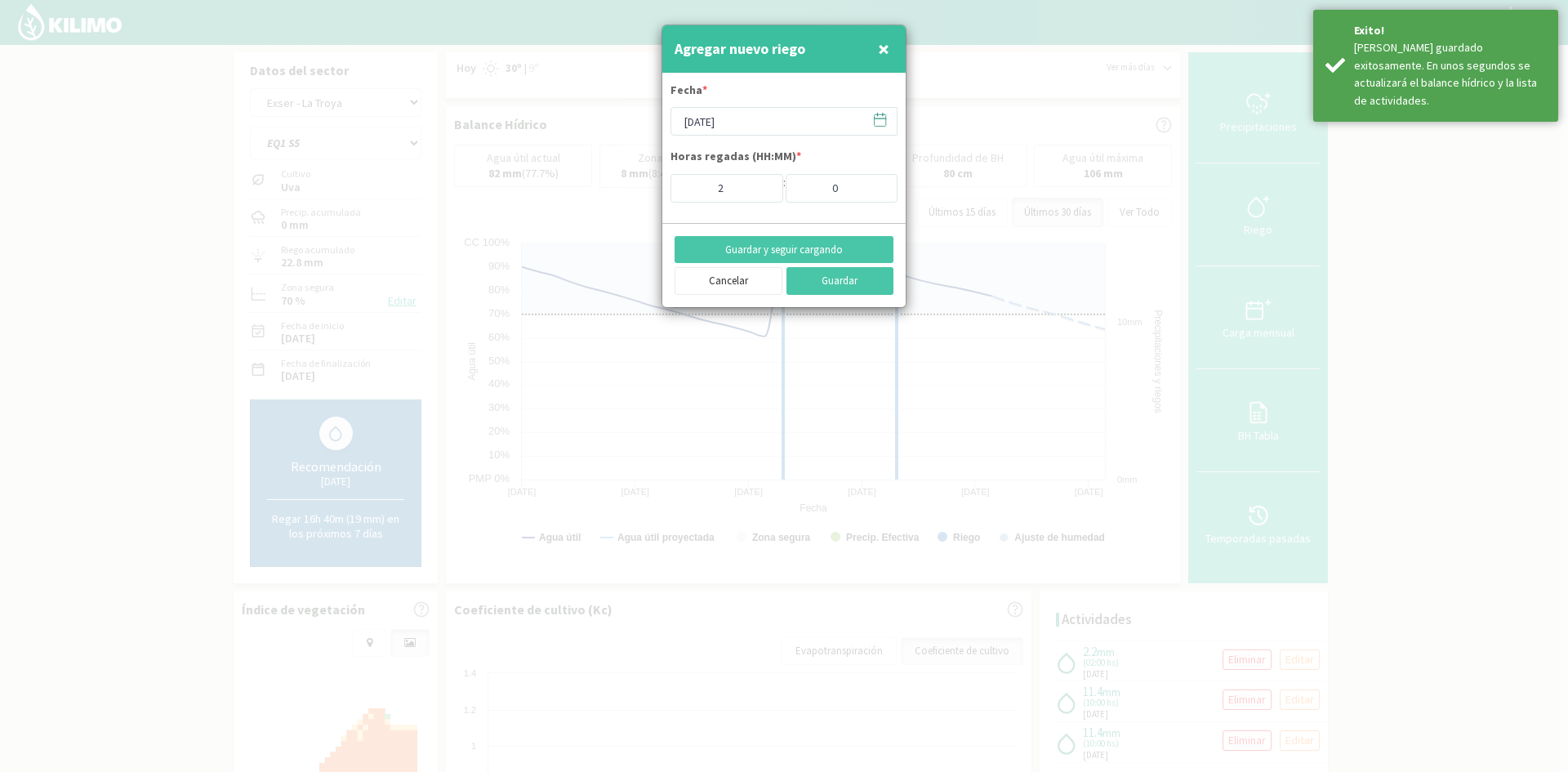
click at [878, 47] on span "×" at bounding box center [884, 48] width 12 height 27
type input "[DATE]"
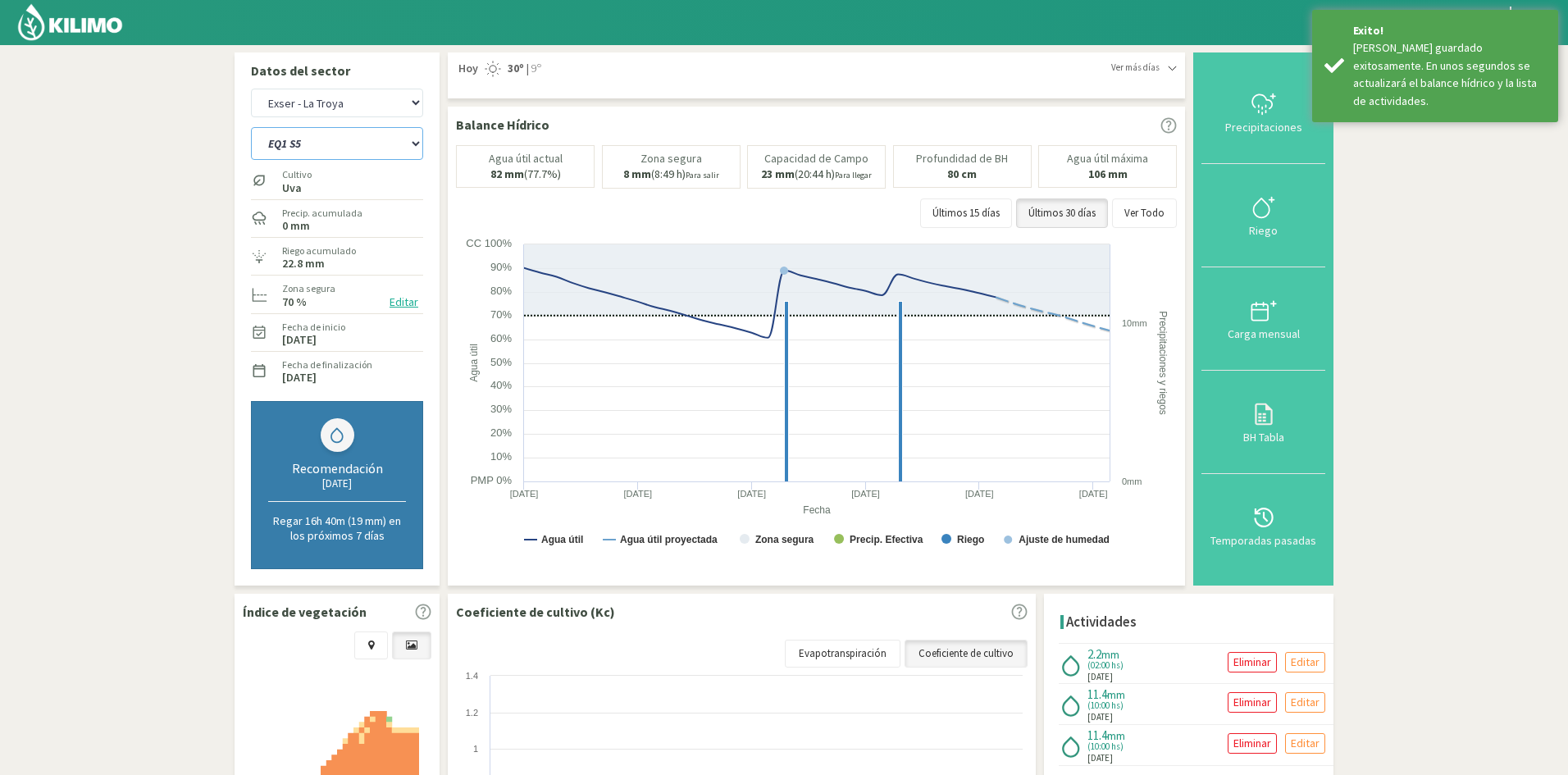
drag, startPoint x: 343, startPoint y: 140, endPoint x: 336, endPoint y: 158, distance: 19.3
click at [343, 140] on select "EQ1 S1 EQ1 S2 EQ1 S3 EQ1 S4 EQ1 S5 EQ2 S1 EQ2 S2 EQ2 S3 EQ2 S4 EQ2 S5" at bounding box center [337, 143] width 173 height 33
click at [251, 127] on select "EQ1 S1 EQ1 S2 EQ1 S3 EQ1 S4 EQ1 S5 EQ2 S1 EQ2 S2 EQ2 S3 EQ2 S4 EQ2 S5" at bounding box center [337, 143] width 173 height 33
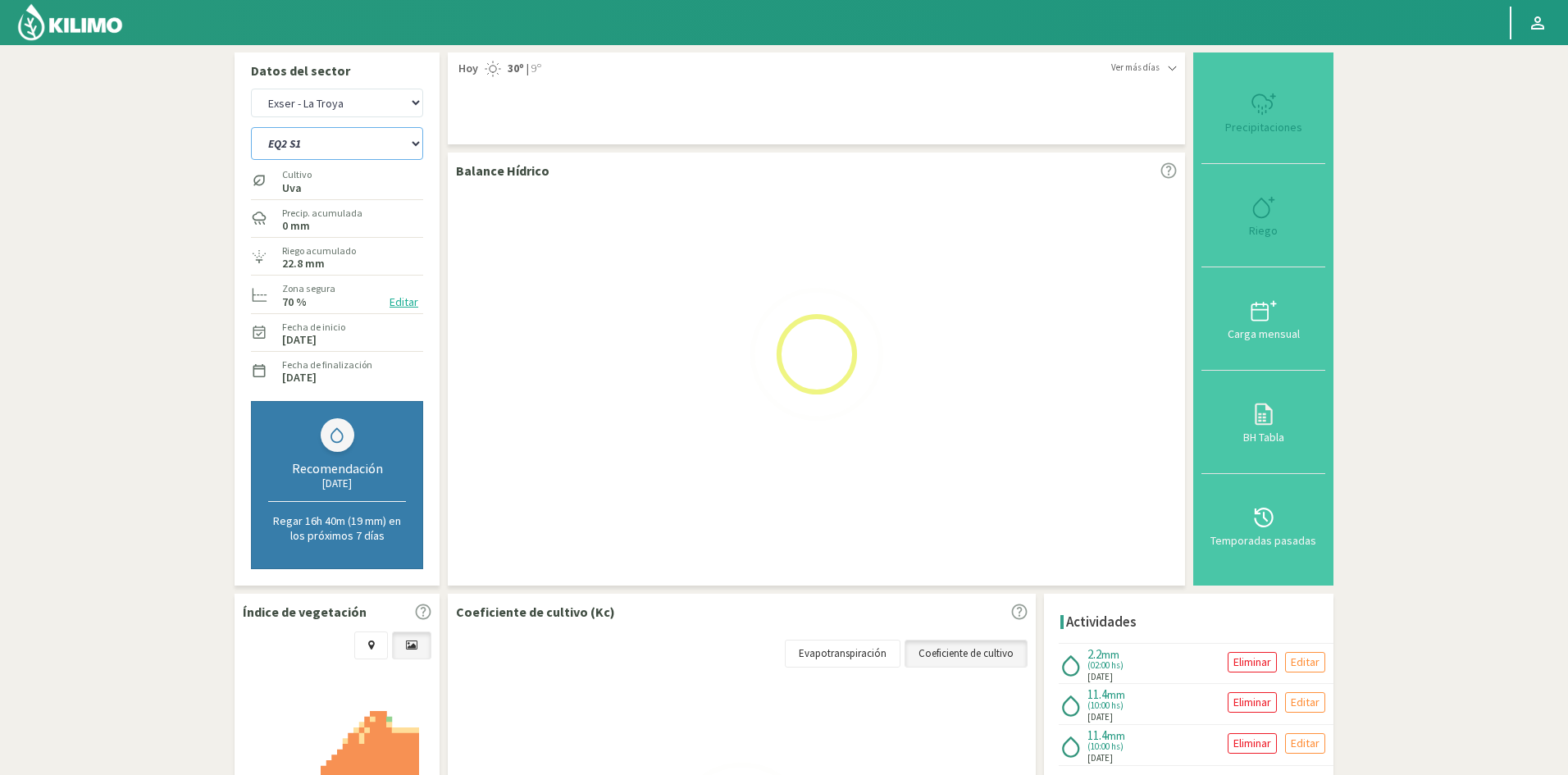
select select "54: Object"
select select "12: Object"
select select "65: Object"
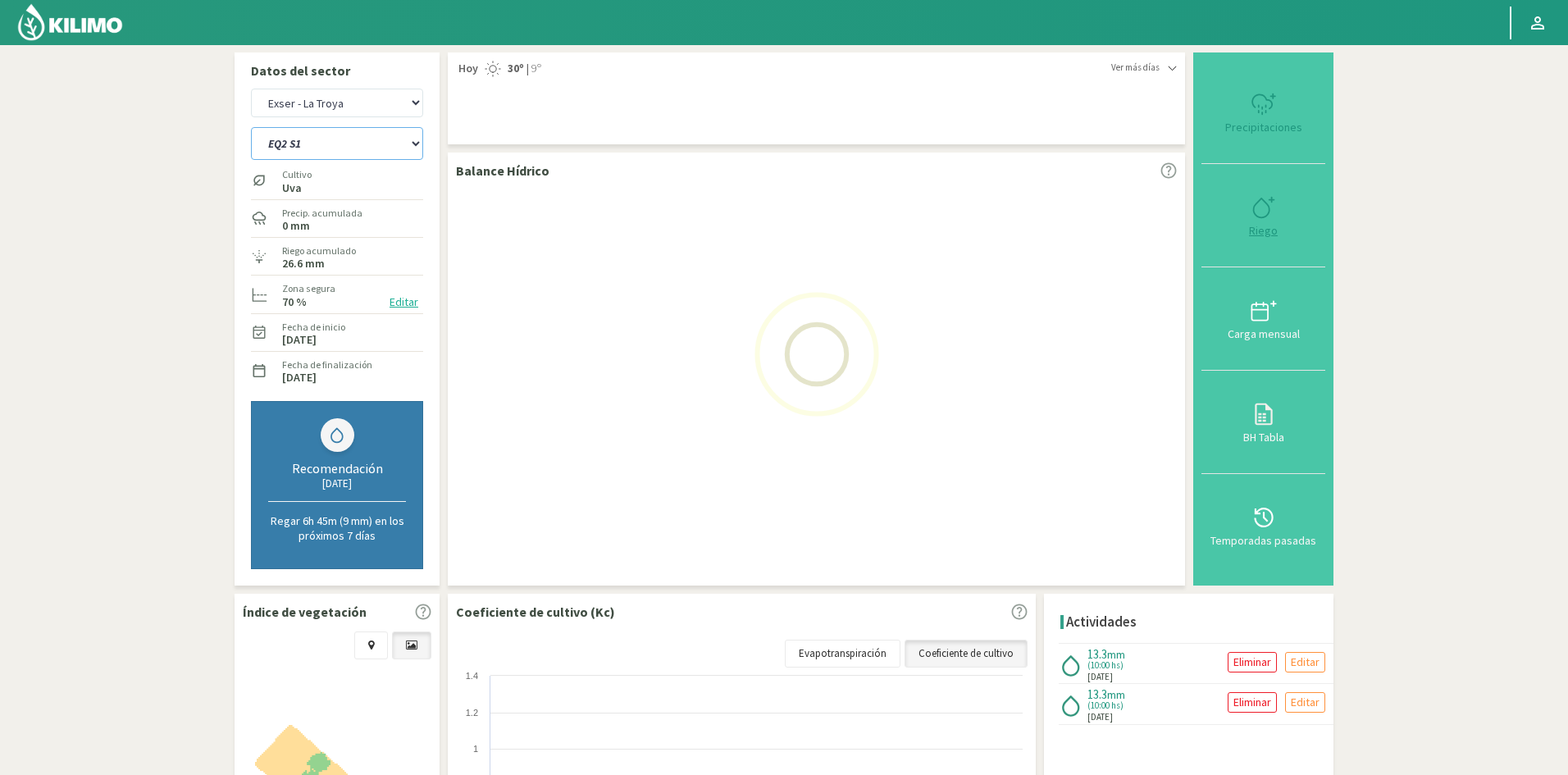
type input "10"
click at [1270, 232] on div "Riego" at bounding box center [1263, 230] width 114 height 12
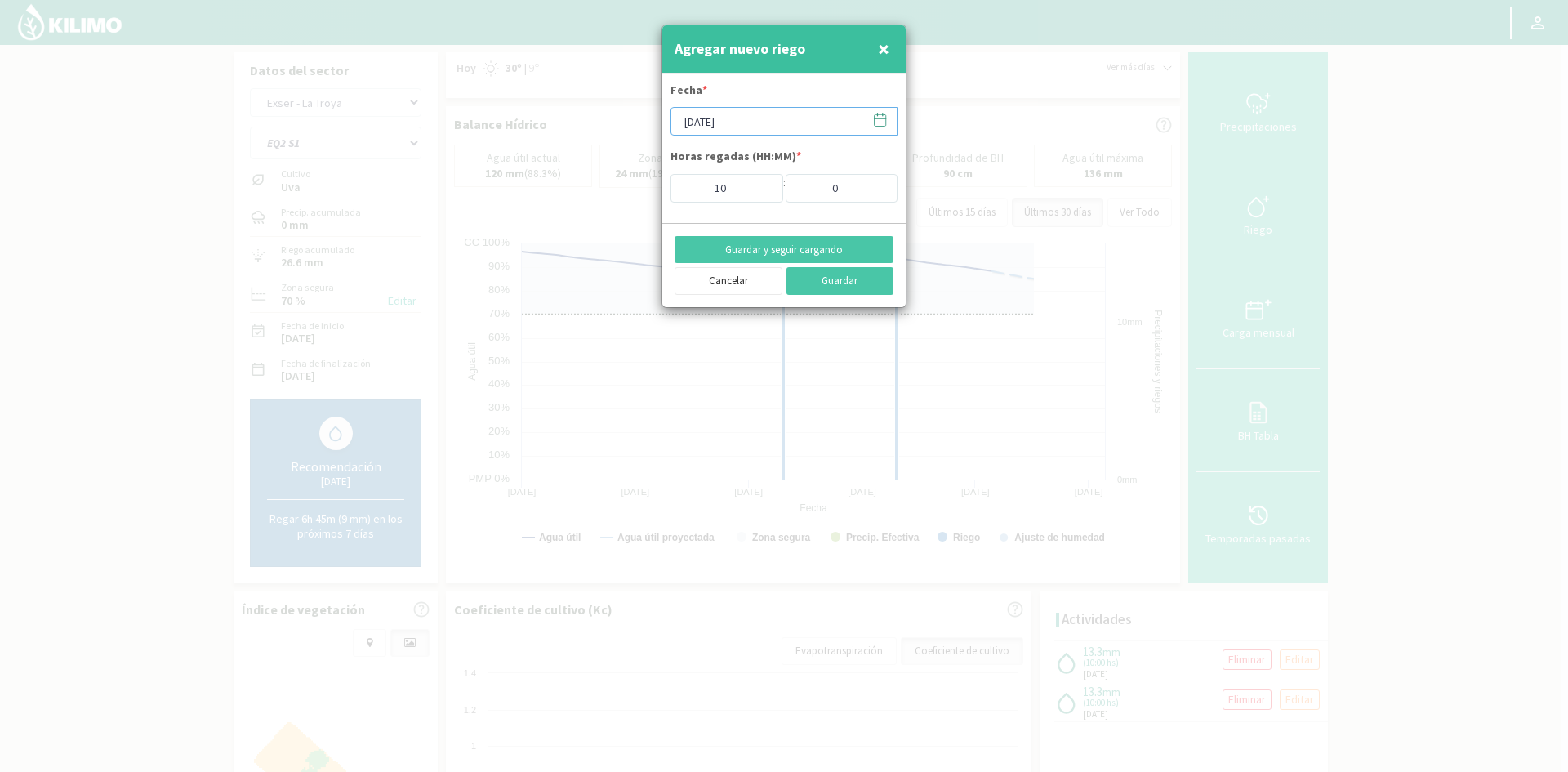
click at [712, 126] on input "[DATE]" at bounding box center [784, 121] width 227 height 29
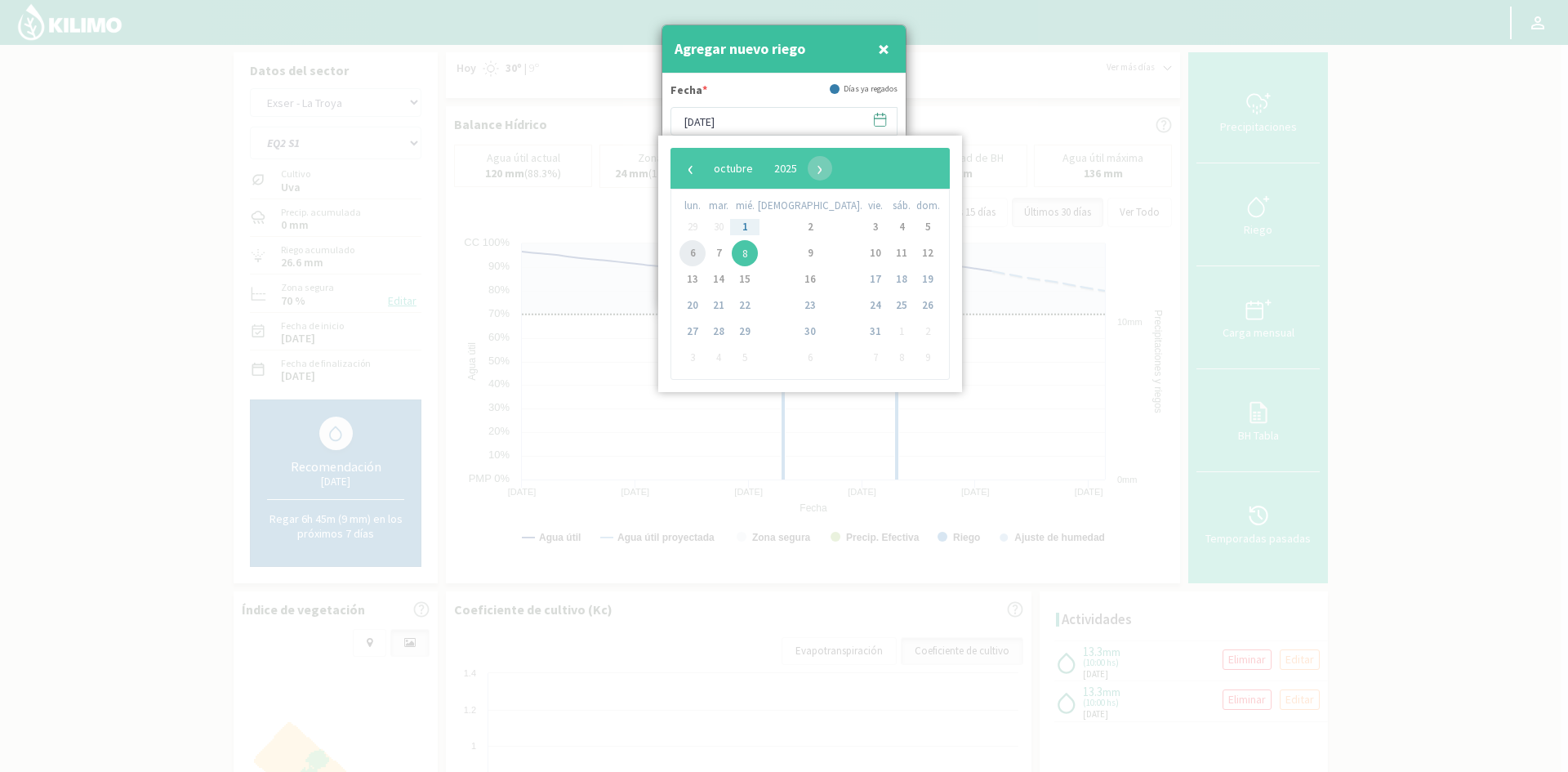
click at [694, 253] on span "6" at bounding box center [692, 253] width 26 height 26
type input "[DATE]"
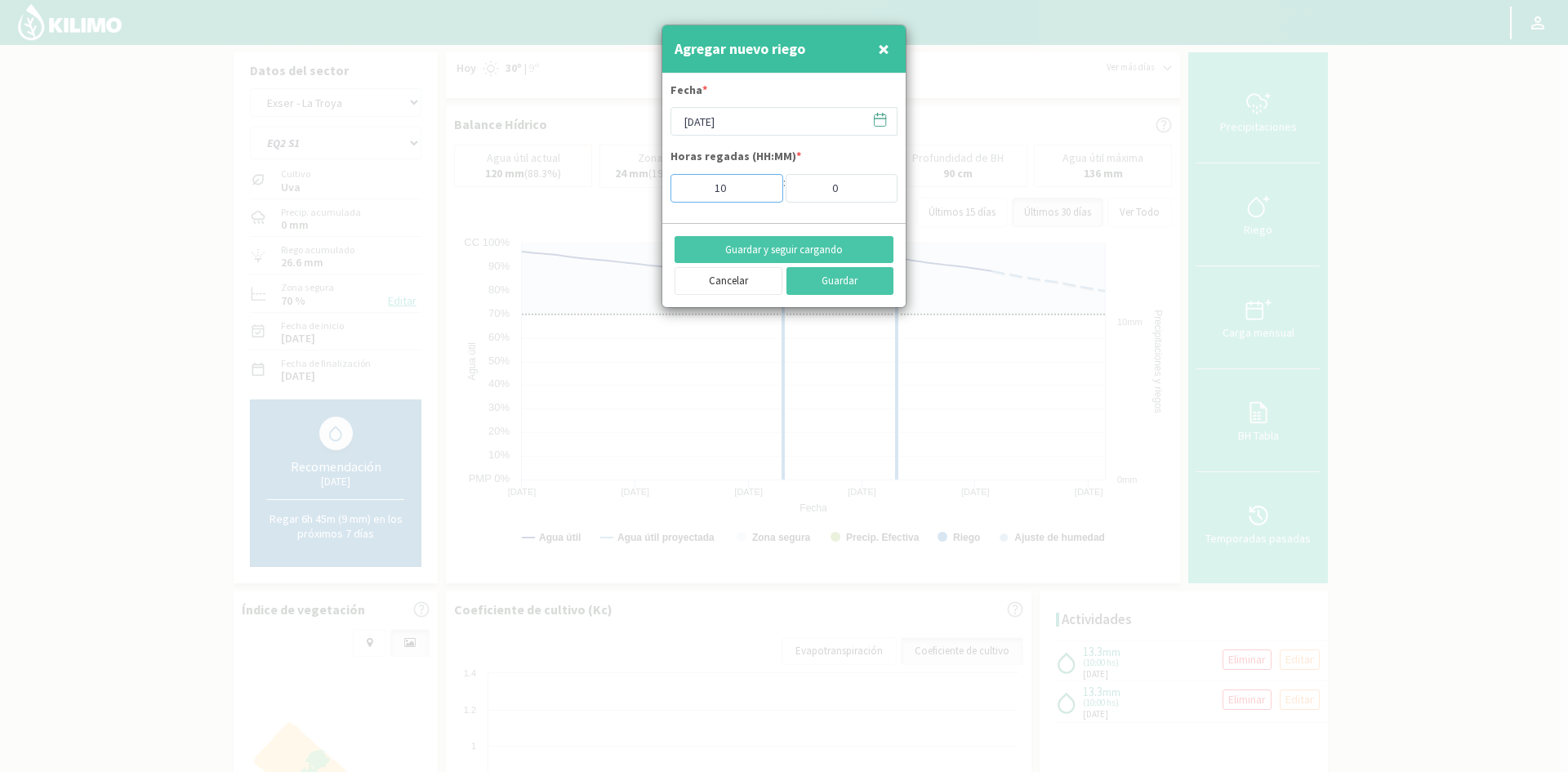
drag, startPoint x: 734, startPoint y: 190, endPoint x: 698, endPoint y: 189, distance: 36.0
click at [698, 189] on input "10" at bounding box center [727, 188] width 113 height 29
type input "2"
click at [719, 255] on button "Guardar y seguir cargando" at bounding box center [784, 250] width 219 height 28
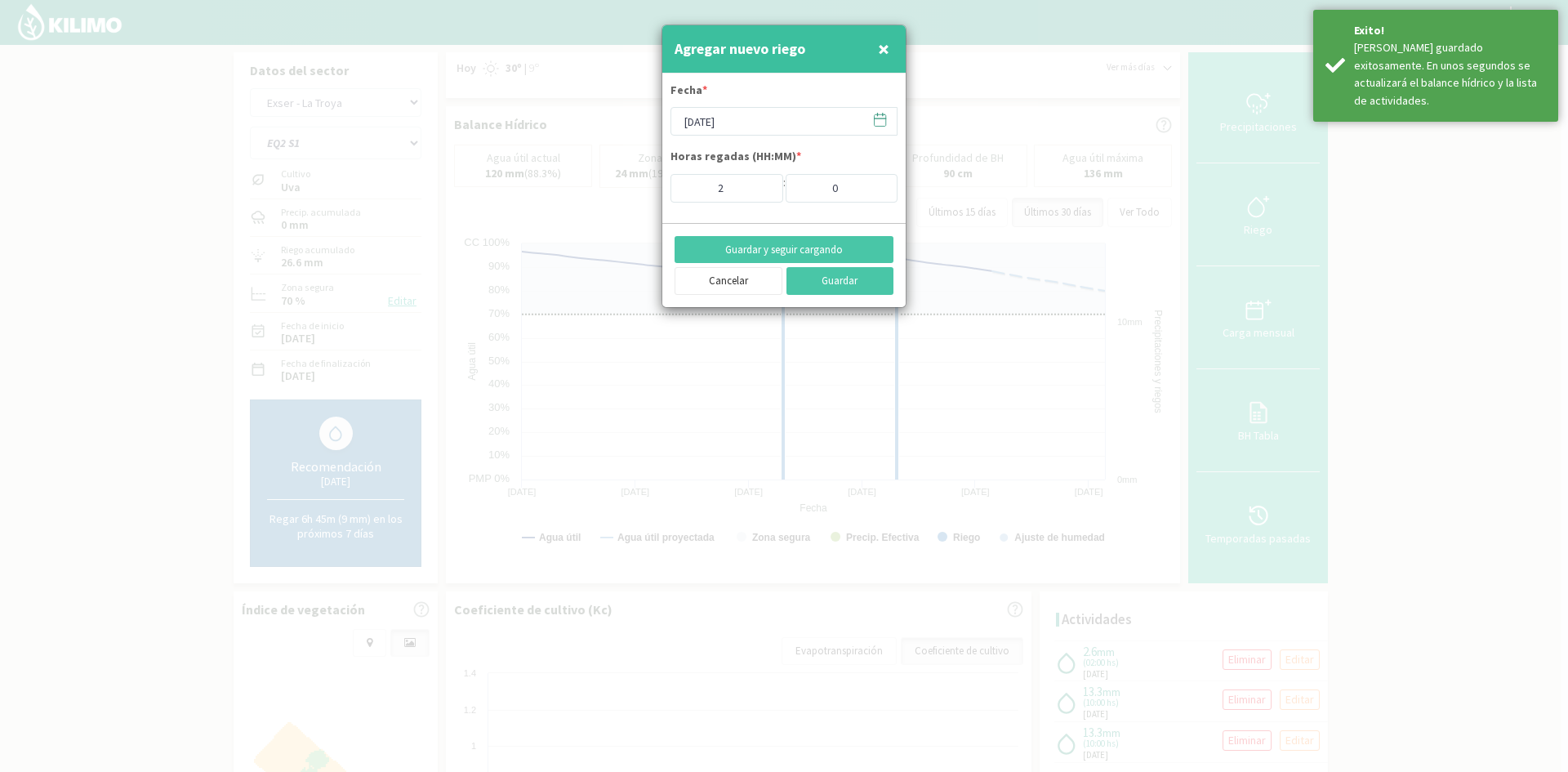
click at [888, 49] on span "×" at bounding box center [884, 48] width 12 height 27
type input "[DATE]"
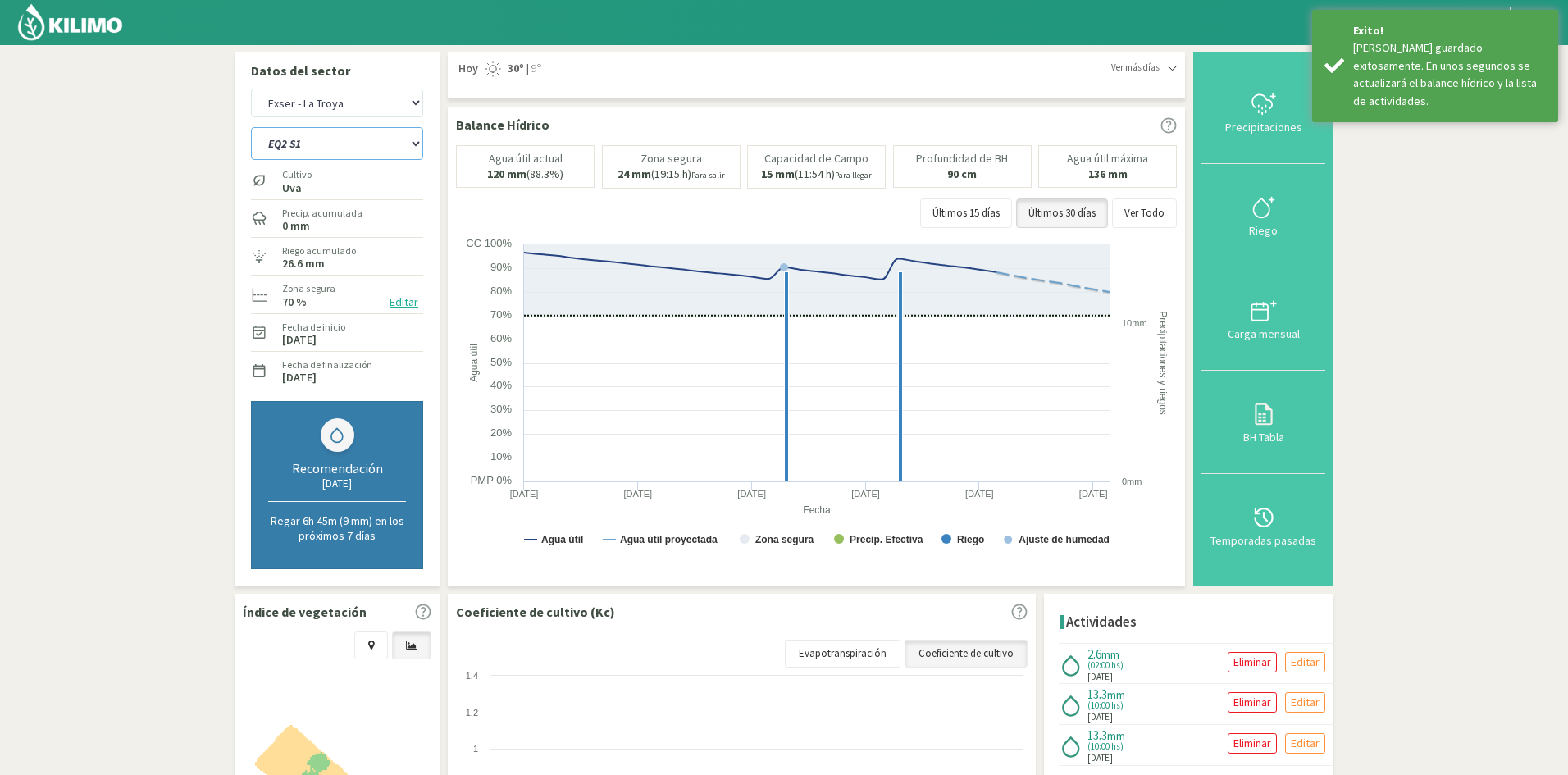
click at [309, 141] on select "EQ1 S1 EQ1 S2 EQ1 S3 EQ1 S4 EQ1 S5 EQ2 S1 EQ2 S2 EQ2 S3 EQ2 S4 EQ2 S5" at bounding box center [337, 143] width 173 height 33
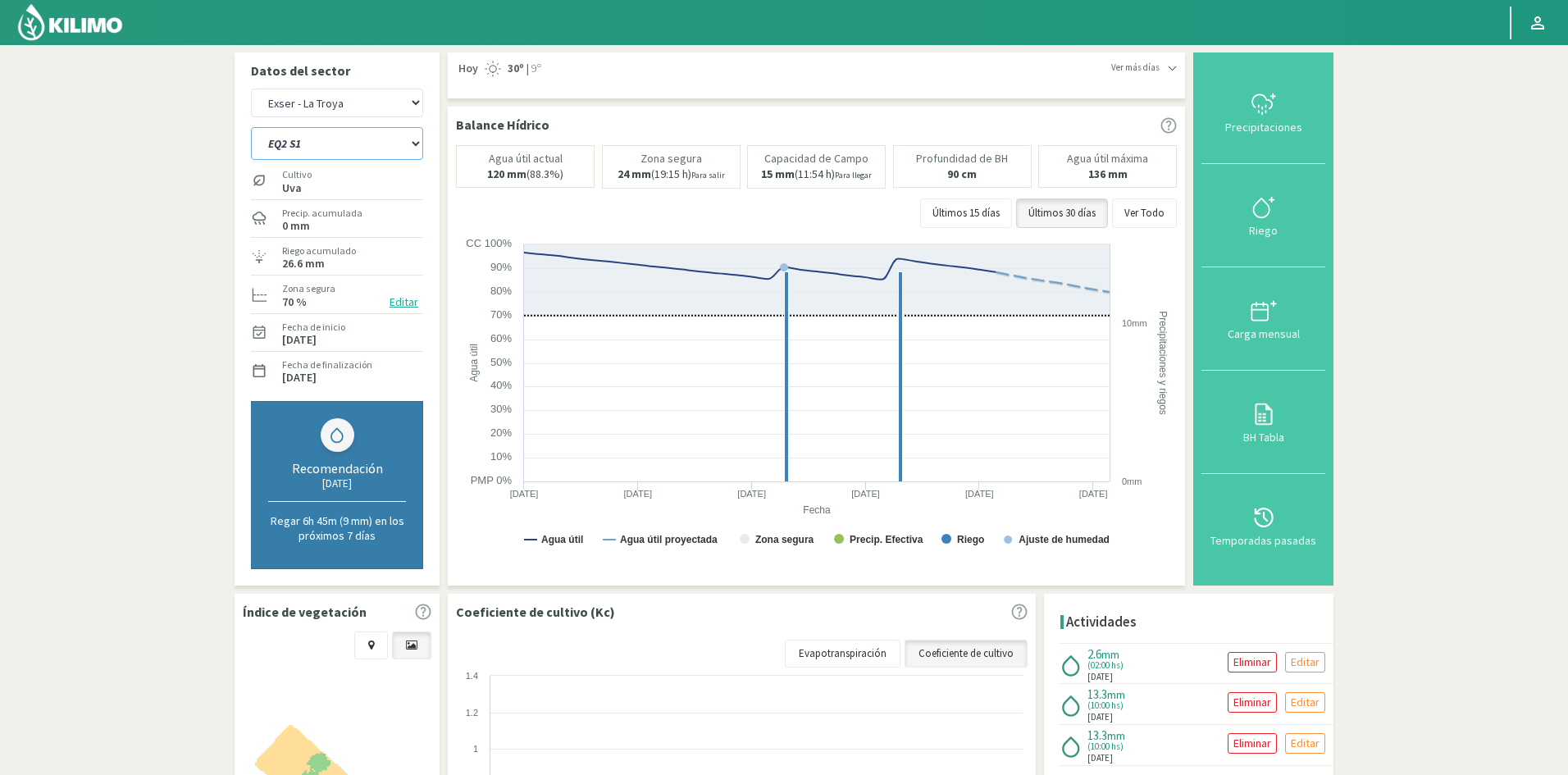
select select "66: Object"
click at [251, 127] on select "EQ1 S1 EQ1 S2 EQ1 S3 EQ1 S4 EQ1 S5 EQ2 S1 EQ2 S2 EQ2 S3 EQ2 S4 EQ2 S5" at bounding box center [337, 143] width 173 height 33
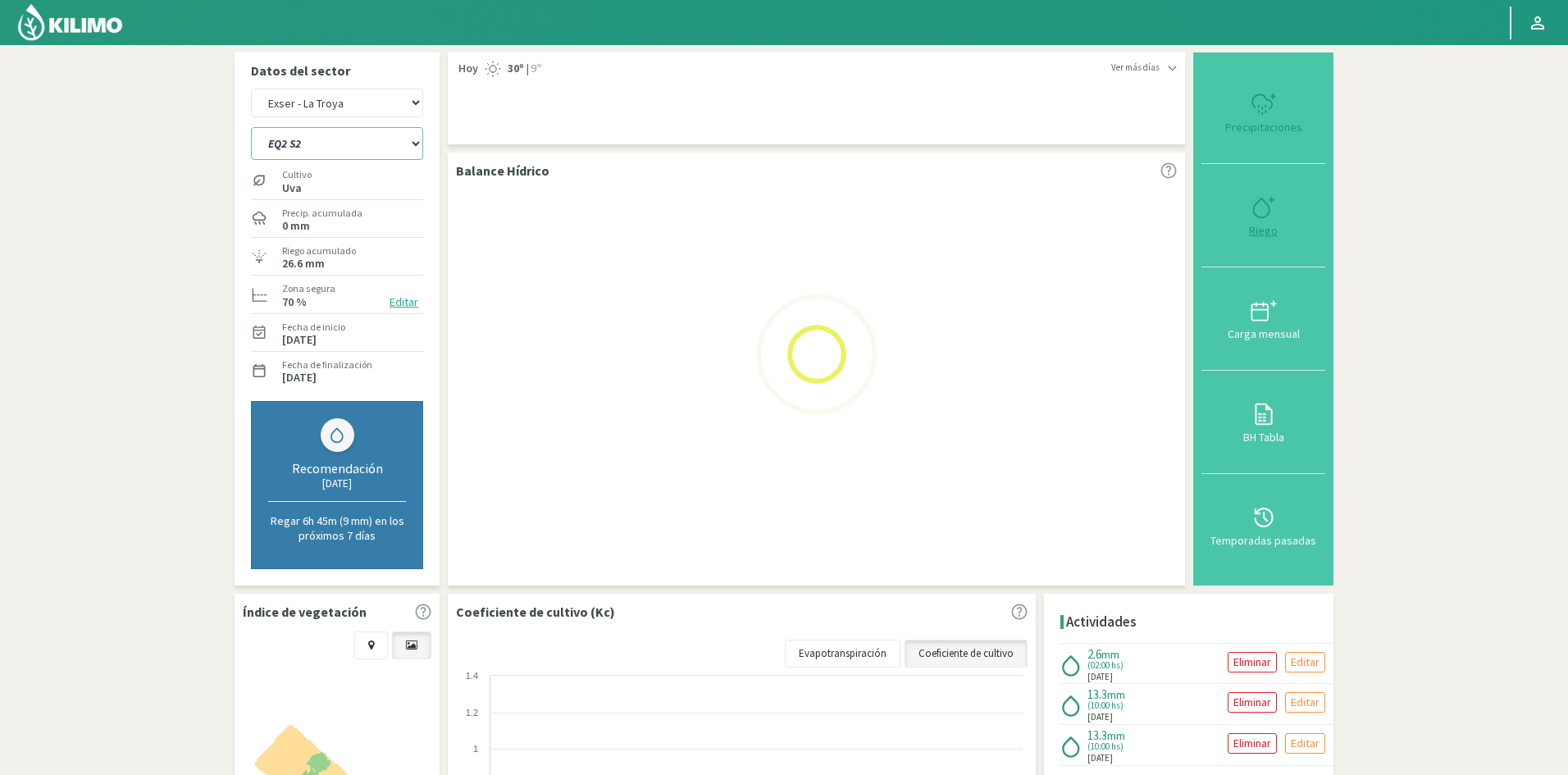
select select "14: Object"
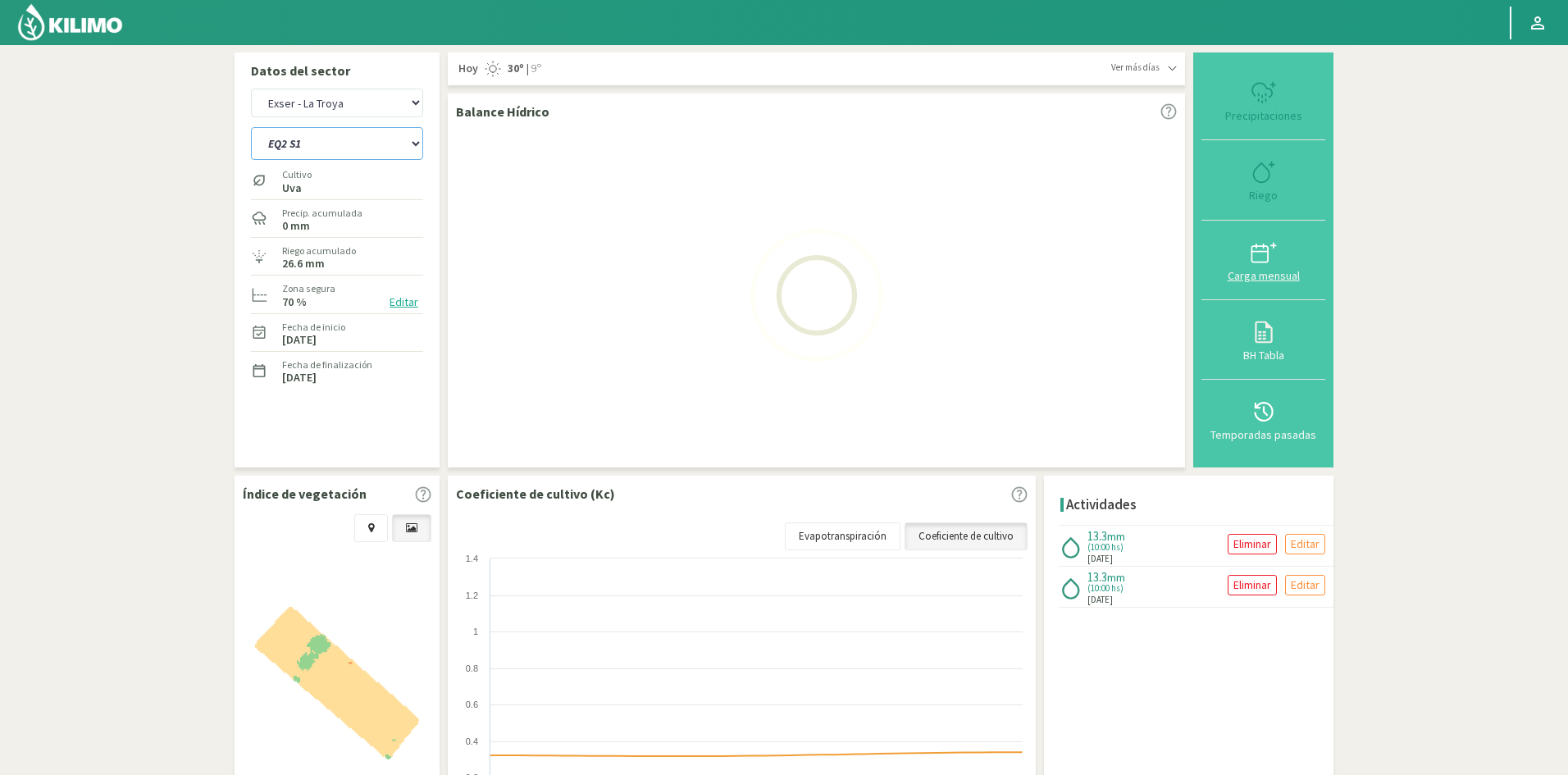
select select "76: Object"
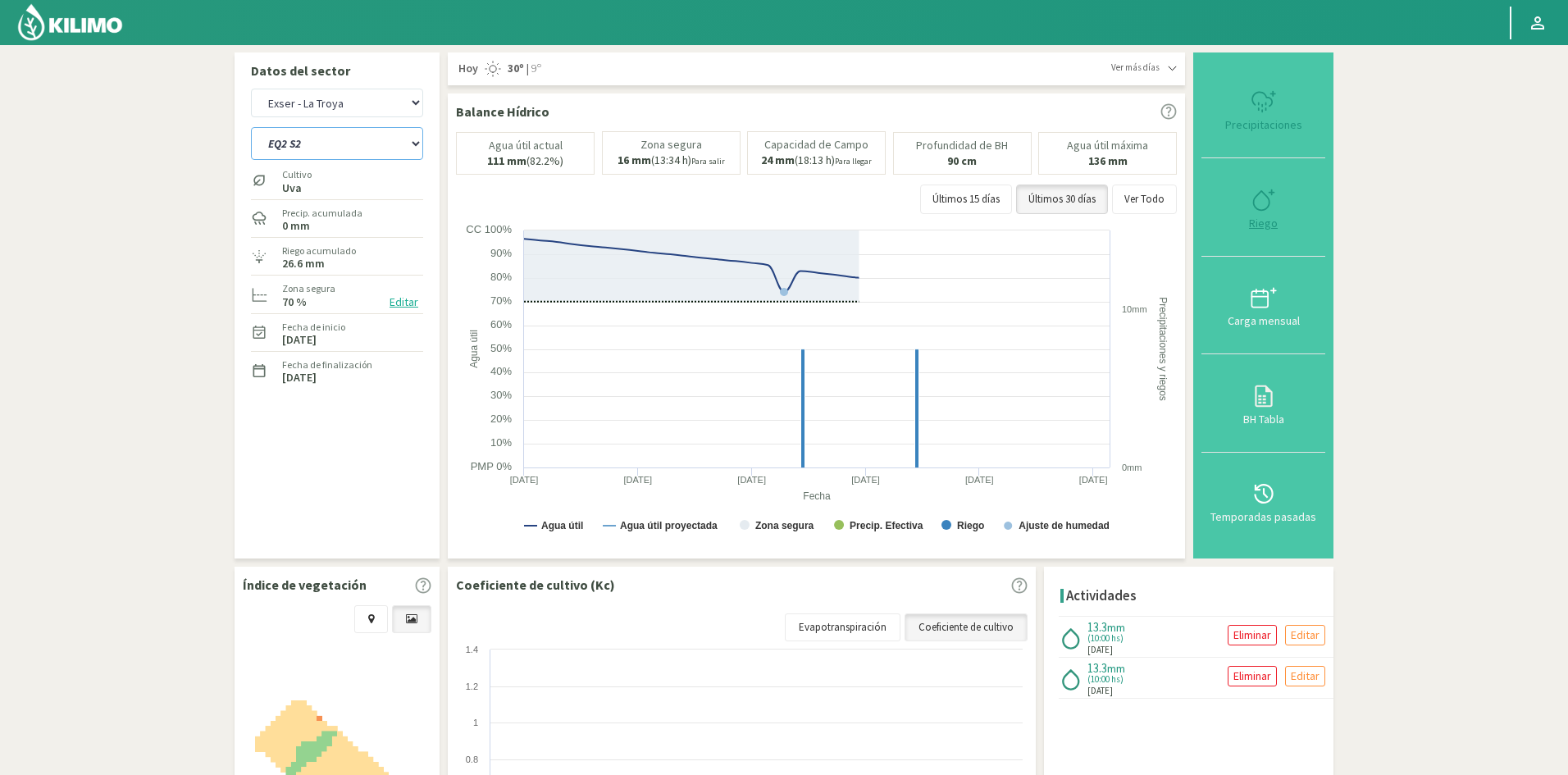
type input "10"
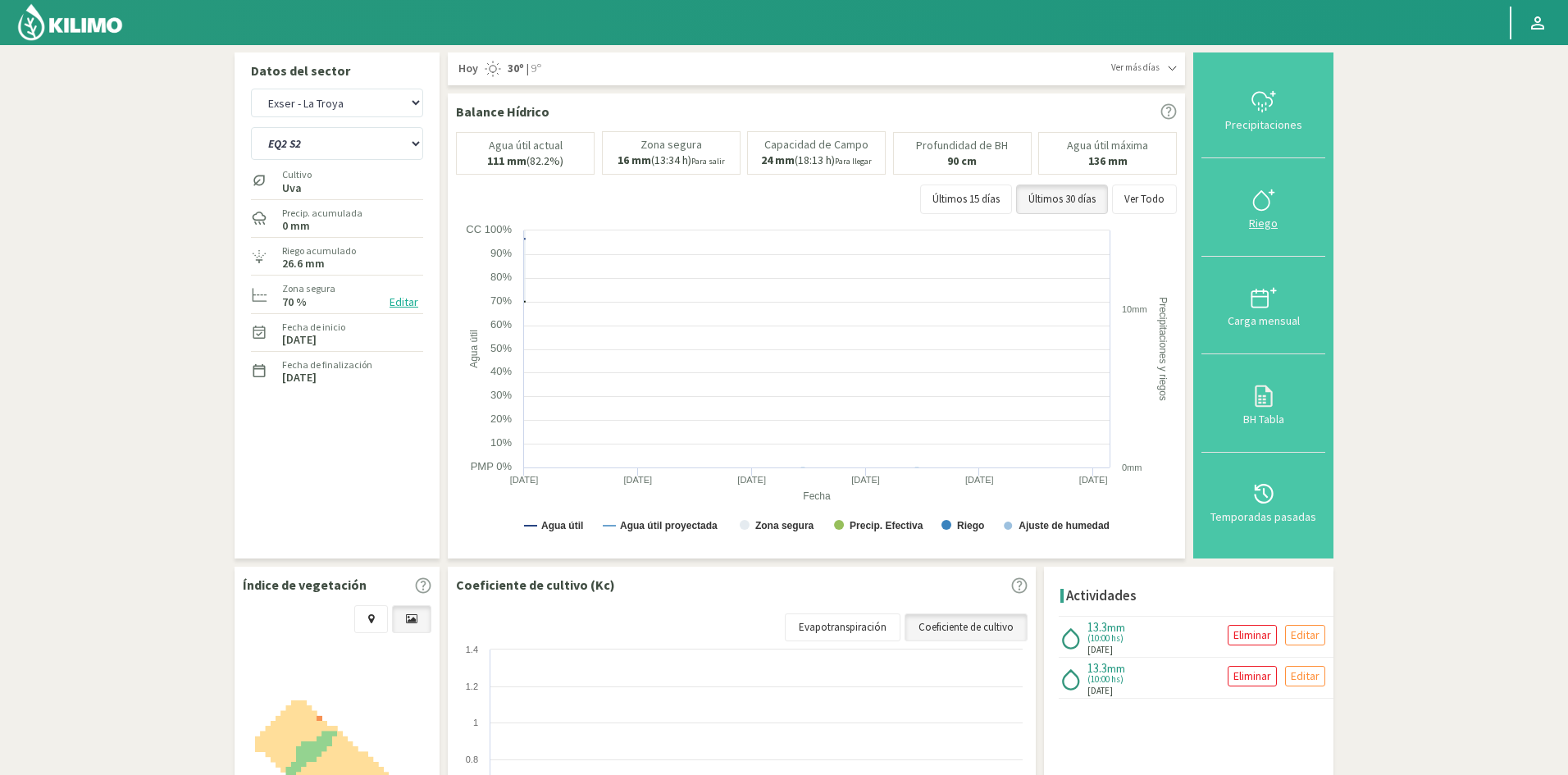
click at [1268, 222] on div "Riego" at bounding box center [1263, 223] width 114 height 12
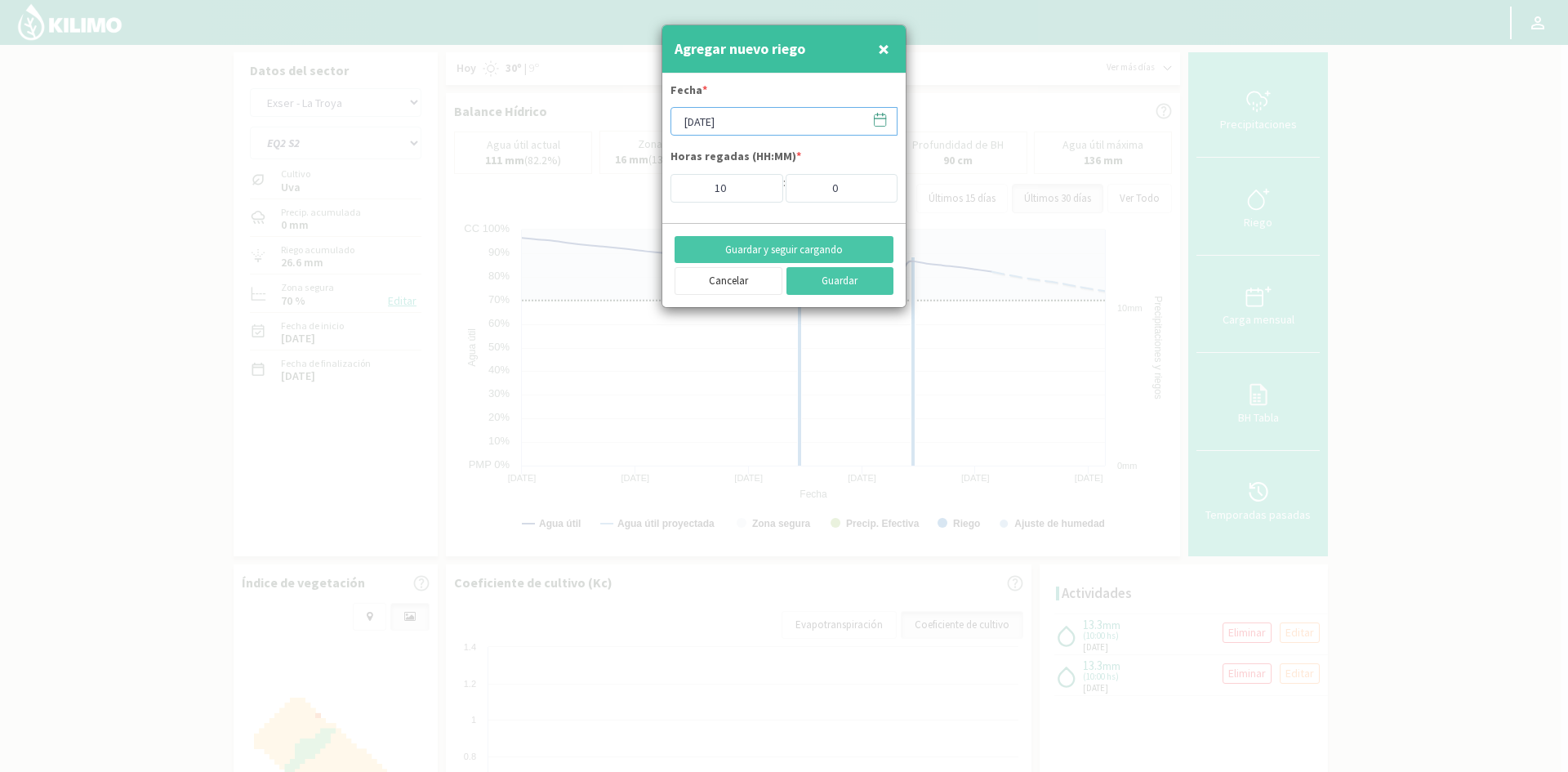
click at [755, 113] on input "[DATE]" at bounding box center [784, 121] width 227 height 29
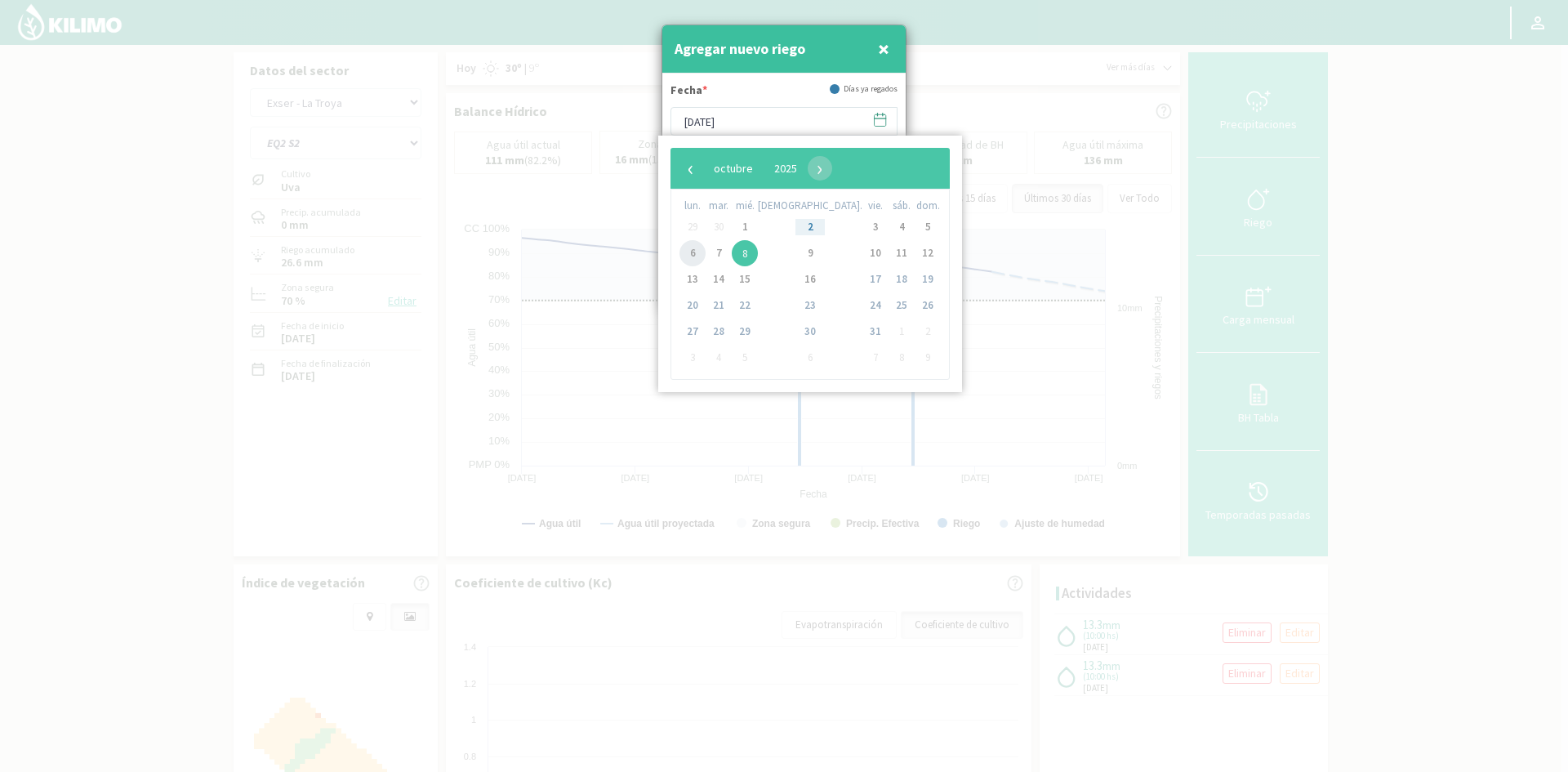
click at [692, 260] on span "6" at bounding box center [692, 253] width 26 height 26
type input "[DATE]"
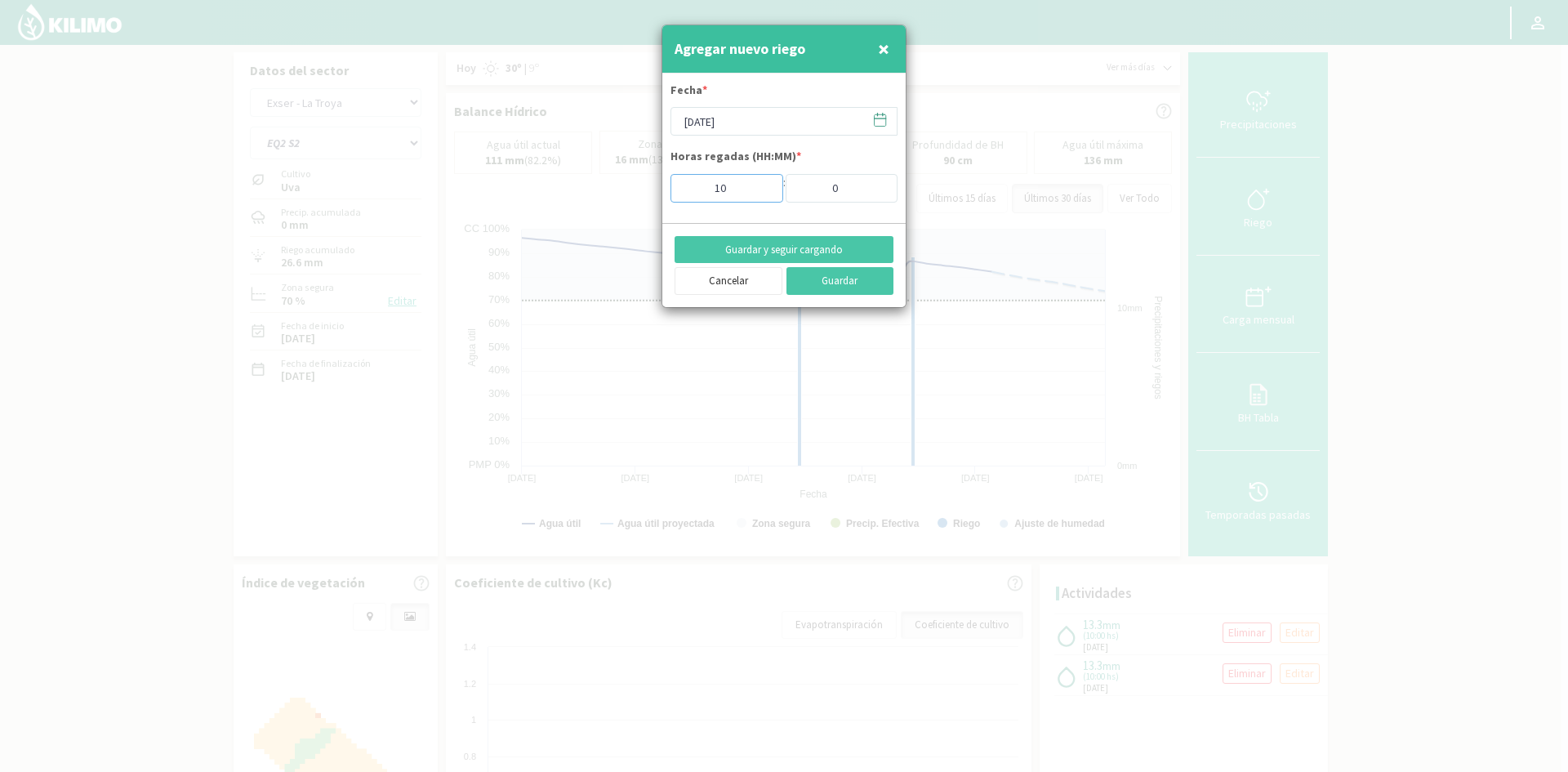
drag, startPoint x: 749, startPoint y: 193, endPoint x: 653, endPoint y: 191, distance: 96.0
click at [653, 191] on div "Agregar nuevo riego × Fecha * [DATE] Horas regadas (HH:MM) * 10 : 0 Guardar y s…" at bounding box center [784, 386] width 1568 height 772
type input "2"
click at [741, 250] on button "Guardar y seguir cargando" at bounding box center [784, 250] width 219 height 28
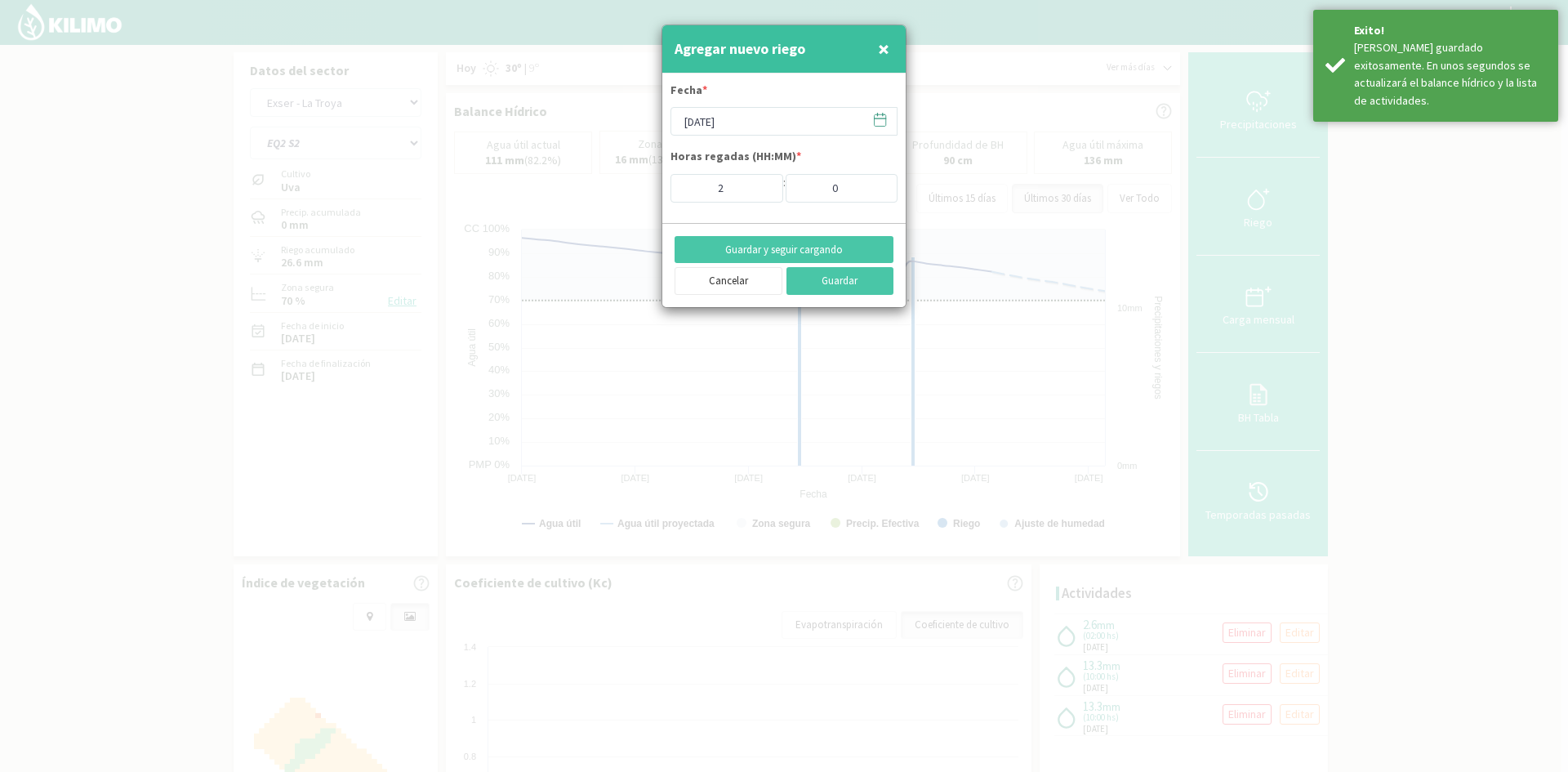
click at [886, 49] on span "×" at bounding box center [884, 48] width 12 height 27
type input "[DATE]"
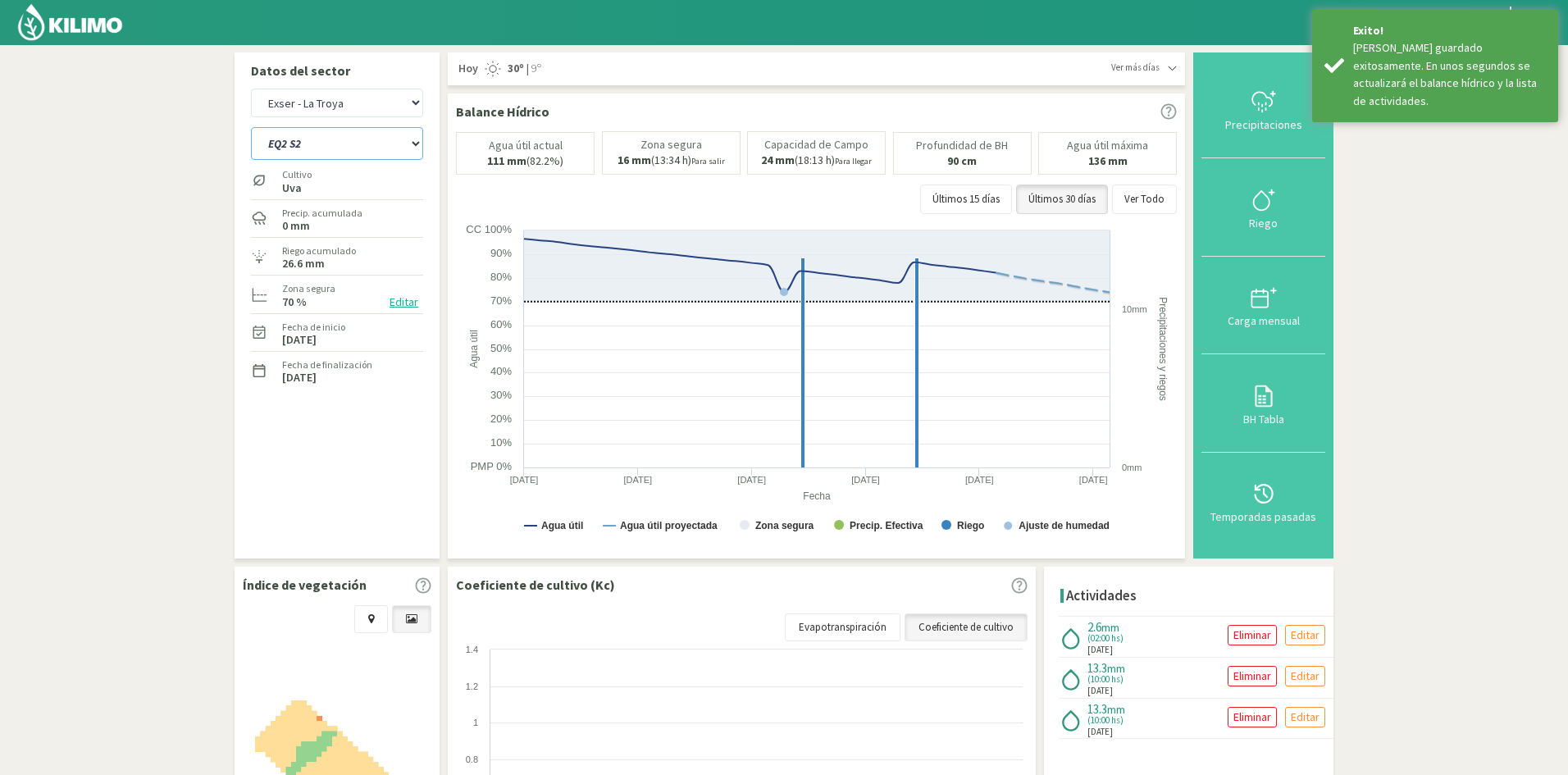
click at [289, 147] on select "EQ1 S1 EQ1 S2 EQ1 S3 EQ1 S4 EQ1 S5 EQ2 S1 EQ2 S2 EQ2 S3 EQ2 S4 EQ2 S5" at bounding box center [337, 143] width 173 height 33
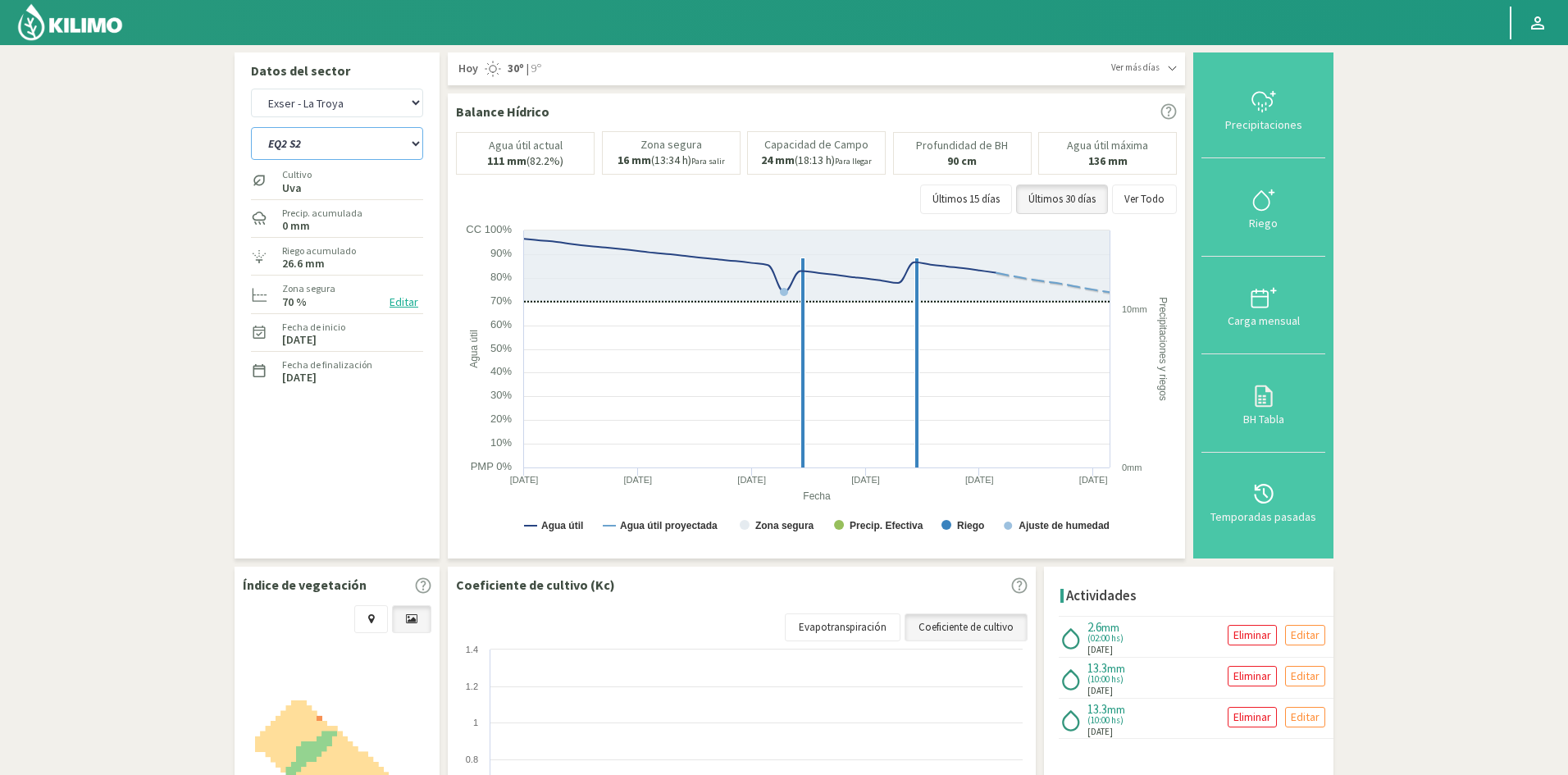
select select "77: Object"
click at [251, 127] on select "EQ1 S1 EQ1 S2 EQ1 S3 EQ1 S4 EQ1 S5 EQ2 S1 EQ2 S2 EQ2 S3 EQ2 S4 EQ2 S5" at bounding box center [337, 143] width 173 height 33
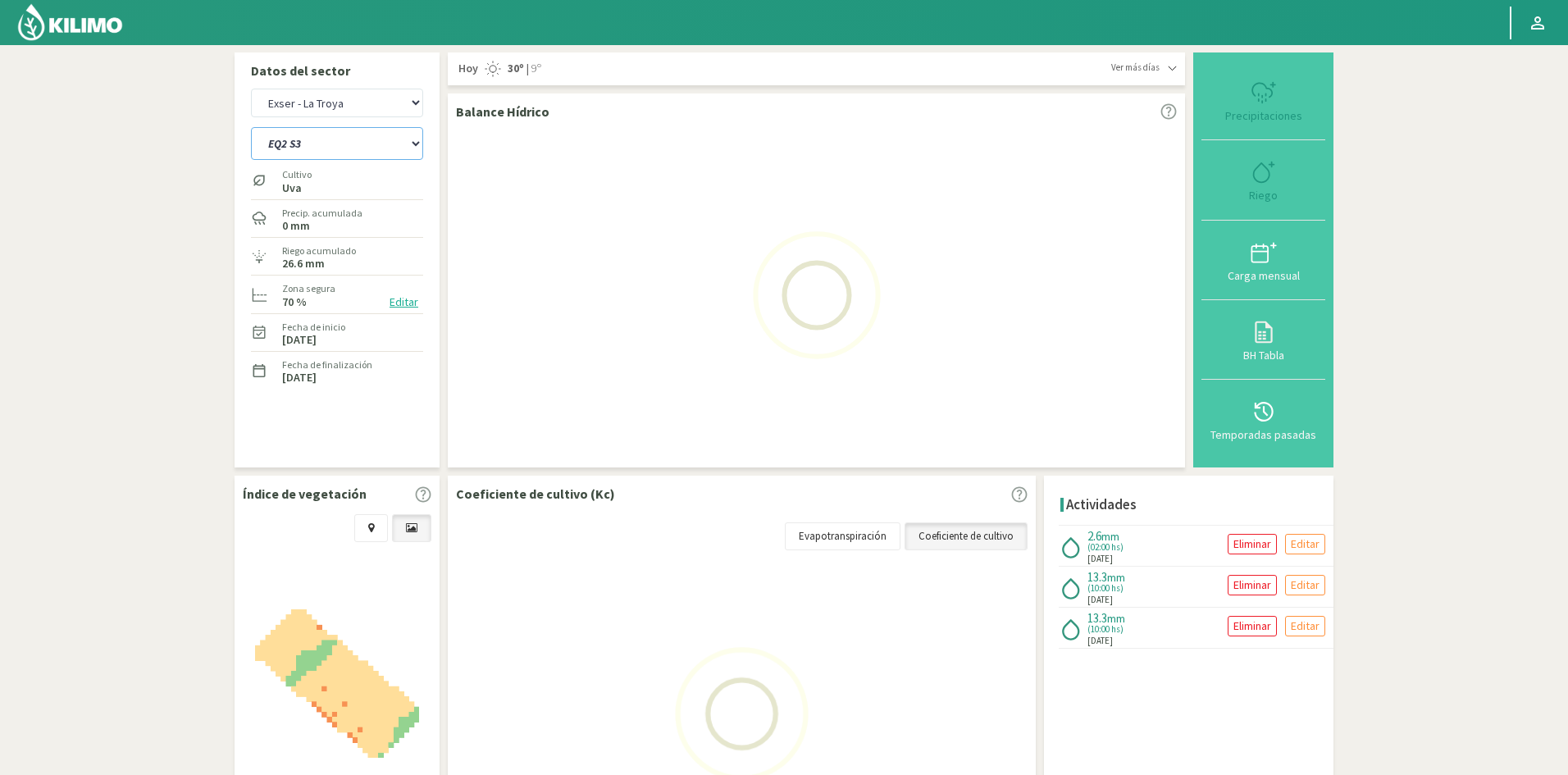
select select "16: Object"
select select "87: Object"
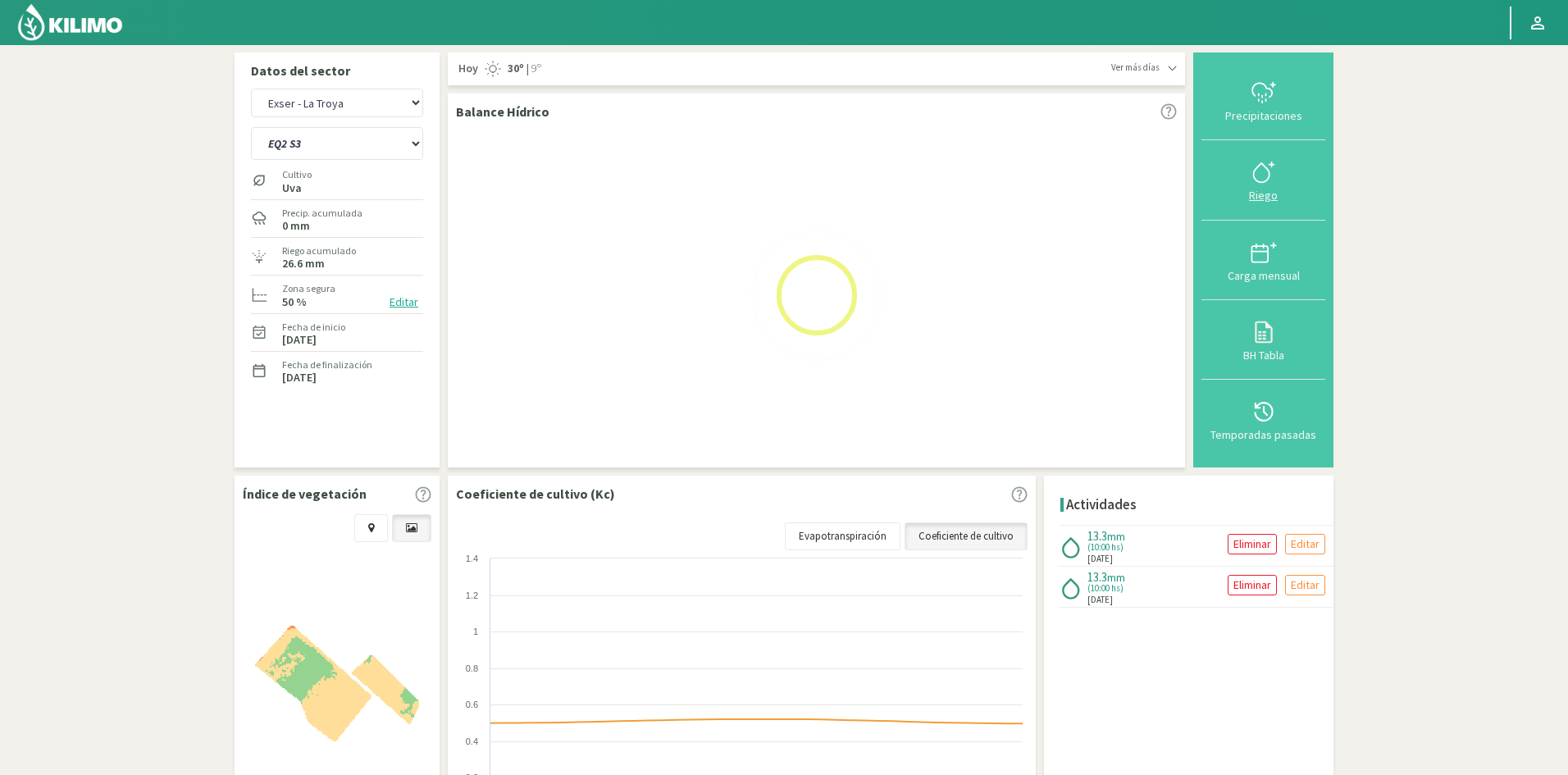
click at [1264, 222] on button "Carga mensual" at bounding box center [1263, 260] width 123 height 80
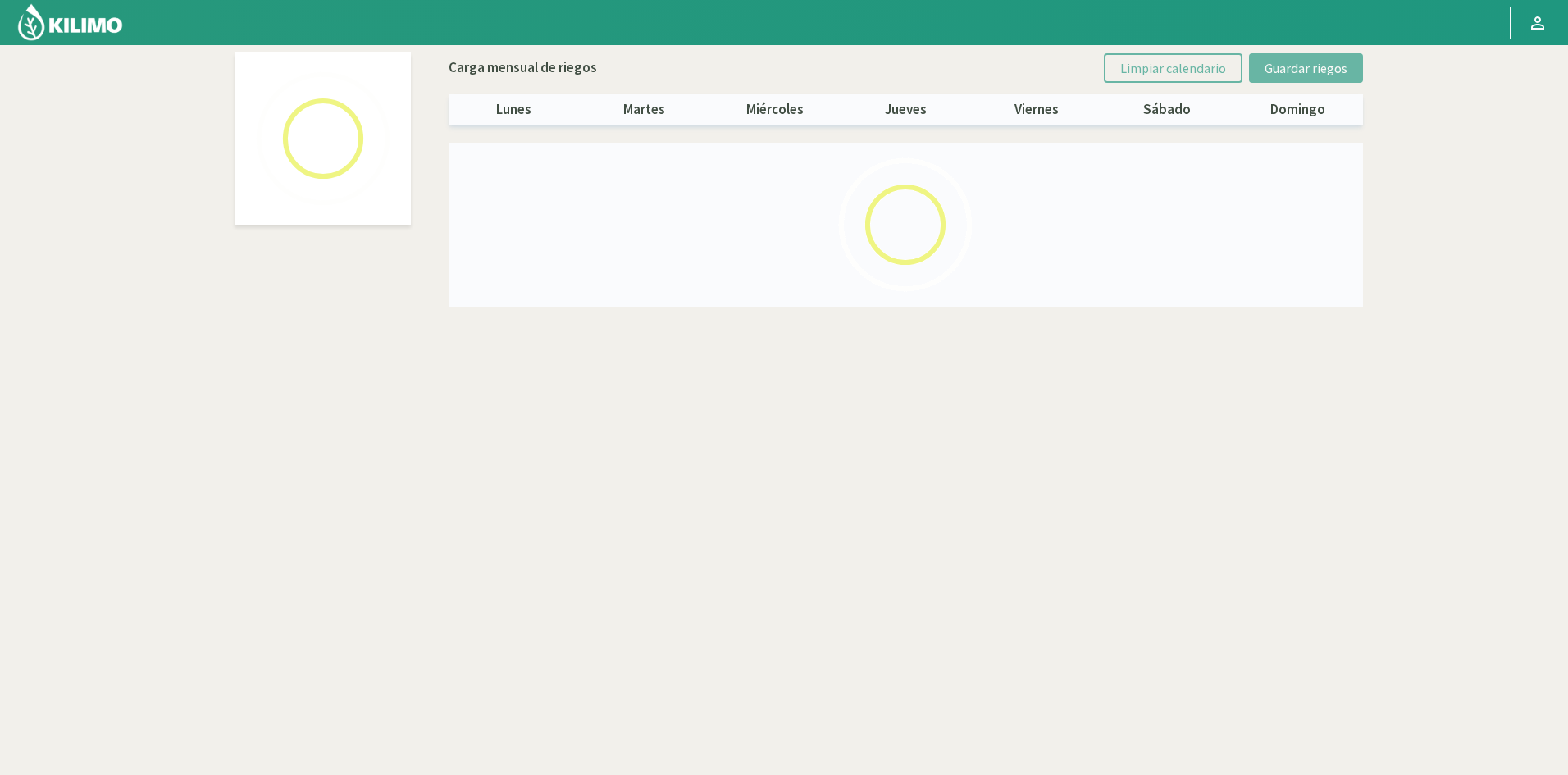
select select "7: Object"
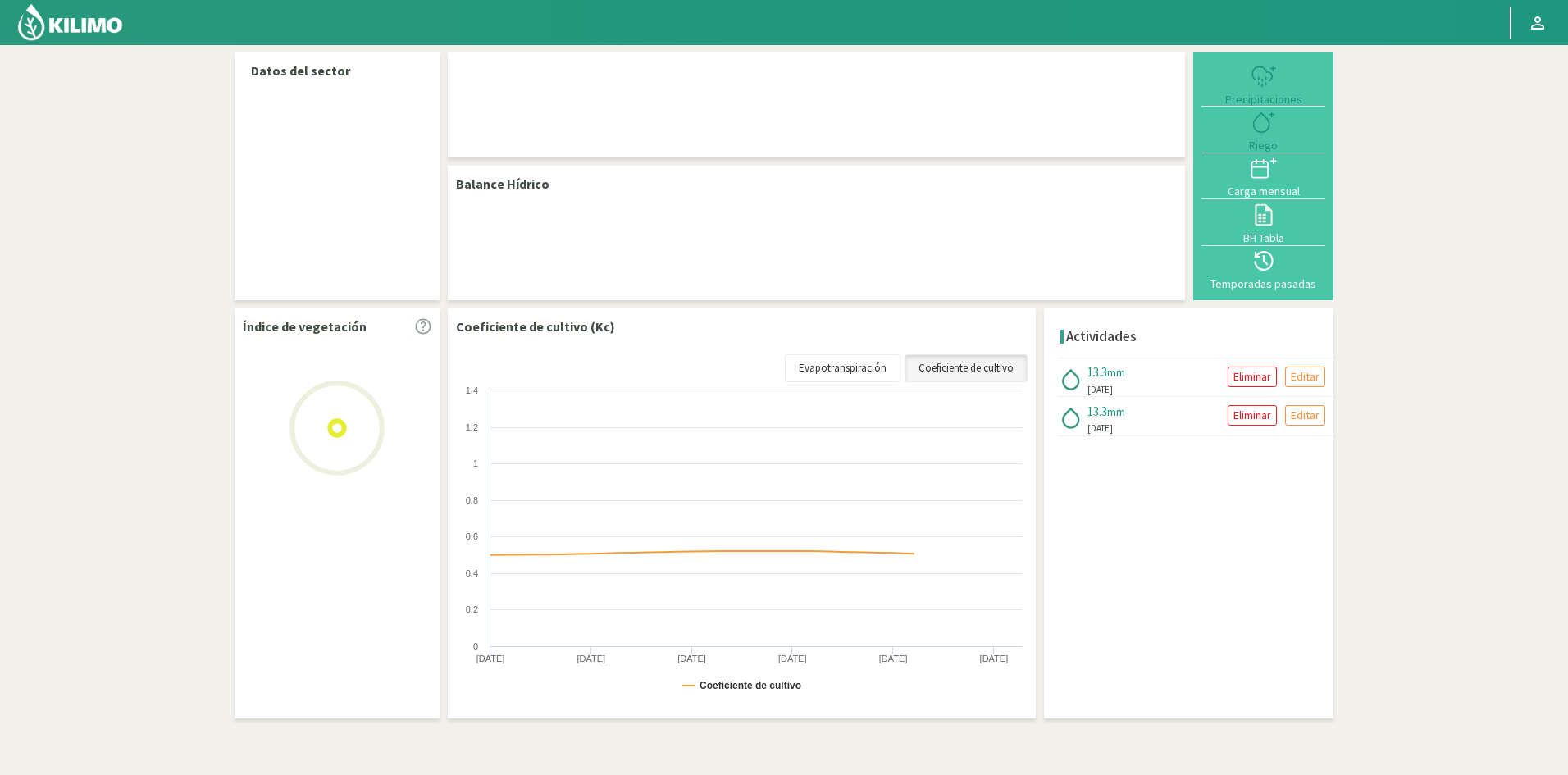
select select "7: Object"
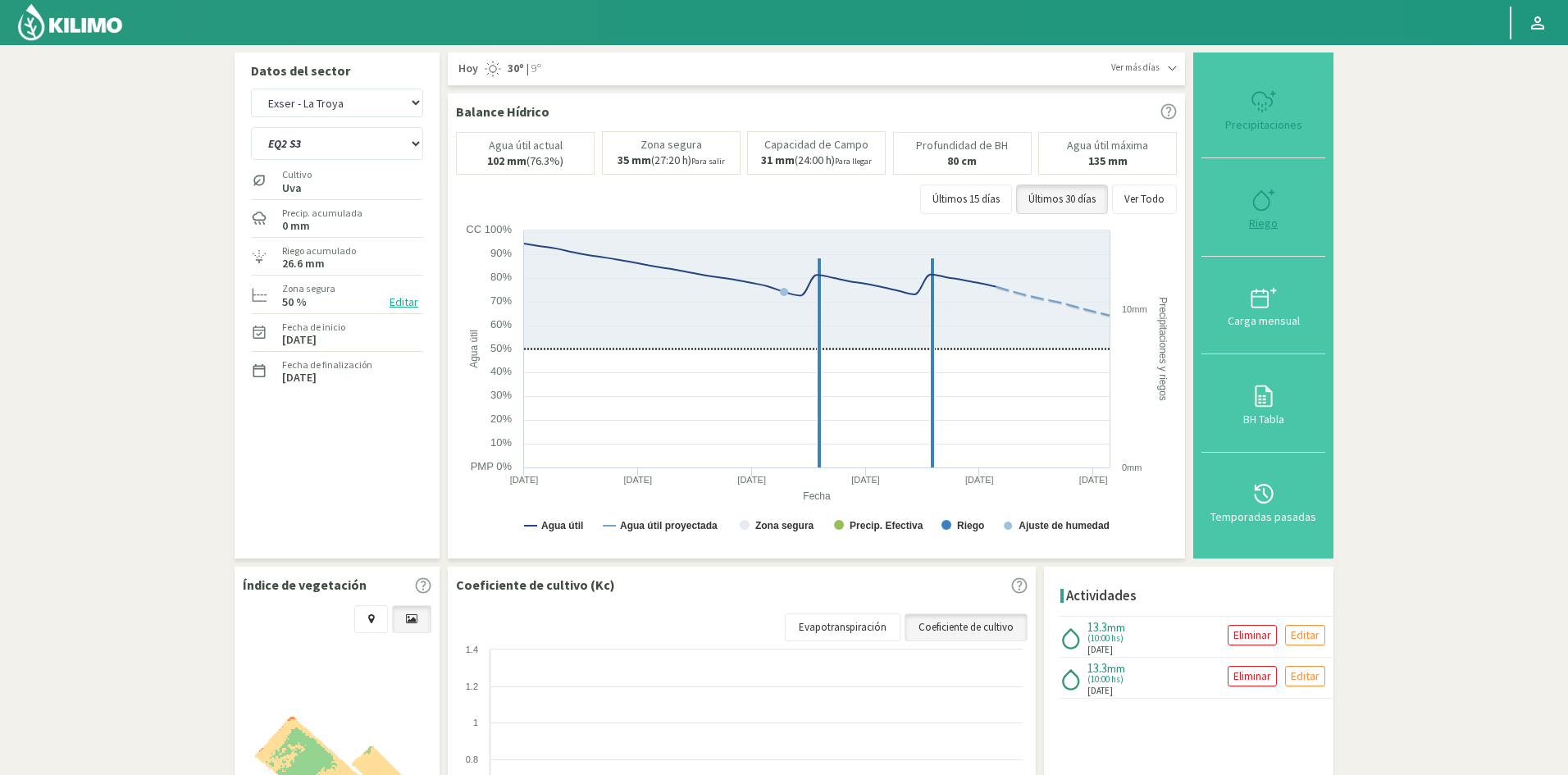
type input "10"
click at [1267, 226] on div "Riego" at bounding box center [1263, 223] width 114 height 12
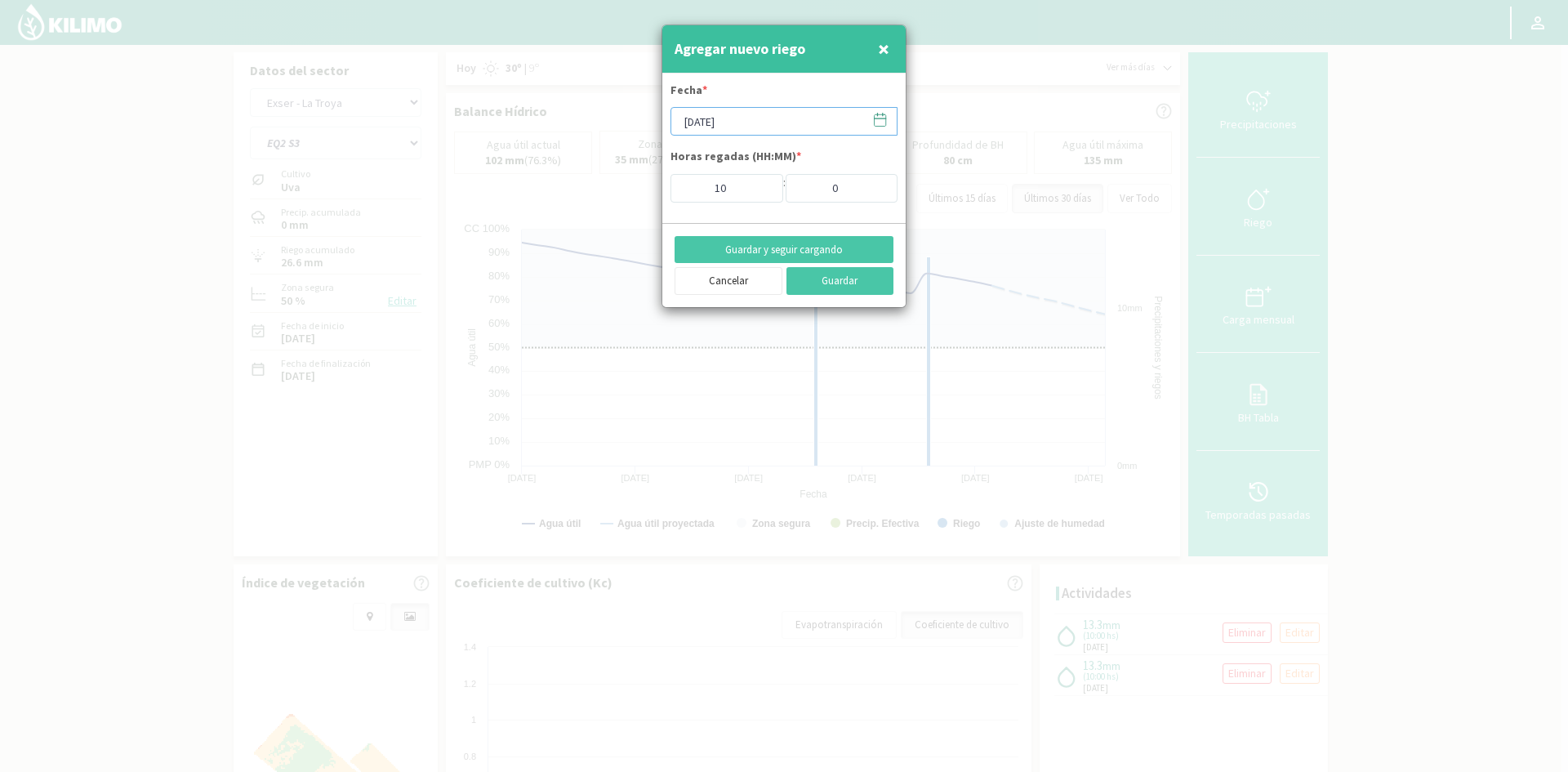
click at [701, 123] on input "[DATE]" at bounding box center [784, 121] width 227 height 29
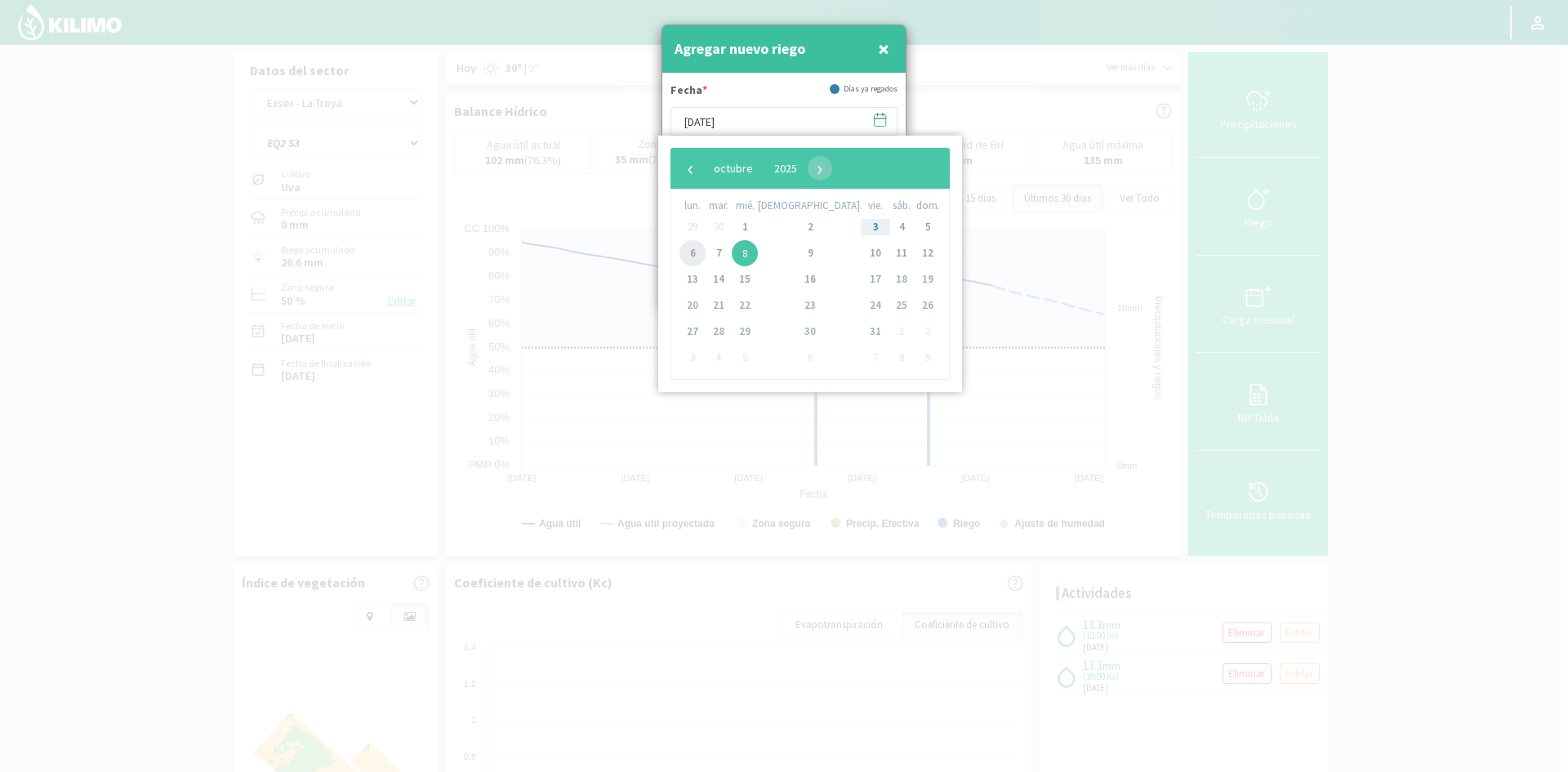
click at [700, 260] on span "6" at bounding box center [692, 253] width 26 height 26
type input "[DATE]"
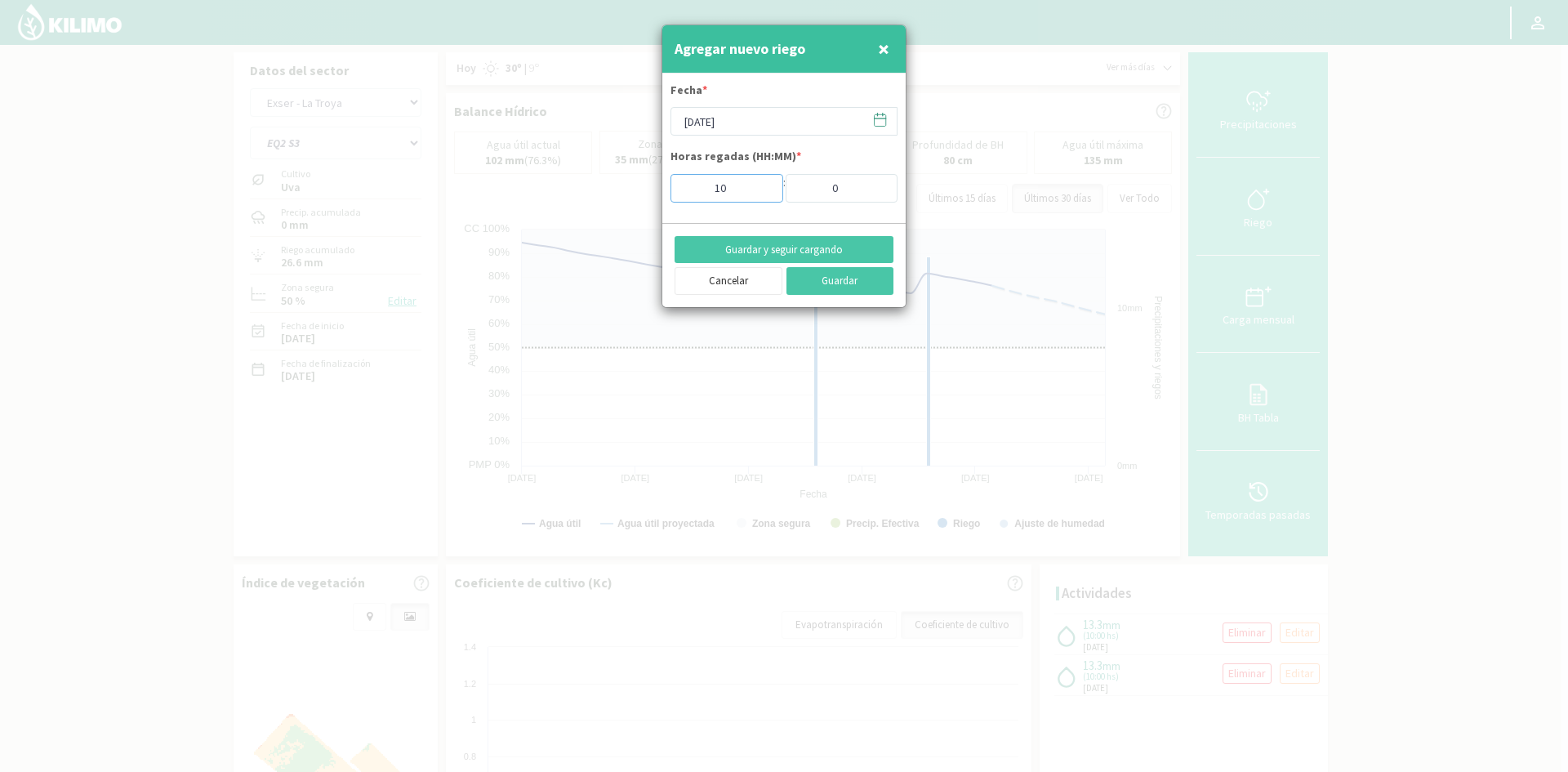
drag, startPoint x: 743, startPoint y: 189, endPoint x: 668, endPoint y: 195, distance: 75.2
click at [678, 196] on input "10" at bounding box center [727, 188] width 113 height 29
type input "2"
click at [727, 253] on button "Guardar y seguir cargando" at bounding box center [784, 250] width 219 height 28
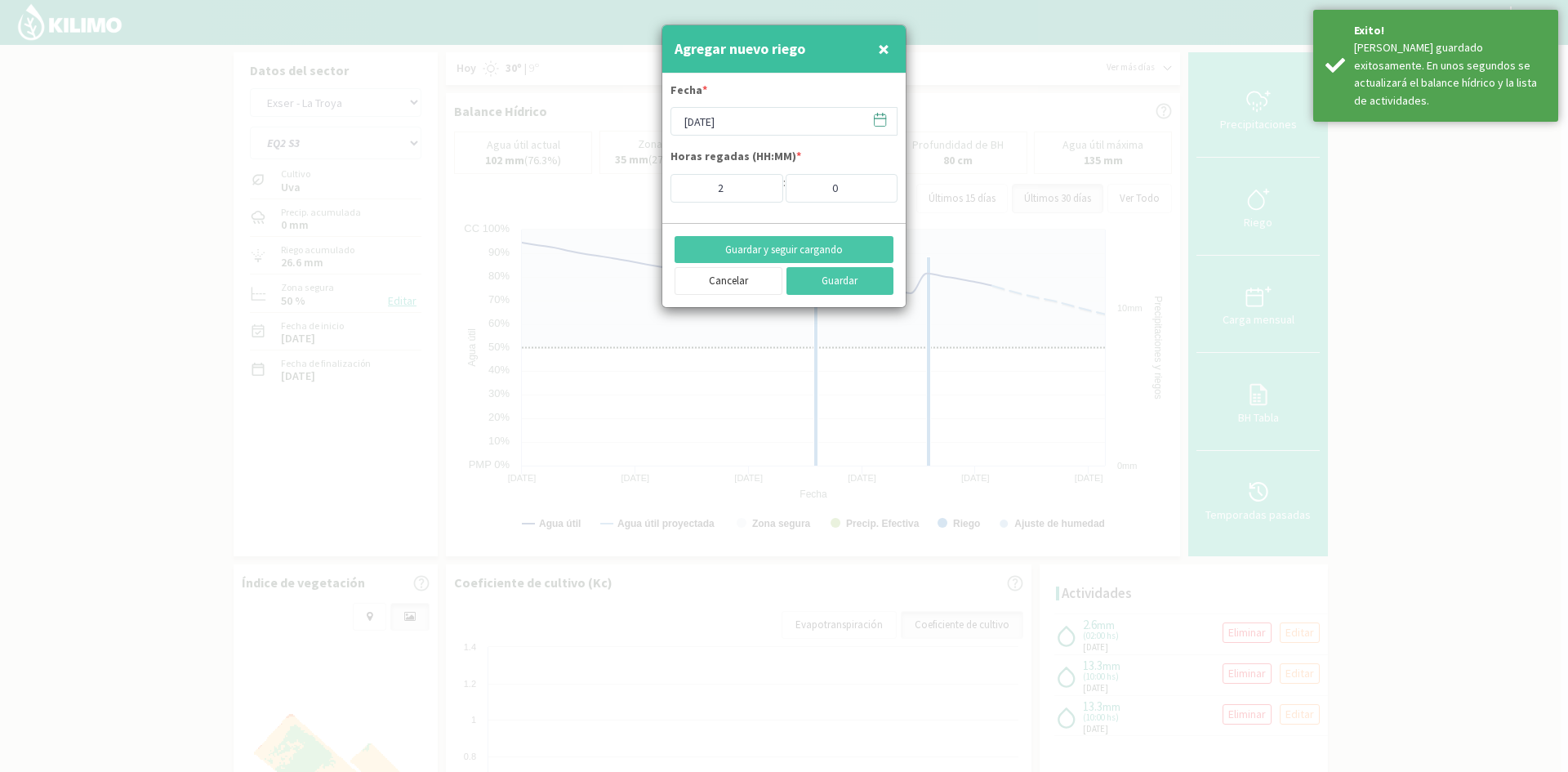
click at [887, 49] on span "×" at bounding box center [884, 48] width 12 height 27
type input "[DATE]"
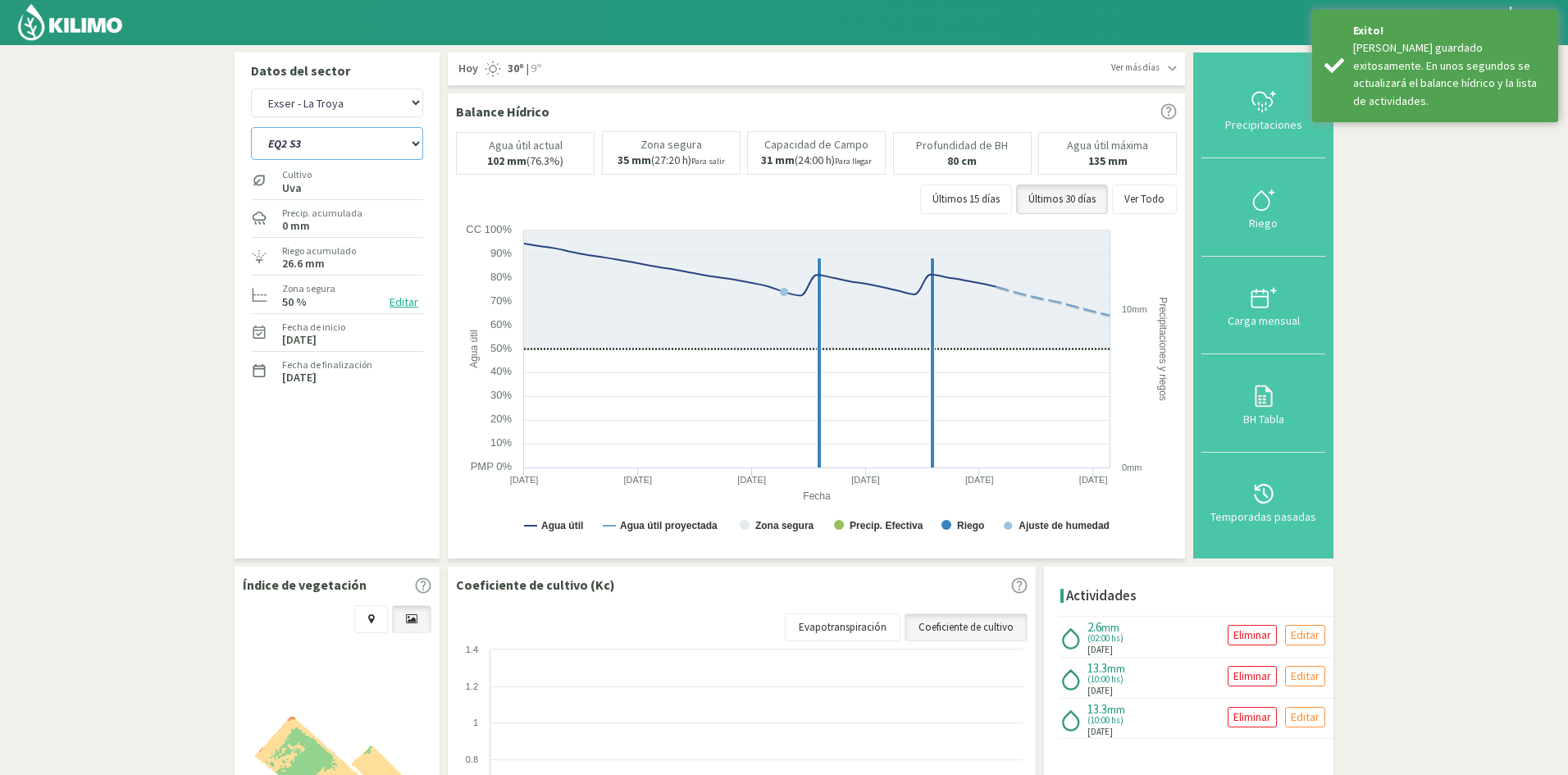
click at [301, 146] on select "EQ1 S1 EQ1 S2 EQ1 S3 EQ1 S4 EQ1 S5 EQ2 S1 EQ2 S2 EQ2 S3 EQ2 S4 EQ2 S5" at bounding box center [337, 143] width 173 height 33
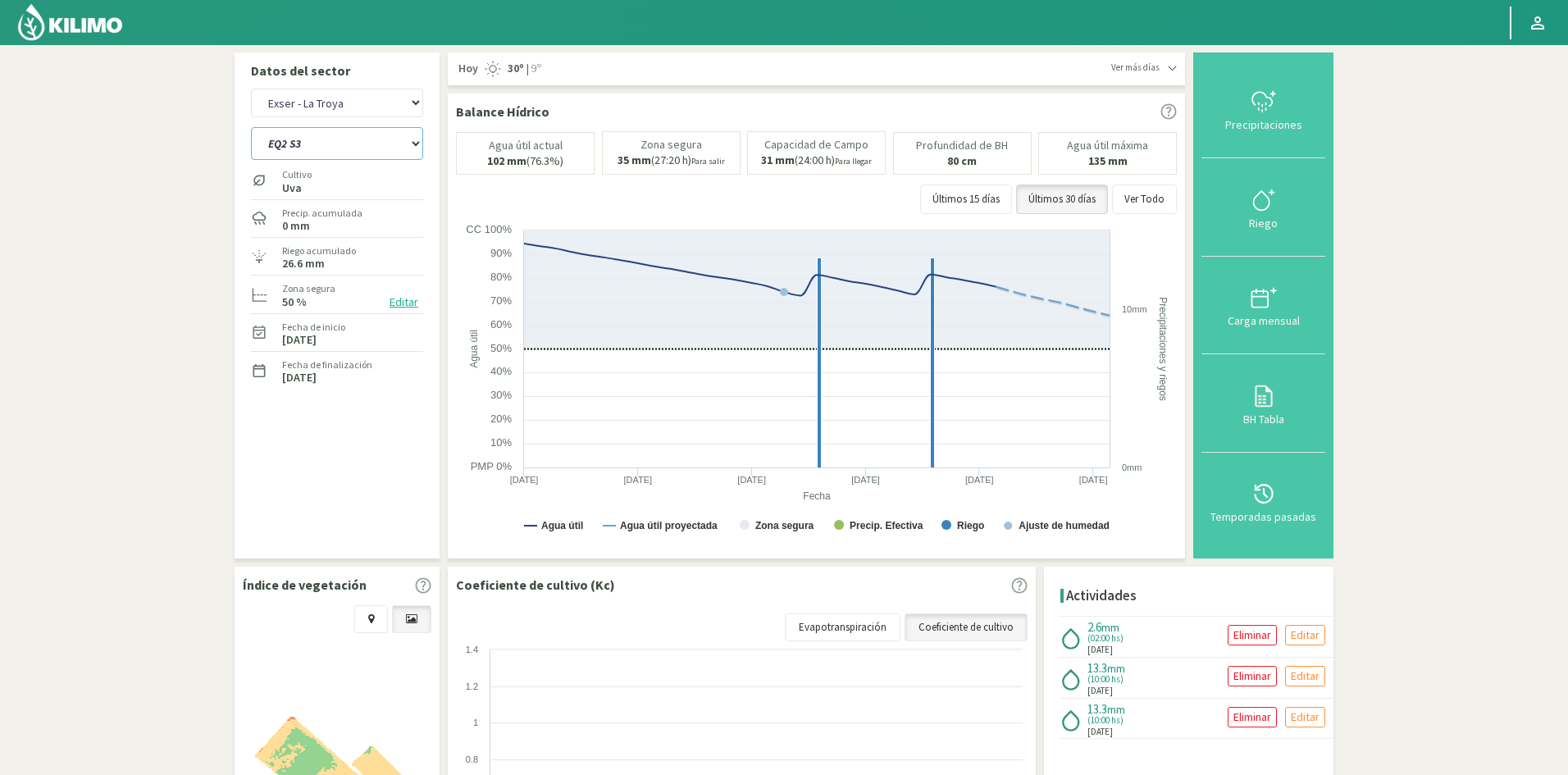
select select "8: Object"
click at [251, 127] on select "EQ1 S1 EQ1 S2 EQ1 S3 EQ1 S4 EQ1 S5 EQ2 S1 EQ2 S2 EQ2 S3 EQ2 S4 EQ2 S5" at bounding box center [337, 143] width 173 height 33
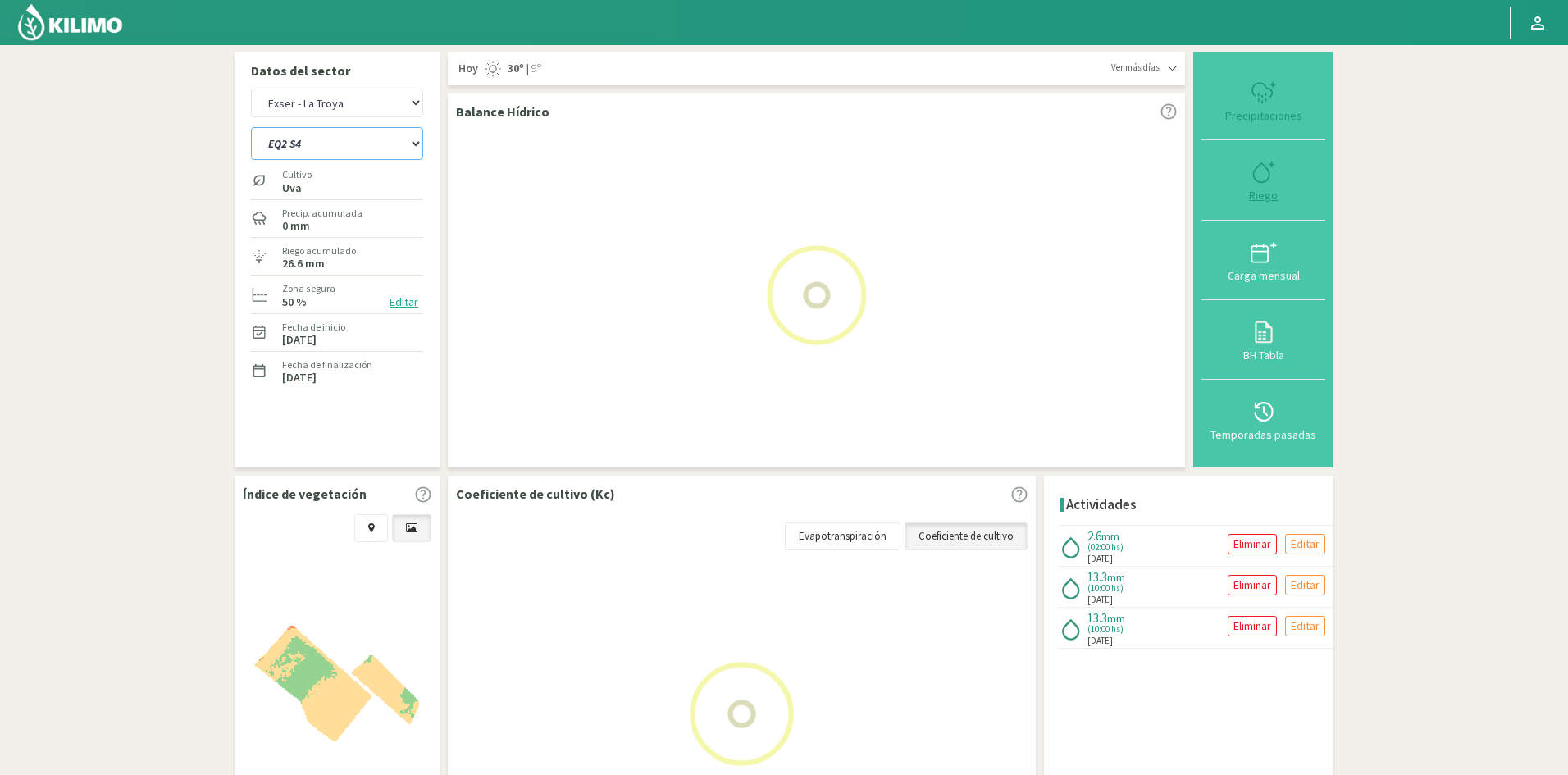
select select "2: Object"
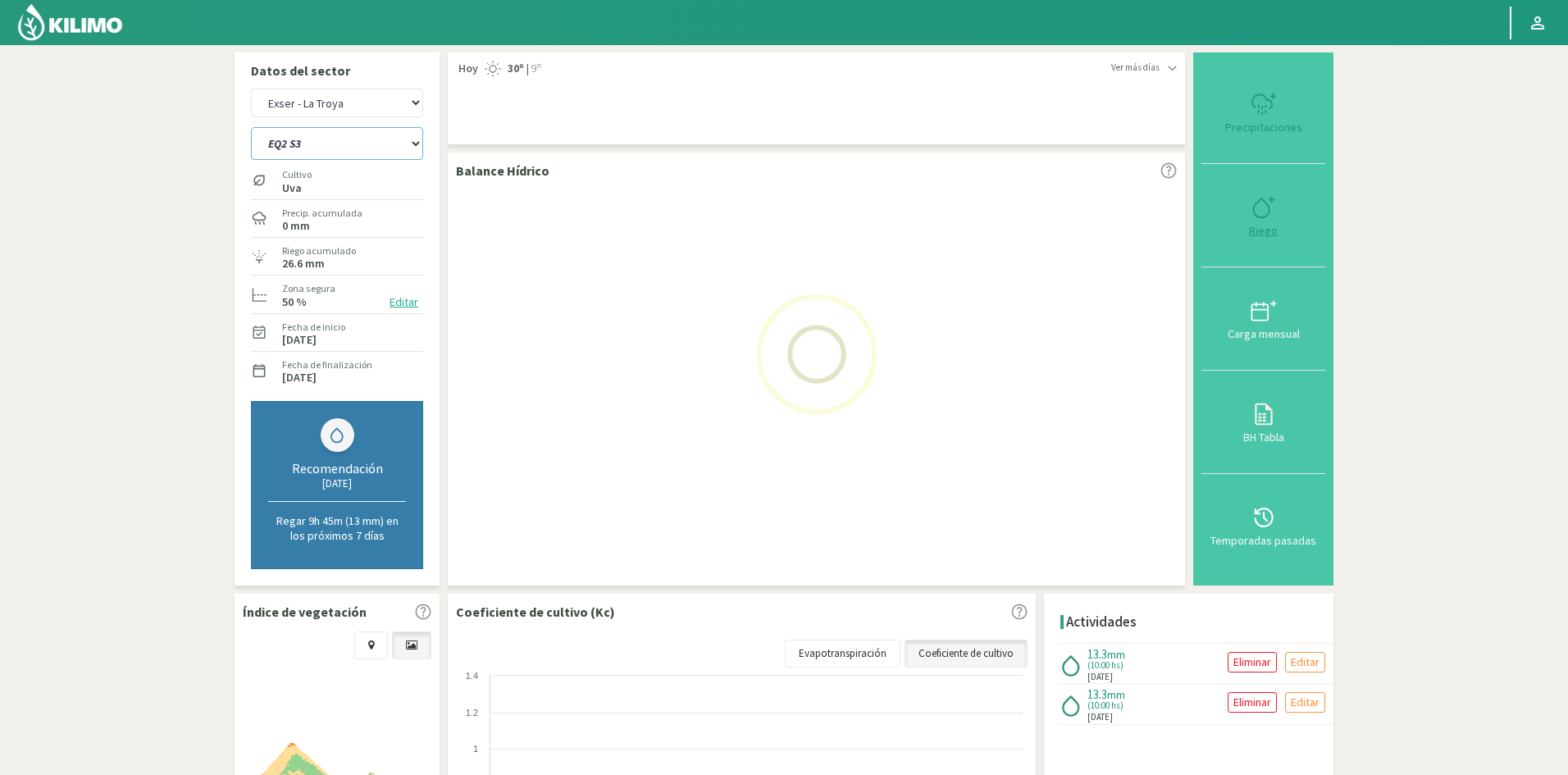
select select "18: Object"
type input "10"
click at [1263, 232] on div "Riego" at bounding box center [1263, 230] width 114 height 12
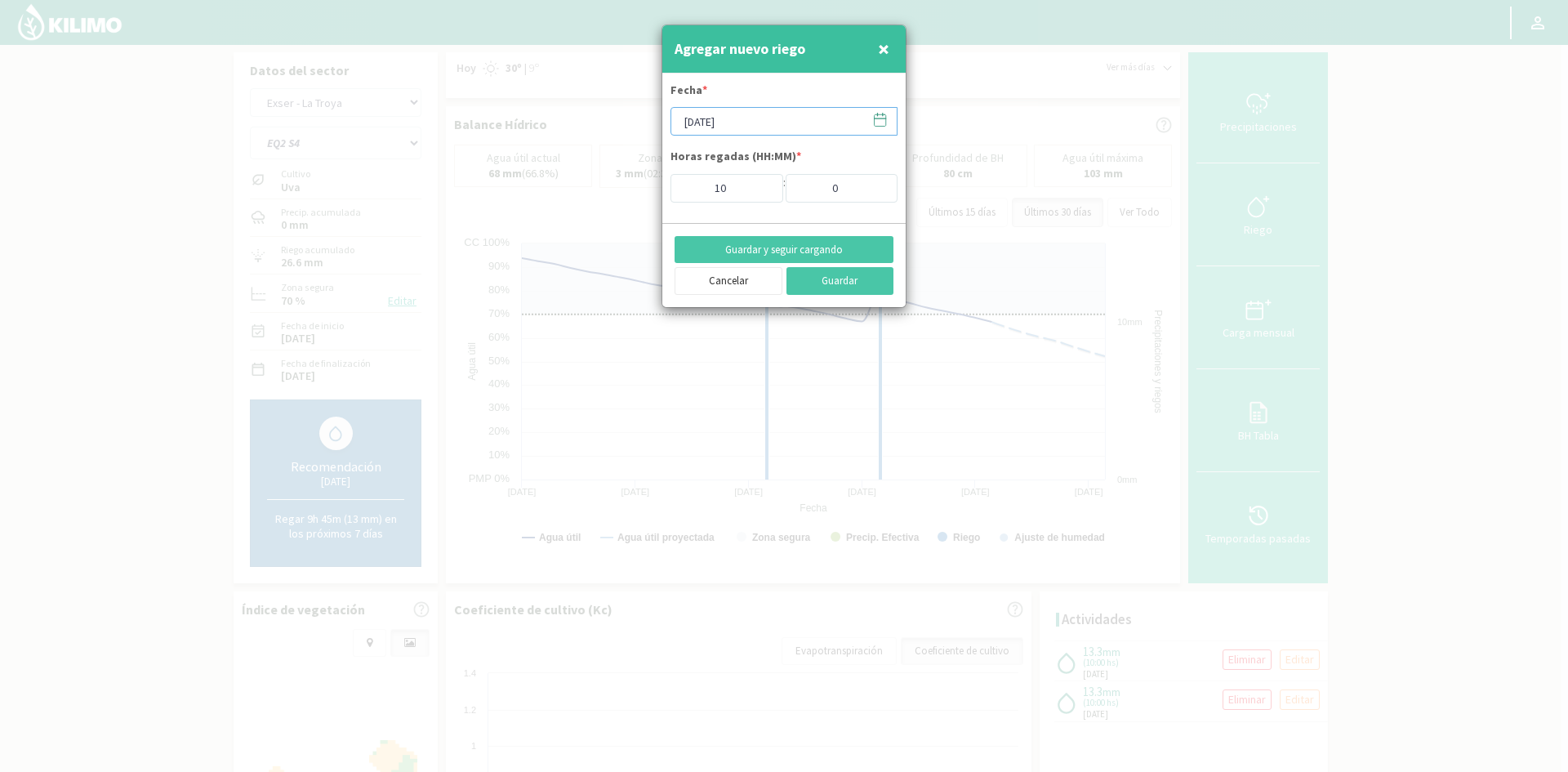
click at [723, 125] on input "[DATE]" at bounding box center [784, 121] width 227 height 29
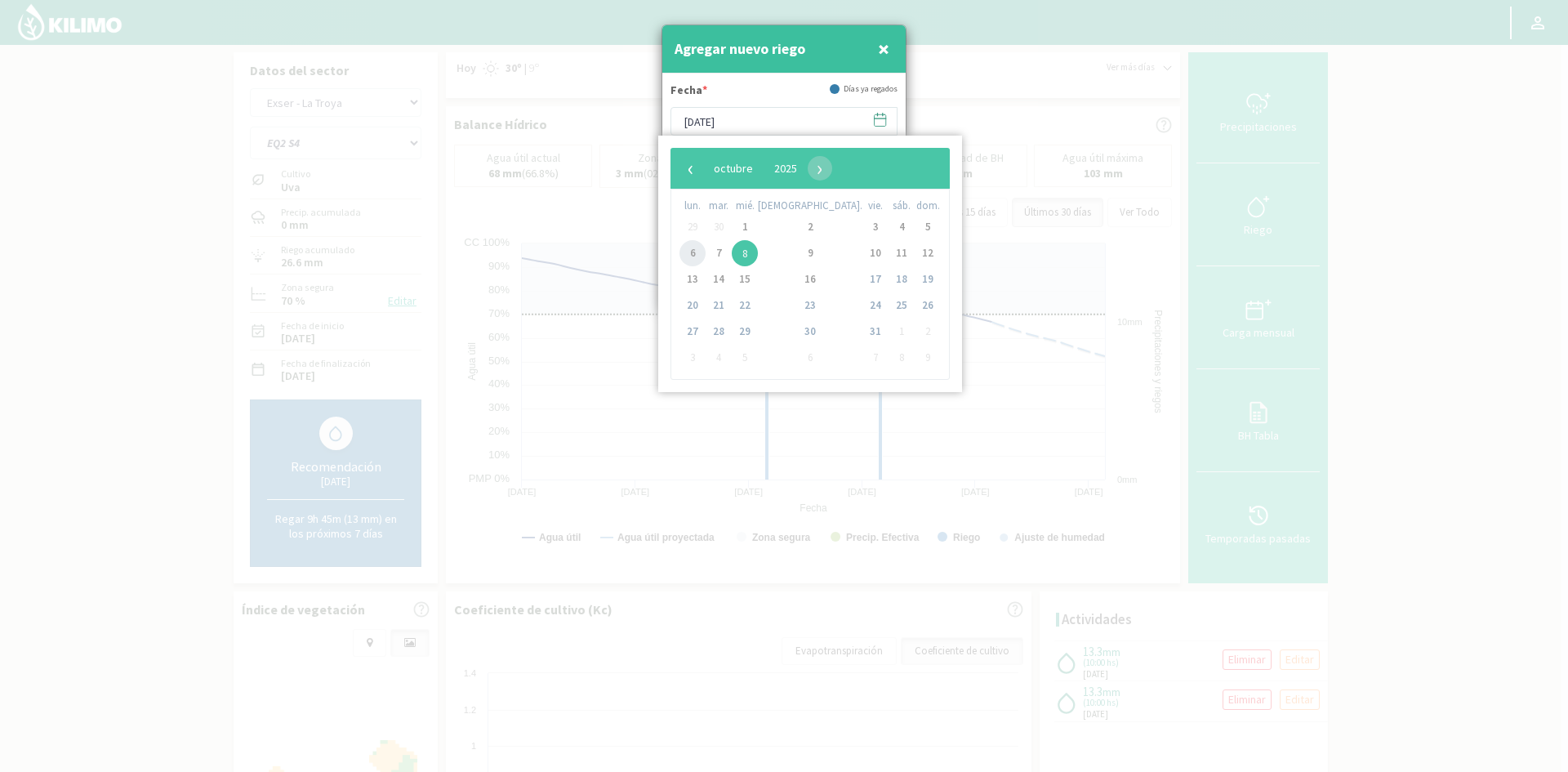
click at [696, 252] on span "6" at bounding box center [692, 253] width 26 height 26
type input "[DATE]"
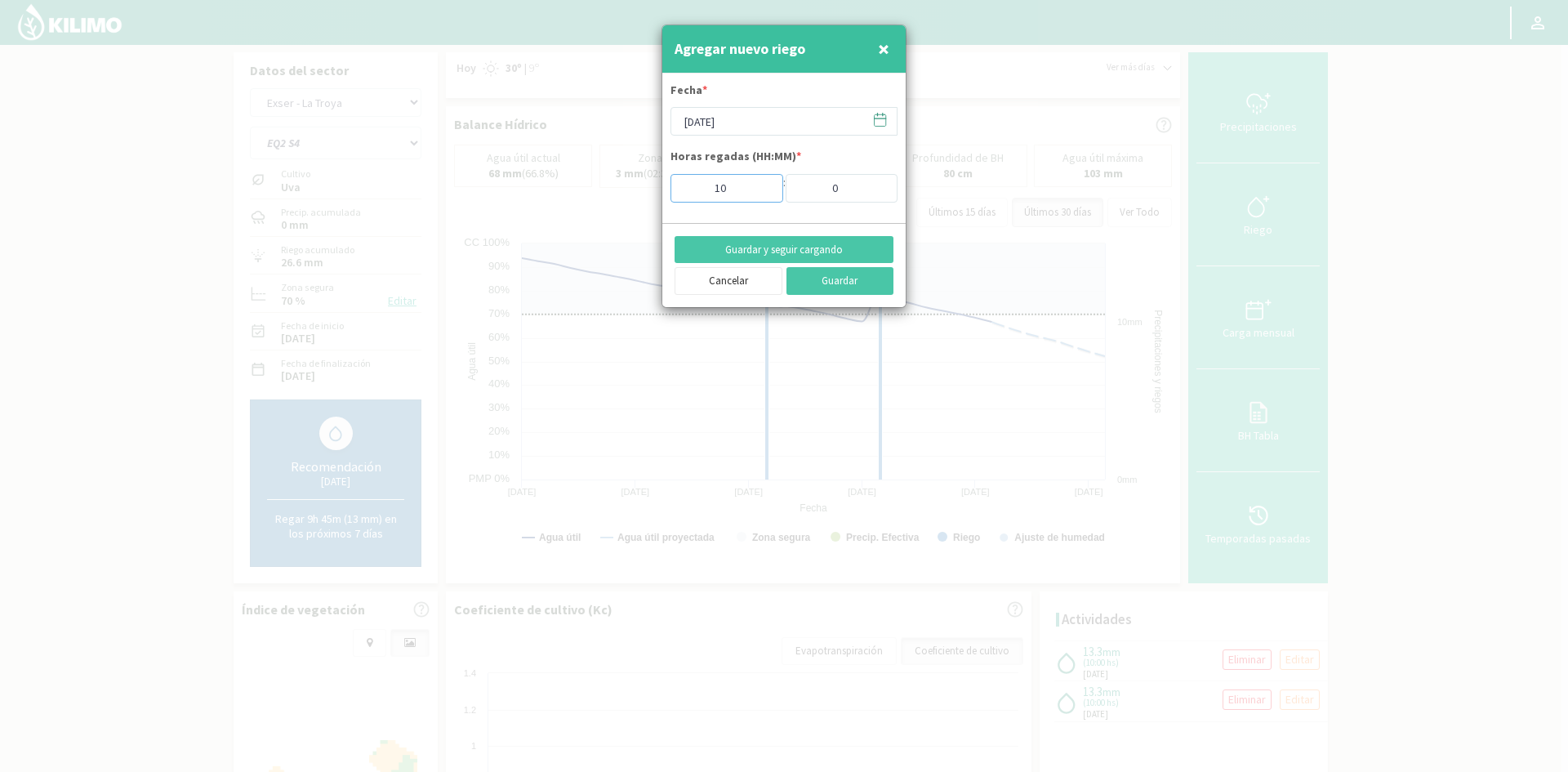
drag, startPoint x: 744, startPoint y: 189, endPoint x: 681, endPoint y: 192, distance: 63.1
click at [681, 192] on input "10" at bounding box center [727, 188] width 113 height 29
type input "2"
click at [771, 252] on button "Guardar y seguir cargando" at bounding box center [784, 250] width 219 height 28
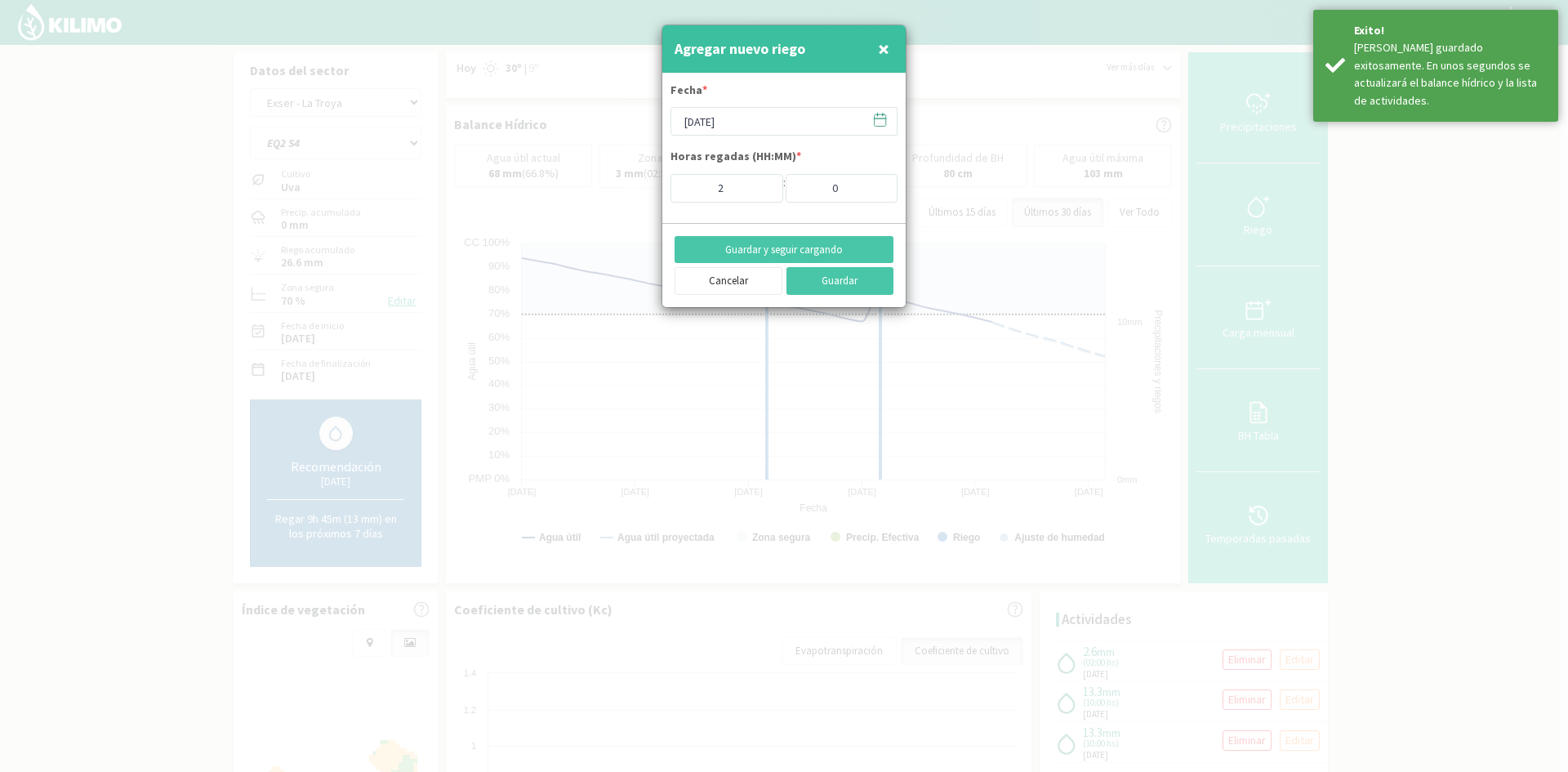
click at [884, 45] on span "×" at bounding box center [884, 48] width 12 height 27
type input "[DATE]"
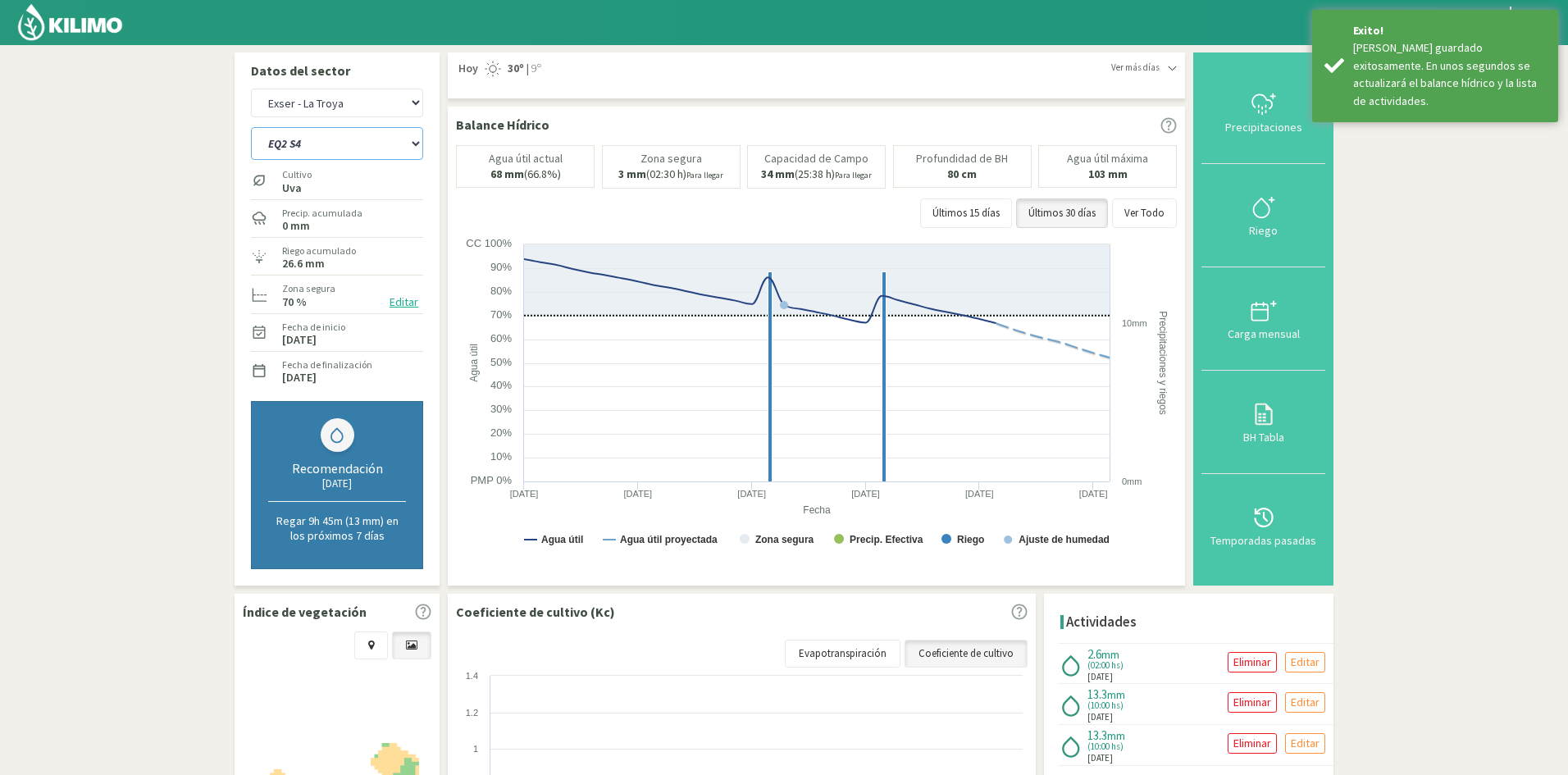
drag, startPoint x: 287, startPoint y: 144, endPoint x: 283, endPoint y: 158, distance: 14.6
click at [287, 144] on select "EQ1 S1 EQ1 S2 EQ1 S3 EQ1 S4 EQ1 S5 EQ2 S1 EQ2 S2 EQ2 S3 EQ2 S4 EQ2 S5" at bounding box center [337, 143] width 173 height 33
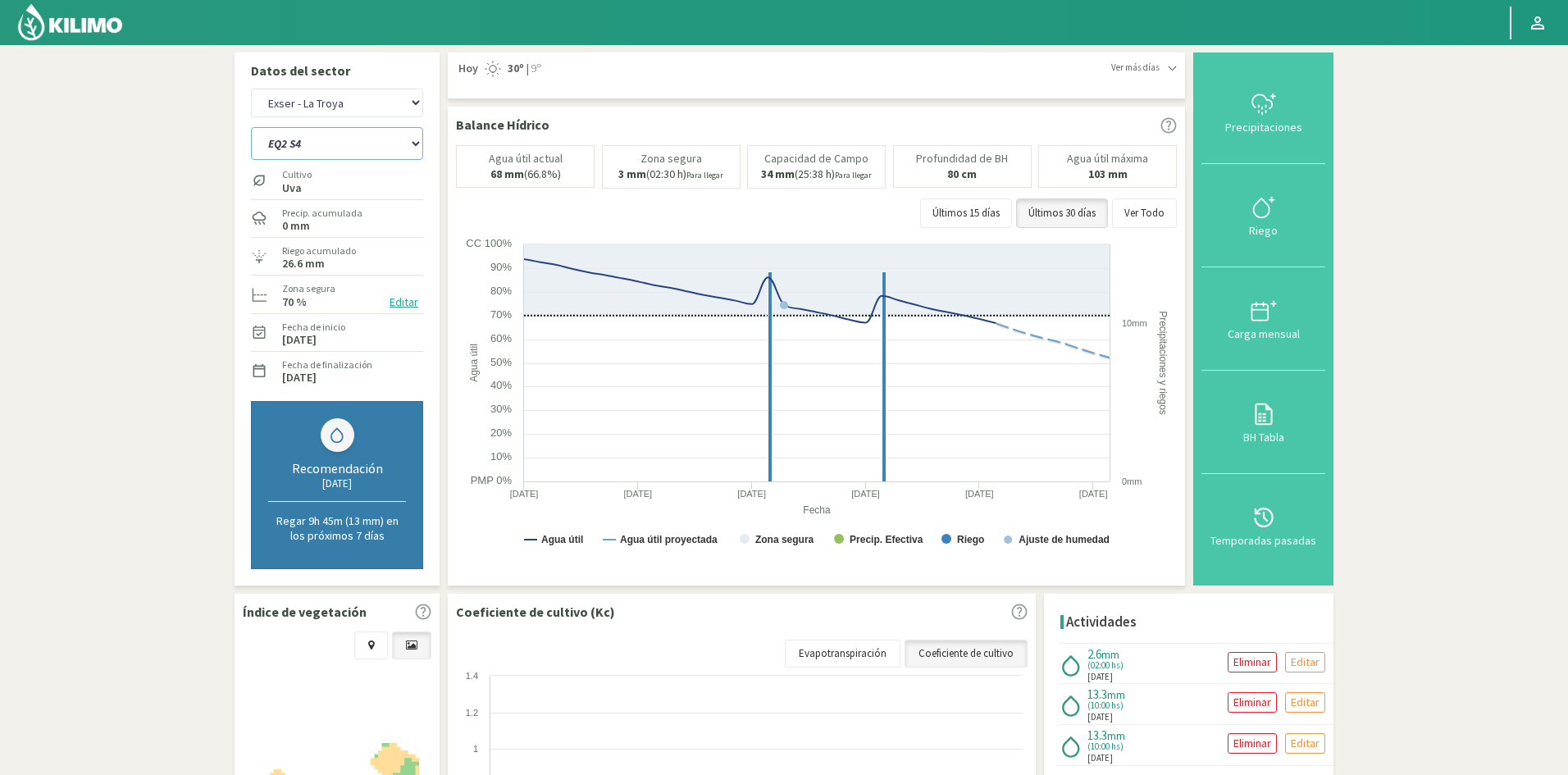
select select "19: Object"
click at [251, 127] on select "EQ1 S1 EQ1 S2 EQ1 S3 EQ1 S4 EQ1 S5 EQ2 S1 EQ2 S2 EQ2 S3 EQ2 S4 EQ2 S5" at bounding box center [337, 143] width 173 height 33
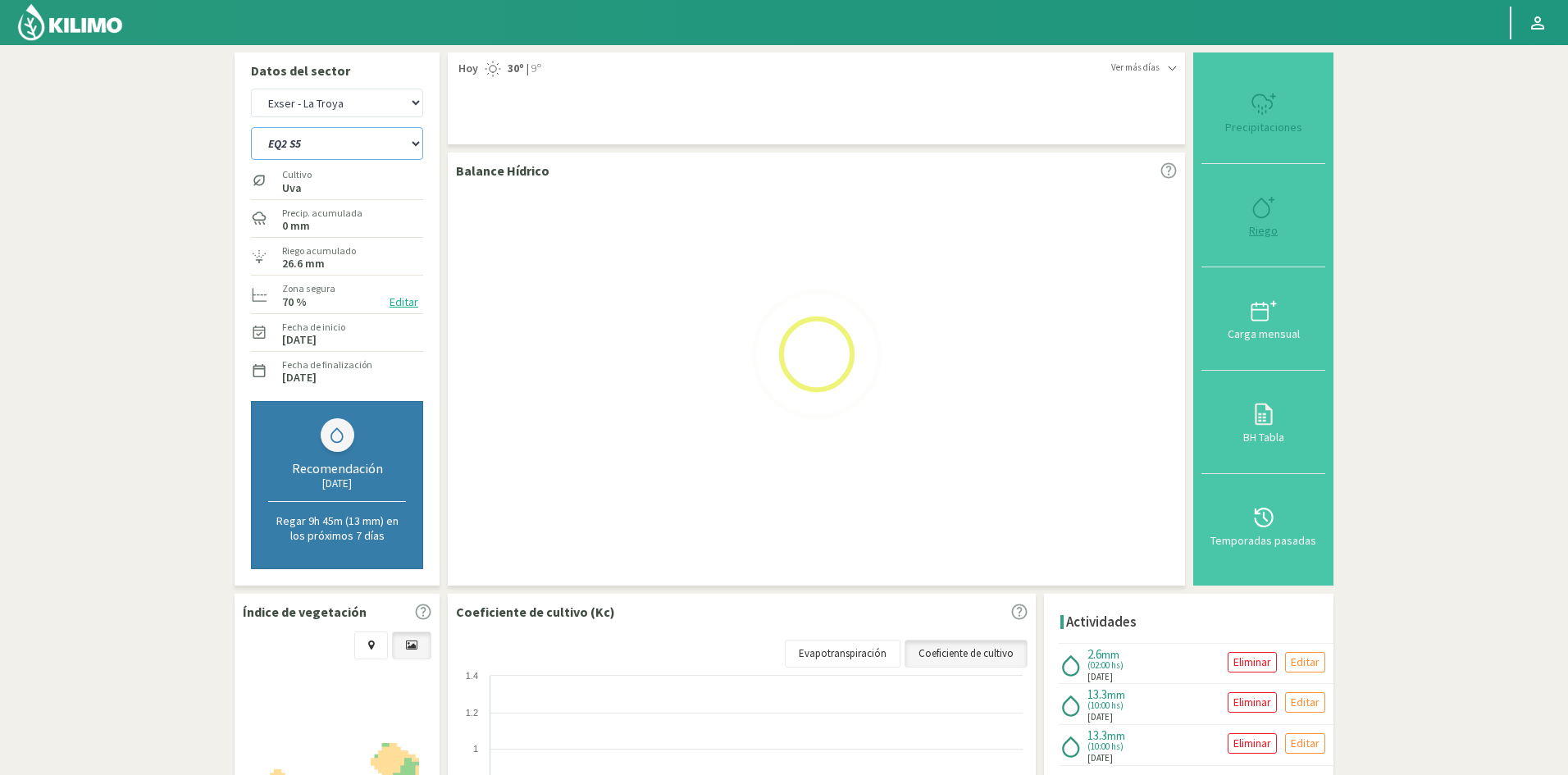
select select "4: Object"
select select "29: Object"
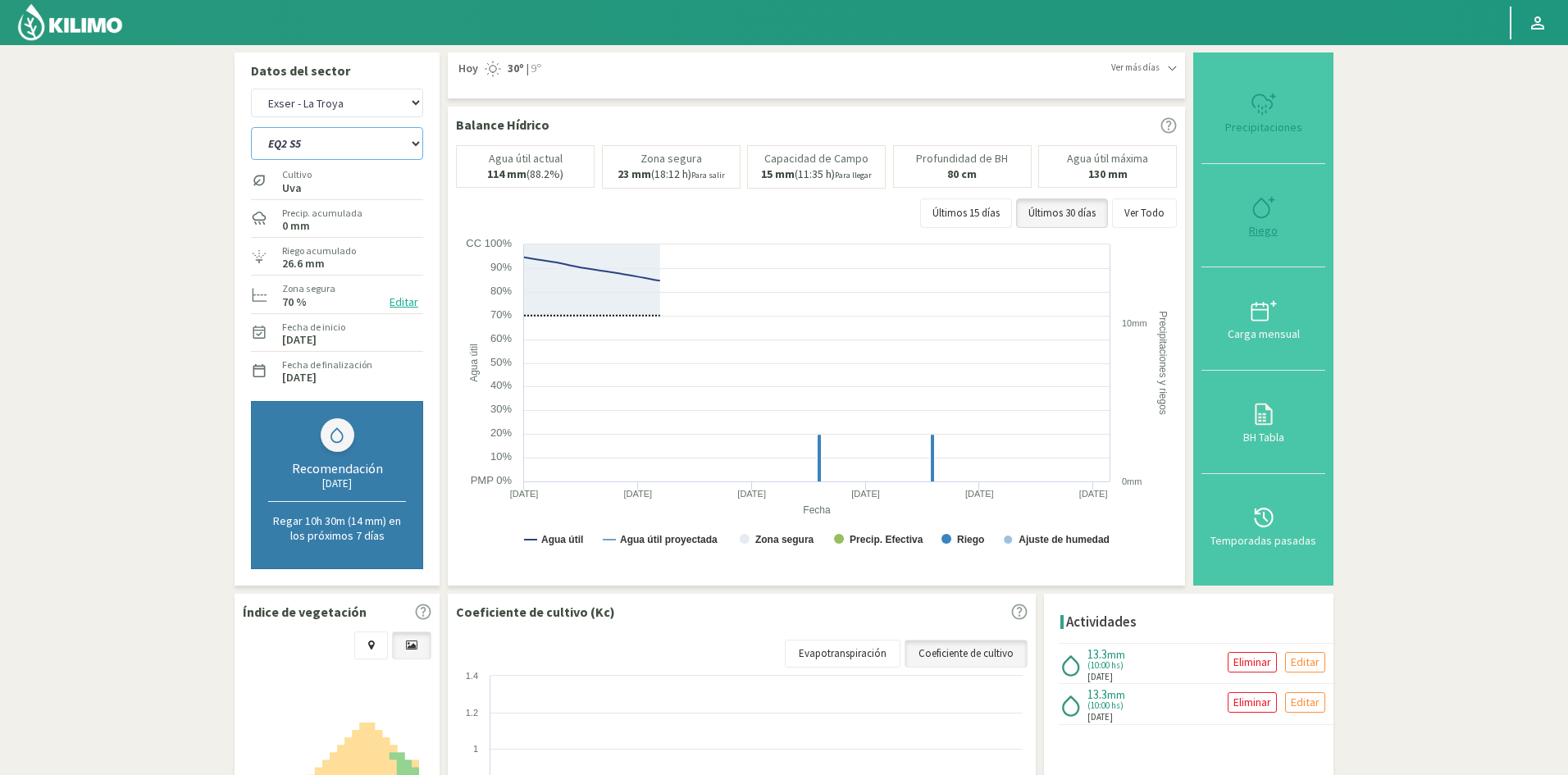
type input "10"
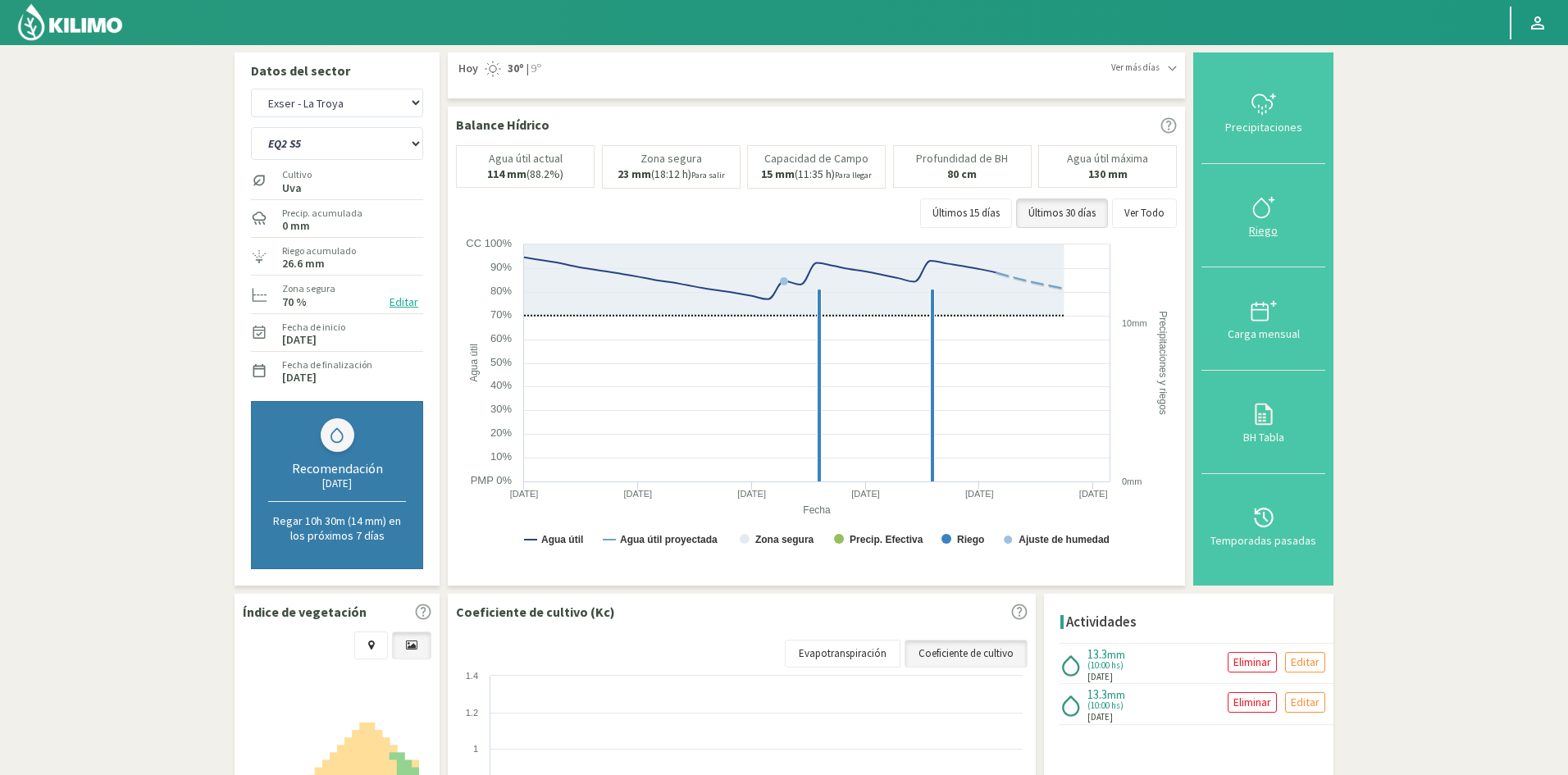
click at [1260, 232] on div "Riego" at bounding box center [1263, 230] width 114 height 12
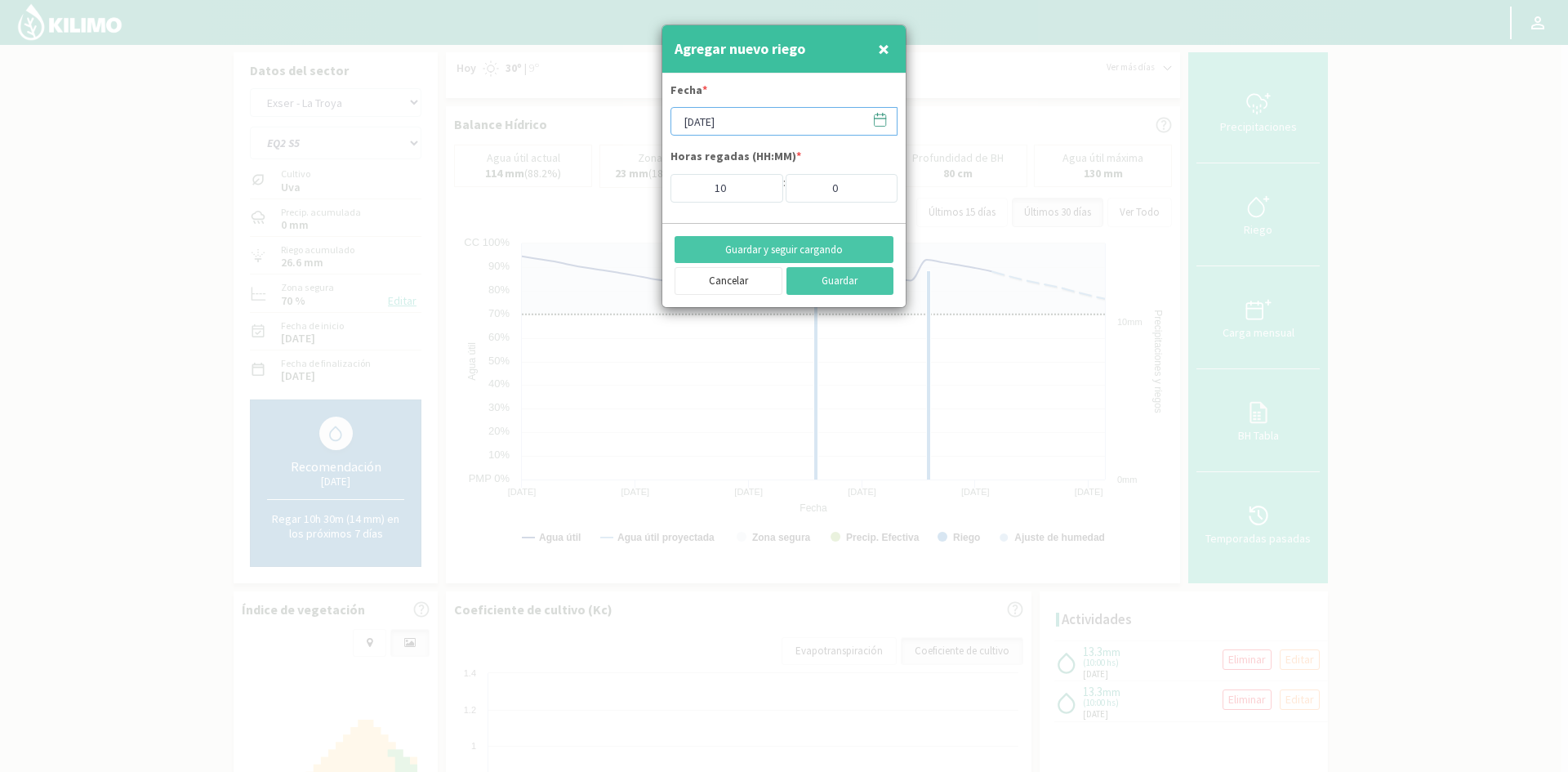
click at [743, 120] on input "[DATE]" at bounding box center [784, 121] width 227 height 29
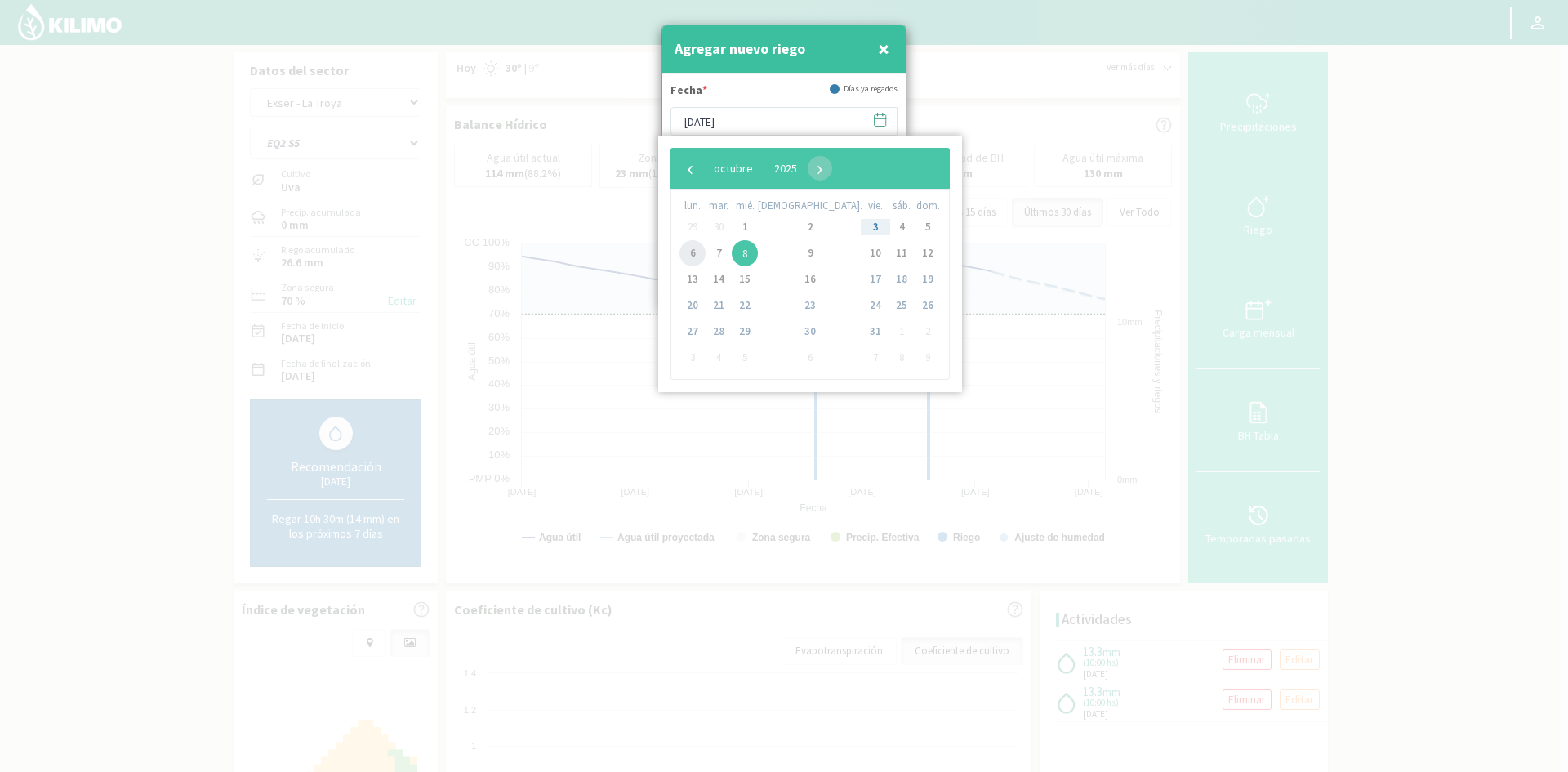
click at [692, 252] on span "6" at bounding box center [692, 253] width 26 height 26
type input "[DATE]"
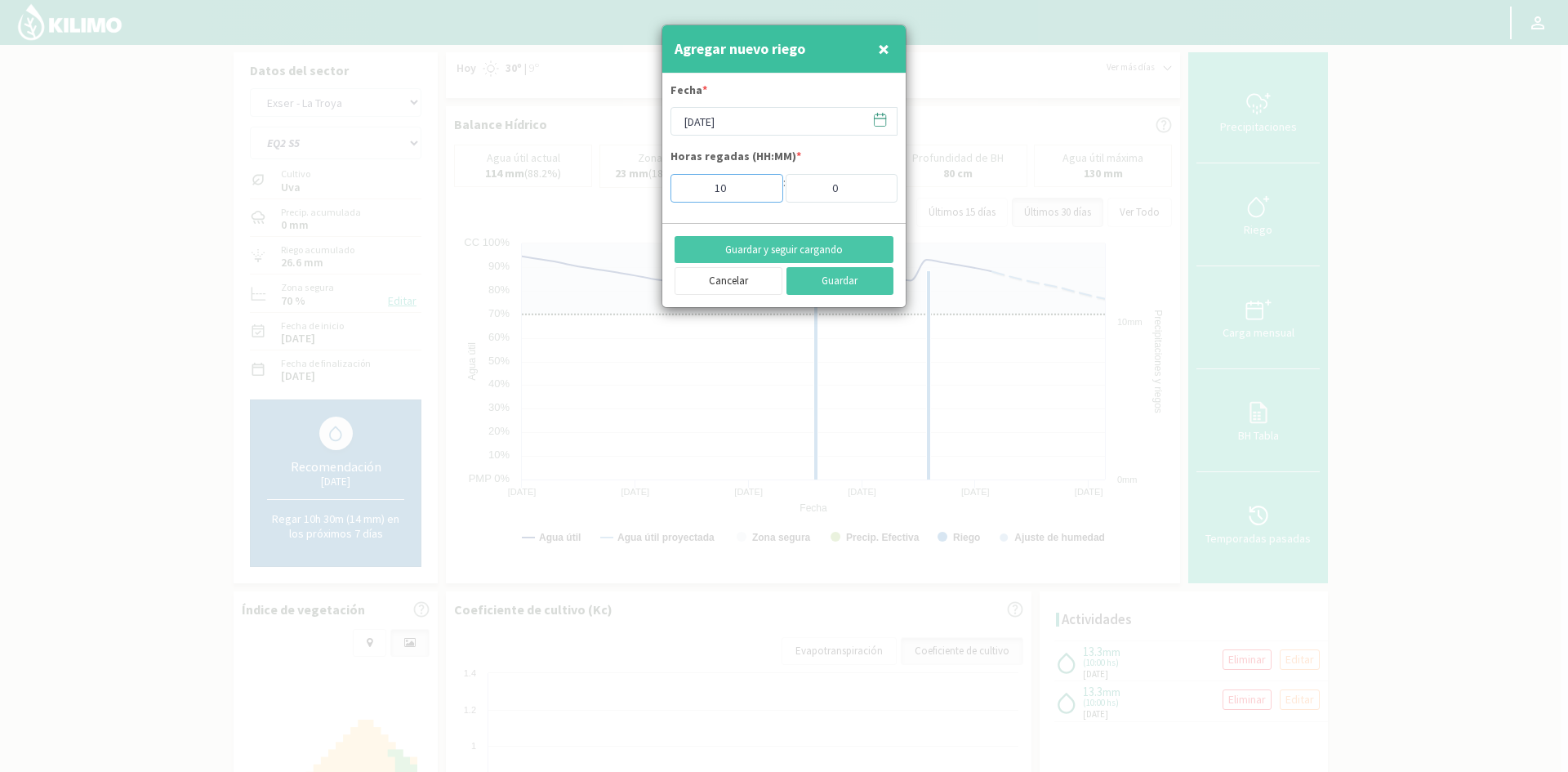
drag, startPoint x: 732, startPoint y: 190, endPoint x: 653, endPoint y: 185, distance: 79.2
click at [656, 190] on div "Agregar nuevo riego × Fecha * [DATE] Horas regadas (HH:MM) * 10 : 0 Guardar y s…" at bounding box center [784, 386] width 1568 height 772
type input "2"
click at [784, 252] on button "Guardar y seguir cargando" at bounding box center [784, 250] width 219 height 28
click at [894, 54] on div "Agregar nuevo riego ×" at bounding box center [784, 49] width 243 height 48
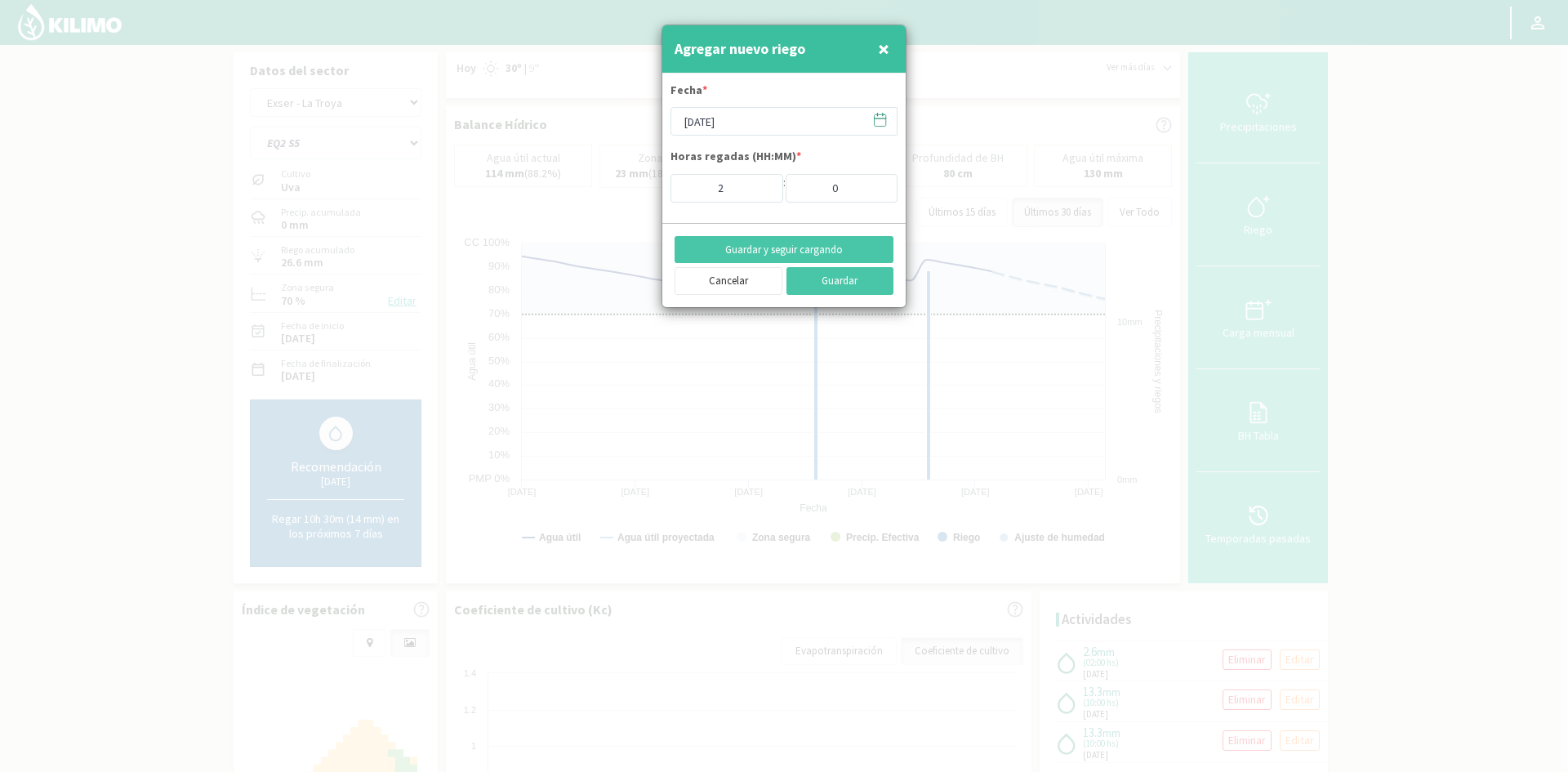
click at [886, 51] on span "×" at bounding box center [884, 48] width 12 height 27
type input "[DATE]"
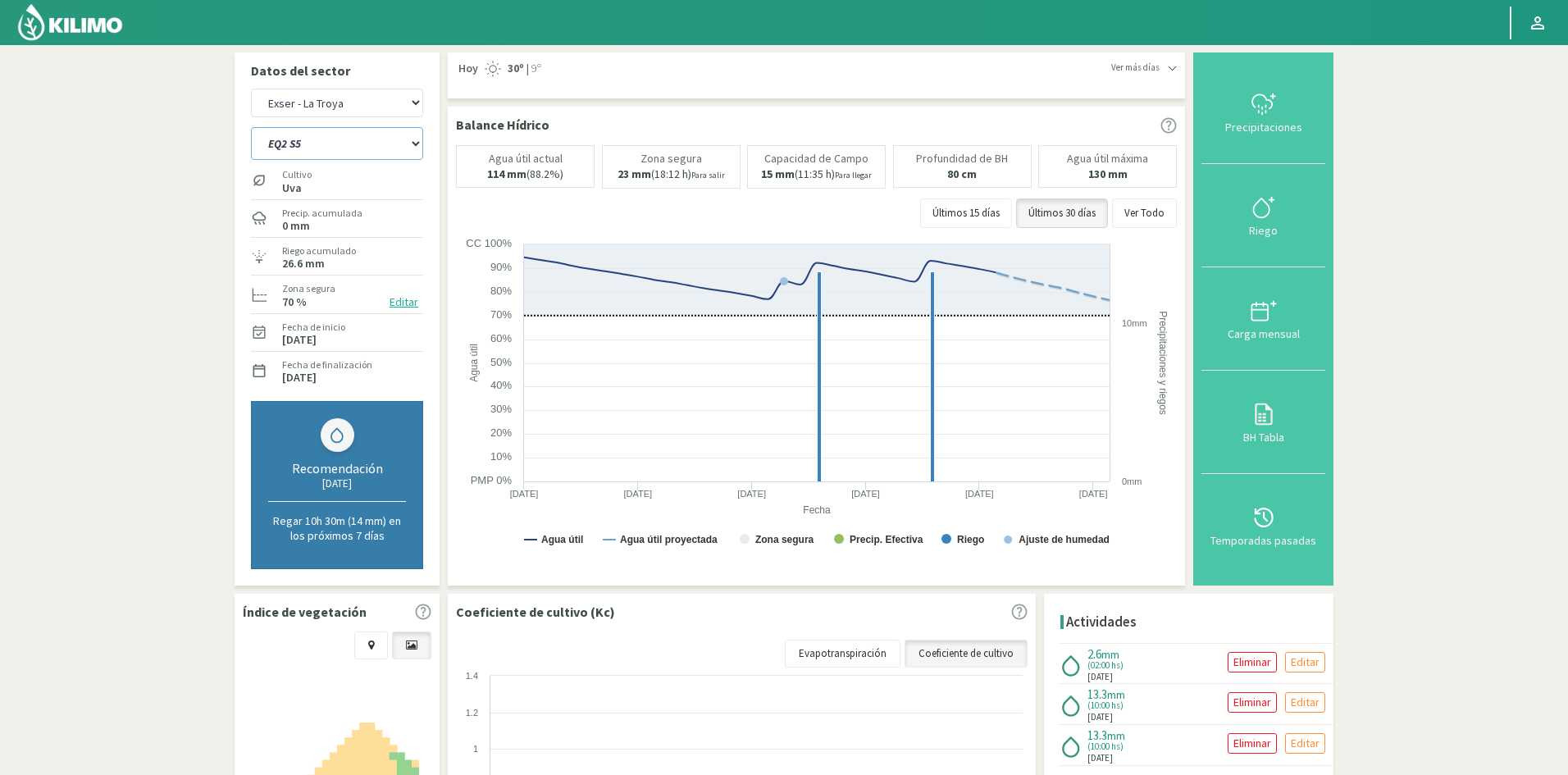
click at [354, 140] on select "EQ1 S1 EQ1 S2 EQ1 S3 EQ1 S4 EQ1 S5 EQ2 S1 EQ2 S2 EQ2 S3 EQ2 S4 EQ2 S5" at bounding box center [337, 143] width 173 height 33
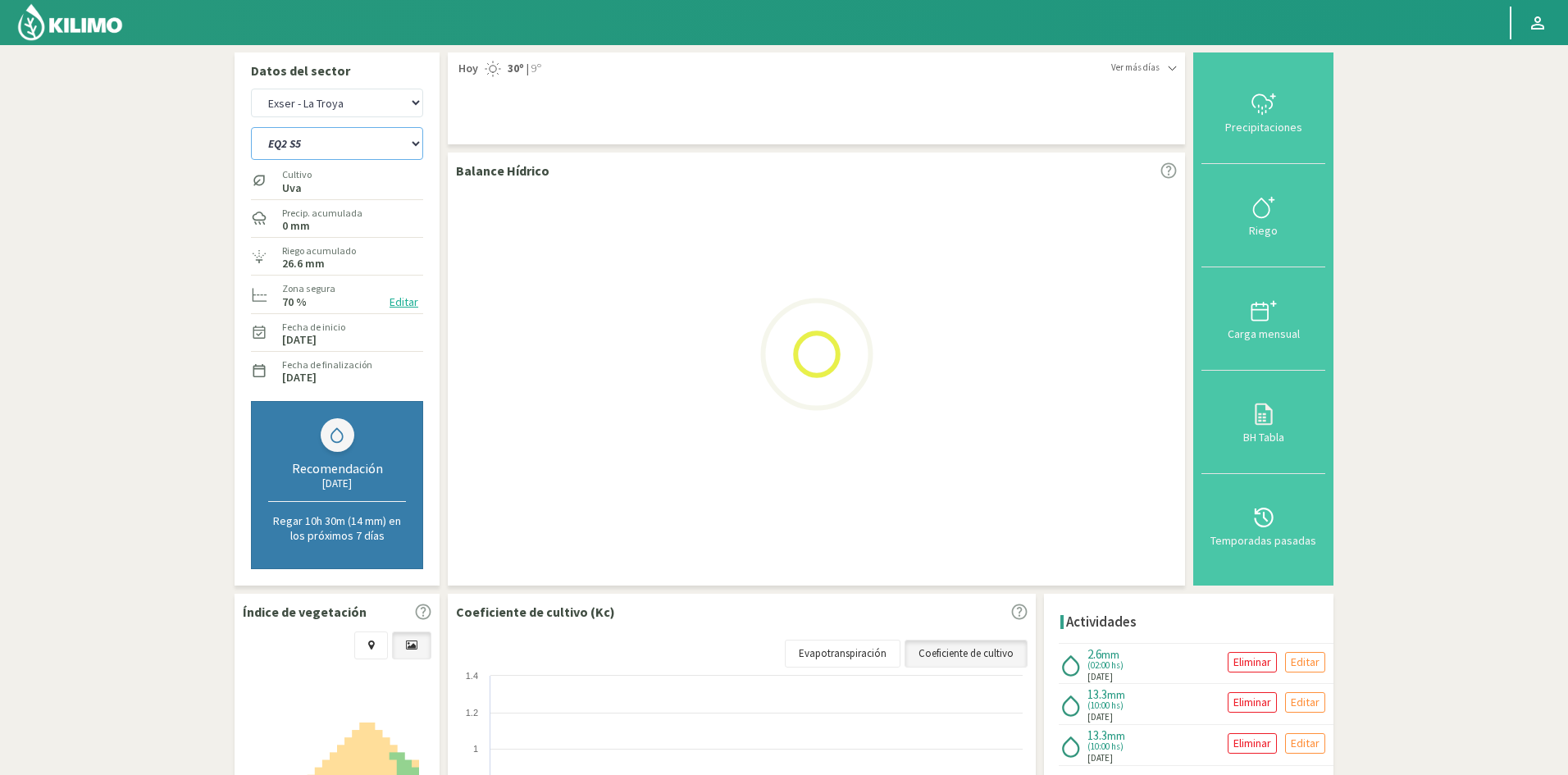
select select "20: Object"
click at [251, 127] on select "EQ1 S1 EQ1 S2 EQ1 S3 EQ1 S4 EQ1 S5 EQ2 S1 EQ2 S2 EQ2 S3 EQ2 S4 EQ2 S5" at bounding box center [337, 143] width 173 height 33
select select "6: Object"
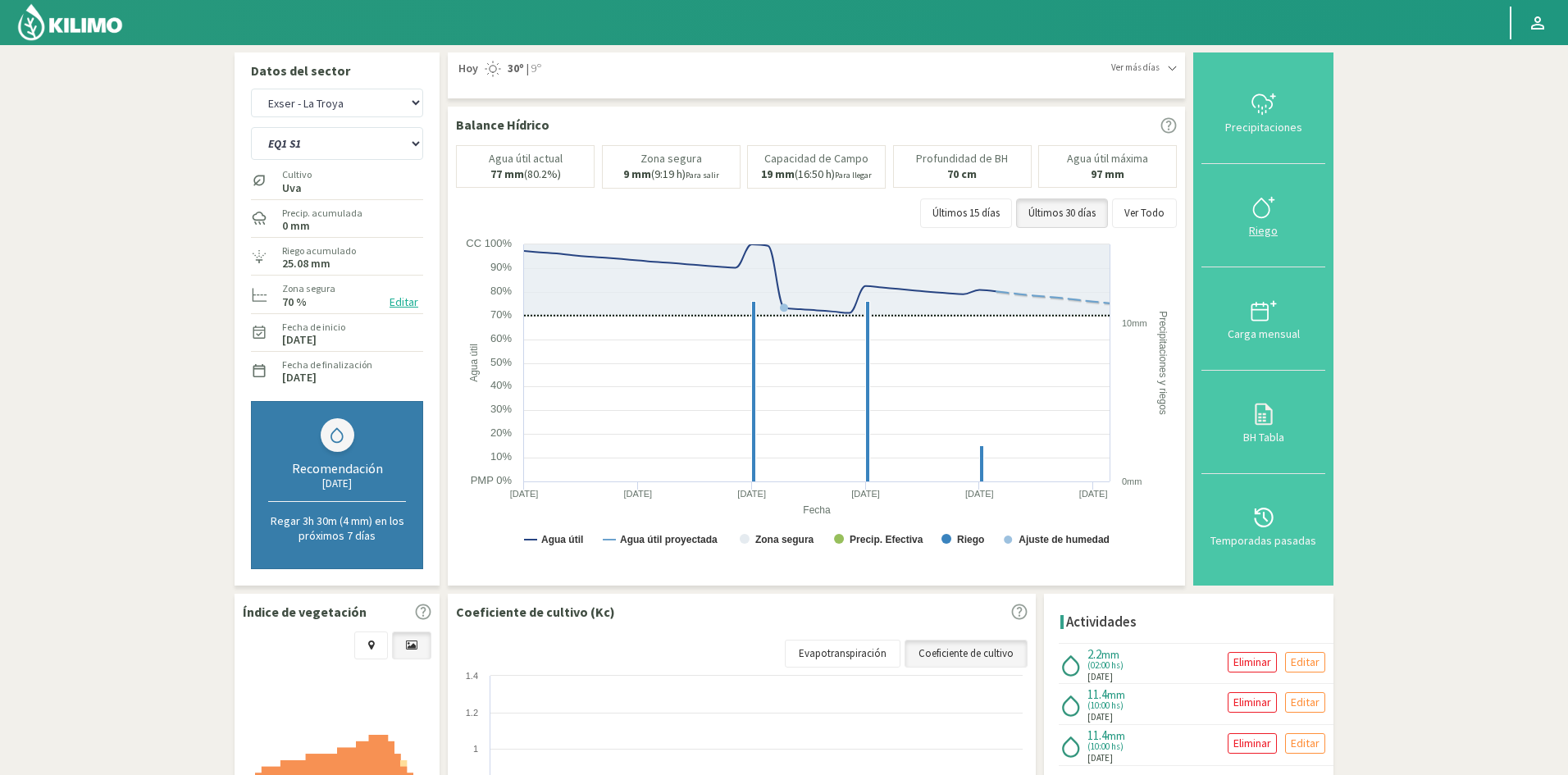
click at [1264, 232] on div "Riego" at bounding box center [1263, 230] width 114 height 12
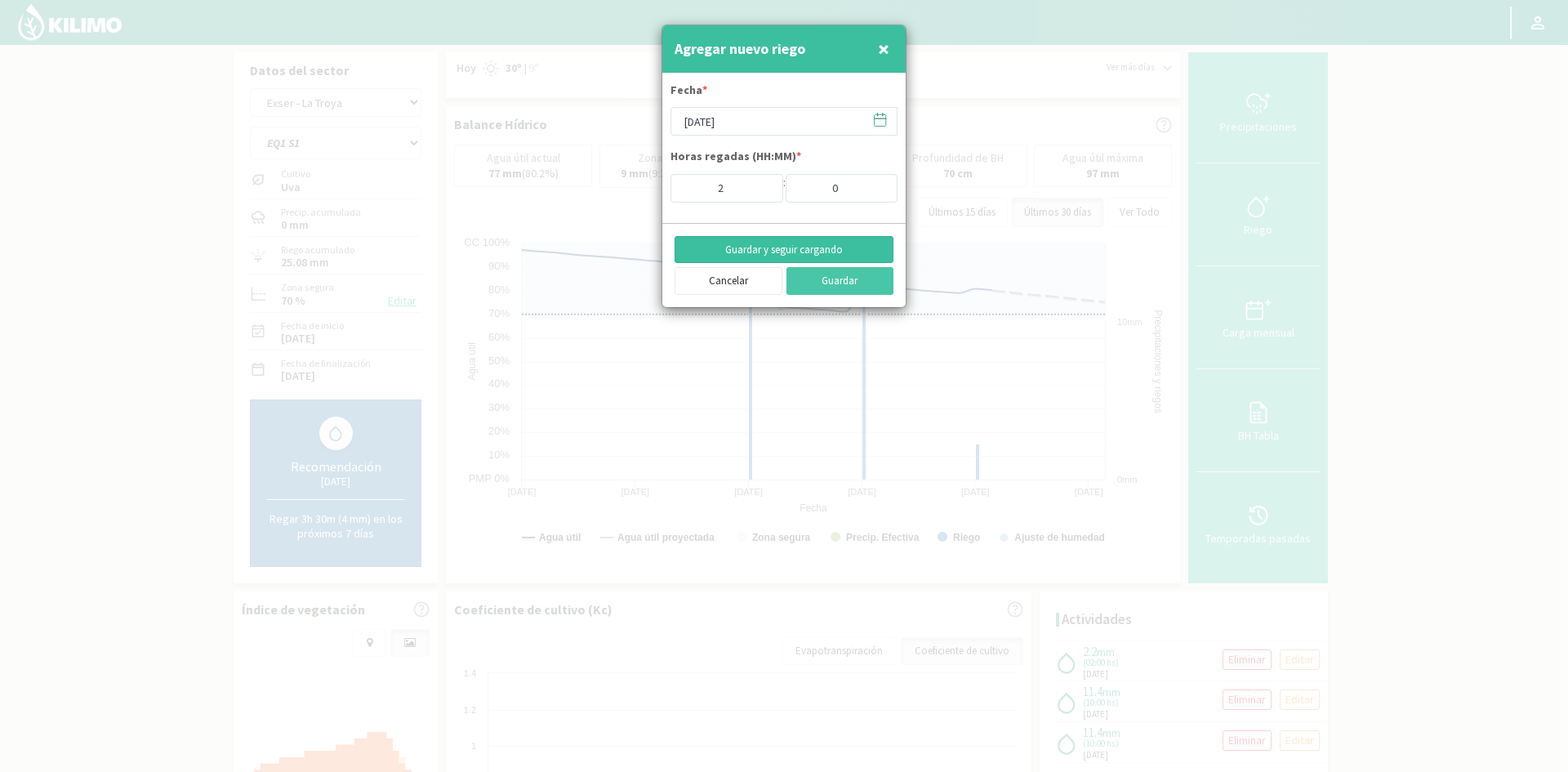
click at [770, 242] on button "Guardar y seguir cargando" at bounding box center [784, 250] width 219 height 28
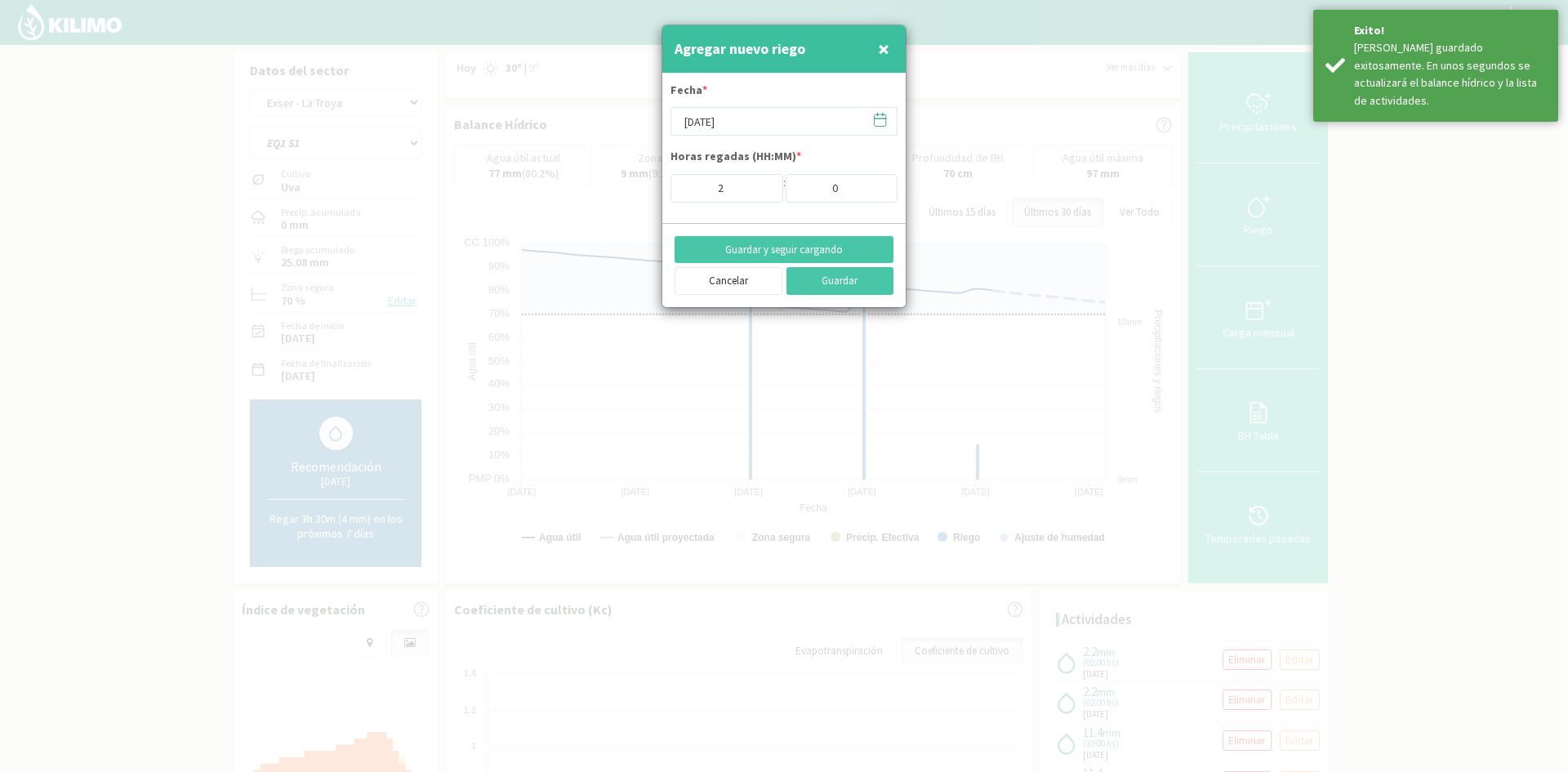
click at [885, 51] on span "×" at bounding box center [884, 48] width 12 height 27
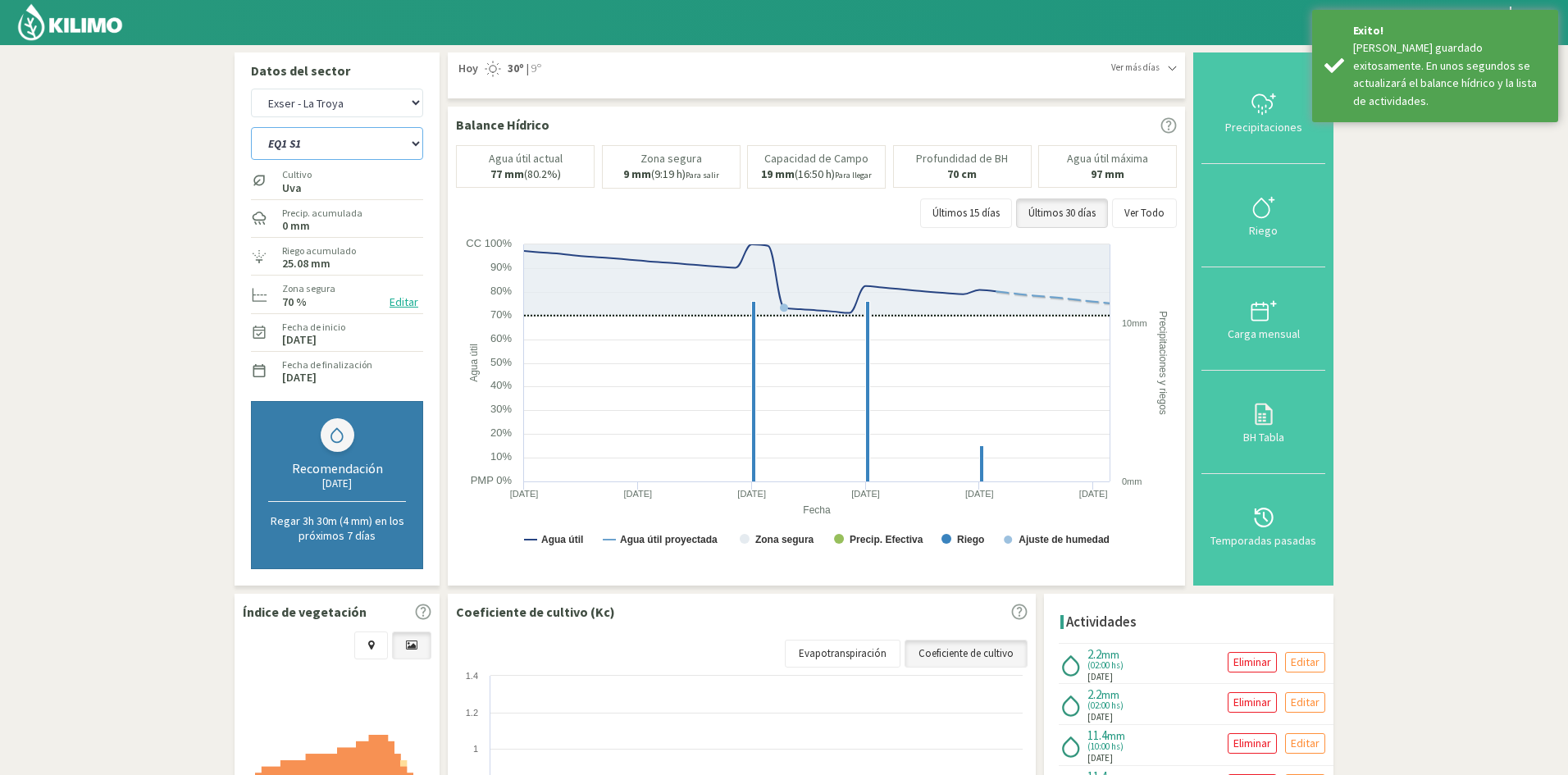
click at [358, 144] on select "EQ1 S1 EQ1 S2 EQ1 S3 EQ1 S4 EQ1 S5 EQ2 S1 EQ2 S2 EQ2 S3 EQ2 S4 EQ2 S5" at bounding box center [337, 143] width 173 height 33
select select "31: Object"
click at [251, 127] on select "EQ1 S1 EQ1 S2 EQ1 S3 EQ1 S4 EQ1 S5 EQ2 S1 EQ2 S2 EQ2 S3 EQ2 S4 EQ2 S5" at bounding box center [337, 143] width 173 height 33
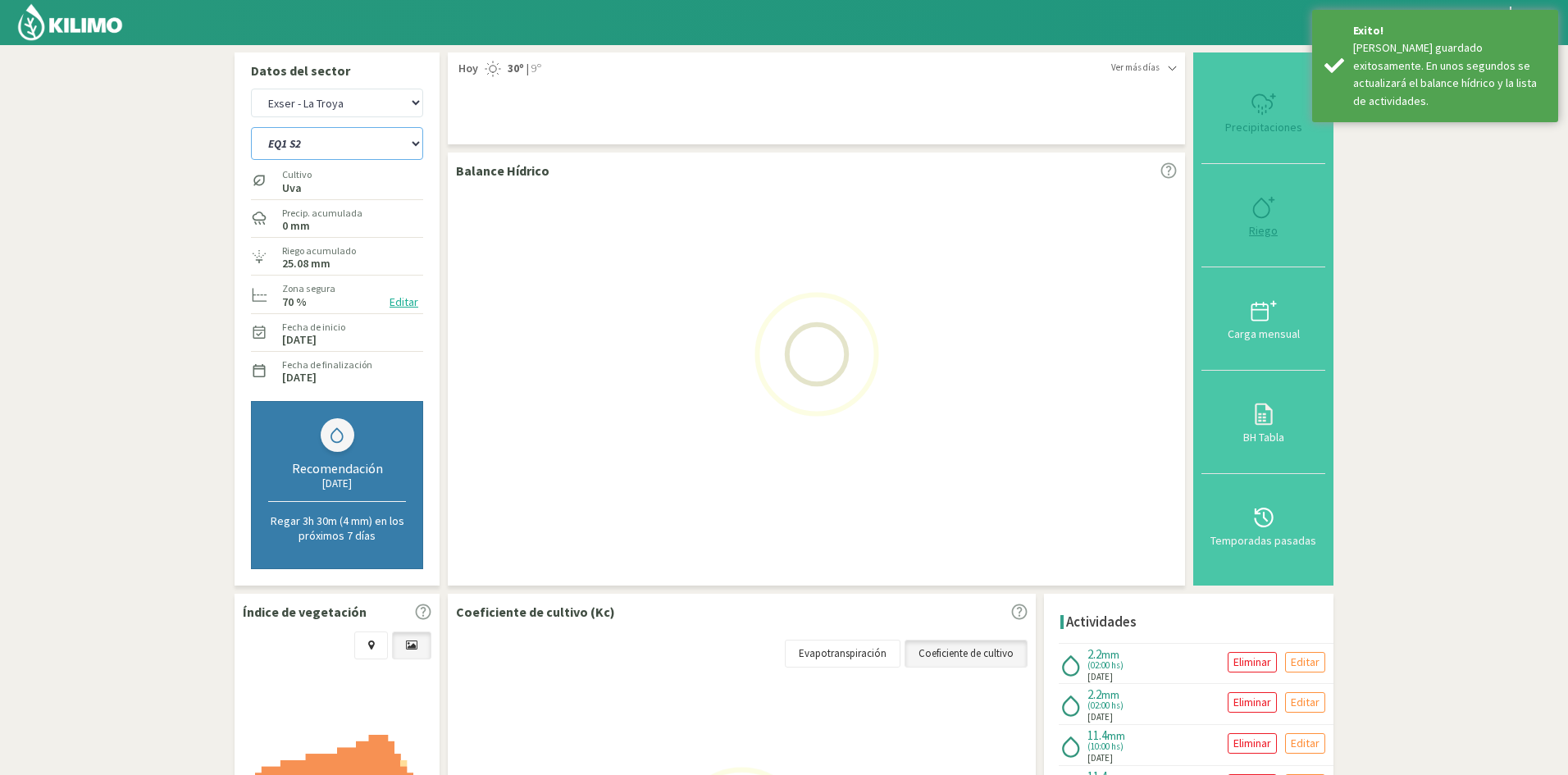
select select "8: Object"
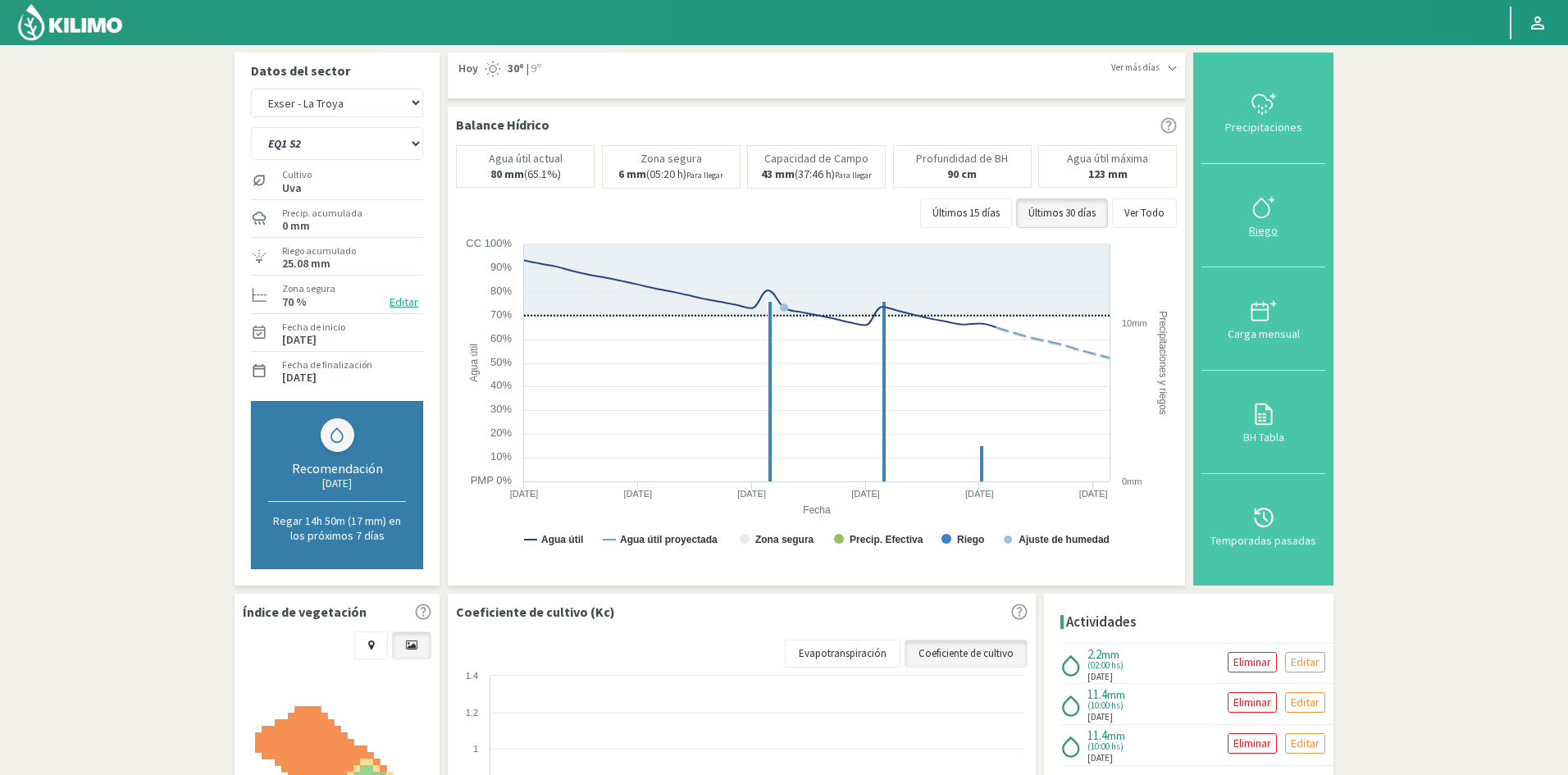
click at [1267, 234] on div "Riego" at bounding box center [1263, 230] width 114 height 12
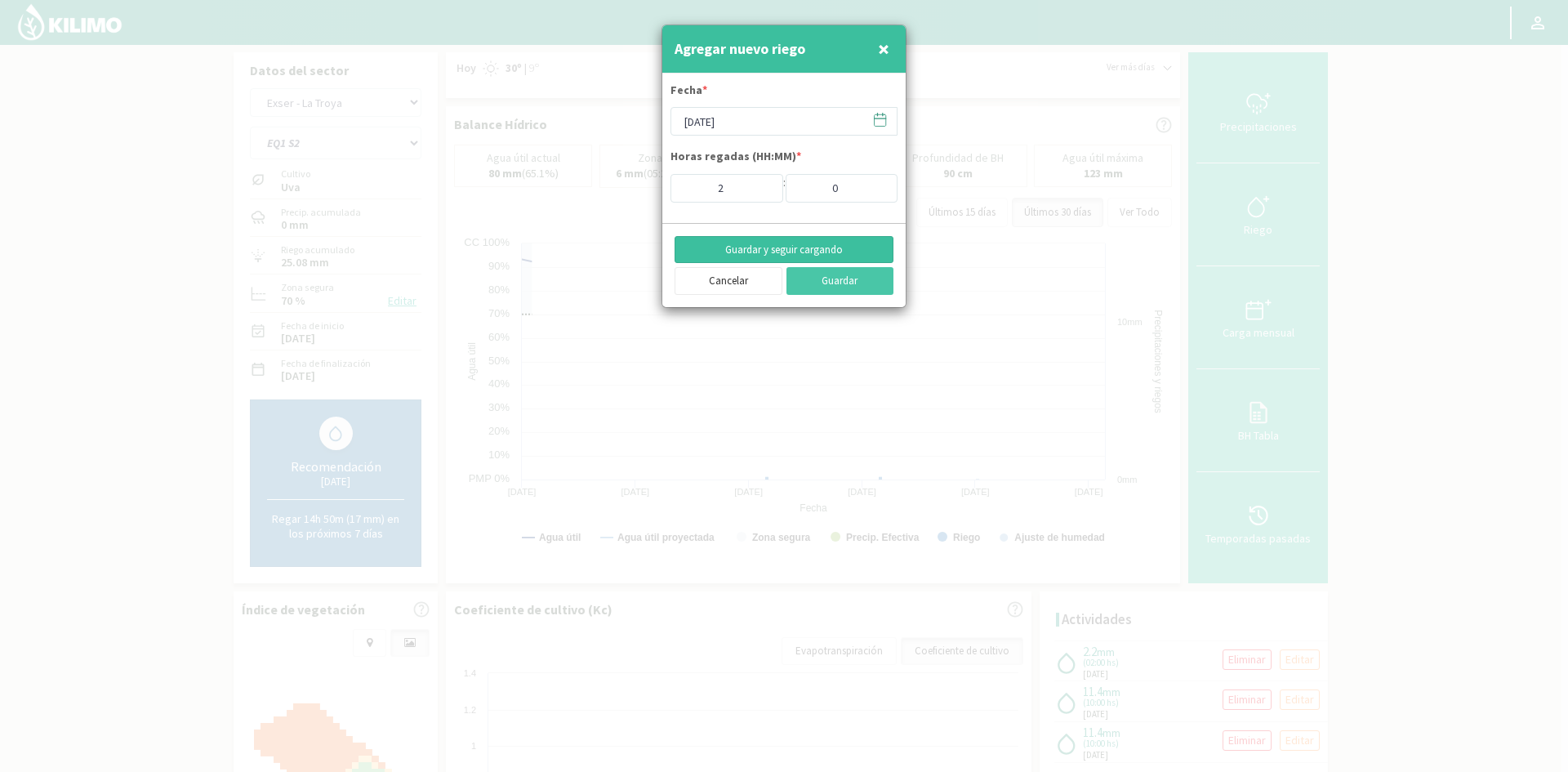
click at [741, 242] on button "Guardar y seguir cargando" at bounding box center [784, 250] width 219 height 28
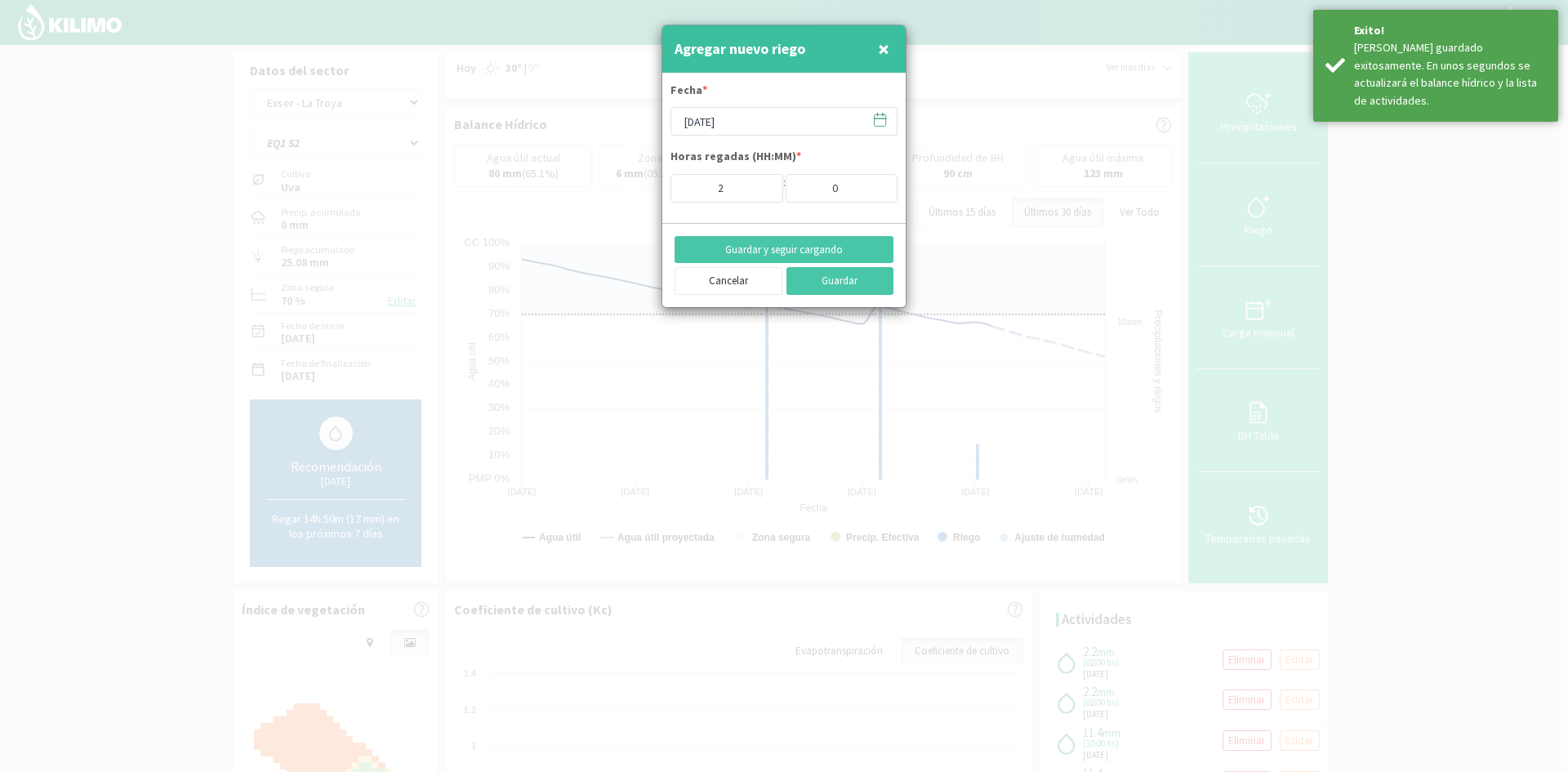
click at [882, 48] on span "×" at bounding box center [884, 48] width 12 height 27
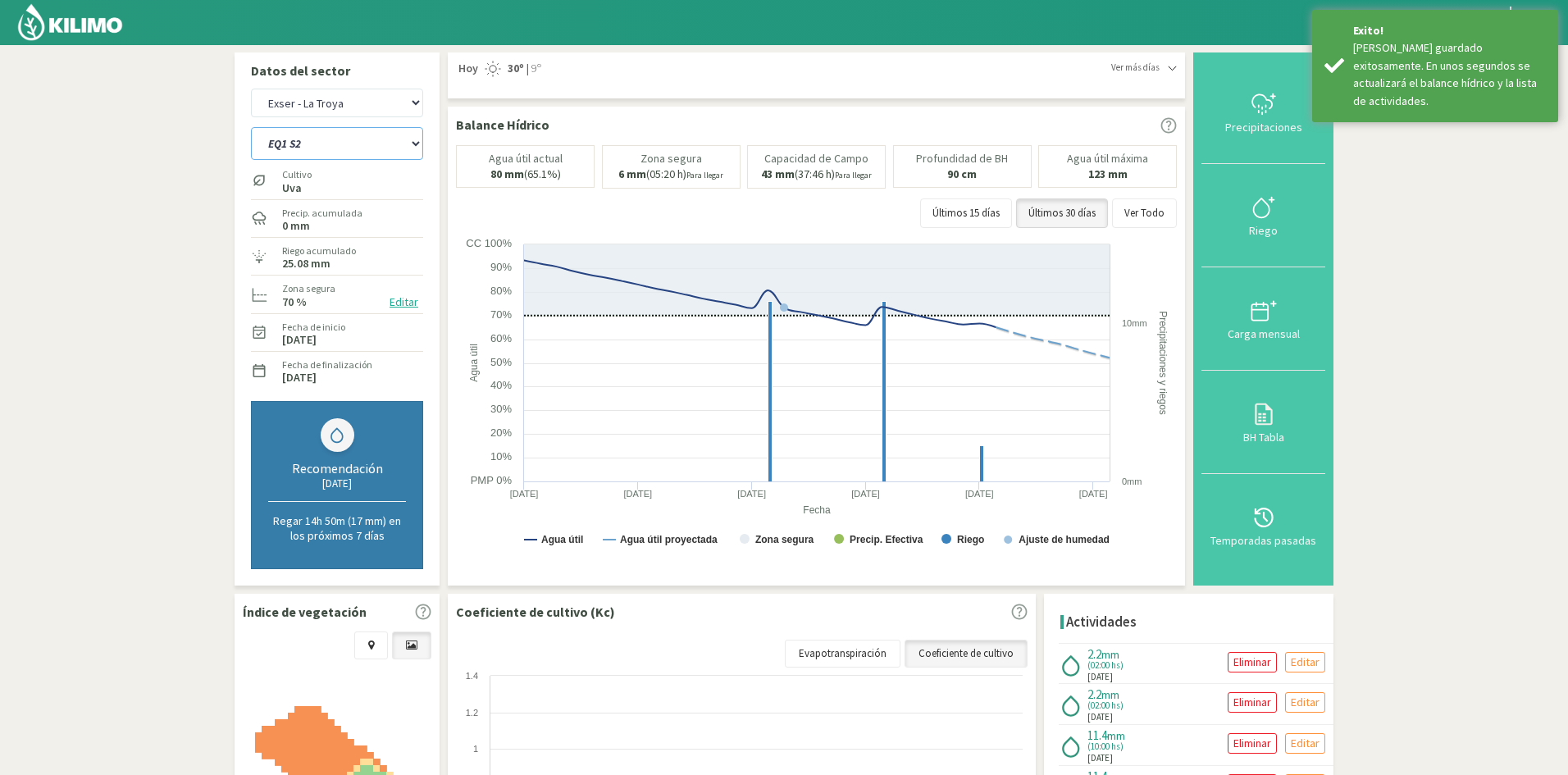
click at [296, 142] on select "EQ1 S1 EQ1 S2 EQ1 S3 EQ1 S4 EQ1 S5 EQ2 S1 EQ2 S2 EQ2 S3 EQ2 S4 EQ2 S5" at bounding box center [337, 143] width 173 height 33
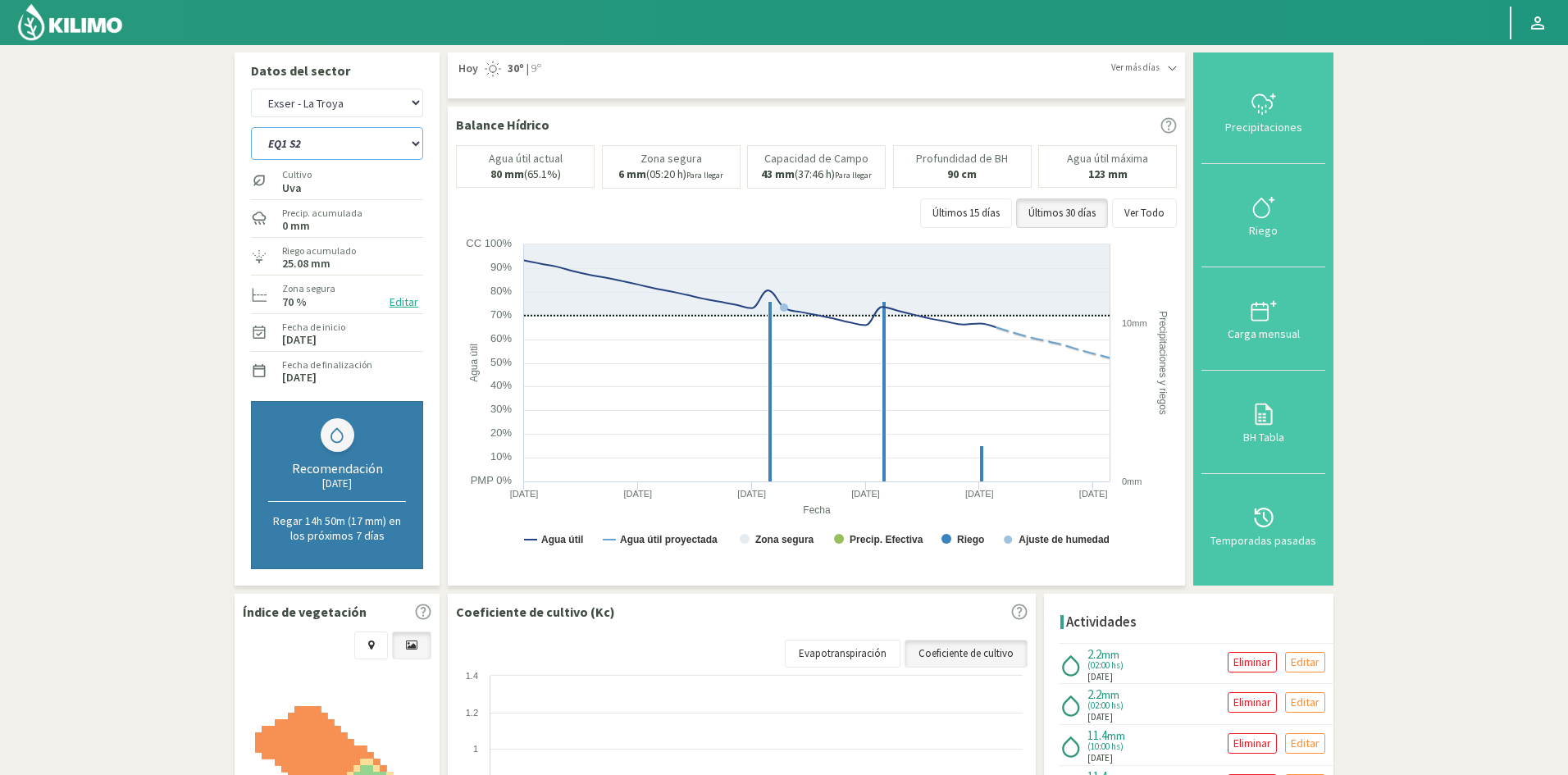
select select "42: Object"
click at [251, 127] on select "EQ1 S1 EQ1 S2 EQ1 S3 EQ1 S4 EQ1 S5 EQ2 S1 EQ2 S2 EQ2 S3 EQ2 S4 EQ2 S5" at bounding box center [337, 143] width 173 height 33
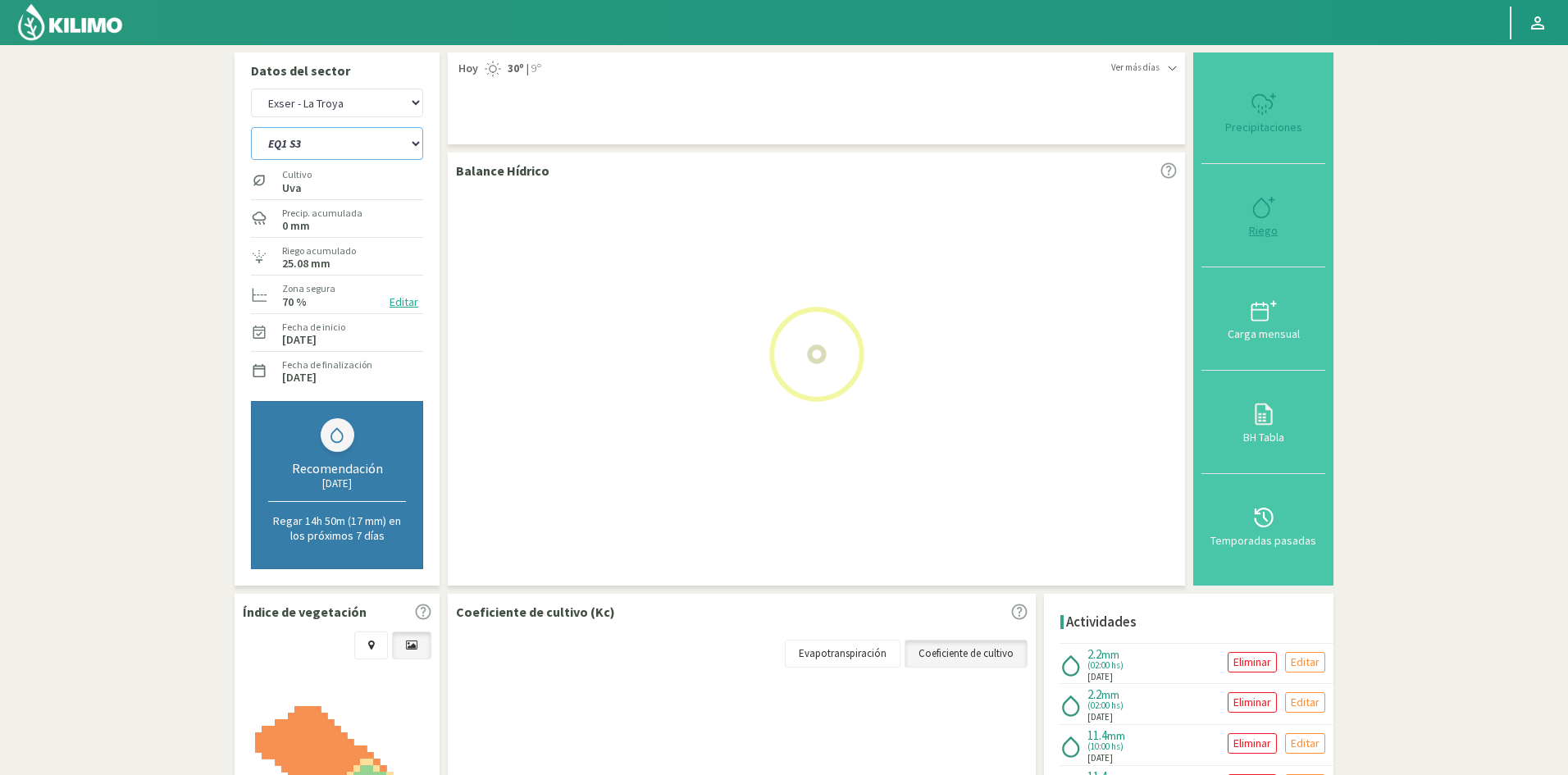
select select "10: Object"
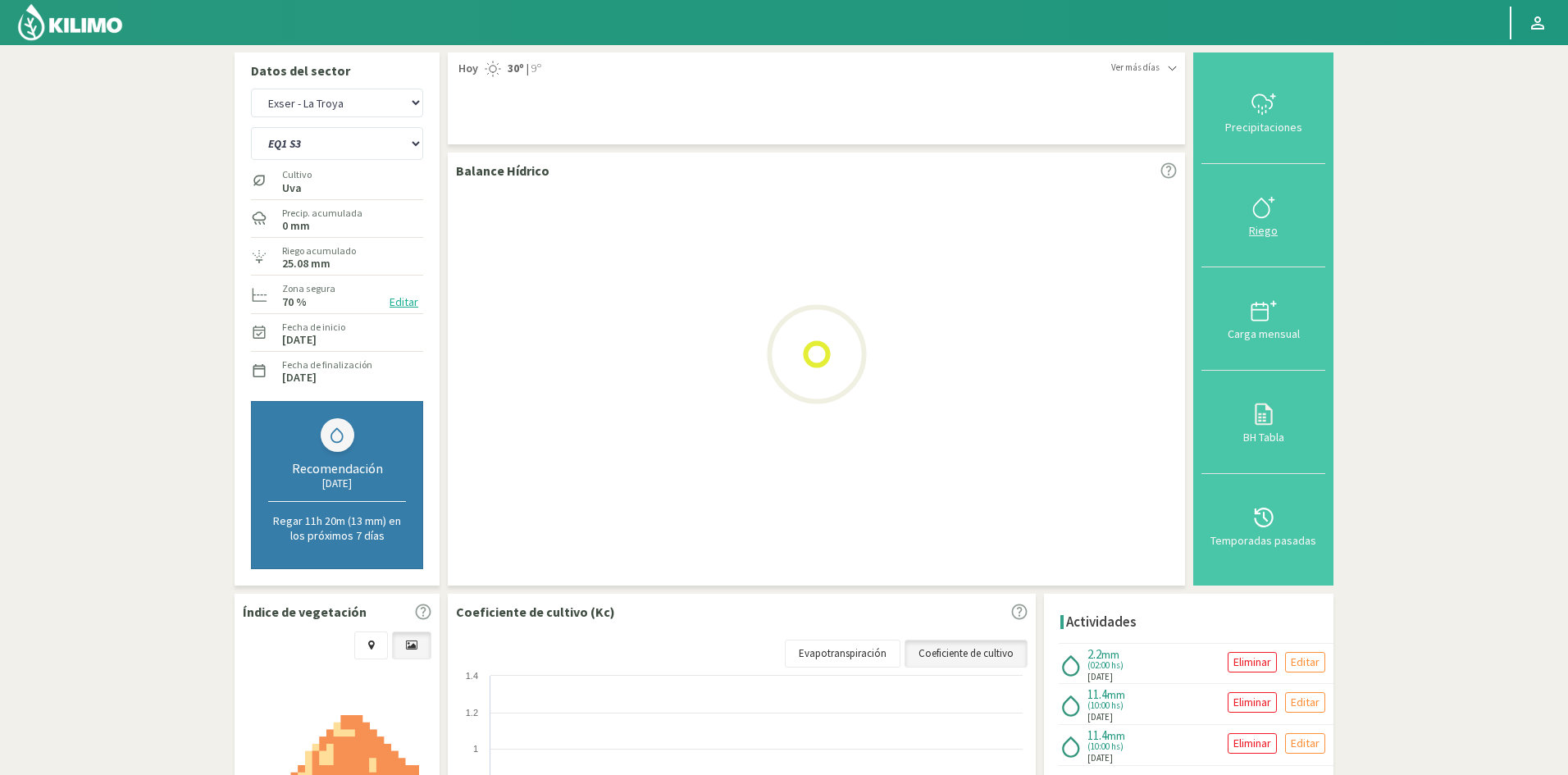
click at [1268, 236] on div "Riego" at bounding box center [1263, 230] width 114 height 12
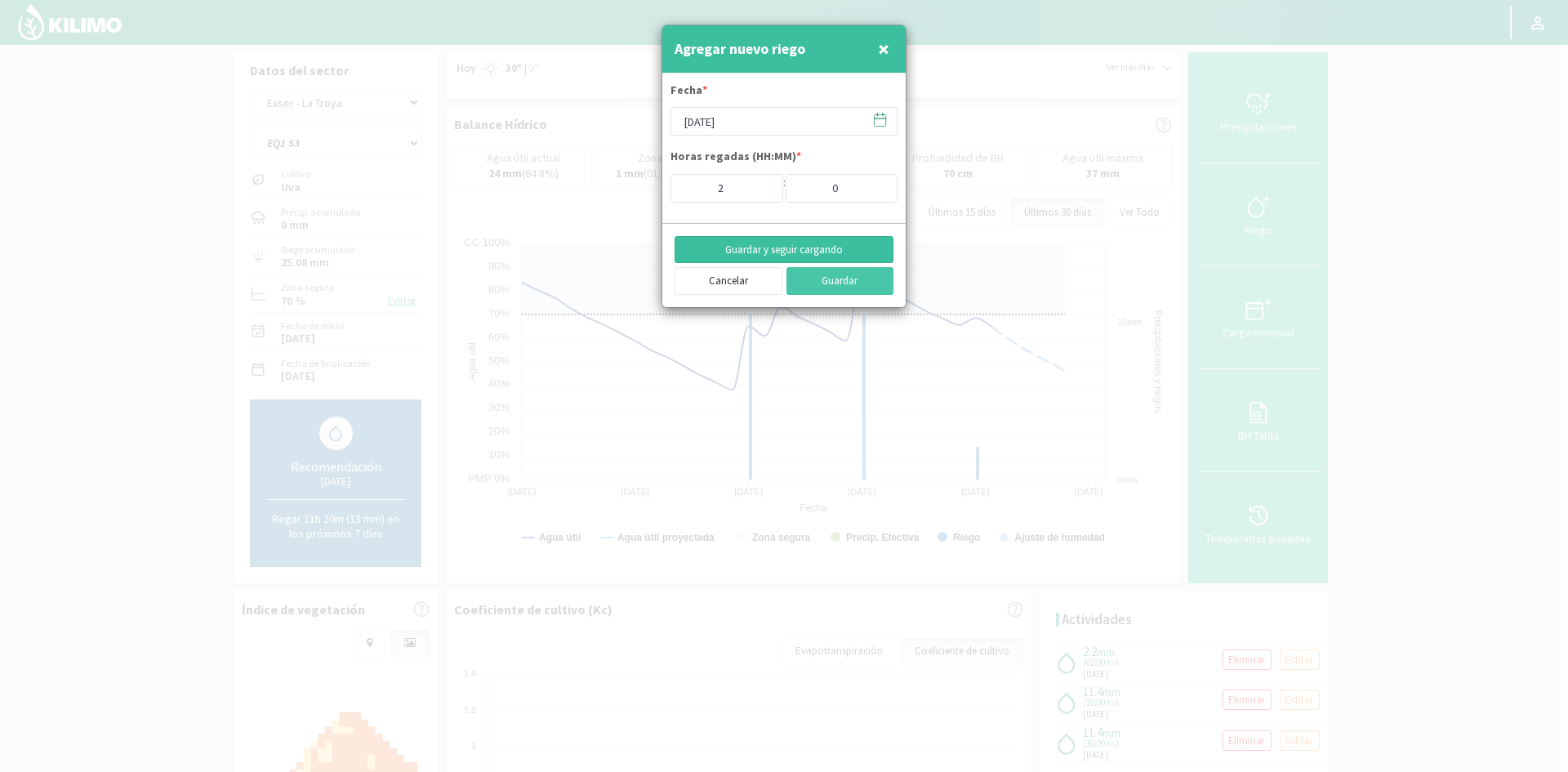
click at [763, 248] on button "Guardar y seguir cargando" at bounding box center [784, 250] width 219 height 28
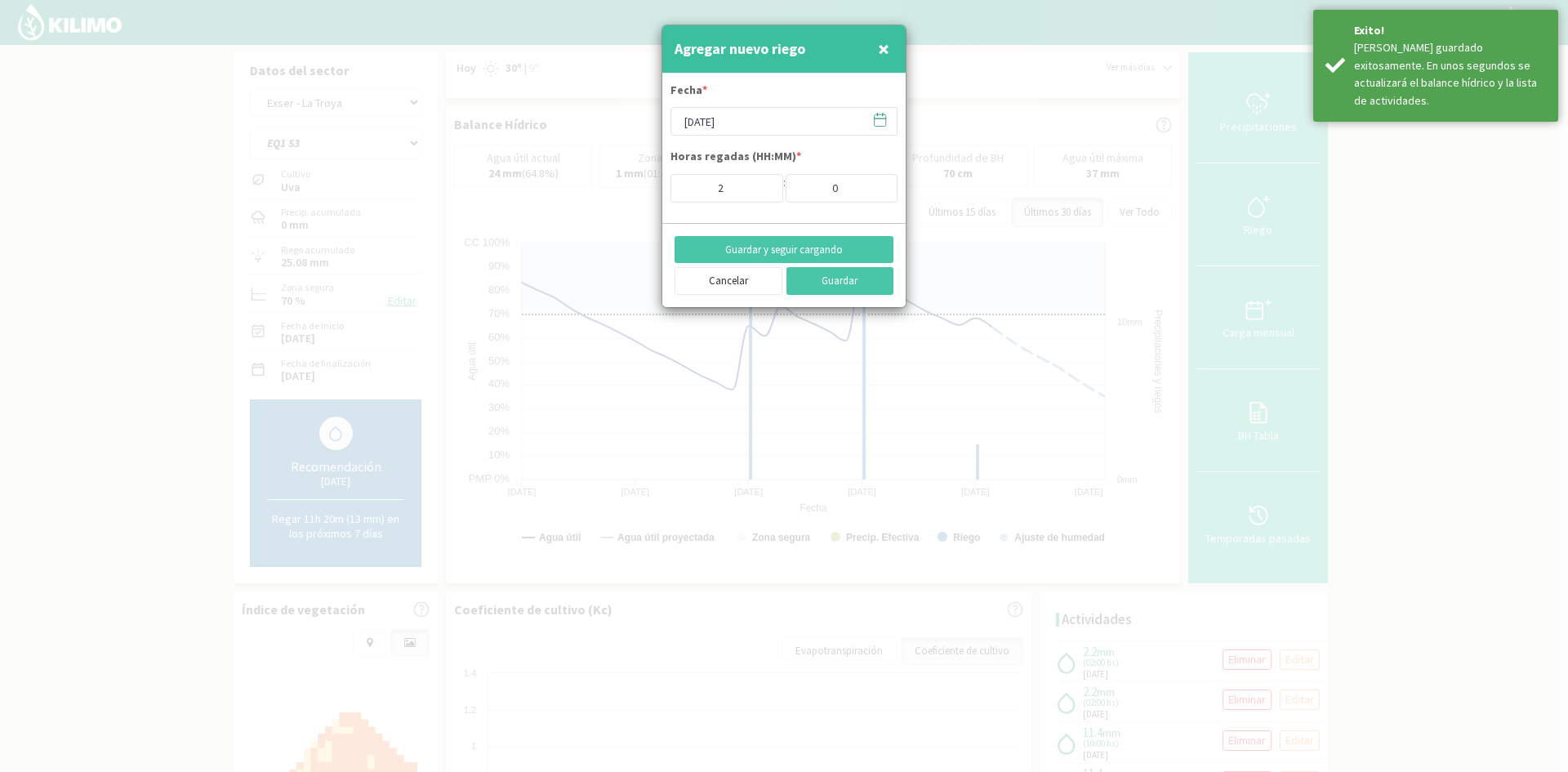
click at [883, 49] on span "×" at bounding box center [884, 48] width 12 height 27
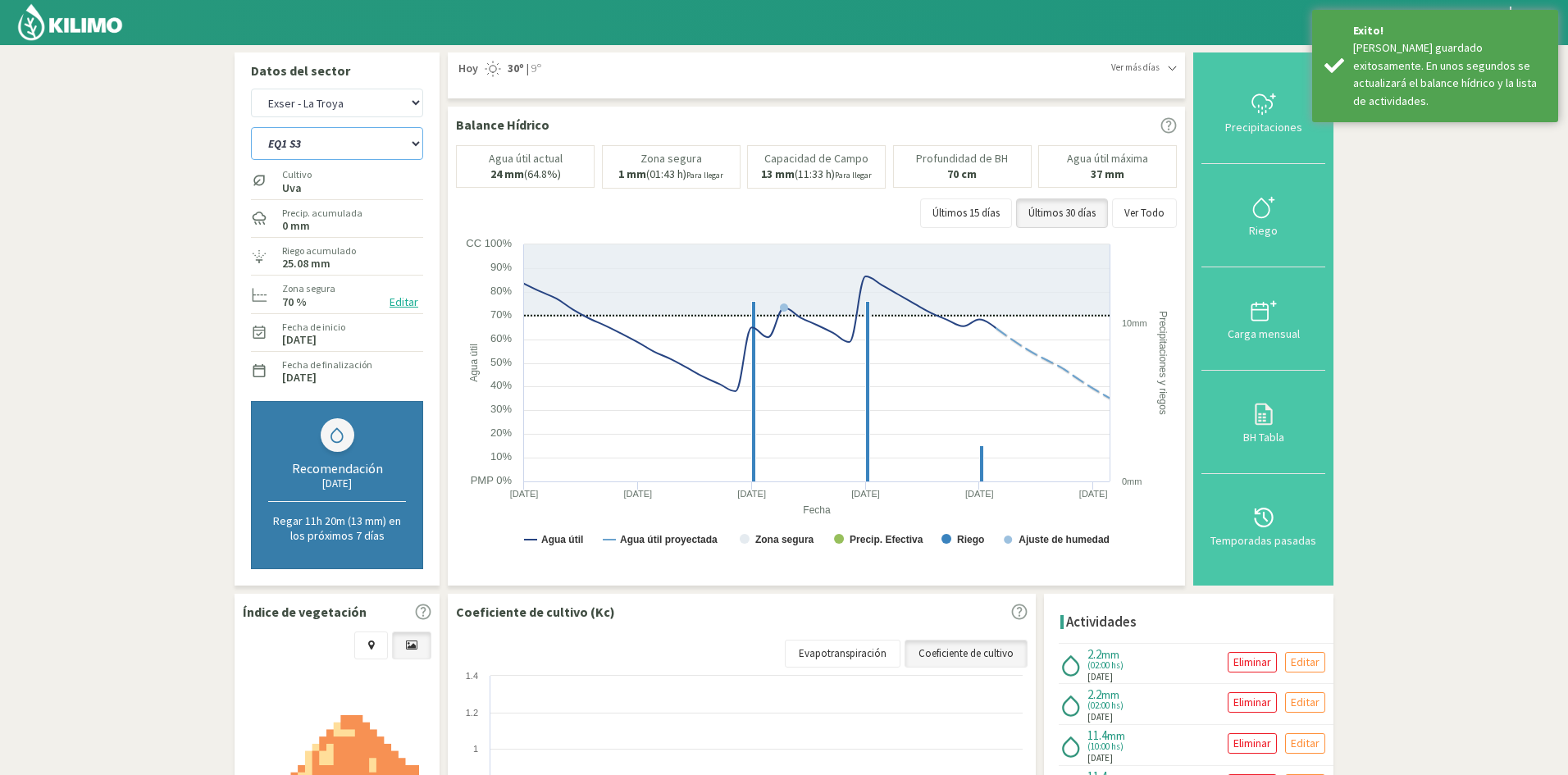
click at [279, 149] on select "EQ1 S1 EQ1 S2 EQ1 S3 EQ1 S4 EQ1 S5 EQ2 S1 EQ2 S2 EQ2 S3 EQ2 S4 EQ2 S5" at bounding box center [337, 143] width 173 height 33
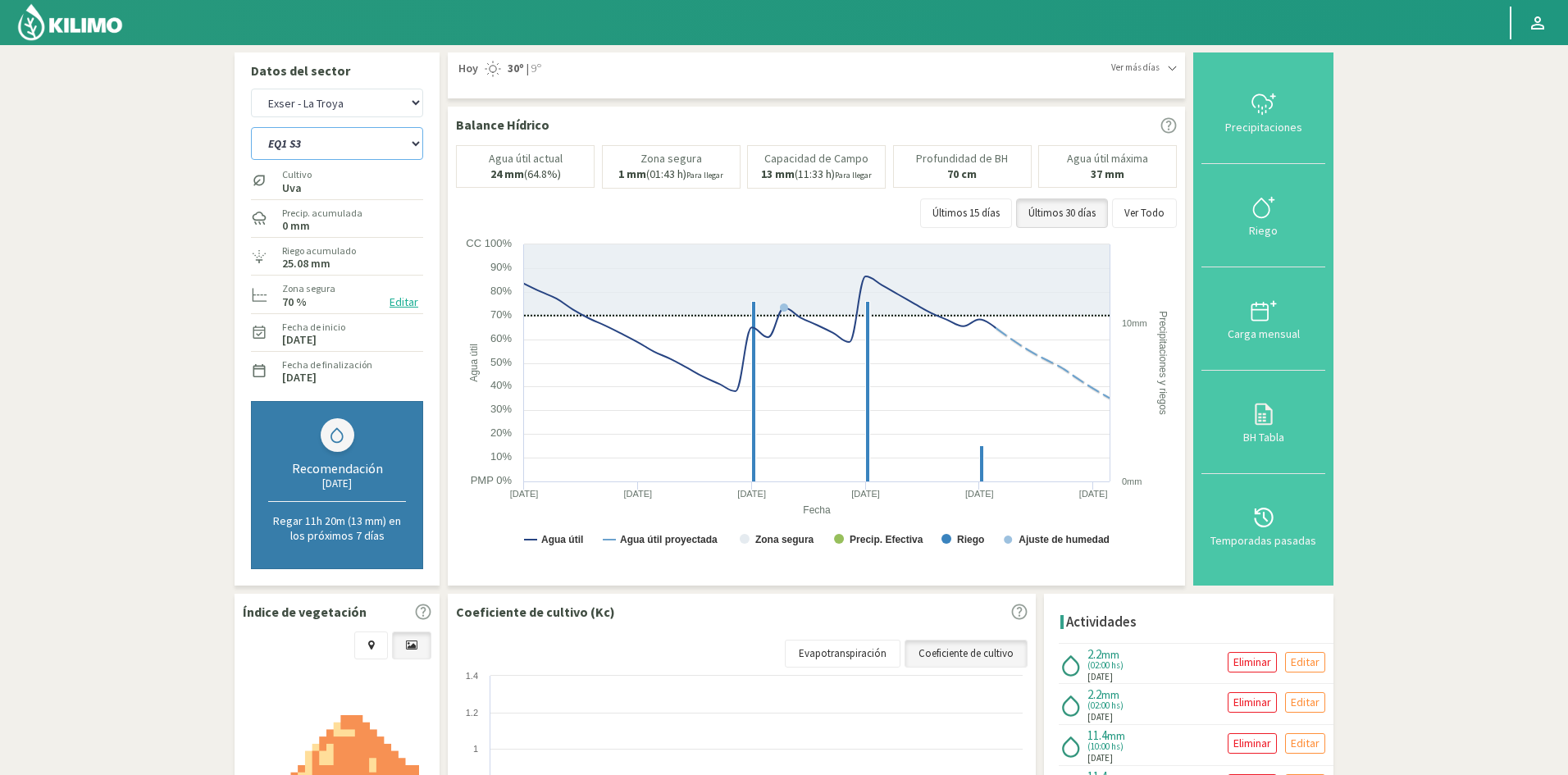
select select "53: Object"
click at [251, 127] on select "EQ1 S1 EQ1 S2 EQ1 S3 EQ1 S4 EQ1 S5 EQ2 S1 EQ2 S2 EQ2 S3 EQ2 S4 EQ2 S5" at bounding box center [337, 143] width 173 height 33
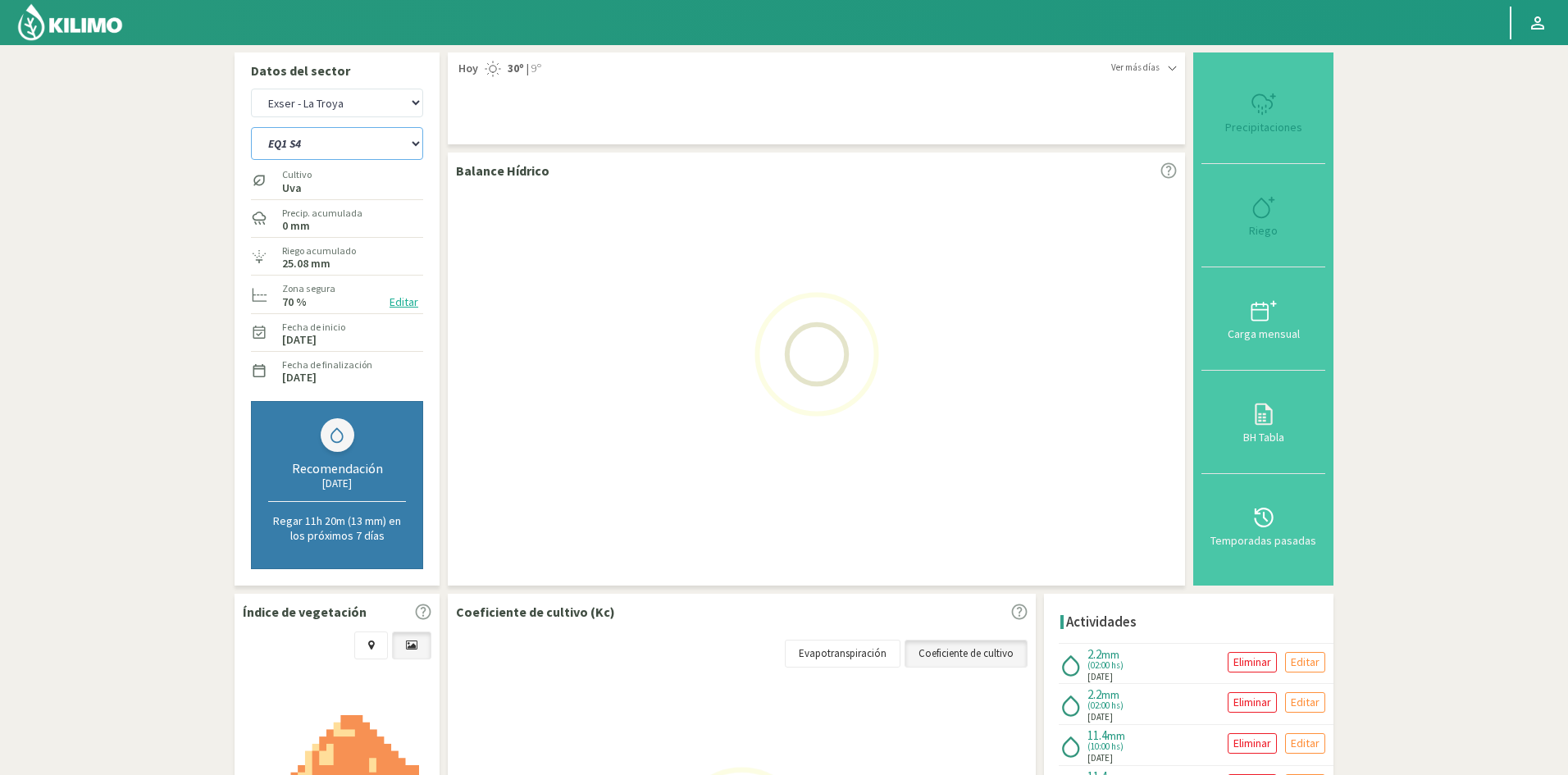
select select "12: Object"
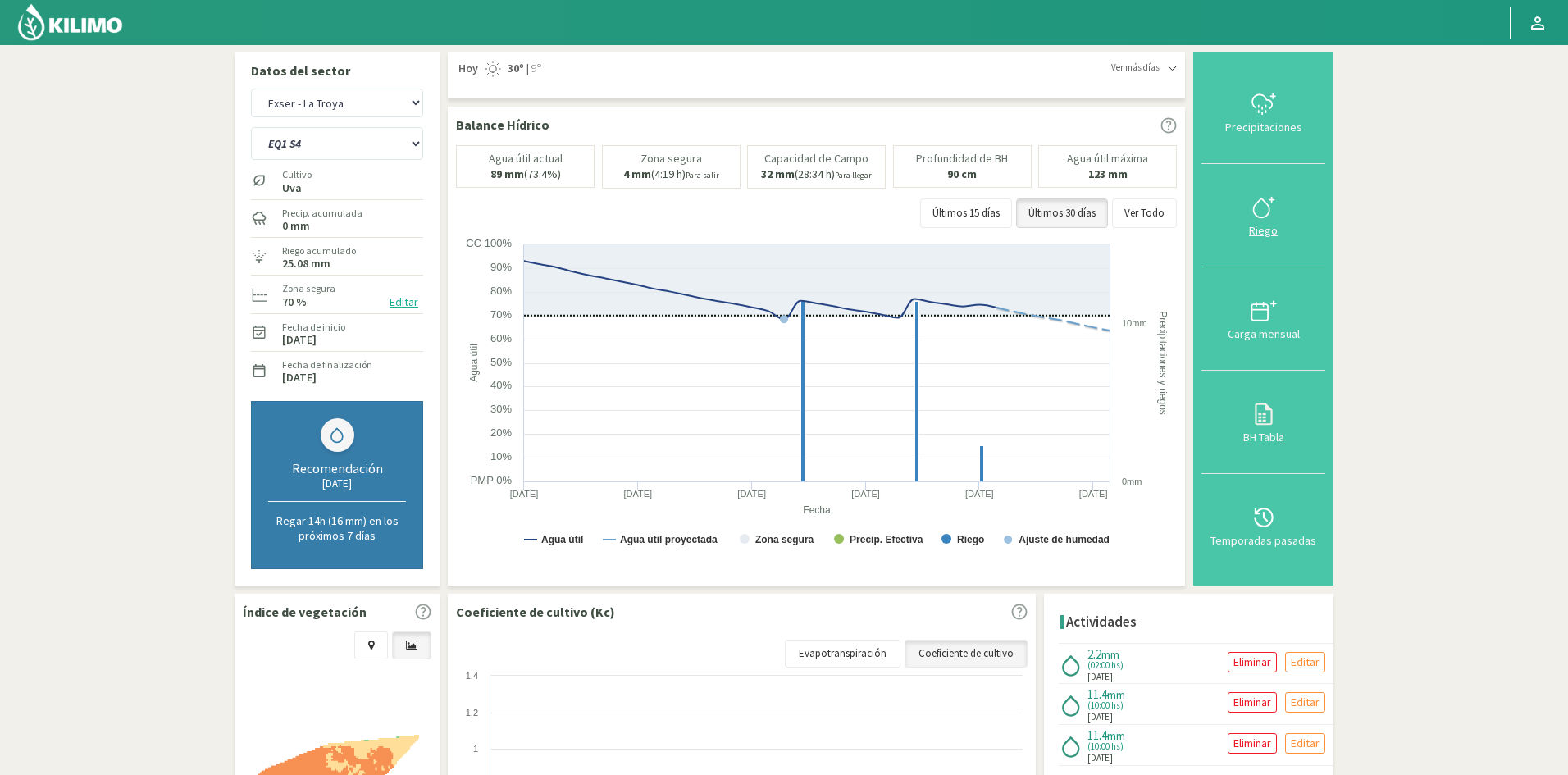
click at [1267, 232] on div "Riego" at bounding box center [1263, 230] width 114 height 12
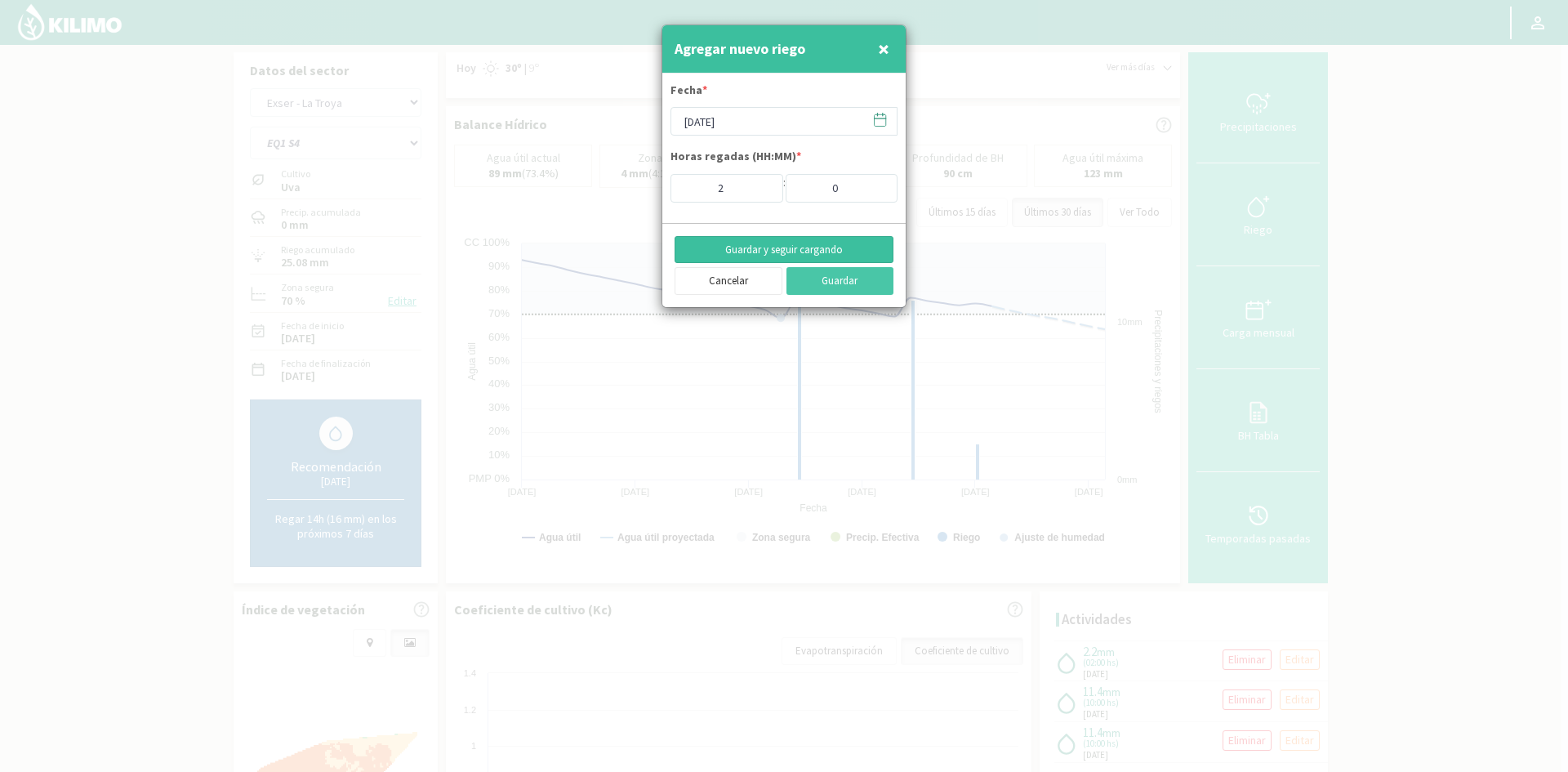
click at [743, 250] on button "Guardar y seguir cargando" at bounding box center [784, 250] width 219 height 28
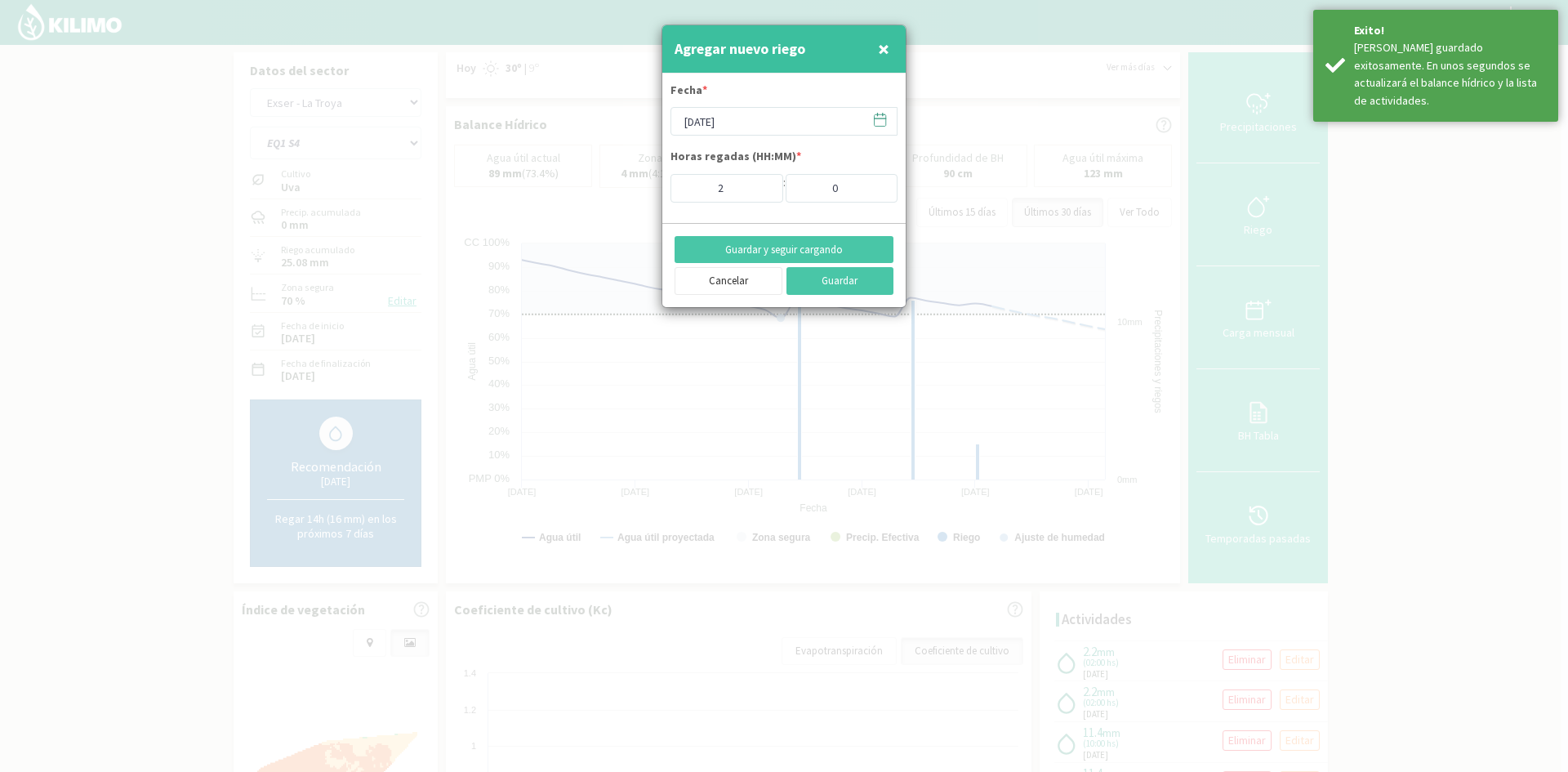
click at [886, 45] on span "×" at bounding box center [884, 48] width 12 height 27
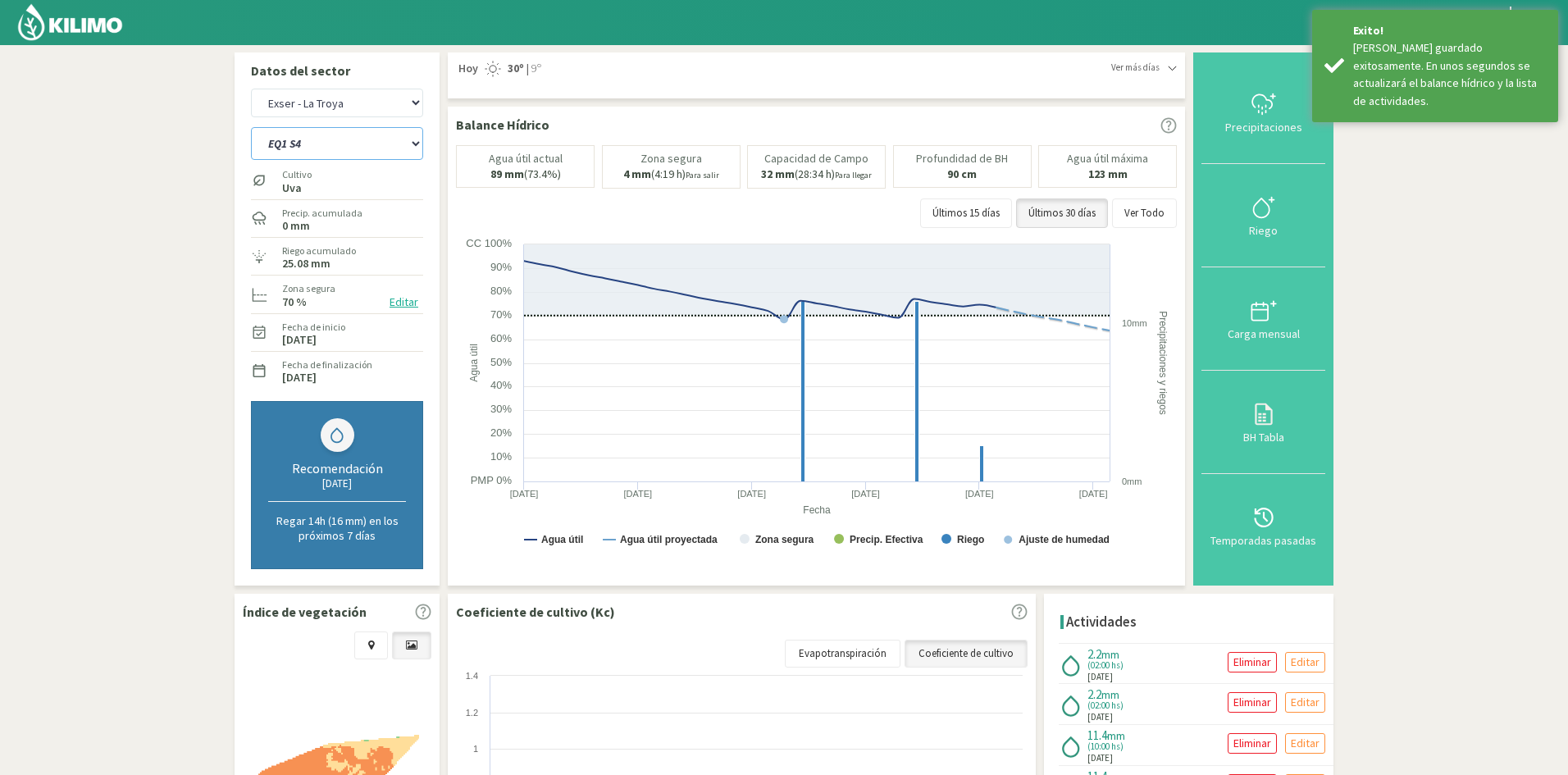
click at [340, 147] on select "EQ1 S1 EQ1 S2 EQ1 S3 EQ1 S4 EQ1 S5 EQ2 S1 EQ2 S2 EQ2 S3 EQ2 S4 EQ2 S5" at bounding box center [337, 143] width 173 height 33
select select "64: Object"
click at [251, 127] on select "EQ1 S1 EQ1 S2 EQ1 S3 EQ1 S4 EQ1 S5 EQ2 S1 EQ2 S2 EQ2 S3 EQ2 S4 EQ2 S5" at bounding box center [337, 143] width 173 height 33
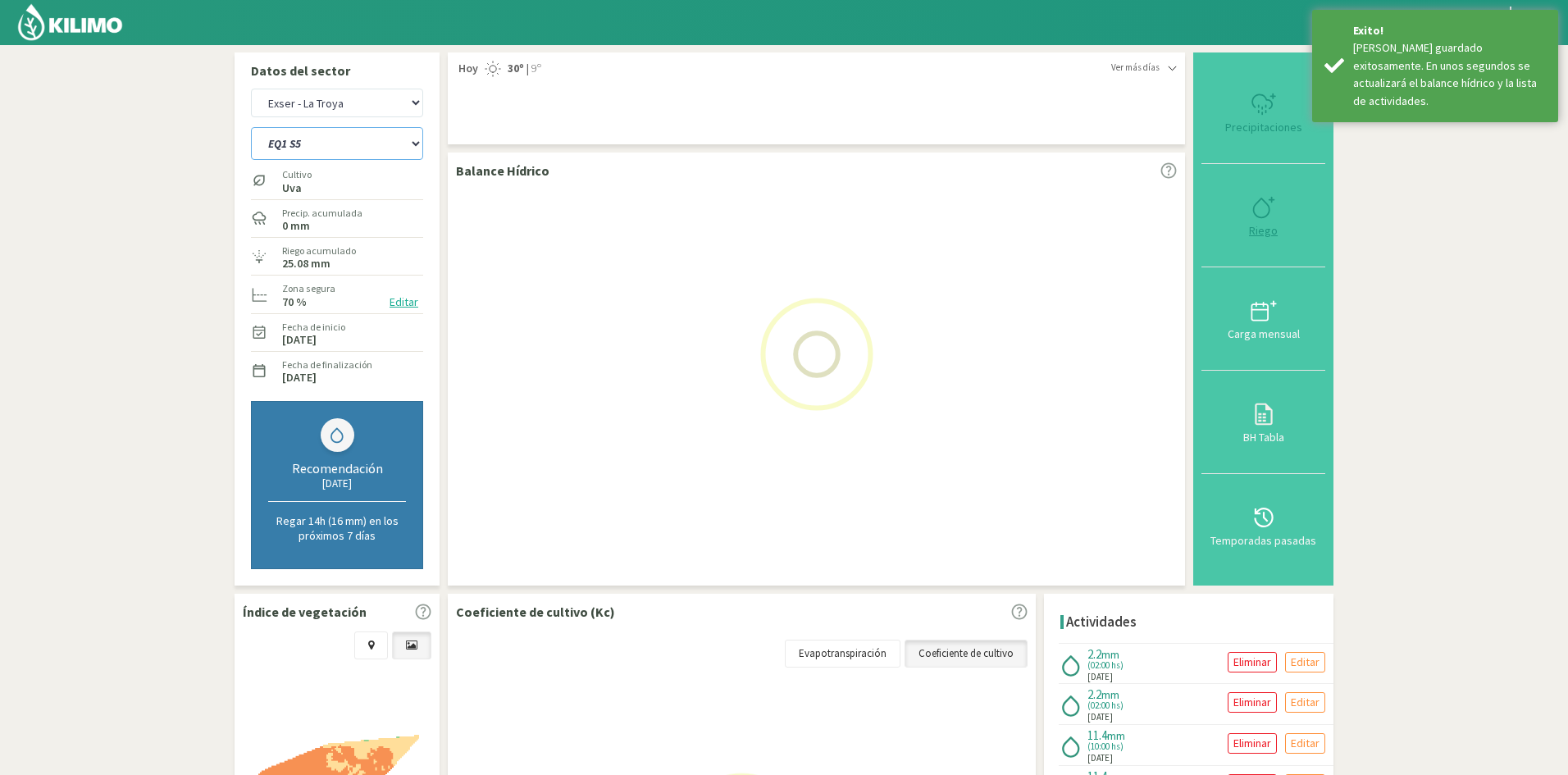
select select "14: Object"
select select "74: Object"
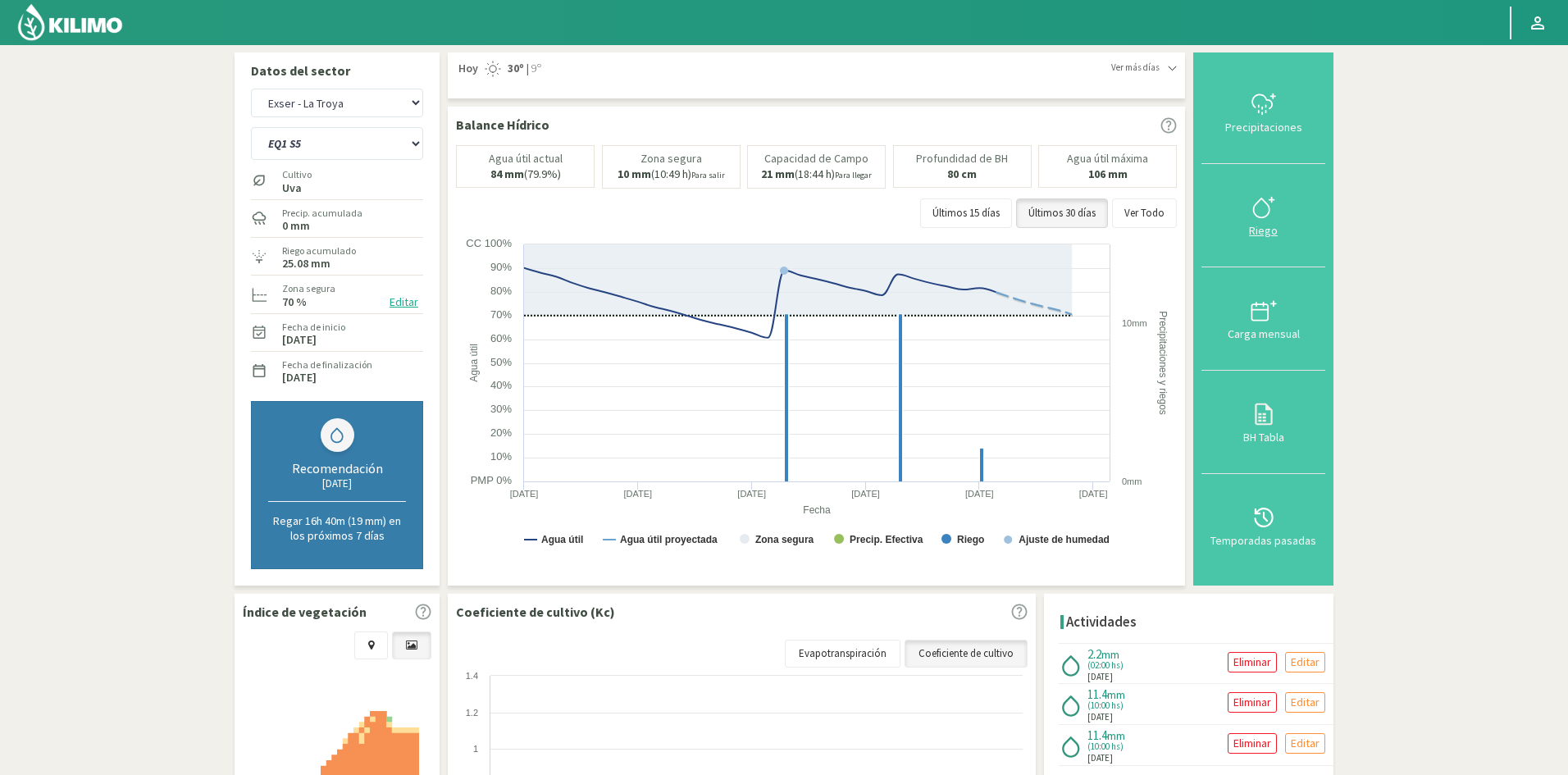
click at [1265, 232] on div "Riego" at bounding box center [1263, 230] width 114 height 12
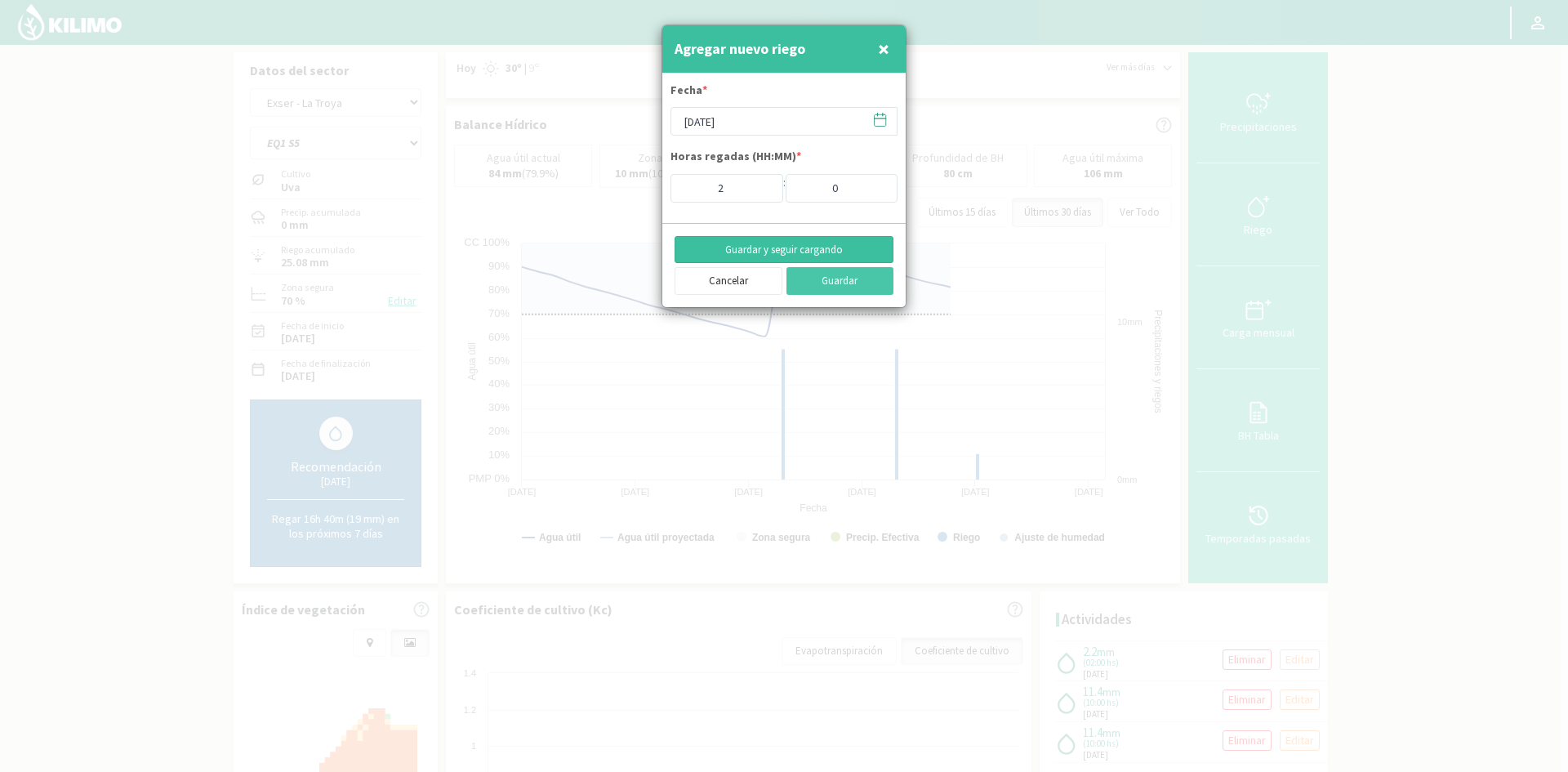
click at [749, 250] on button "Guardar y seguir cargando" at bounding box center [784, 250] width 219 height 28
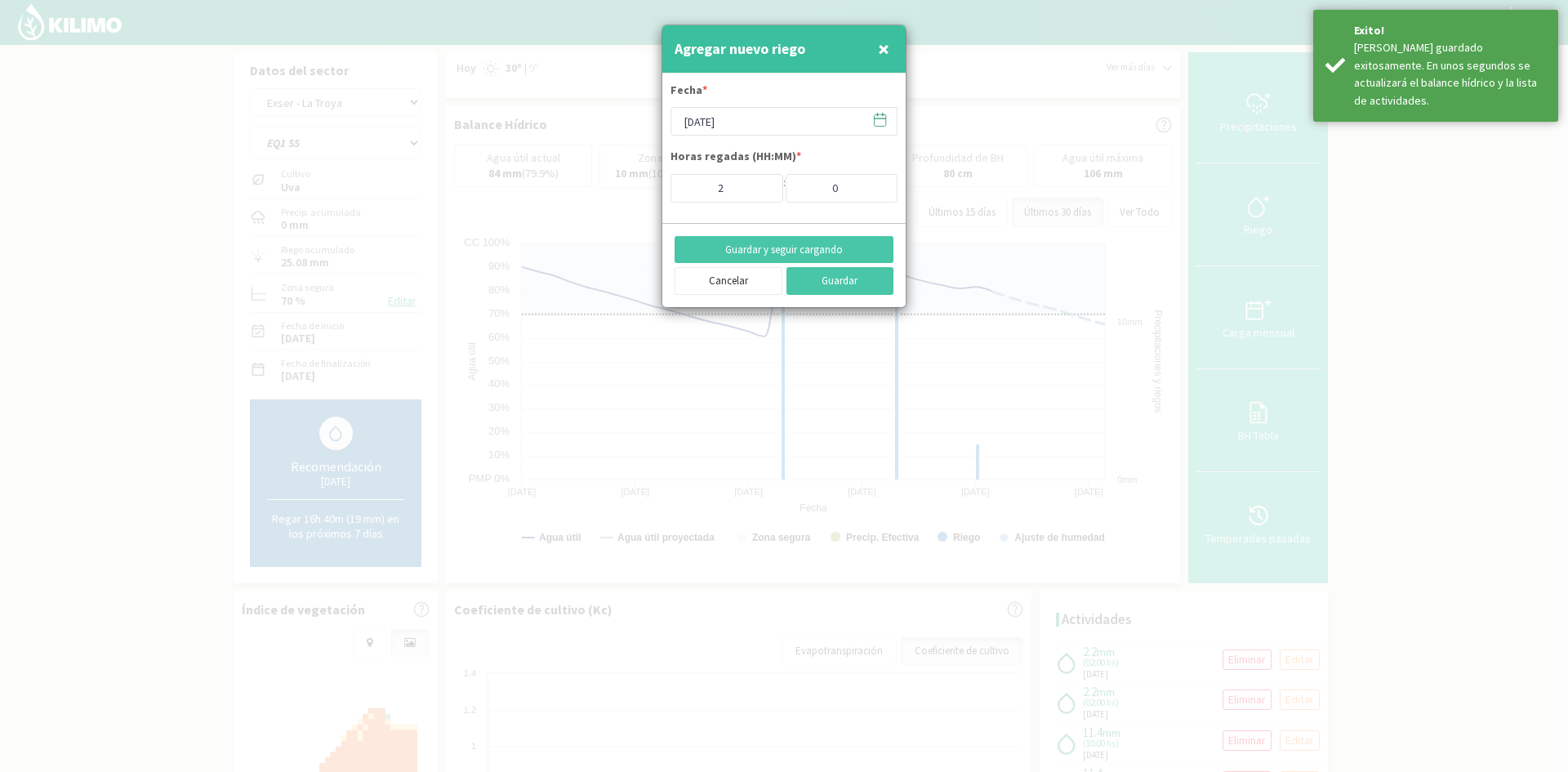
click at [886, 46] on span "×" at bounding box center [884, 48] width 12 height 27
